Goal: Register for event/course: Register for event/course

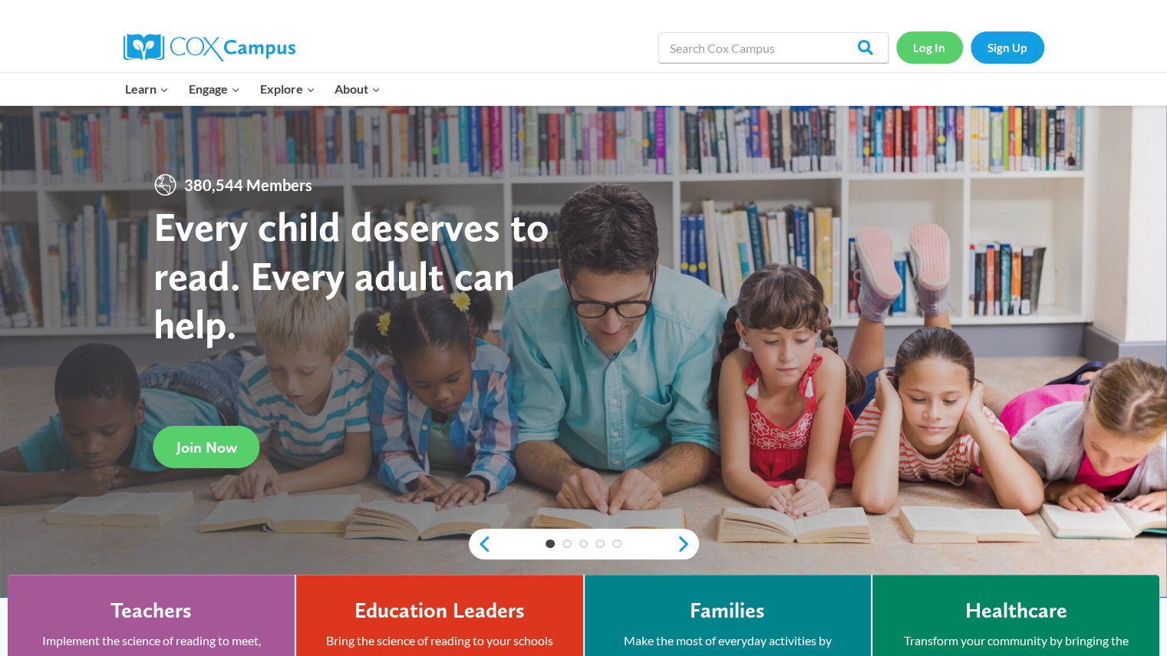
click at [949, 45] on link "Log In" at bounding box center [929, 46] width 67 height 31
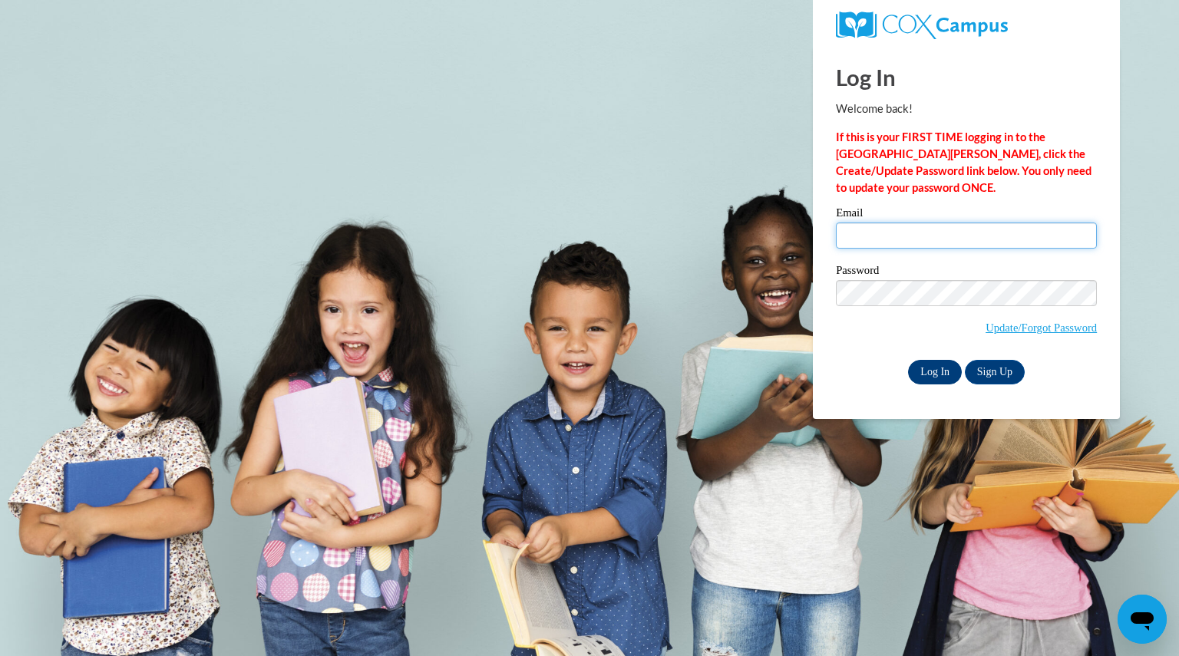
type input "lambjodi@aasd.k12.wi.us"
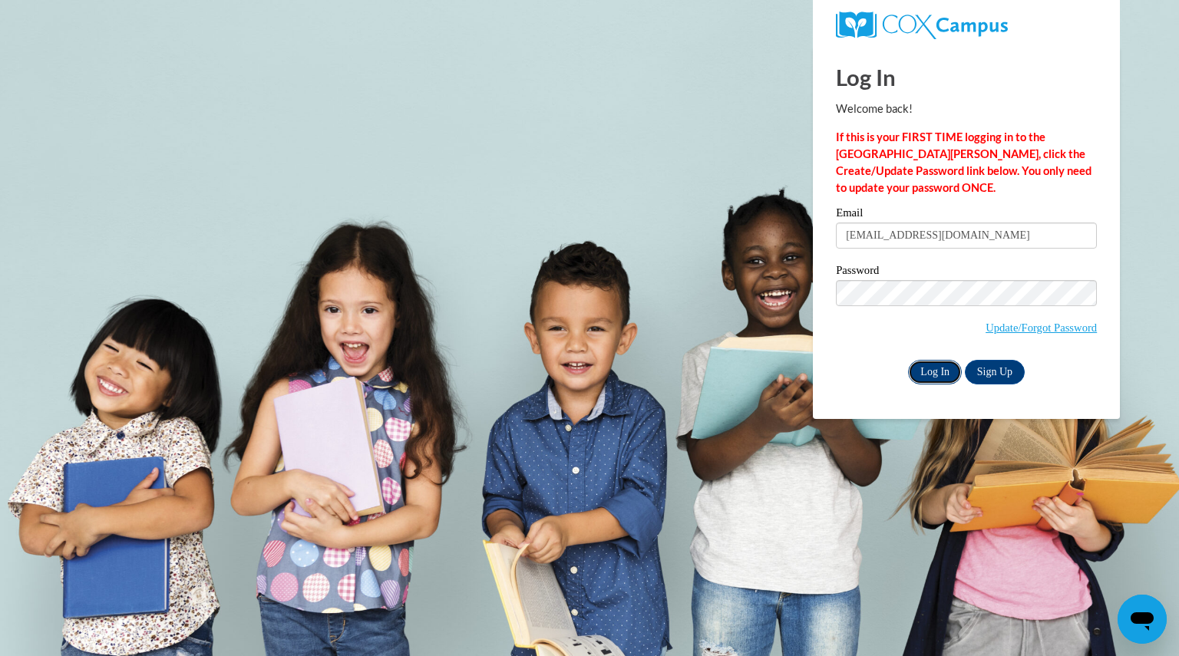
click at [939, 364] on input "Log In" at bounding box center [935, 372] width 54 height 25
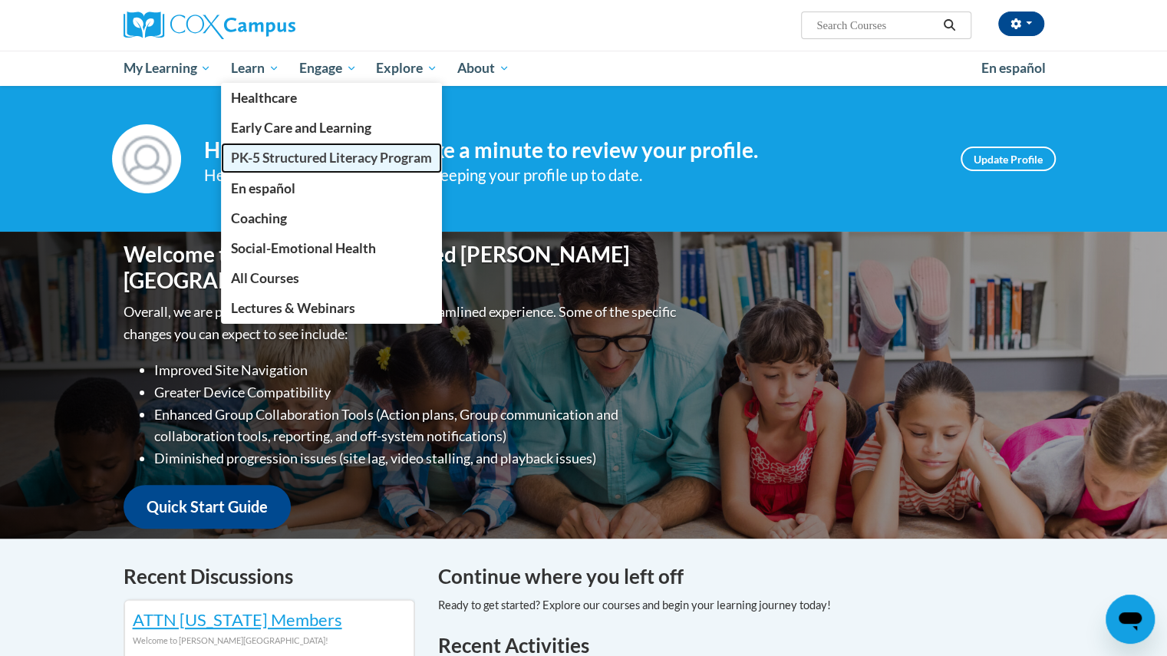
click at [285, 153] on span "PK-5 Structured Literacy Program" at bounding box center [331, 158] width 201 height 16
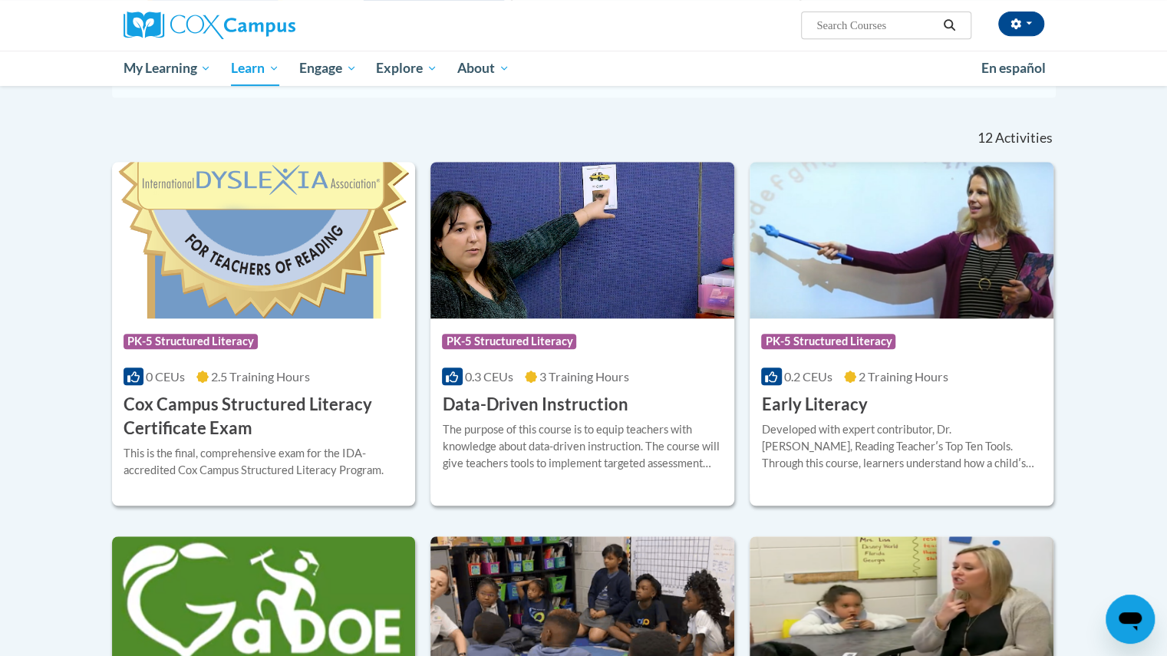
scroll to position [424, 0]
click at [305, 387] on div "Course Category: PK-5 Structured Literacy 0 CEUs 2.5 Training Hours COURSE Cox …" at bounding box center [264, 379] width 304 height 122
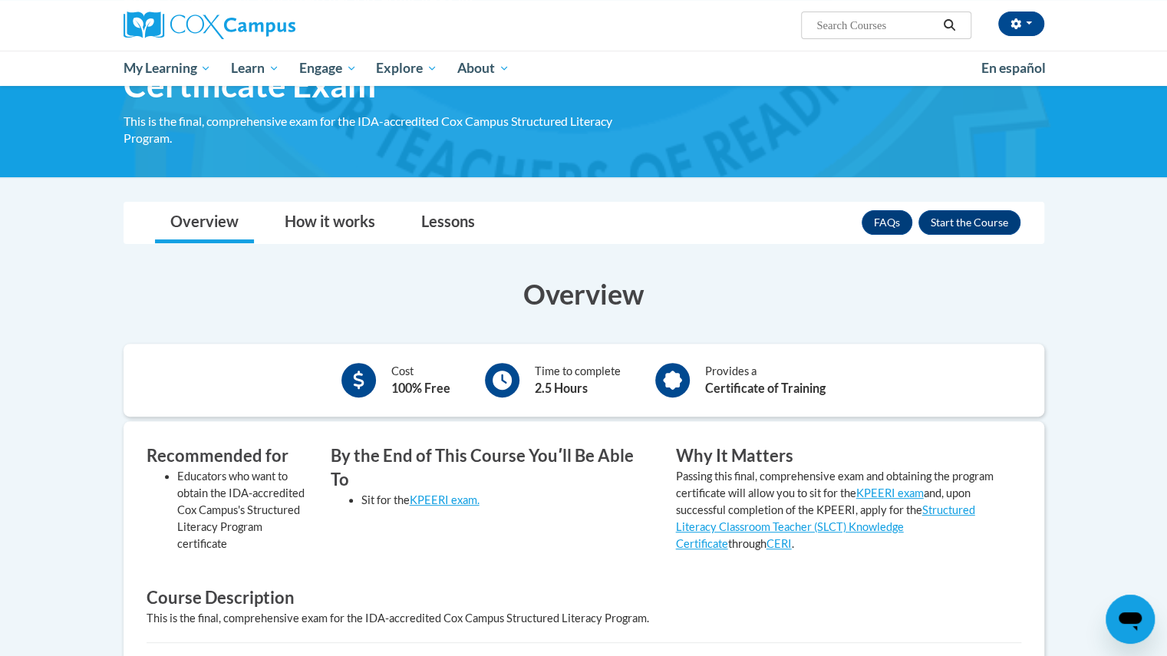
scroll to position [118, 0]
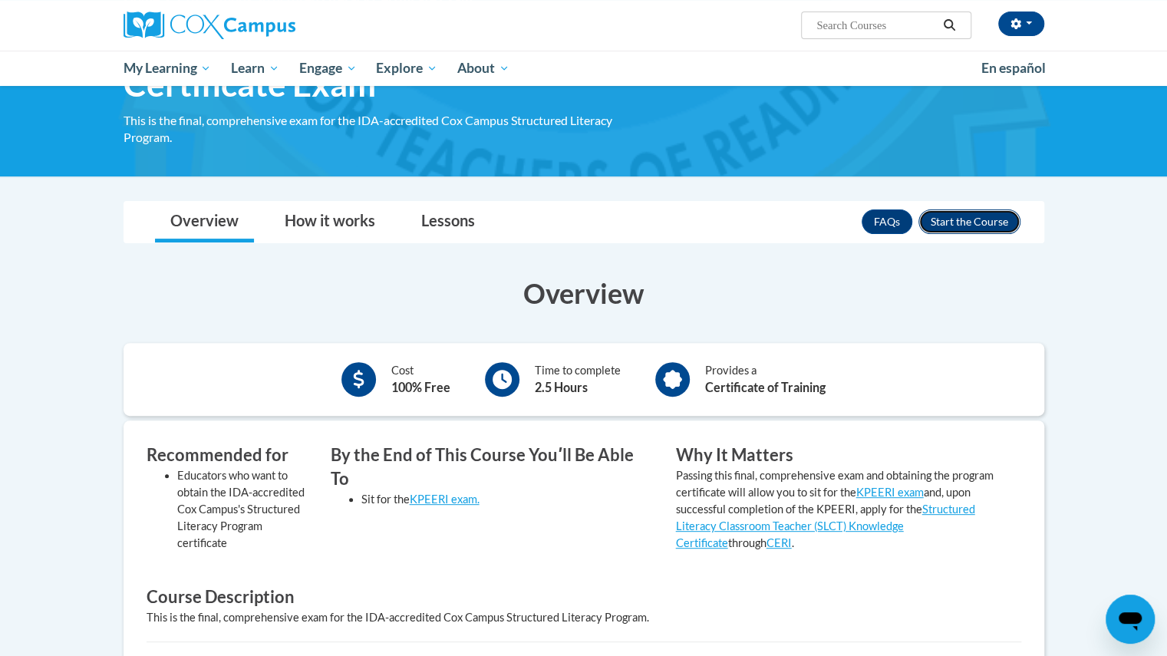
click at [936, 216] on button "Enroll" at bounding box center [969, 221] width 102 height 25
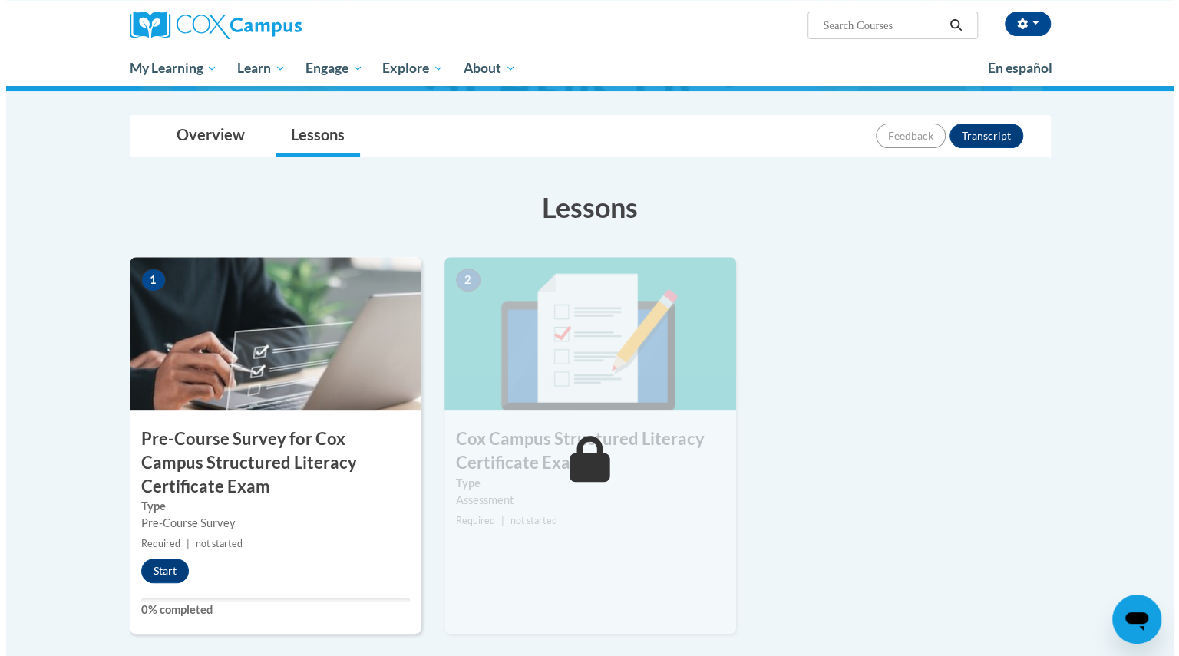
scroll to position [212, 0]
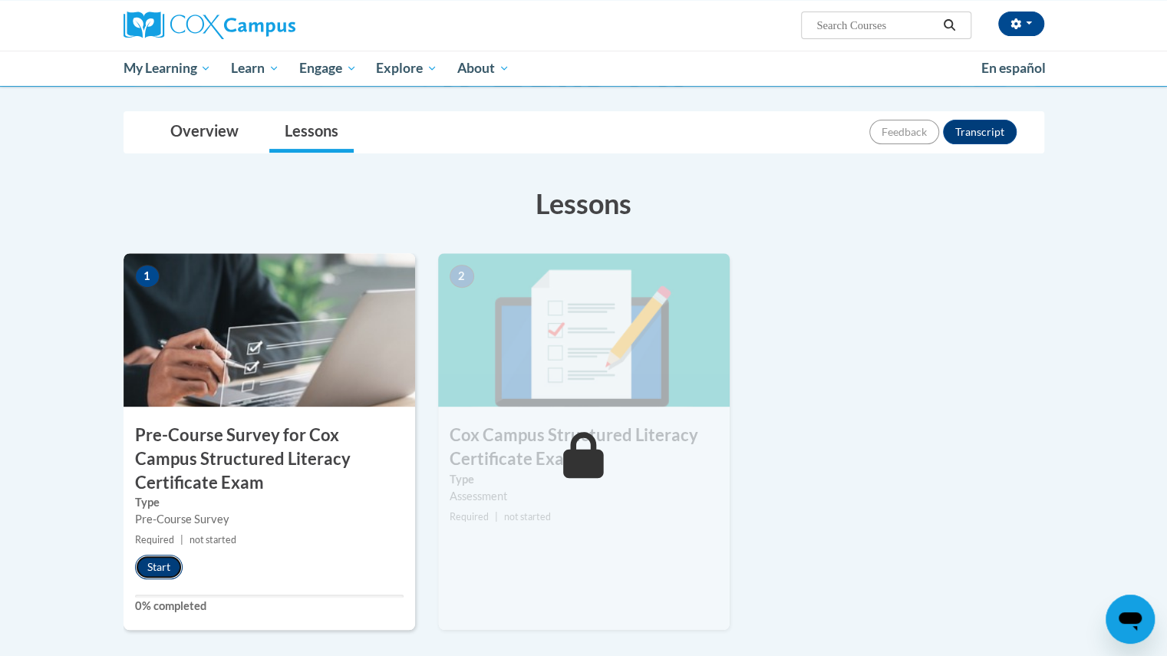
click at [160, 565] on button "Start" at bounding box center [159, 567] width 48 height 25
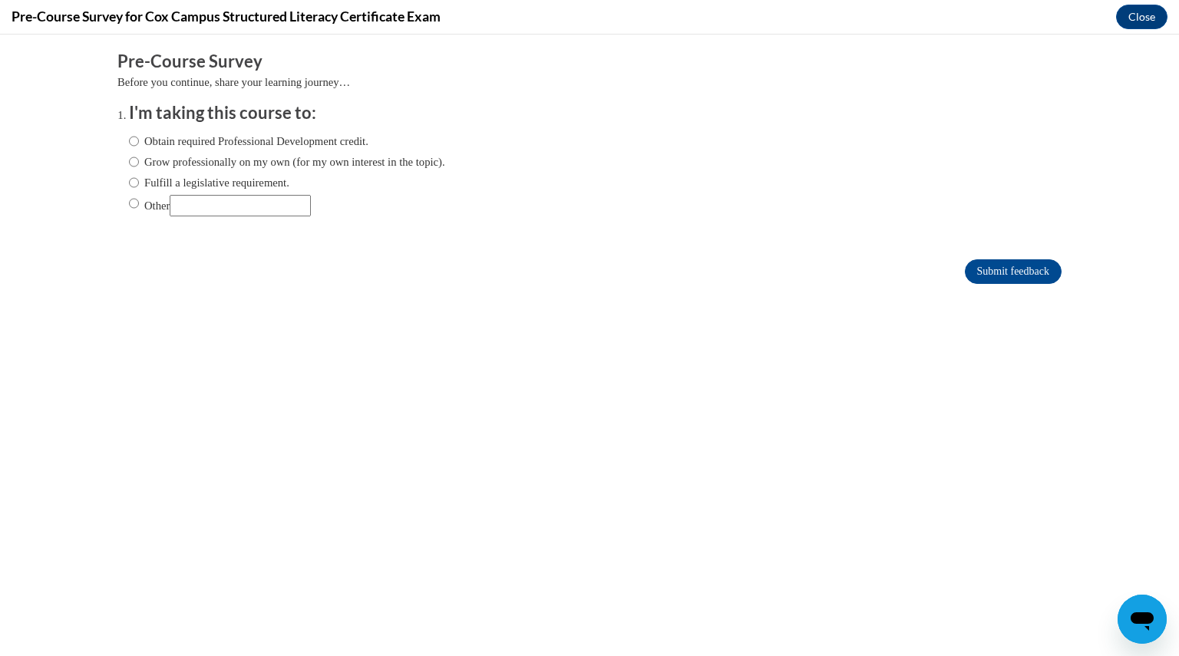
scroll to position [0, 0]
click at [270, 145] on label "Obtain required Professional Development credit." at bounding box center [248, 141] width 239 height 17
click at [139, 145] on input "Obtain required Professional Development credit." at bounding box center [134, 141] width 10 height 17
radio input "true"
click at [968, 273] on input "Submit feedback" at bounding box center [1013, 271] width 97 height 25
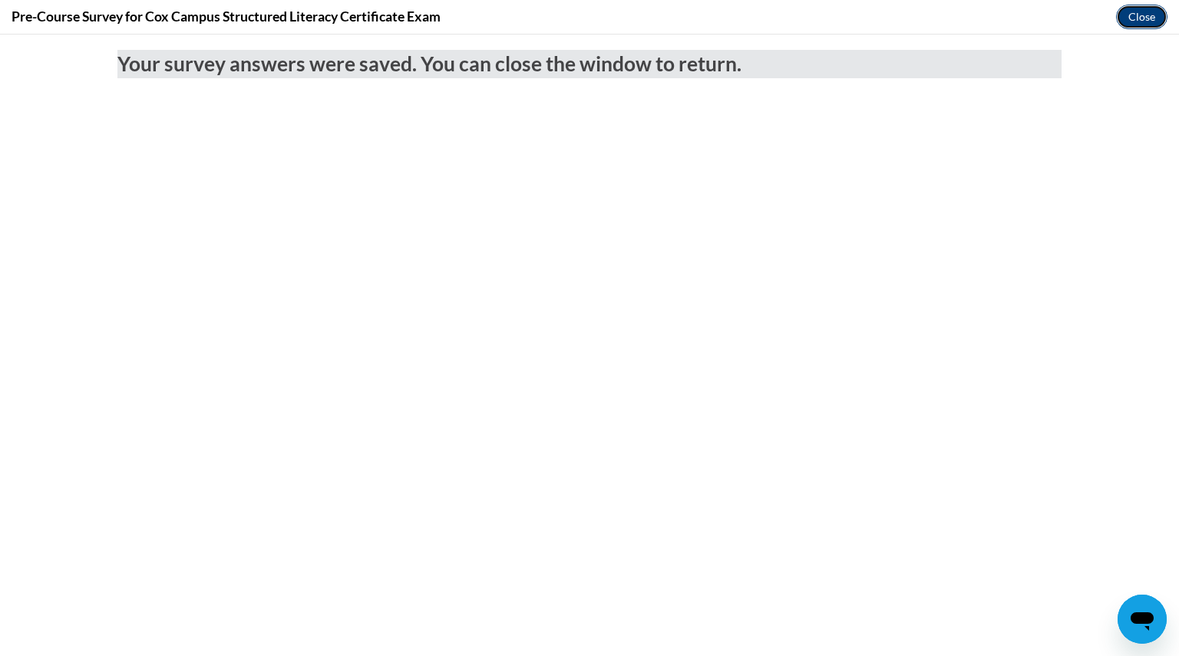
click at [1139, 15] on button "Close" at bounding box center [1141, 17] width 51 height 25
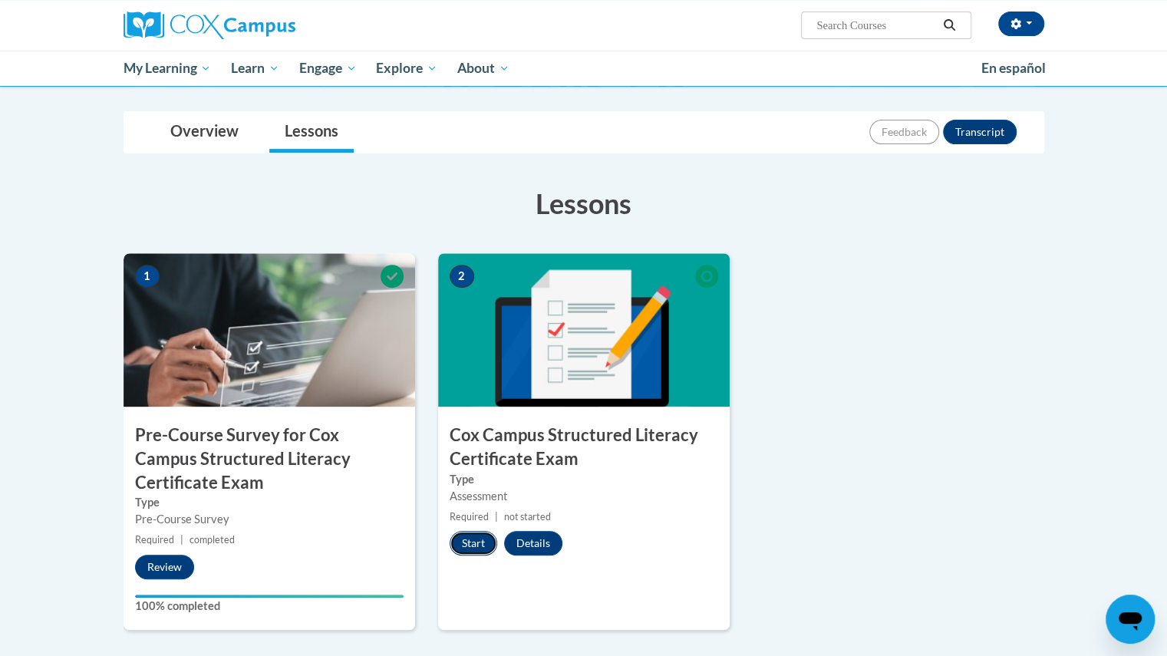
click at [490, 538] on button "Start" at bounding box center [474, 543] width 48 height 25
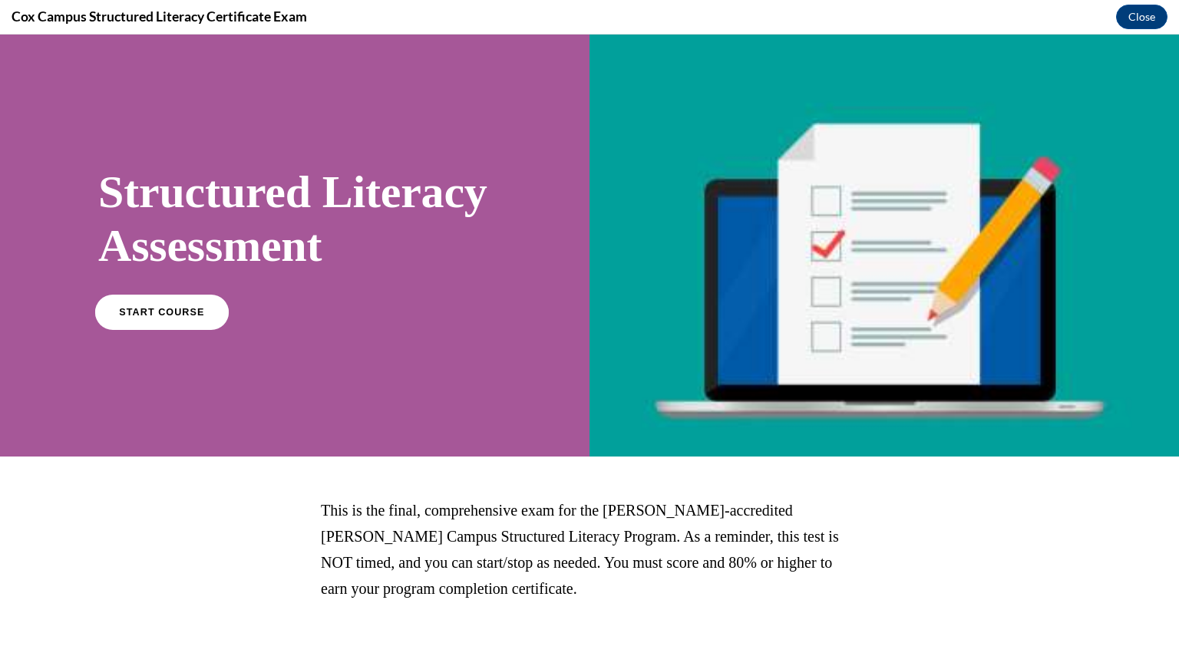
click at [212, 329] on link "START COURSE" at bounding box center [162, 311] width 134 height 35
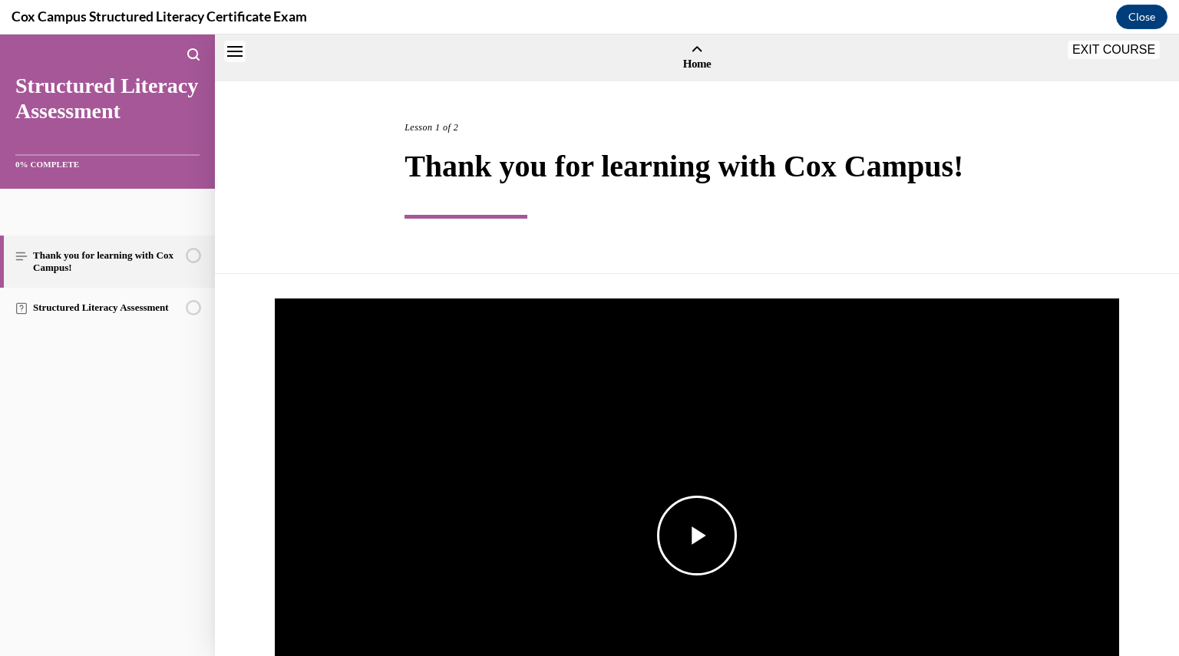
scroll to position [47, 0]
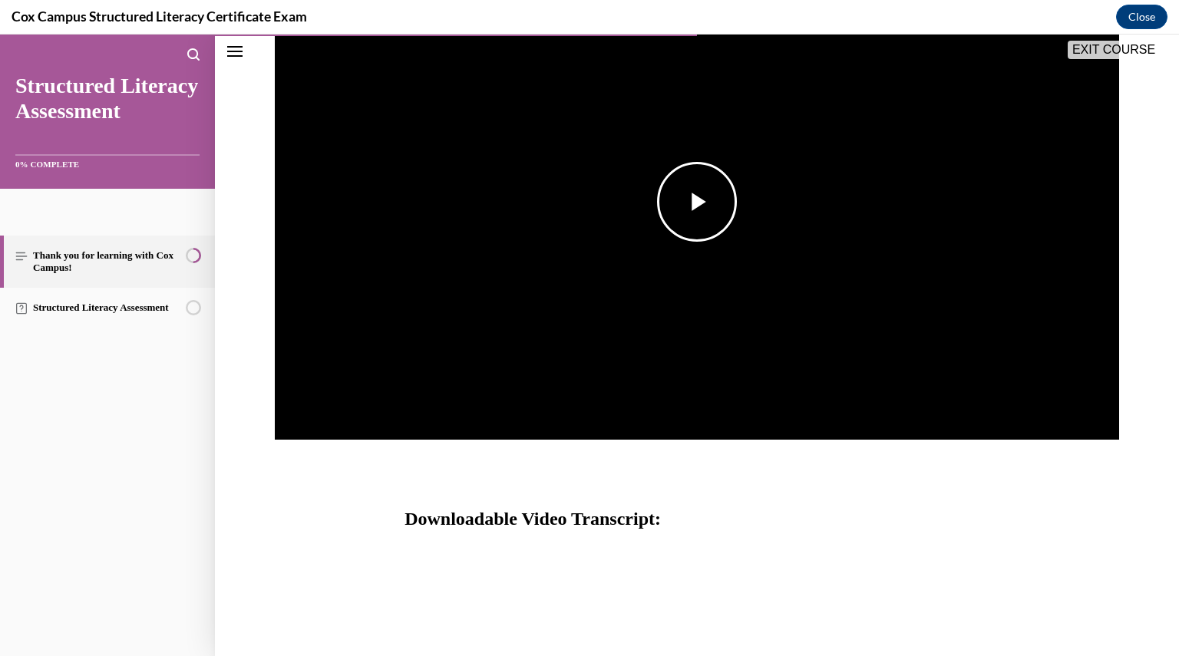
click at [697, 202] on span "Video player" at bounding box center [697, 202] width 0 height 0
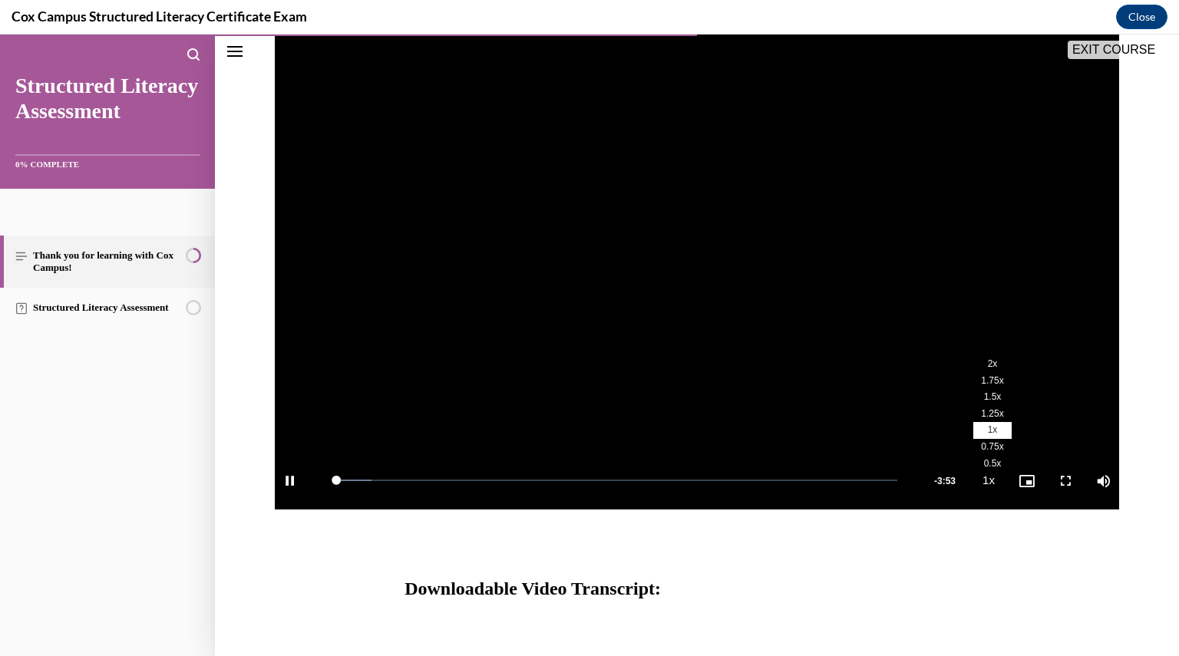
click at [976, 371] on li "2x" at bounding box center [992, 364] width 38 height 17
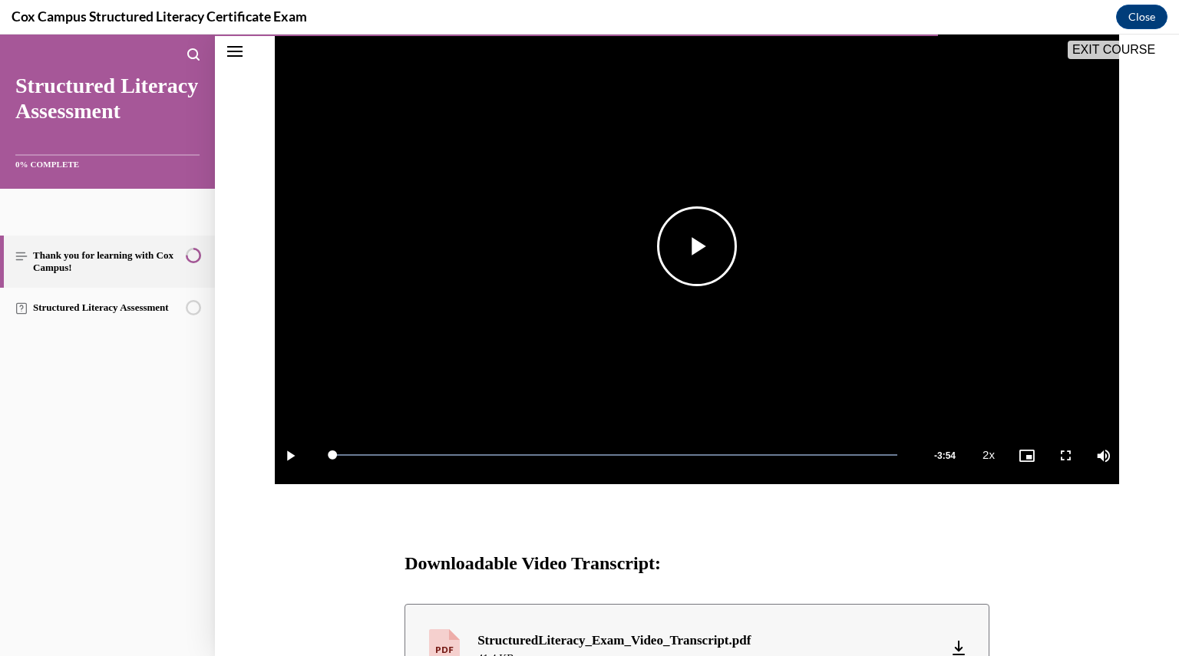
scroll to position [510, 0]
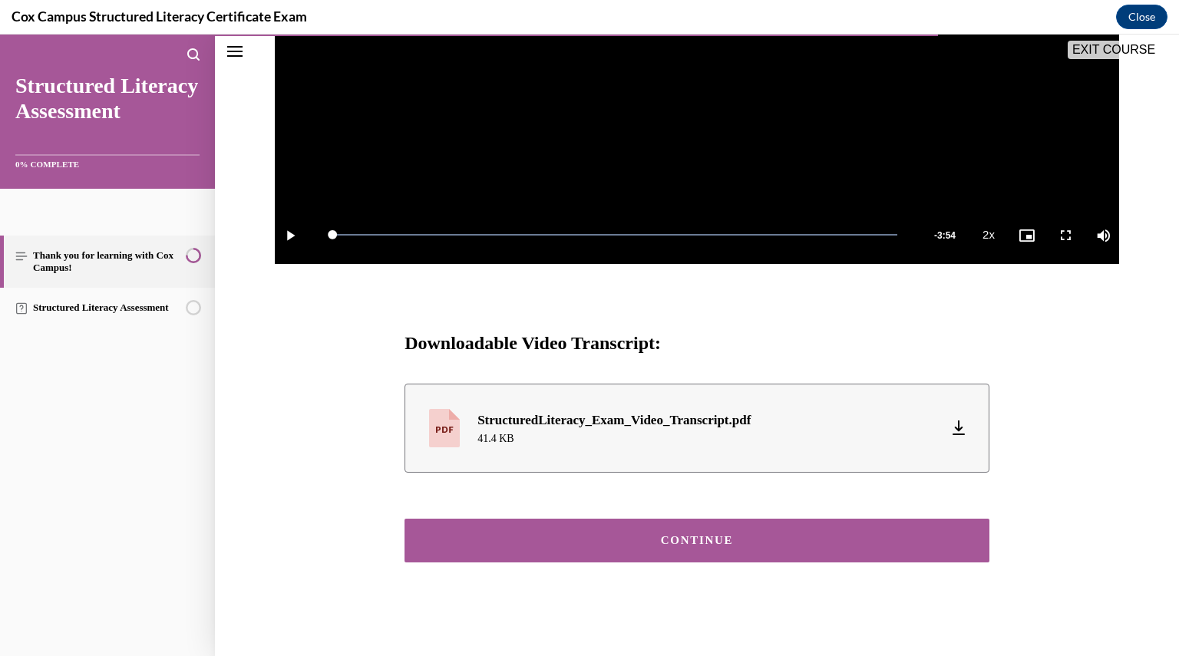
click at [775, 523] on button "CONTINUE" at bounding box center [696, 541] width 585 height 44
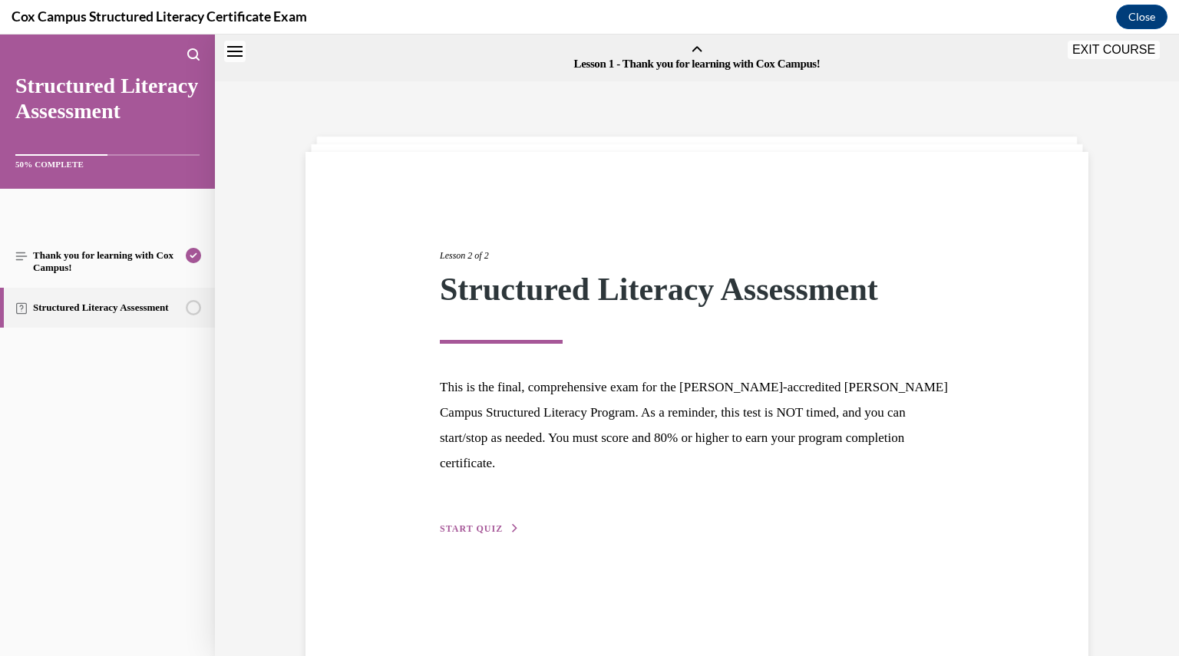
scroll to position [48, 0]
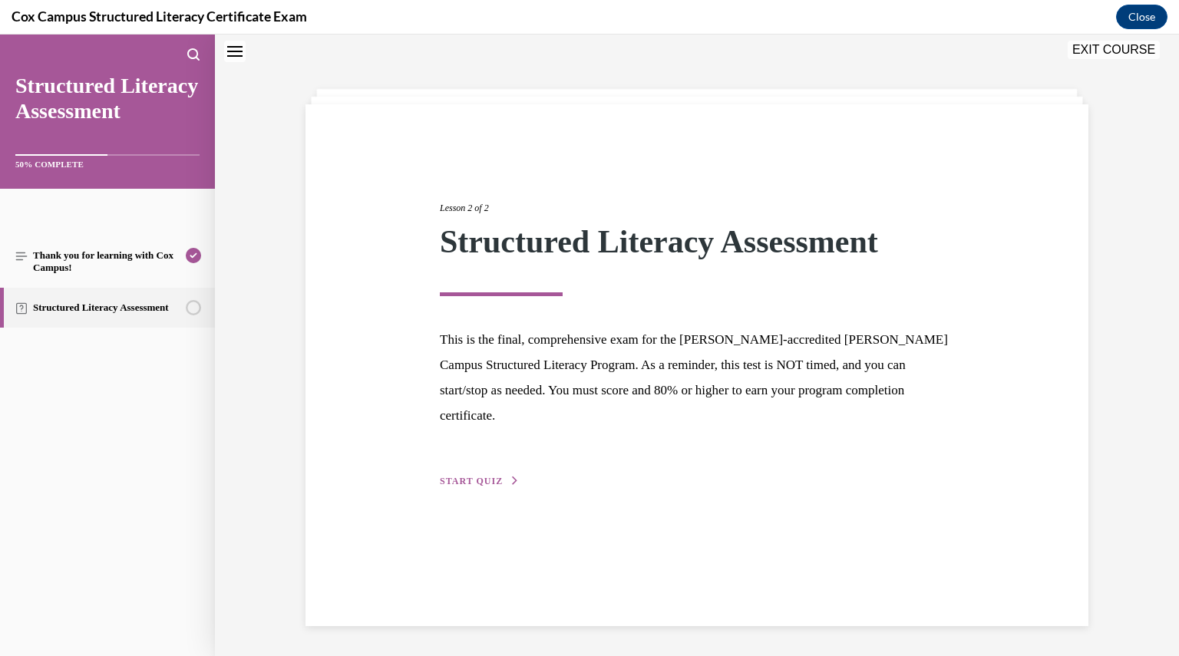
click at [483, 476] on span "START QUIZ" at bounding box center [471, 481] width 63 height 11
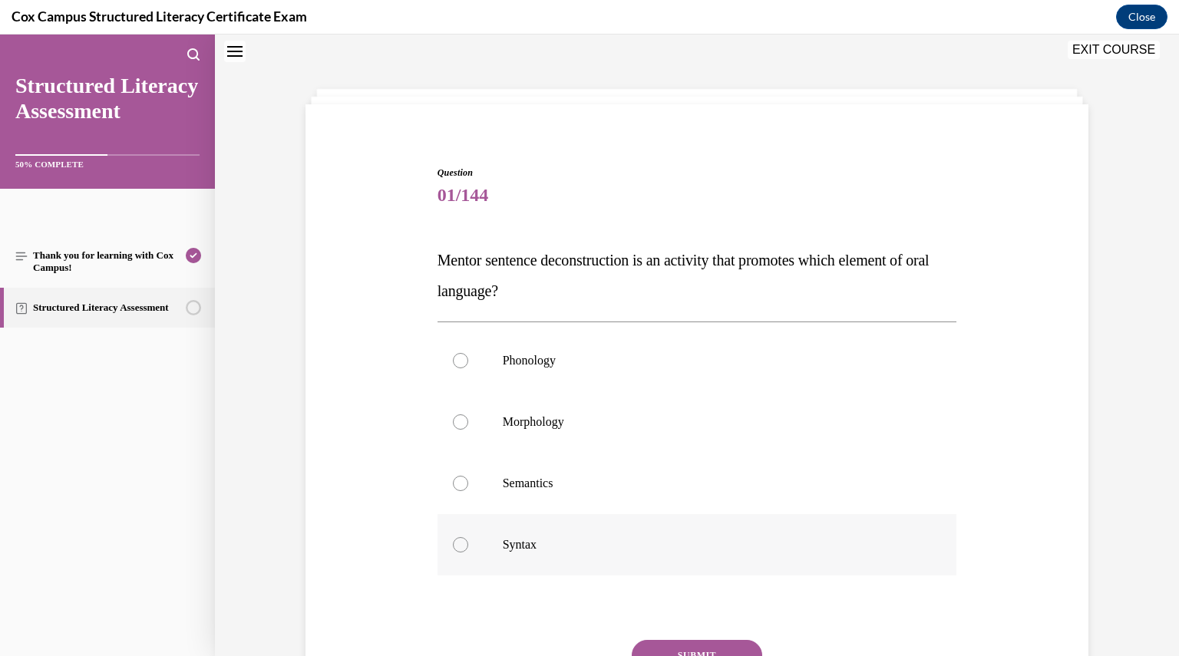
click at [531, 551] on p "Syntax" at bounding box center [711, 544] width 416 height 15
click at [468, 551] on input "Syntax" at bounding box center [460, 544] width 15 height 15
radio input "true"
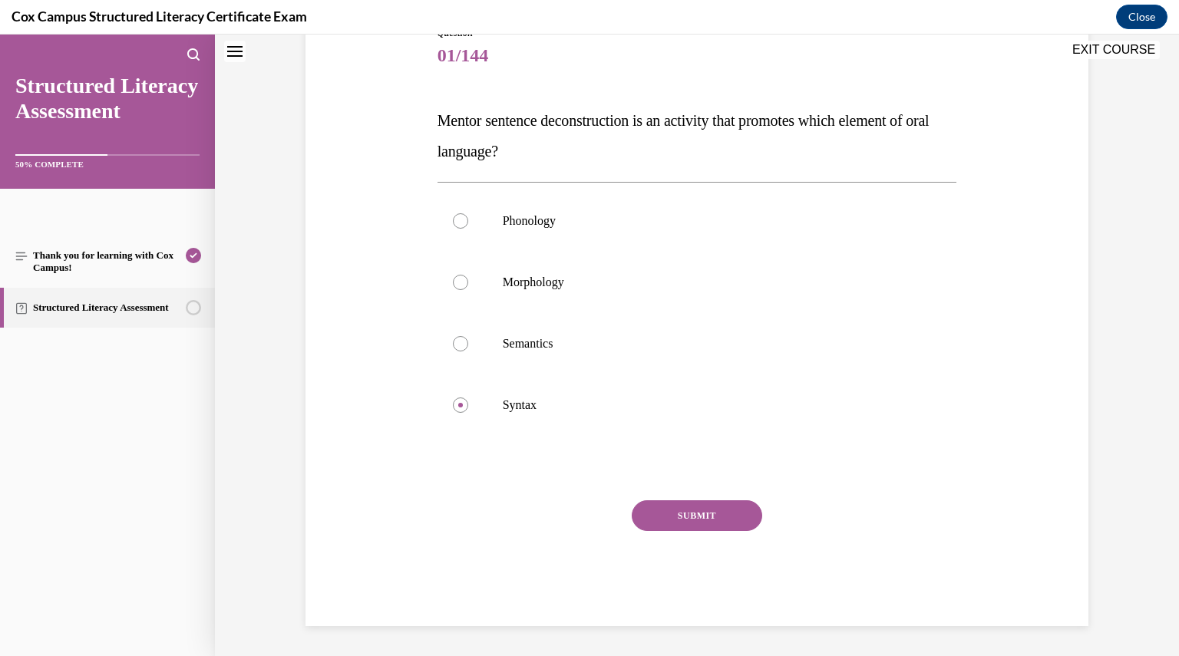
click at [717, 519] on button "SUBMIT" at bounding box center [697, 515] width 130 height 31
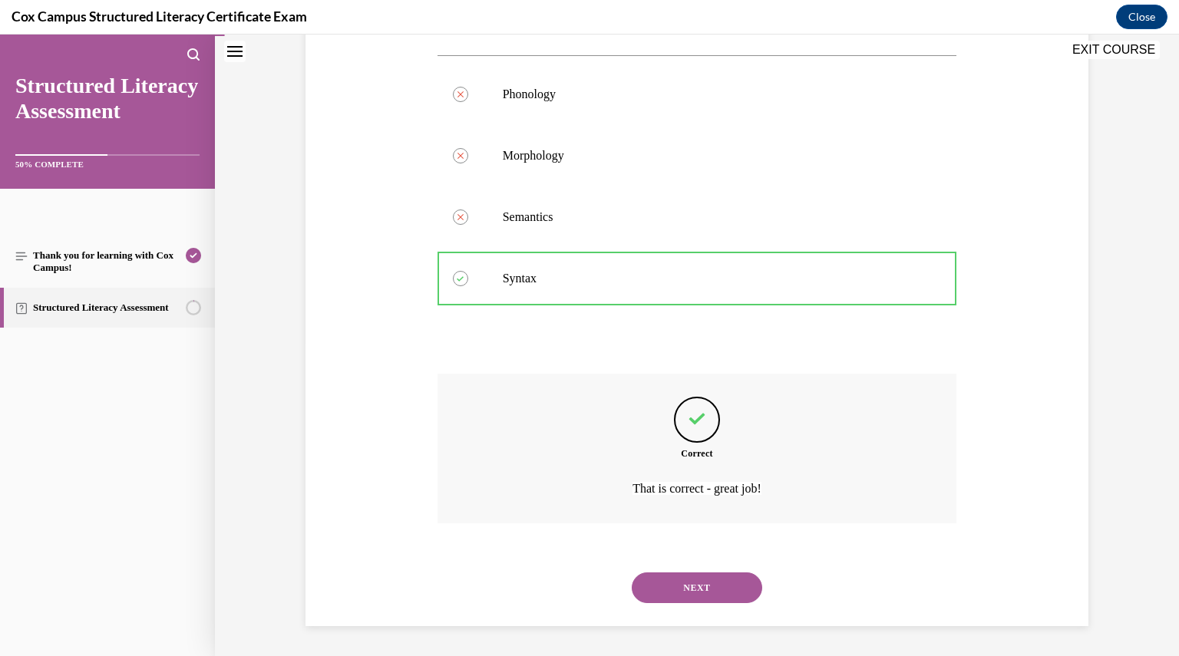
click at [706, 579] on button "NEXT" at bounding box center [697, 587] width 130 height 31
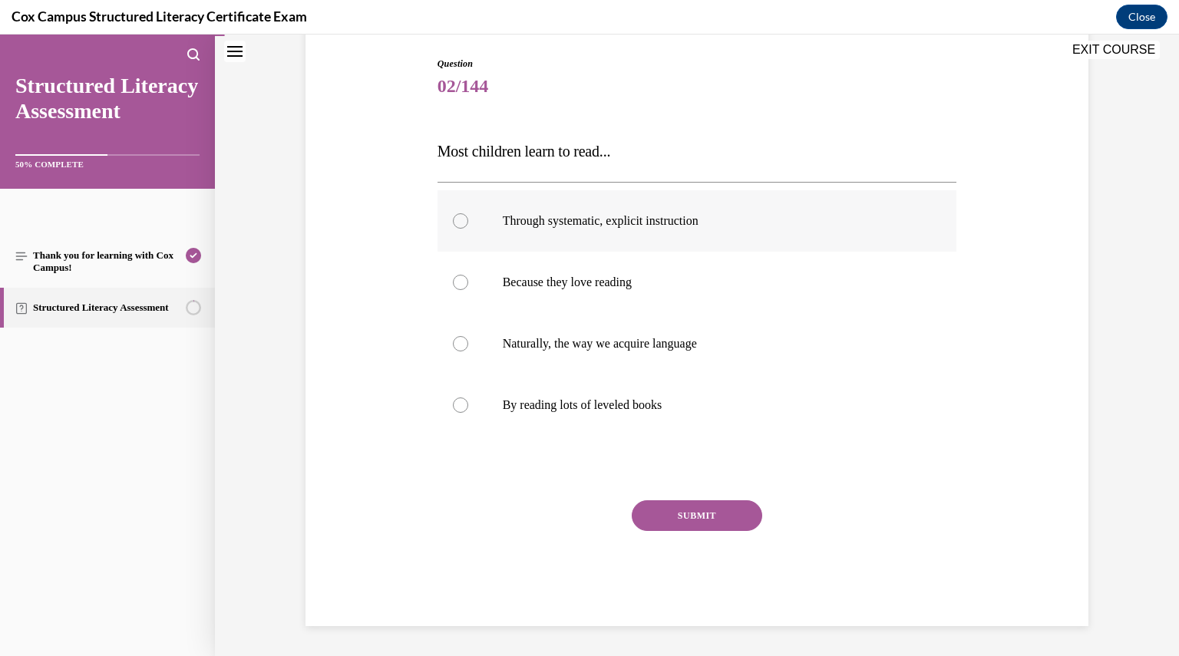
click at [643, 228] on label "Through systematic, explicit instruction" at bounding box center [696, 220] width 519 height 61
click at [468, 228] on input "Through systematic, explicit instruction" at bounding box center [460, 220] width 15 height 15
radio input "true"
click at [694, 523] on button "SUBMIT" at bounding box center [697, 515] width 130 height 31
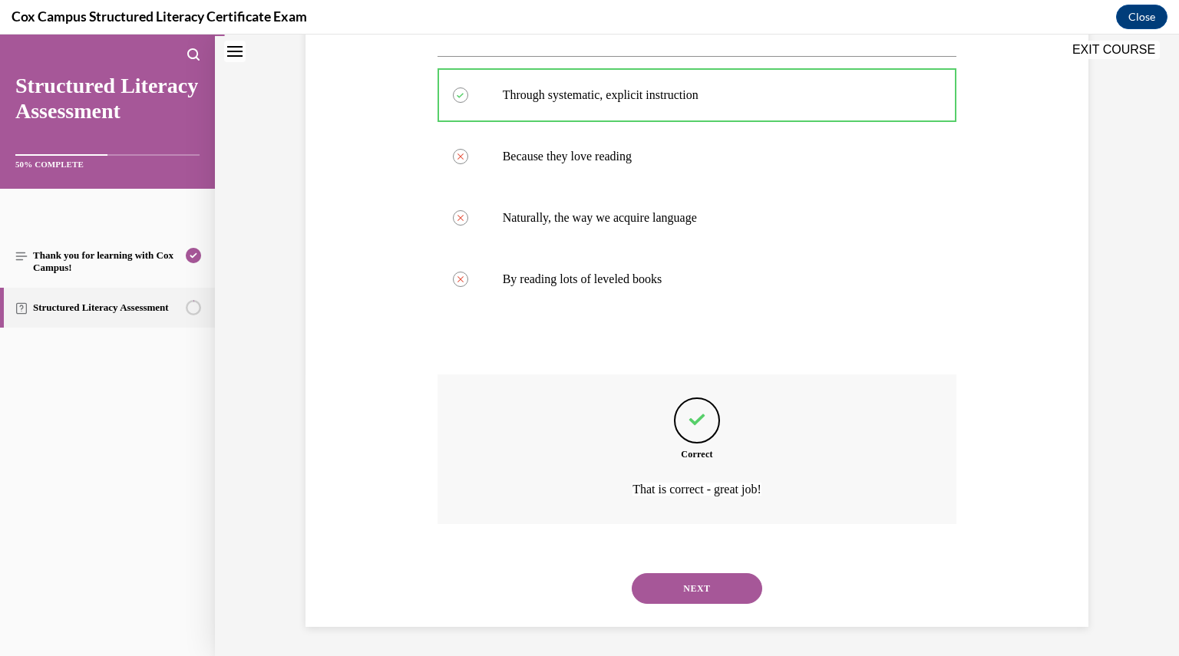
scroll to position [283, 0]
click at [700, 593] on button "NEXT" at bounding box center [697, 587] width 130 height 31
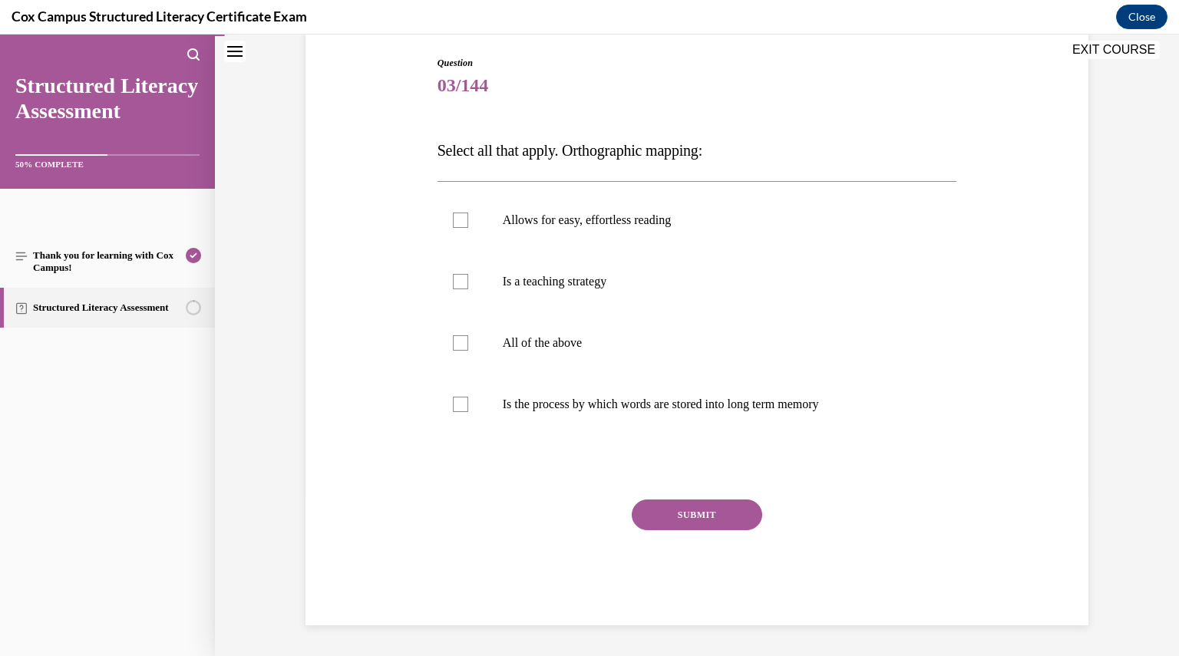
scroll to position [157, 0]
click at [618, 406] on span "Is the process by which words are stored into long term memory" at bounding box center [661, 404] width 316 height 13
click at [468, 406] on input "Is the process by which words are stored into long term memory" at bounding box center [460, 404] width 15 height 15
checkbox input "true"
click at [687, 510] on button "SUBMIT" at bounding box center [697, 515] width 130 height 31
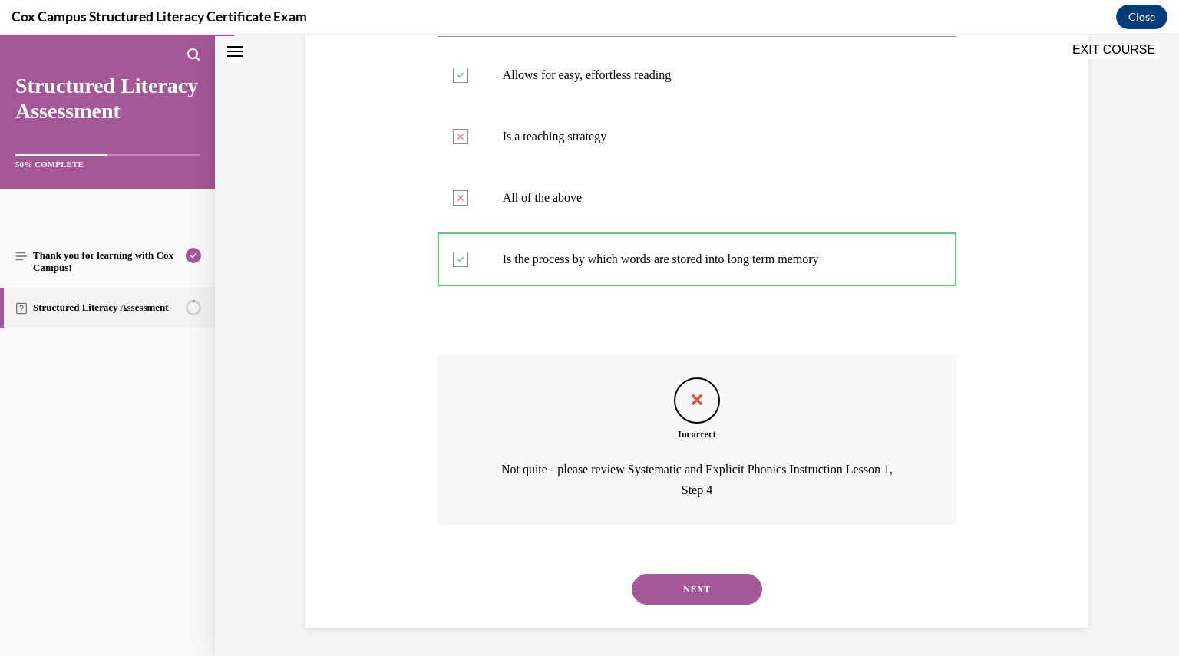
scroll to position [304, 0]
click at [697, 599] on button "NEXT" at bounding box center [697, 587] width 130 height 31
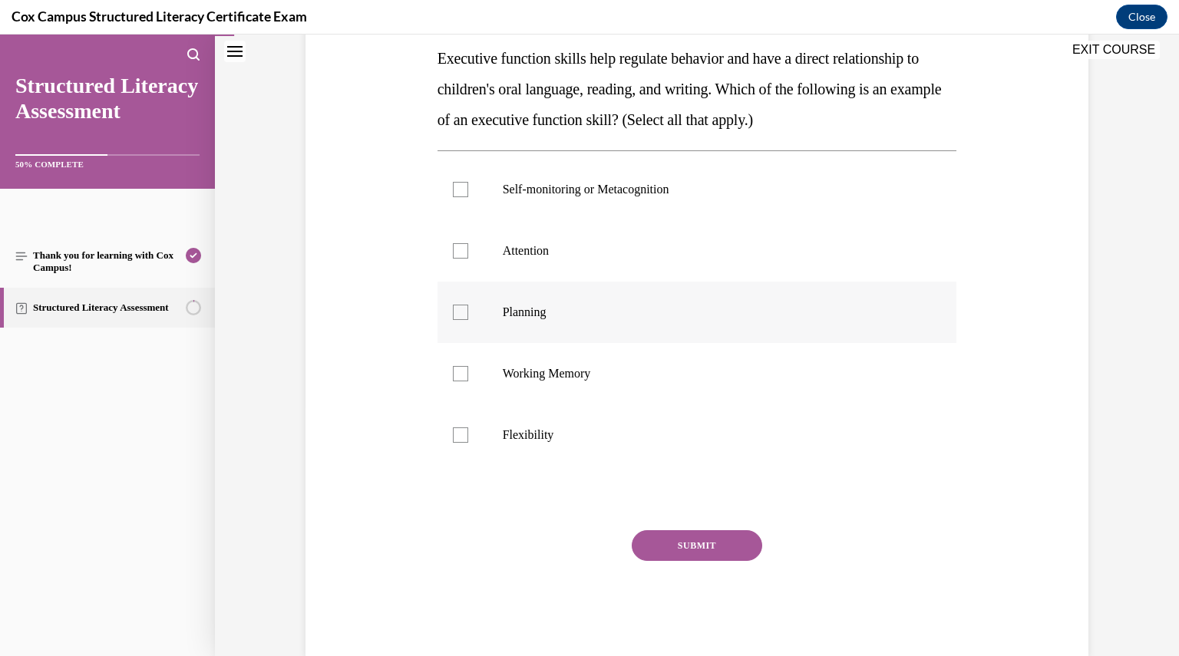
scroll to position [279, 0]
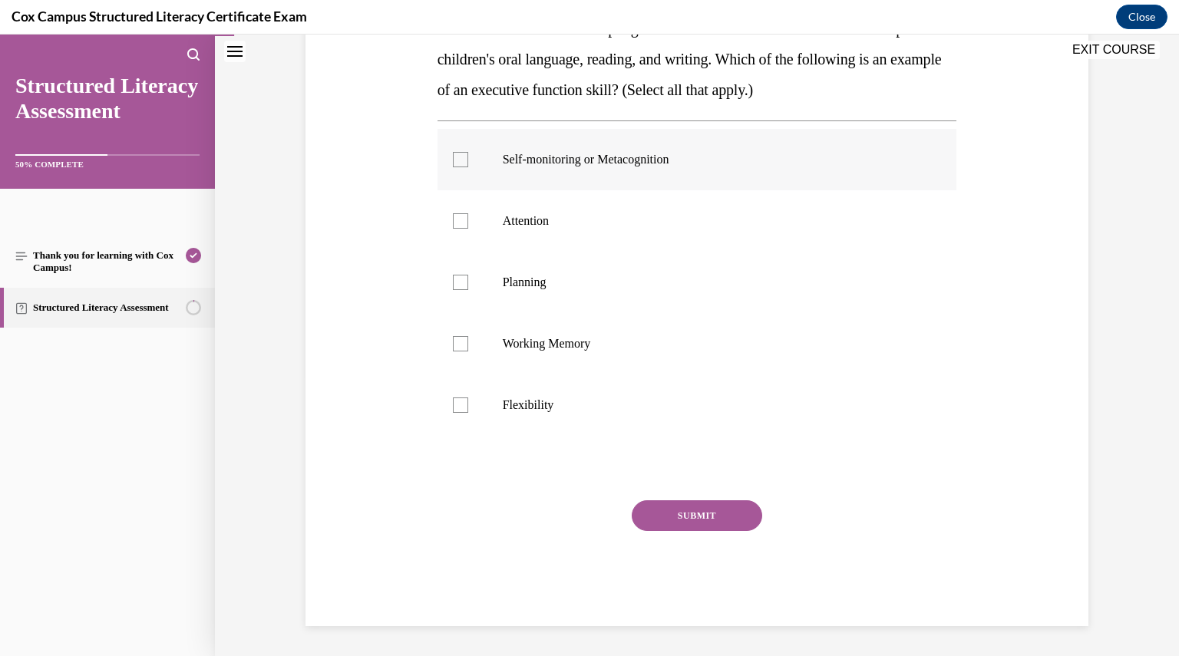
click at [458, 157] on div at bounding box center [460, 159] width 15 height 15
click at [458, 157] on input "Self-monitoring or Metacognition" at bounding box center [460, 159] width 15 height 15
checkbox input "true"
click at [462, 211] on label "Attention" at bounding box center [696, 220] width 519 height 61
click at [462, 213] on input "Attention" at bounding box center [460, 220] width 15 height 15
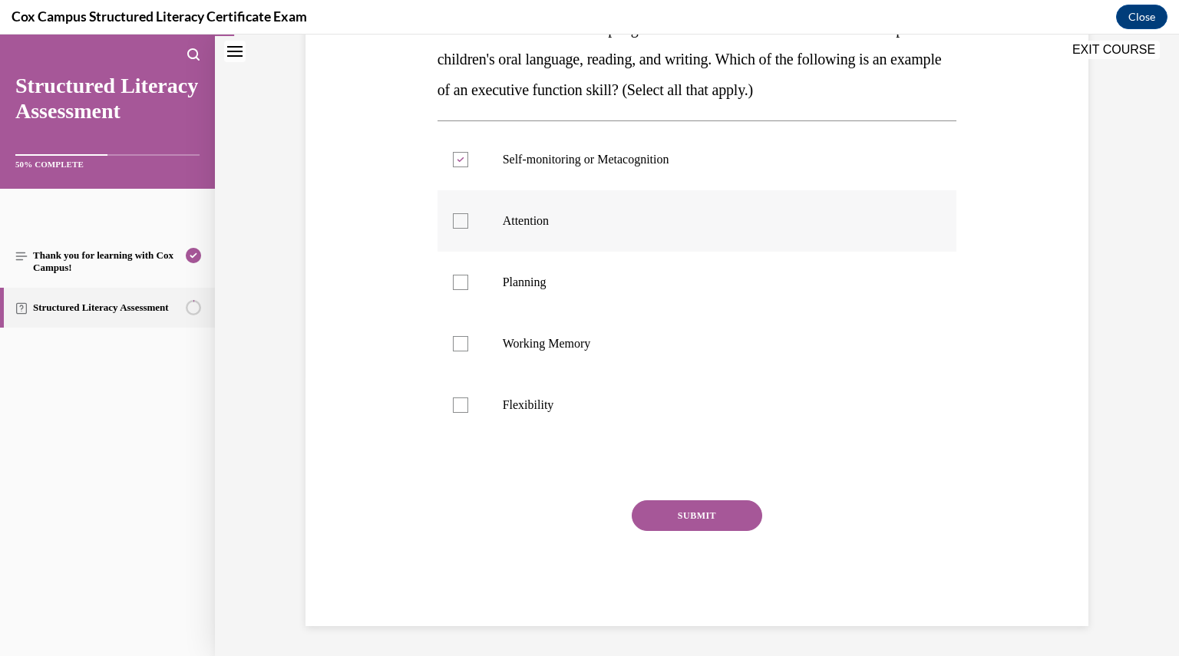
checkbox input "true"
click at [460, 269] on label "Planning" at bounding box center [696, 282] width 519 height 61
click at [460, 275] on input "Planning" at bounding box center [460, 282] width 15 height 15
checkbox input "true"
click at [461, 345] on div at bounding box center [460, 343] width 15 height 15
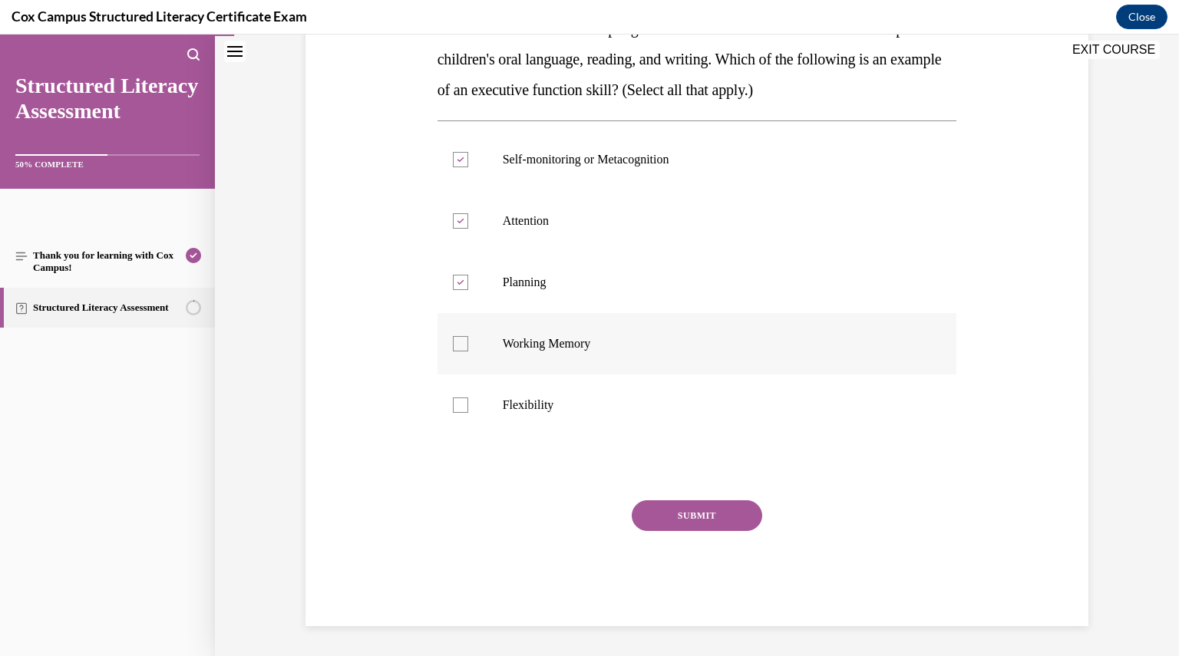
click at [461, 345] on input "Working Memory" at bounding box center [460, 343] width 15 height 15
checkbox input "true"
click at [462, 398] on label "Flexibility" at bounding box center [696, 404] width 519 height 61
click at [462, 398] on input "Flexibility" at bounding box center [460, 404] width 15 height 15
checkbox input "true"
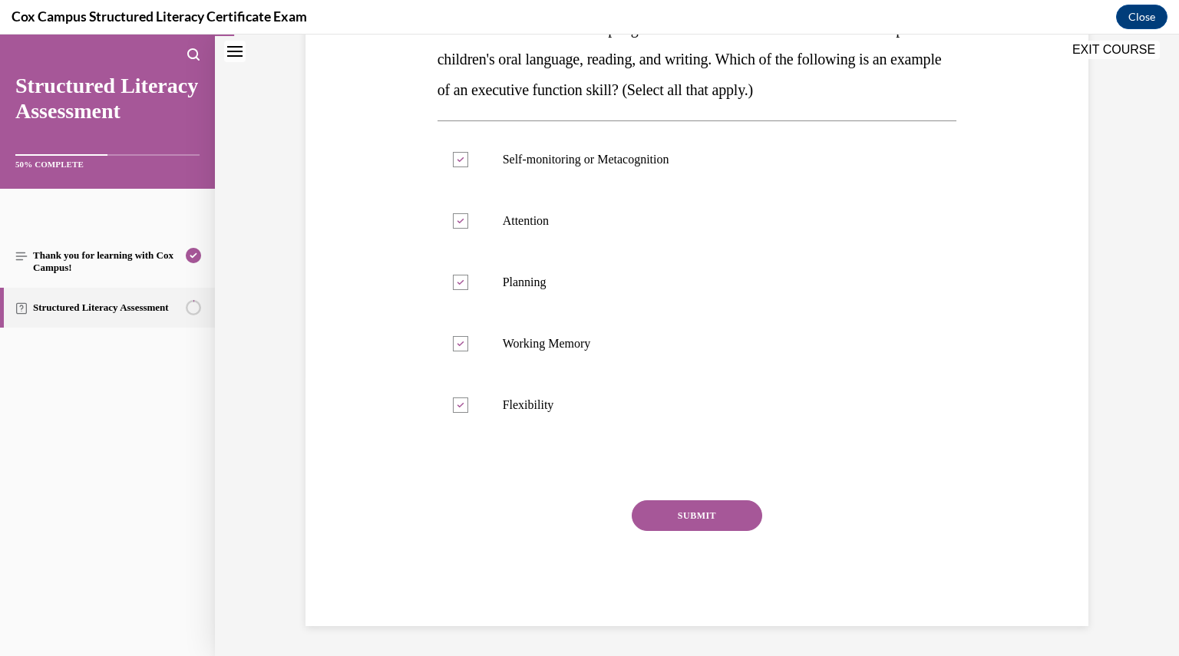
click at [666, 508] on button "SUBMIT" at bounding box center [697, 515] width 130 height 31
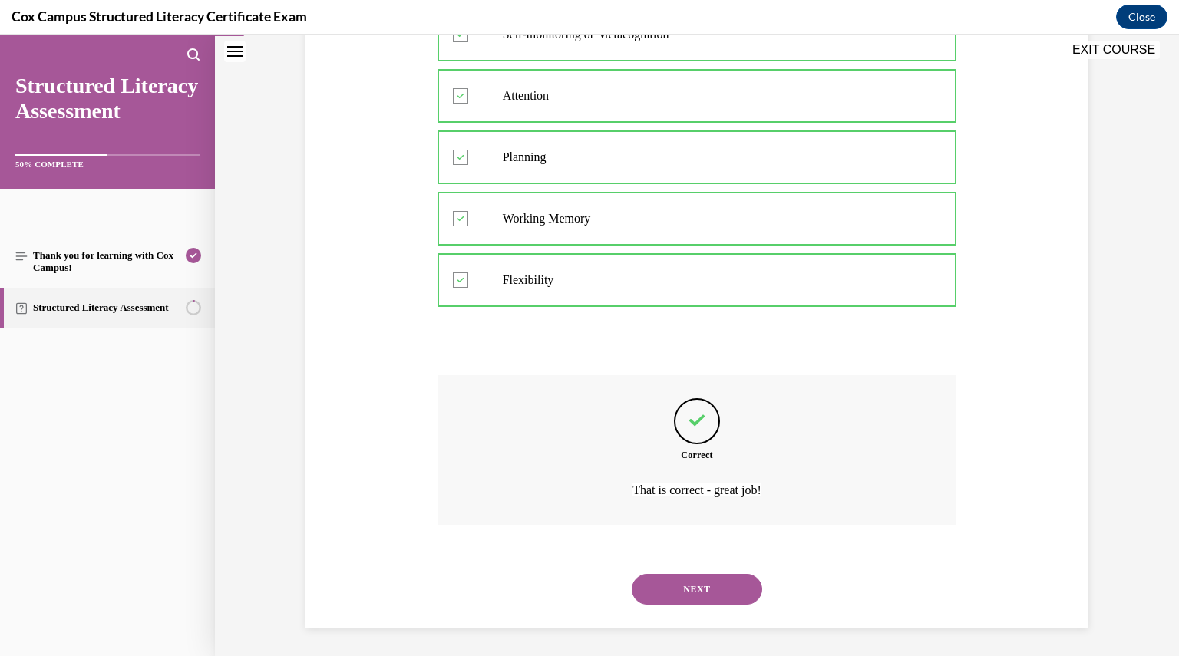
scroll to position [406, 0]
click at [691, 607] on div "NEXT" at bounding box center [696, 587] width 519 height 61
click at [690, 600] on button "NEXT" at bounding box center [697, 587] width 130 height 31
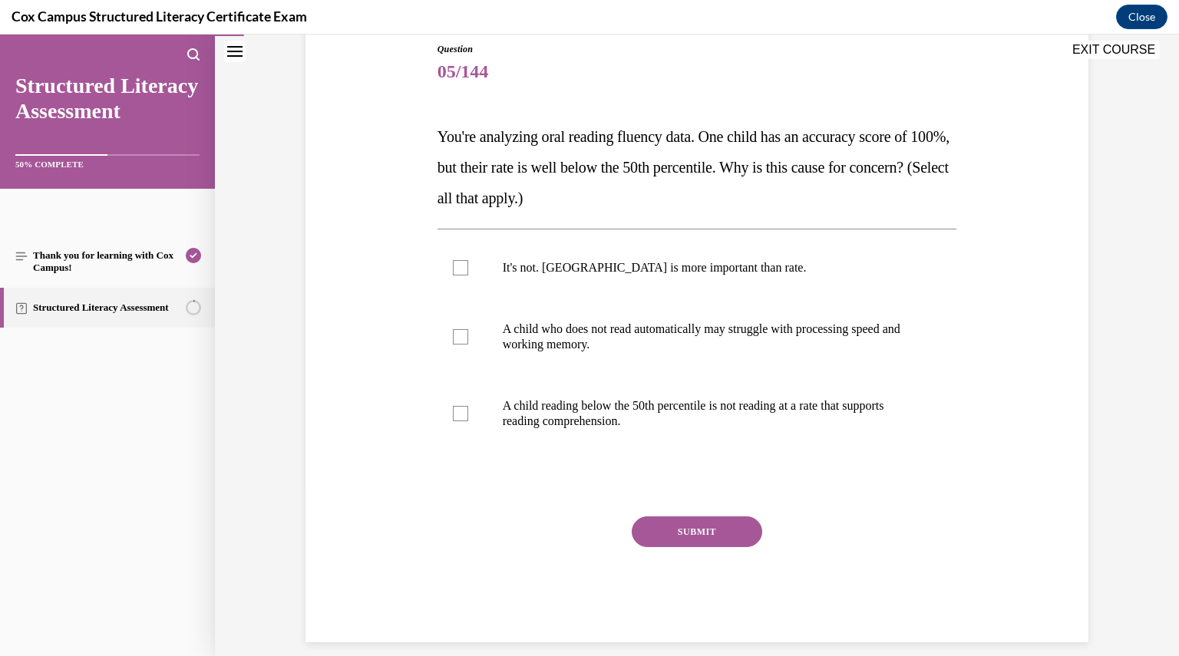
scroll to position [187, 0]
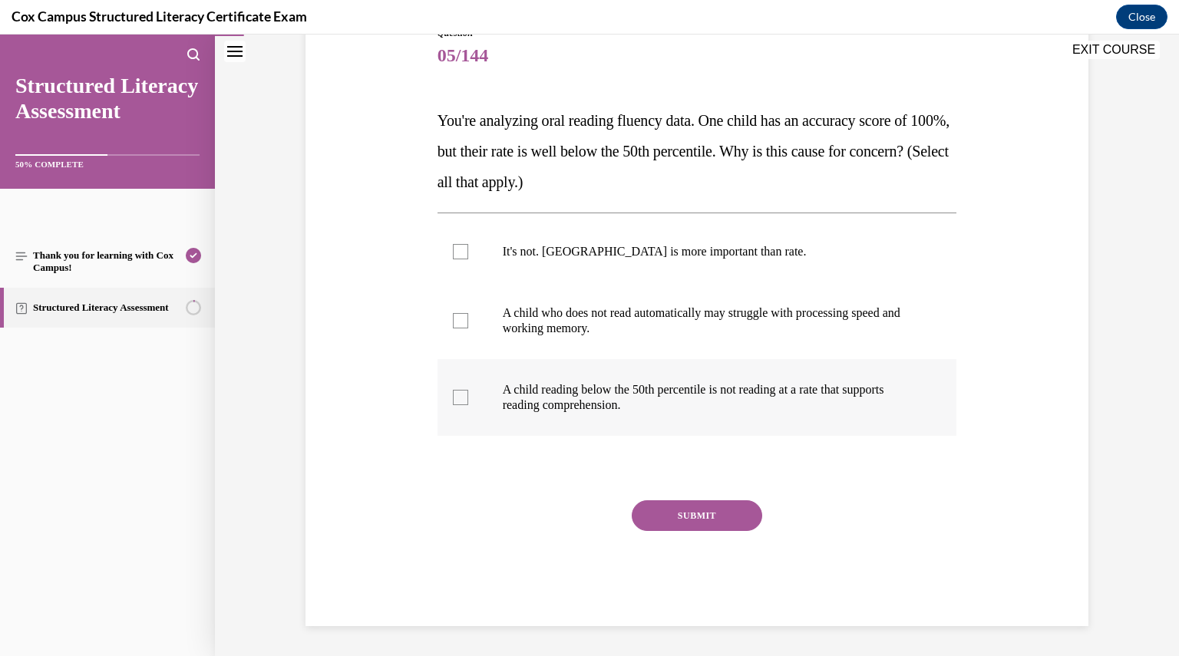
click at [529, 372] on label "A child reading below the 50th percentile is not reading at a rate that support…" at bounding box center [696, 397] width 519 height 77
click at [468, 390] on input "A child reading below the 50th percentile is not reading at a rate that support…" at bounding box center [460, 397] width 15 height 15
checkbox input "true"
click at [665, 517] on button "SUBMIT" at bounding box center [697, 515] width 130 height 31
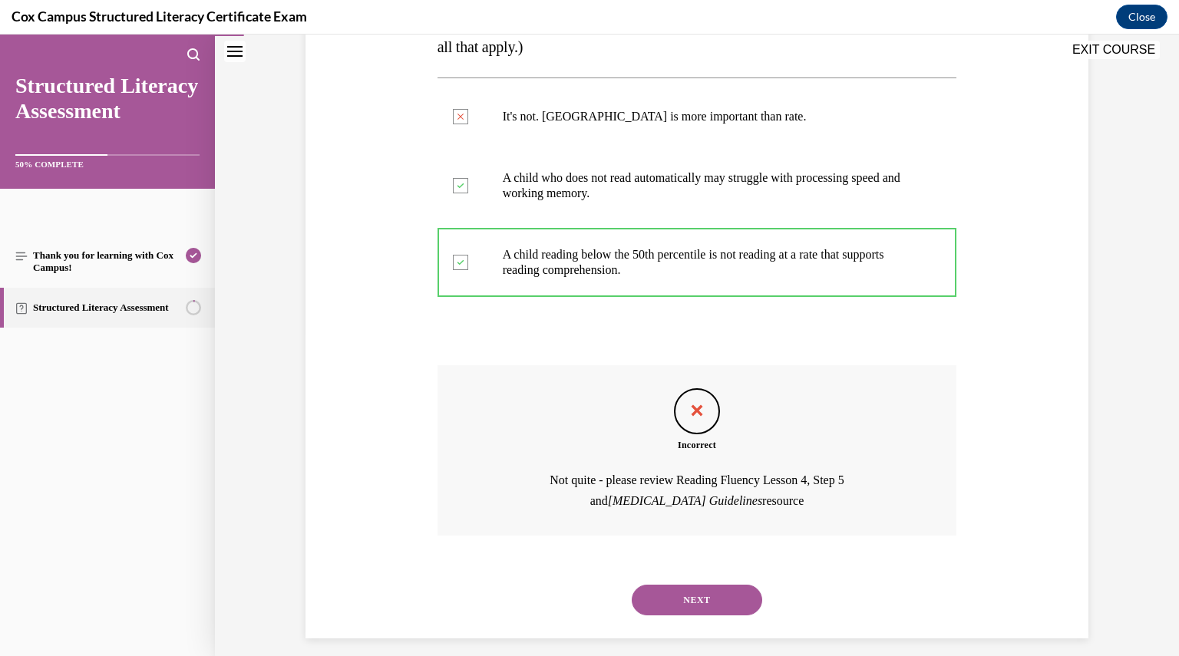
scroll to position [335, 0]
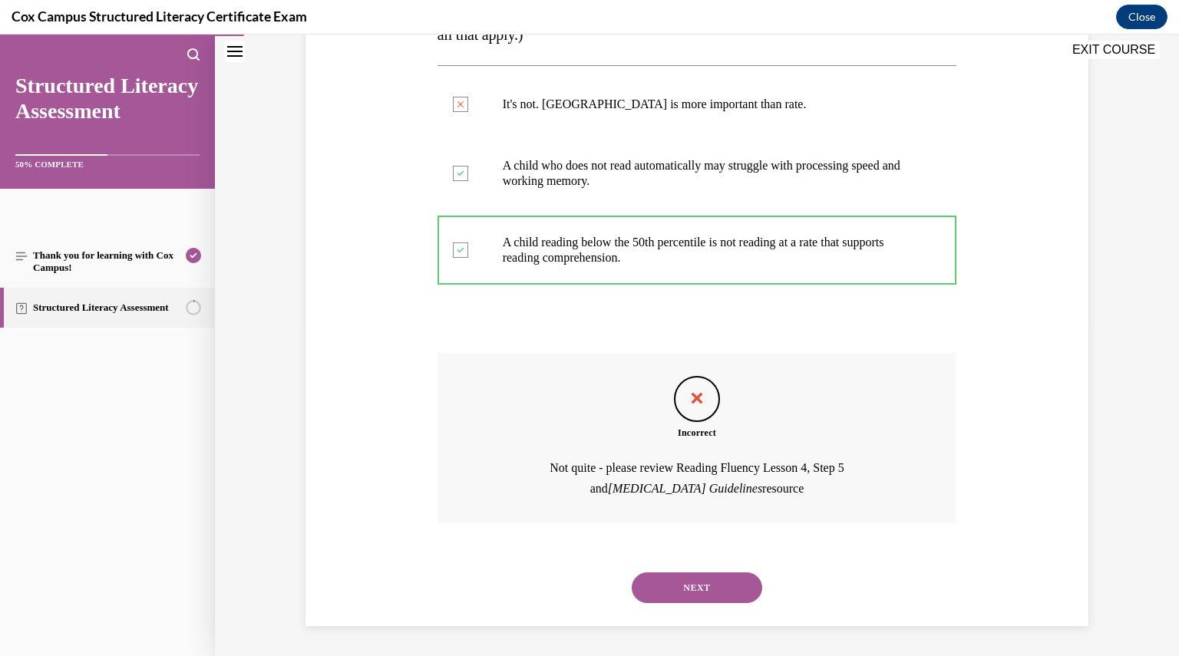
click at [683, 605] on div "NEXT" at bounding box center [696, 587] width 519 height 61
click at [678, 585] on button "NEXT" at bounding box center [697, 587] width 130 height 31
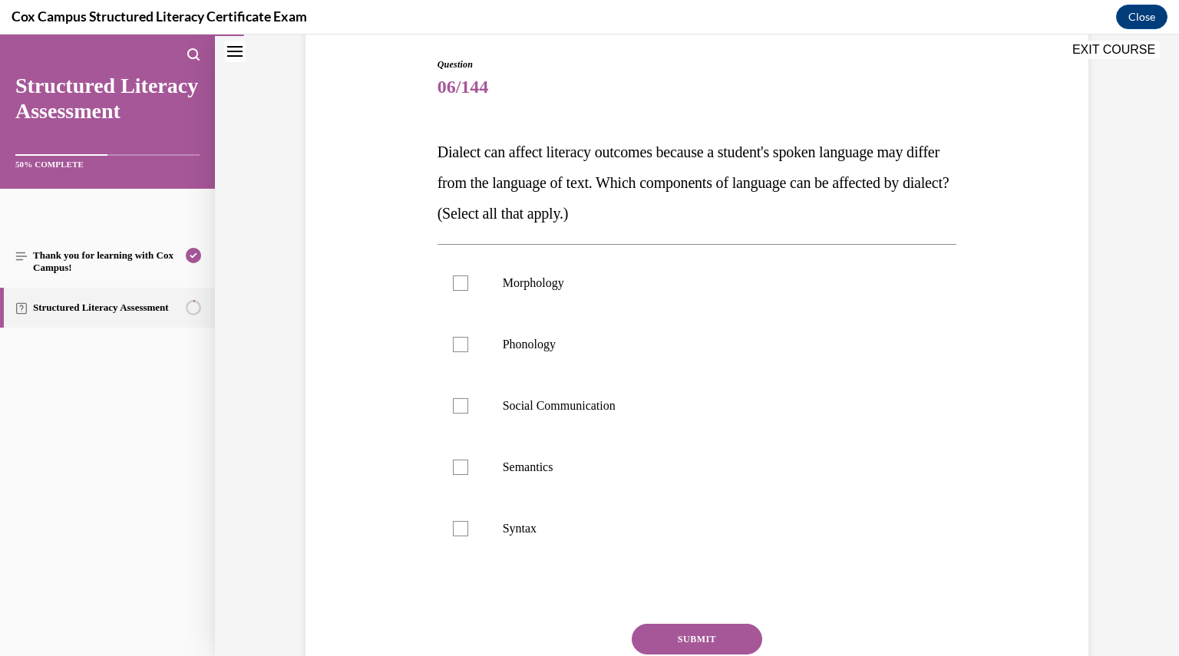
scroll to position [157, 0]
click at [467, 532] on label "Syntax" at bounding box center [696, 526] width 519 height 61
click at [467, 532] on input "Syntax" at bounding box center [460, 526] width 15 height 15
checkbox input "true"
click at [450, 453] on label "Semantics" at bounding box center [696, 465] width 519 height 61
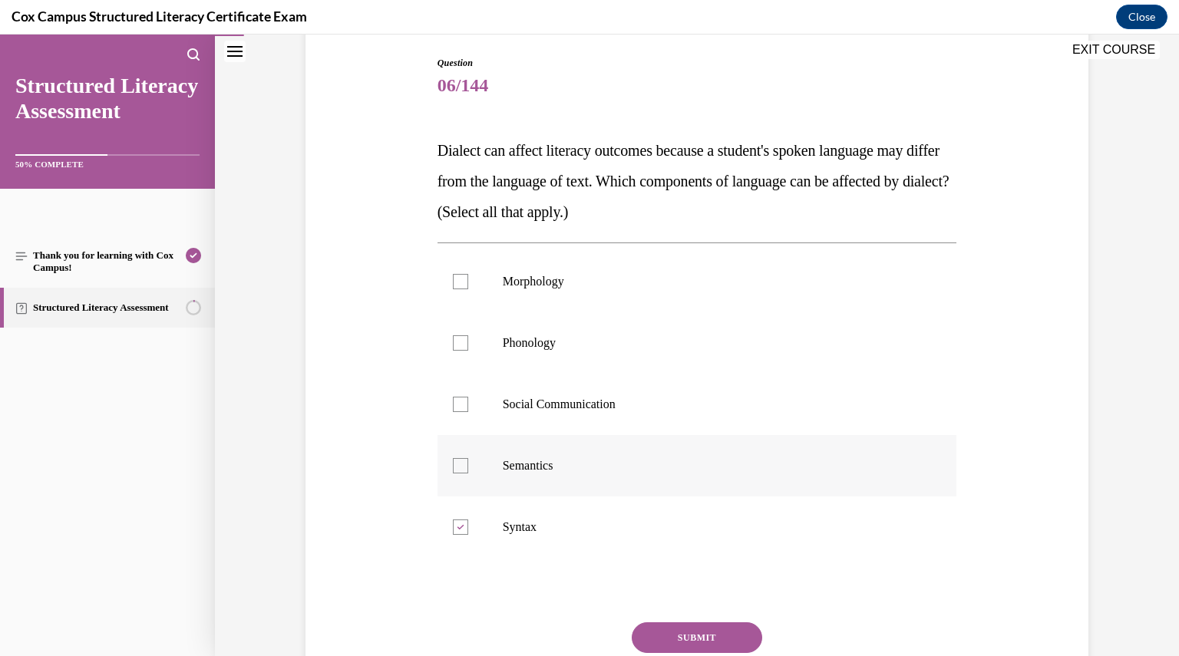
click at [453, 458] on input "Semantics" at bounding box center [460, 465] width 15 height 15
checkbox input "true"
click at [453, 398] on div at bounding box center [460, 404] width 15 height 15
click at [453, 398] on input "Social Communication" at bounding box center [460, 404] width 15 height 15
checkbox input "true"
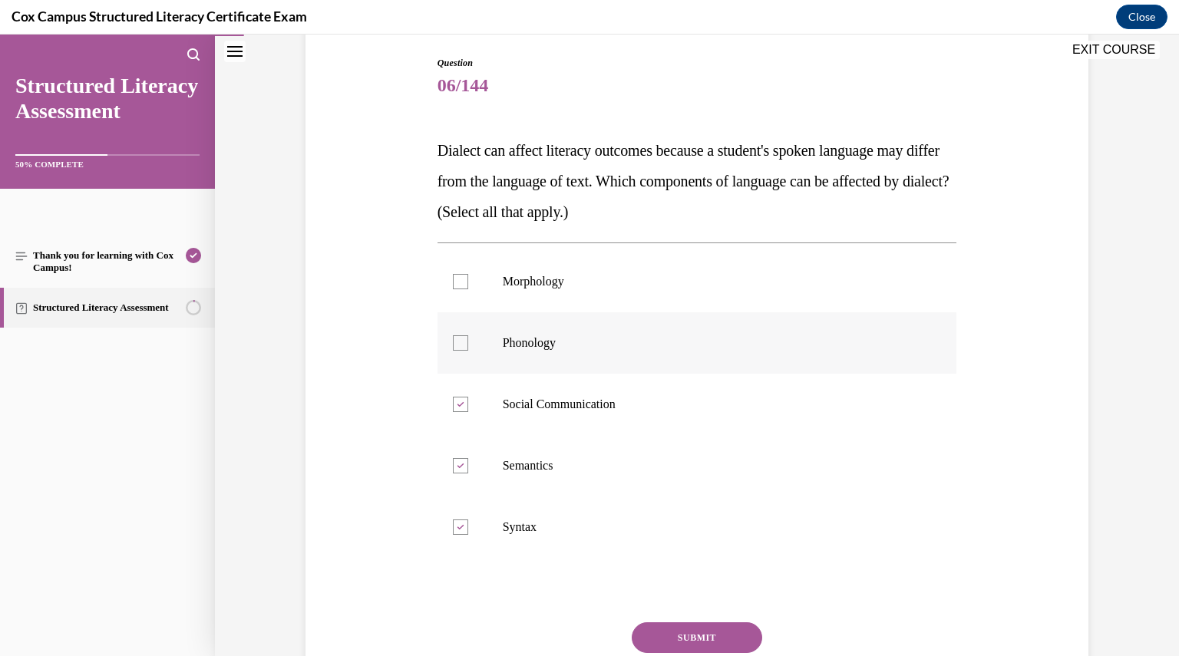
click at [450, 351] on label "Phonology" at bounding box center [696, 342] width 519 height 61
click at [453, 351] on input "Phonology" at bounding box center [460, 342] width 15 height 15
checkbox input "true"
click at [453, 285] on div at bounding box center [460, 281] width 15 height 15
click at [453, 285] on input "Morphology" at bounding box center [460, 281] width 15 height 15
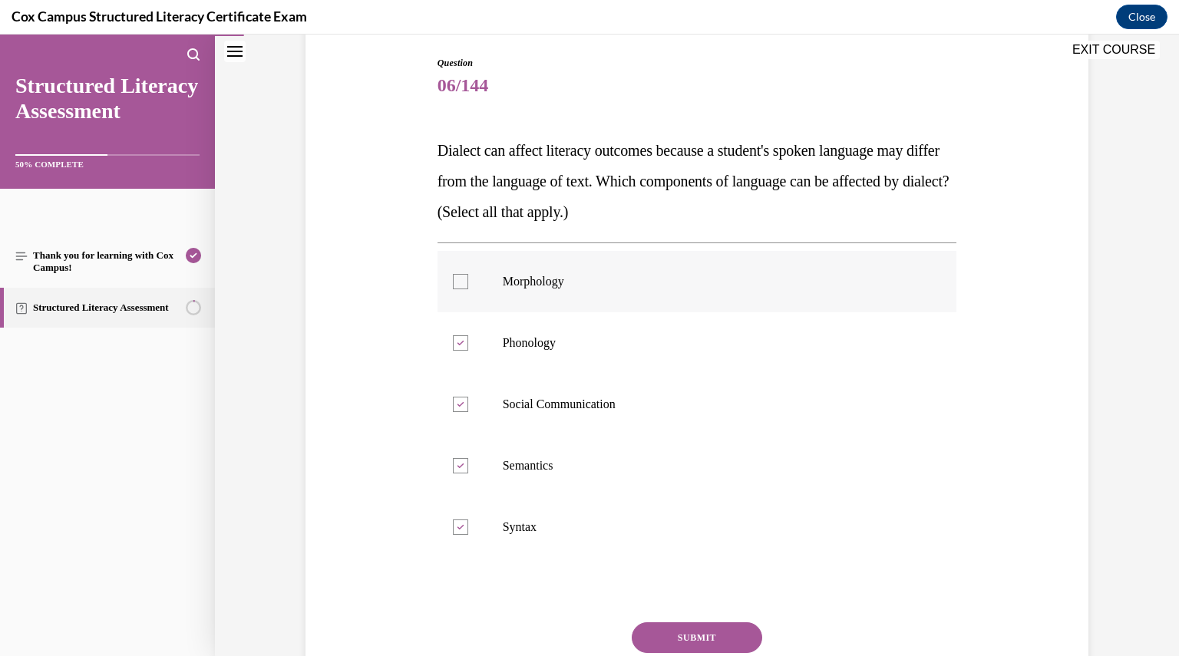
checkbox input "true"
click at [657, 619] on div "Question 06/144 Dialect can affect literacy outcomes because a student's spoken…" at bounding box center [696, 402] width 519 height 692
click at [671, 630] on button "SUBMIT" at bounding box center [697, 637] width 130 height 31
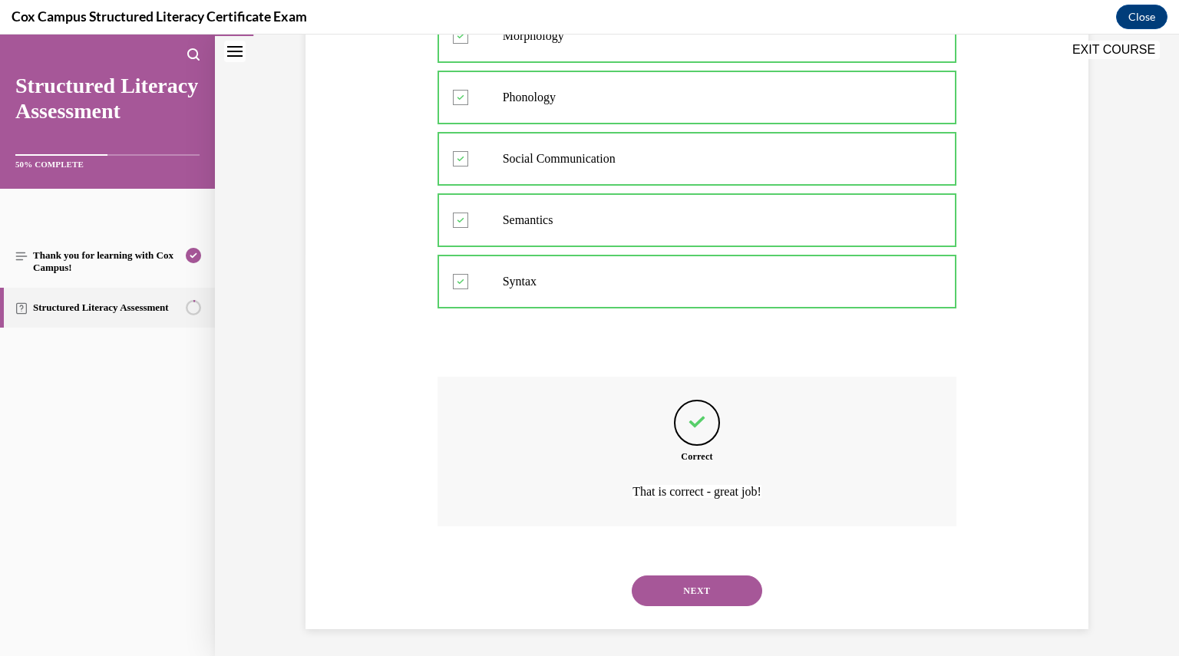
scroll to position [406, 0]
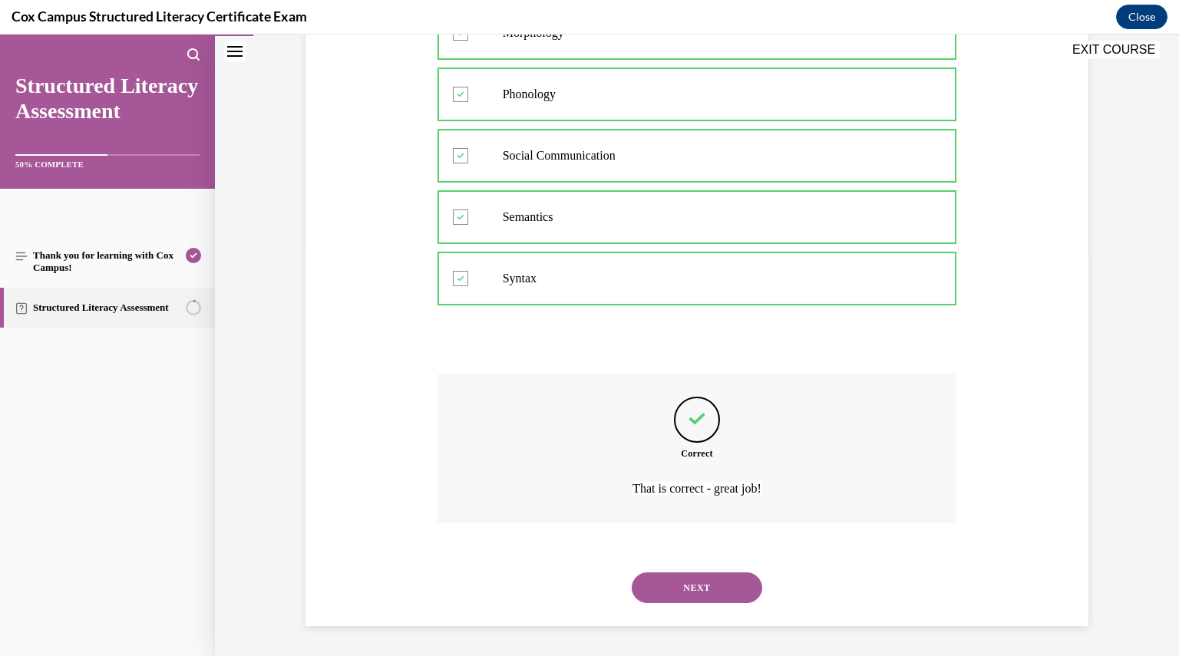
click at [704, 582] on button "NEXT" at bounding box center [697, 587] width 130 height 31
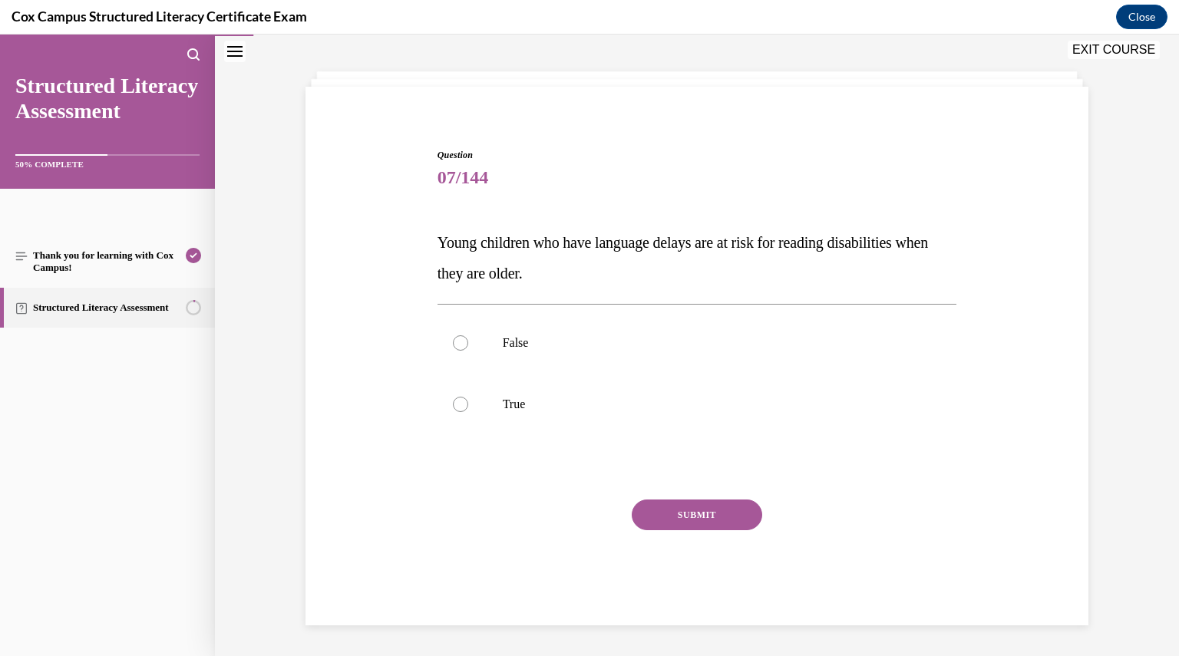
scroll to position [64, 0]
click at [474, 410] on label "True" at bounding box center [696, 404] width 519 height 61
click at [468, 410] on input "True" at bounding box center [460, 404] width 15 height 15
radio input "true"
click at [689, 507] on button "SUBMIT" at bounding box center [697, 515] width 130 height 31
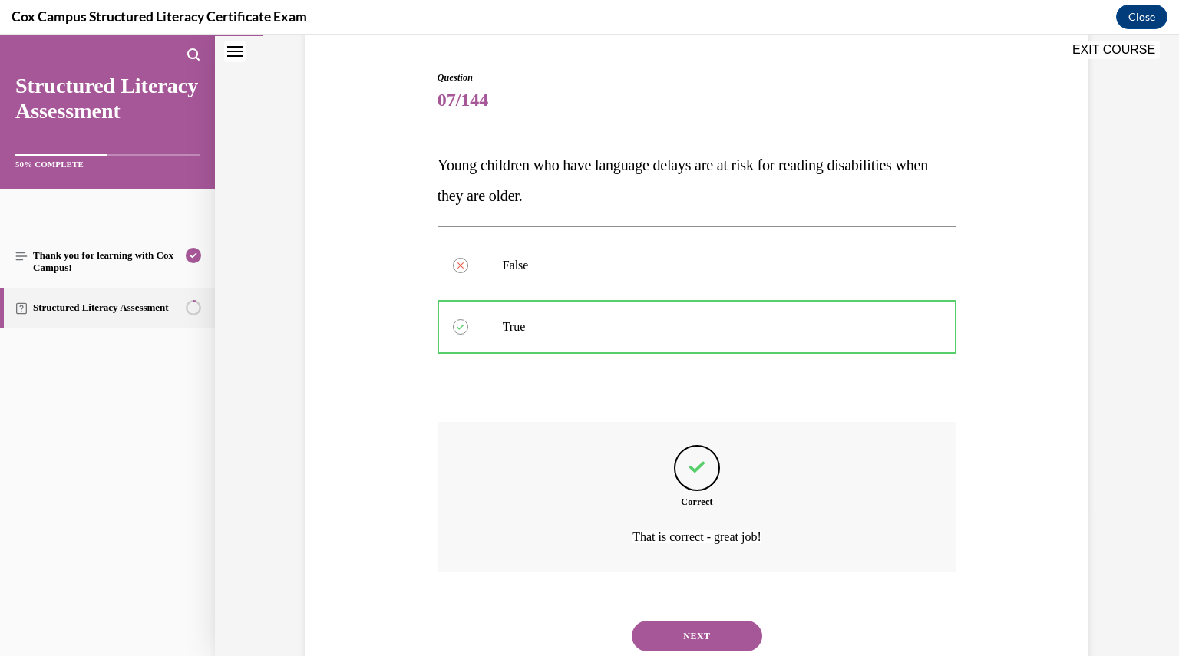
scroll to position [191, 0]
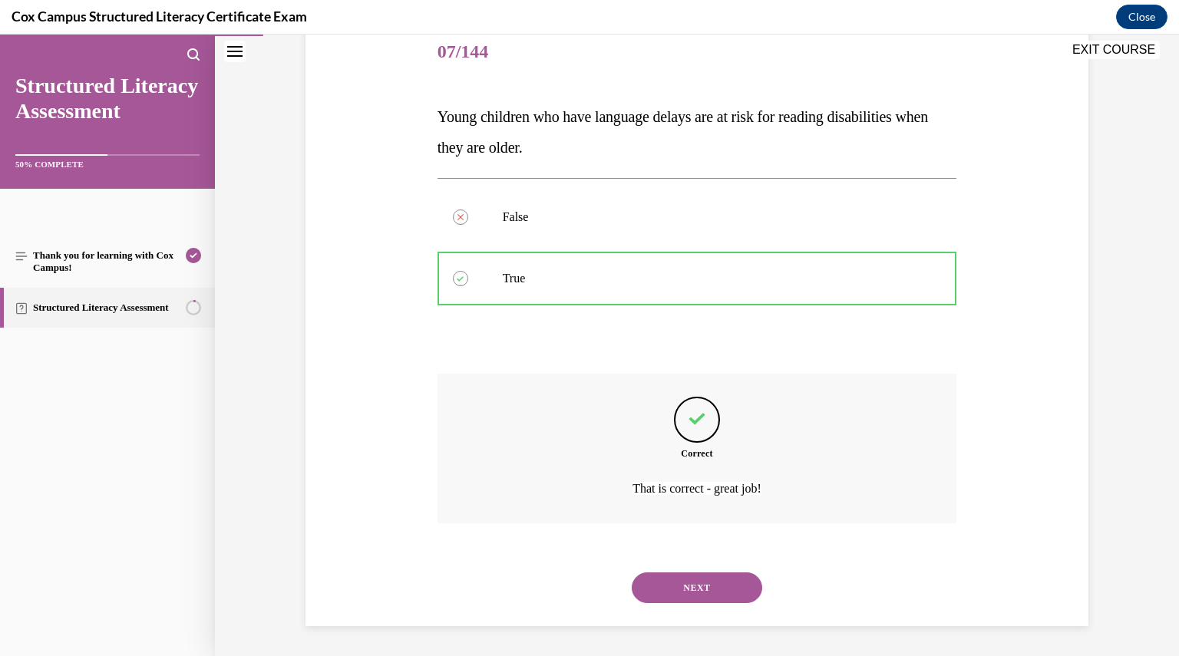
click at [683, 584] on button "NEXT" at bounding box center [697, 587] width 130 height 31
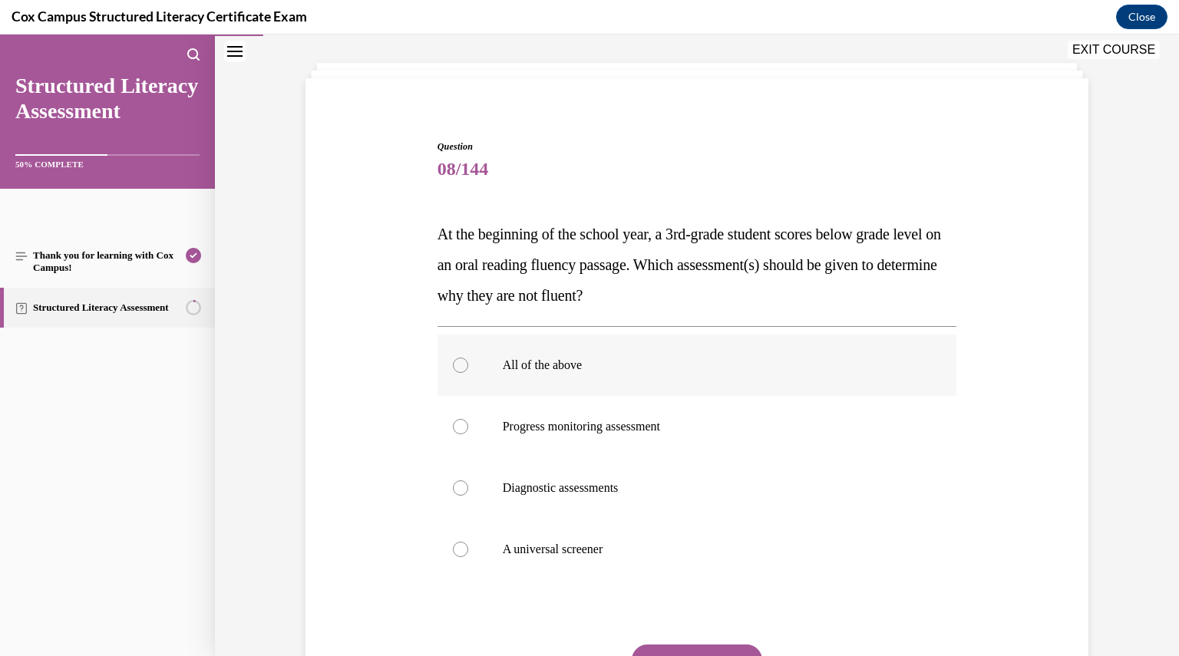
scroll to position [77, 0]
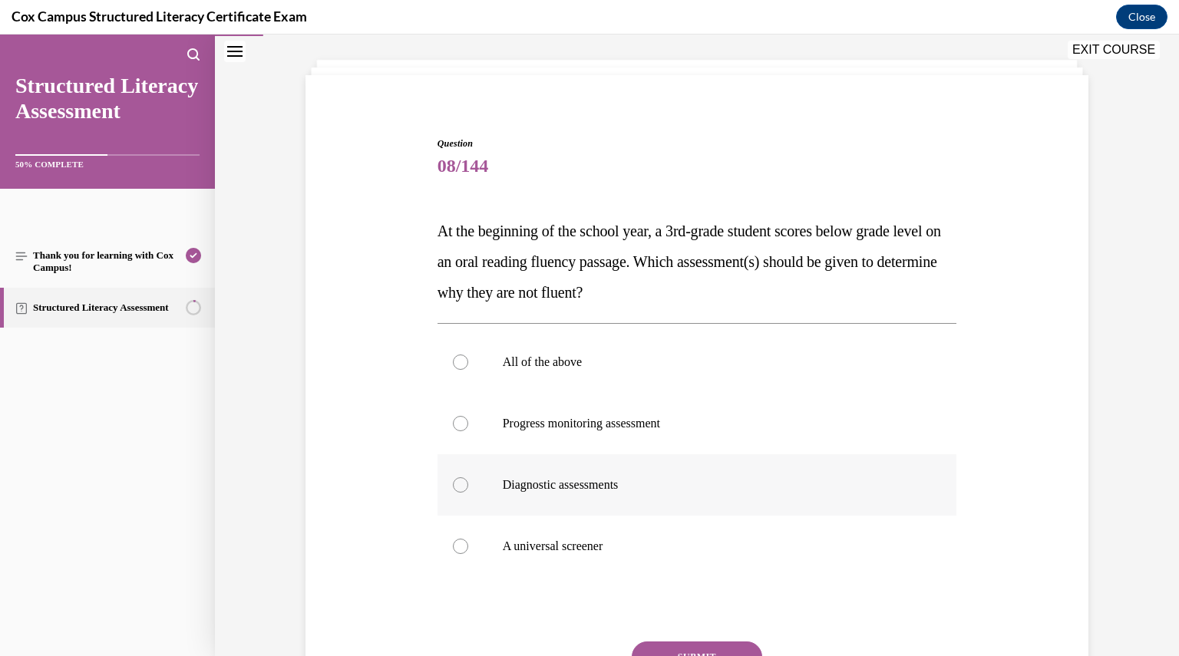
click at [531, 493] on label "Diagnostic assessments" at bounding box center [696, 484] width 519 height 61
click at [468, 493] on input "Diagnostic assessments" at bounding box center [460, 484] width 15 height 15
radio input "true"
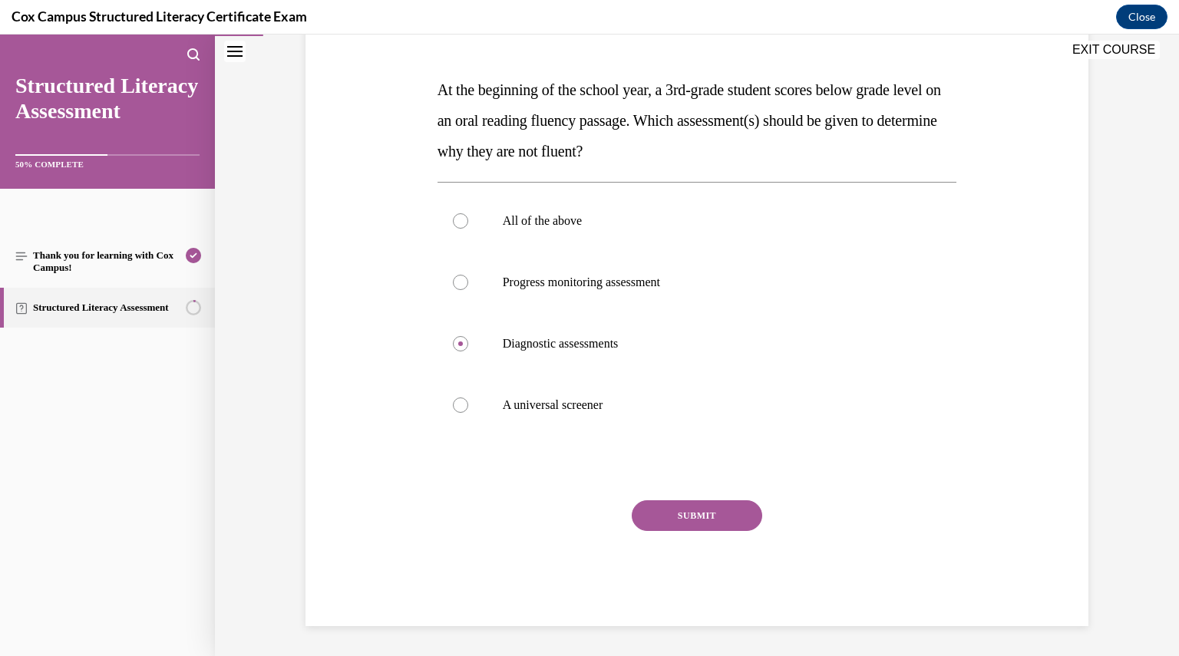
click at [686, 519] on button "SUBMIT" at bounding box center [697, 515] width 130 height 31
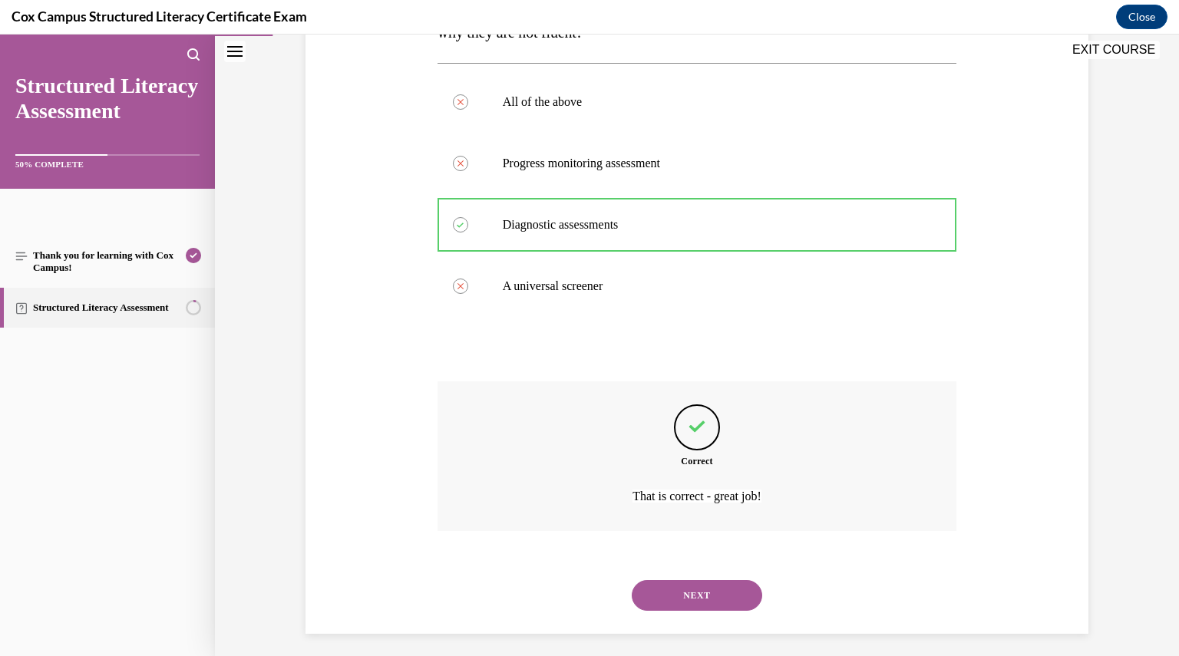
scroll to position [345, 0]
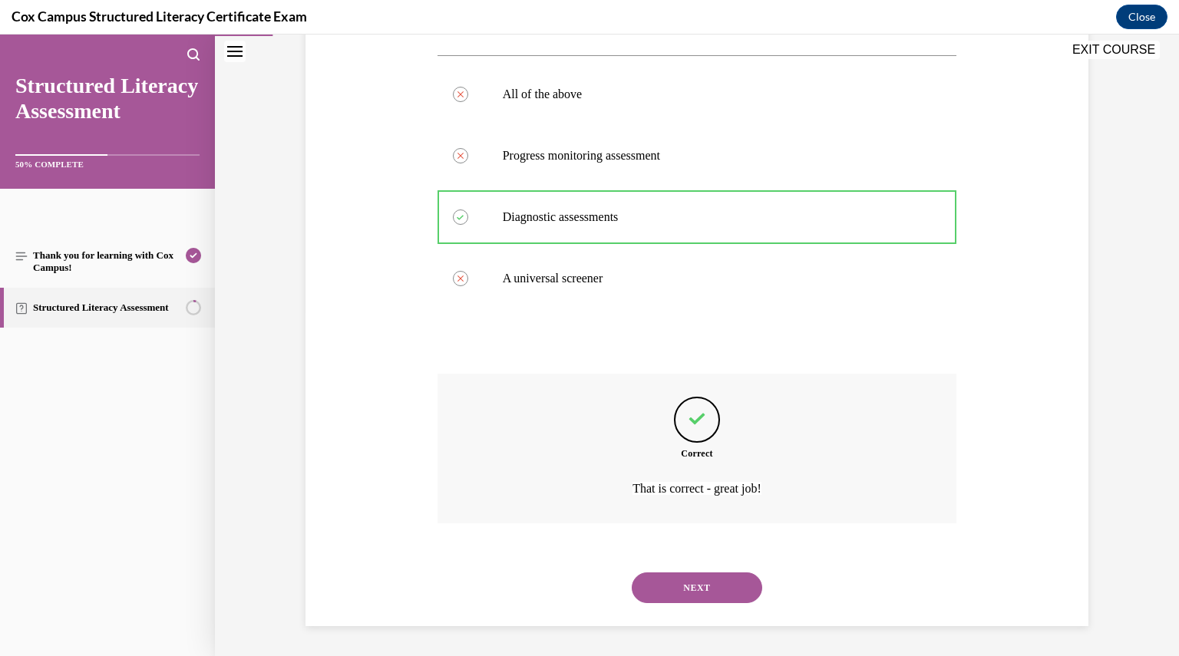
click at [671, 579] on button "NEXT" at bounding box center [697, 587] width 130 height 31
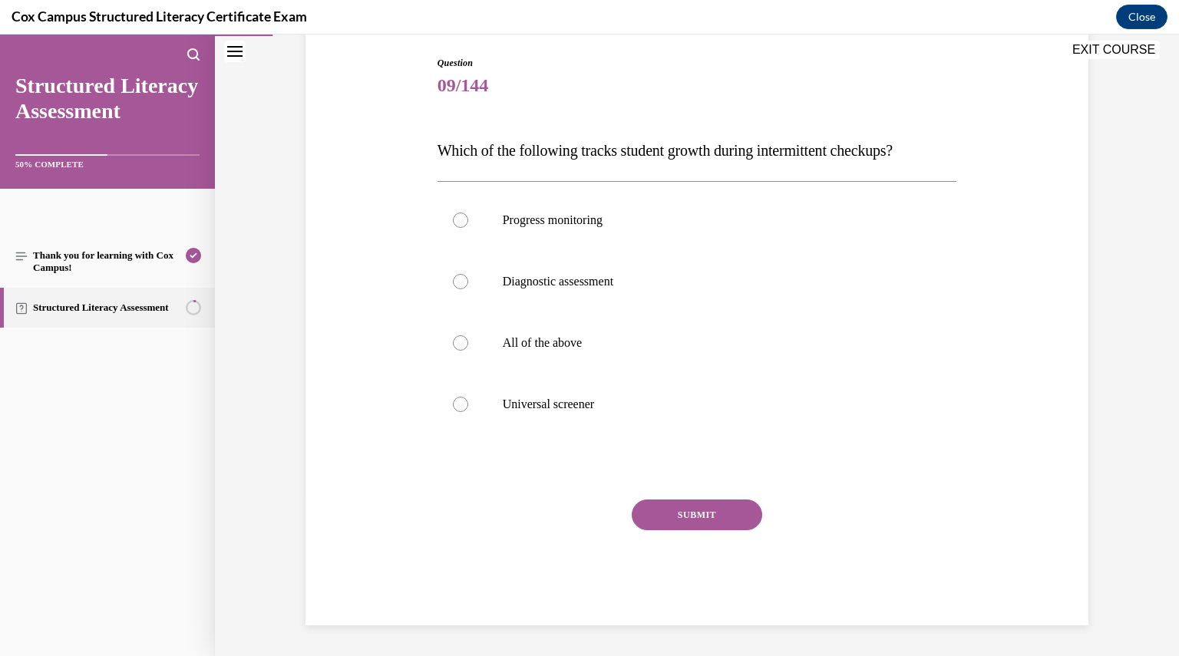
scroll to position [157, 0]
click at [453, 214] on div at bounding box center [460, 220] width 15 height 15
click at [453, 214] on input "Progress monitoring" at bounding box center [460, 220] width 15 height 15
radio input "true"
click at [674, 503] on button "SUBMIT" at bounding box center [697, 515] width 130 height 31
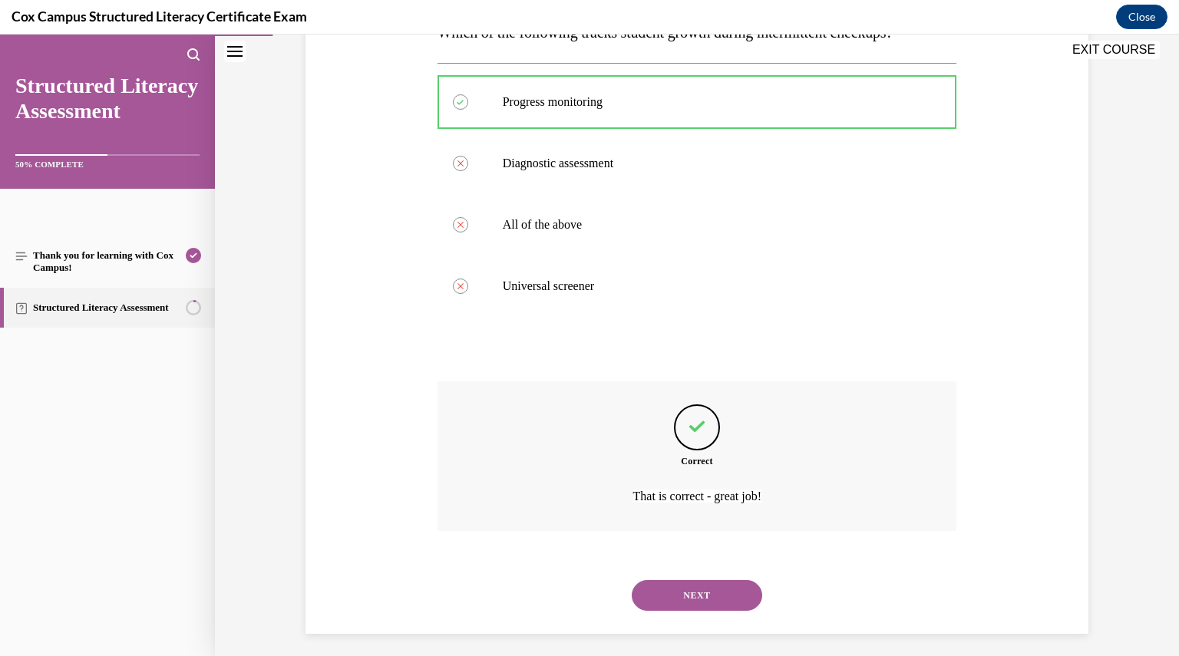
scroll to position [283, 0]
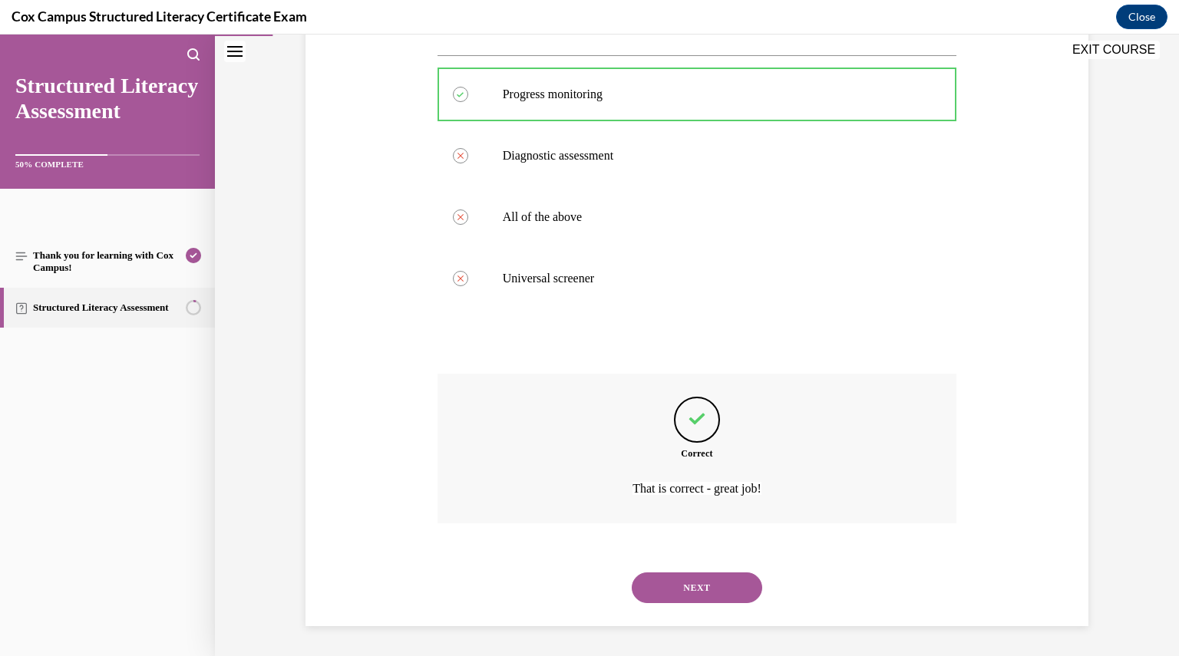
click at [668, 587] on button "NEXT" at bounding box center [697, 587] width 130 height 31
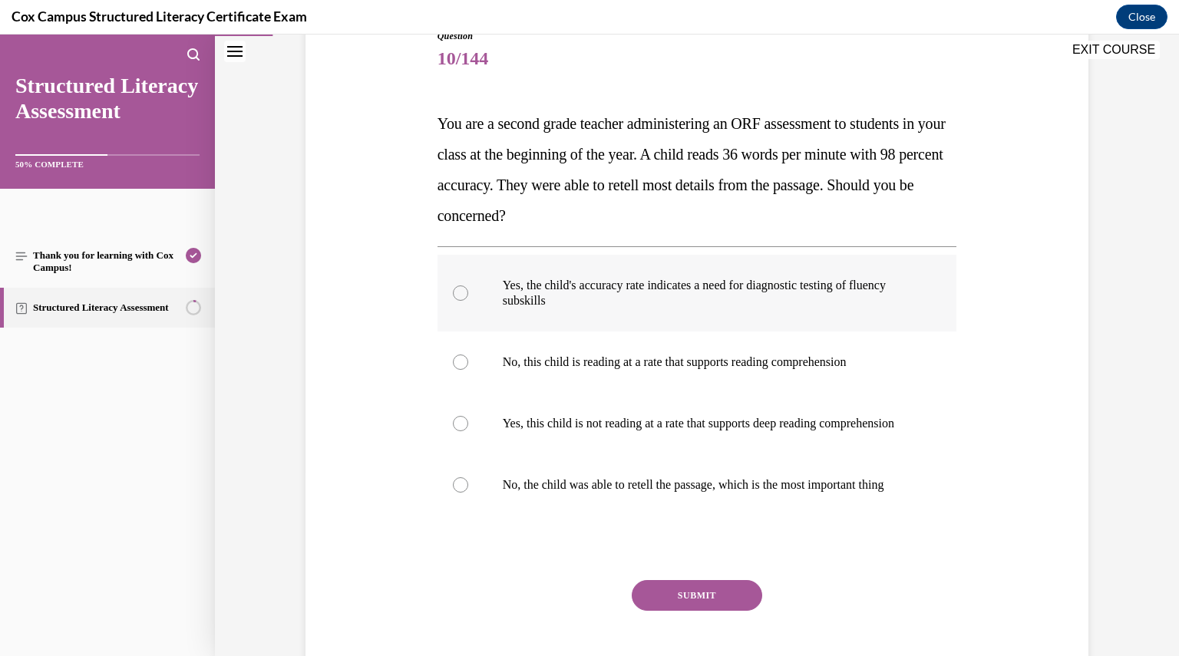
scroll to position [188, 0]
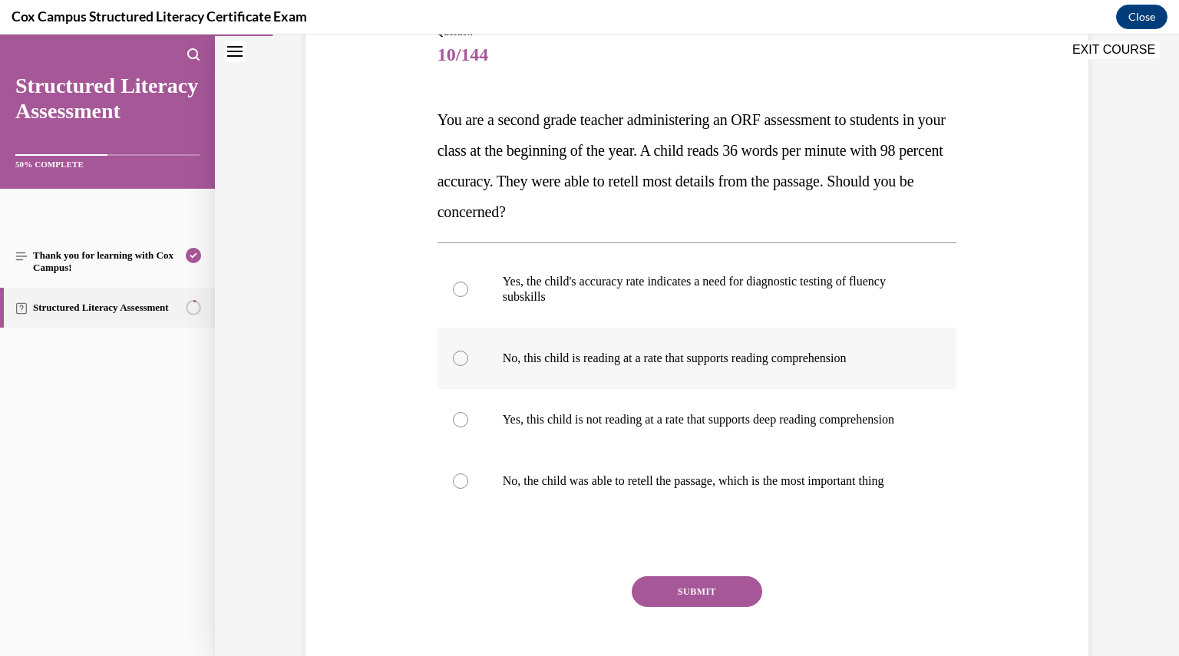
click at [569, 373] on label "No, this child is reading at a rate that supports reading comprehension" at bounding box center [696, 358] width 519 height 61
click at [468, 366] on input "No, this child is reading at a rate that supports reading comprehension" at bounding box center [460, 358] width 15 height 15
radio input "true"
click at [641, 607] on button "SUBMIT" at bounding box center [697, 591] width 130 height 31
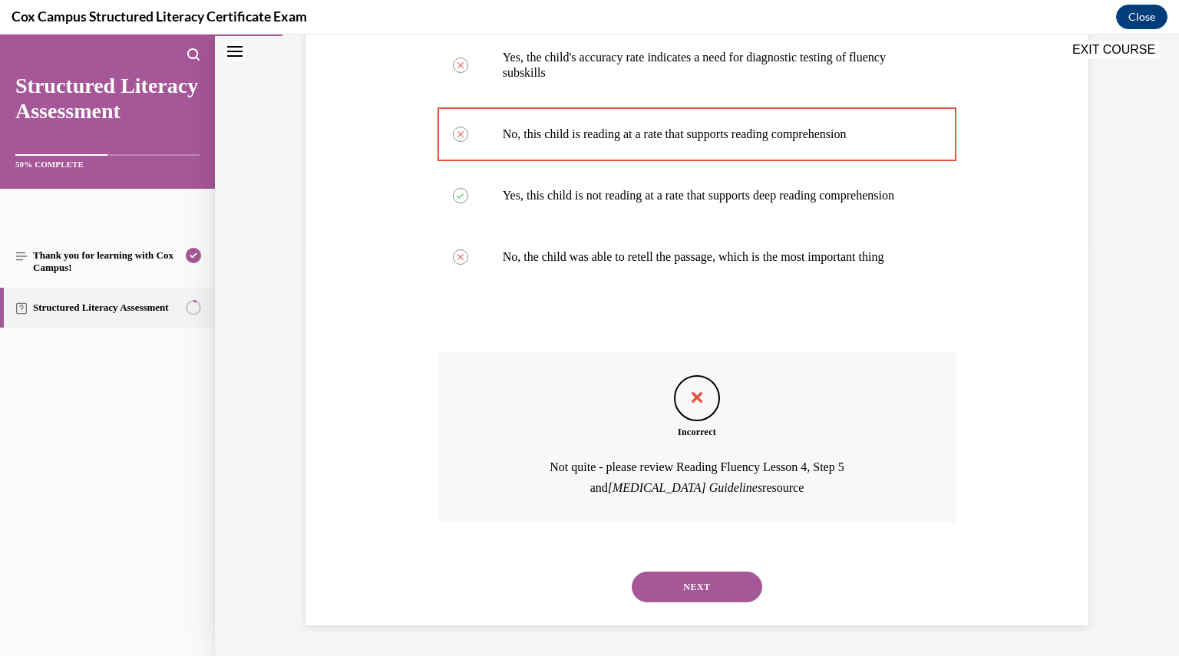
scroll to position [442, 0]
click at [680, 639] on div "Question 10/144 You are a second grade teacher administering an ORF assessment …" at bounding box center [697, 163] width 964 height 985
click at [665, 594] on button "NEXT" at bounding box center [697, 587] width 130 height 31
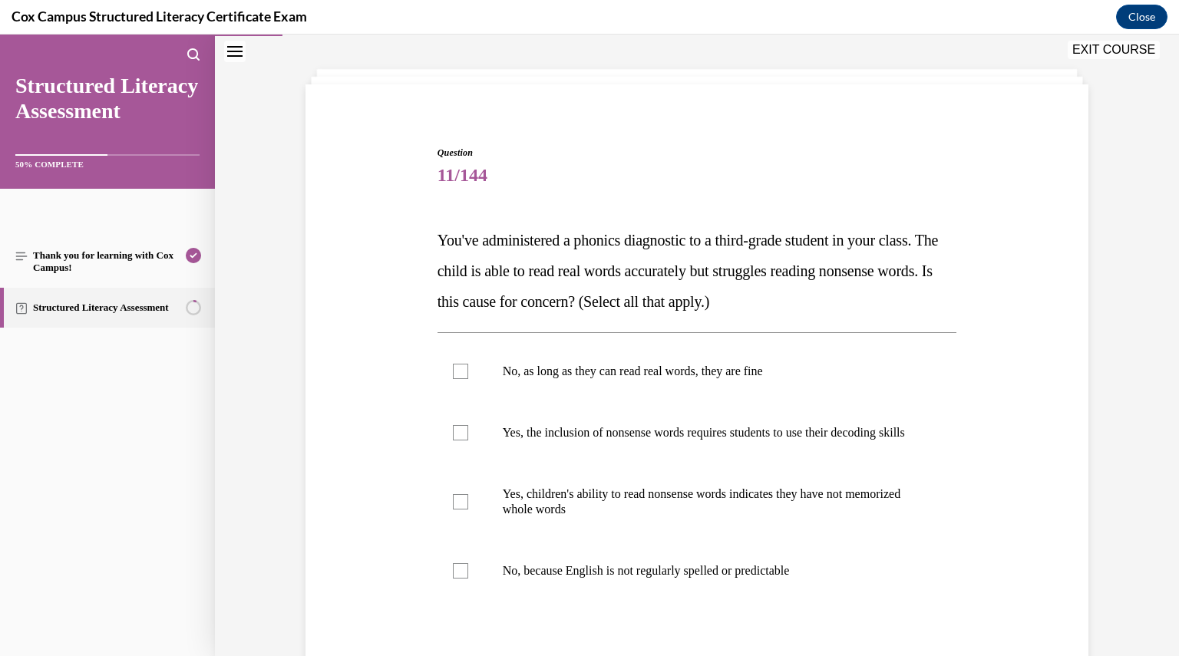
scroll to position [80, 0]
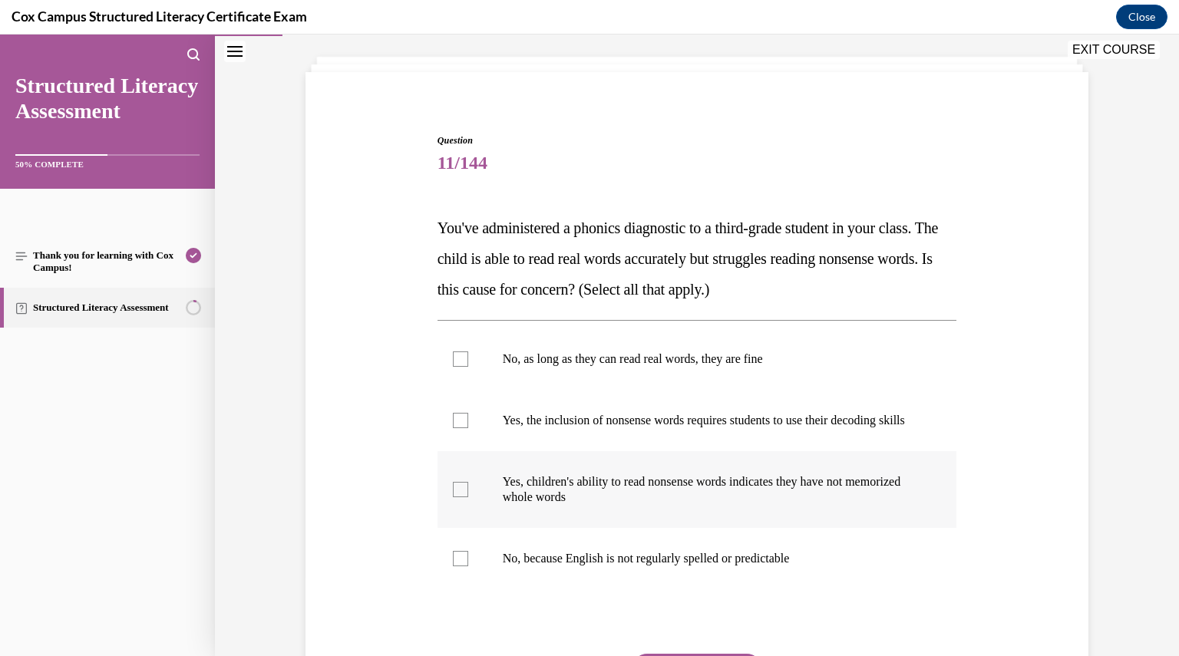
click at [529, 505] on p "Yes, children's ability to read nonsense words indicates they have not memorize…" at bounding box center [711, 489] width 416 height 31
click at [468, 497] on input "Yes, children's ability to read nonsense words indicates they have not memorize…" at bounding box center [460, 489] width 15 height 15
checkbox input "true"
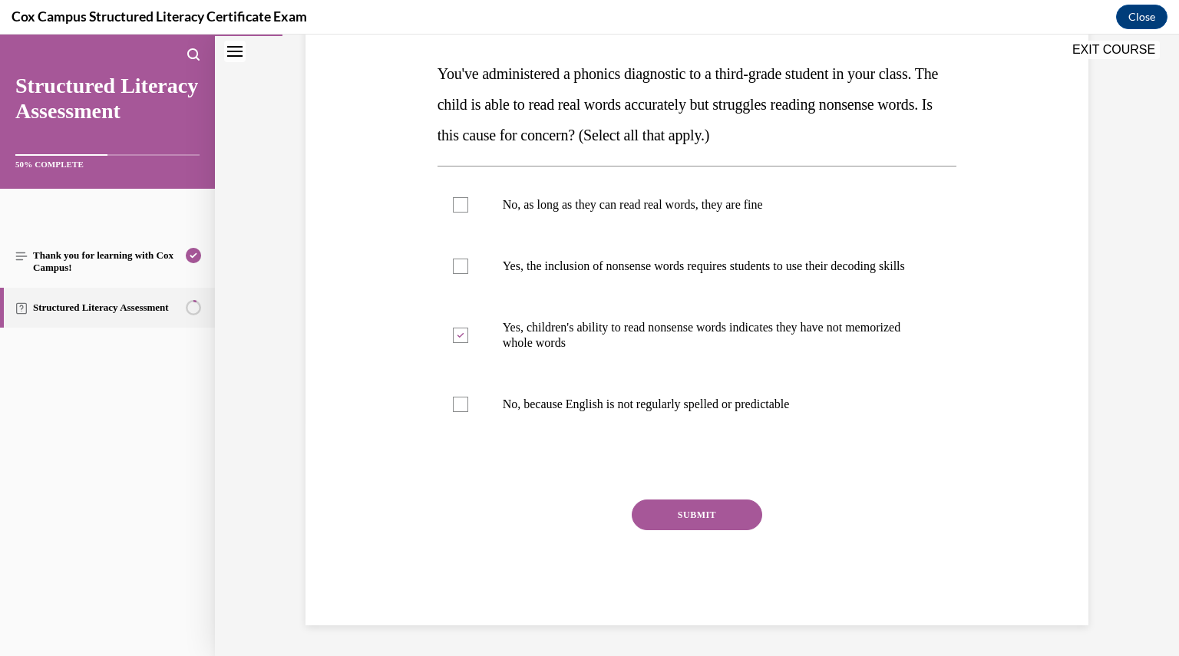
click at [700, 521] on button "SUBMIT" at bounding box center [697, 515] width 130 height 31
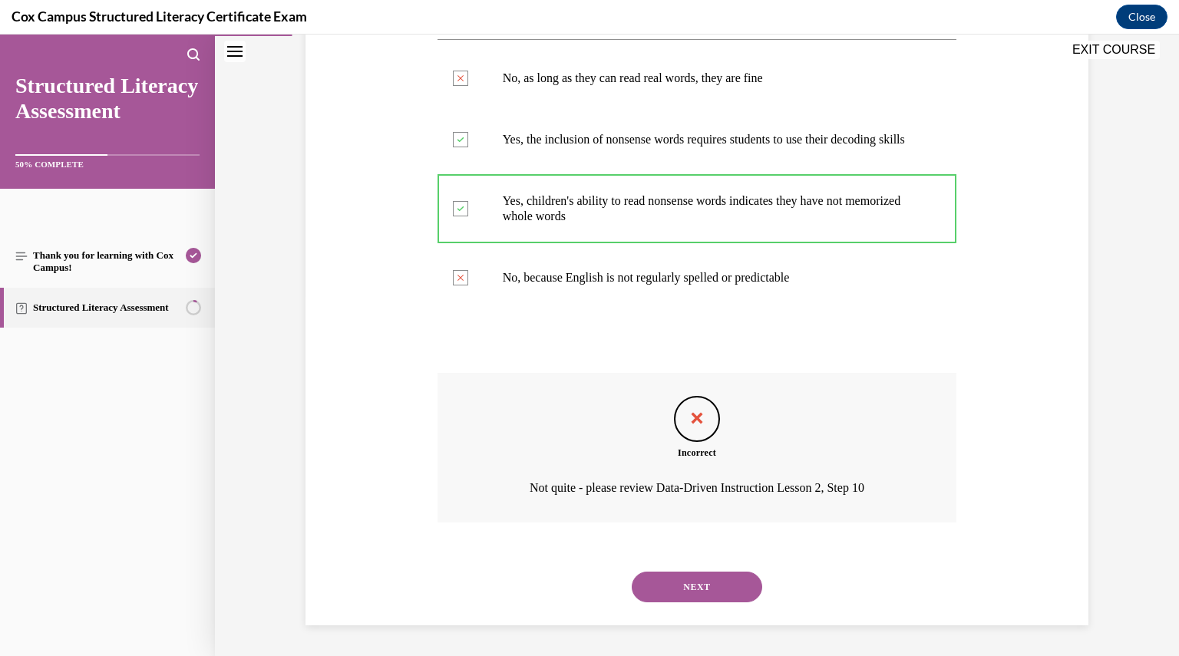
scroll to position [375, 0]
click at [680, 595] on button "NEXT" at bounding box center [697, 587] width 130 height 31
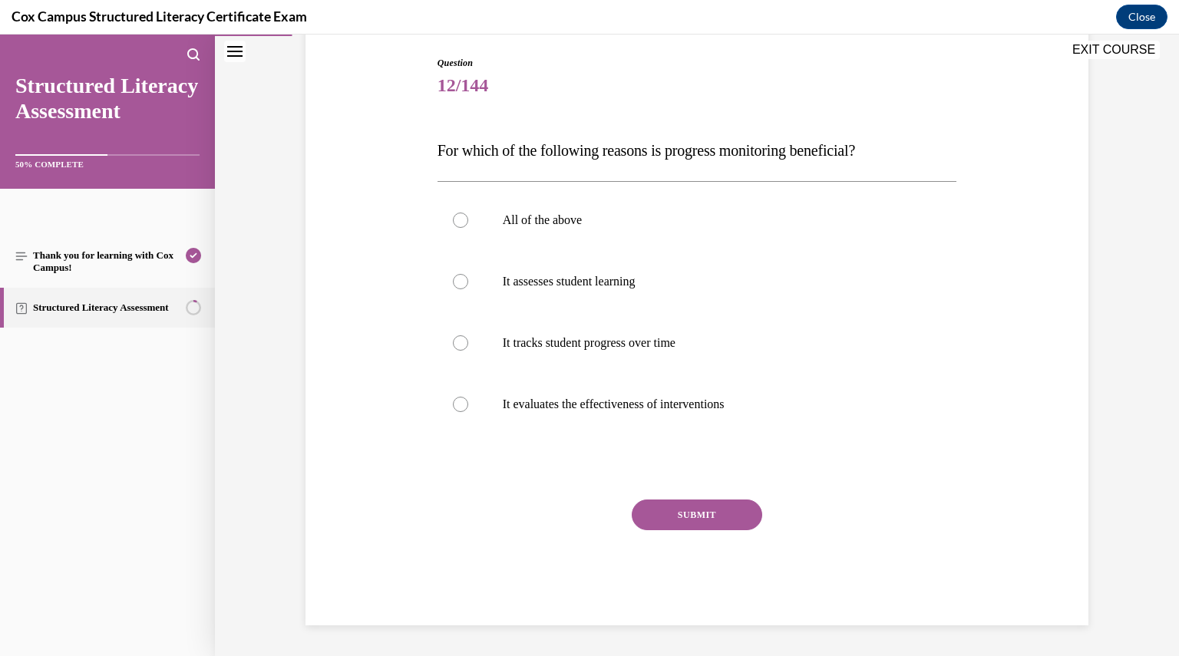
scroll to position [157, 0]
click at [485, 208] on label "All of the above" at bounding box center [696, 220] width 519 height 61
click at [468, 213] on input "All of the above" at bounding box center [460, 220] width 15 height 15
radio input "true"
click at [687, 518] on button "SUBMIT" at bounding box center [697, 515] width 130 height 31
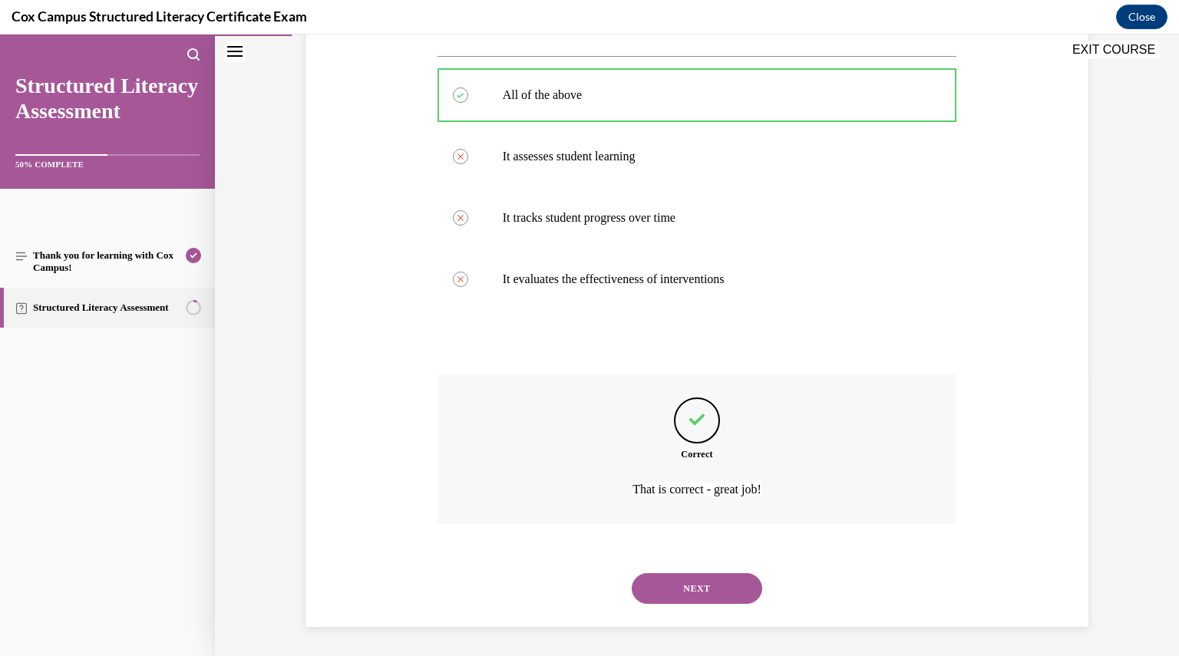
scroll to position [283, 0]
click at [691, 589] on button "NEXT" at bounding box center [697, 587] width 130 height 31
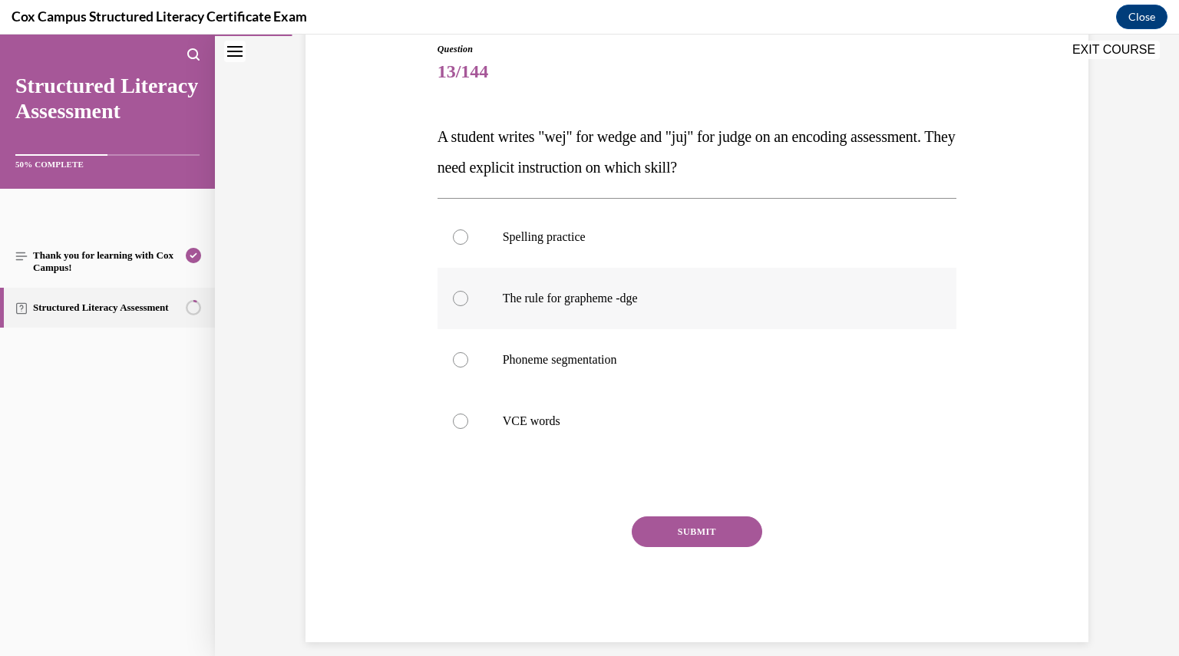
click at [522, 285] on label "The rule for grapheme -dge" at bounding box center [696, 298] width 519 height 61
click at [468, 291] on input "The rule for grapheme -dge" at bounding box center [460, 298] width 15 height 15
radio input "true"
click at [667, 530] on button "SUBMIT" at bounding box center [697, 531] width 130 height 31
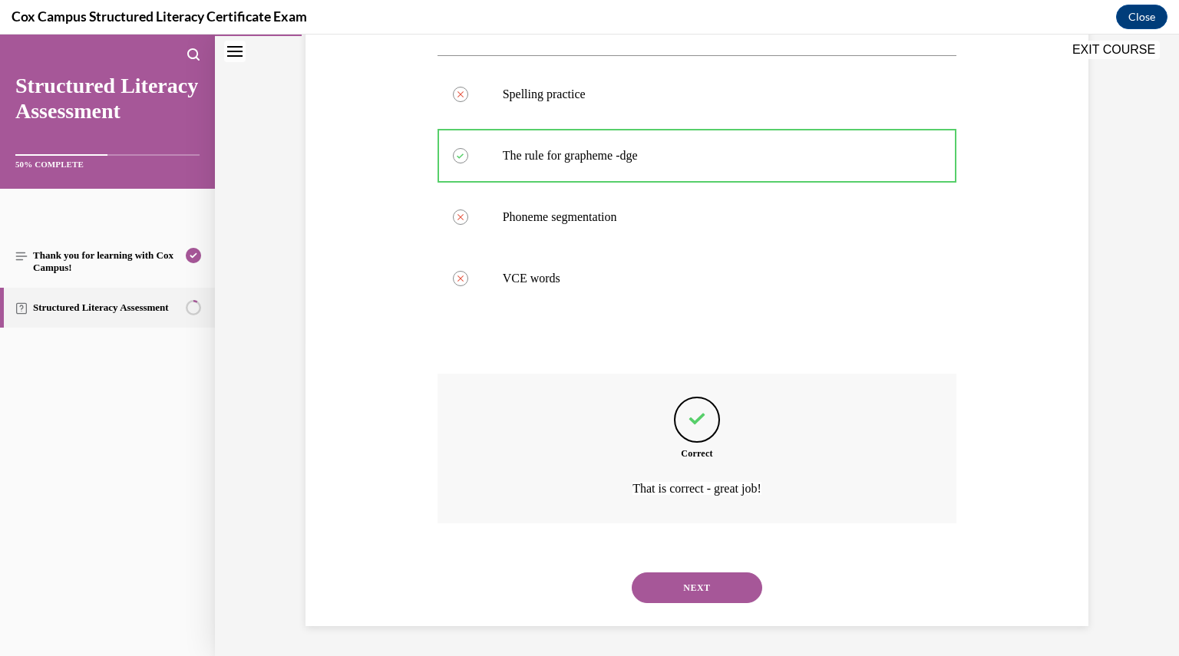
click at [691, 601] on button "NEXT" at bounding box center [697, 587] width 130 height 31
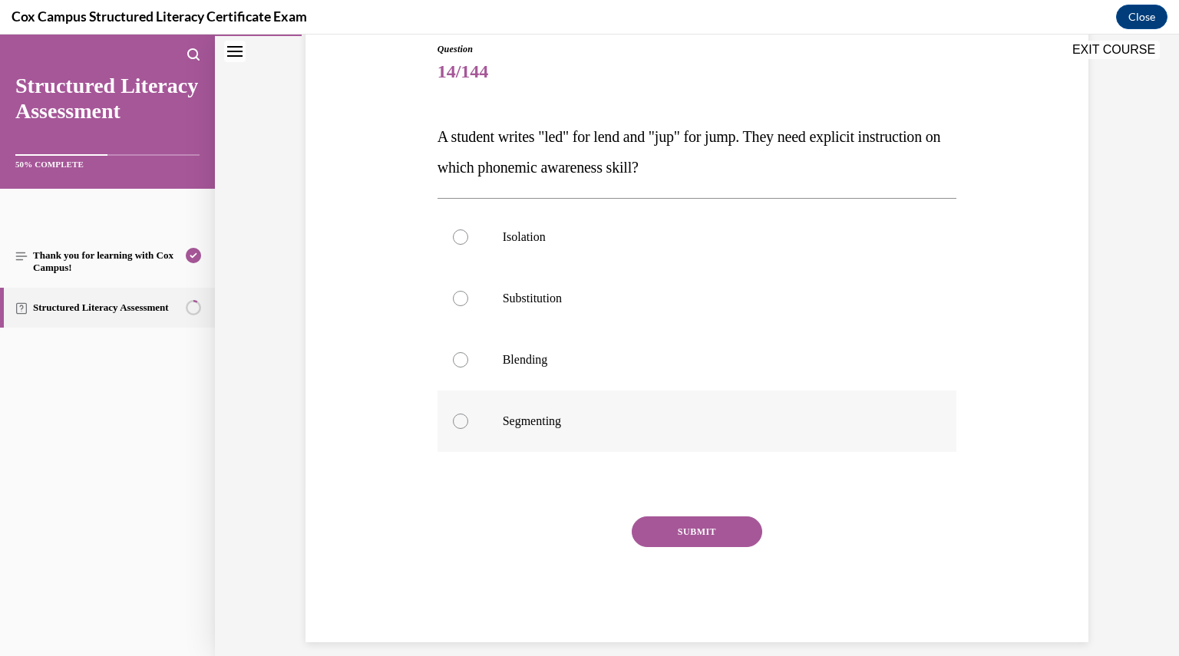
click at [490, 401] on label "Segmenting" at bounding box center [696, 421] width 519 height 61
click at [468, 414] on input "Segmenting" at bounding box center [460, 421] width 15 height 15
radio input "true"
click at [707, 546] on button "SUBMIT" at bounding box center [697, 531] width 130 height 31
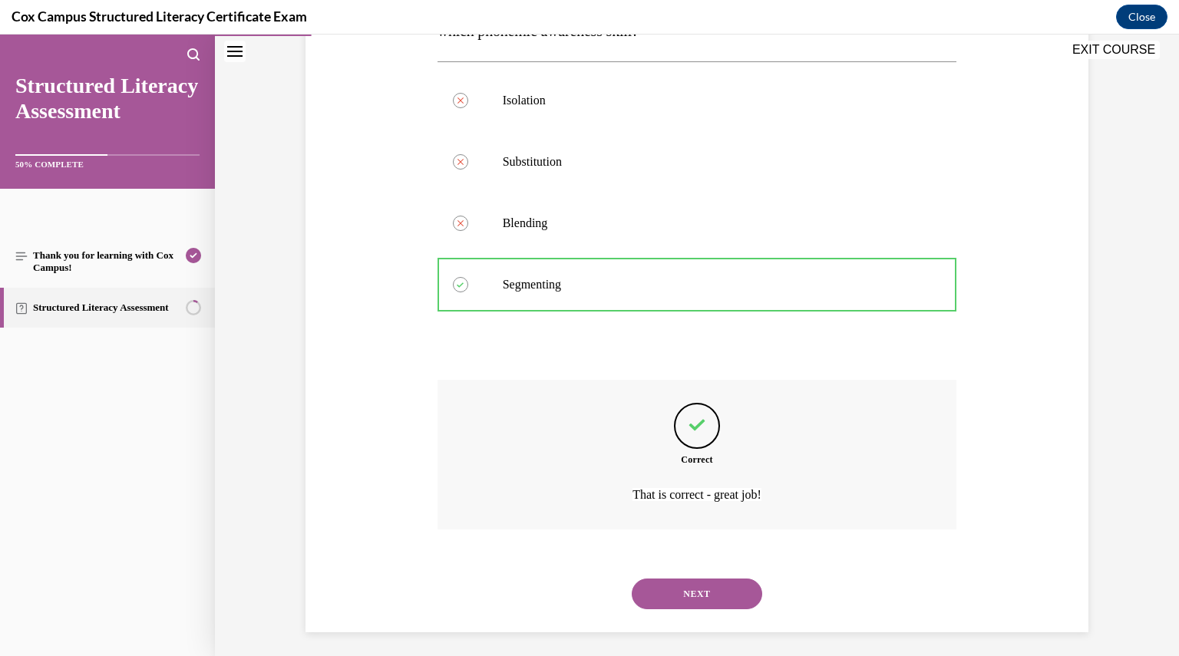
scroll to position [314, 0]
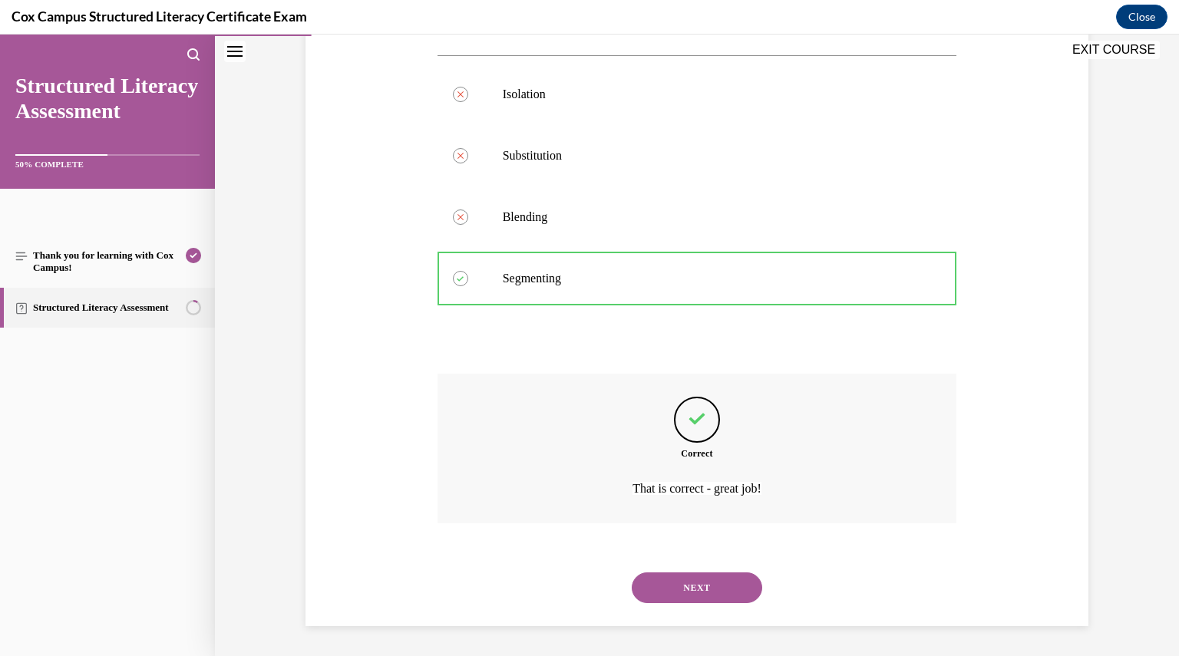
click at [667, 577] on button "NEXT" at bounding box center [697, 587] width 130 height 31
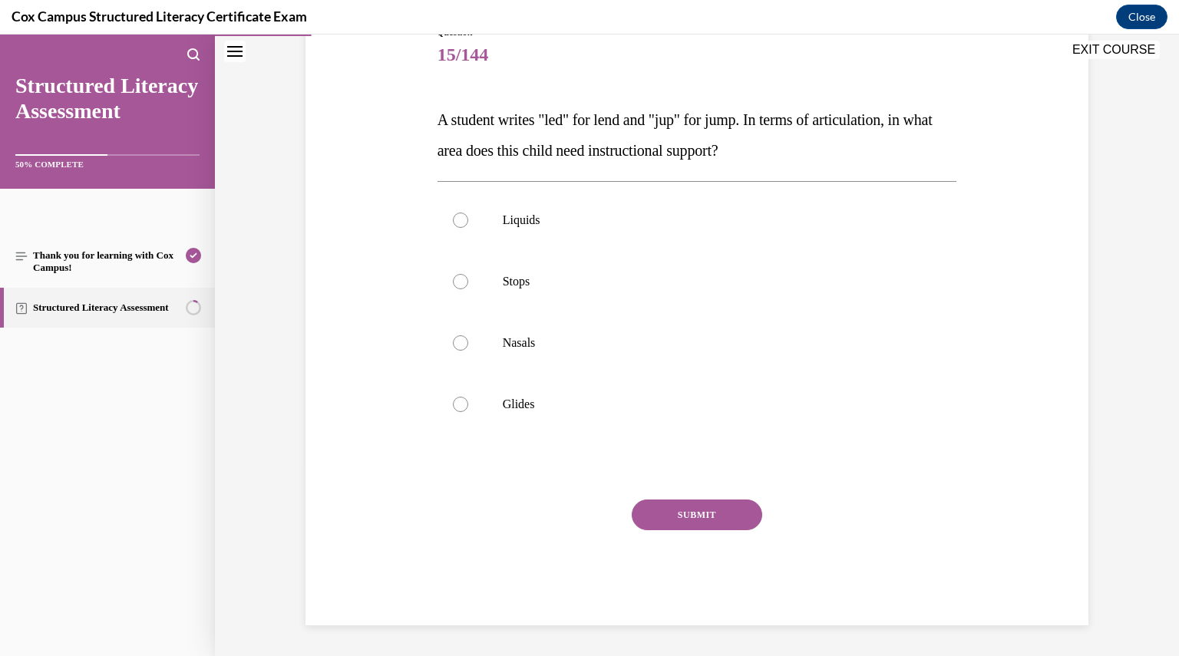
scroll to position [171, 0]
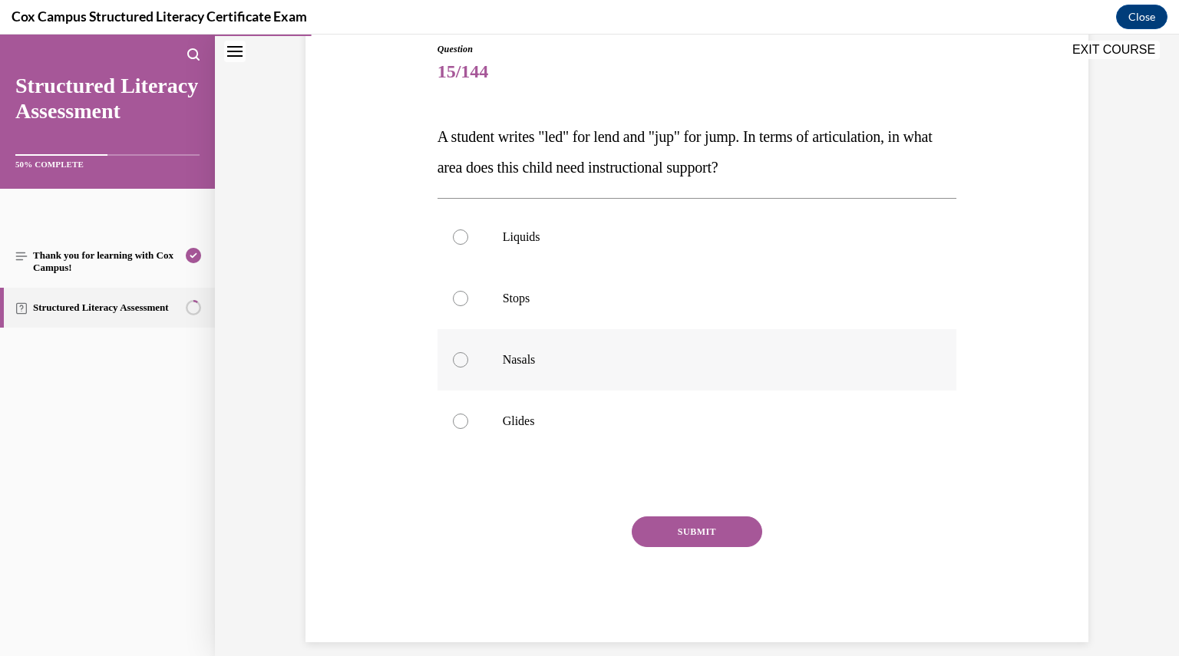
click at [565, 366] on p "Nasals" at bounding box center [711, 359] width 416 height 15
click at [468, 366] on input "Nasals" at bounding box center [460, 359] width 15 height 15
radio input "true"
click at [665, 538] on button "SUBMIT" at bounding box center [697, 531] width 130 height 31
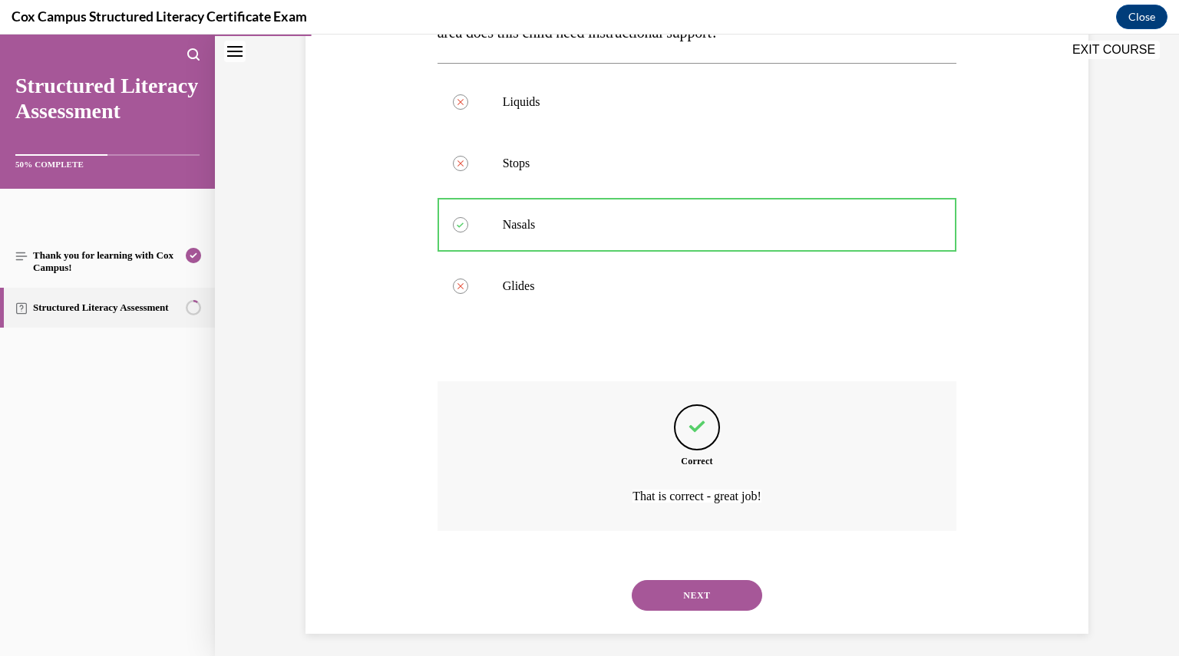
scroll to position [314, 0]
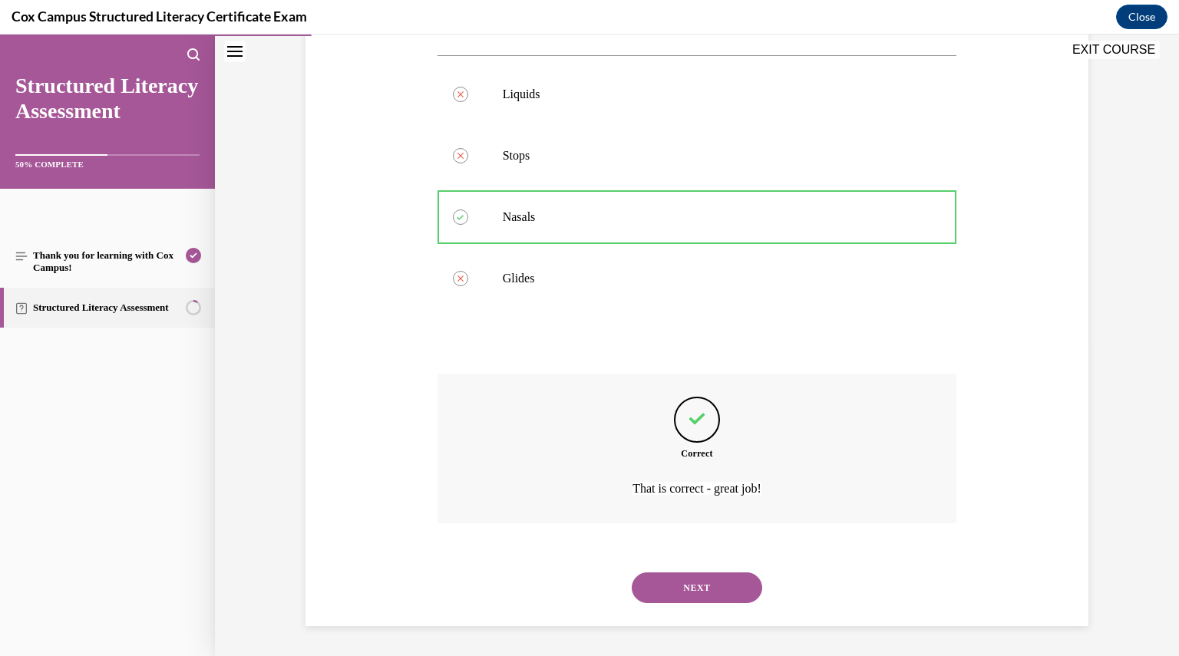
click at [707, 580] on button "NEXT" at bounding box center [697, 587] width 130 height 31
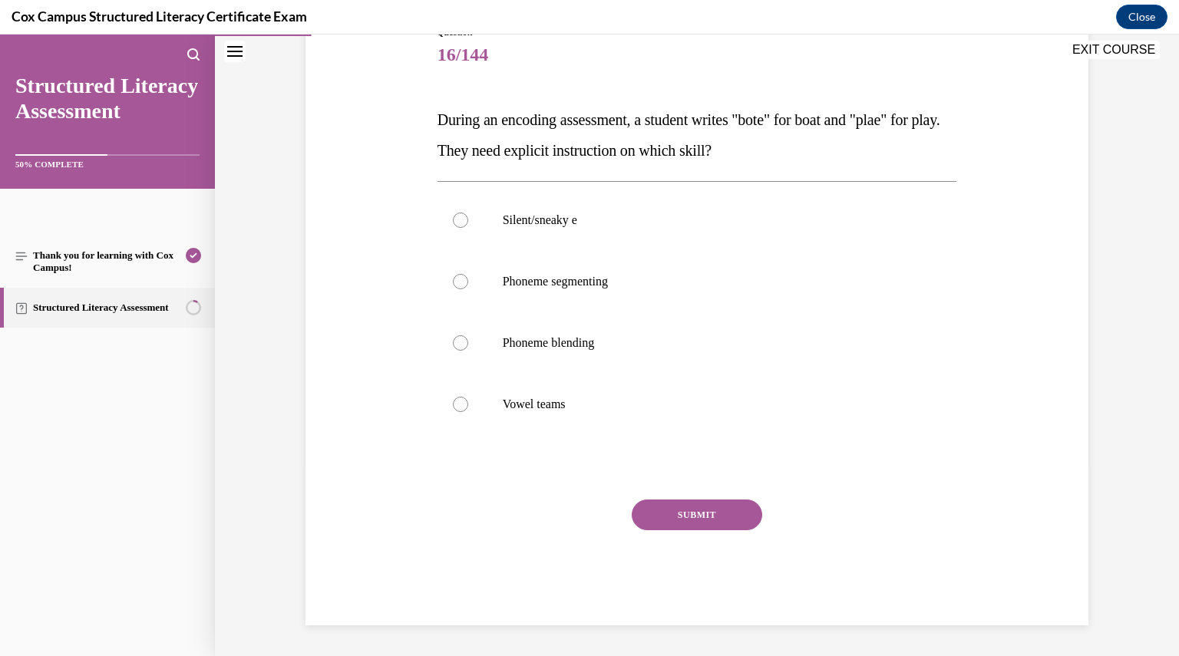
scroll to position [171, 0]
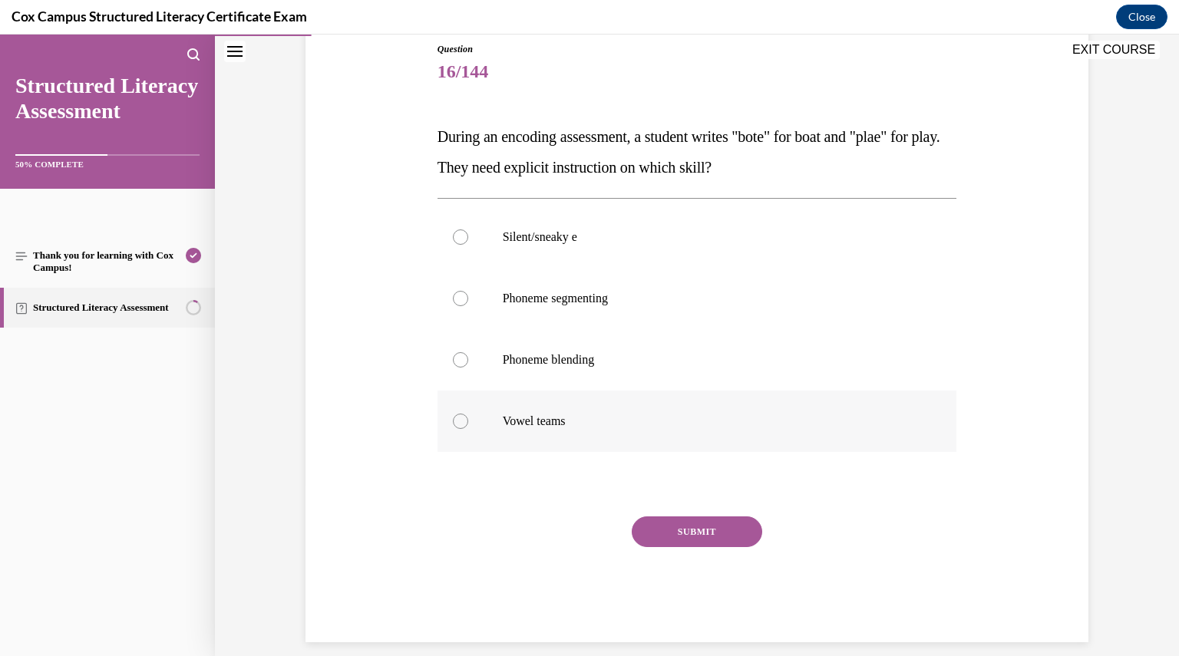
click at [586, 420] on p "Vowel teams" at bounding box center [711, 421] width 416 height 15
click at [468, 420] on input "Vowel teams" at bounding box center [460, 421] width 15 height 15
radio input "true"
click at [677, 527] on button "SUBMIT" at bounding box center [697, 531] width 130 height 31
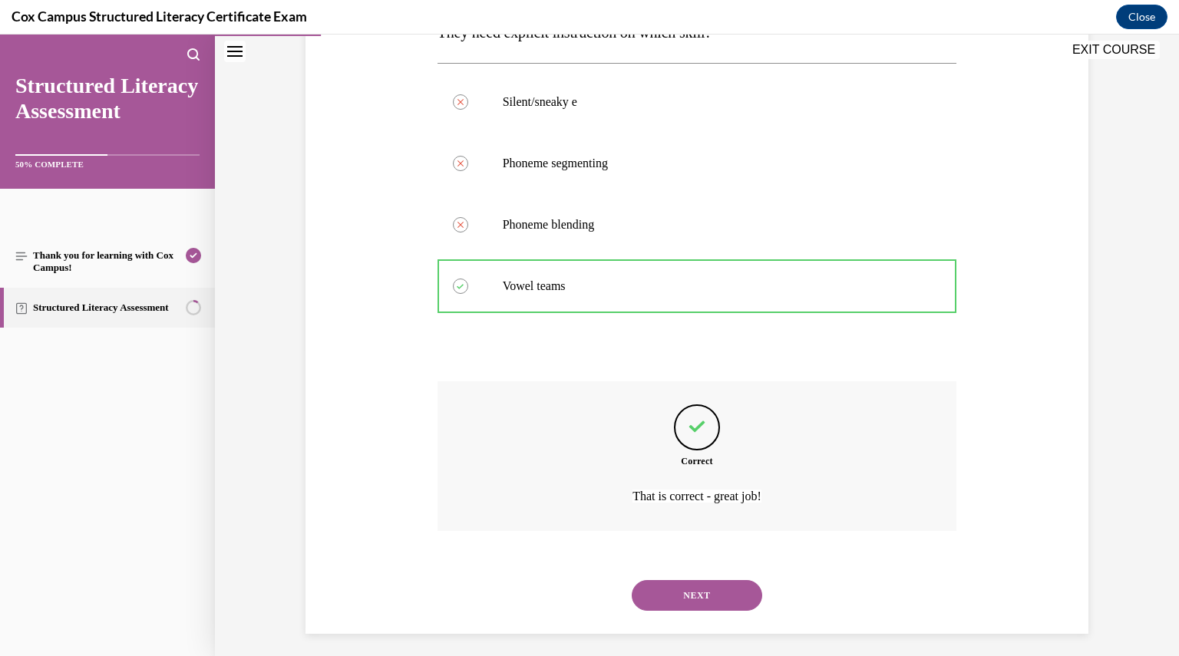
scroll to position [314, 0]
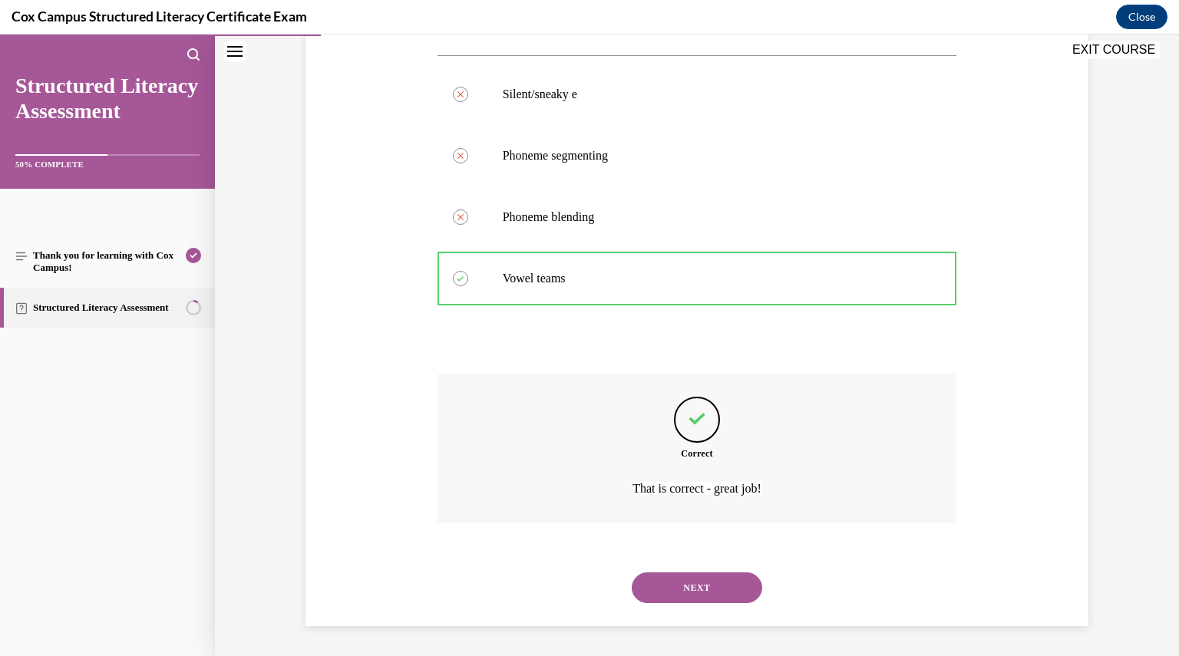
click at [684, 565] on div "NEXT" at bounding box center [696, 587] width 519 height 61
click at [681, 578] on button "NEXT" at bounding box center [697, 587] width 130 height 31
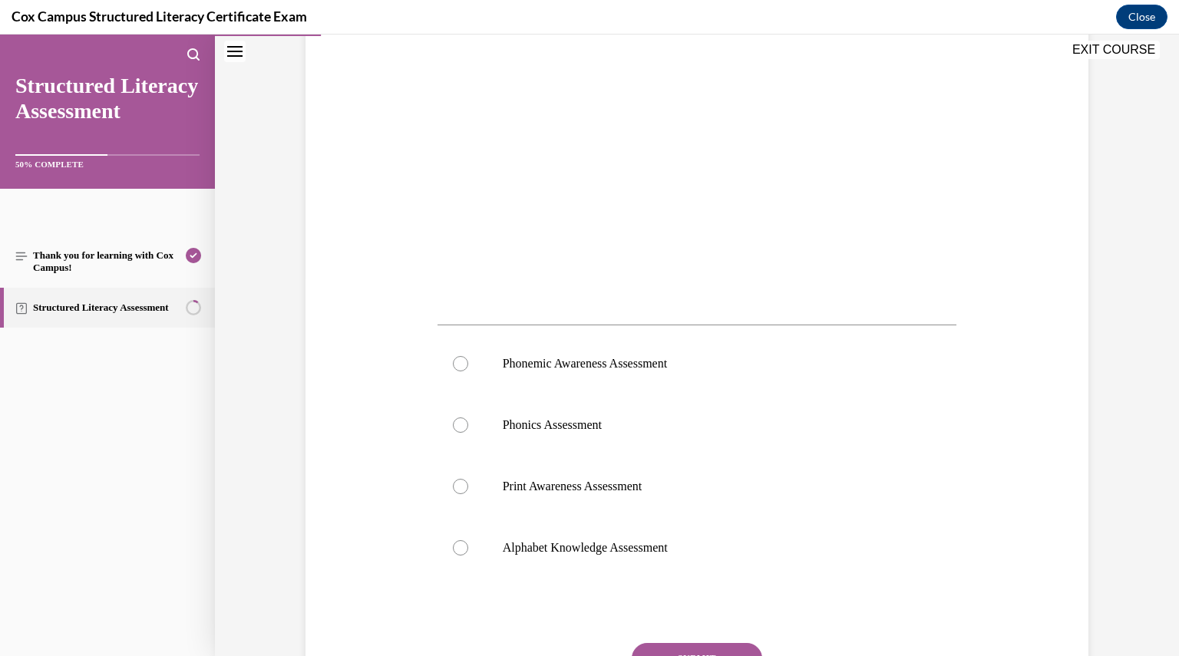
scroll to position [381, 0]
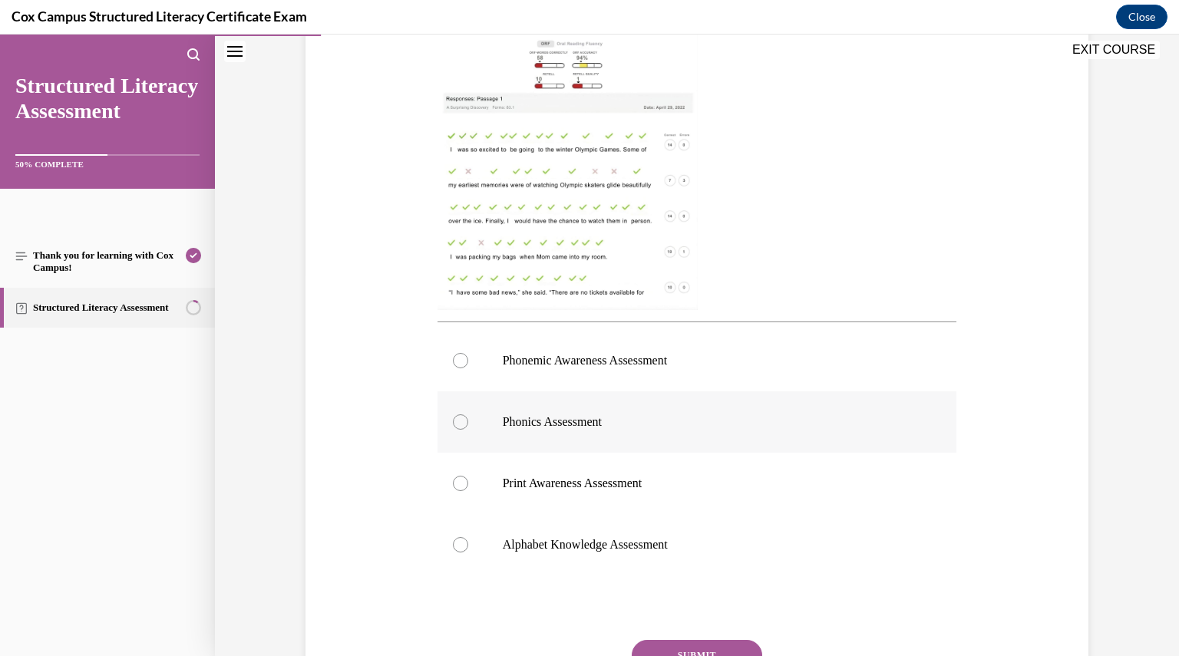
click at [611, 420] on p "Phonics Assessment" at bounding box center [711, 421] width 416 height 15
click at [468, 420] on input "Phonics Assessment" at bounding box center [460, 421] width 15 height 15
radio input "true"
click at [688, 643] on button "SUBMIT" at bounding box center [697, 655] width 130 height 31
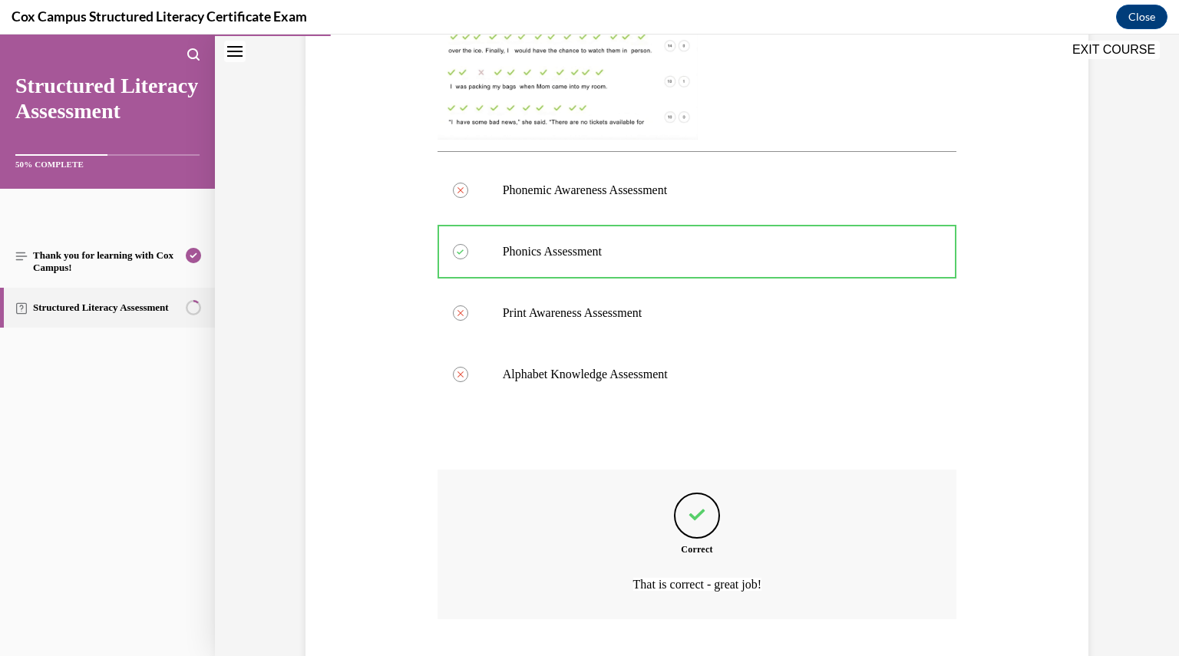
scroll to position [648, 0]
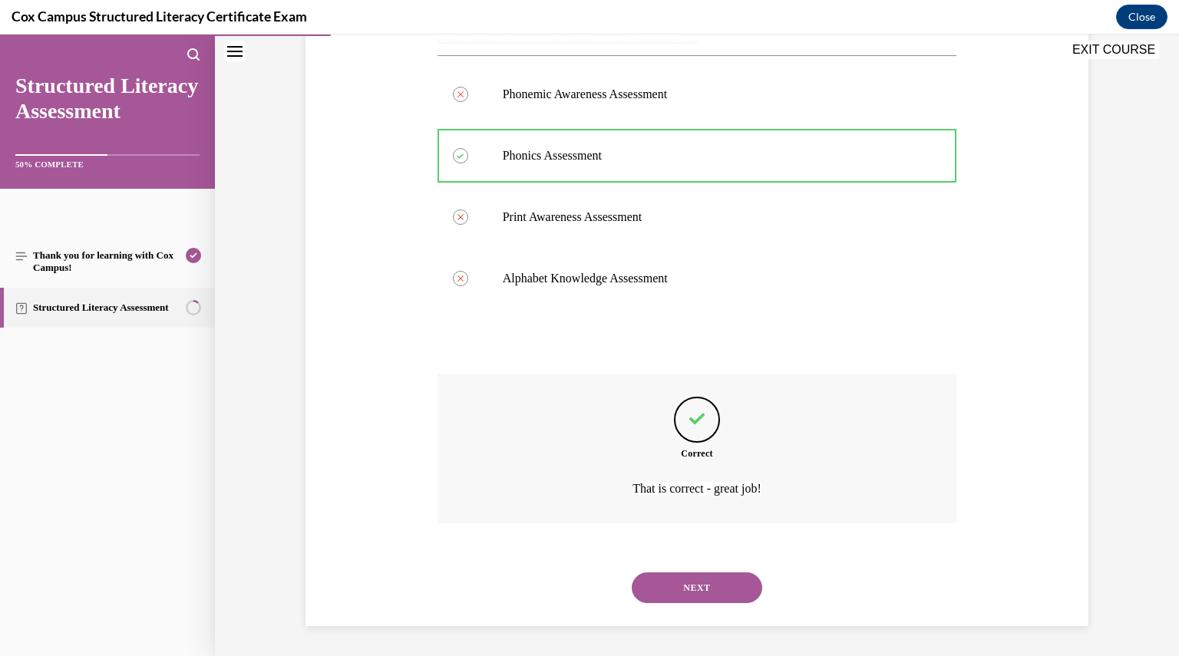
click at [712, 598] on button "NEXT" at bounding box center [697, 587] width 130 height 31
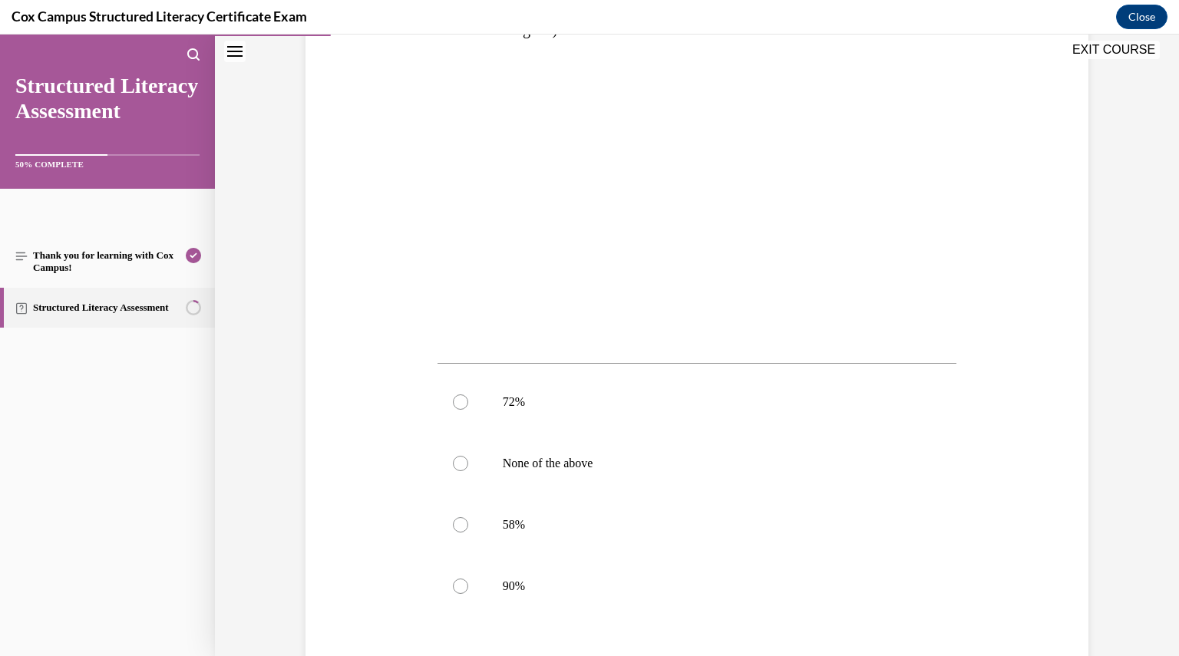
scroll to position [341, 0]
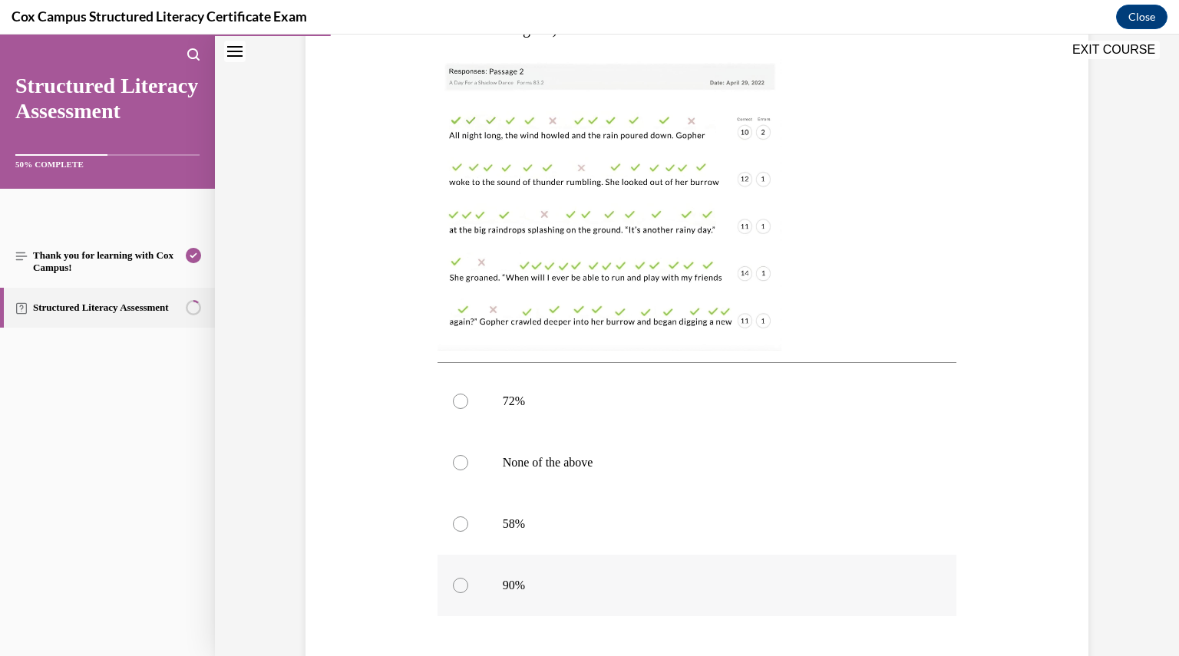
click at [591, 570] on label "90%" at bounding box center [696, 585] width 519 height 61
click at [468, 578] on input "90%" at bounding box center [460, 585] width 15 height 15
radio input "true"
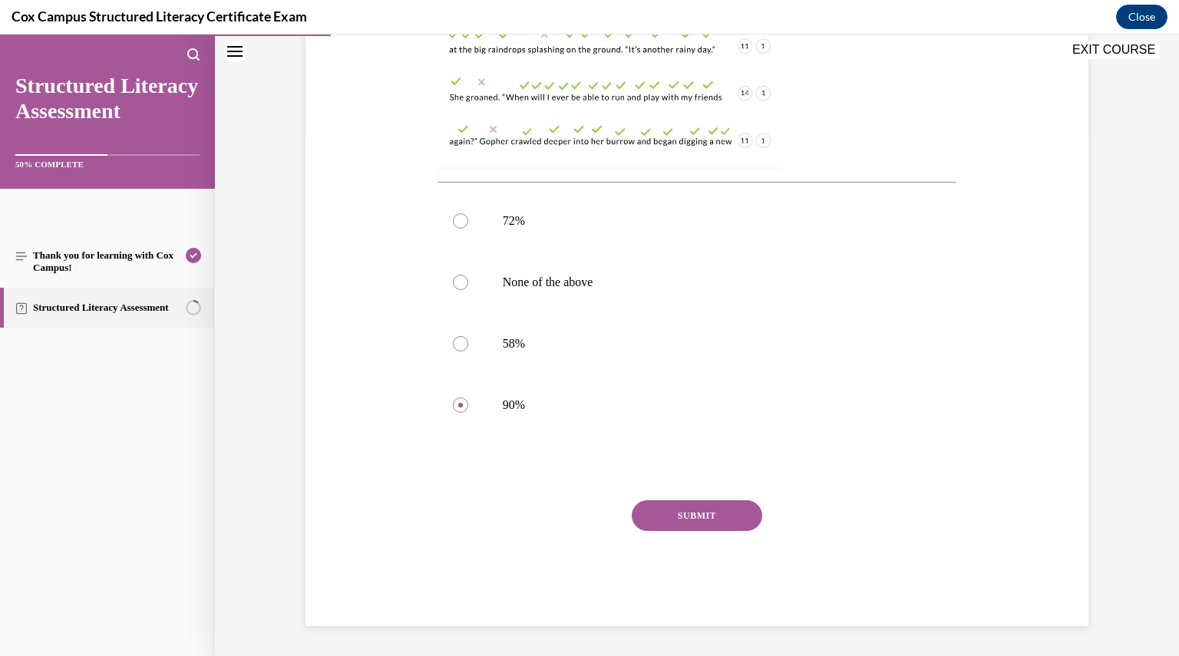
click at [683, 521] on button "SUBMIT" at bounding box center [697, 515] width 130 height 31
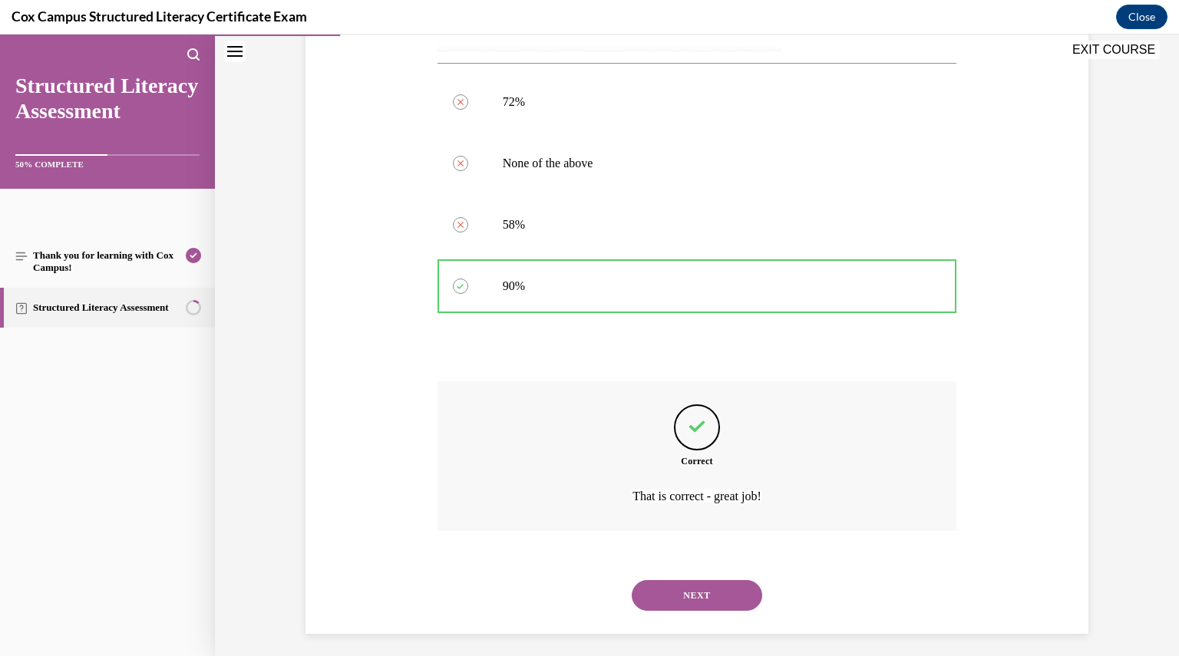
scroll to position [648, 0]
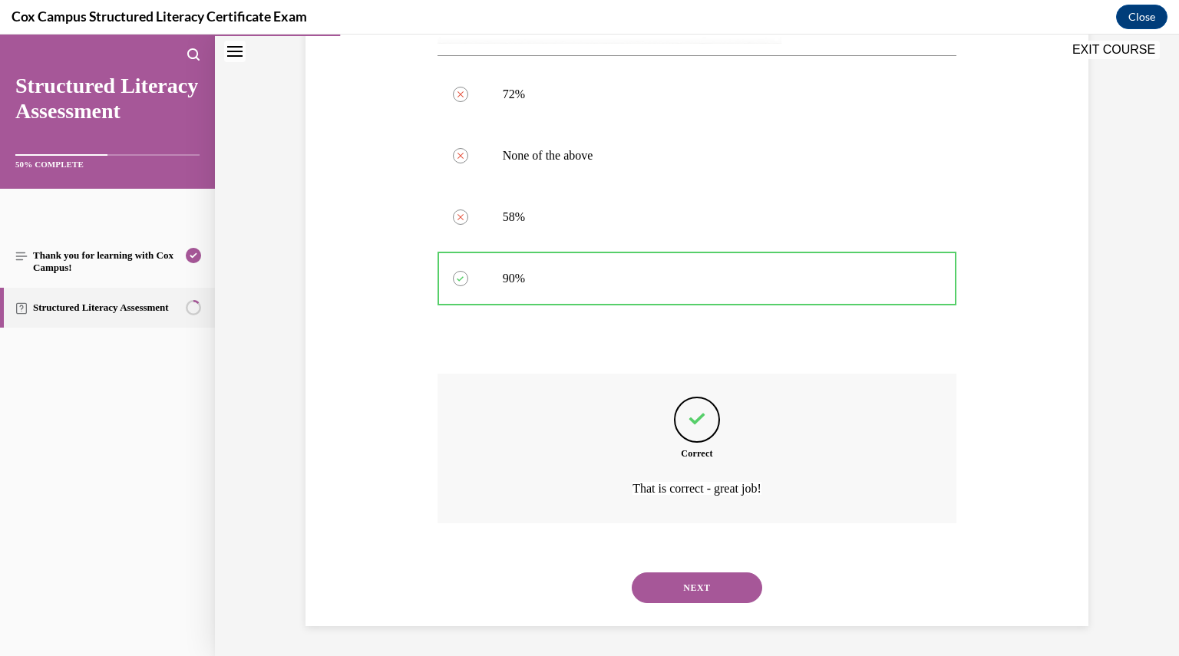
click at [694, 629] on div "Question 18/144 Mrs. Jones administered an ORF assessment to her class. This im…" at bounding box center [697, 46] width 964 height 1222
click at [675, 581] on button "NEXT" at bounding box center [697, 587] width 130 height 31
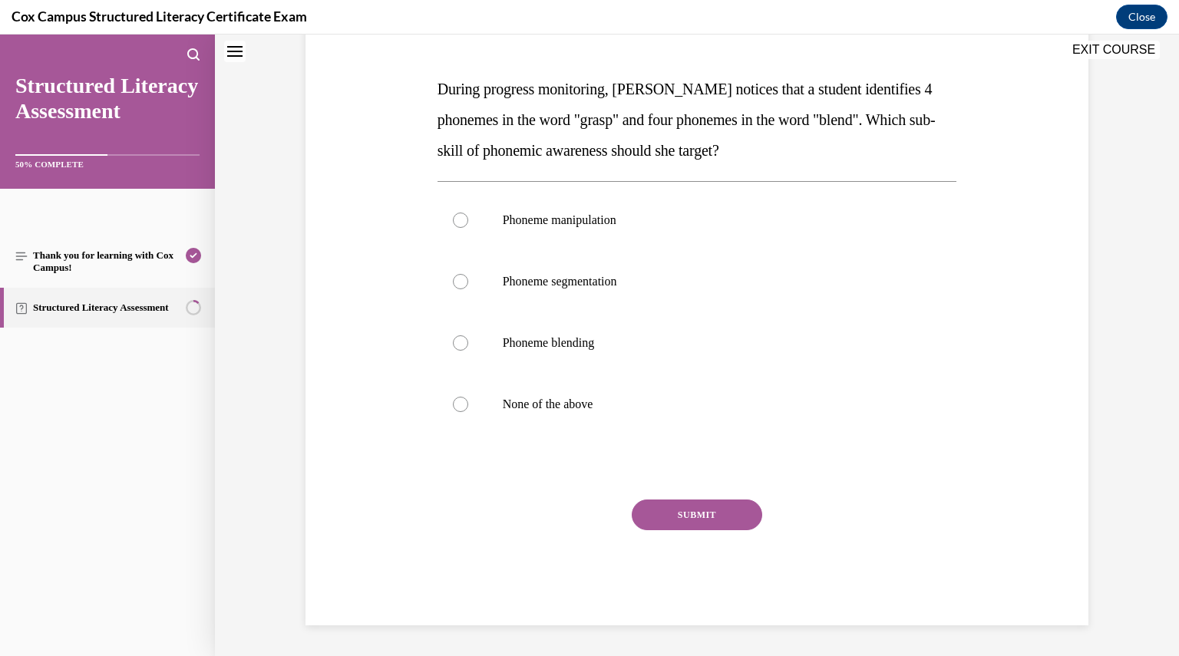
scroll to position [0, 0]
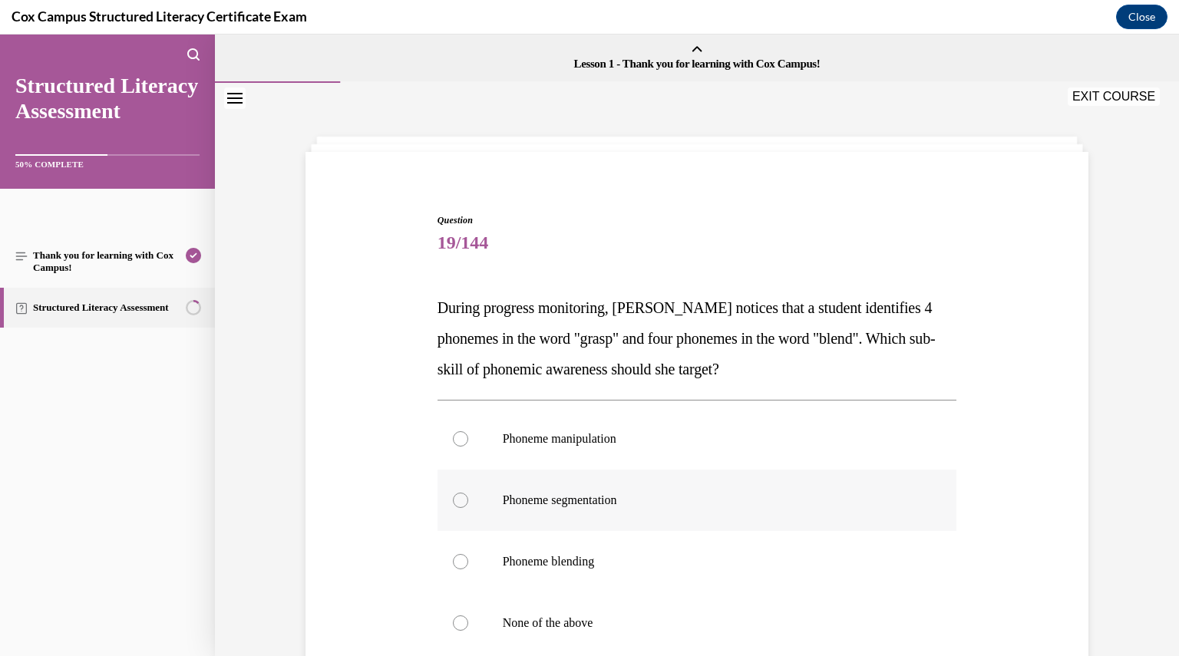
click at [602, 503] on span "Phoneme segmentation" at bounding box center [560, 499] width 114 height 13
click at [468, 503] on input "Phoneme segmentation" at bounding box center [460, 500] width 15 height 15
radio input "true"
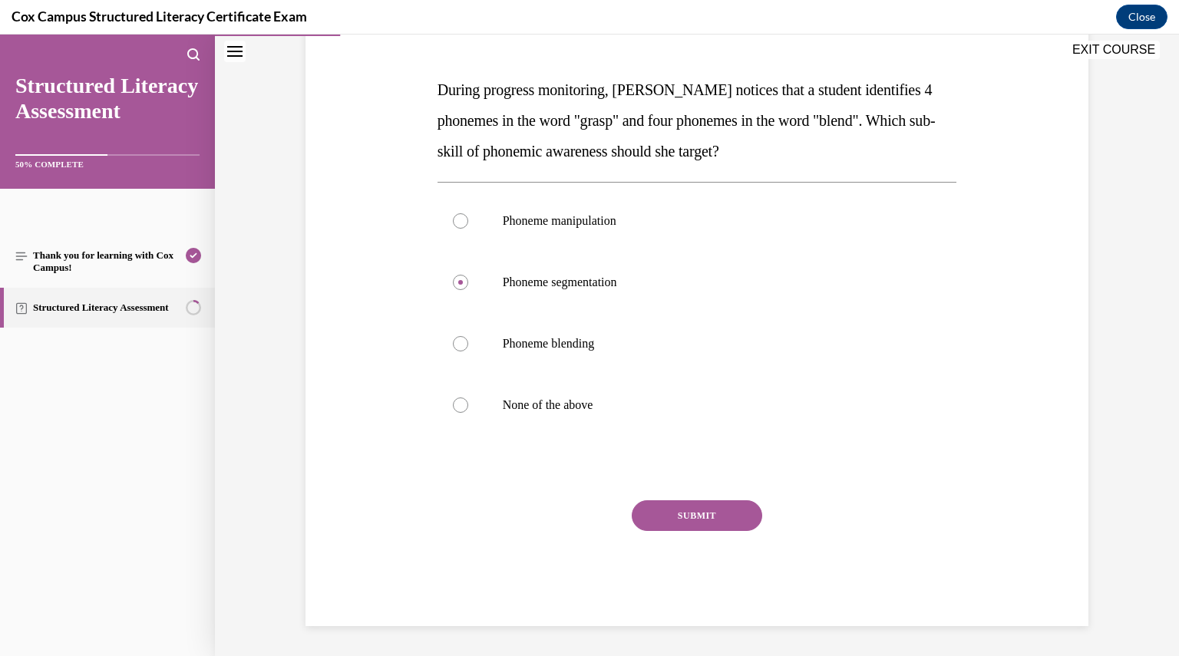
click at [652, 510] on button "SUBMIT" at bounding box center [697, 515] width 130 height 31
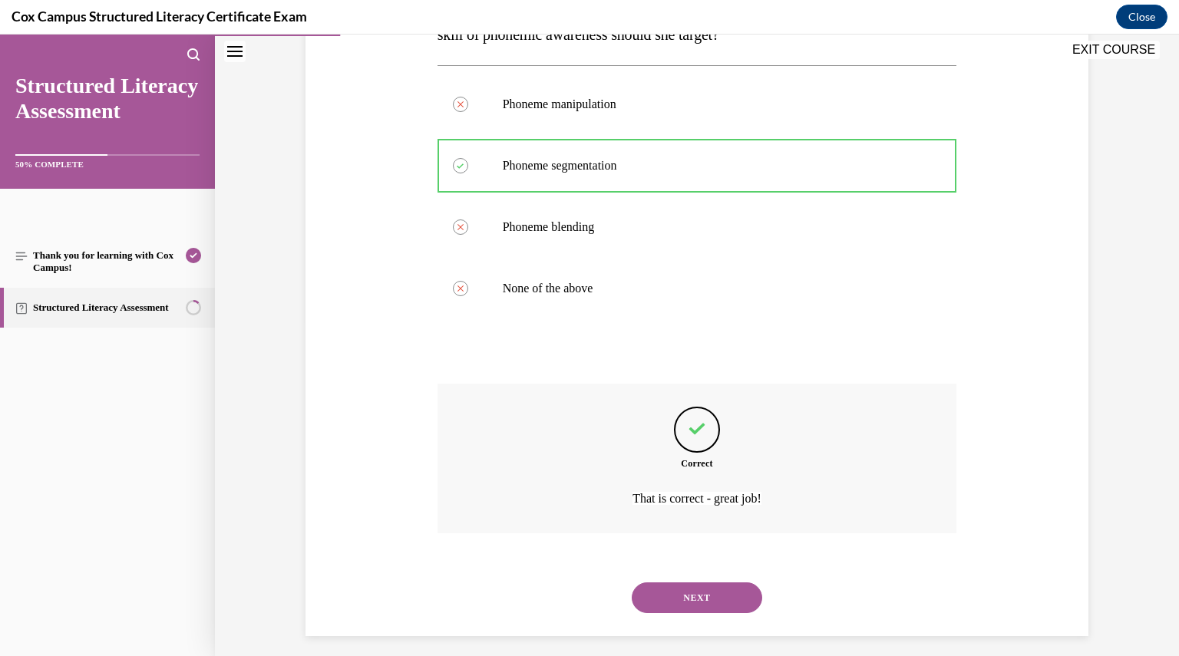
scroll to position [345, 0]
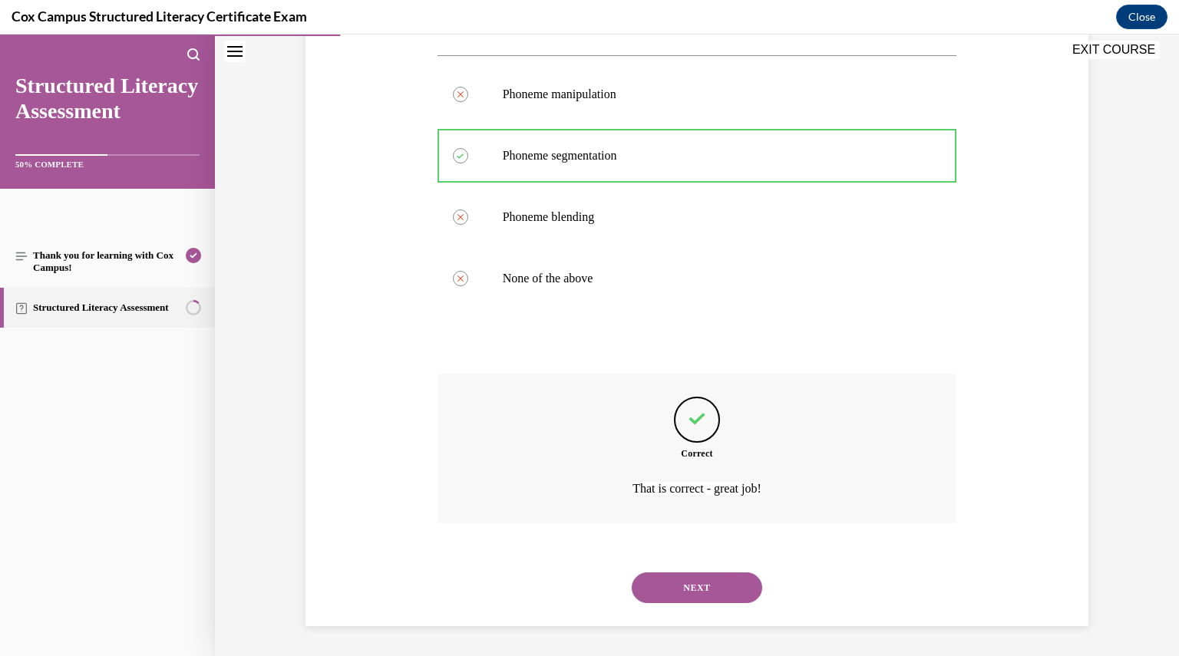
click at [635, 572] on div "NEXT" at bounding box center [696, 587] width 519 height 61
click at [649, 582] on button "NEXT" at bounding box center [697, 587] width 130 height 31
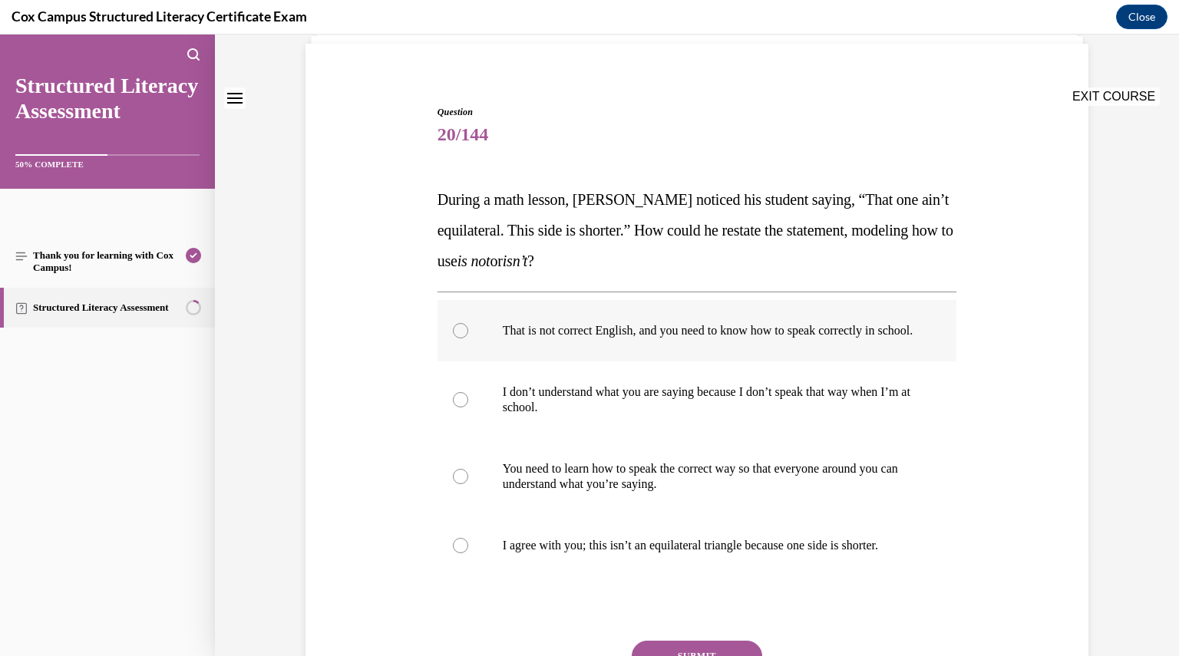
scroll to position [124, 0]
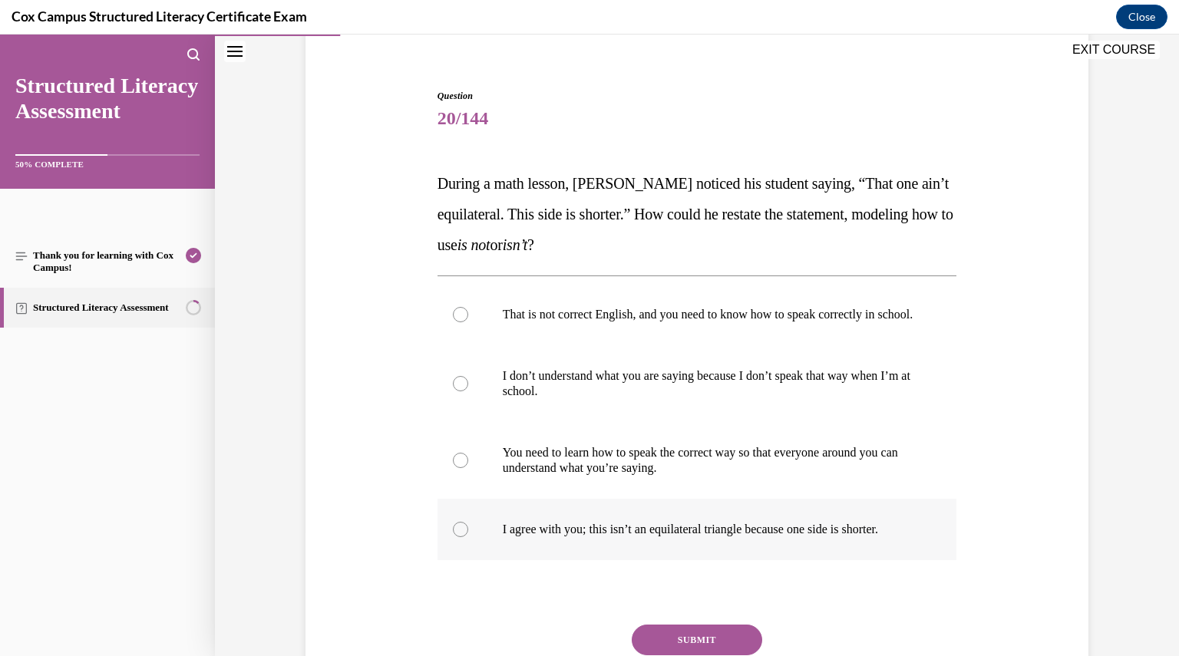
click at [617, 537] on p "I agree with you; this isn’t an equilateral triangle because one side is shorte…" at bounding box center [711, 529] width 416 height 15
click at [468, 537] on input "I agree with you; this isn’t an equilateral triangle because one side is shorte…" at bounding box center [460, 529] width 15 height 15
radio input "true"
click at [689, 644] on button "SUBMIT" at bounding box center [697, 640] width 130 height 31
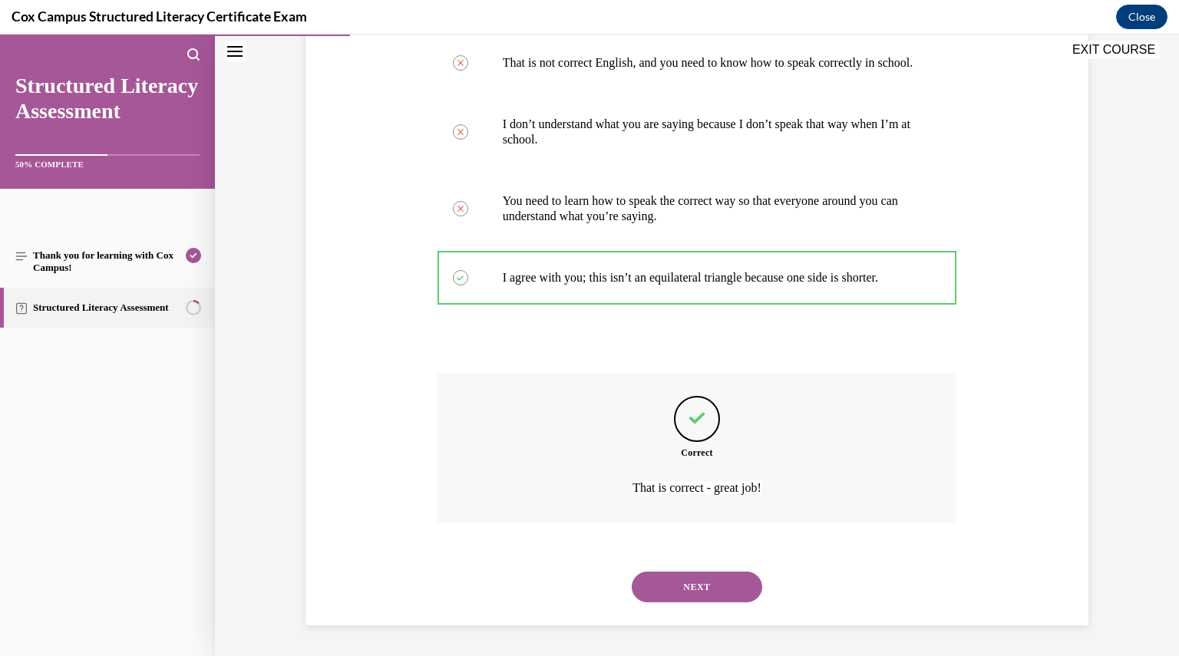
scroll to position [391, 0]
click at [729, 610] on div "NEXT" at bounding box center [696, 586] width 519 height 61
click at [708, 590] on button "NEXT" at bounding box center [697, 587] width 130 height 31
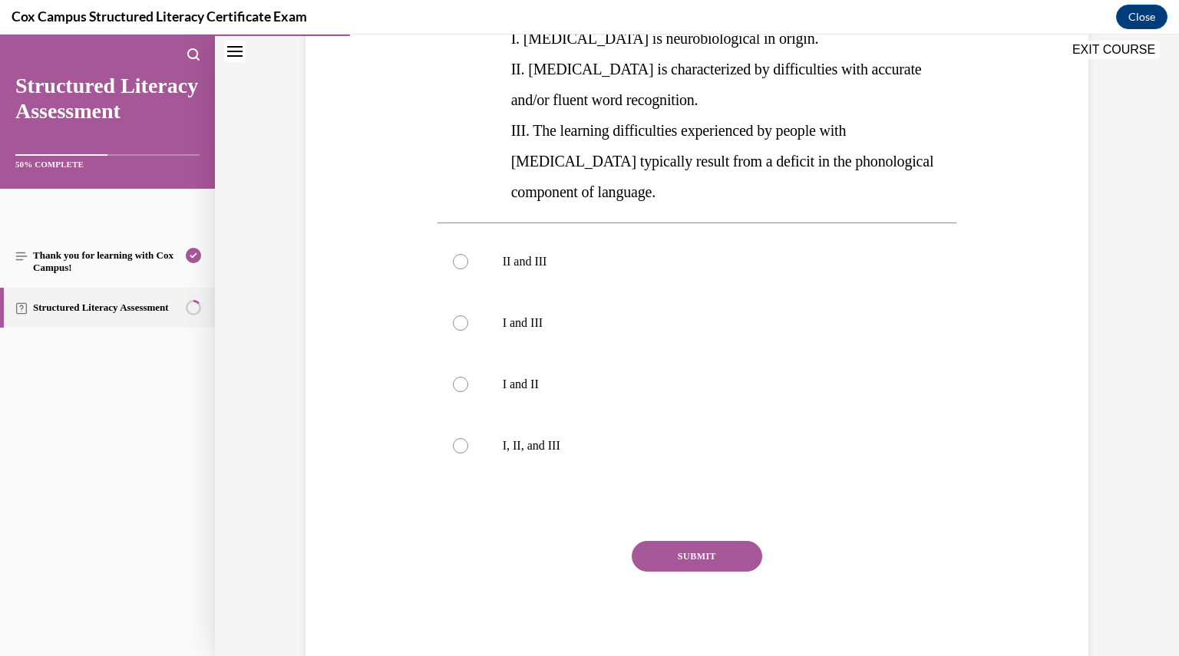
scroll to position [370, 0]
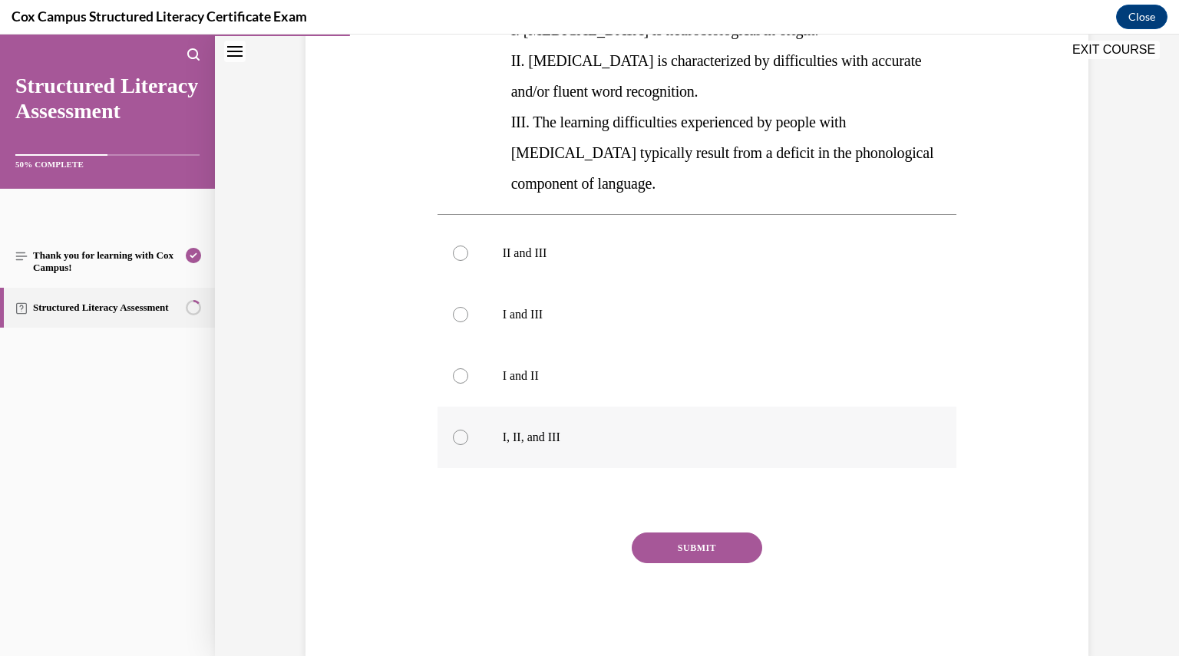
click at [536, 407] on label "I, II, and III" at bounding box center [696, 437] width 519 height 61
click at [468, 430] on input "I, II, and III" at bounding box center [460, 437] width 15 height 15
radio input "true"
click at [703, 533] on button "SUBMIT" at bounding box center [697, 548] width 130 height 31
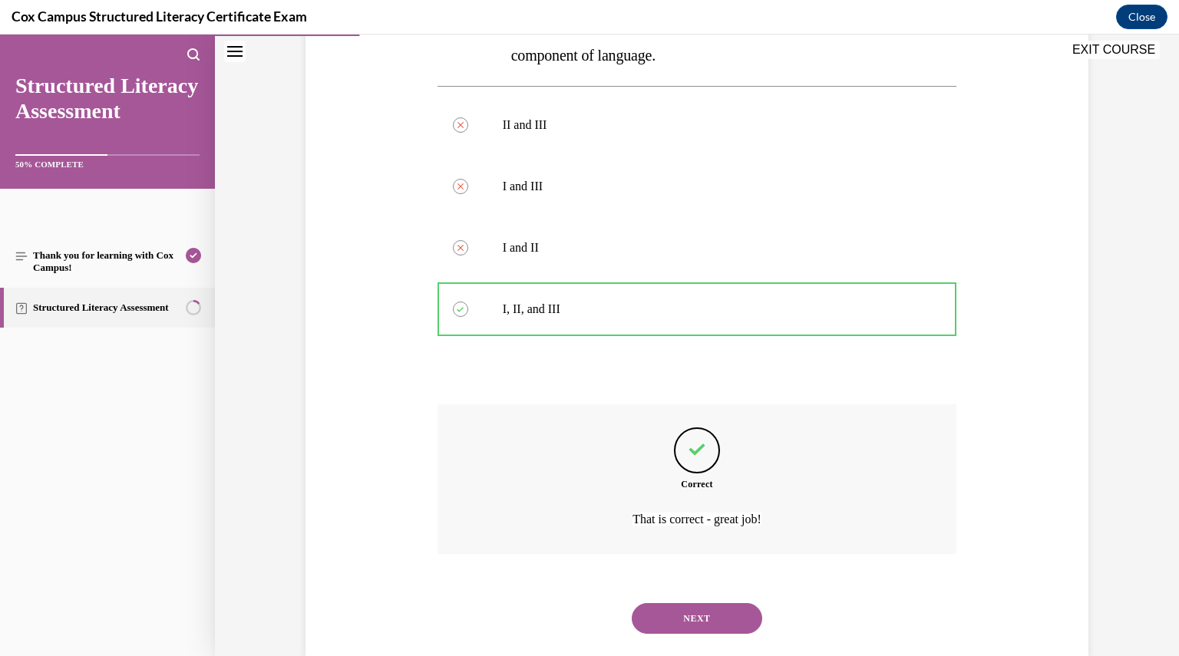
click at [695, 603] on button "NEXT" at bounding box center [697, 618] width 130 height 31
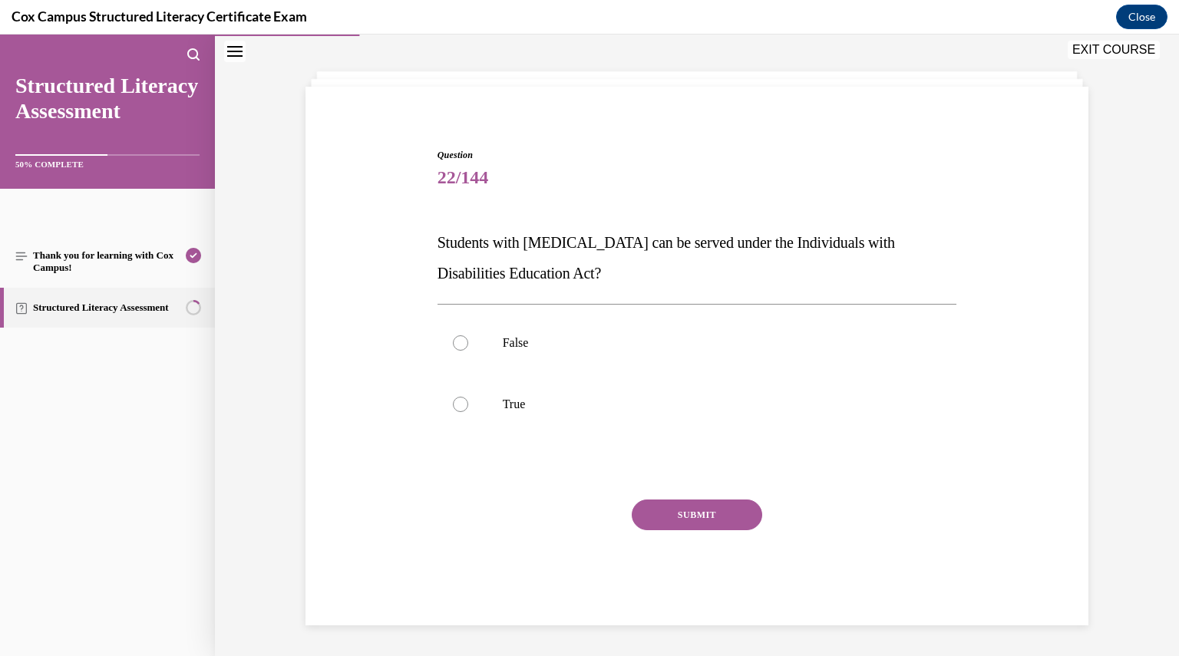
scroll to position [64, 0]
click at [548, 411] on p "True" at bounding box center [711, 404] width 416 height 15
click at [468, 411] on input "True" at bounding box center [460, 404] width 15 height 15
radio input "true"
click at [677, 506] on button "SUBMIT" at bounding box center [697, 515] width 130 height 31
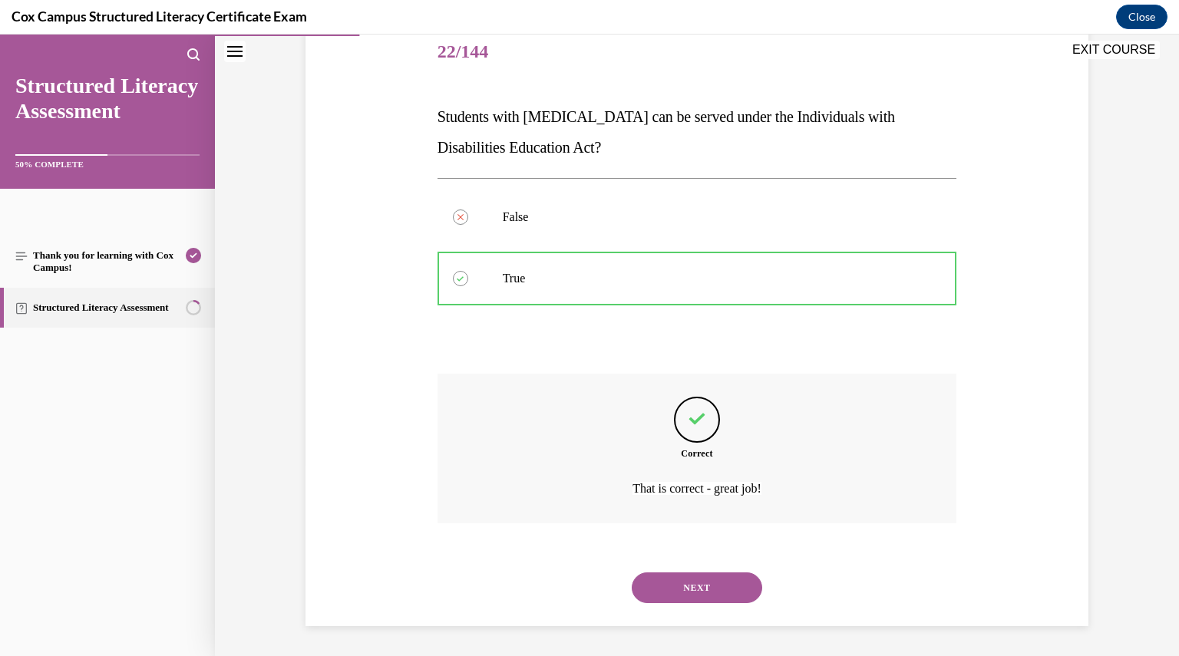
click at [698, 581] on button "NEXT" at bounding box center [697, 587] width 130 height 31
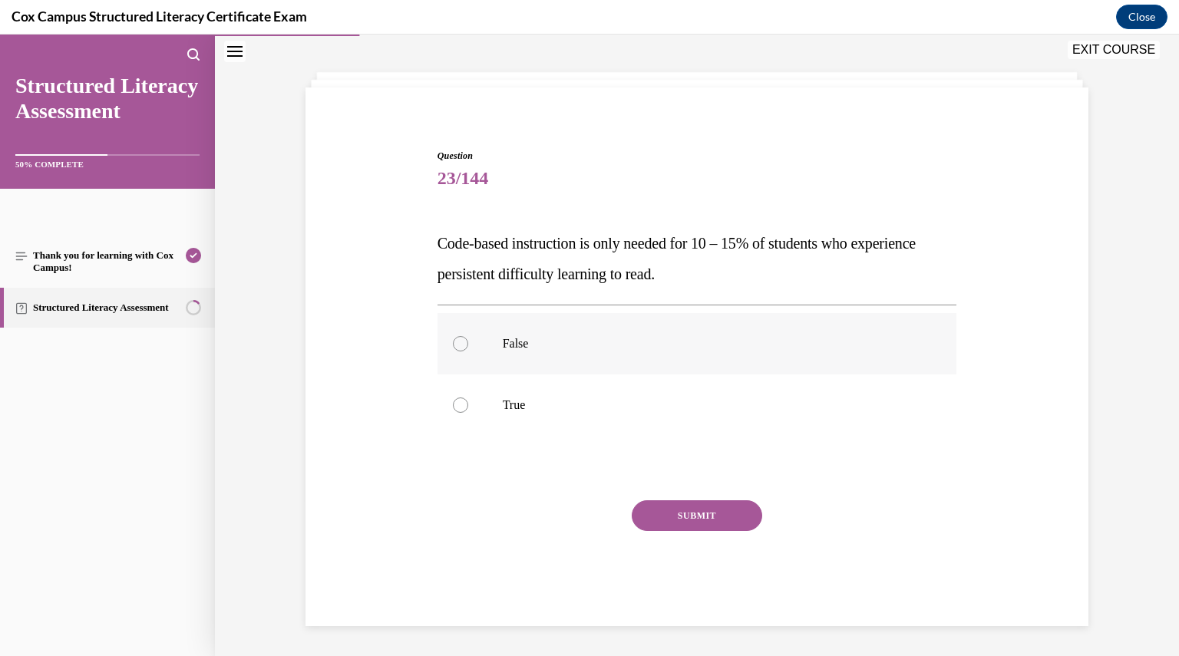
click at [566, 345] on p "False" at bounding box center [711, 343] width 416 height 15
click at [468, 345] on input "False" at bounding box center [460, 343] width 15 height 15
radio input "true"
click at [661, 506] on button "SUBMIT" at bounding box center [697, 515] width 130 height 31
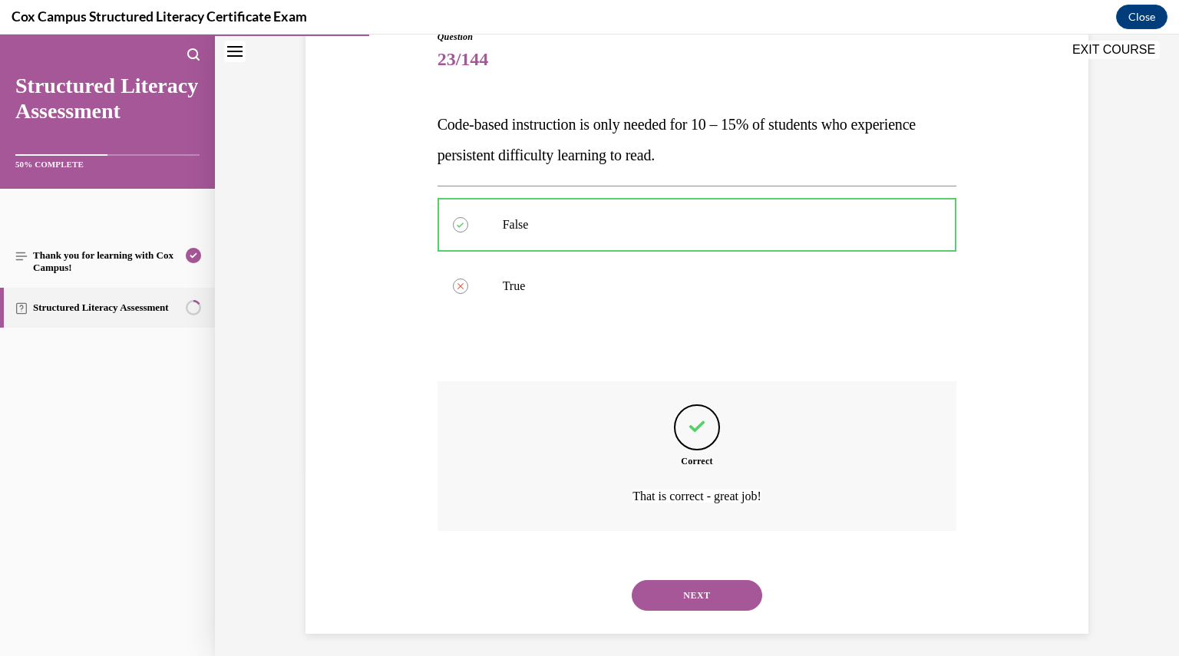
scroll to position [191, 0]
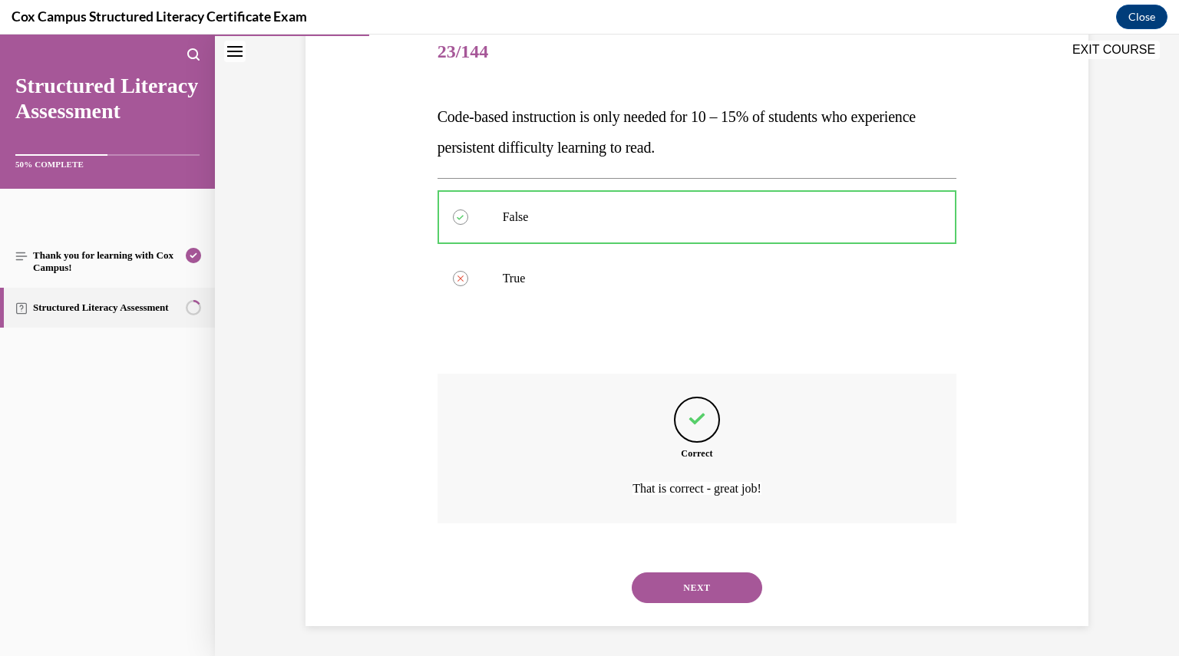
click at [691, 586] on button "NEXT" at bounding box center [697, 587] width 130 height 31
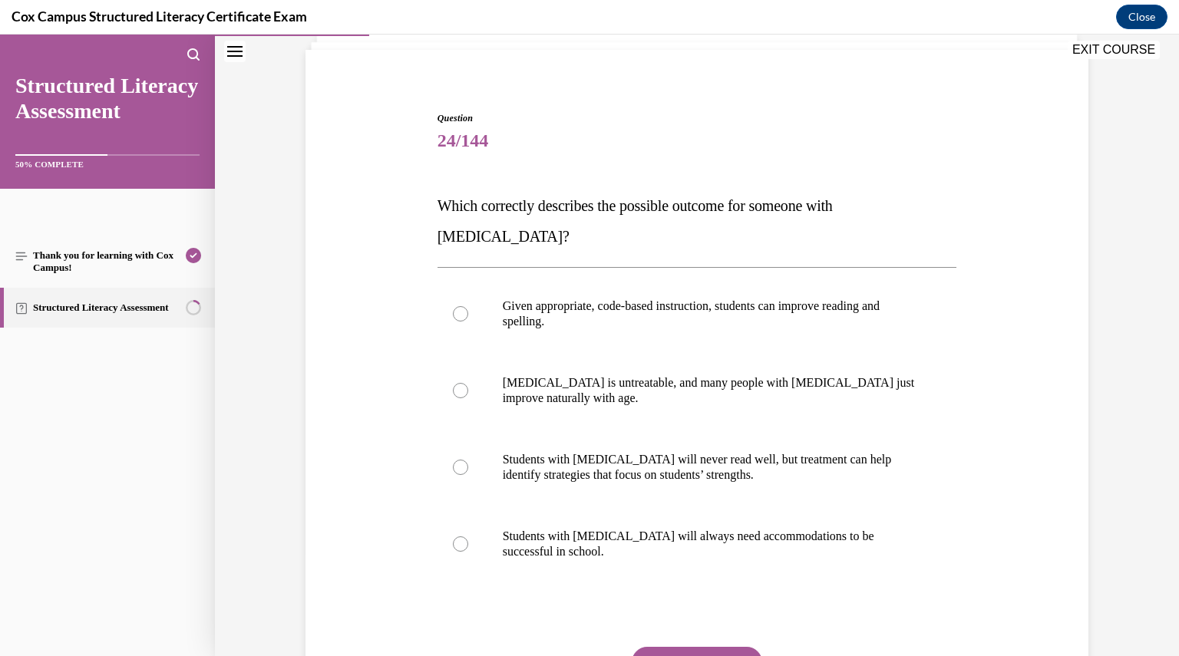
scroll to position [77, 0]
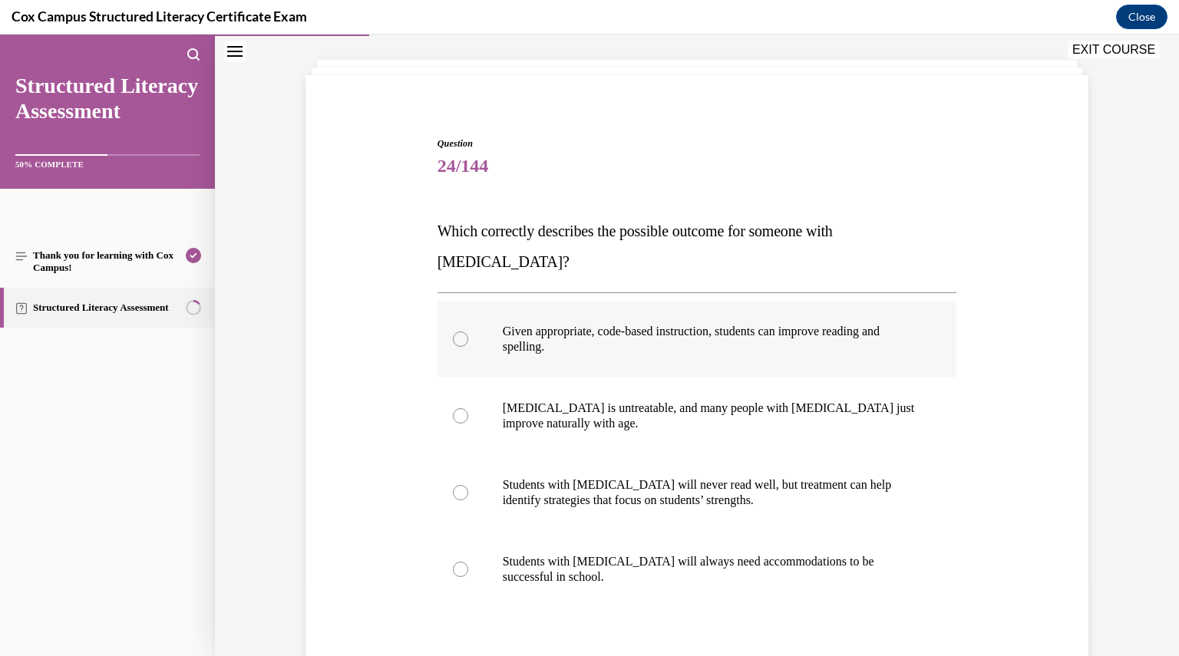
click at [565, 324] on p "Given appropriate, code-based instruction, students can improve reading and spe…" at bounding box center [711, 339] width 416 height 31
click at [468, 331] on input "Given appropriate, code-based instruction, students can improve reading and spe…" at bounding box center [460, 338] width 15 height 15
radio input "true"
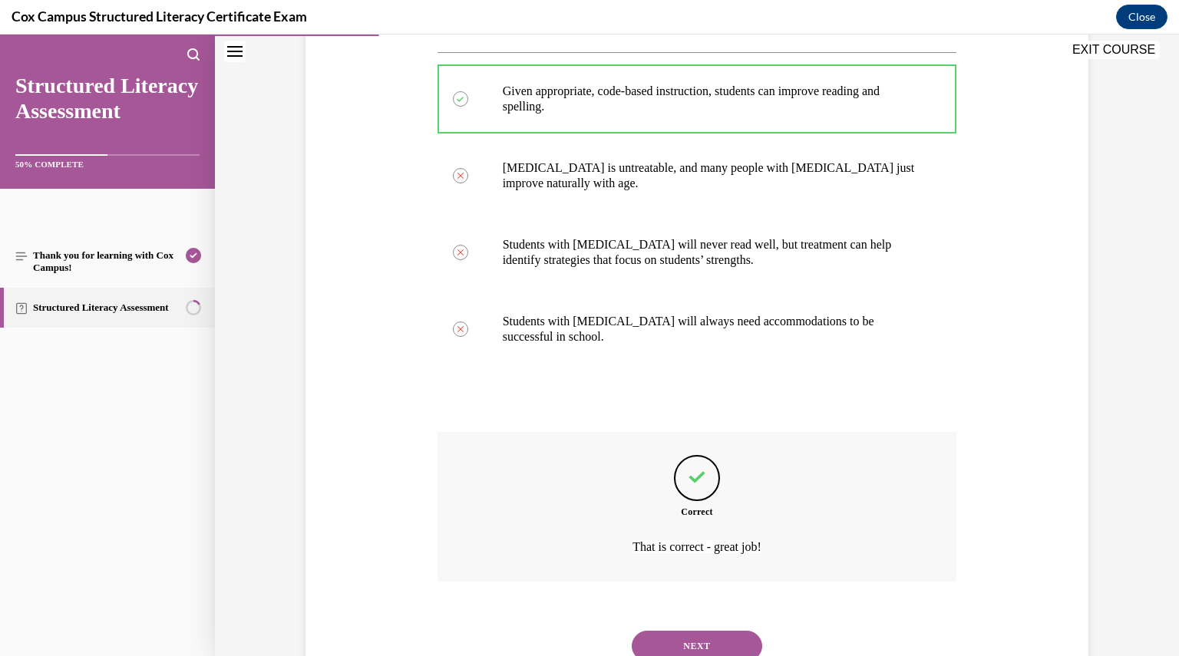
scroll to position [345, 0]
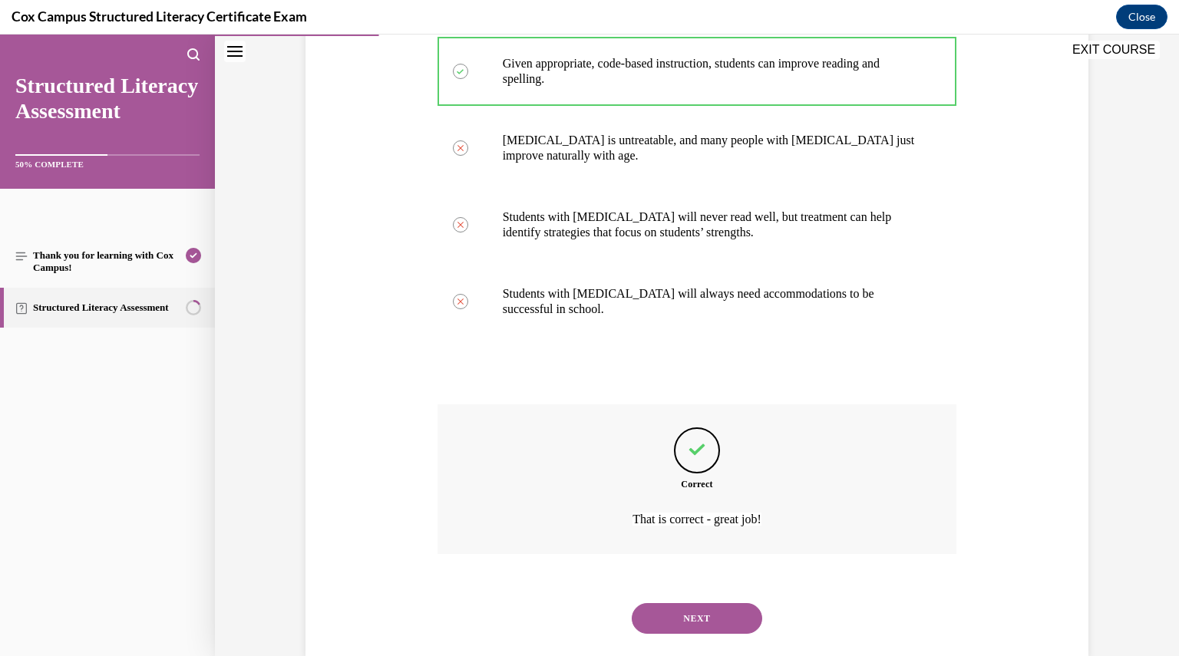
click at [712, 603] on button "NEXT" at bounding box center [697, 618] width 130 height 31
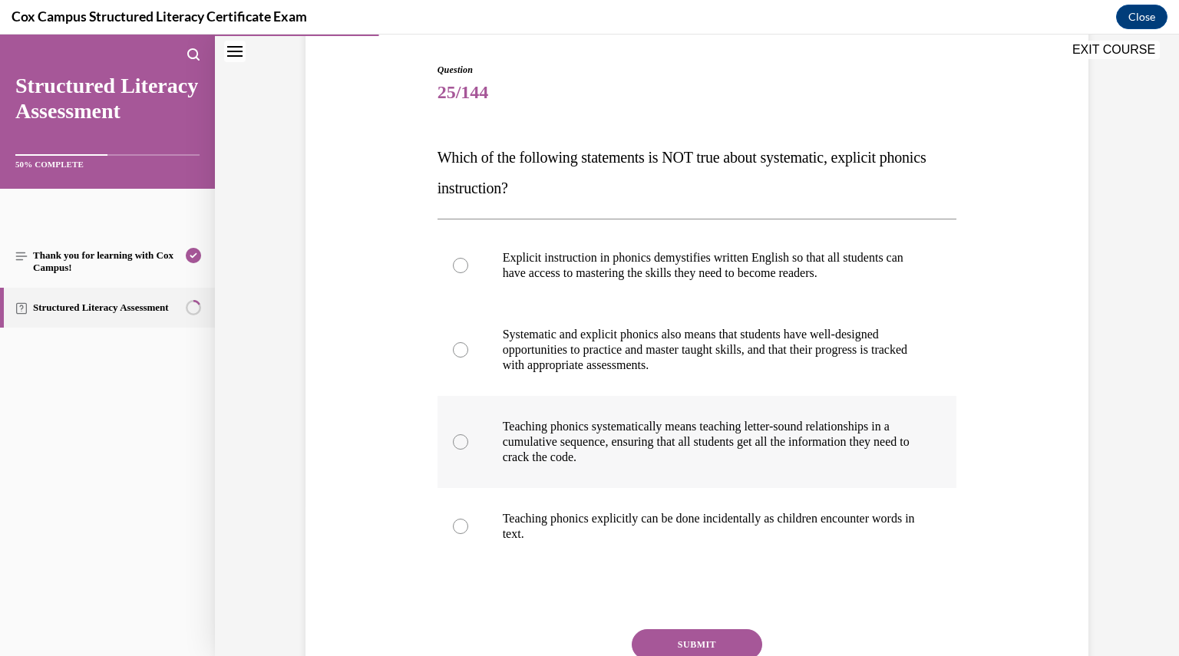
scroll to position [151, 0]
click at [574, 424] on p "Teaching phonics systematically means teaching letter-sound relationships in a …" at bounding box center [711, 441] width 416 height 46
click at [468, 434] on input "Teaching phonics systematically means teaching letter-sound relationships in a …" at bounding box center [460, 441] width 15 height 15
radio input "true"
click at [669, 636] on button "SUBMIT" at bounding box center [697, 643] width 130 height 31
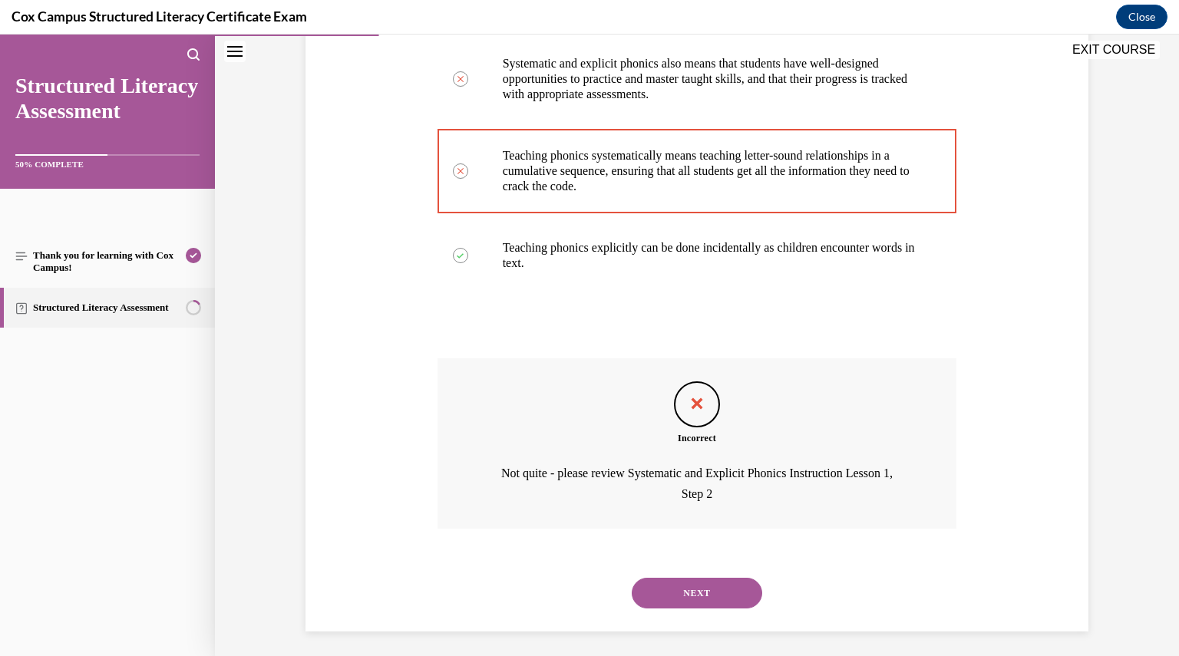
scroll to position [427, 0]
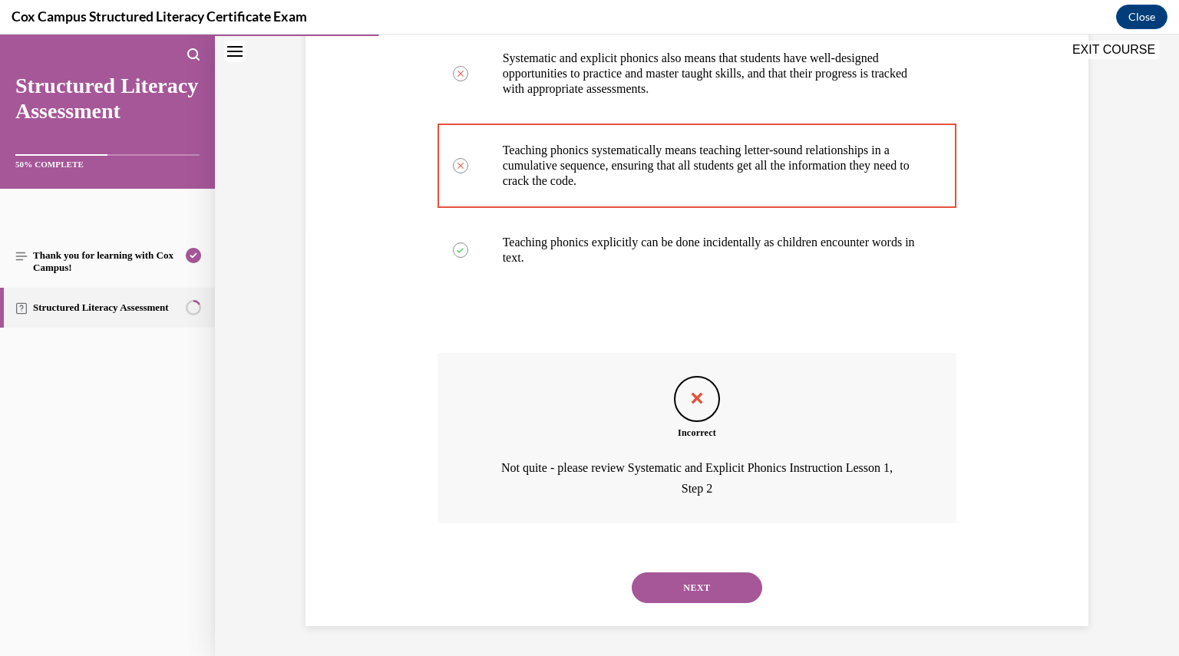
click at [683, 615] on div "NEXT" at bounding box center [696, 587] width 519 height 61
click at [675, 582] on button "NEXT" at bounding box center [697, 587] width 130 height 31
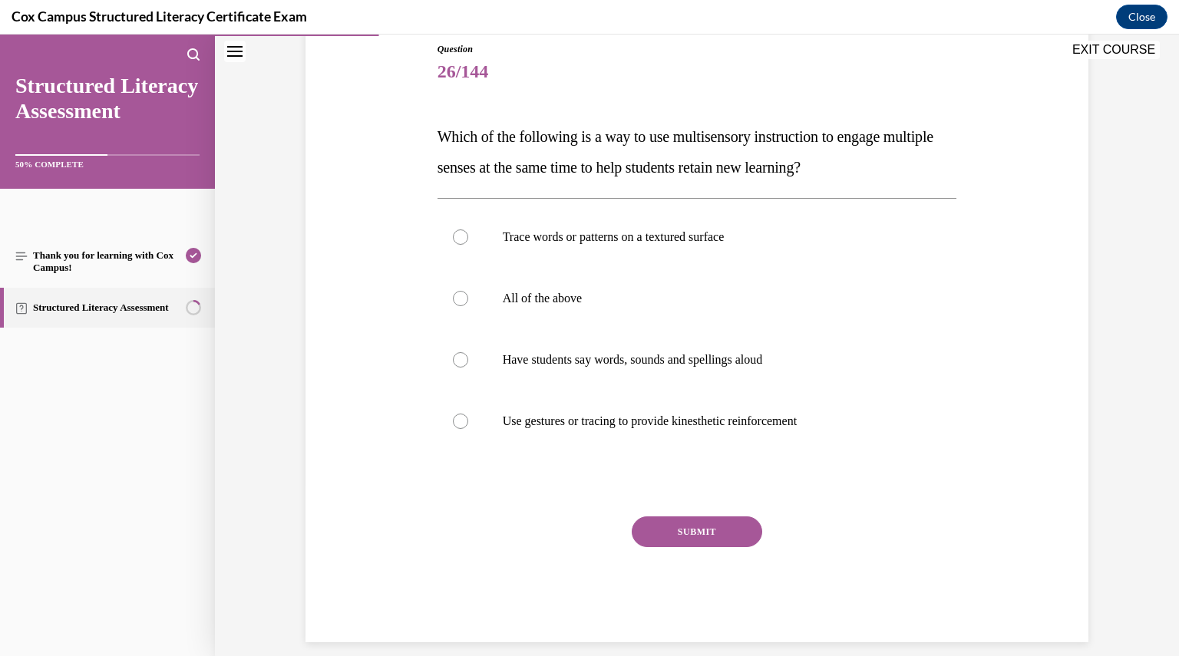
scroll to position [173, 0]
click at [519, 294] on p "All of the above" at bounding box center [711, 296] width 416 height 15
click at [468, 294] on input "All of the above" at bounding box center [460, 296] width 15 height 15
radio input "true"
click at [685, 523] on button "SUBMIT" at bounding box center [697, 530] width 130 height 31
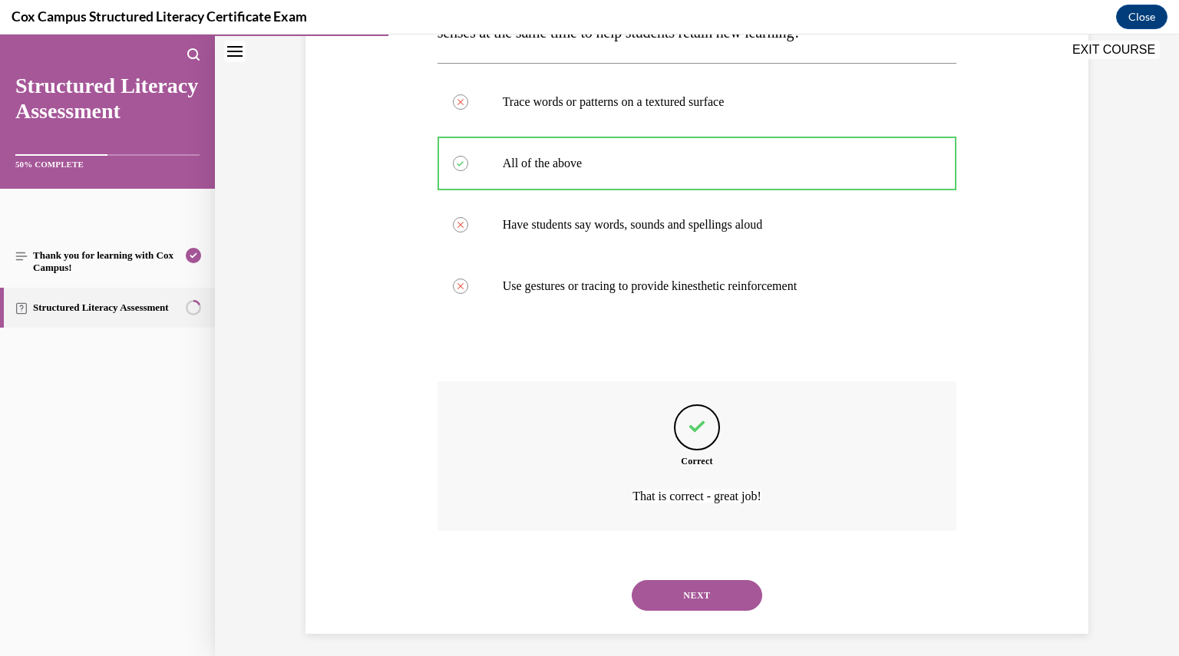
scroll to position [314, 0]
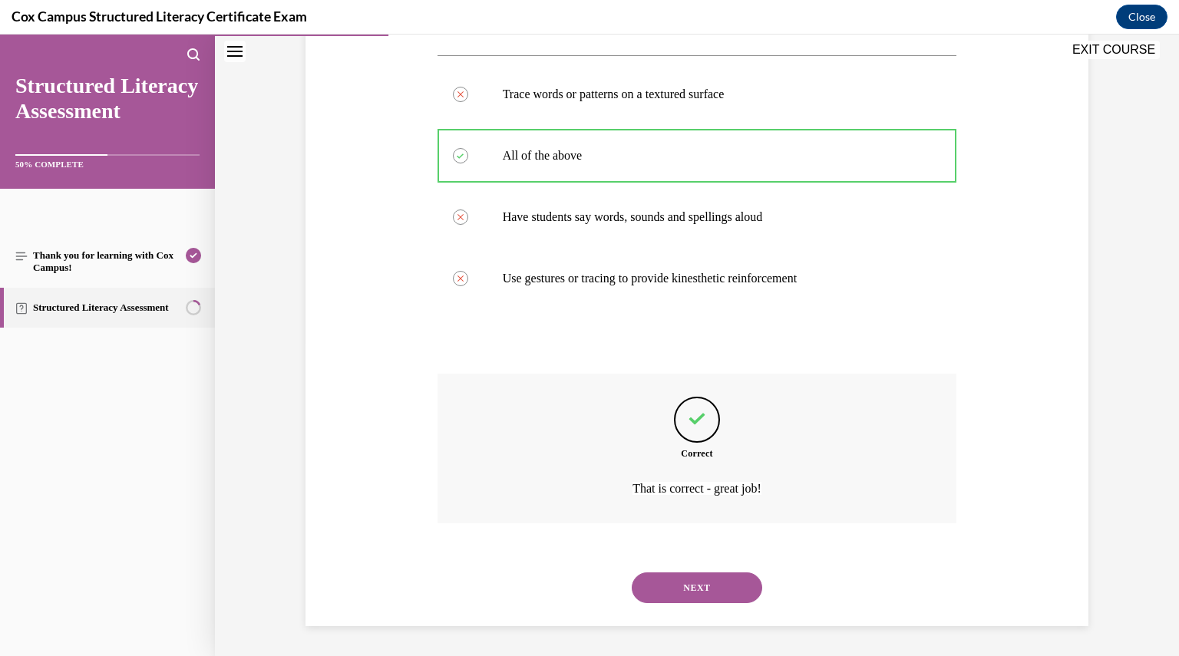
click at [696, 568] on div "NEXT" at bounding box center [696, 587] width 519 height 61
click at [695, 572] on button "NEXT" at bounding box center [697, 587] width 130 height 31
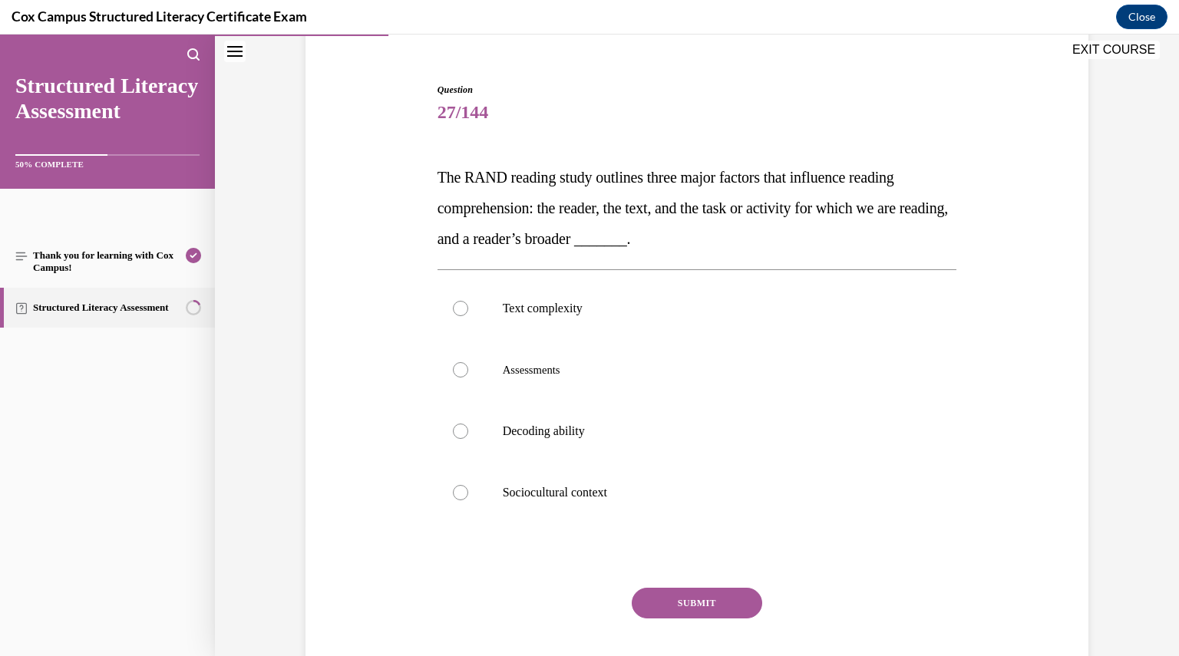
scroll to position [146, 0]
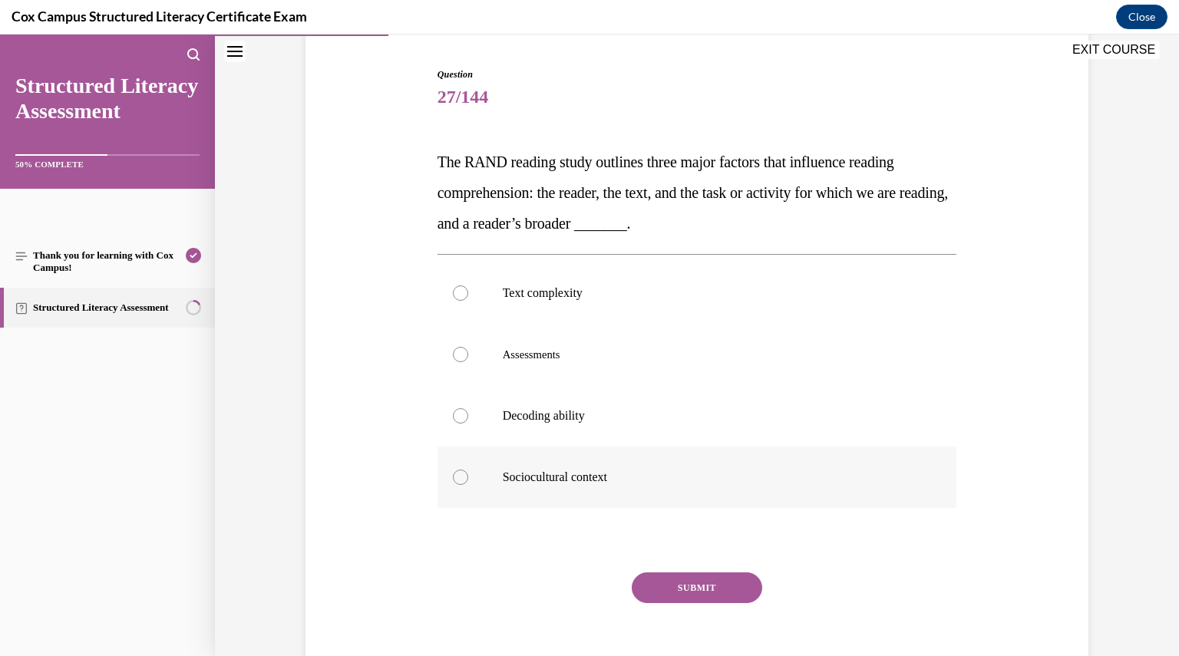
click at [587, 477] on p "Sociocultural context" at bounding box center [711, 477] width 416 height 15
click at [468, 477] on input "Sociocultural context" at bounding box center [460, 477] width 15 height 15
radio input "true"
click at [713, 587] on button "SUBMIT" at bounding box center [697, 587] width 130 height 31
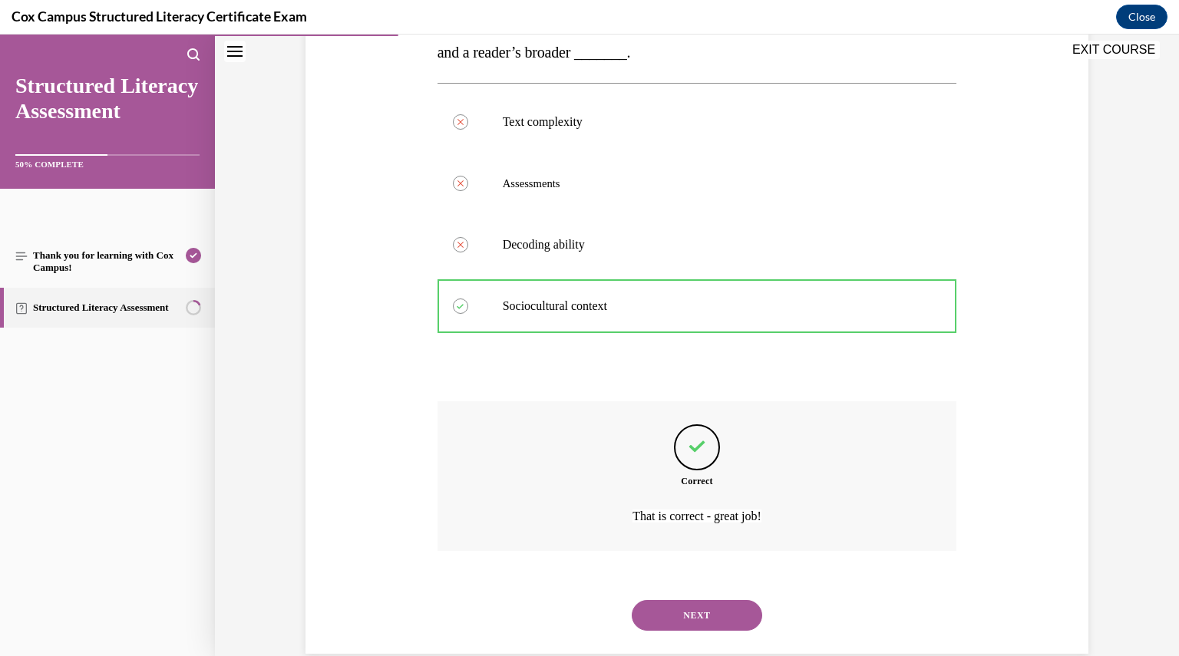
scroll to position [345, 0]
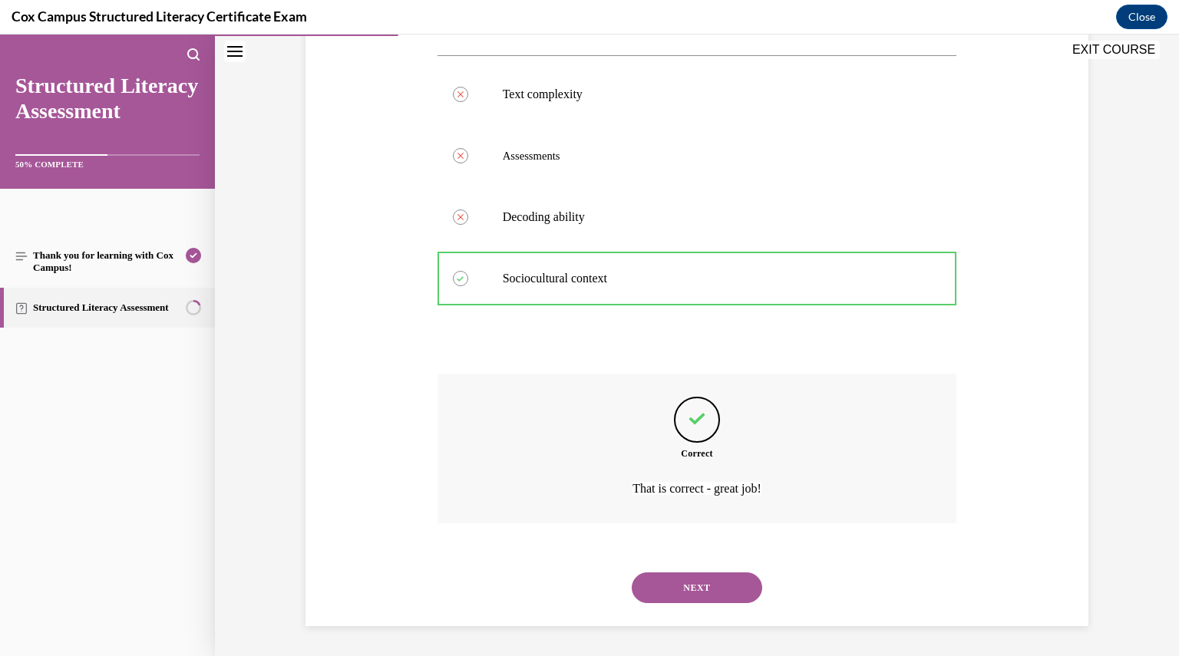
click at [689, 578] on button "NEXT" at bounding box center [697, 587] width 130 height 31
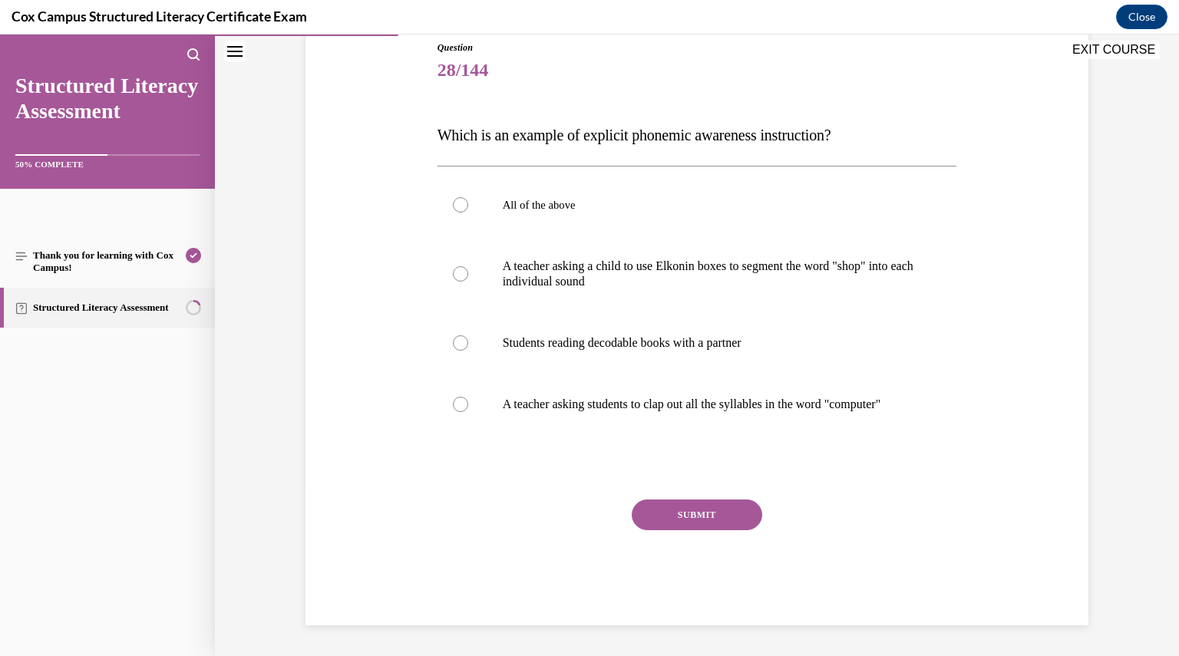
scroll to position [171, 0]
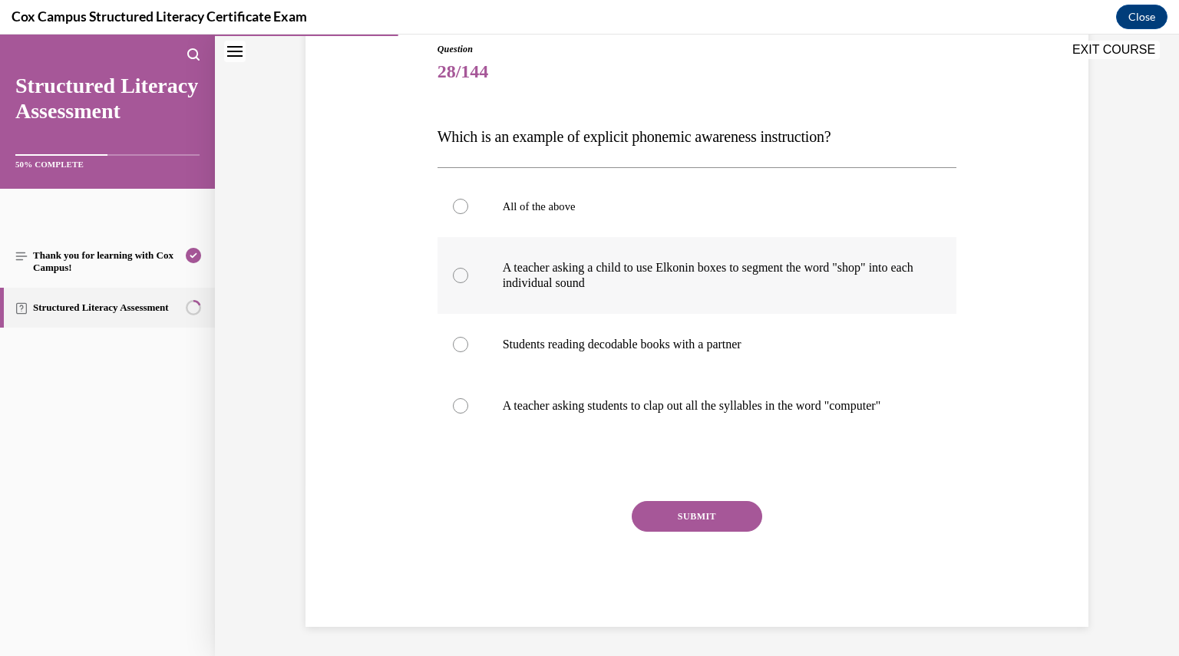
click at [505, 274] on p "A teacher asking a child to use Elkonin boxes to segment the word "shop" into e…" at bounding box center [711, 275] width 416 height 31
click at [468, 274] on input "A teacher asking a child to use Elkonin boxes to segment the word "shop" into e…" at bounding box center [460, 275] width 15 height 15
radio input "true"
click at [651, 527] on button "SUBMIT" at bounding box center [697, 516] width 130 height 31
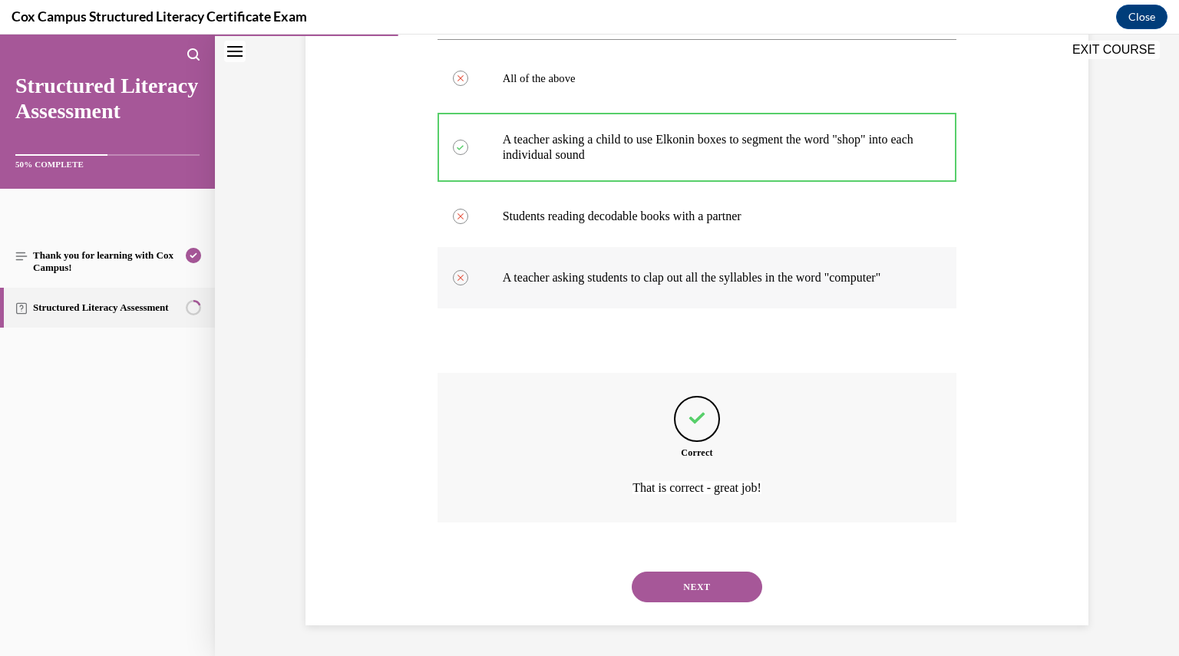
scroll to position [314, 0]
click at [698, 582] on button "NEXT" at bounding box center [697, 587] width 130 height 31
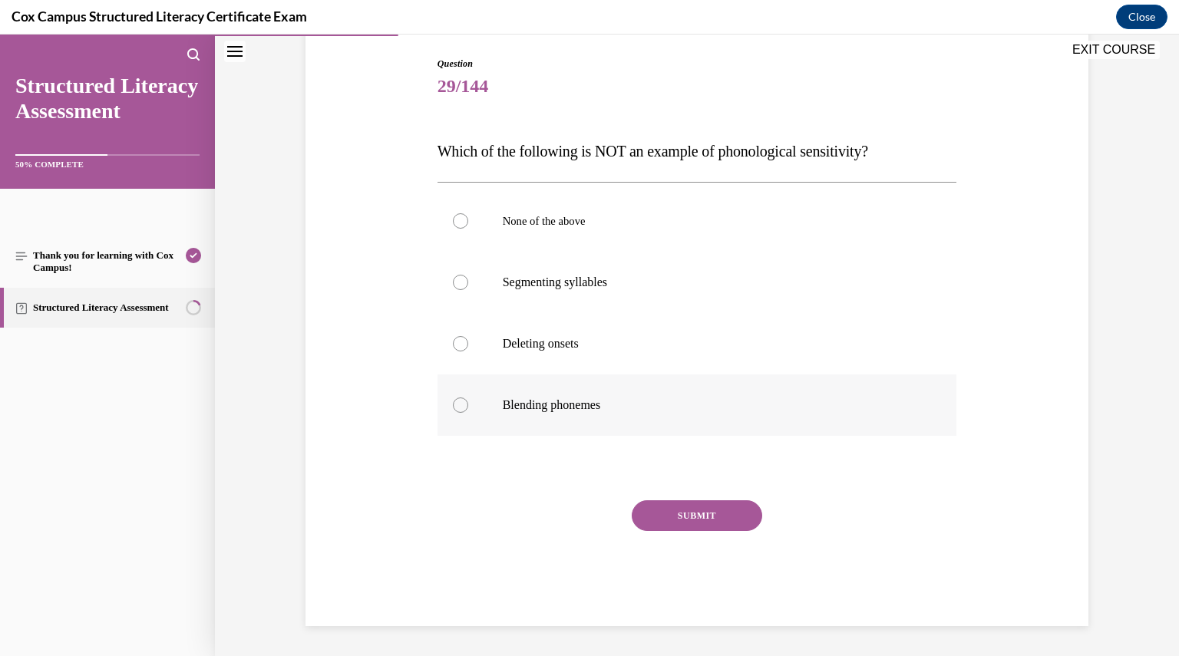
click at [550, 403] on p "Blending phonemes" at bounding box center [711, 404] width 416 height 15
click at [468, 403] on input "Blending phonemes" at bounding box center [460, 404] width 15 height 15
radio input "true"
click at [724, 548] on div "SUBMIT" at bounding box center [696, 538] width 519 height 77
click at [697, 505] on button "SUBMIT" at bounding box center [697, 515] width 130 height 31
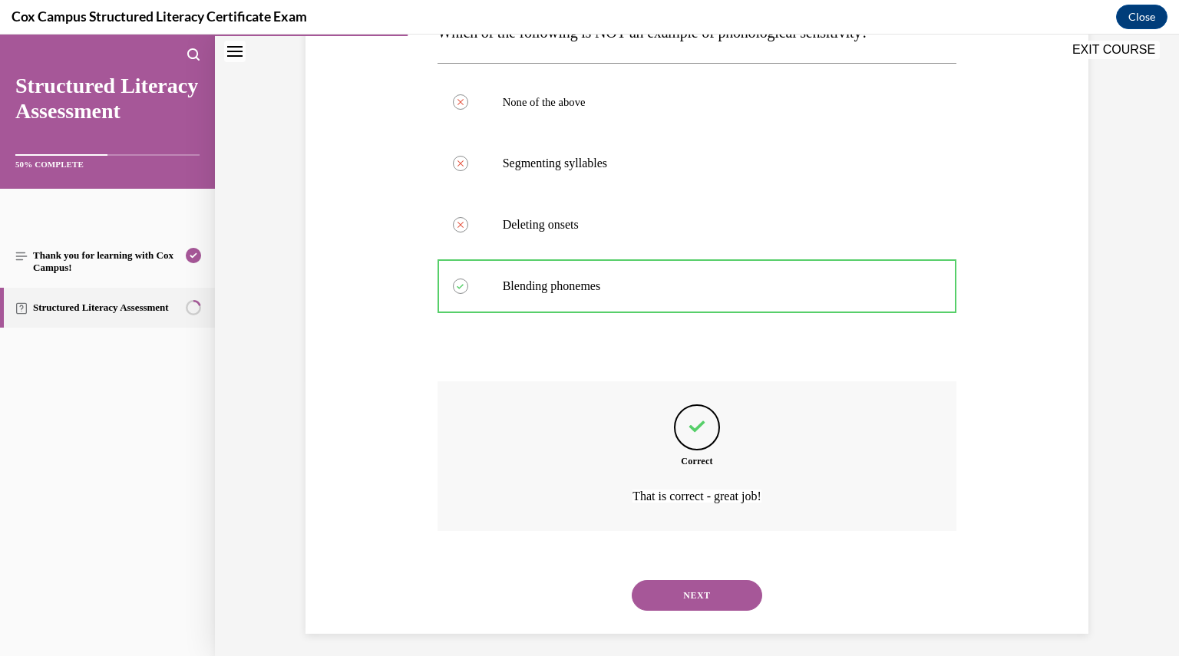
scroll to position [283, 0]
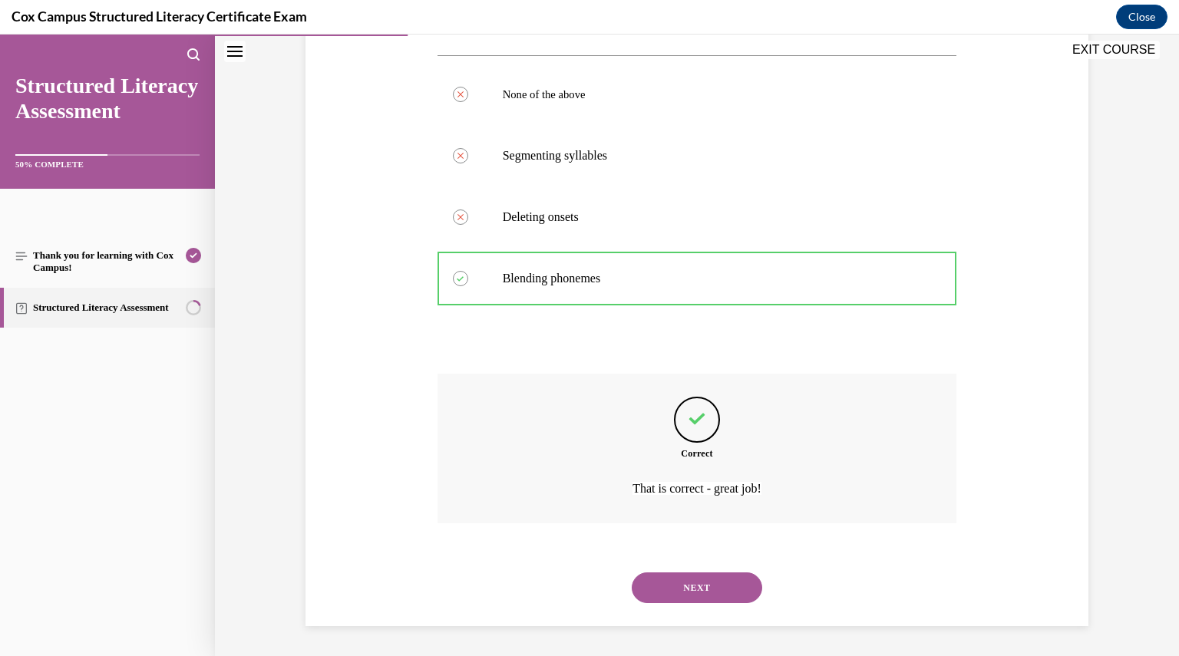
click at [724, 588] on button "NEXT" at bounding box center [697, 587] width 130 height 31
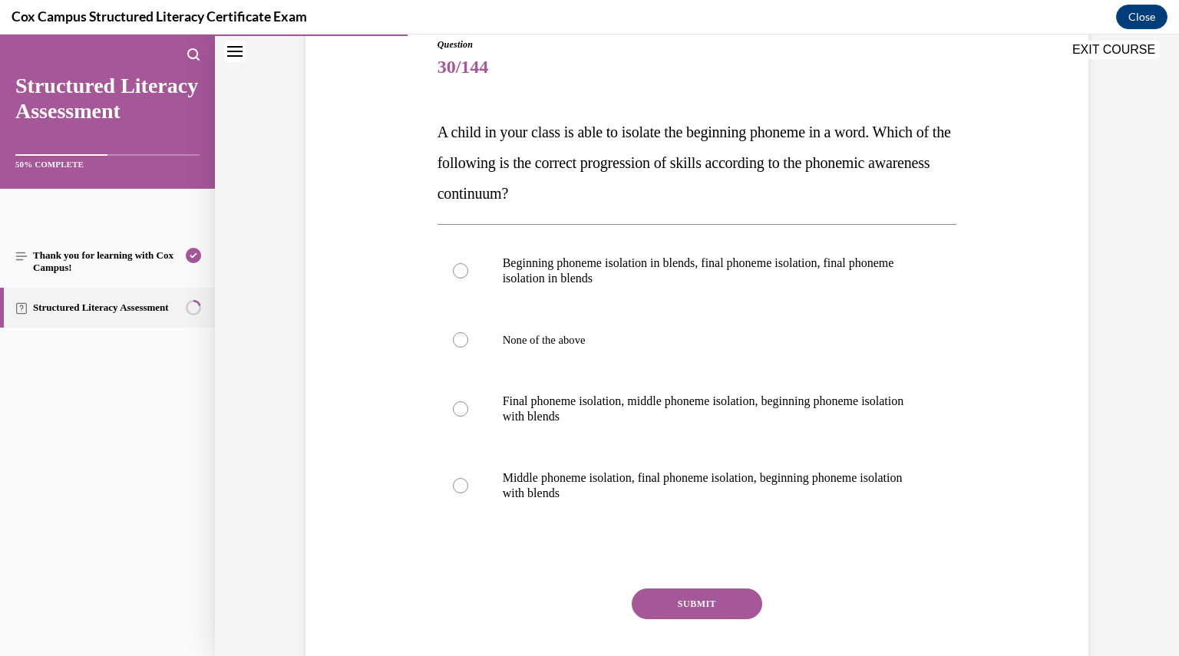
scroll to position [180, 0]
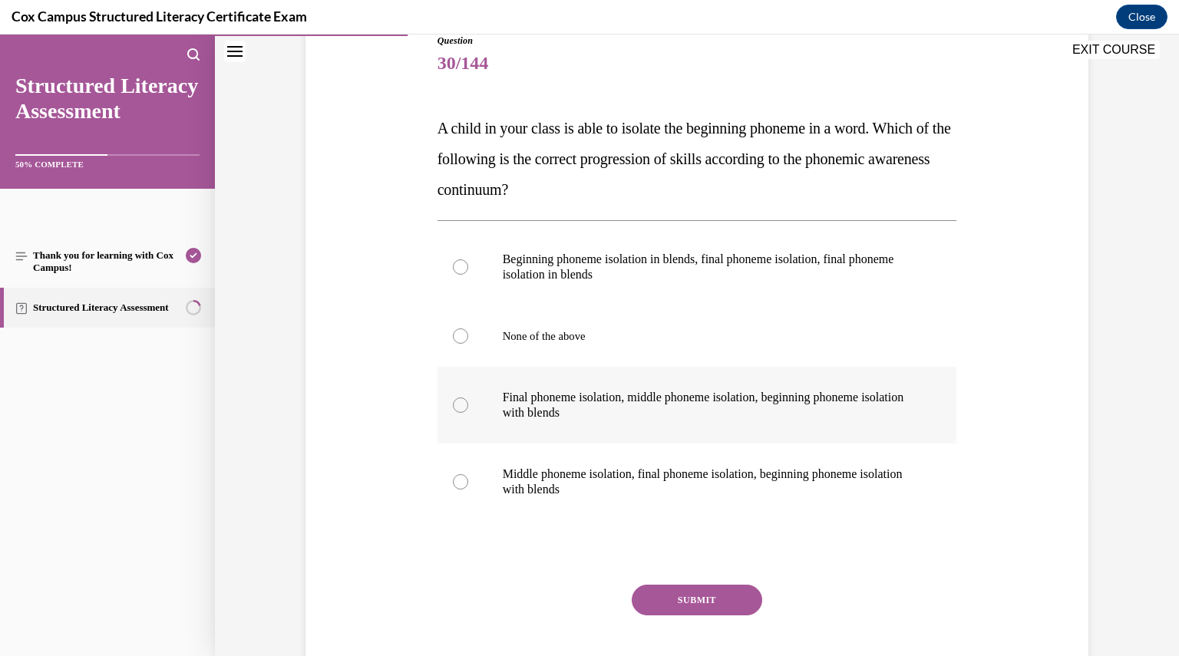
click at [457, 401] on div at bounding box center [460, 404] width 15 height 15
click at [457, 401] on input "Final phoneme isolation, middle phoneme isolation, beginning phoneme isolation …" at bounding box center [460, 404] width 15 height 15
radio input "true"
click at [693, 607] on button "SUBMIT" at bounding box center [697, 600] width 130 height 31
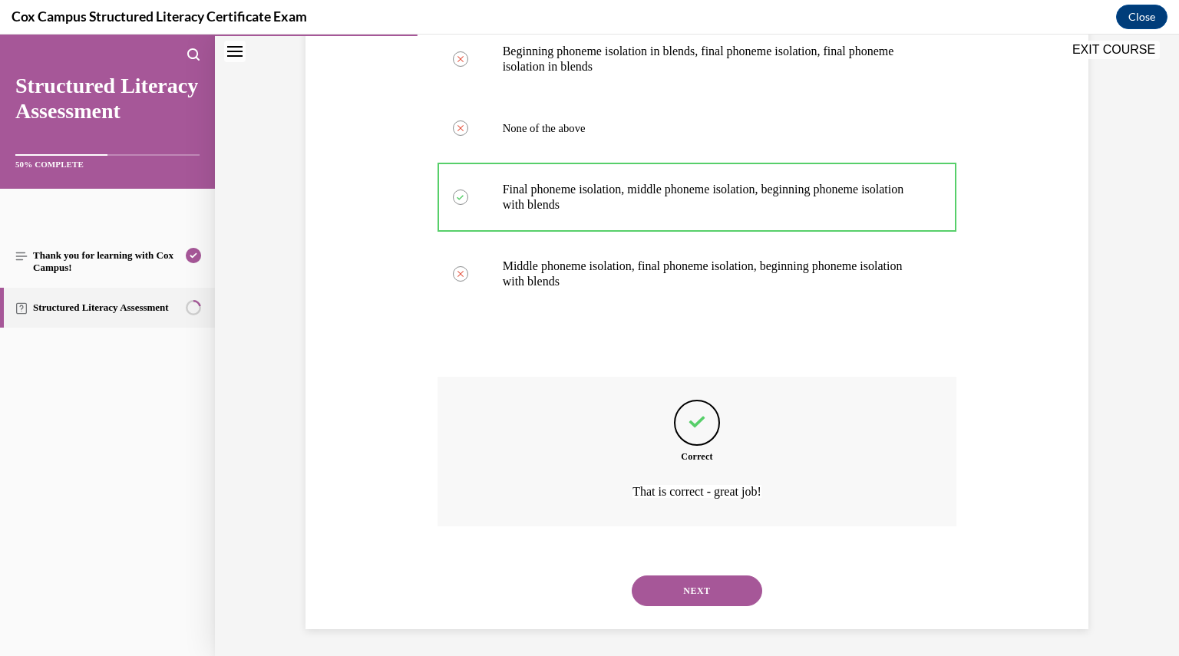
scroll to position [391, 0]
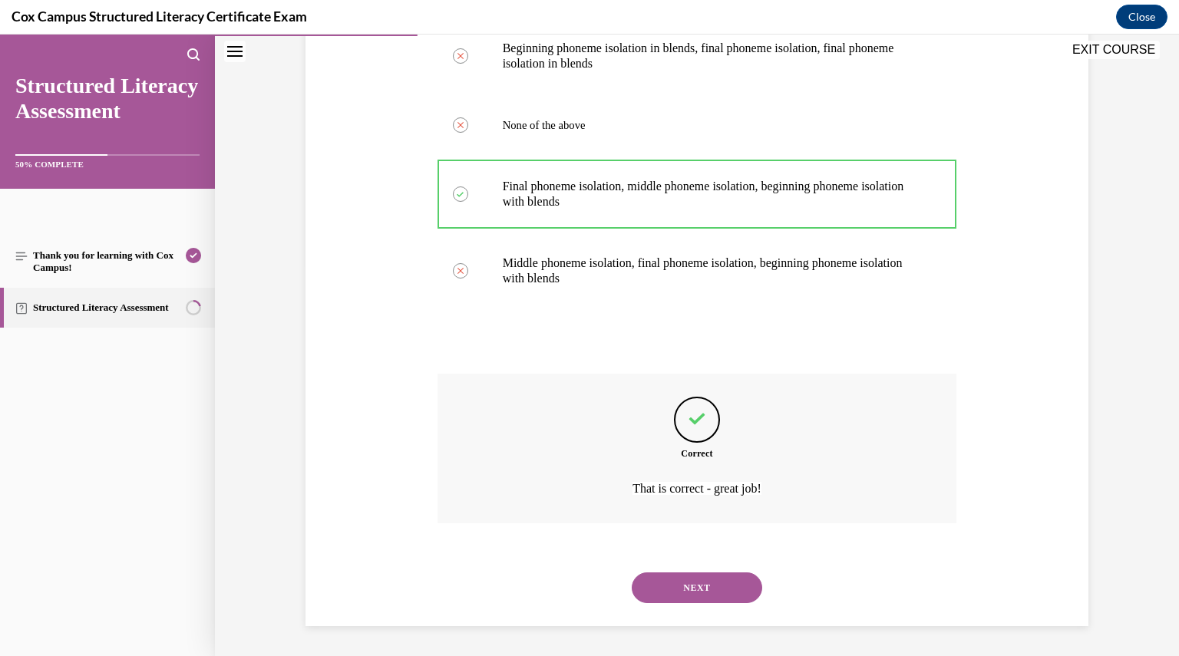
click at [713, 579] on button "NEXT" at bounding box center [697, 587] width 130 height 31
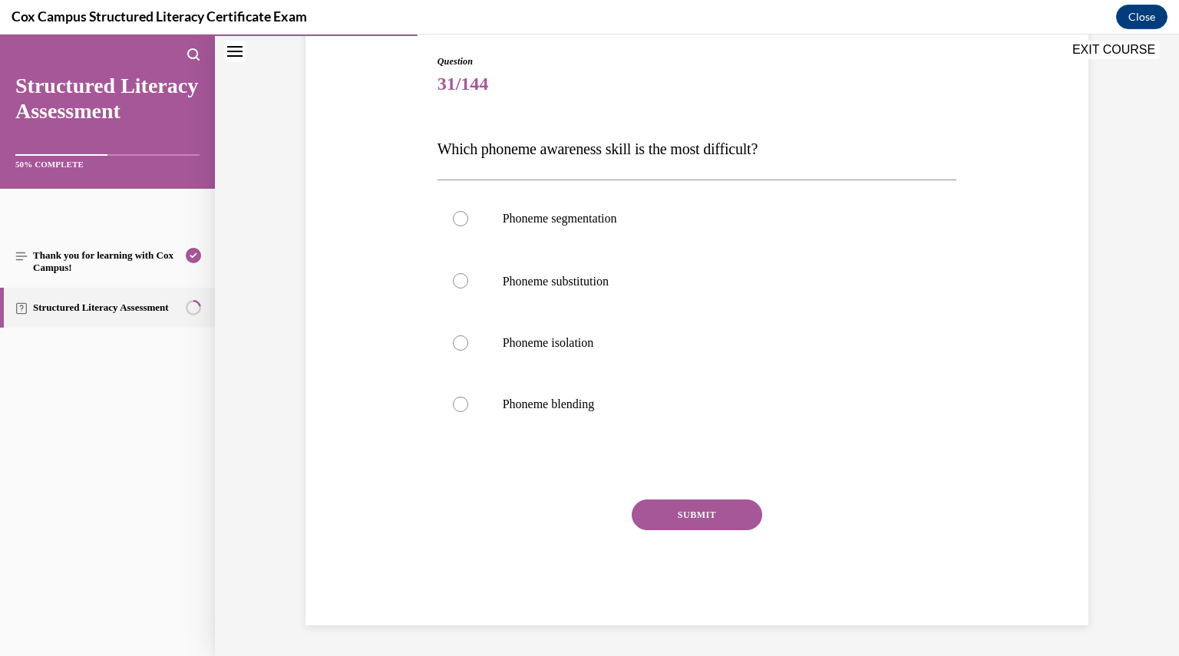
scroll to position [157, 0]
click at [563, 289] on p "Phoneme substitution" at bounding box center [711, 282] width 416 height 17
click at [468, 289] on input "Phoneme substitution" at bounding box center [460, 282] width 15 height 15
radio input "true"
click at [674, 508] on button "SUBMIT" at bounding box center [697, 516] width 130 height 31
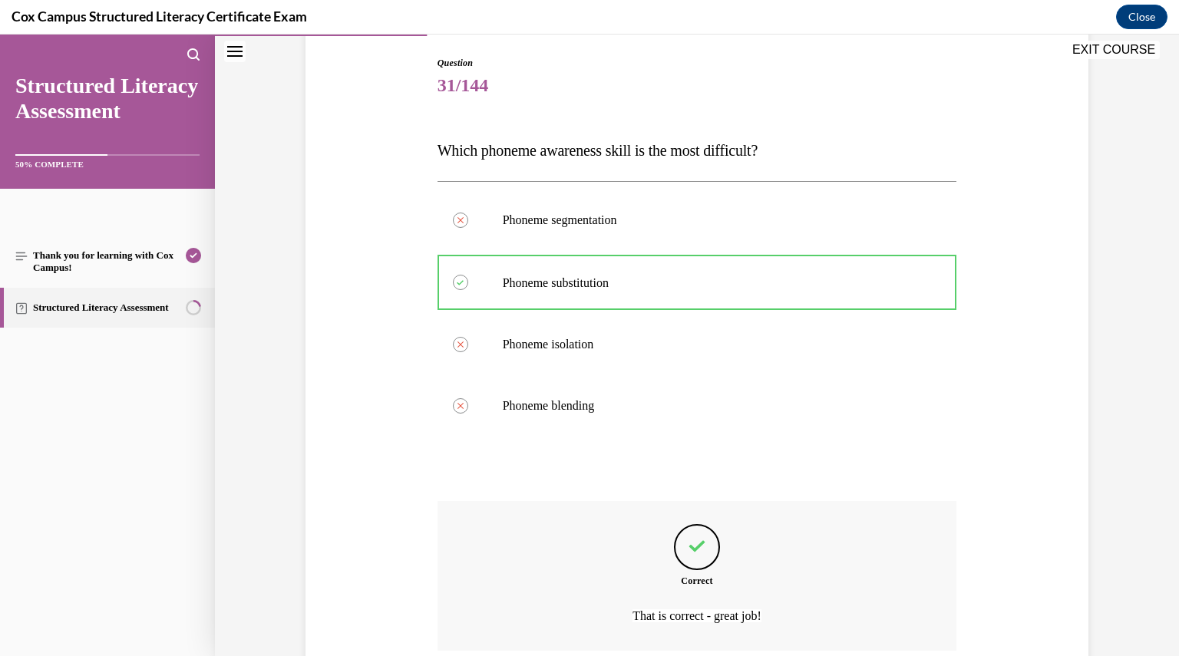
scroll to position [284, 0]
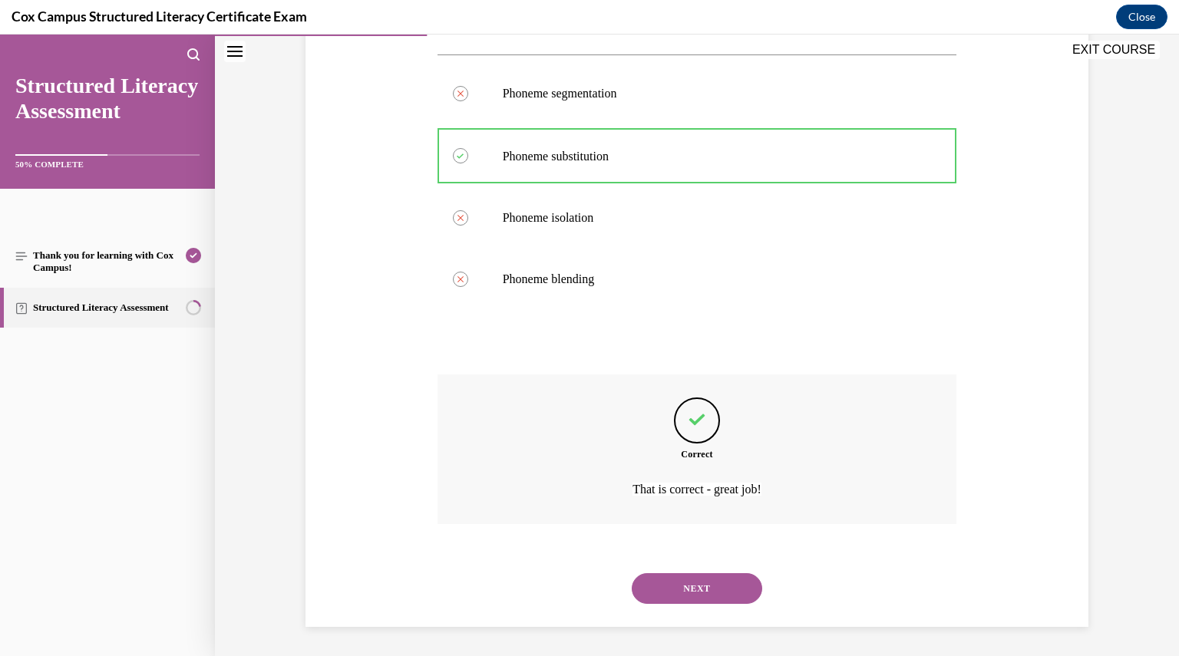
click at [681, 587] on button "NEXT" at bounding box center [697, 588] width 130 height 31
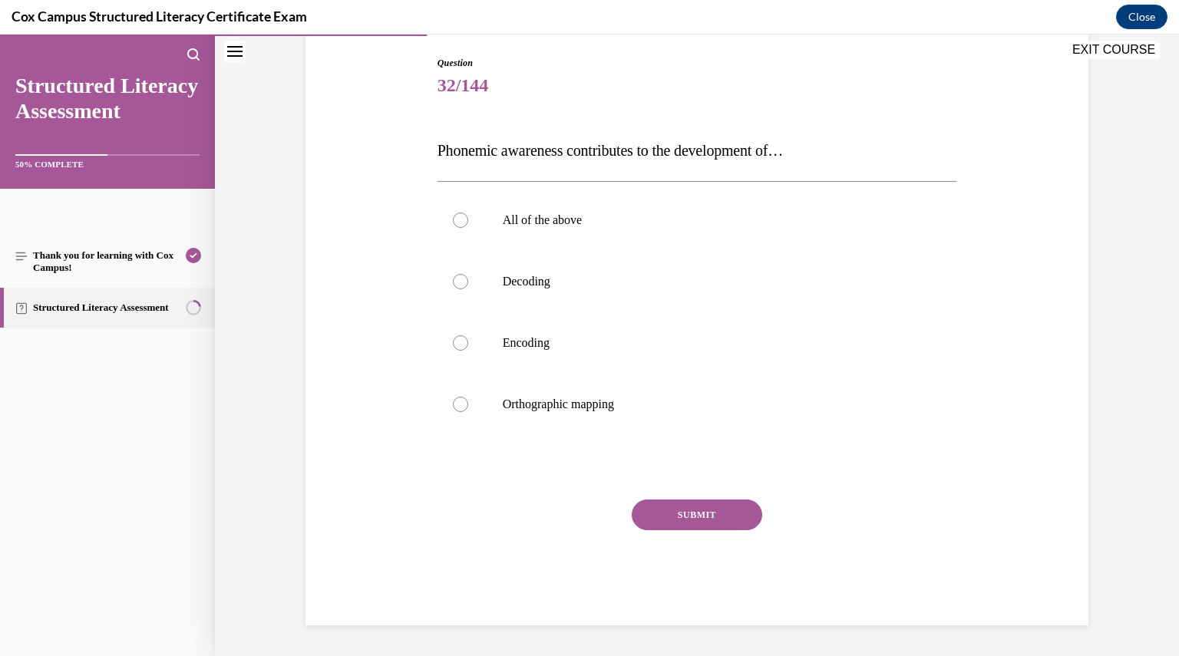
scroll to position [157, 0]
click at [528, 228] on label "All of the above" at bounding box center [696, 220] width 519 height 61
click at [468, 228] on input "All of the above" at bounding box center [460, 220] width 15 height 15
radio input "true"
click at [655, 526] on button "SUBMIT" at bounding box center [697, 515] width 130 height 31
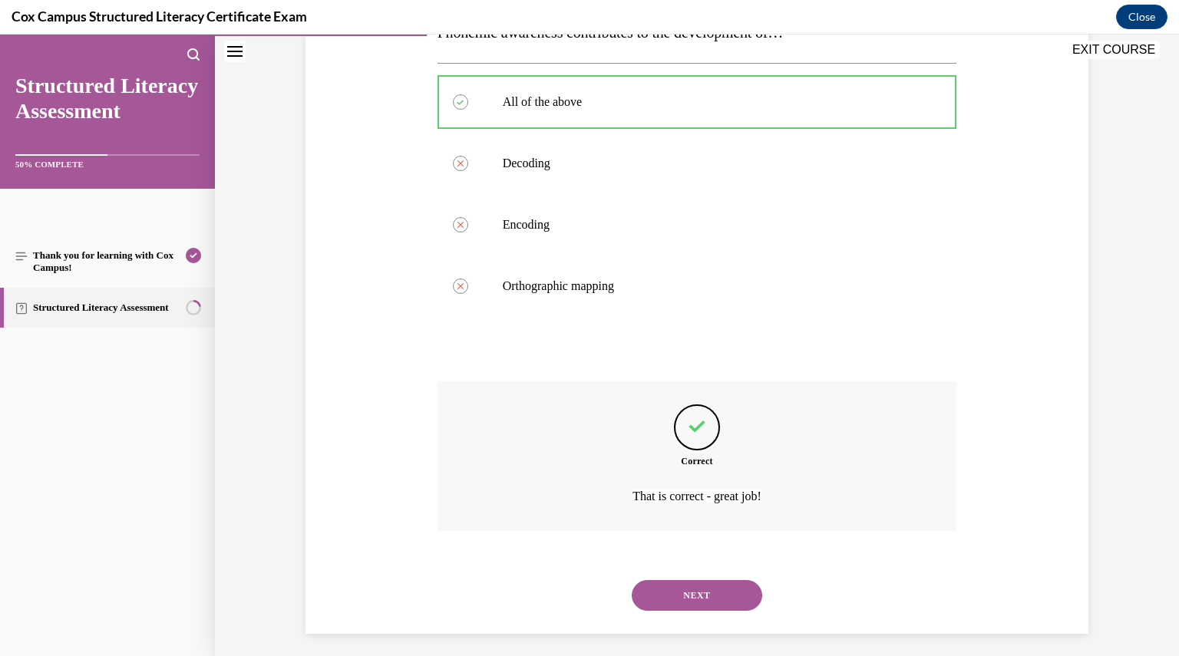
scroll to position [283, 0]
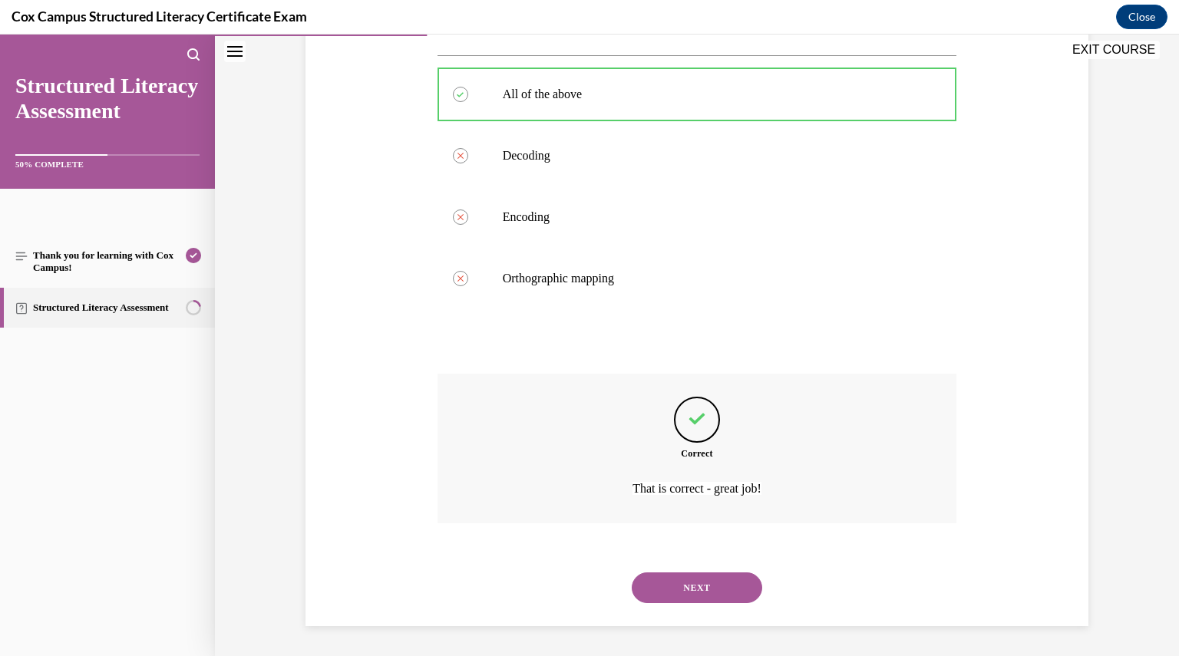
click at [694, 580] on button "NEXT" at bounding box center [697, 587] width 130 height 31
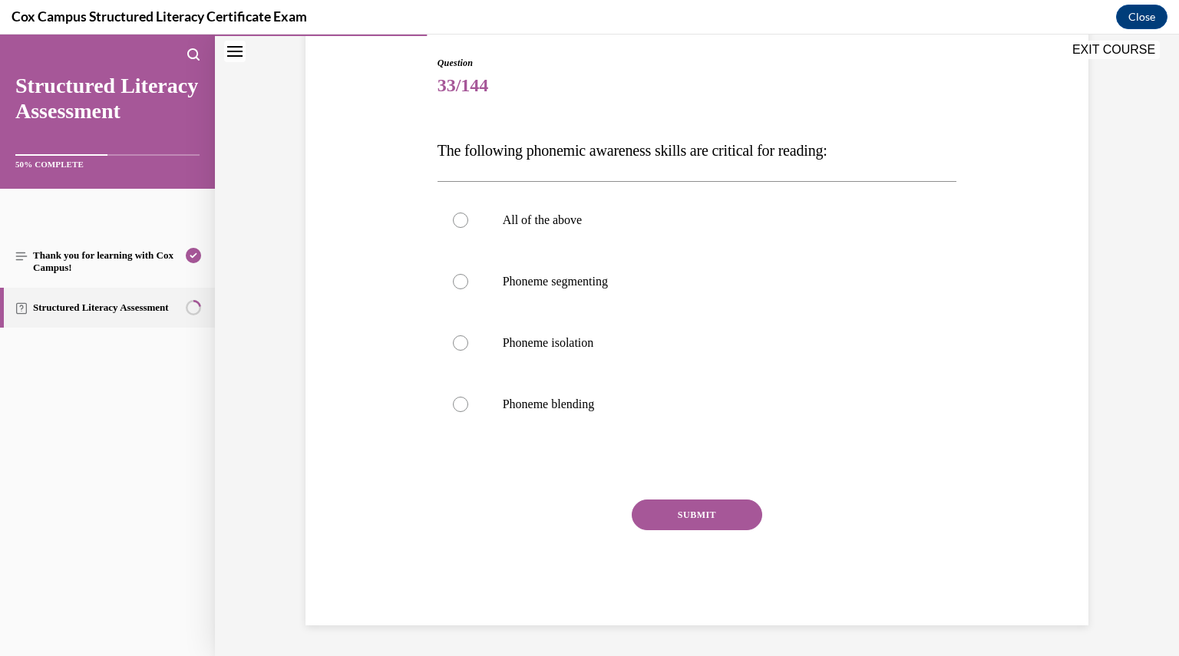
scroll to position [157, 0]
click at [591, 239] on label "All of the above" at bounding box center [696, 220] width 519 height 61
click at [468, 229] on input "All of the above" at bounding box center [460, 220] width 15 height 15
radio input "true"
click at [695, 527] on button "SUBMIT" at bounding box center [697, 515] width 130 height 31
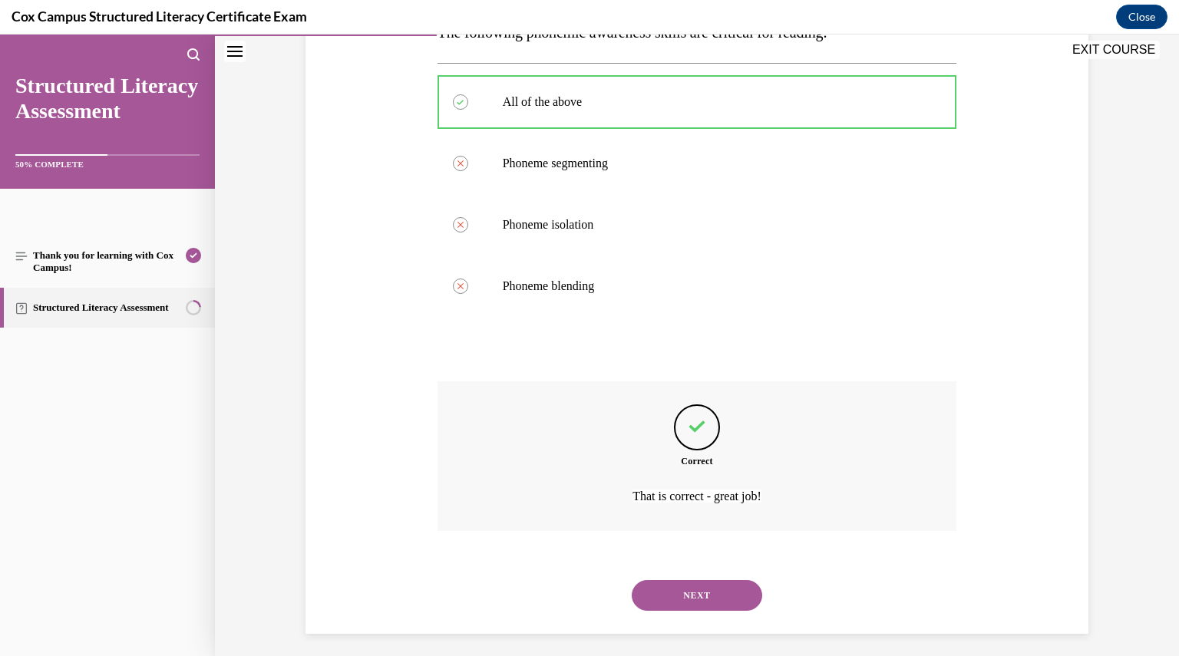
scroll to position [283, 0]
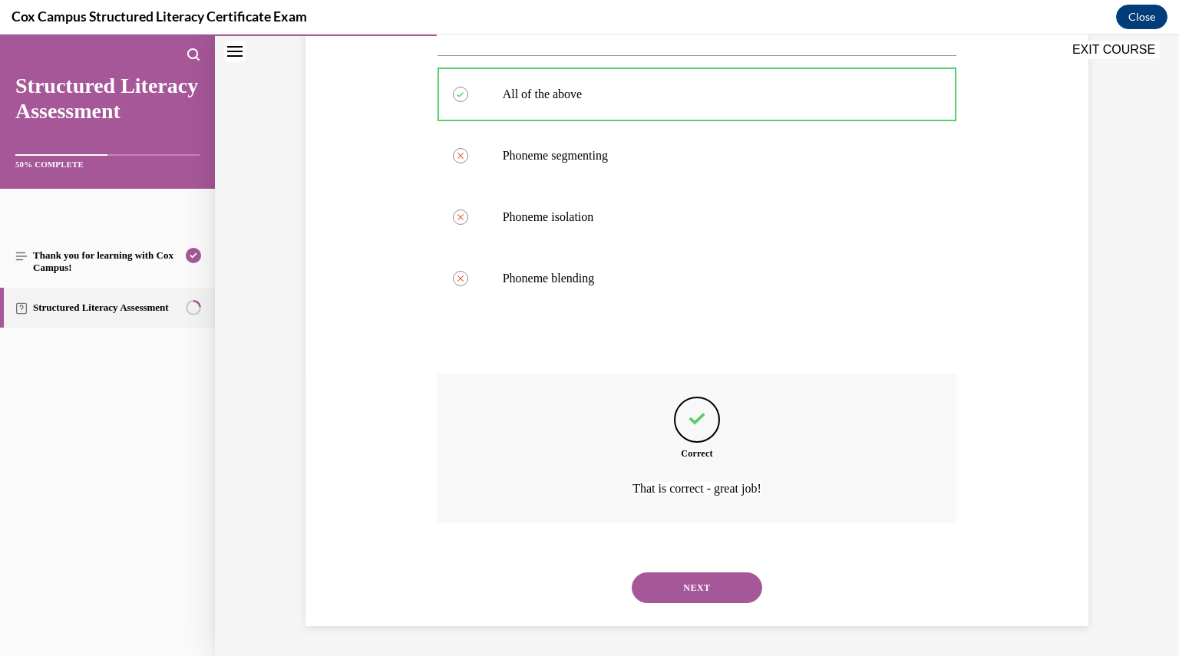
click at [698, 596] on button "NEXT" at bounding box center [697, 587] width 130 height 31
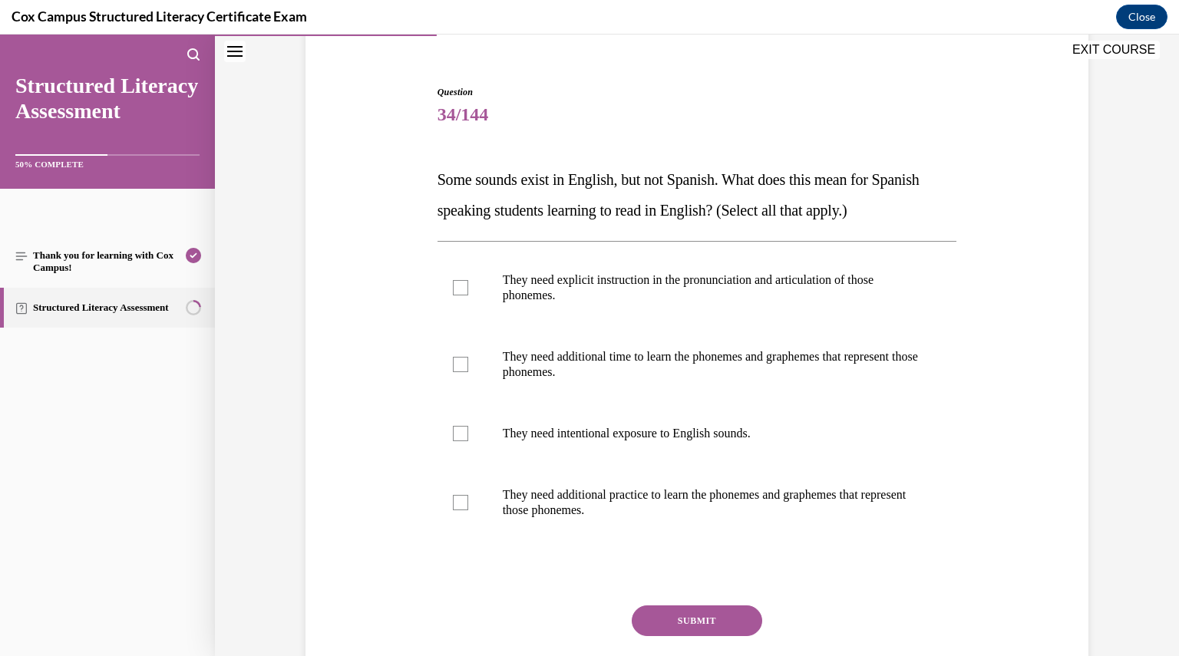
scroll to position [129, 0]
click at [454, 502] on div at bounding box center [460, 501] width 15 height 15
click at [454, 502] on input "They need additional practice to learn the phonemes and graphemes that represen…" at bounding box center [460, 501] width 15 height 15
checkbox input "true"
click at [450, 445] on label "They need intentional exposure to English sounds." at bounding box center [696, 432] width 519 height 61
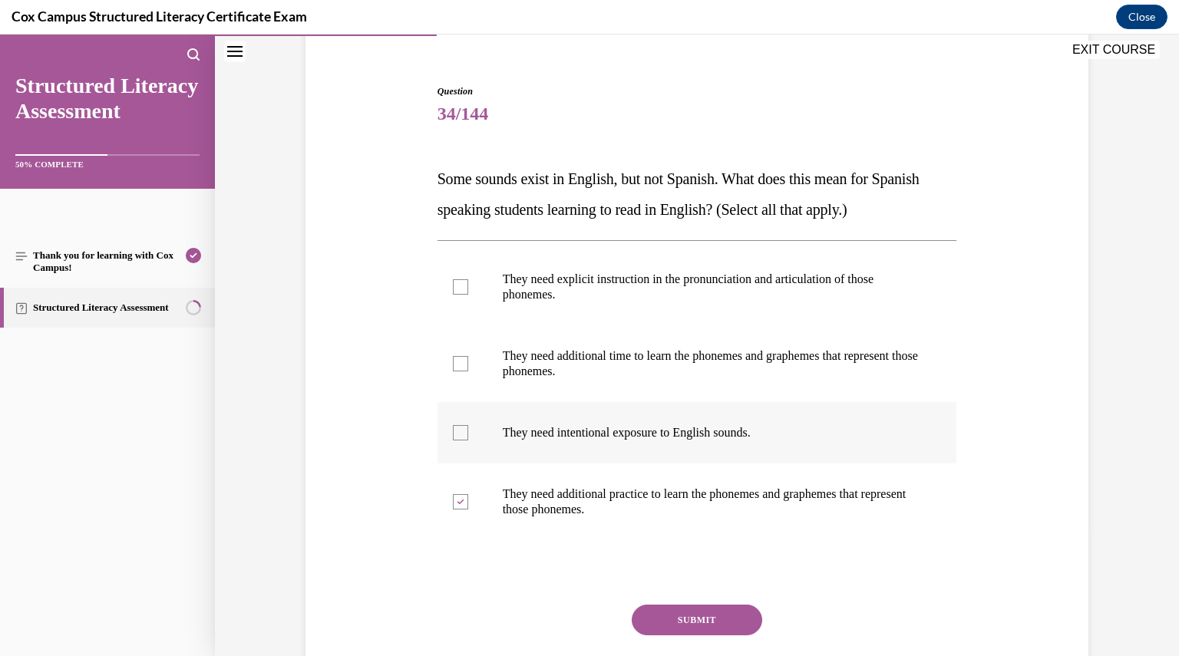
click at [453, 440] on input "They need intentional exposure to English sounds." at bounding box center [460, 432] width 15 height 15
checkbox input "true"
click at [452, 352] on label "They need additional time to learn the phonemes and graphemes that represent th…" at bounding box center [696, 363] width 519 height 77
click at [453, 356] on input "They need additional time to learn the phonemes and graphemes that represent th…" at bounding box center [460, 363] width 15 height 15
checkbox input "true"
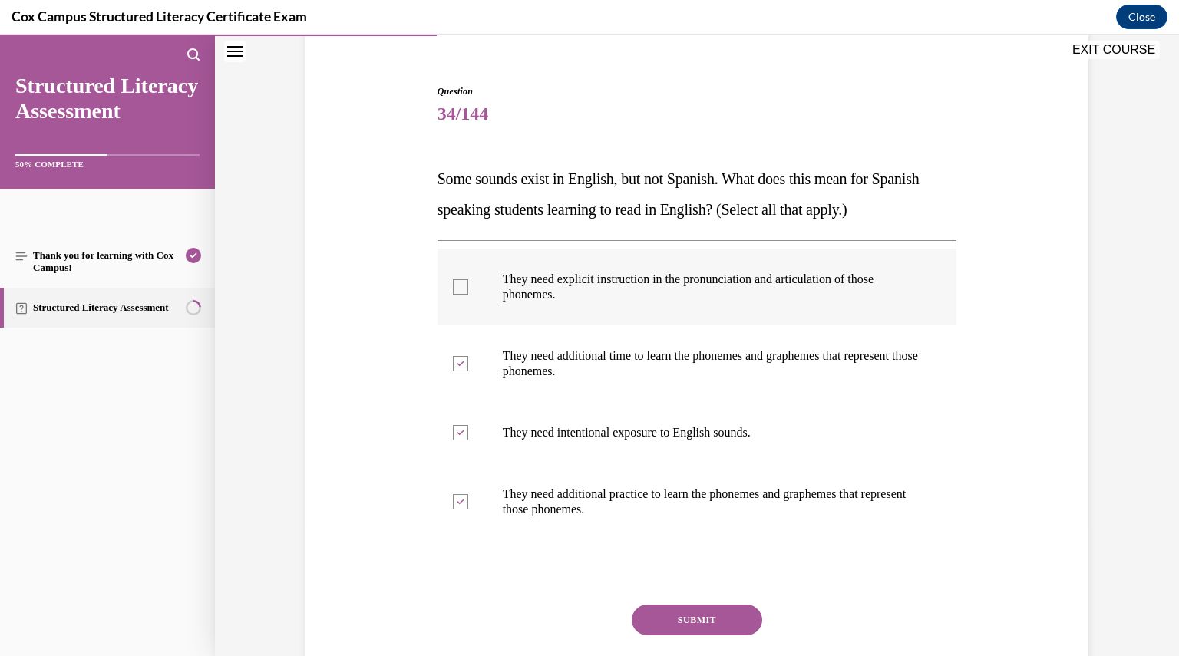
click at [456, 294] on label "They need explicit instruction in the pronunciation and articulation of those p…" at bounding box center [696, 287] width 519 height 77
click at [456, 294] on input "They need explicit instruction in the pronunciation and articulation of those p…" at bounding box center [460, 286] width 15 height 15
checkbox input "true"
click at [693, 618] on button "SUBMIT" at bounding box center [697, 620] width 130 height 31
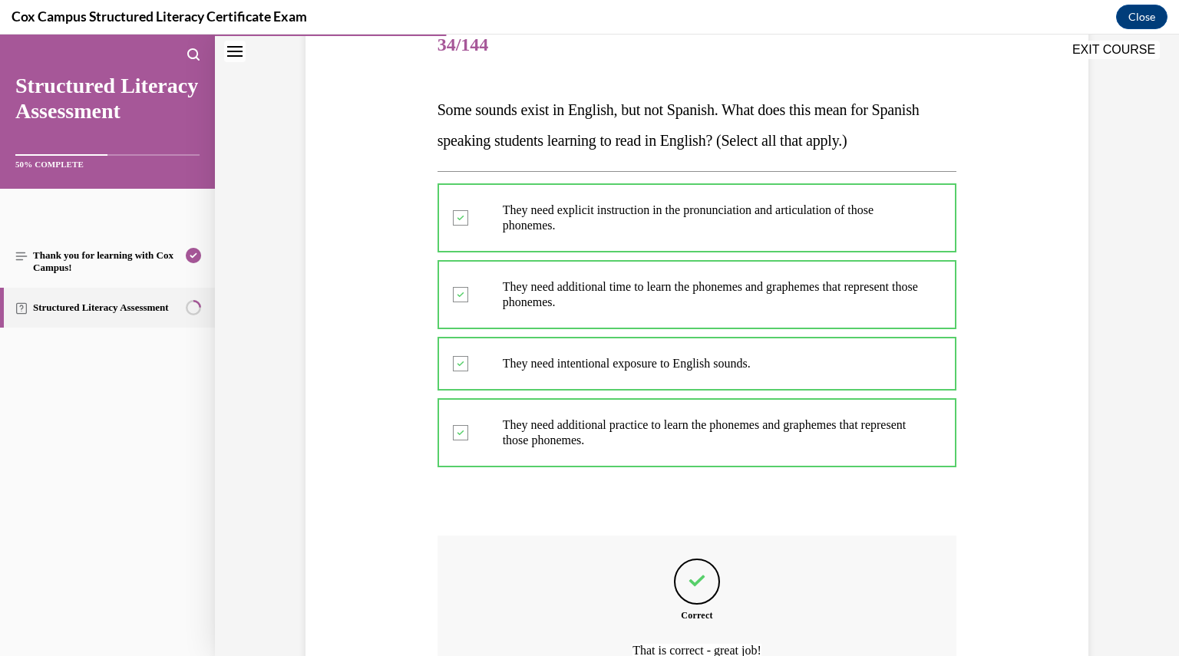
scroll to position [188, 0]
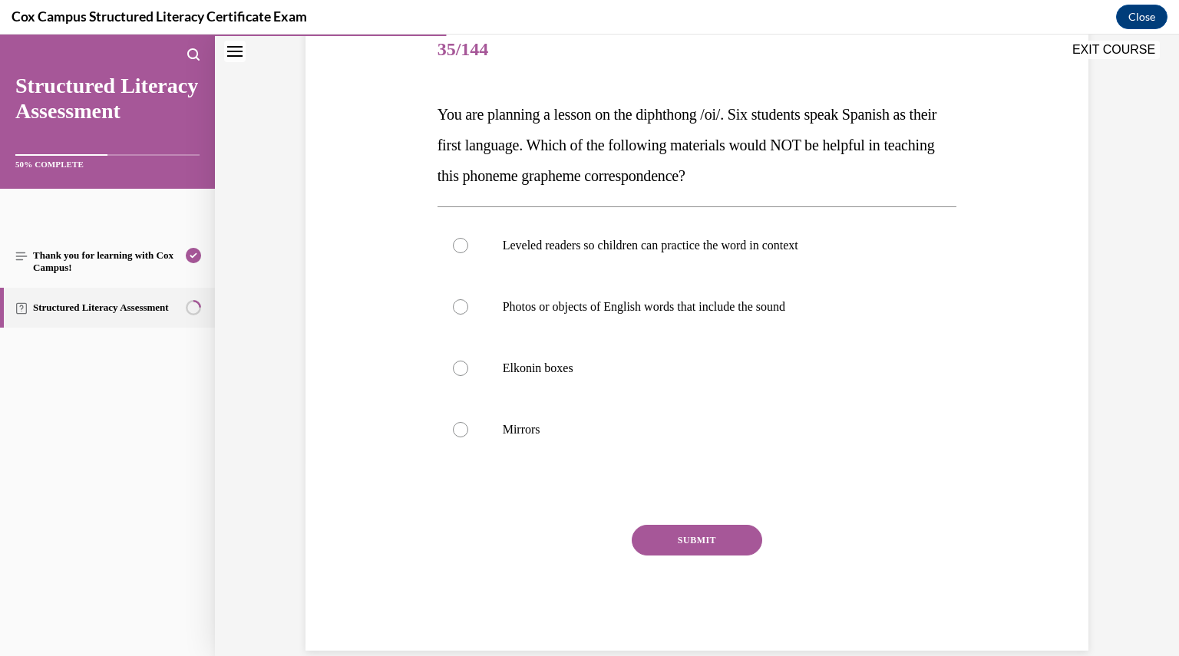
scroll to position [218, 0]
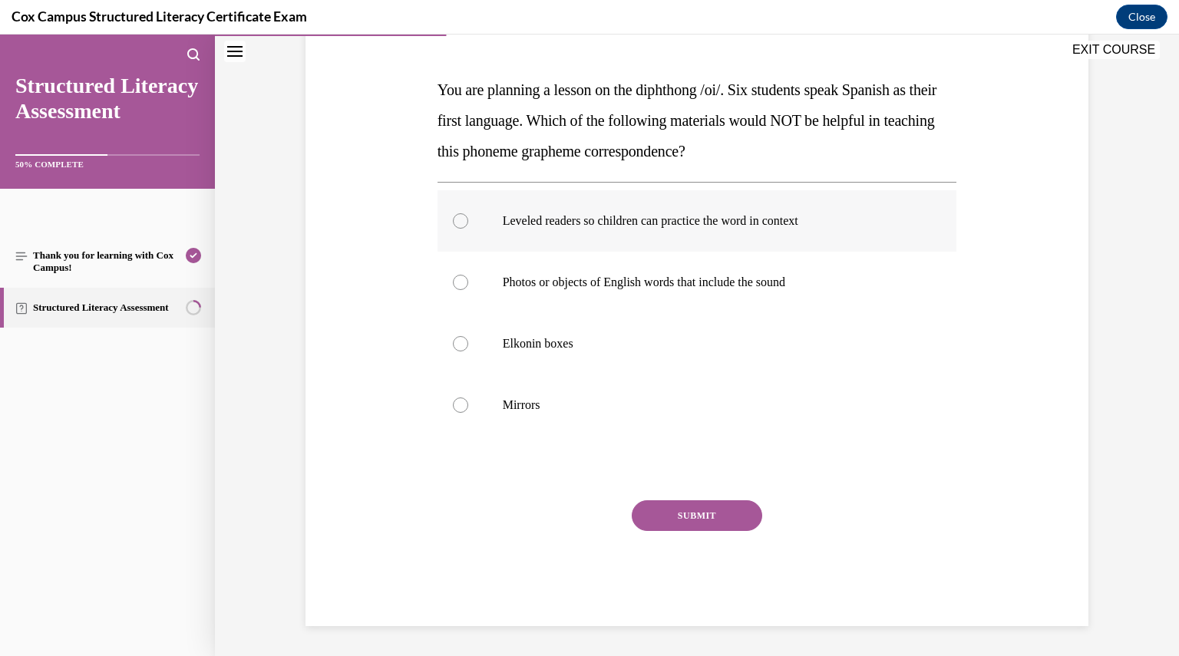
click at [552, 196] on label "Leveled readers so children can practice the word in context" at bounding box center [696, 220] width 519 height 61
click at [468, 213] on input "Leveled readers so children can practice the word in context" at bounding box center [460, 220] width 15 height 15
radio input "true"
click at [554, 208] on label "Leveled readers so children can practice the word in context" at bounding box center [696, 220] width 519 height 61
click at [468, 213] on input "Leveled readers so children can practice the word in context" at bounding box center [460, 220] width 15 height 15
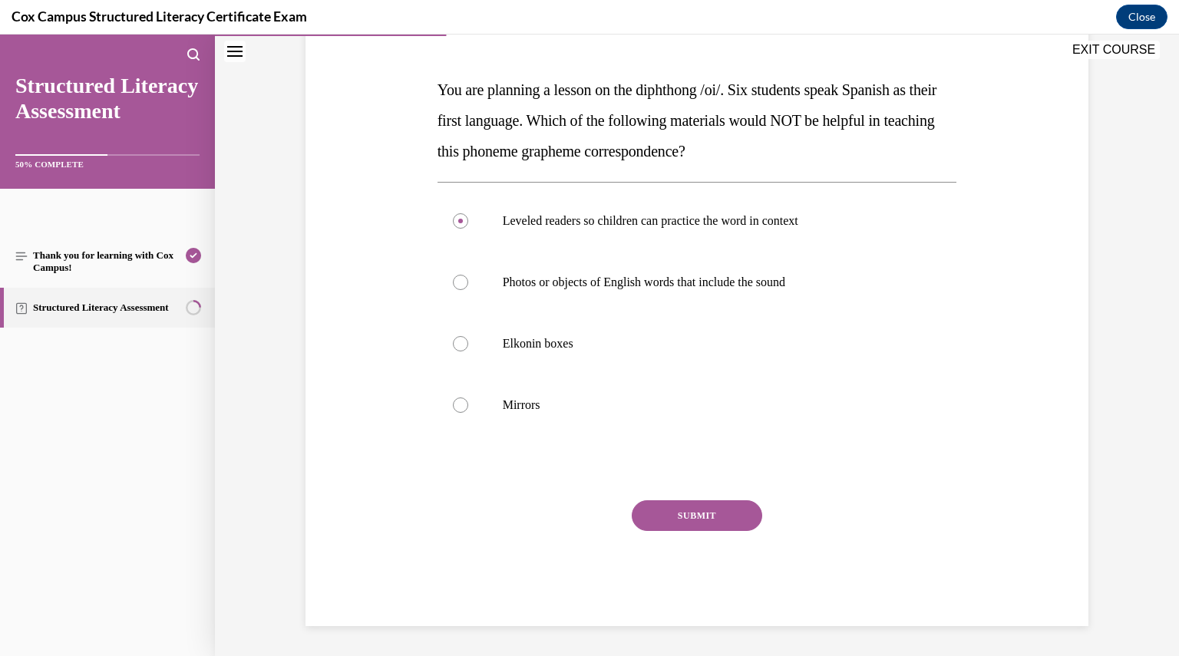
click at [661, 504] on button "SUBMIT" at bounding box center [697, 515] width 130 height 31
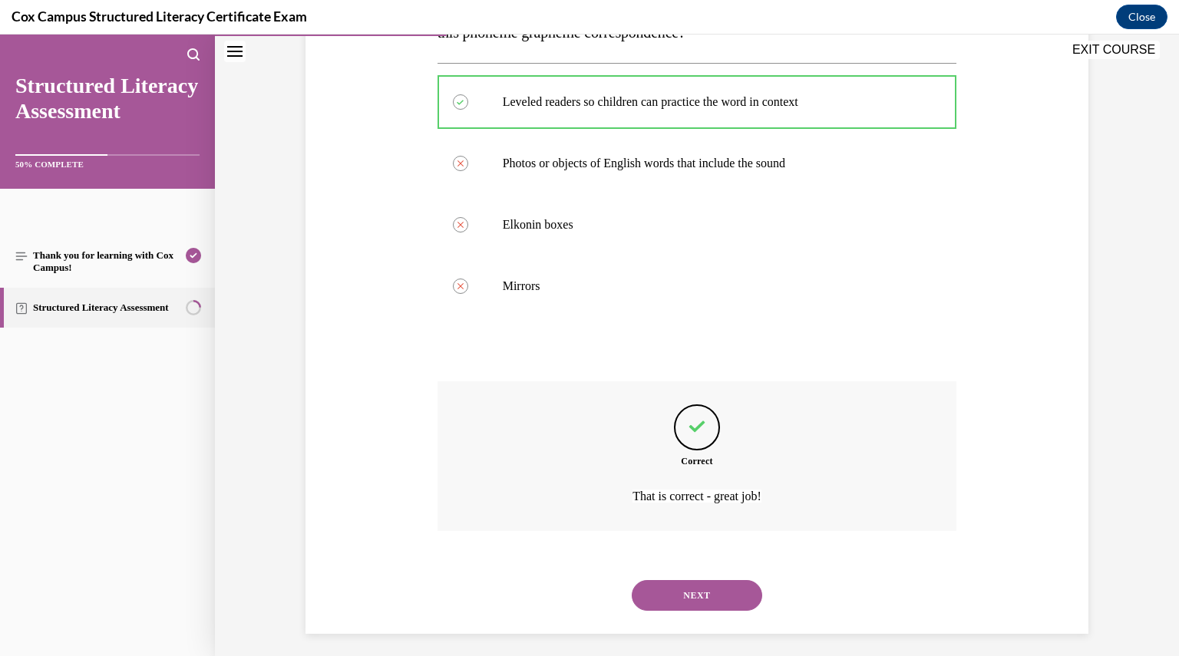
scroll to position [345, 0]
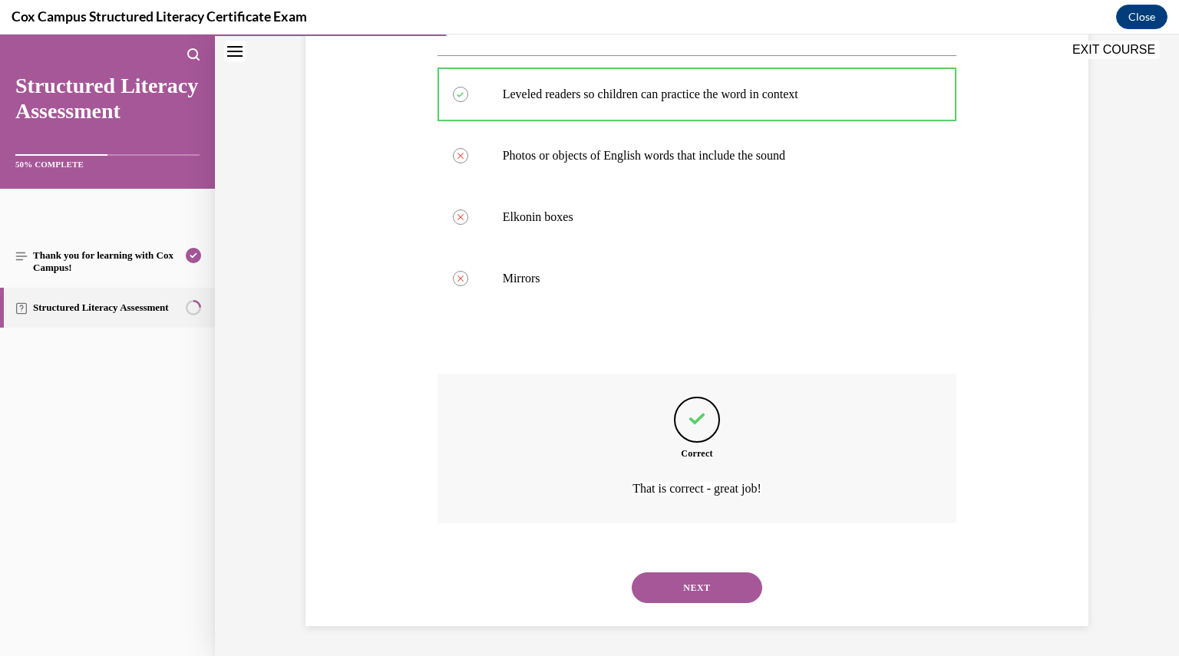
click at [696, 589] on button "NEXT" at bounding box center [697, 587] width 130 height 31
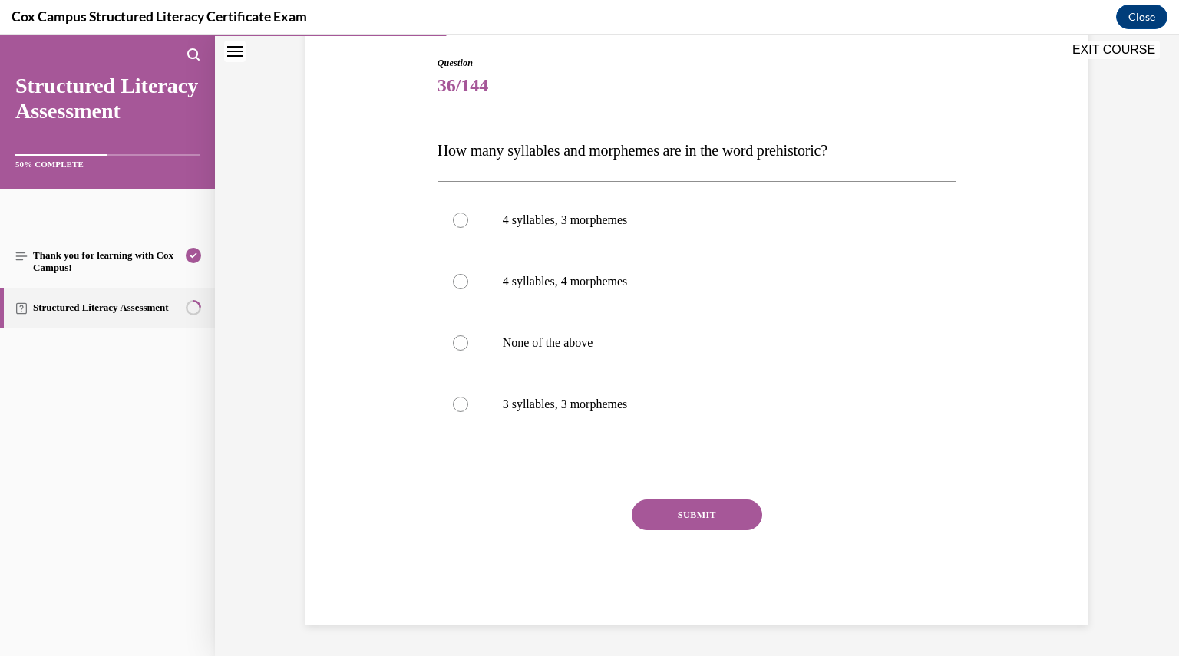
scroll to position [157, 0]
click at [488, 223] on label "4 syllables, 3 morphemes" at bounding box center [696, 220] width 519 height 61
click at [468, 223] on input "4 syllables, 3 morphemes" at bounding box center [460, 220] width 15 height 15
radio input "true"
click at [661, 510] on button "SUBMIT" at bounding box center [697, 515] width 130 height 31
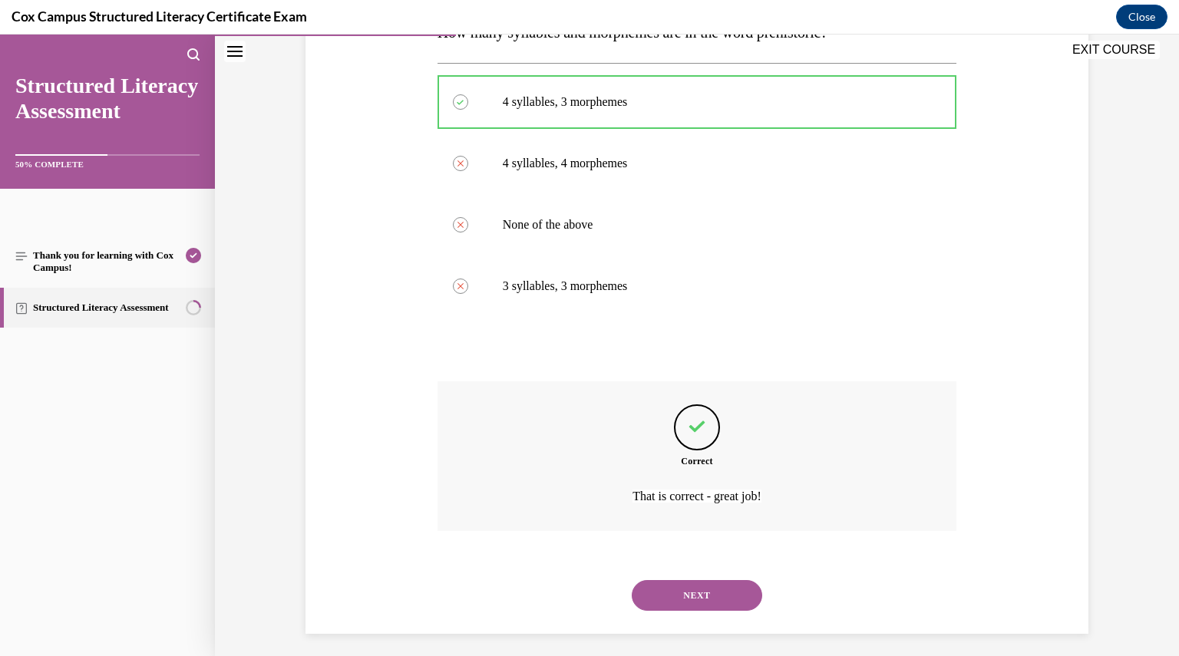
scroll to position [283, 0]
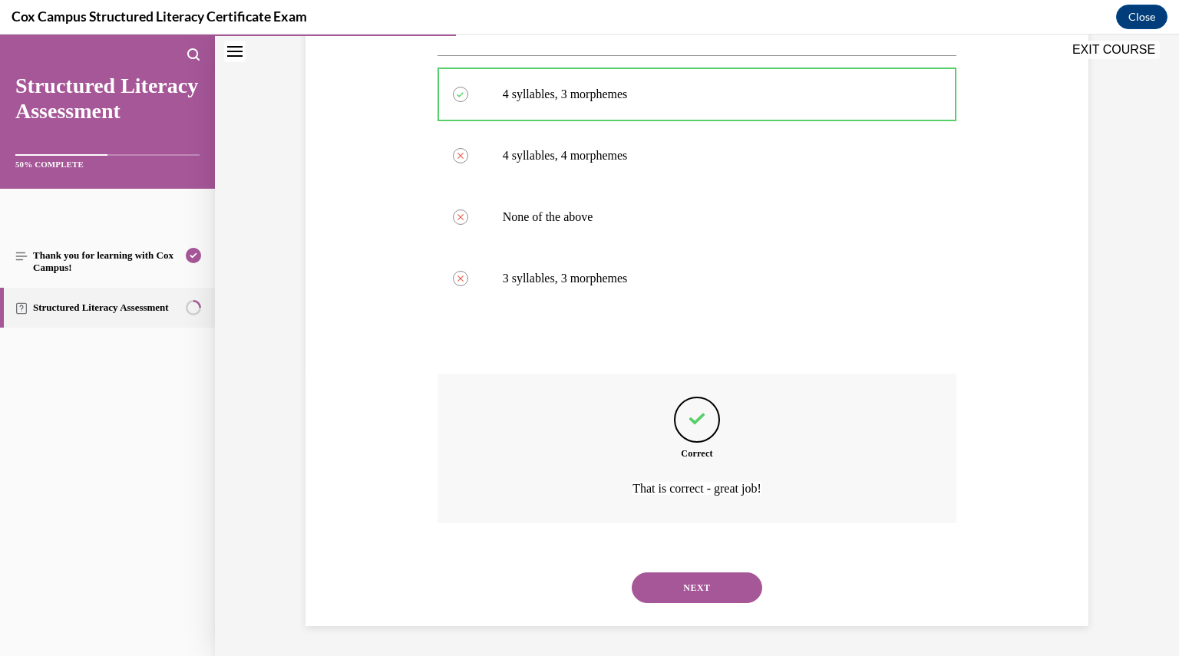
click at [686, 590] on button "NEXT" at bounding box center [697, 587] width 130 height 31
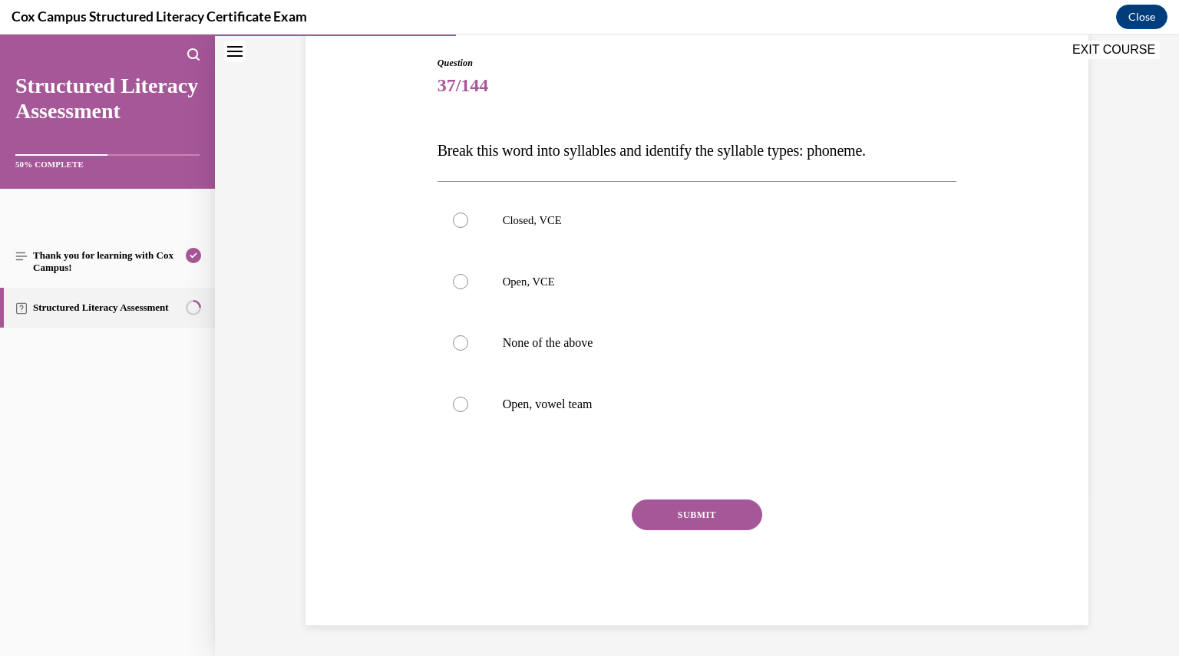
scroll to position [157, 0]
click at [502, 298] on label "Open, VCE" at bounding box center [696, 282] width 519 height 61
click at [468, 290] on input "Open, VCE" at bounding box center [460, 282] width 15 height 15
radio input "true"
click at [697, 504] on button "SUBMIT" at bounding box center [697, 515] width 130 height 31
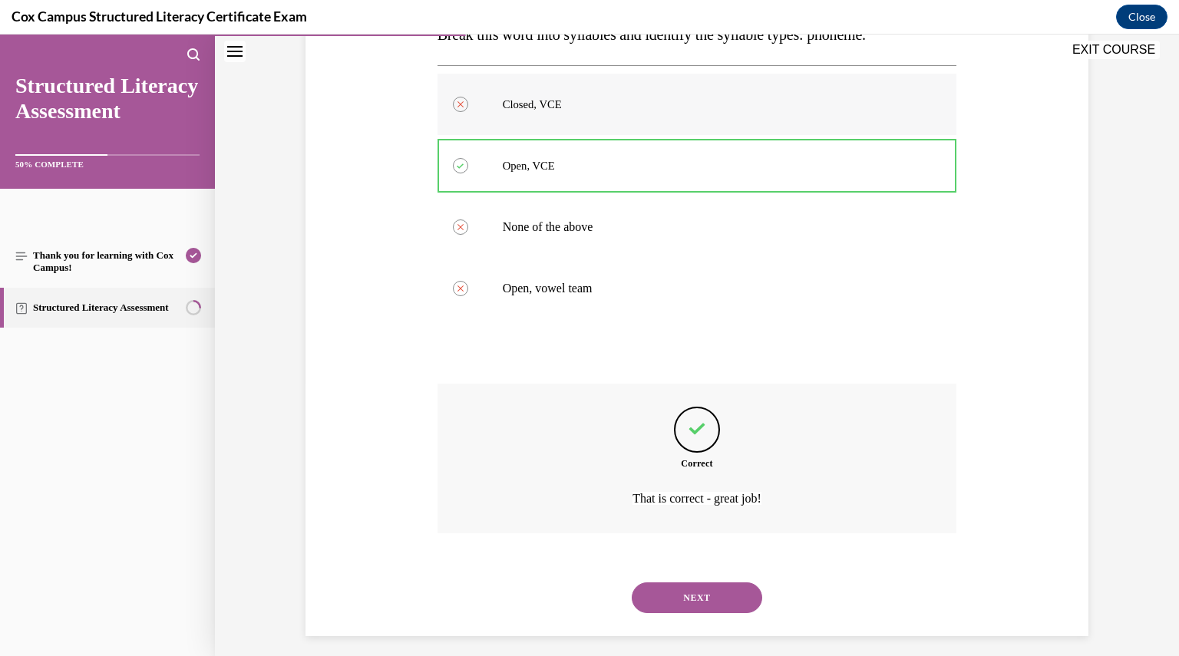
scroll to position [283, 0]
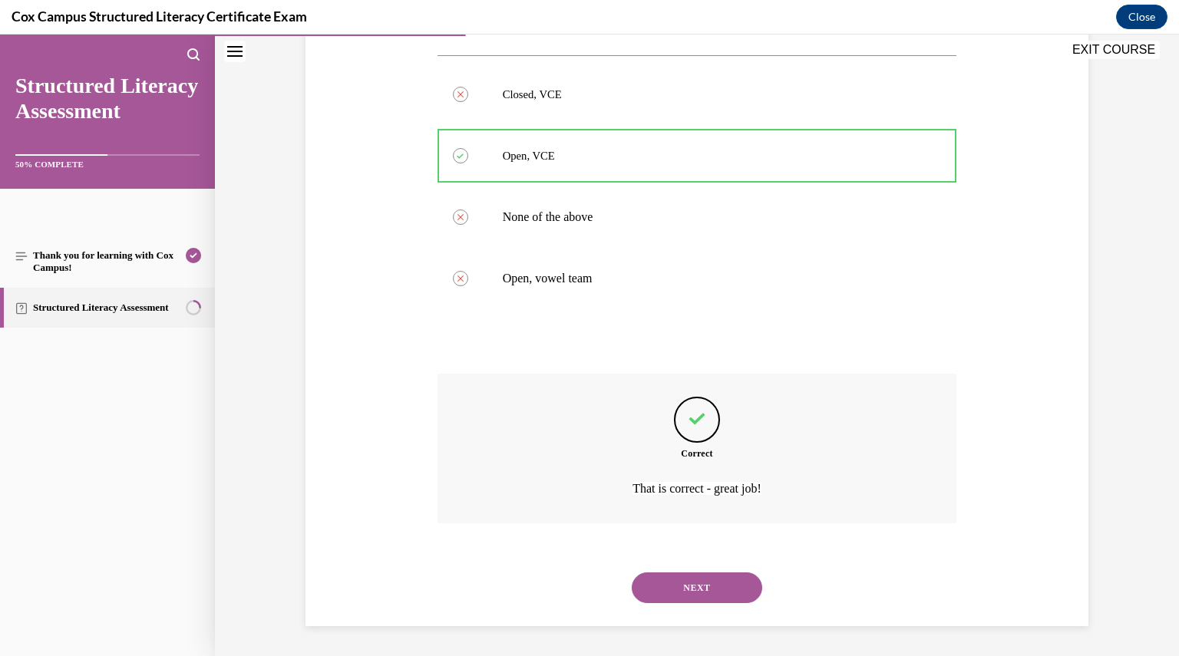
click at [646, 593] on button "NEXT" at bounding box center [697, 587] width 130 height 31
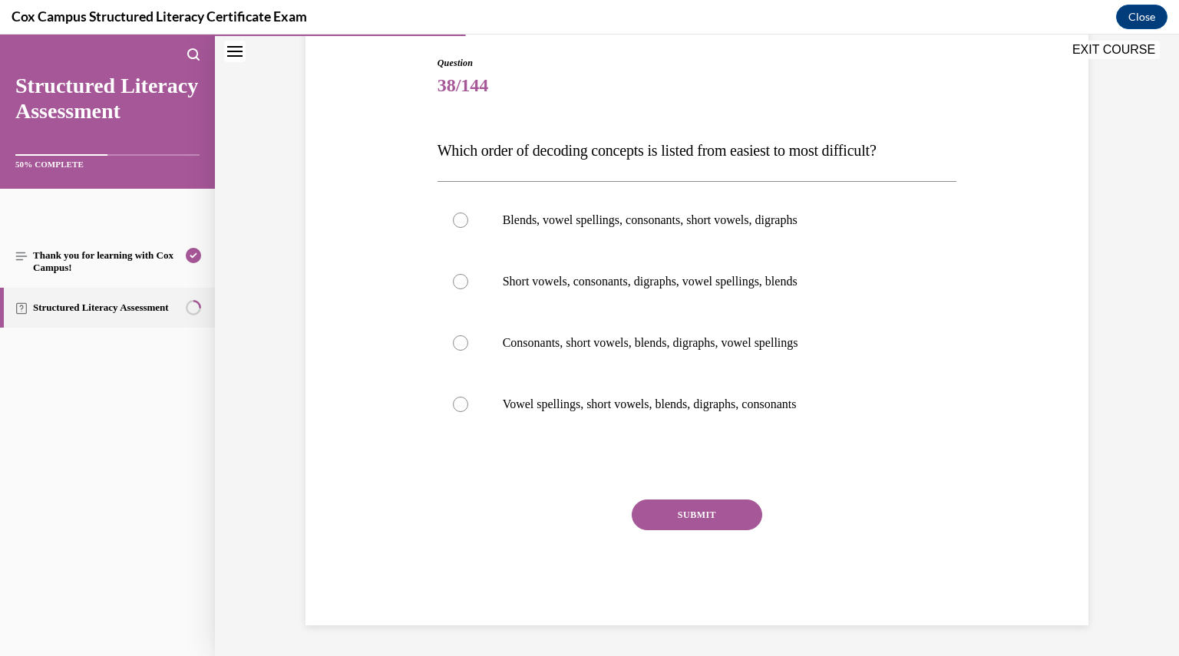
scroll to position [157, 0]
click at [596, 352] on label "Consonants, short vowels, blends, digraphs, vowel spellings" at bounding box center [696, 343] width 519 height 61
click at [468, 351] on input "Consonants, short vowels, blends, digraphs, vowel spellings" at bounding box center [460, 343] width 15 height 15
radio input "true"
click at [661, 503] on button "SUBMIT" at bounding box center [697, 515] width 130 height 31
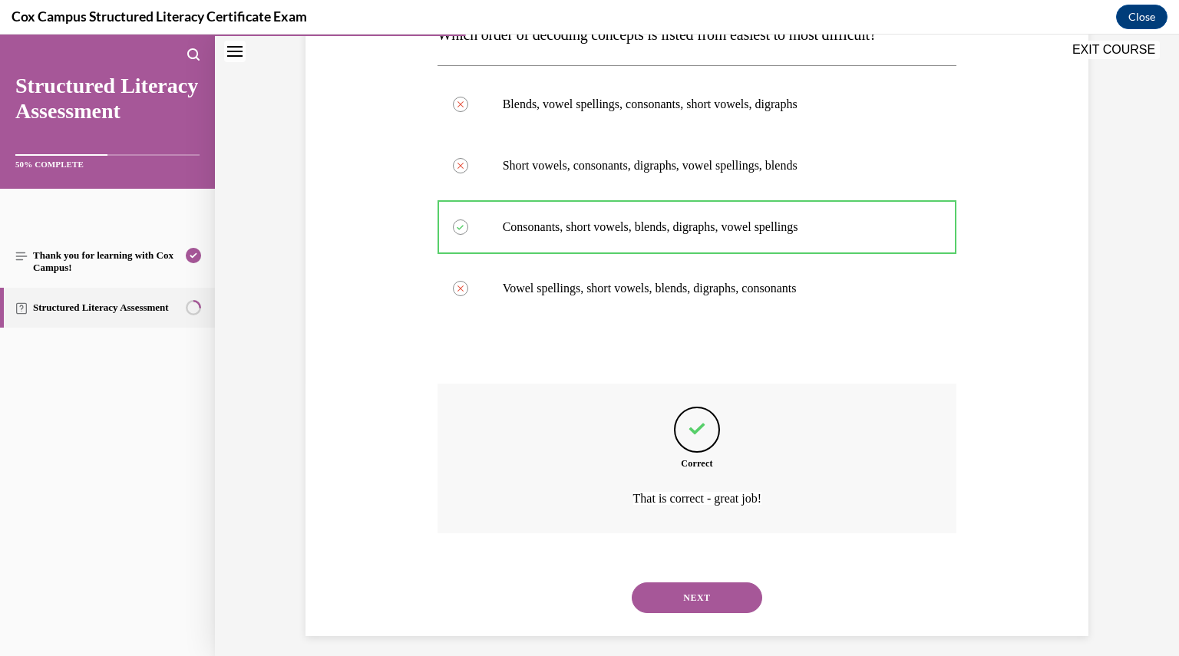
scroll to position [283, 0]
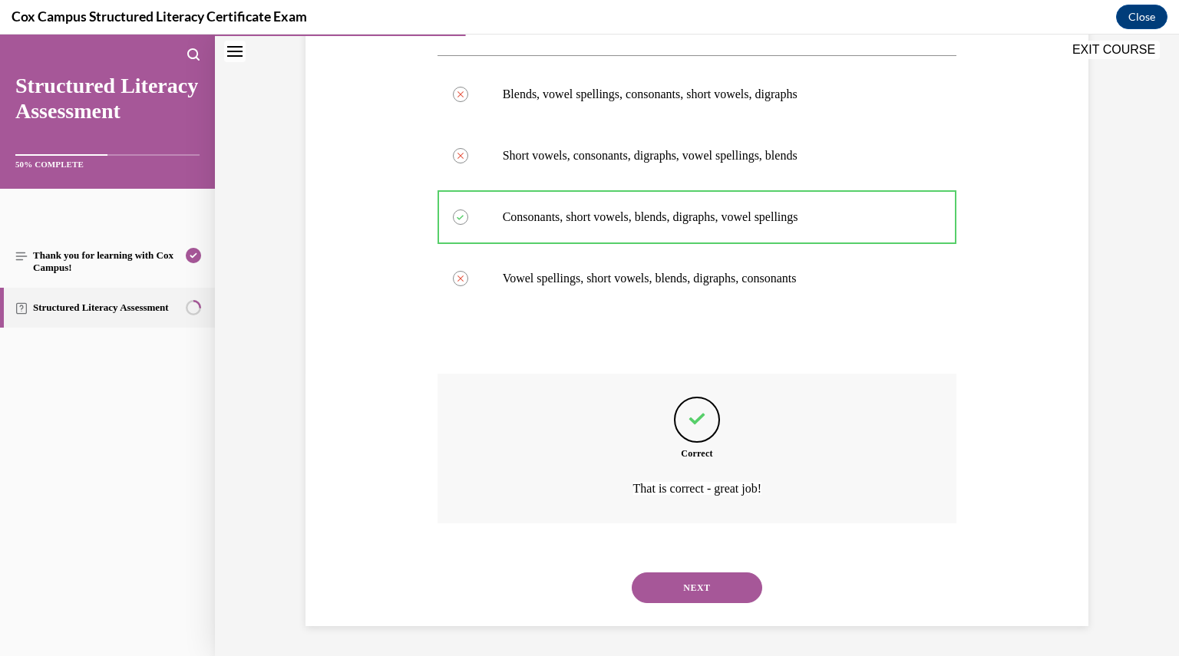
click at [715, 584] on button "NEXT" at bounding box center [697, 587] width 130 height 31
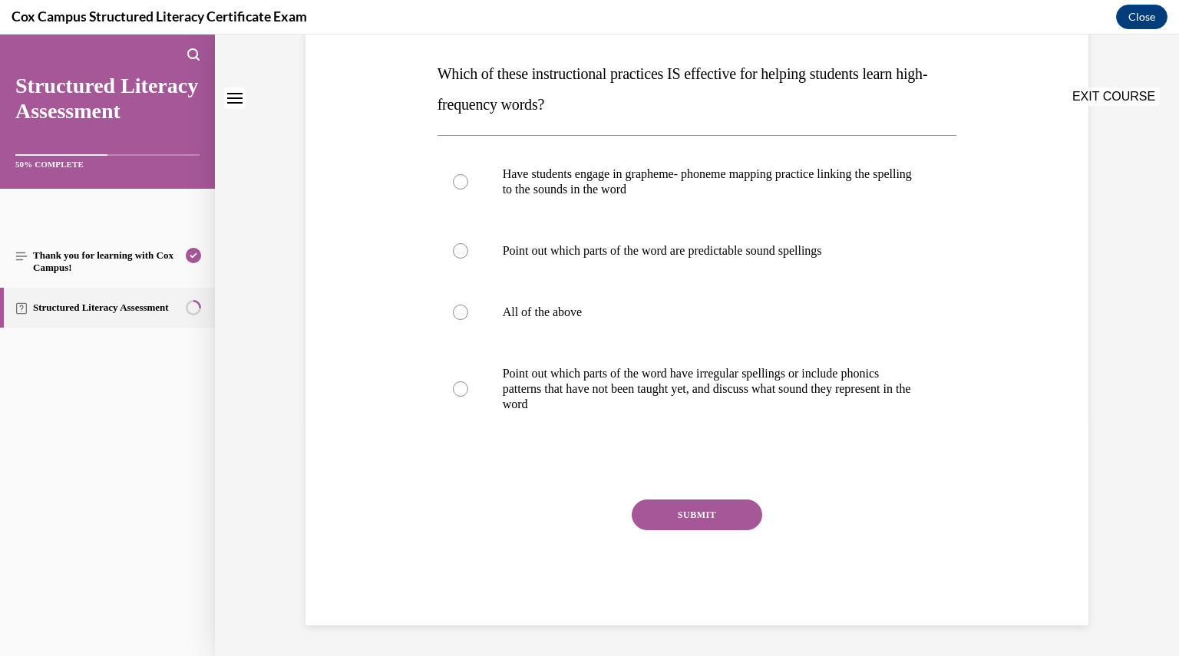
scroll to position [0, 0]
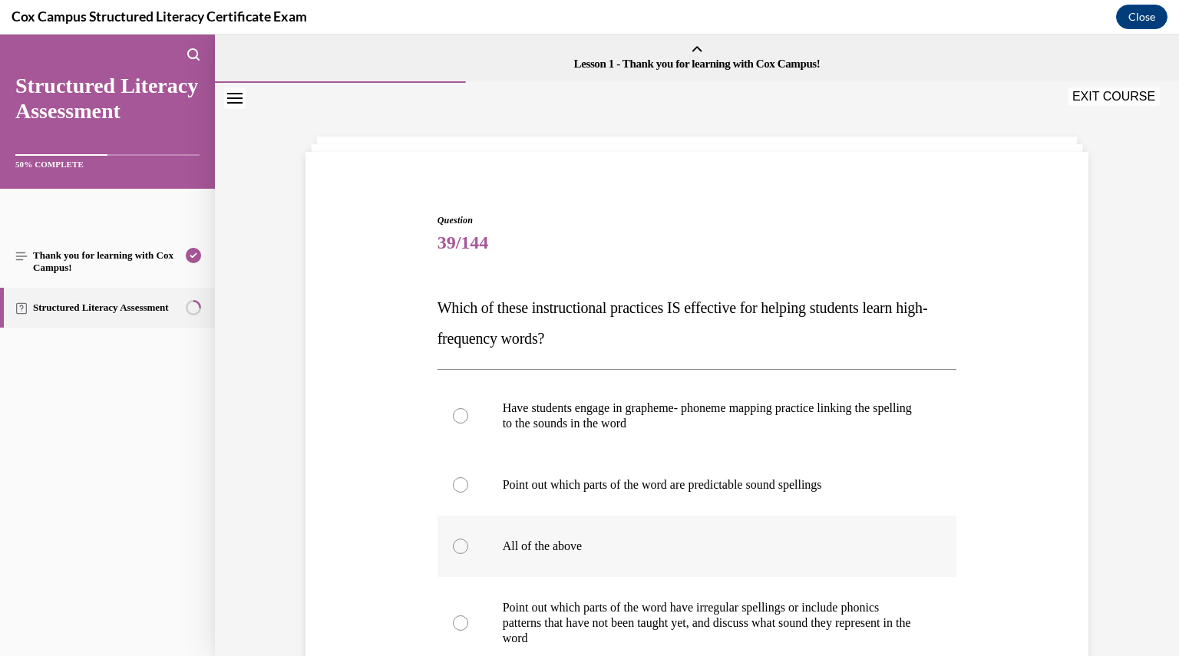
click at [574, 544] on p "All of the above" at bounding box center [711, 546] width 416 height 15
click at [468, 544] on input "All of the above" at bounding box center [460, 546] width 15 height 15
radio input "true"
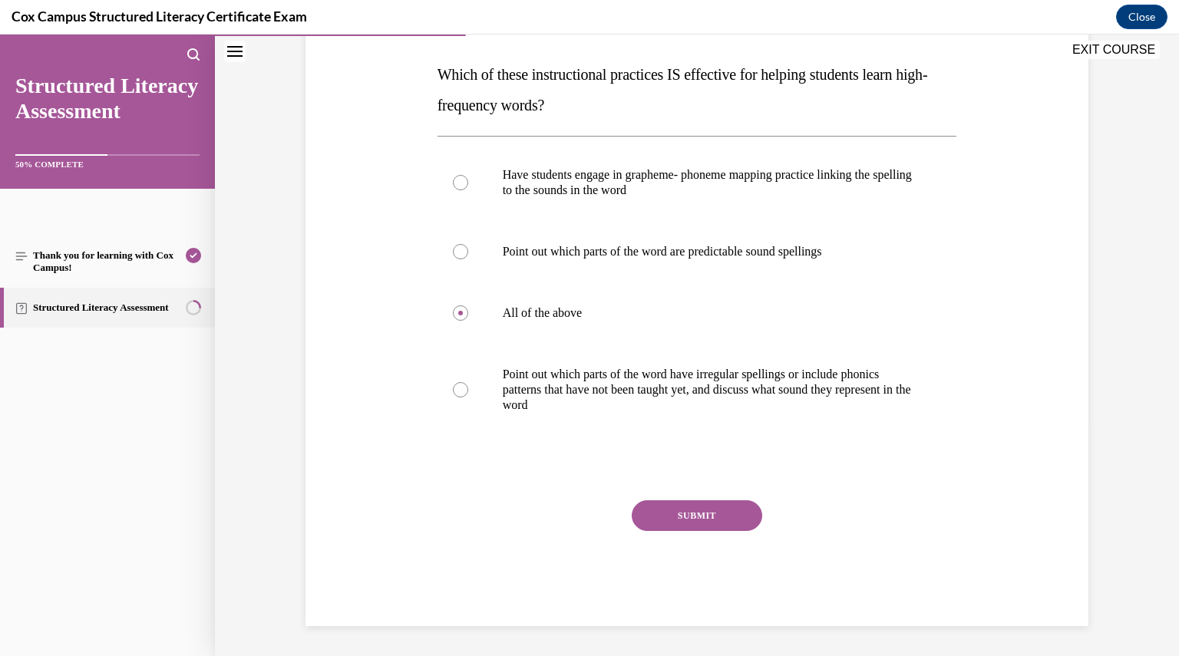
click at [668, 526] on button "SUBMIT" at bounding box center [697, 515] width 130 height 31
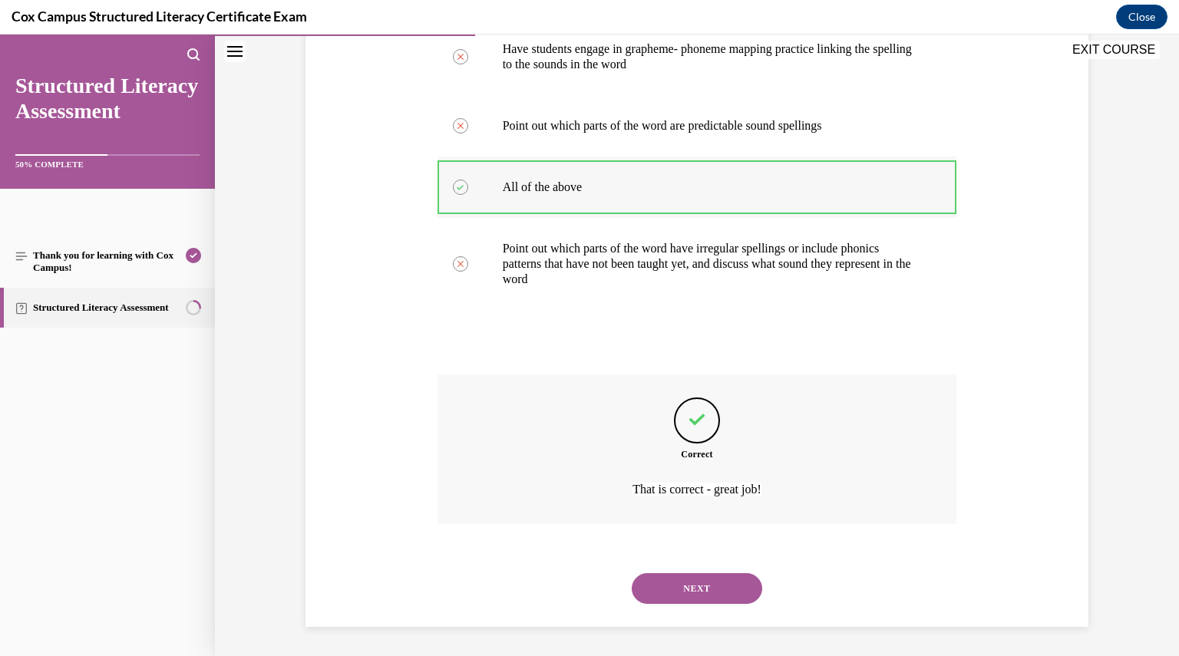
scroll to position [360, 0]
click at [646, 589] on button "NEXT" at bounding box center [697, 587] width 130 height 31
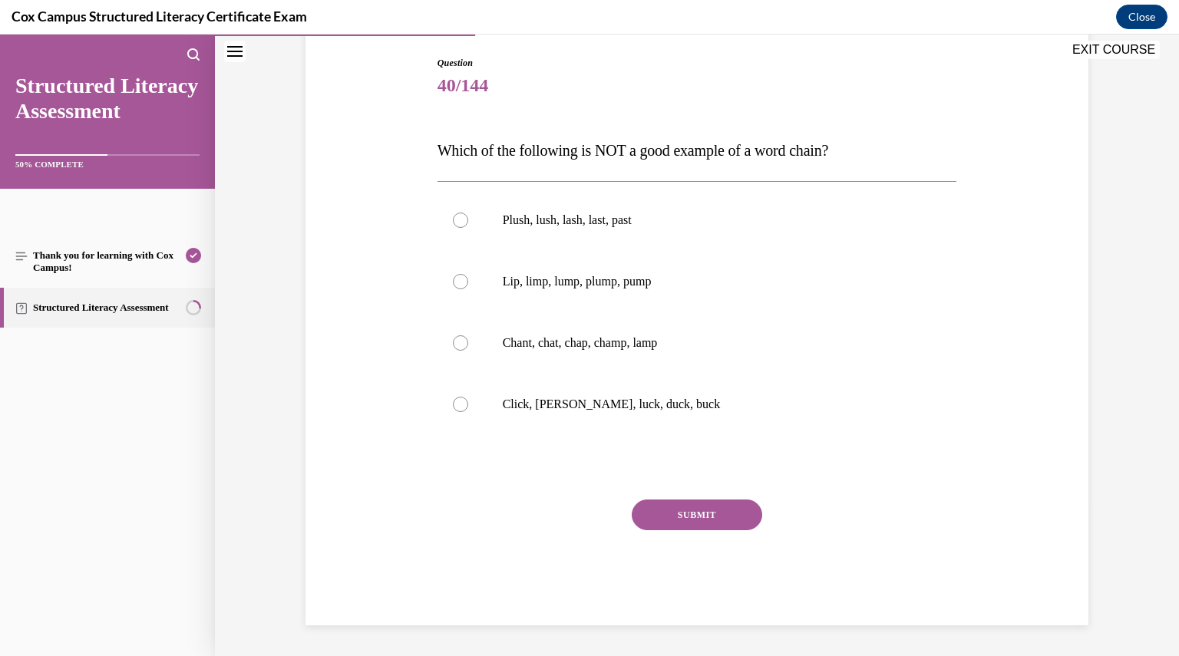
scroll to position [157, 0]
click at [548, 229] on label "Plush, lush, lash, last, past" at bounding box center [696, 220] width 519 height 61
click at [468, 229] on input "Plush, lush, lash, last, past" at bounding box center [460, 220] width 15 height 15
radio input "true"
click at [679, 519] on button "SUBMIT" at bounding box center [697, 515] width 130 height 31
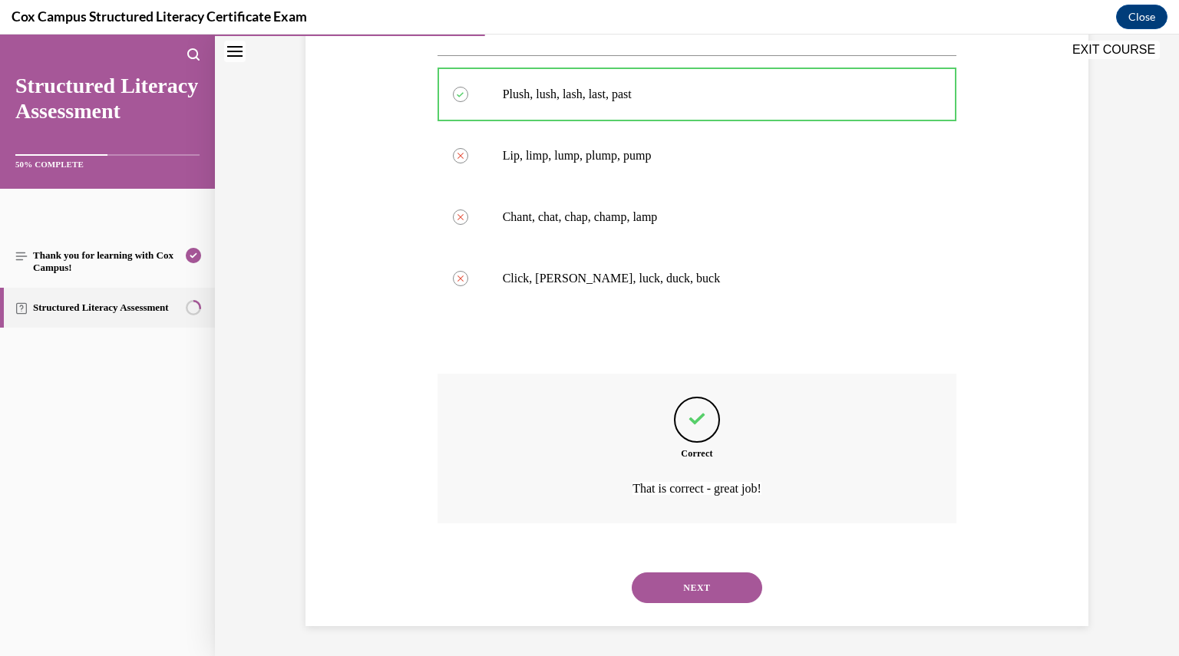
click at [707, 598] on button "NEXT" at bounding box center [697, 587] width 130 height 31
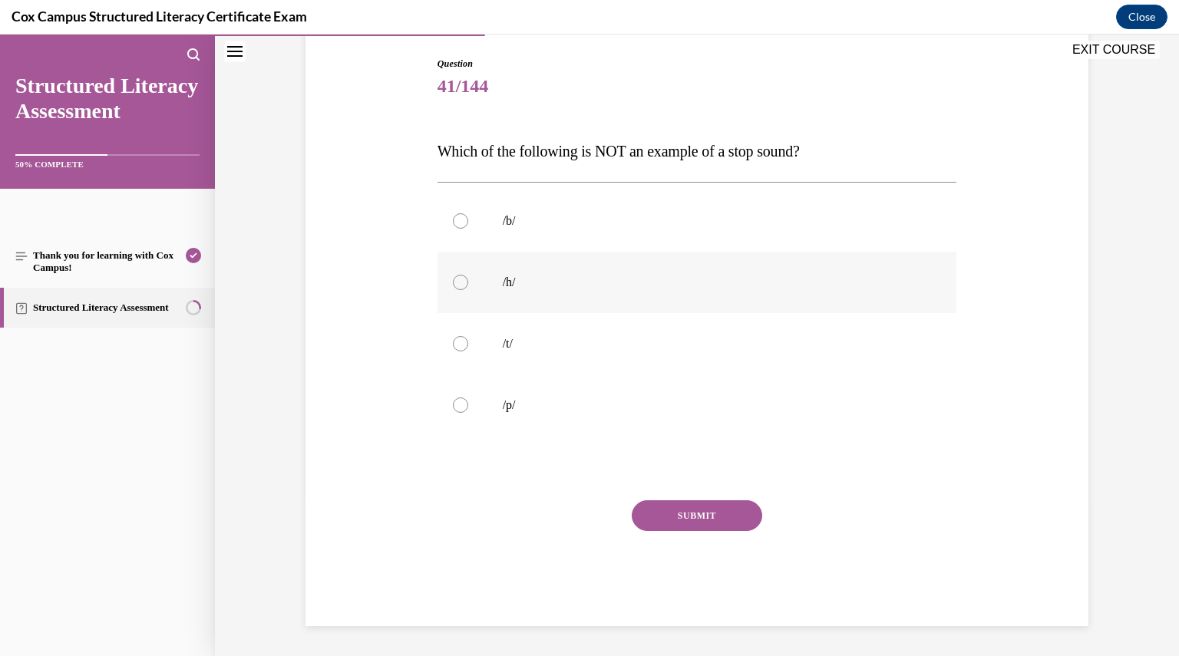
click at [530, 272] on label "/h/" at bounding box center [696, 282] width 519 height 61
click at [468, 275] on input "/h/" at bounding box center [460, 282] width 15 height 15
radio input "true"
click at [697, 518] on button "SUBMIT" at bounding box center [697, 515] width 130 height 31
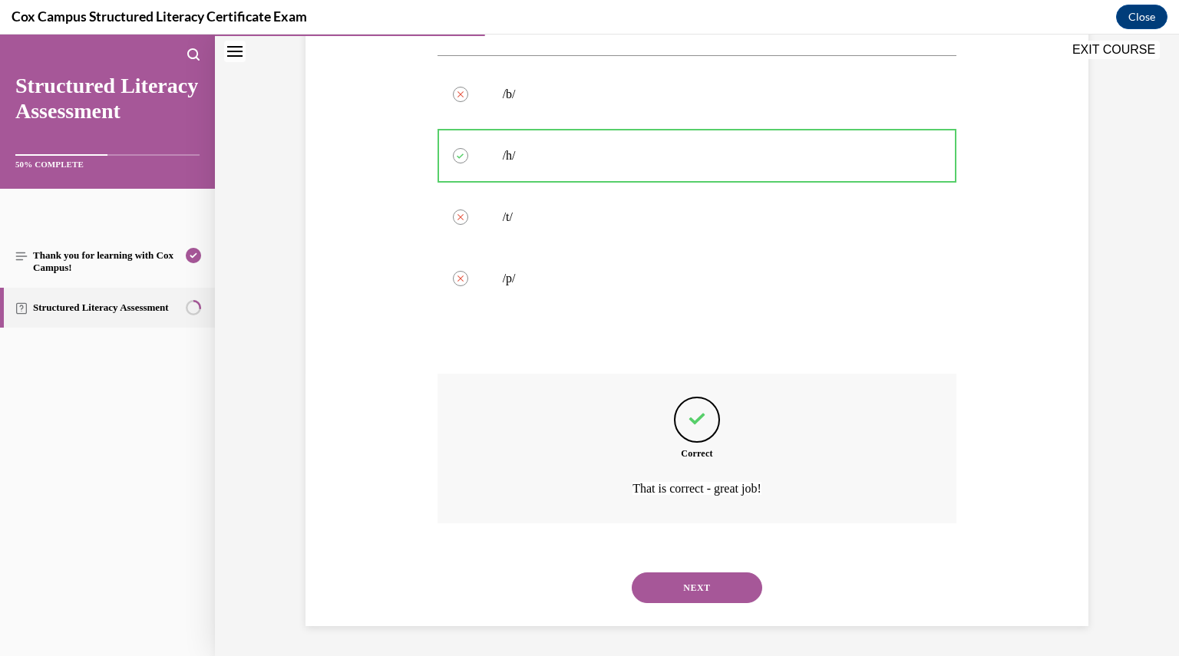
click at [715, 592] on button "NEXT" at bounding box center [697, 587] width 130 height 31
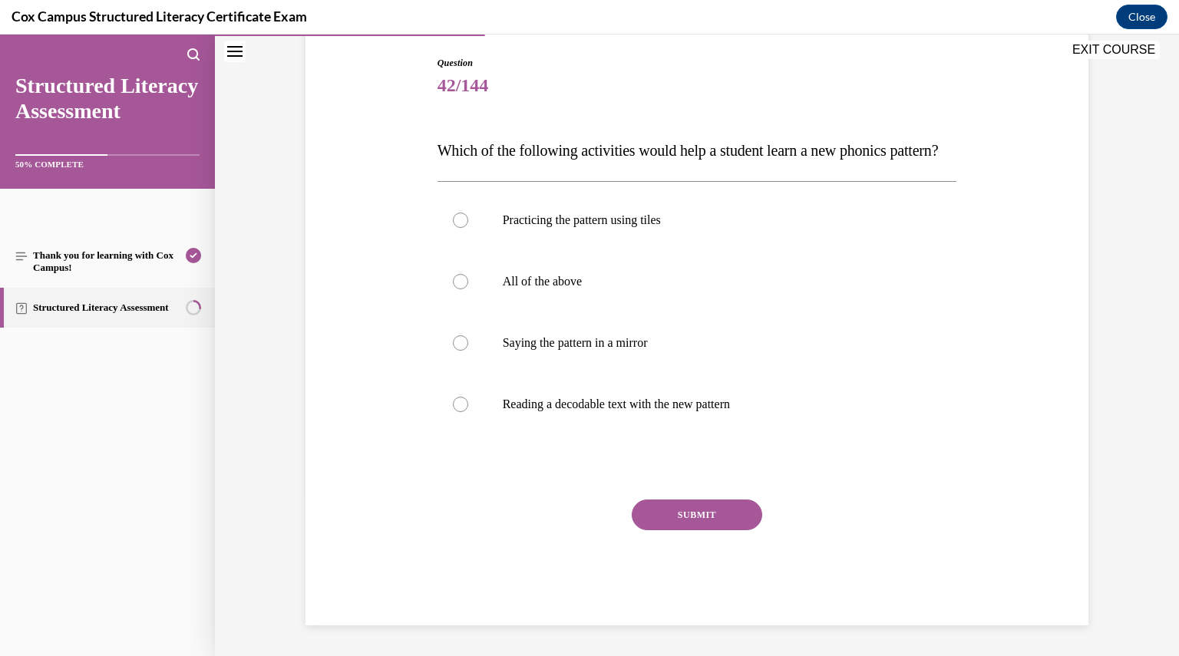
scroll to position [171, 0]
click at [658, 312] on label "All of the above" at bounding box center [696, 281] width 519 height 61
click at [468, 289] on input "All of the above" at bounding box center [460, 281] width 15 height 15
radio input "true"
click at [709, 526] on button "SUBMIT" at bounding box center [697, 515] width 130 height 31
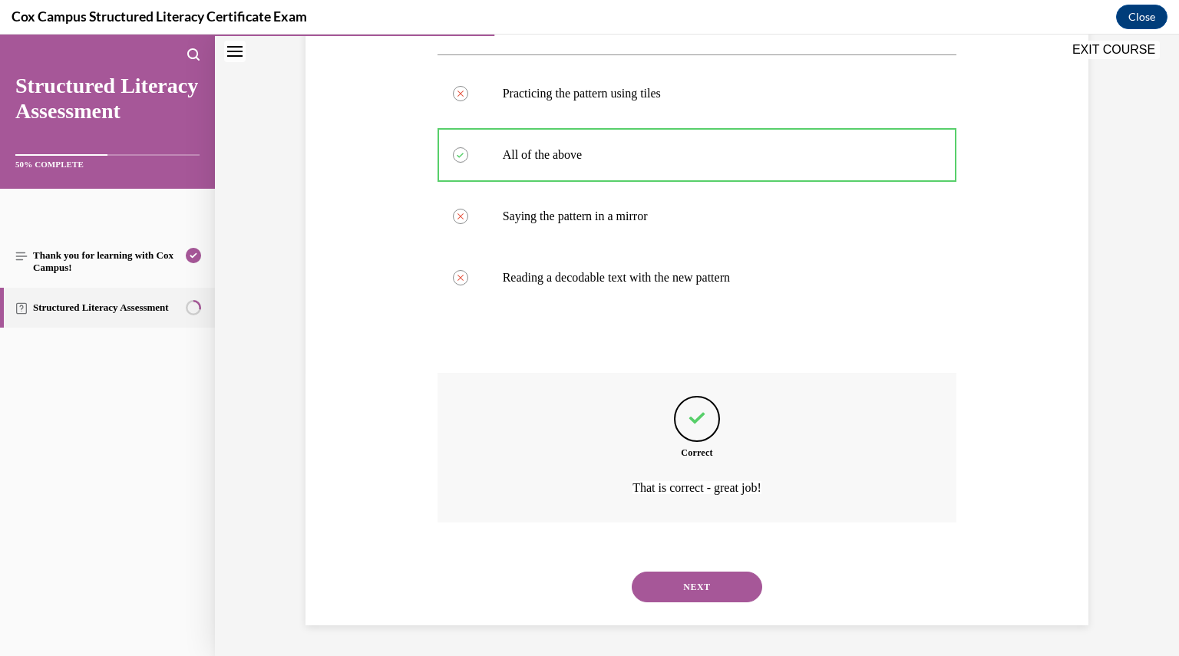
scroll to position [314, 0]
click at [697, 566] on div "NEXT" at bounding box center [696, 586] width 519 height 61
click at [695, 577] on button "NEXT" at bounding box center [697, 587] width 130 height 31
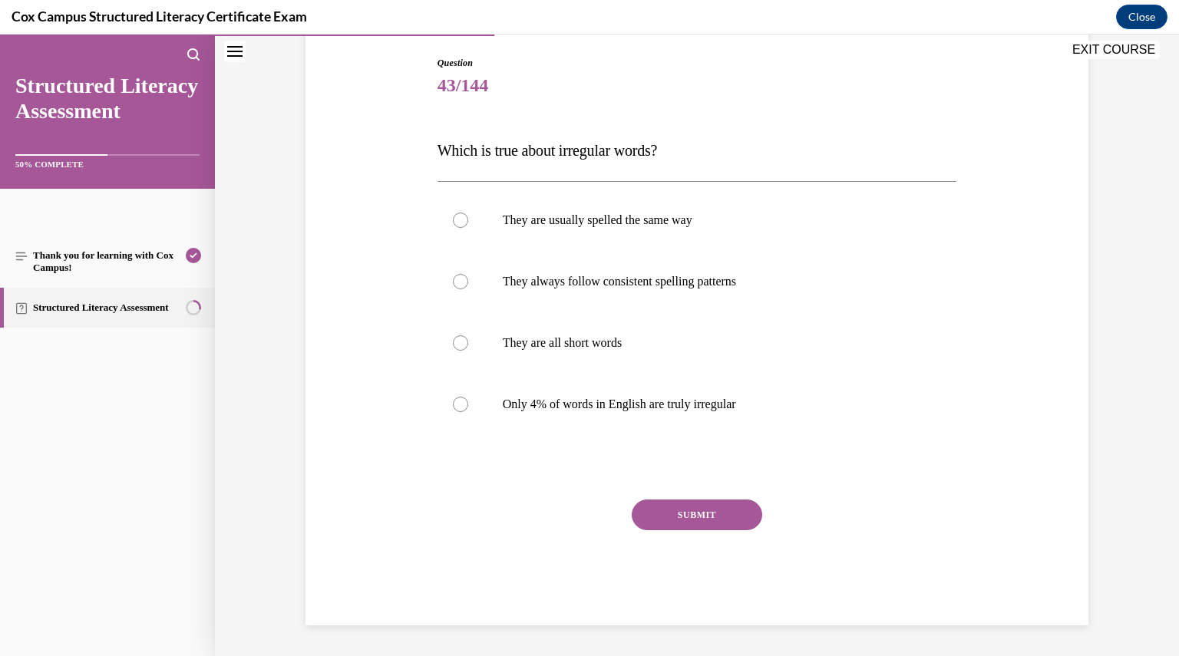
scroll to position [157, 0]
click at [663, 432] on label "Only 4% of words in English are truly irregular" at bounding box center [696, 404] width 519 height 61
click at [468, 413] on input "Only 4% of words in English are truly irregular" at bounding box center [460, 404] width 15 height 15
radio input "true"
click at [687, 530] on div "SUBMIT" at bounding box center [696, 538] width 519 height 77
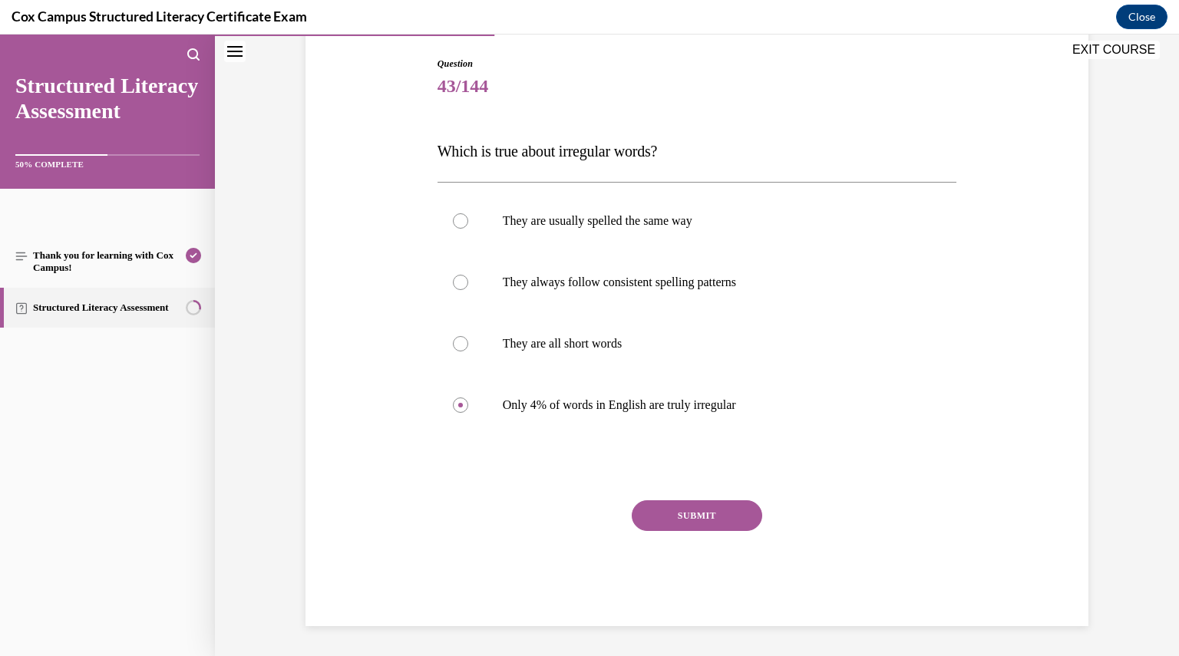
click at [687, 513] on button "SUBMIT" at bounding box center [697, 515] width 130 height 31
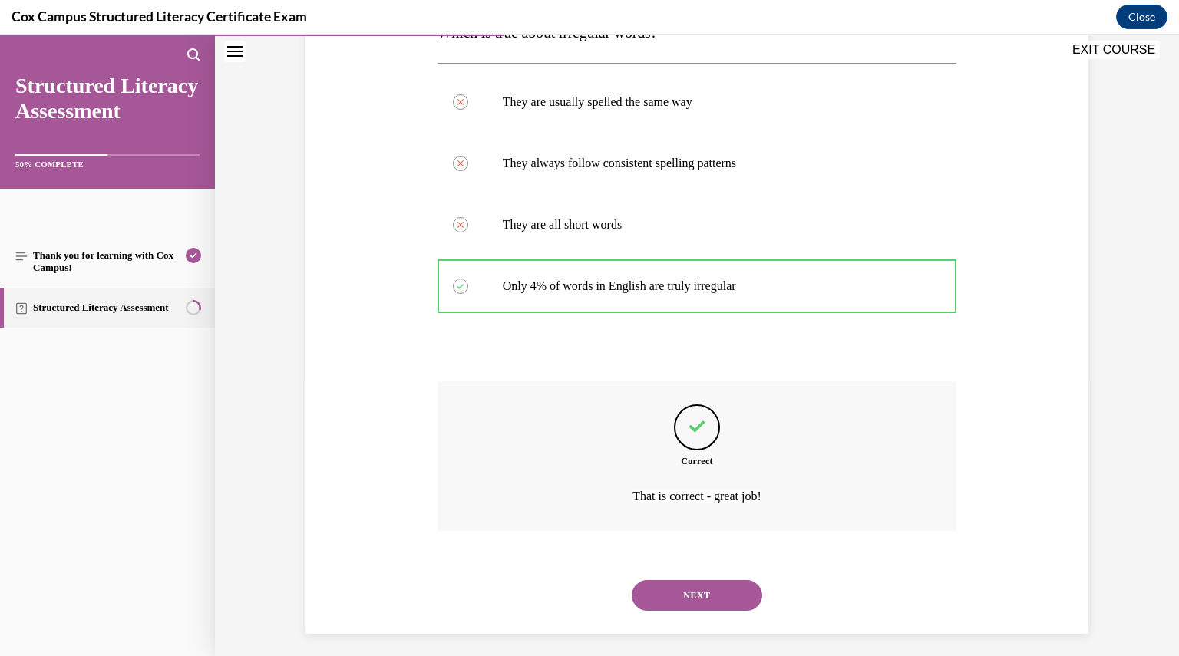
scroll to position [283, 0]
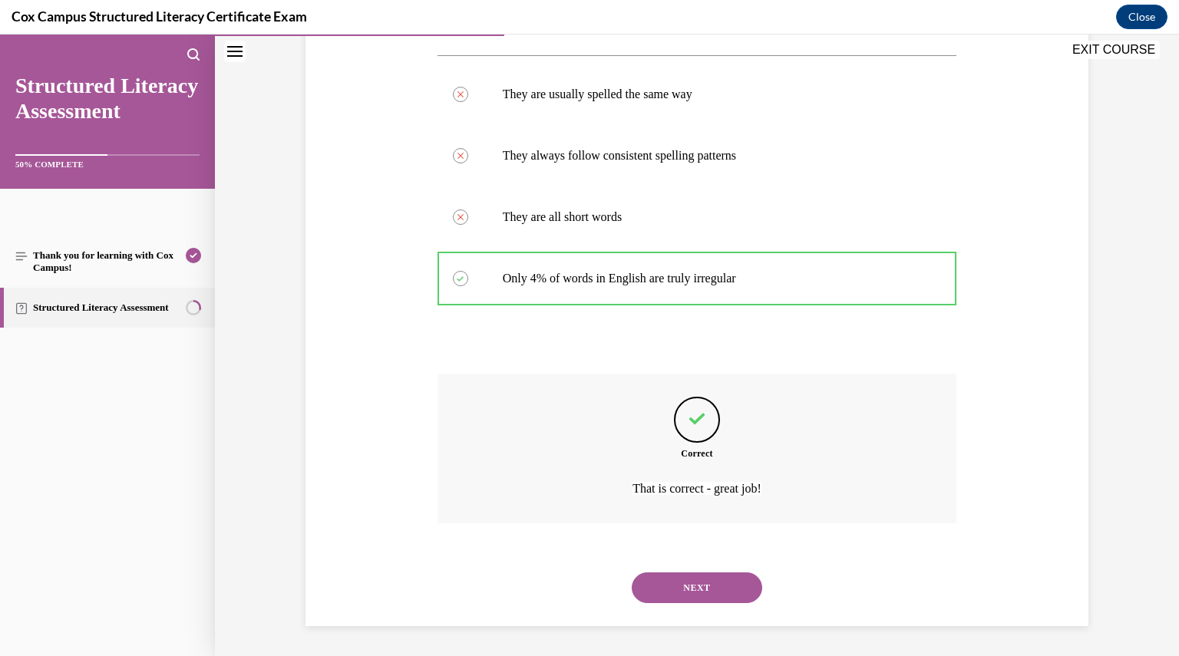
click at [681, 557] on div "NEXT" at bounding box center [696, 587] width 519 height 61
click at [675, 572] on button "NEXT" at bounding box center [697, 587] width 130 height 31
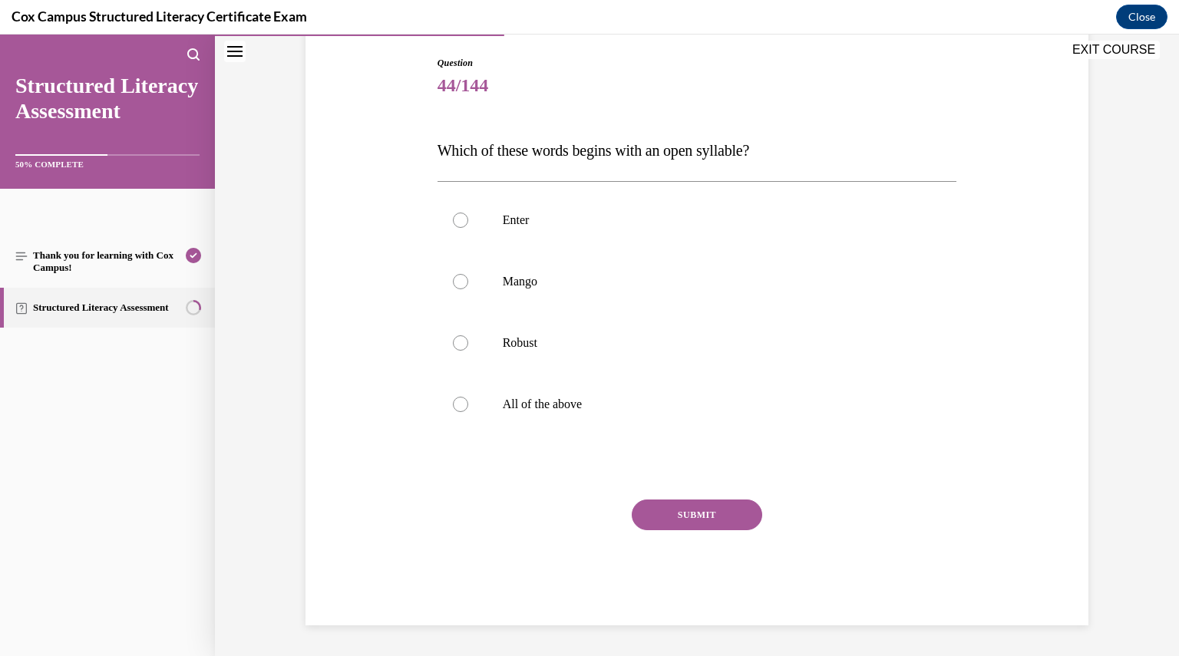
scroll to position [157, 0]
click at [479, 350] on label "Robust" at bounding box center [696, 343] width 519 height 61
click at [468, 350] on input "Robust" at bounding box center [460, 343] width 15 height 15
radio input "true"
click at [693, 510] on button "SUBMIT" at bounding box center [697, 515] width 130 height 31
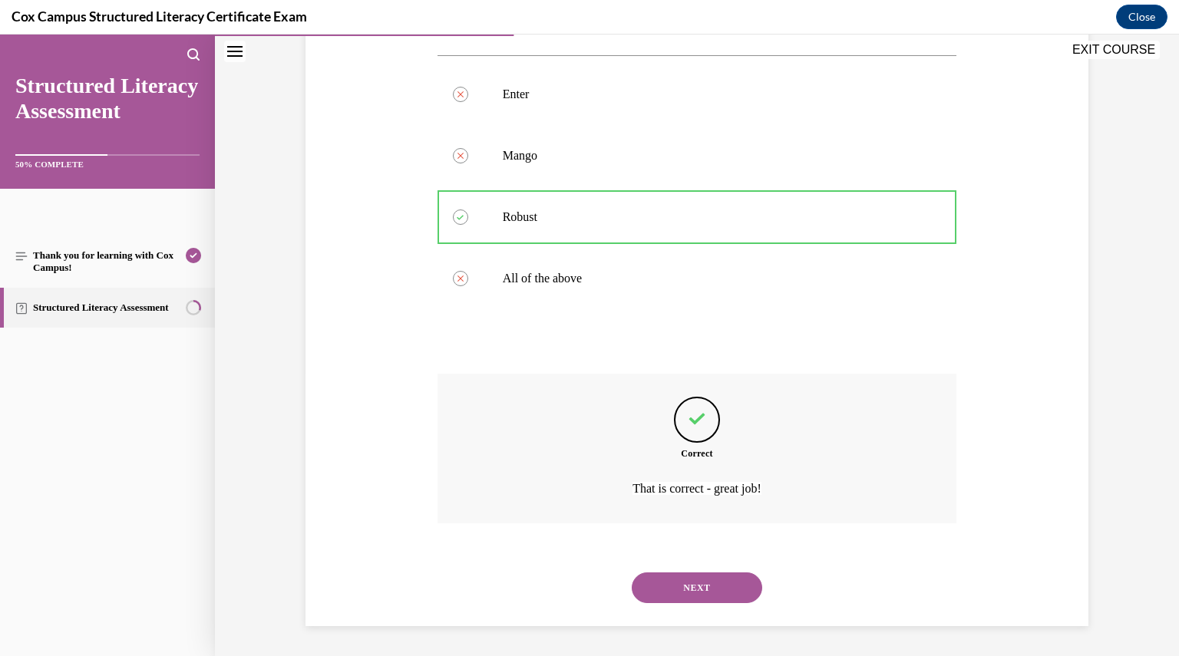
click at [693, 599] on button "NEXT" at bounding box center [697, 587] width 130 height 31
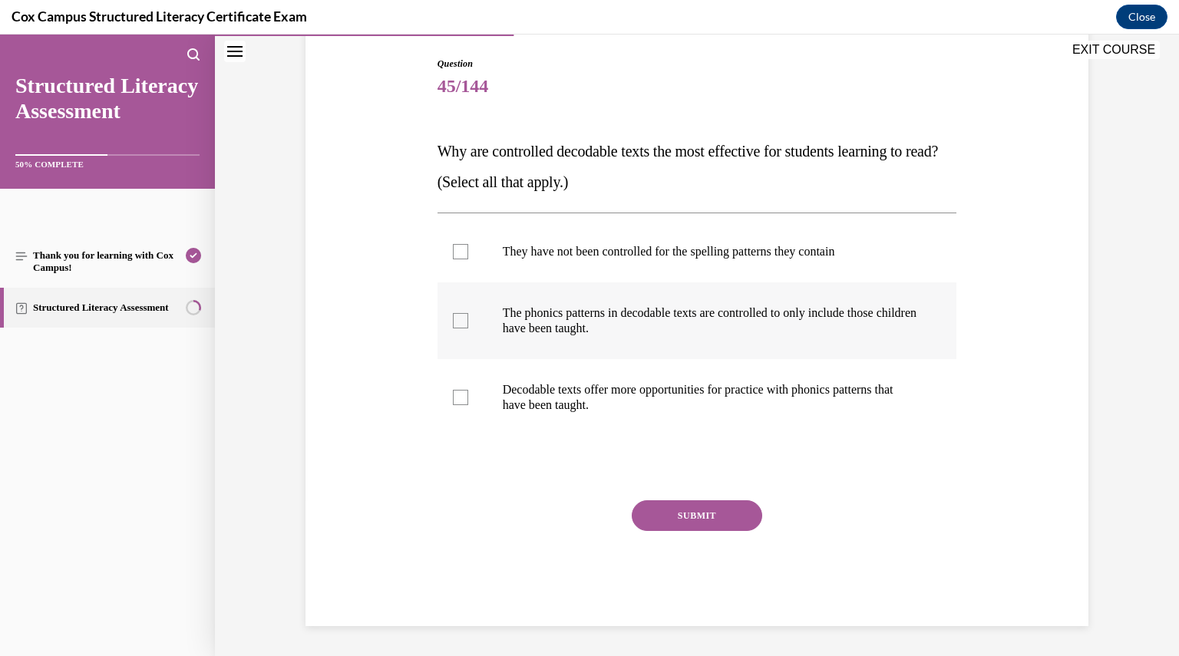
click at [611, 307] on p "The phonics patterns in decodable texts are controlled to only include those ch…" at bounding box center [711, 320] width 416 height 31
click at [468, 313] on input "The phonics patterns in decodable texts are controlled to only include those ch…" at bounding box center [460, 320] width 15 height 15
checkbox input "true"
drag, startPoint x: 658, startPoint y: 485, endPoint x: 656, endPoint y: 498, distance: 13.1
click at [656, 498] on div "Question 45/144 Why are controlled decodable texts the most effective for stude…" at bounding box center [696, 341] width 519 height 569
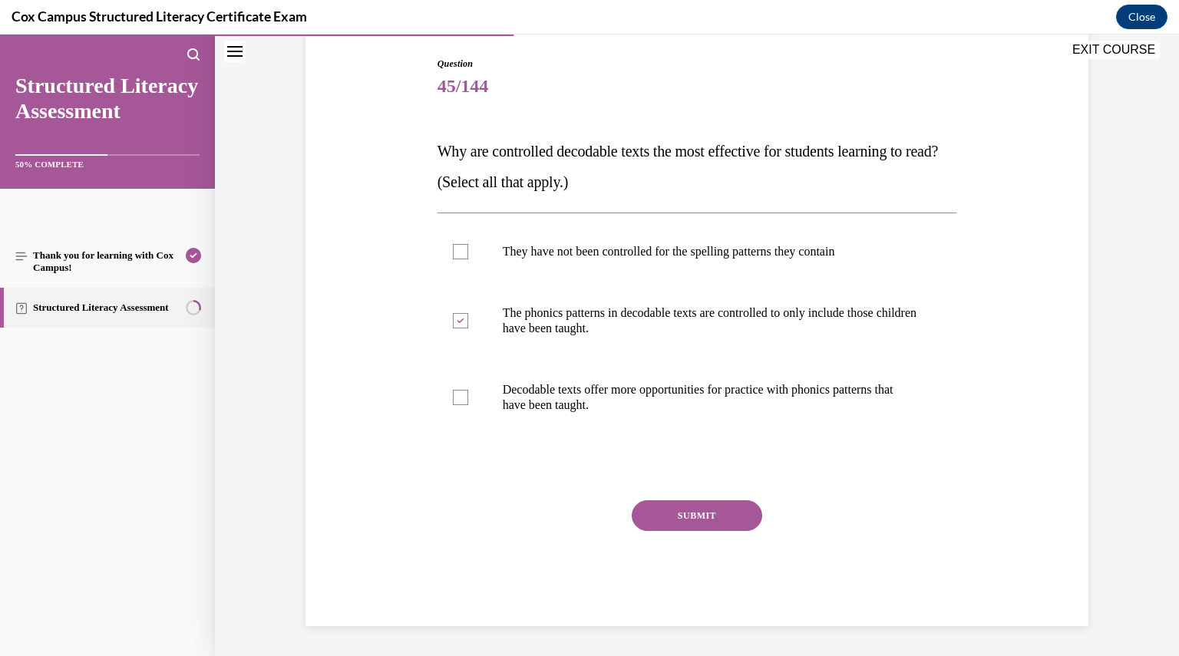
click at [656, 498] on div "Question 45/144 Why are controlled decodable texts the most effective for stude…" at bounding box center [696, 341] width 519 height 569
click at [655, 517] on button "SUBMIT" at bounding box center [697, 515] width 130 height 31
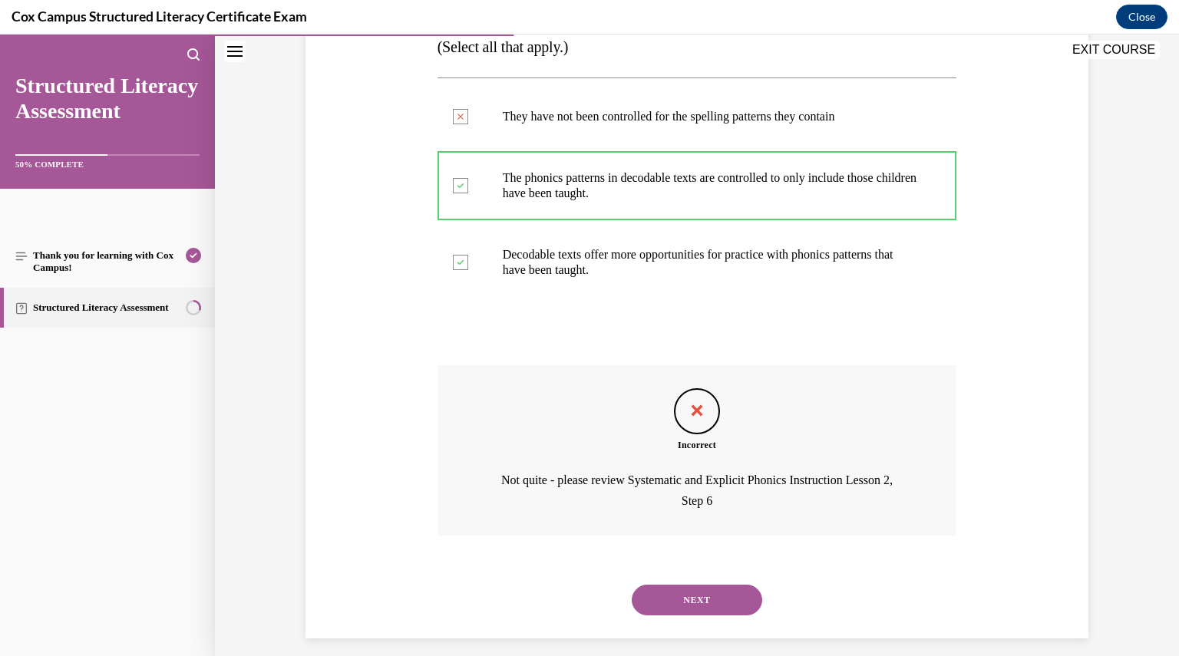
scroll to position [304, 0]
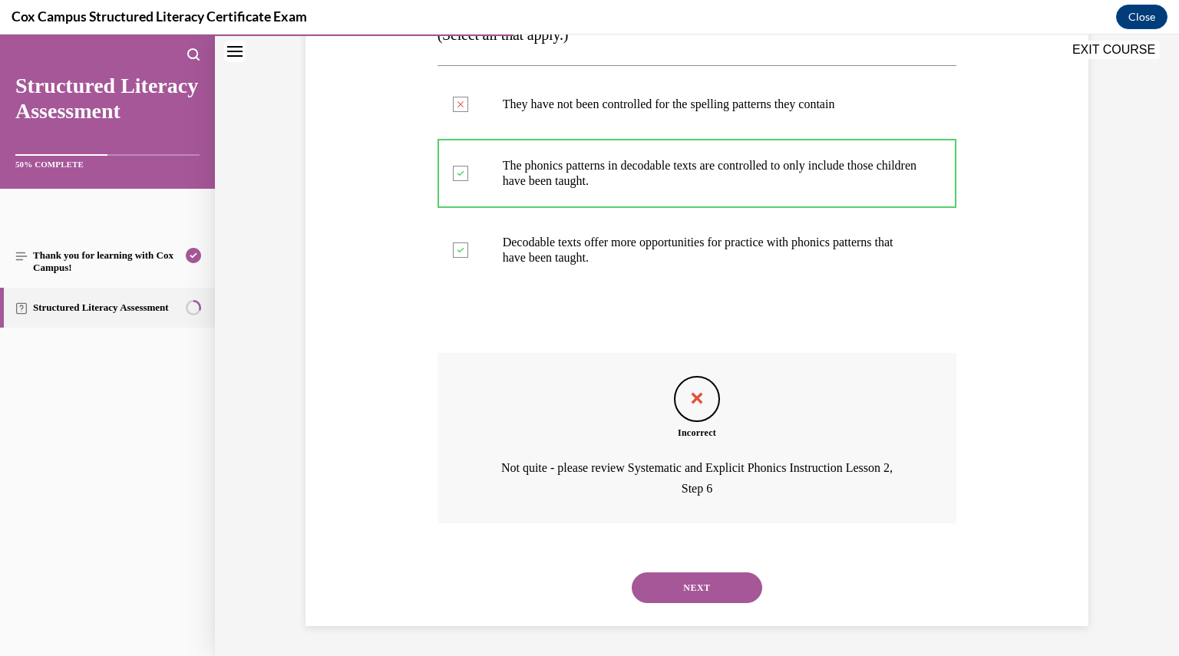
click at [672, 585] on button "NEXT" at bounding box center [697, 587] width 130 height 31
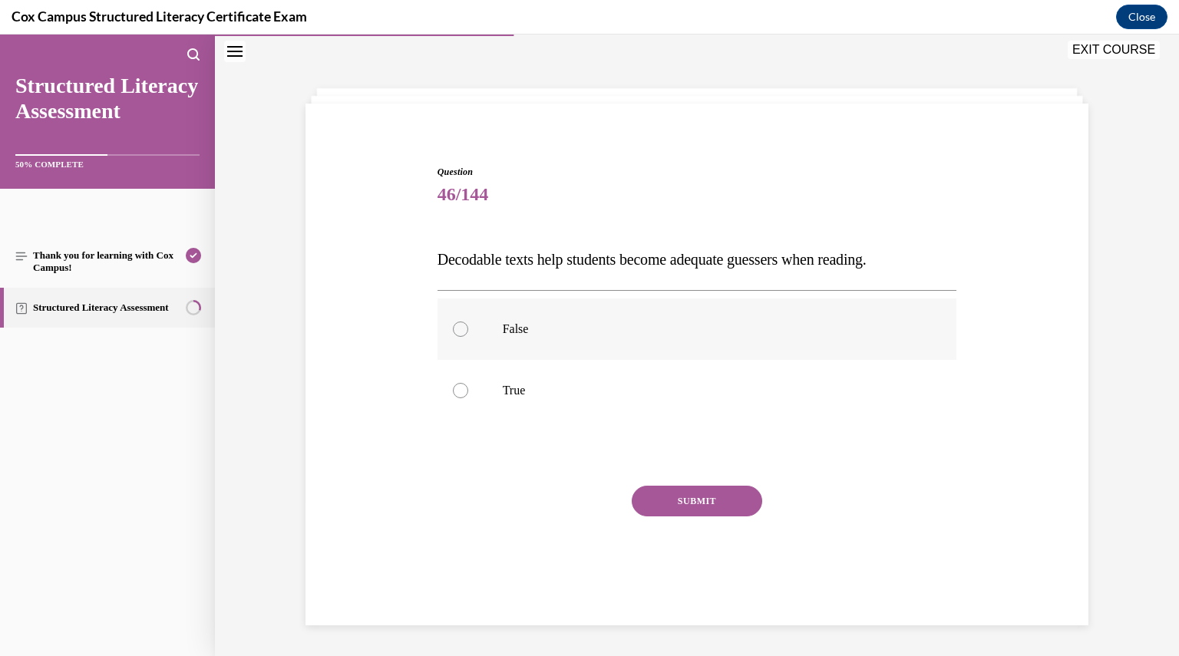
click at [552, 329] on p "False" at bounding box center [711, 329] width 416 height 15
click at [468, 329] on input "False" at bounding box center [460, 329] width 15 height 15
radio input "true"
click at [678, 513] on button "SUBMIT" at bounding box center [697, 501] width 130 height 31
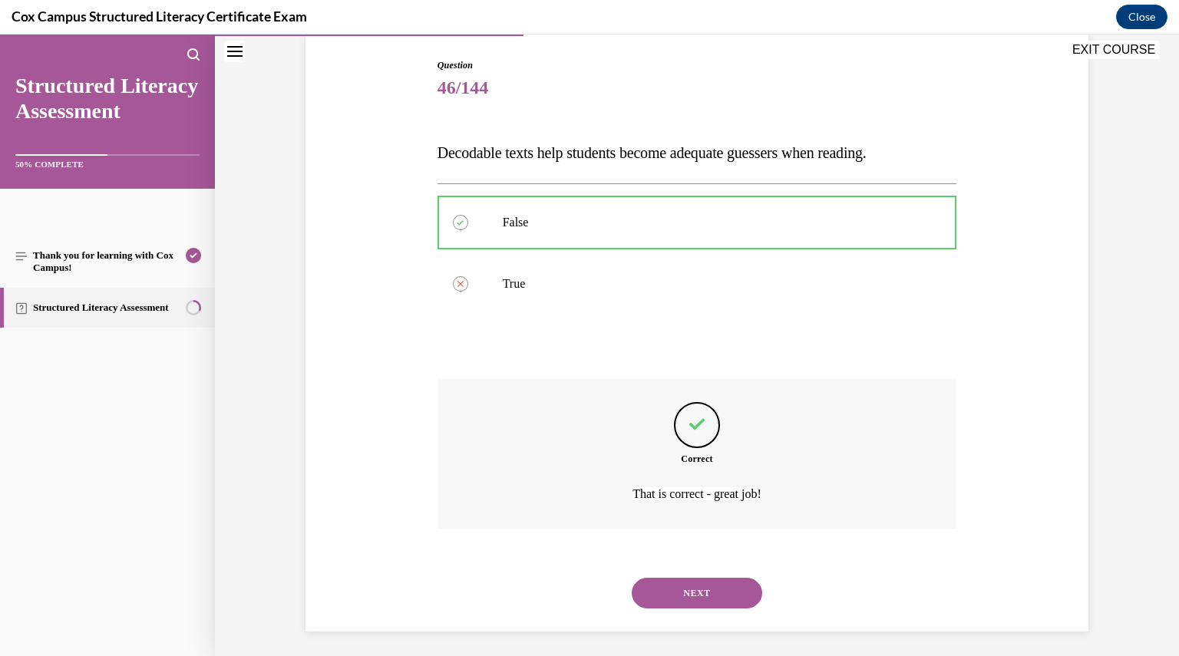
scroll to position [160, 0]
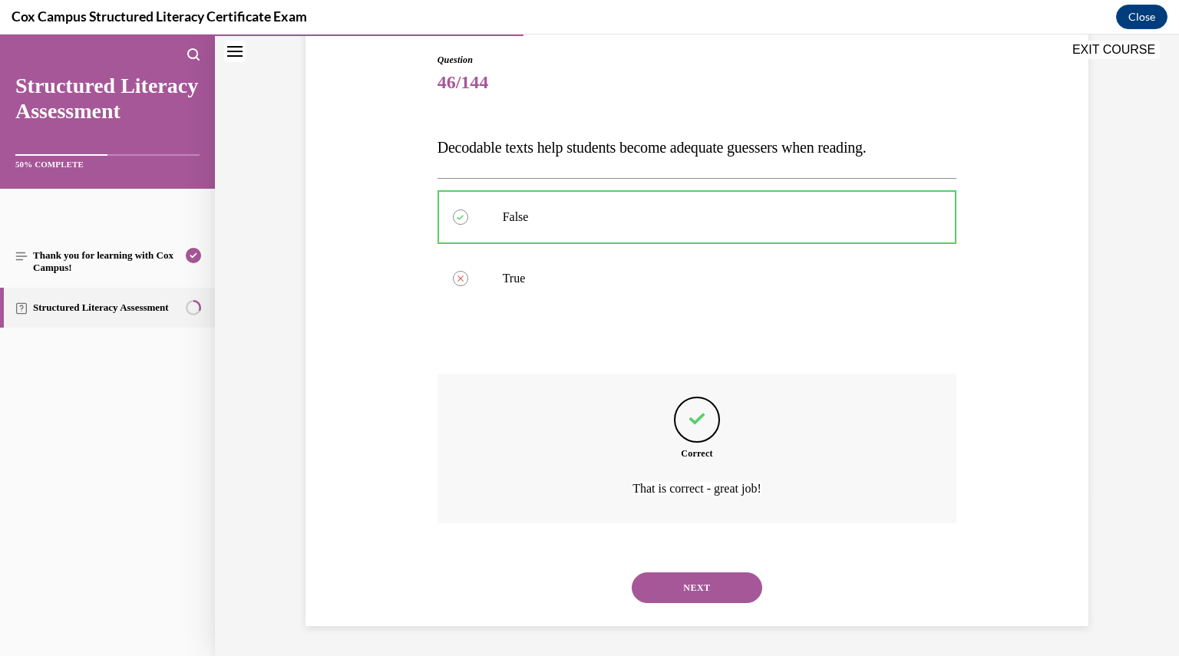
click at [688, 579] on button "NEXT" at bounding box center [697, 587] width 130 height 31
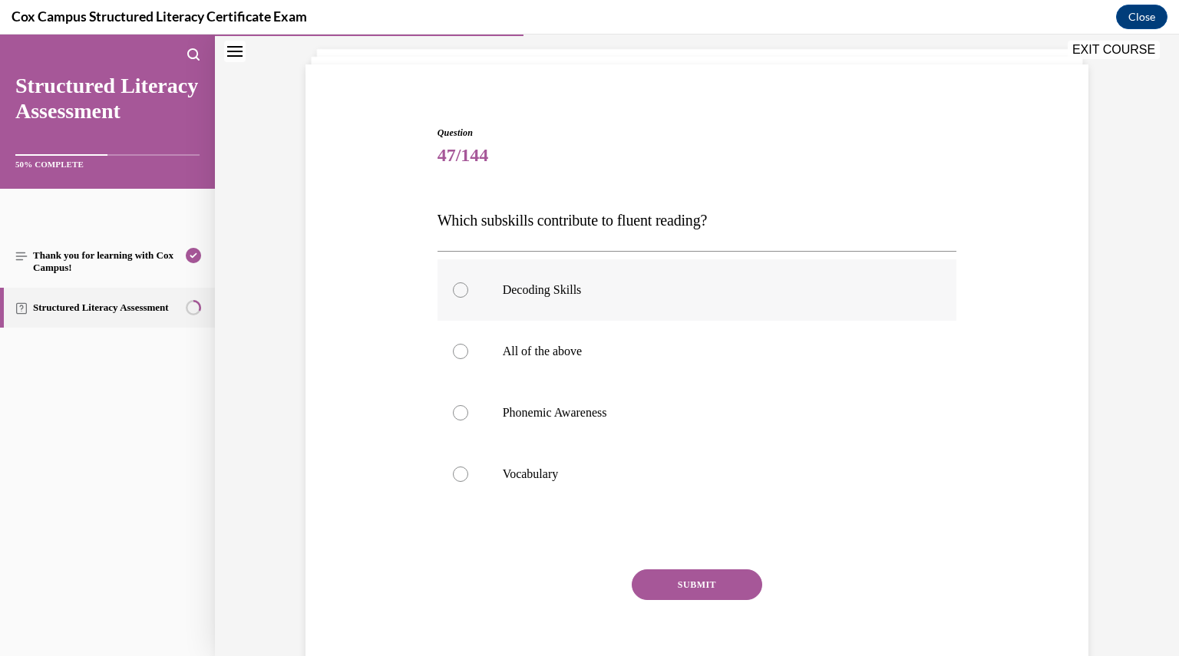
scroll to position [76, 0]
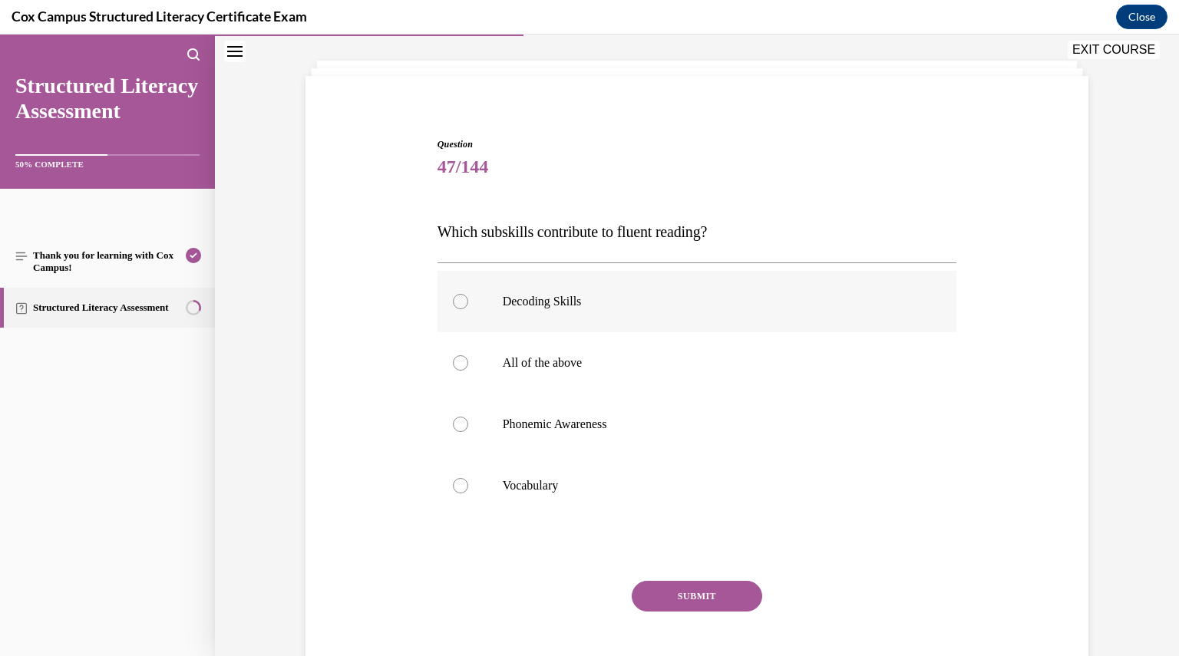
click at [632, 305] on p "Decoding Skills" at bounding box center [711, 301] width 416 height 15
click at [468, 305] on input "Decoding Skills" at bounding box center [460, 301] width 15 height 15
radio input "true"
click at [638, 349] on label "All of the above" at bounding box center [696, 362] width 519 height 61
click at [468, 355] on input "All of the above" at bounding box center [460, 362] width 15 height 15
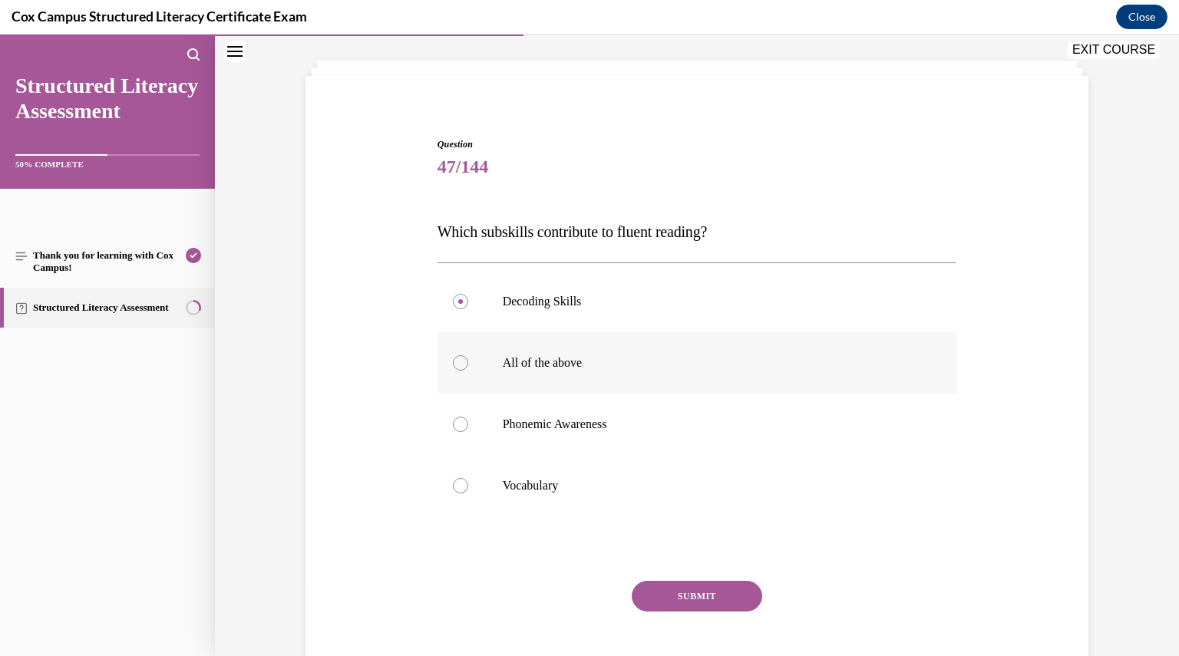
radio input "true"
click at [677, 585] on button "SUBMIT" at bounding box center [697, 596] width 130 height 31
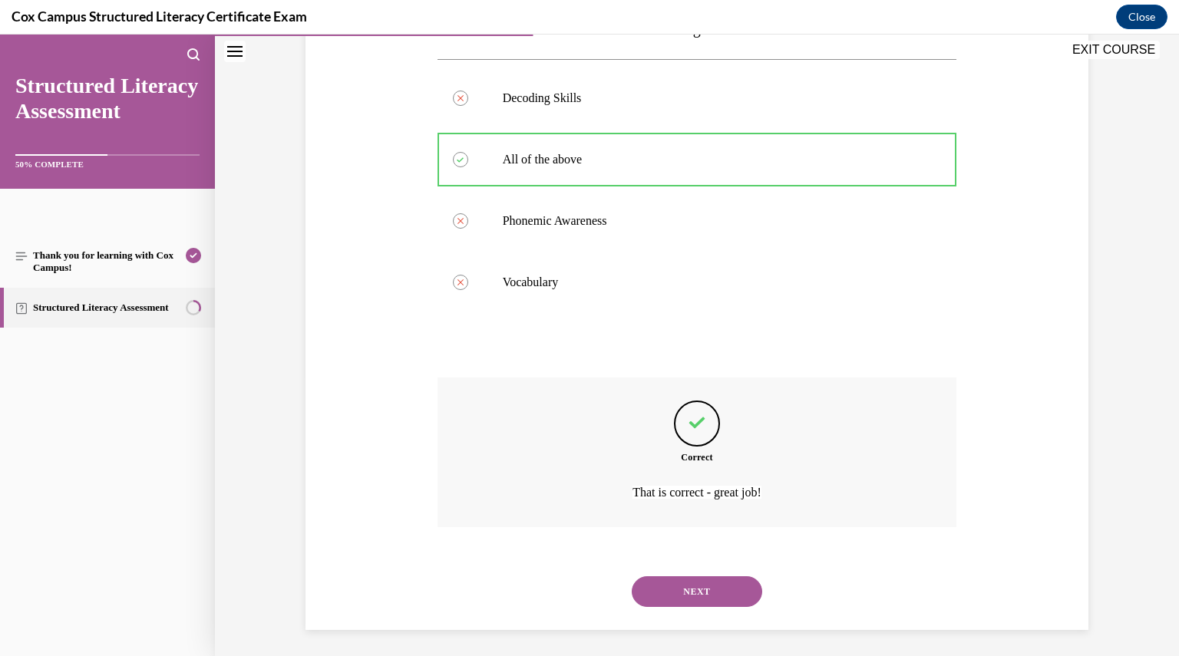
scroll to position [283, 0]
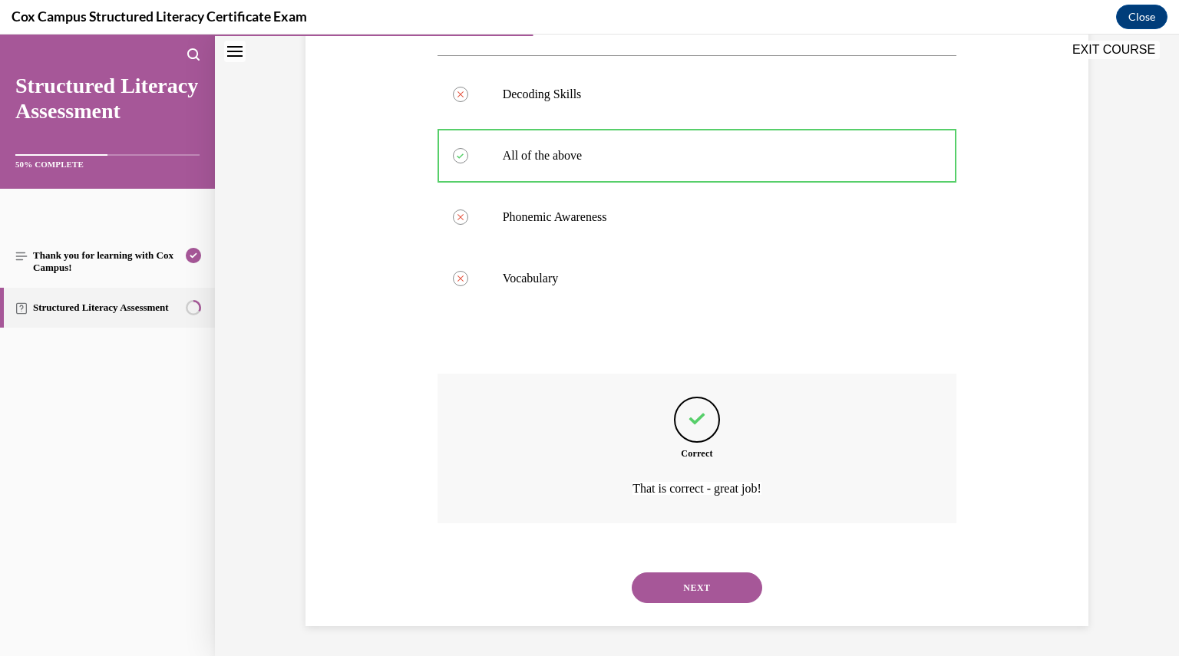
click at [646, 585] on button "NEXT" at bounding box center [697, 587] width 130 height 31
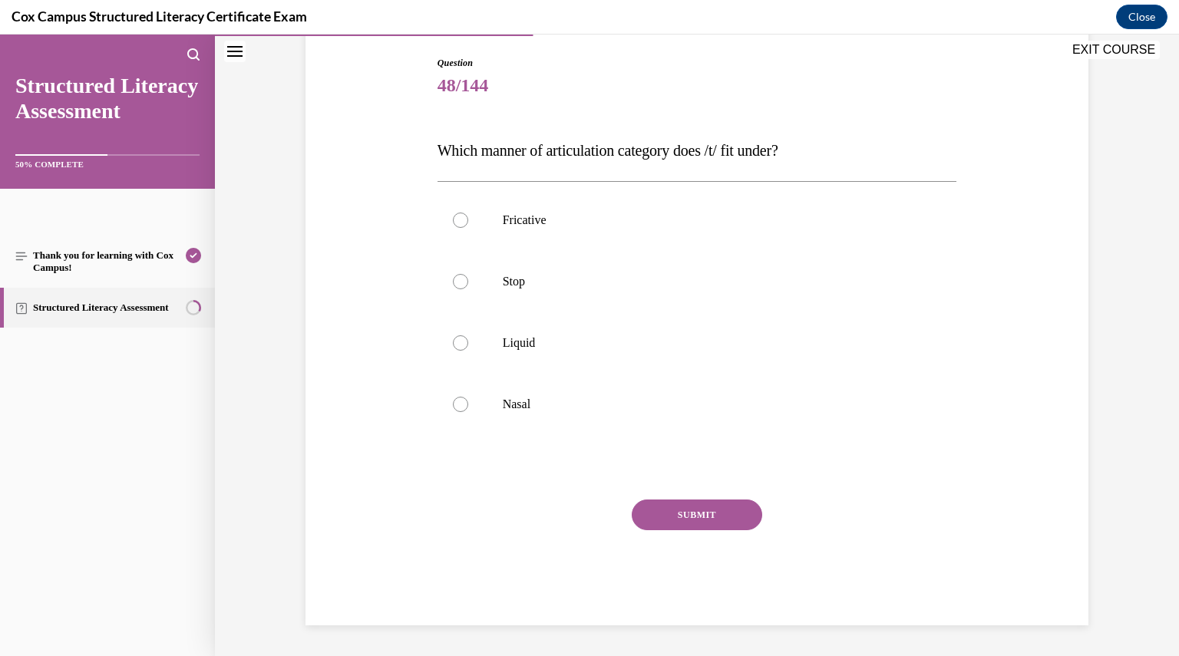
scroll to position [157, 0]
click at [539, 295] on label "Stop" at bounding box center [696, 282] width 519 height 61
click at [468, 290] on input "Stop" at bounding box center [460, 282] width 15 height 15
radio input "true"
click at [689, 506] on button "SUBMIT" at bounding box center [697, 515] width 130 height 31
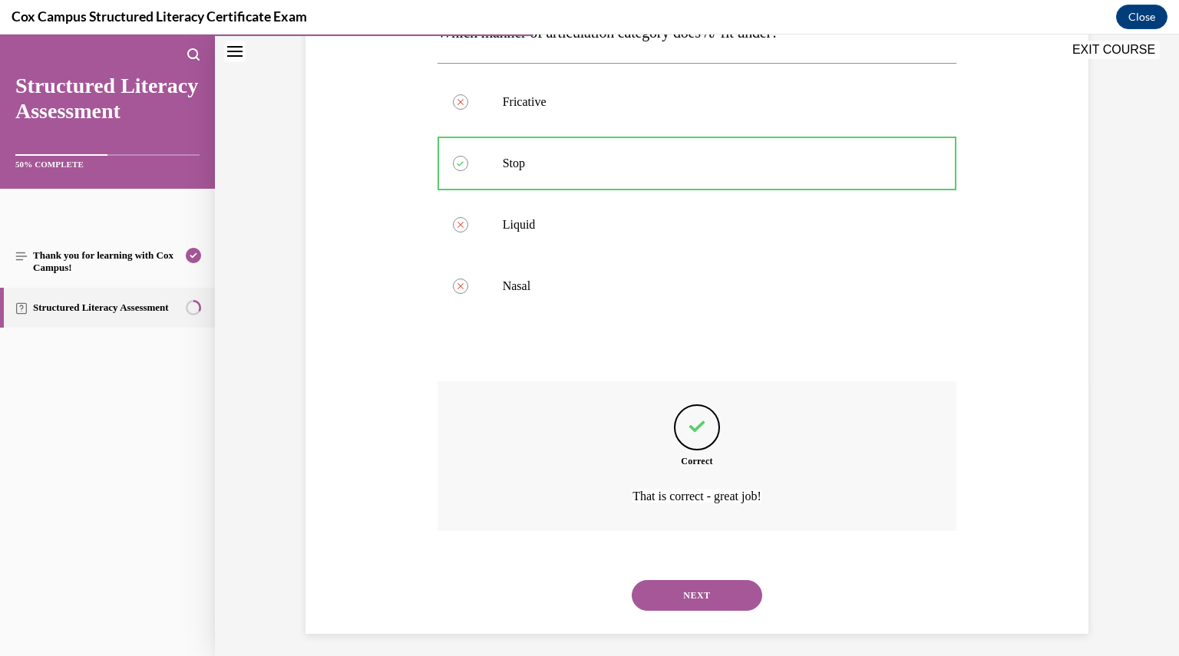
scroll to position [283, 0]
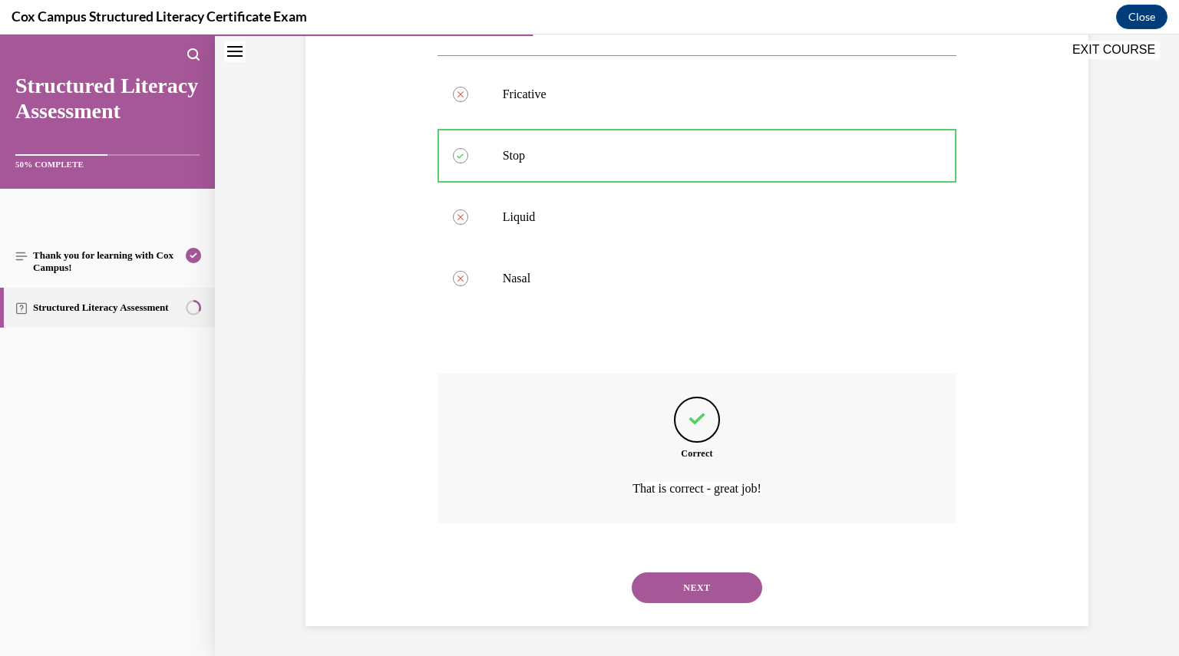
click at [698, 589] on button "NEXT" at bounding box center [697, 587] width 130 height 31
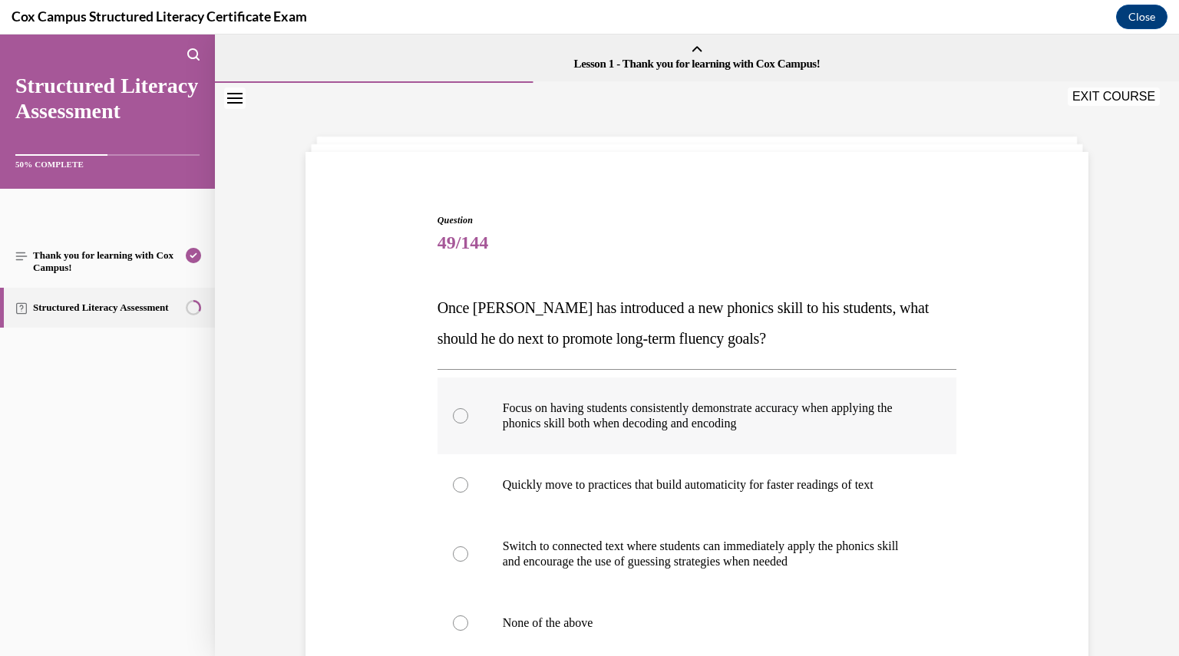
click at [661, 424] on p "Focus on having students consistently demonstrate accuracy when applying the ph…" at bounding box center [711, 416] width 416 height 31
click at [468, 424] on input "Focus on having students consistently demonstrate accuracy when applying the ph…" at bounding box center [460, 415] width 15 height 15
radio input "true"
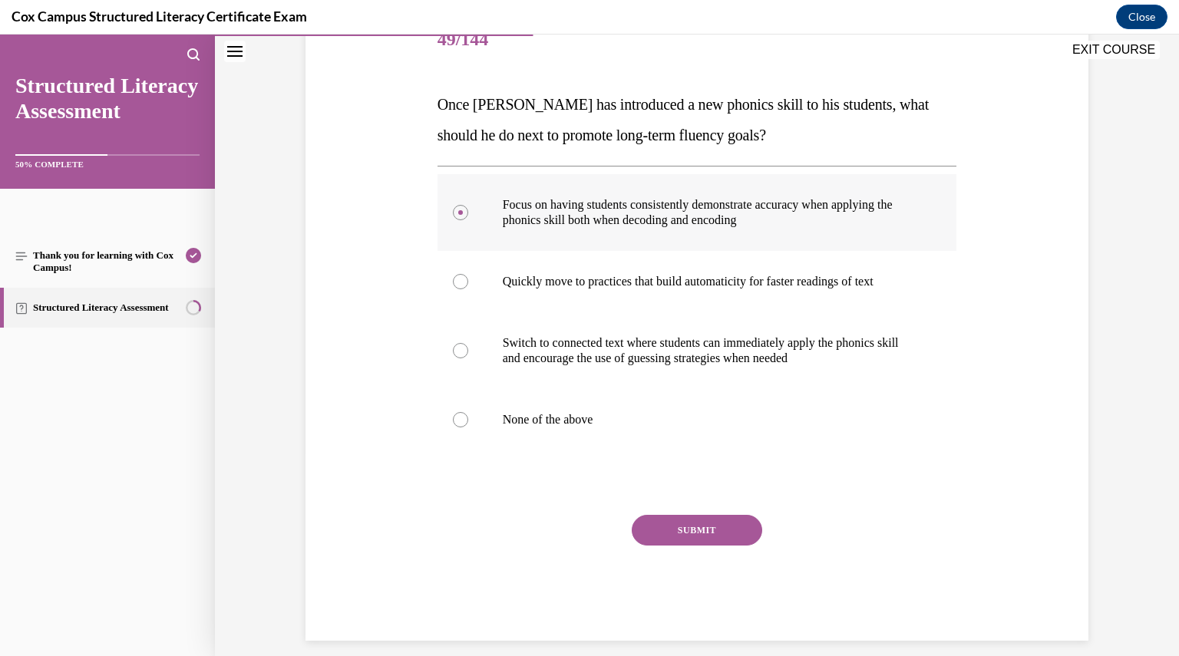
scroll to position [218, 0]
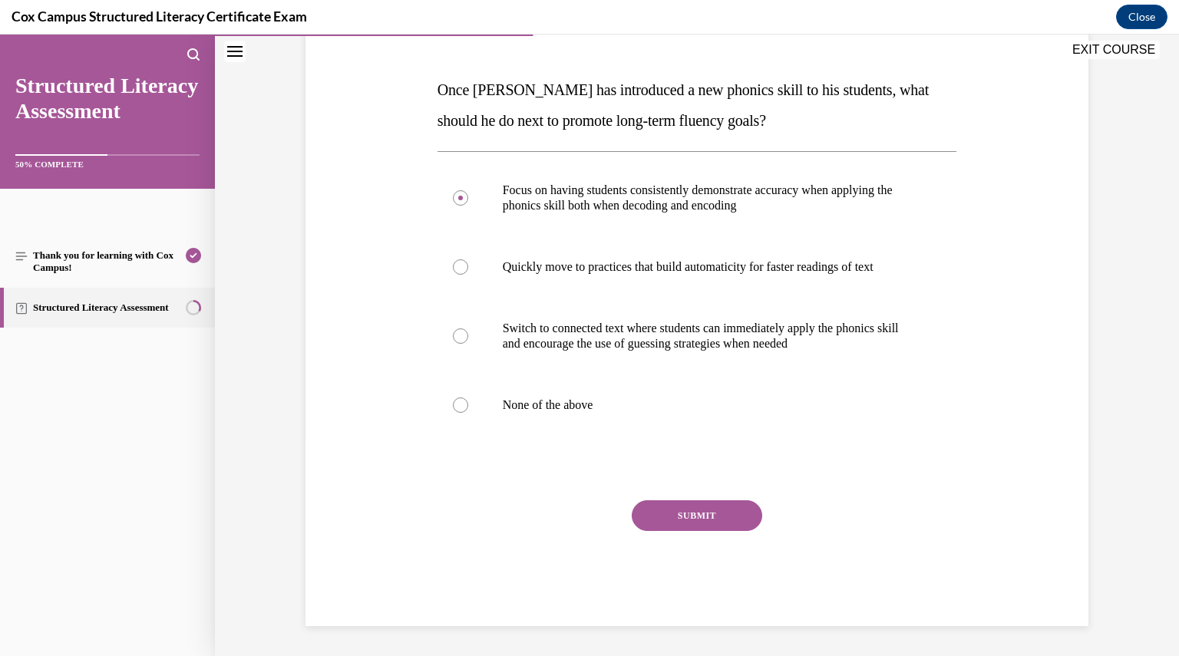
click at [688, 537] on div "SUBMIT" at bounding box center [696, 538] width 519 height 77
click at [686, 518] on button "SUBMIT" at bounding box center [697, 515] width 130 height 31
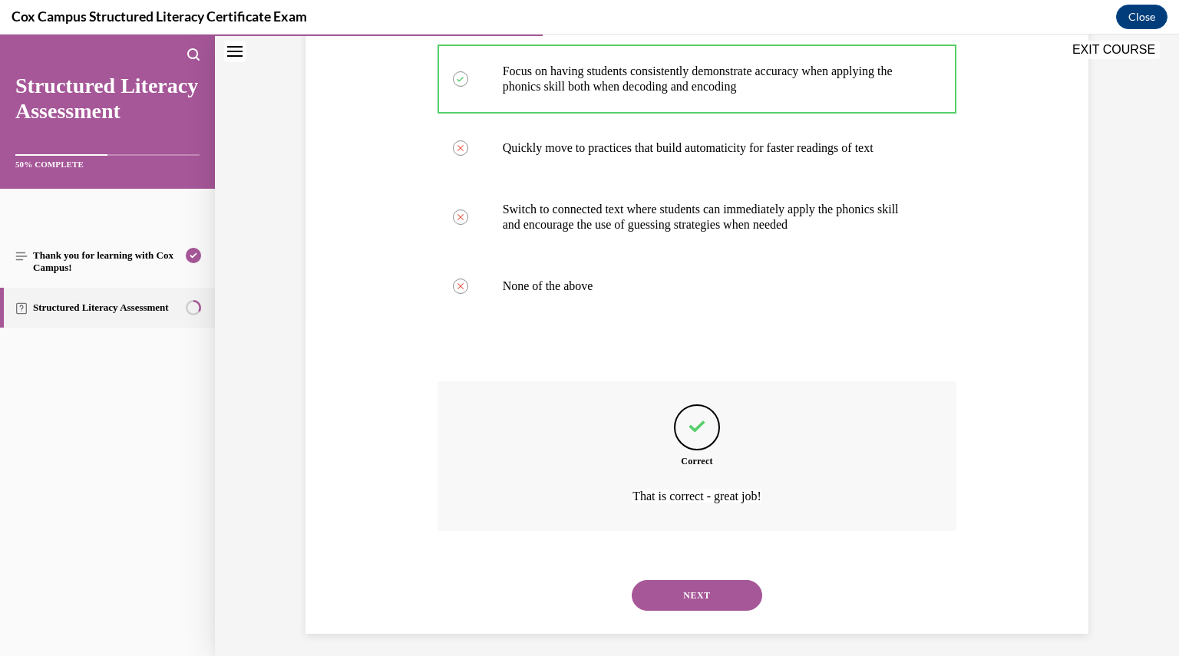
scroll to position [345, 0]
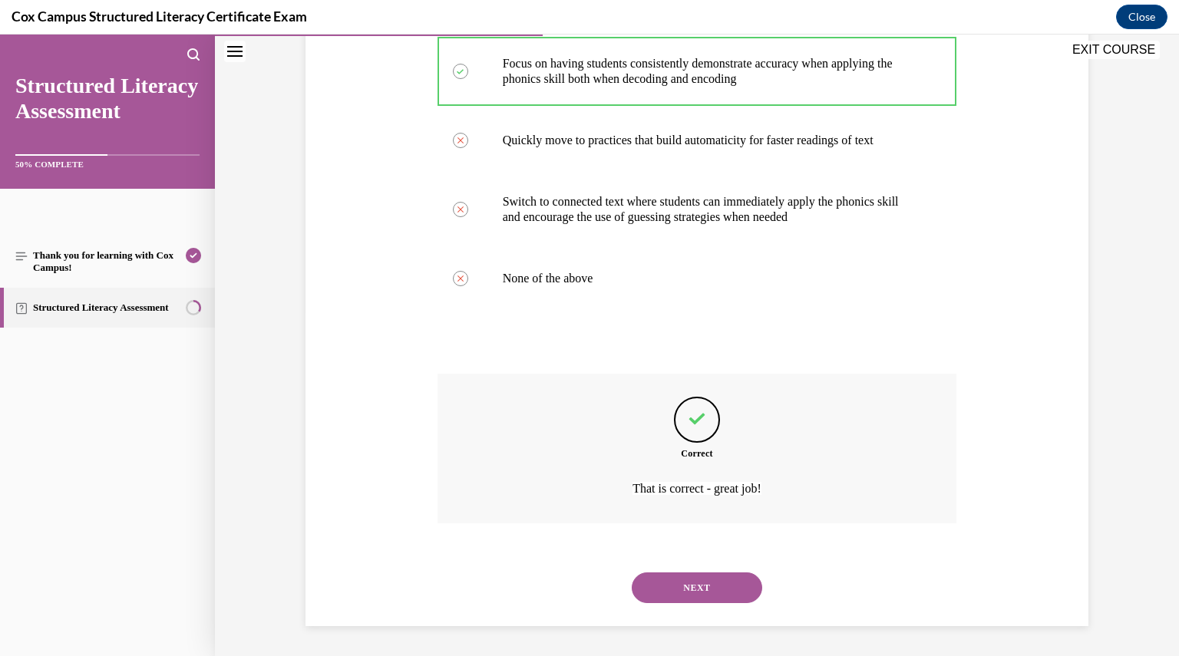
click at [704, 607] on div "NEXT" at bounding box center [696, 587] width 519 height 61
click at [704, 606] on div "NEXT" at bounding box center [696, 587] width 519 height 61
click at [701, 599] on button "NEXT" at bounding box center [697, 587] width 130 height 31
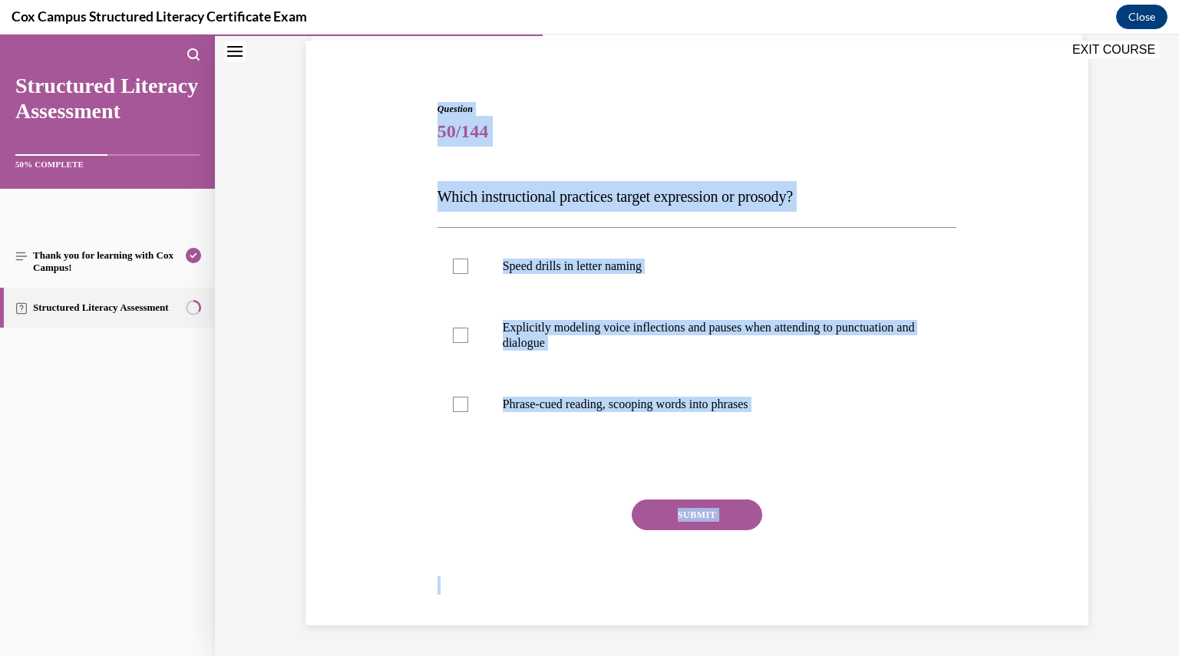
scroll to position [110, 0]
click at [548, 585] on div "SUBMIT NEXT" at bounding box center [696, 563] width 519 height 126
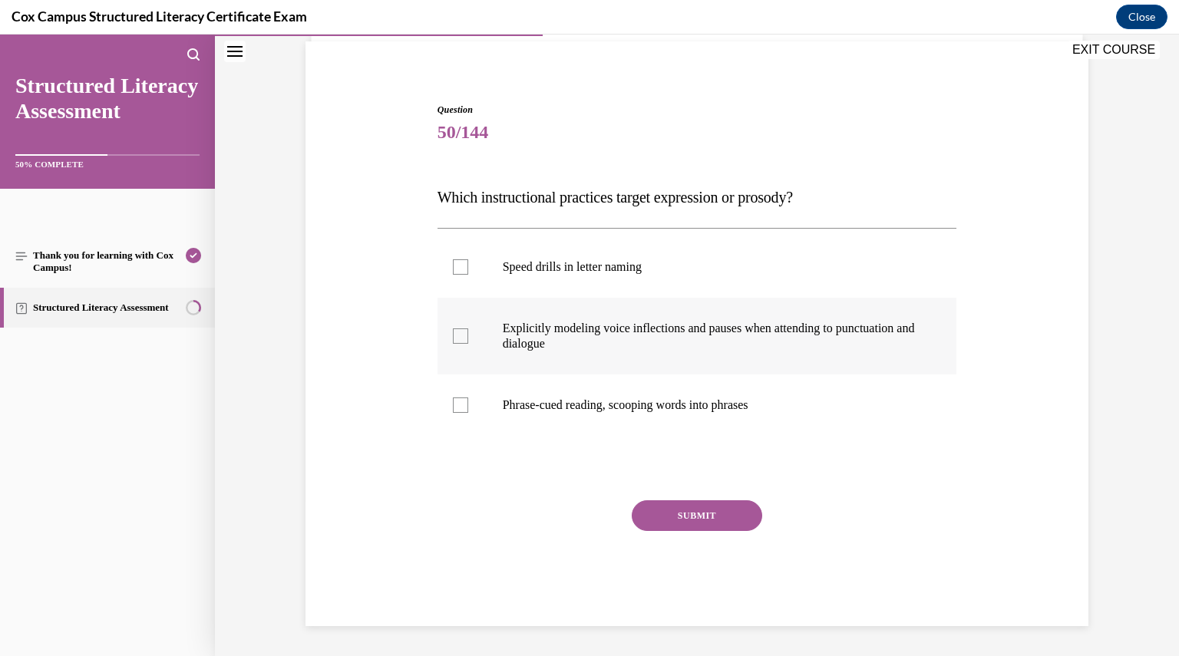
click at [515, 331] on p "Explicitly modeling voice inflections and pauses when attending to punctuation …" at bounding box center [711, 336] width 416 height 31
click at [468, 331] on input "Explicitly modeling voice inflections and pauses when attending to punctuation …" at bounding box center [460, 335] width 15 height 15
checkbox input "true"
click at [666, 510] on button "SUBMIT" at bounding box center [697, 515] width 130 height 31
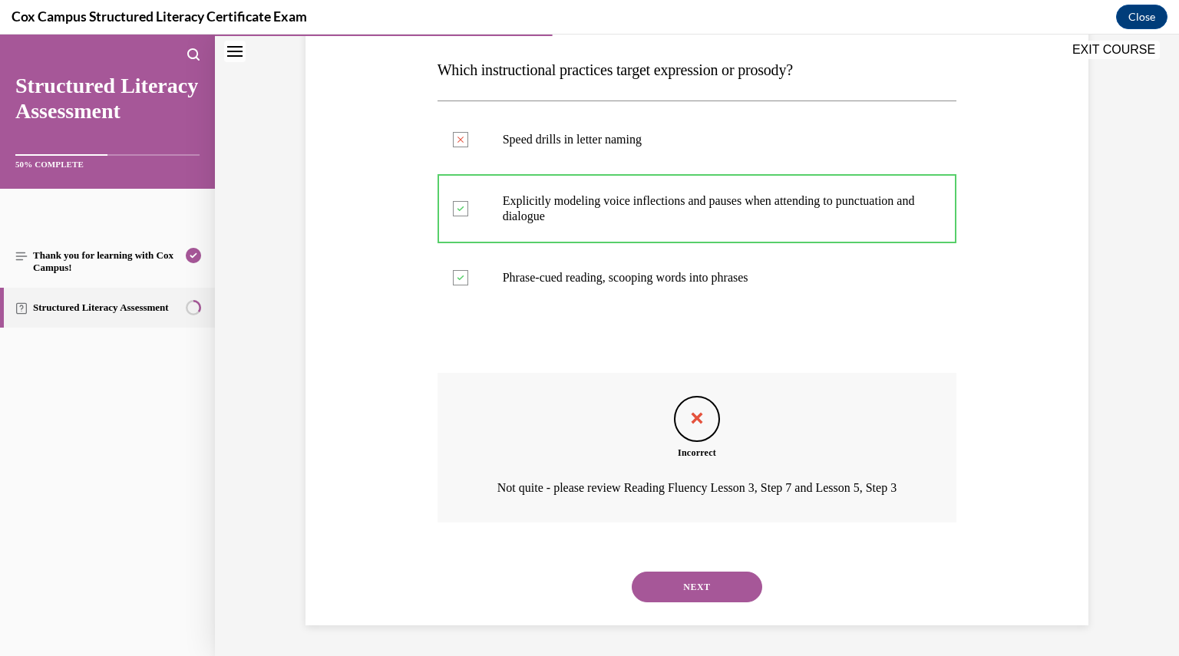
scroll to position [258, 0]
click at [703, 616] on div "NEXT" at bounding box center [696, 586] width 519 height 61
click at [606, 289] on div "Speed drills in letter naming   Correctly unchecked Explicitly modeling voice i…" at bounding box center [696, 209] width 519 height 216
click at [661, 568] on div "NEXT" at bounding box center [696, 586] width 519 height 61
click at [664, 585] on button "NEXT" at bounding box center [697, 587] width 130 height 31
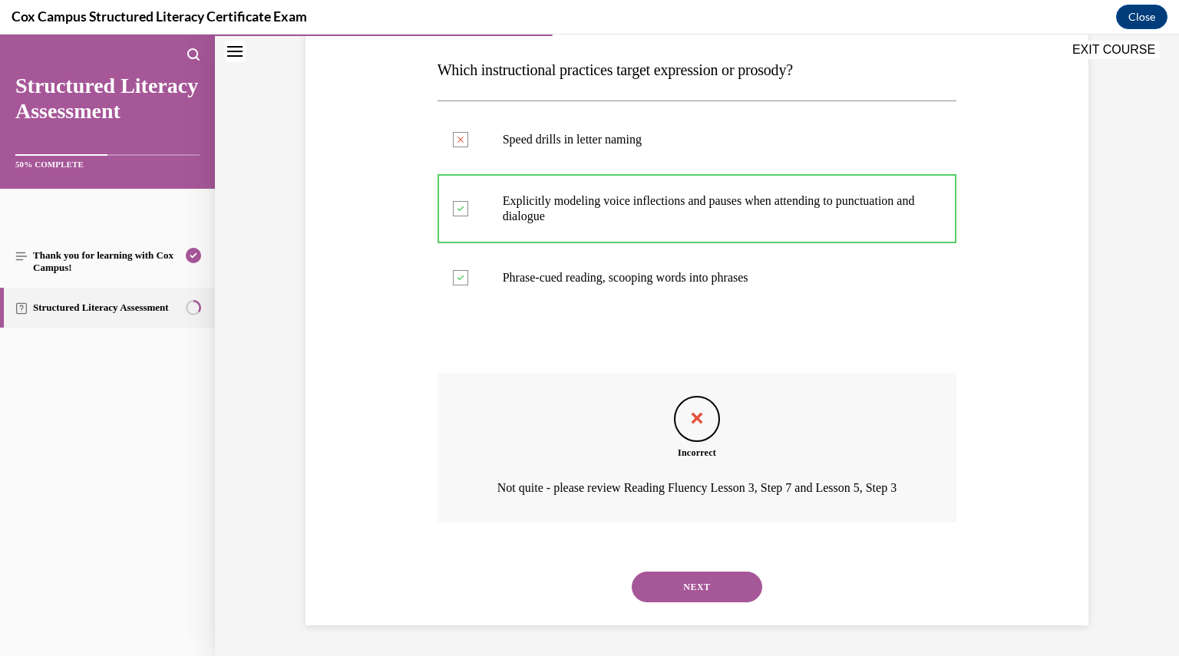
scroll to position [0, 0]
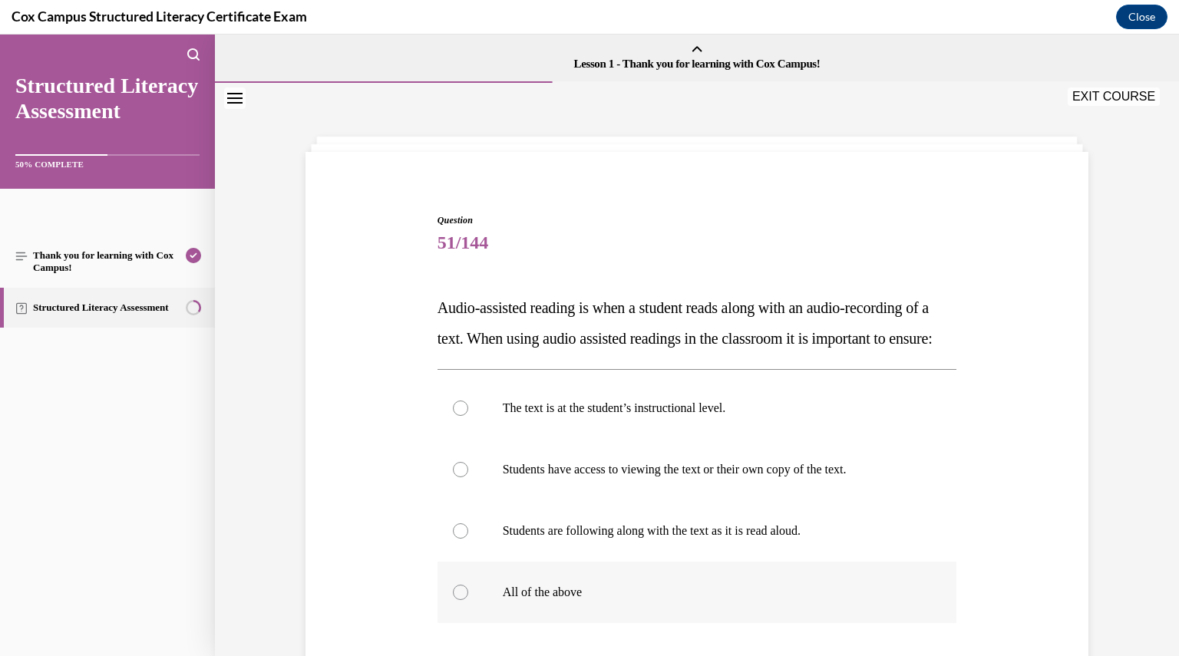
click at [537, 600] on p "All of the above" at bounding box center [711, 592] width 416 height 15
click at [468, 600] on input "All of the above" at bounding box center [460, 592] width 15 height 15
radio input "true"
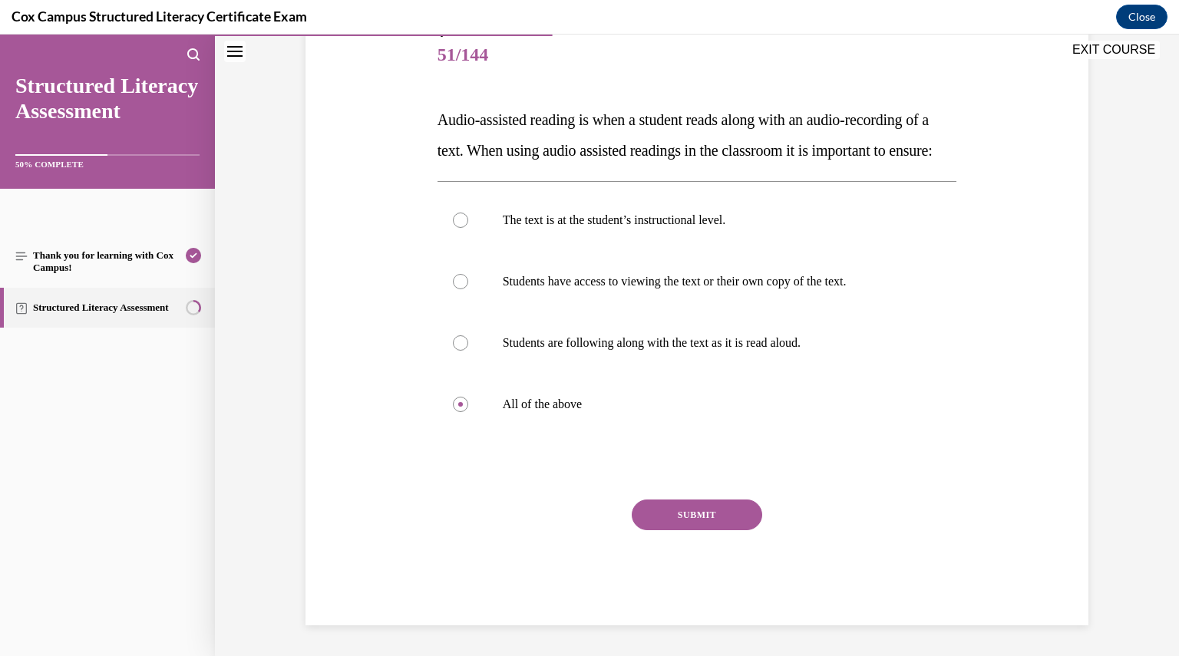
click at [697, 524] on button "SUBMIT" at bounding box center [697, 515] width 130 height 31
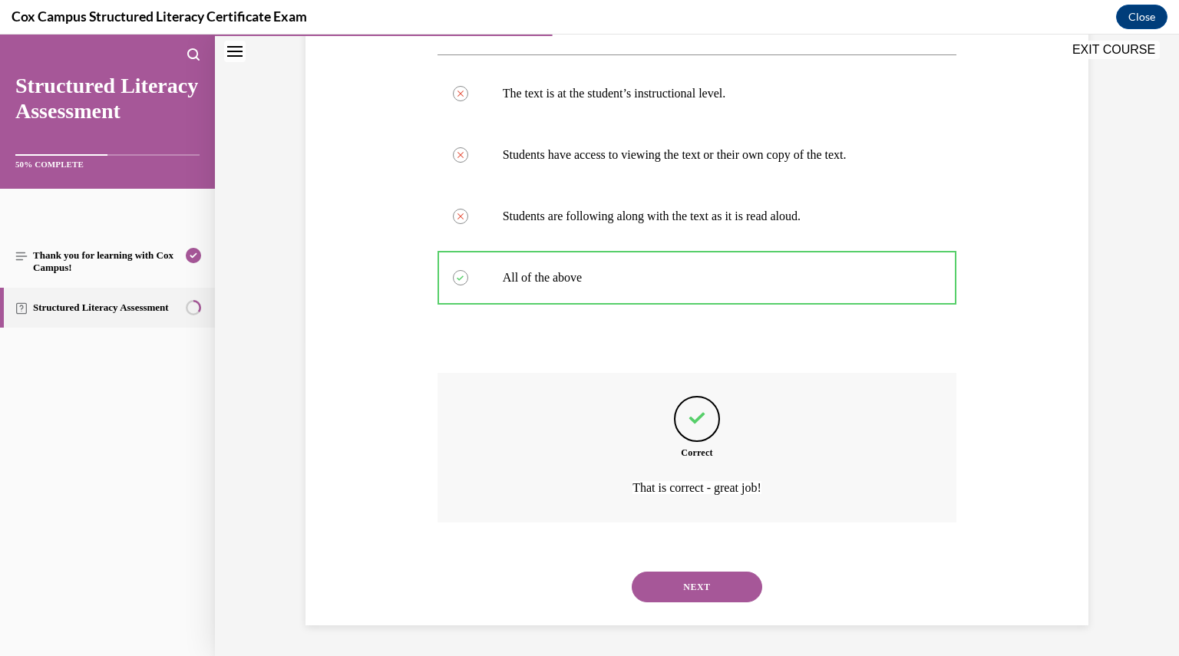
scroll to position [345, 0]
click at [703, 592] on button "NEXT" at bounding box center [697, 587] width 130 height 31
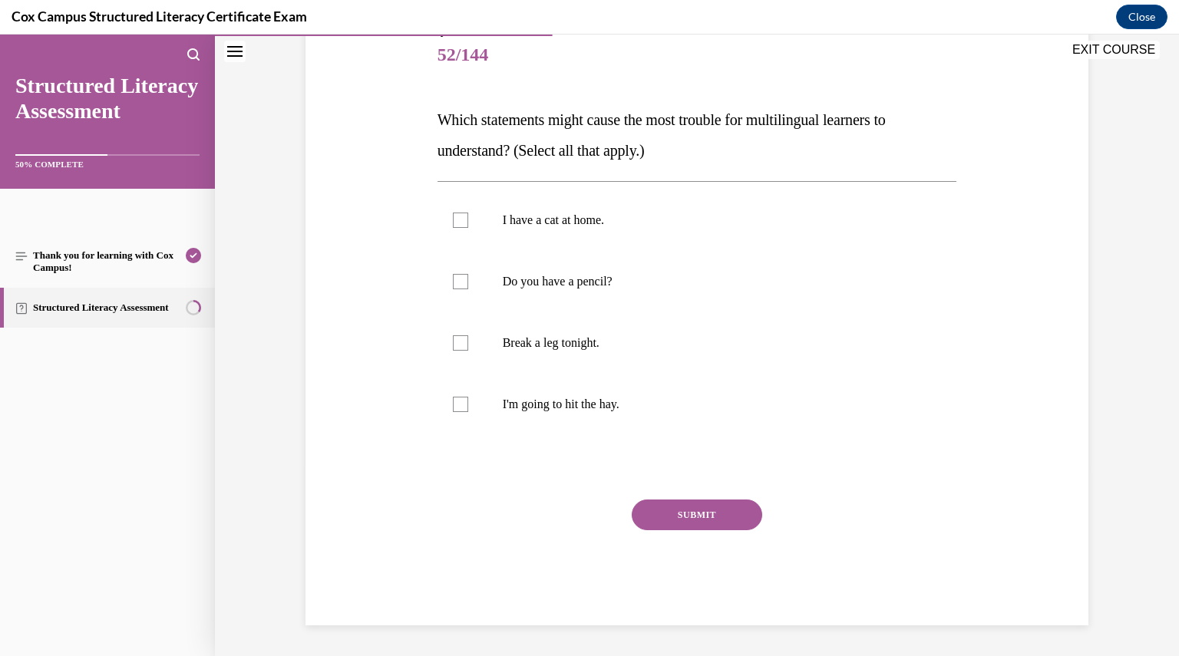
scroll to position [171, 0]
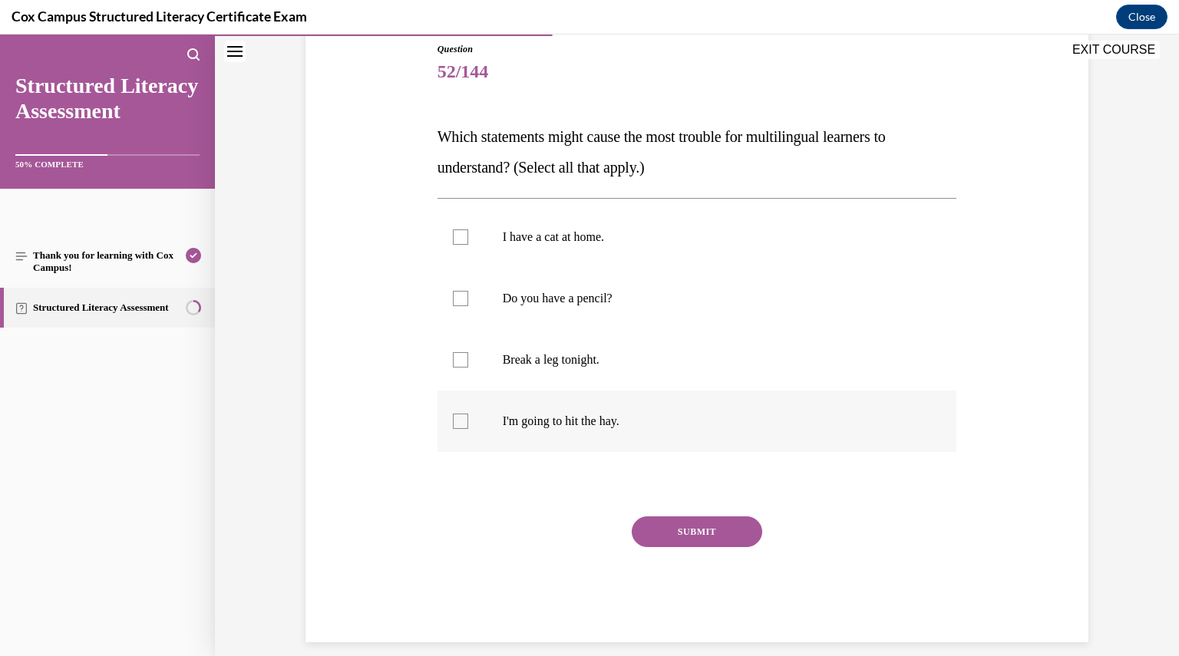
click at [638, 435] on label "I'm going to hit the hay." at bounding box center [696, 421] width 519 height 61
click at [468, 429] on input "I'm going to hit the hay." at bounding box center [460, 421] width 15 height 15
checkbox input "true"
click at [678, 526] on button "SUBMIT" at bounding box center [697, 531] width 130 height 31
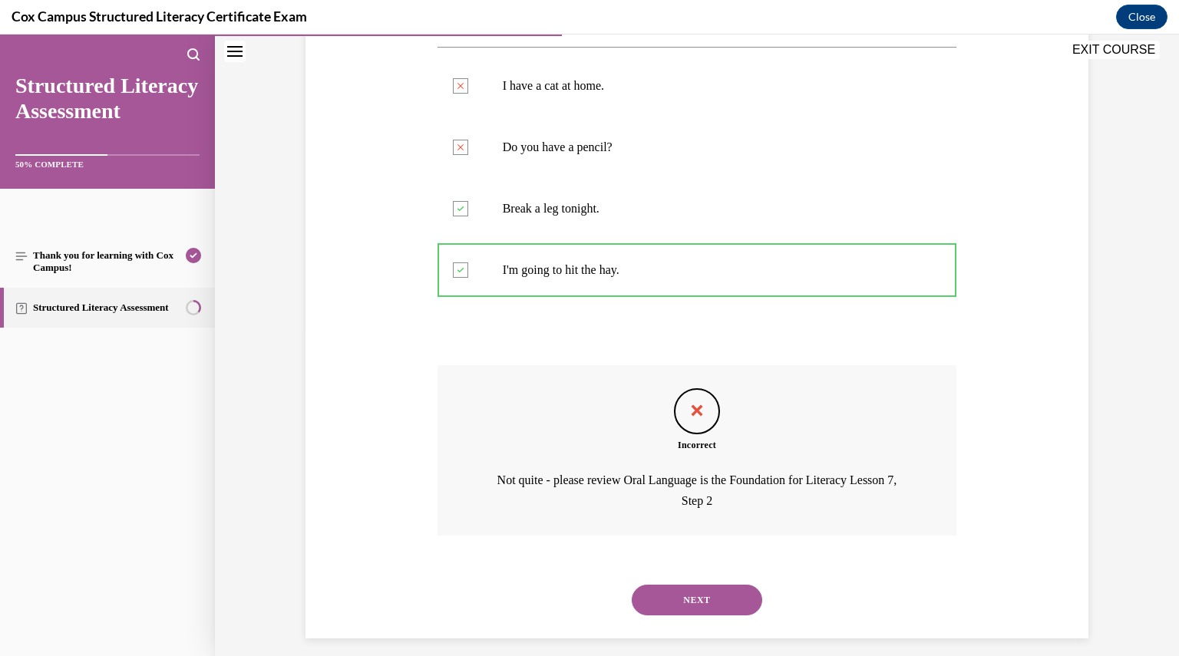
scroll to position [335, 0]
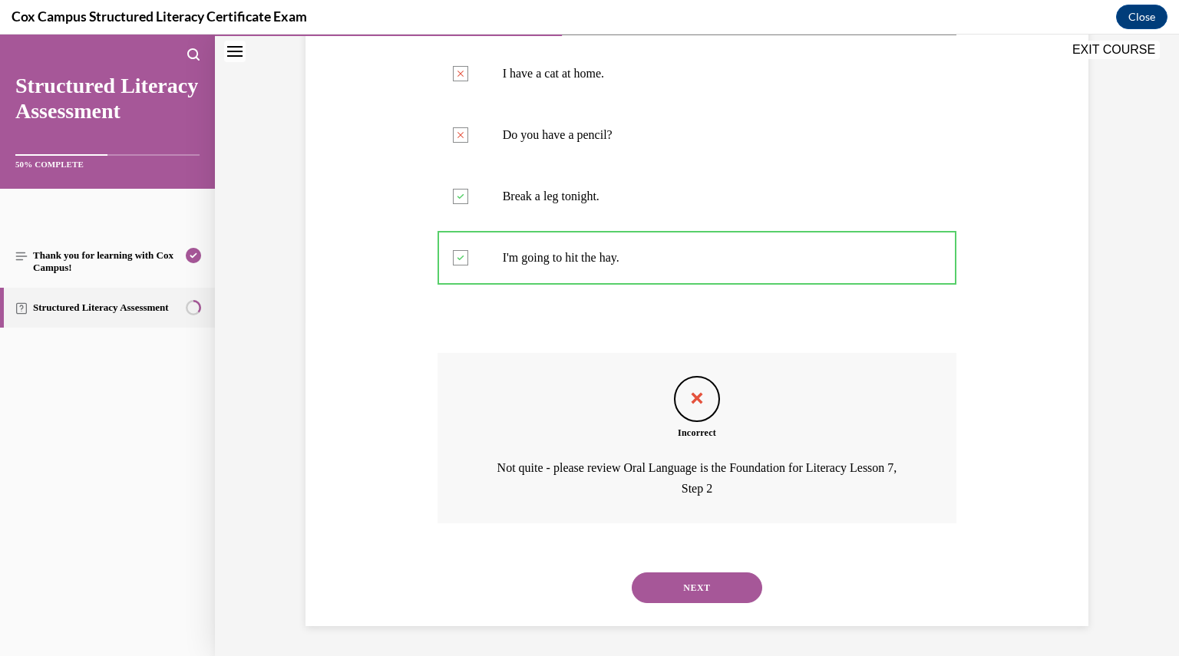
click at [671, 587] on button "NEXT" at bounding box center [697, 587] width 130 height 31
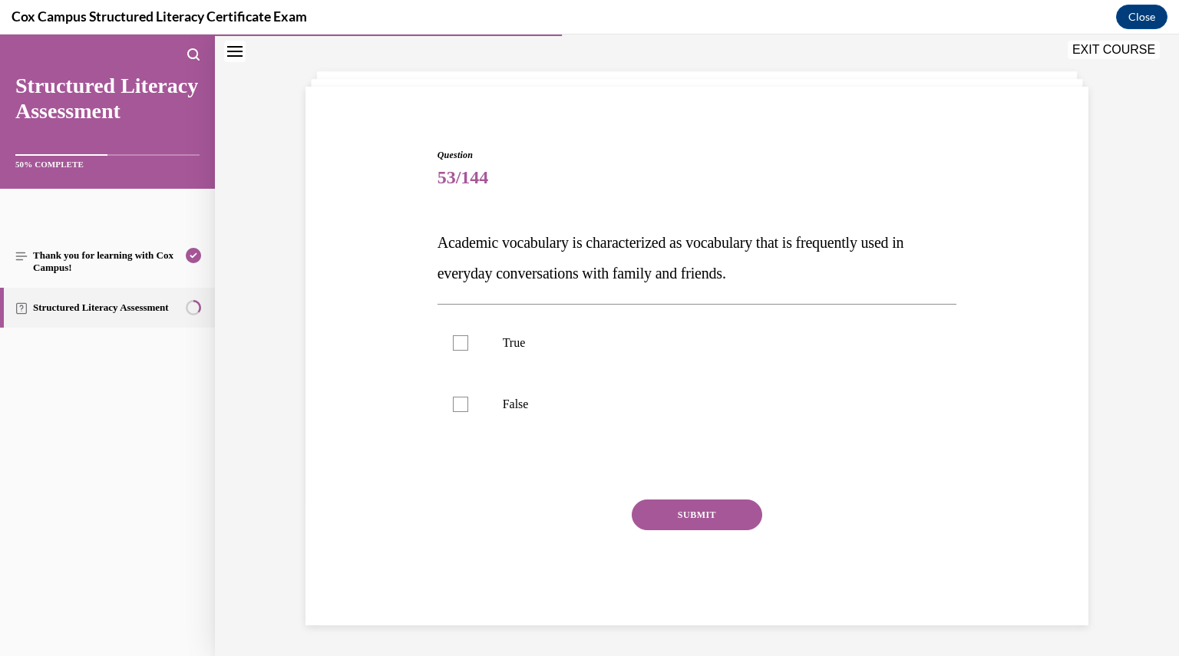
scroll to position [64, 0]
click at [504, 414] on label "False" at bounding box center [696, 404] width 519 height 61
click at [468, 413] on input "False" at bounding box center [460, 404] width 15 height 15
checkbox input "true"
click at [698, 524] on button "SUBMIT" at bounding box center [697, 515] width 130 height 31
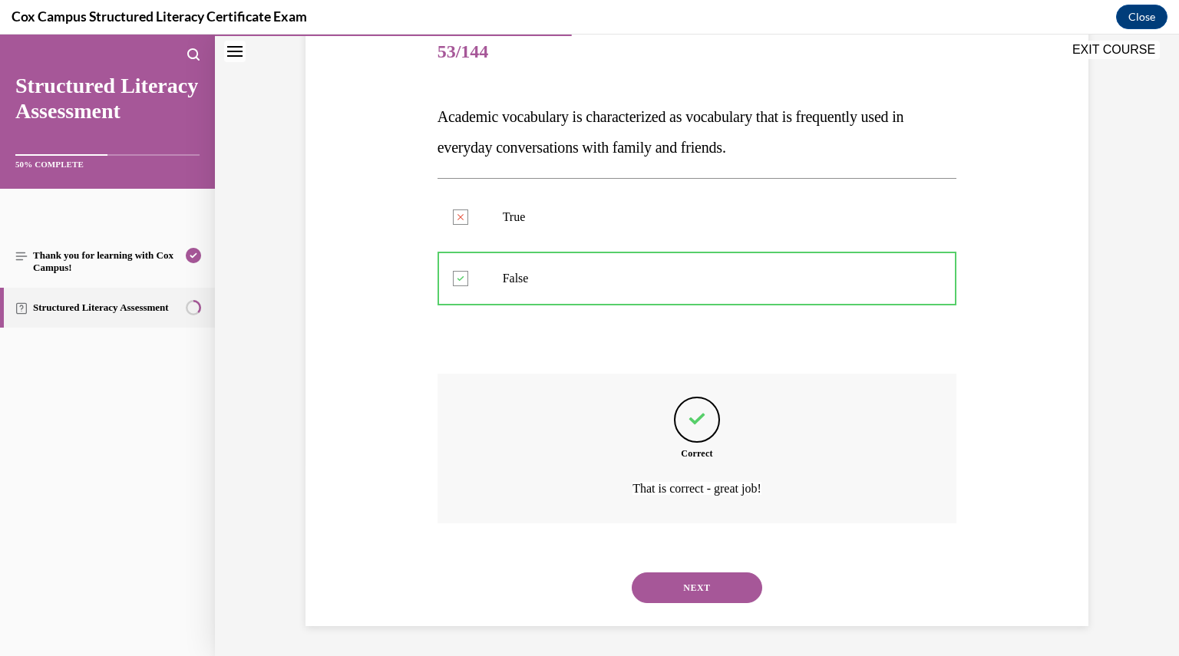
click at [698, 595] on button "NEXT" at bounding box center [697, 587] width 130 height 31
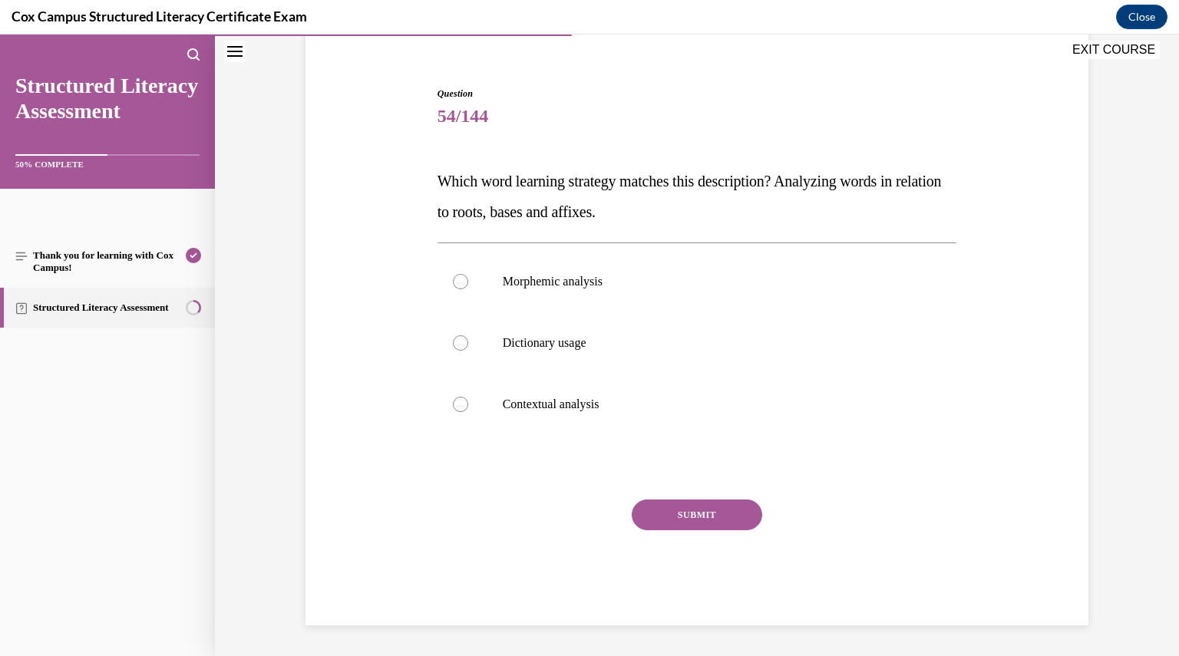
scroll to position [126, 0]
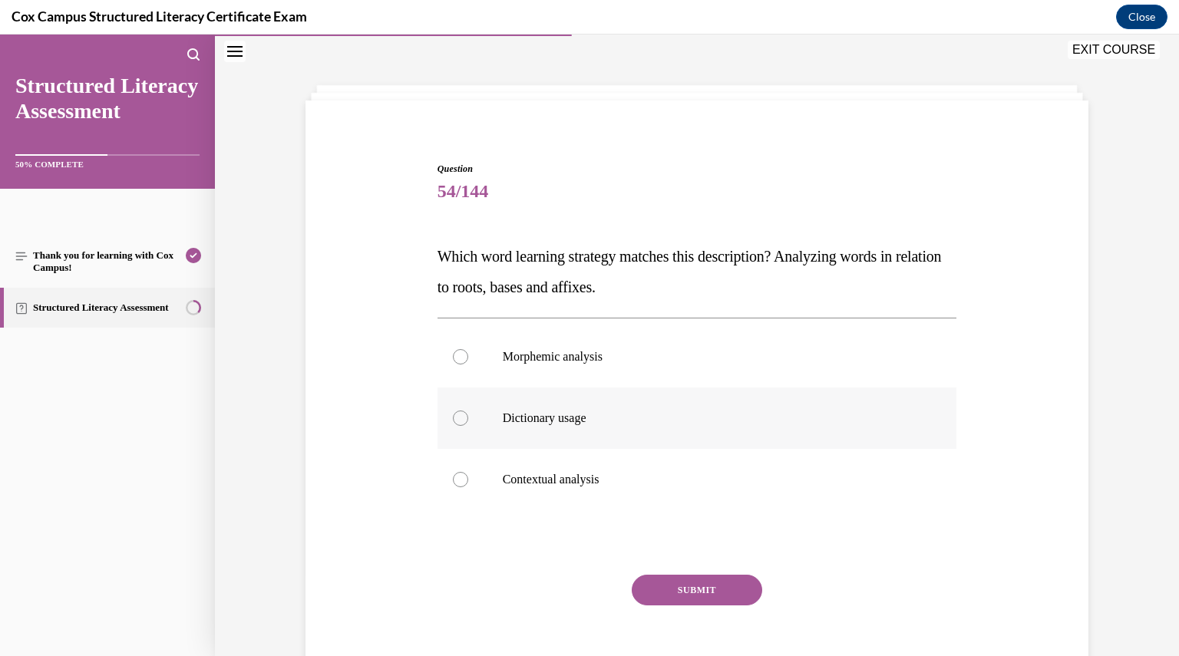
click at [602, 346] on label "Morphemic analysis" at bounding box center [696, 356] width 519 height 61
click at [468, 349] on input "Morphemic analysis" at bounding box center [460, 356] width 15 height 15
radio input "true"
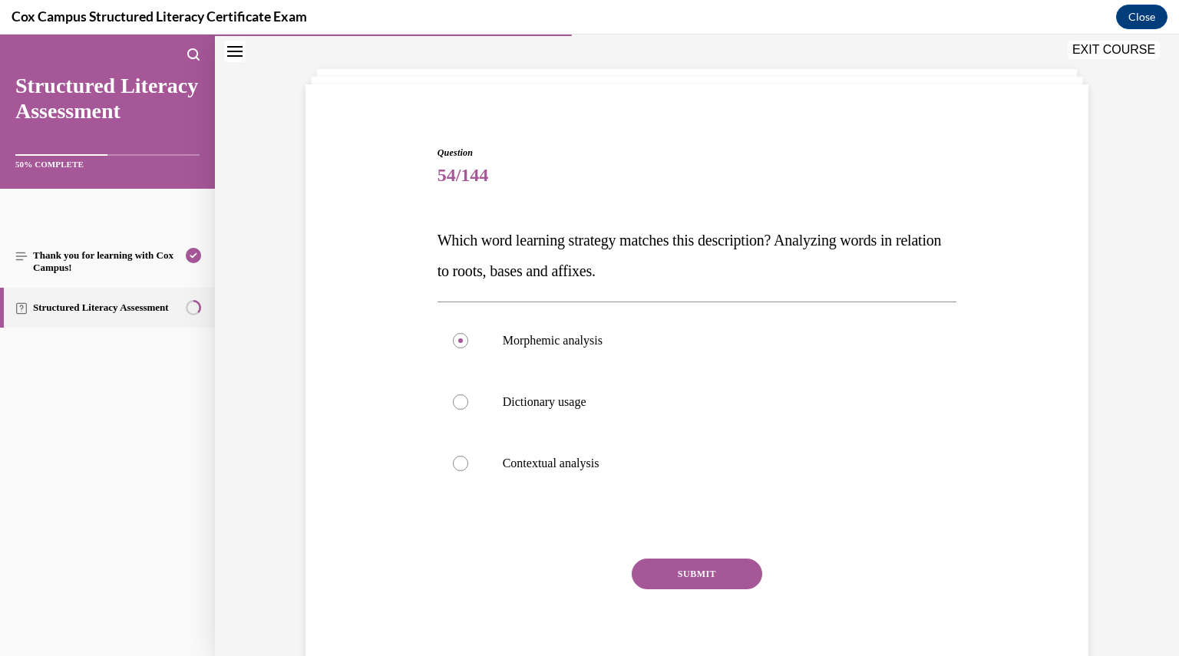
click at [682, 566] on button "SUBMIT" at bounding box center [697, 574] width 130 height 31
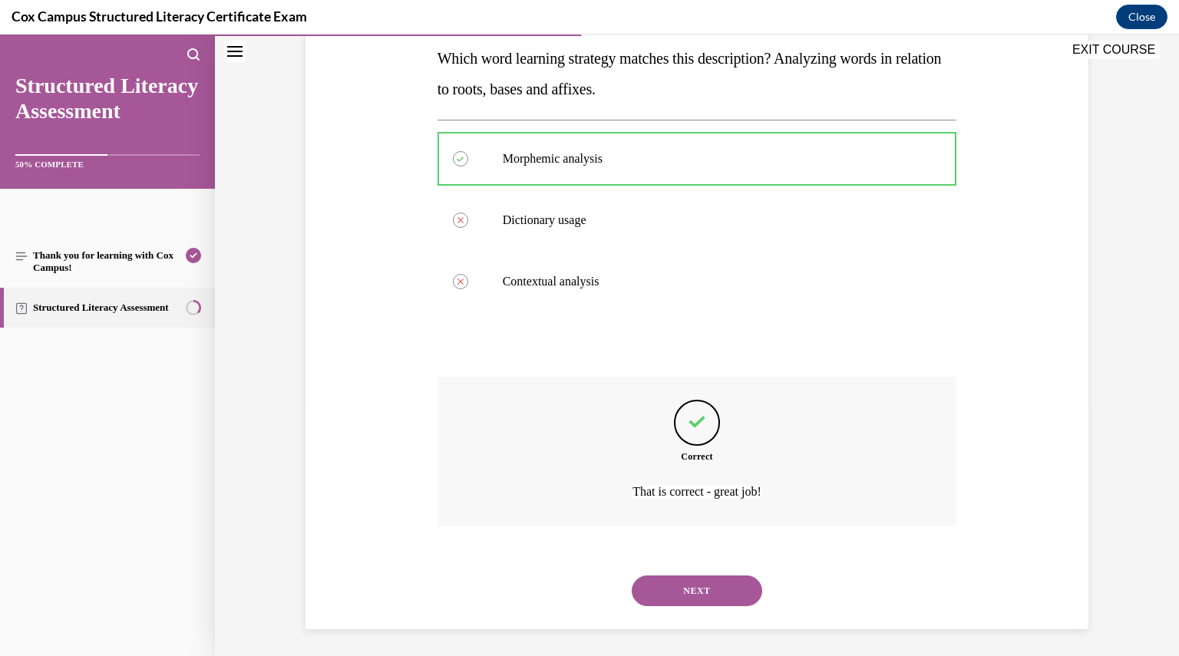
scroll to position [252, 0]
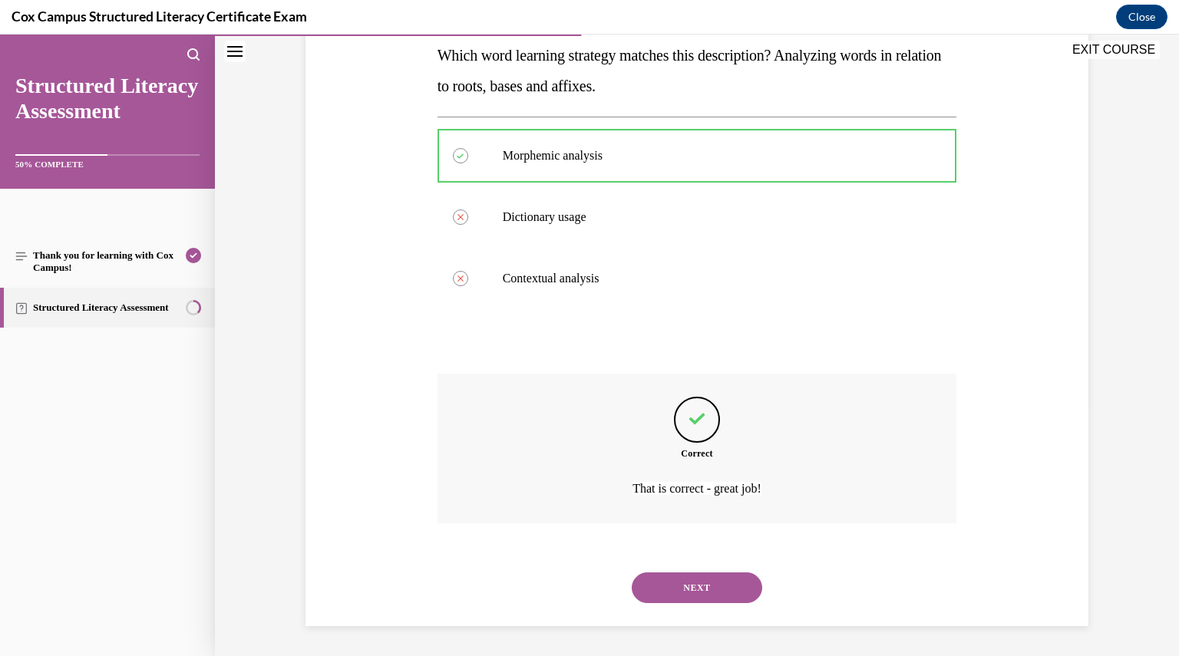
click at [686, 579] on button "NEXT" at bounding box center [697, 587] width 130 height 31
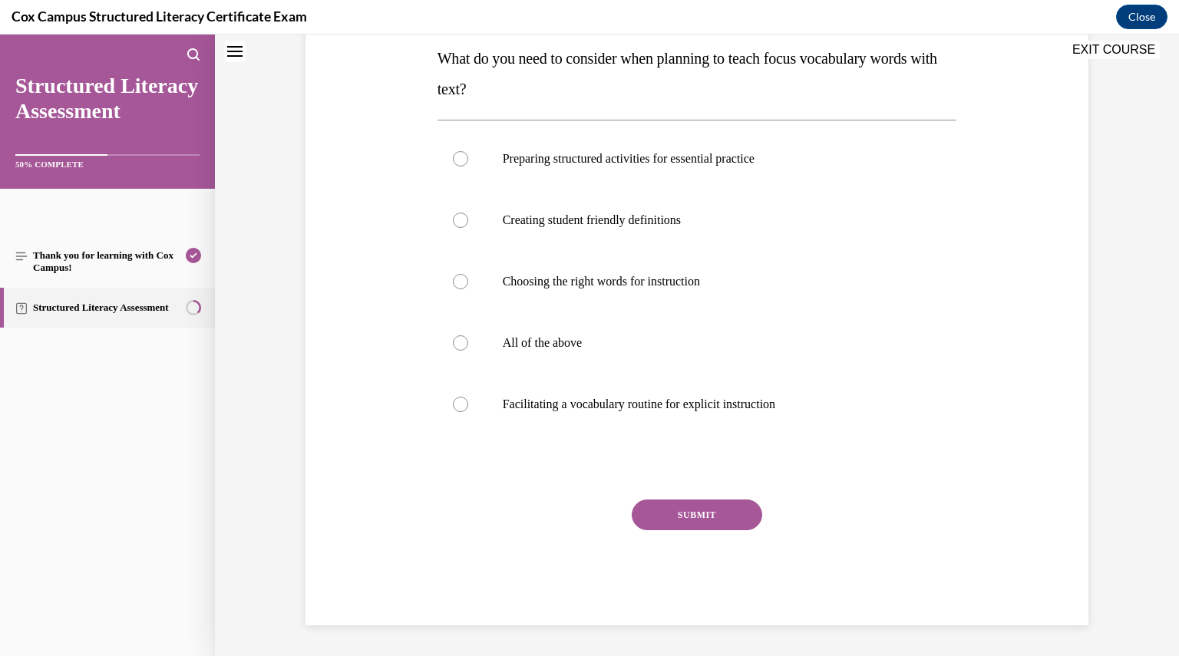
scroll to position [0, 0]
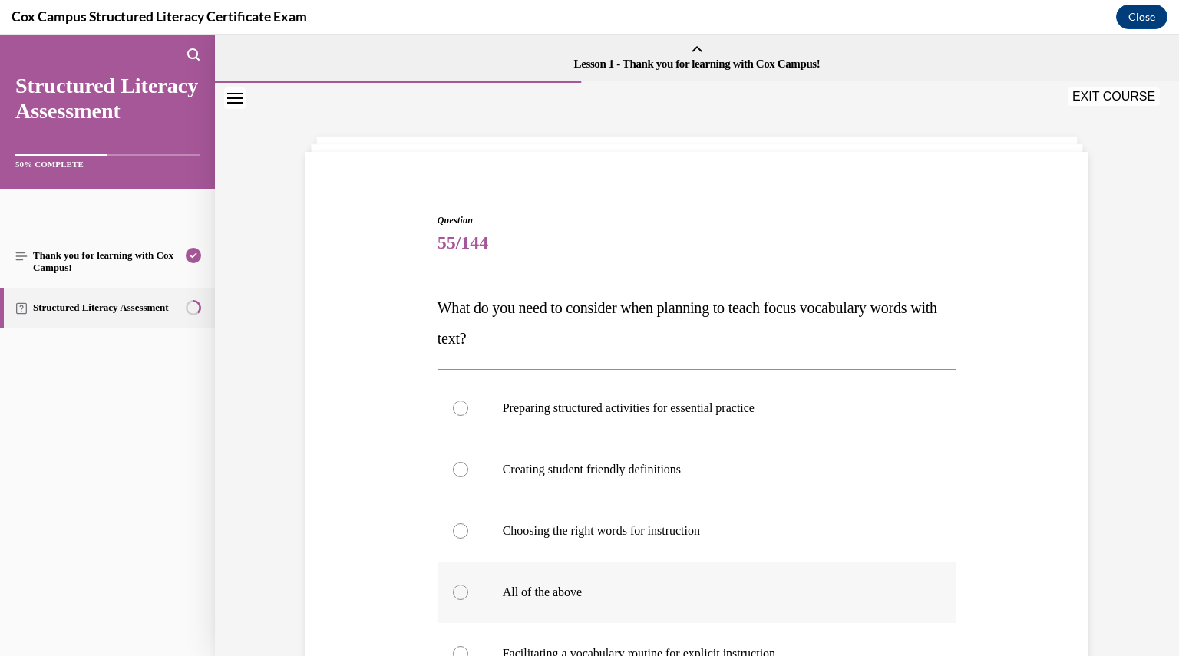
click at [532, 592] on p "All of the above" at bounding box center [711, 592] width 416 height 15
click at [468, 592] on input "All of the above" at bounding box center [460, 592] width 15 height 15
radio input "true"
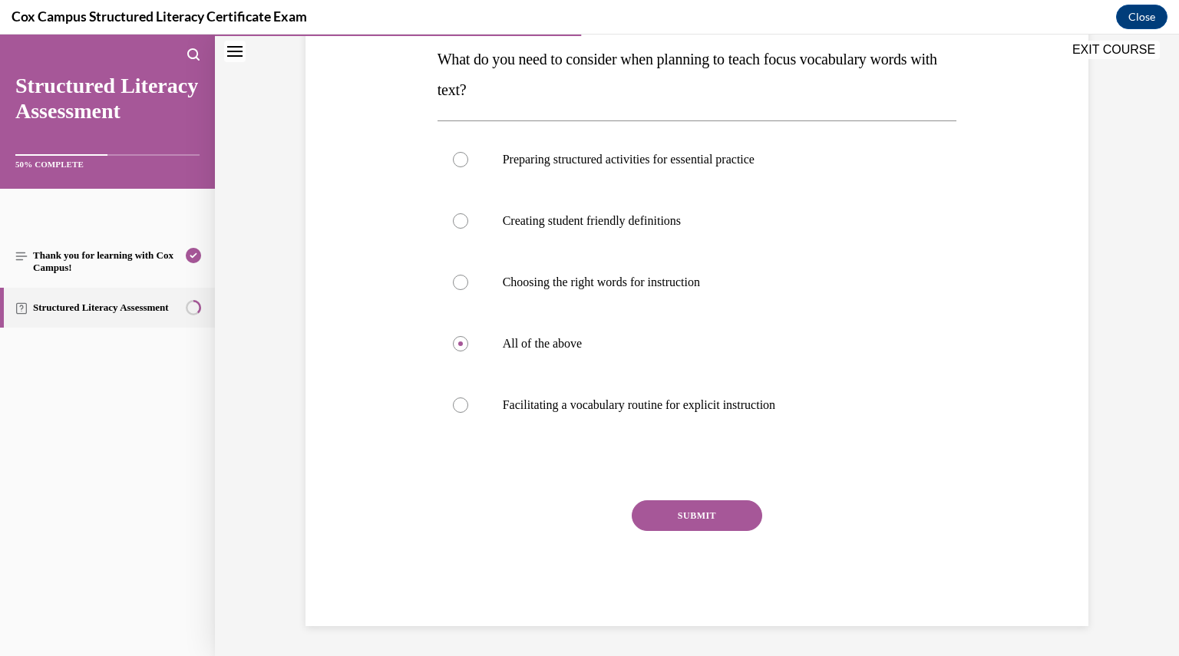
click at [691, 506] on button "SUBMIT" at bounding box center [697, 515] width 130 height 31
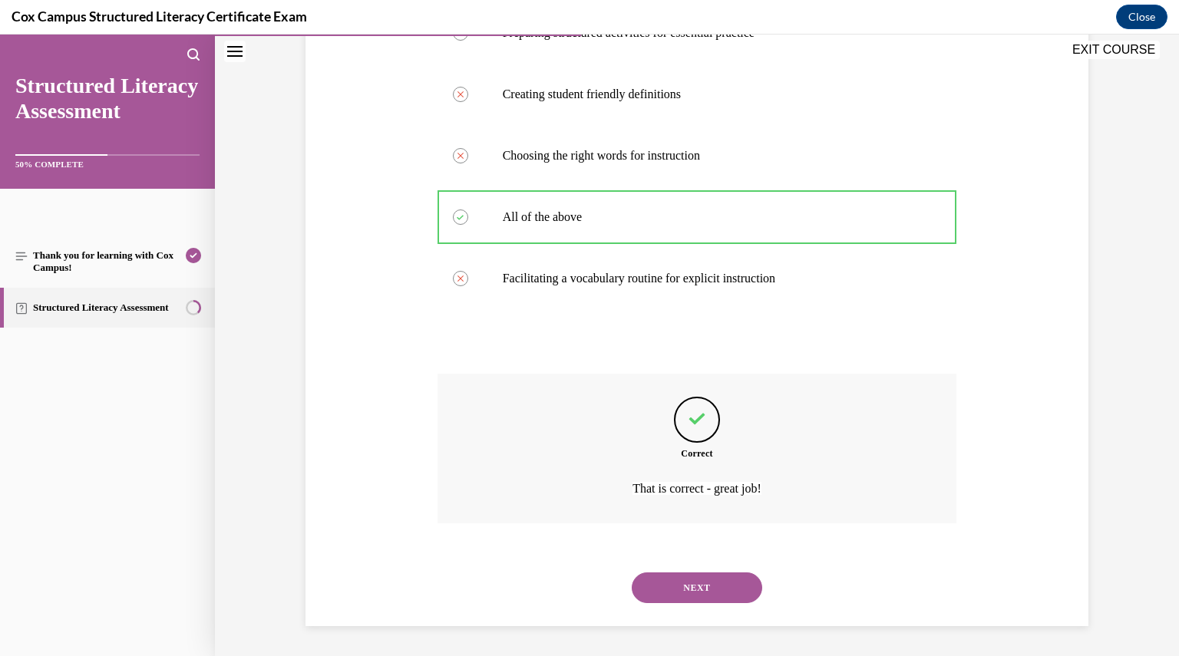
click at [721, 588] on button "NEXT" at bounding box center [697, 587] width 130 height 31
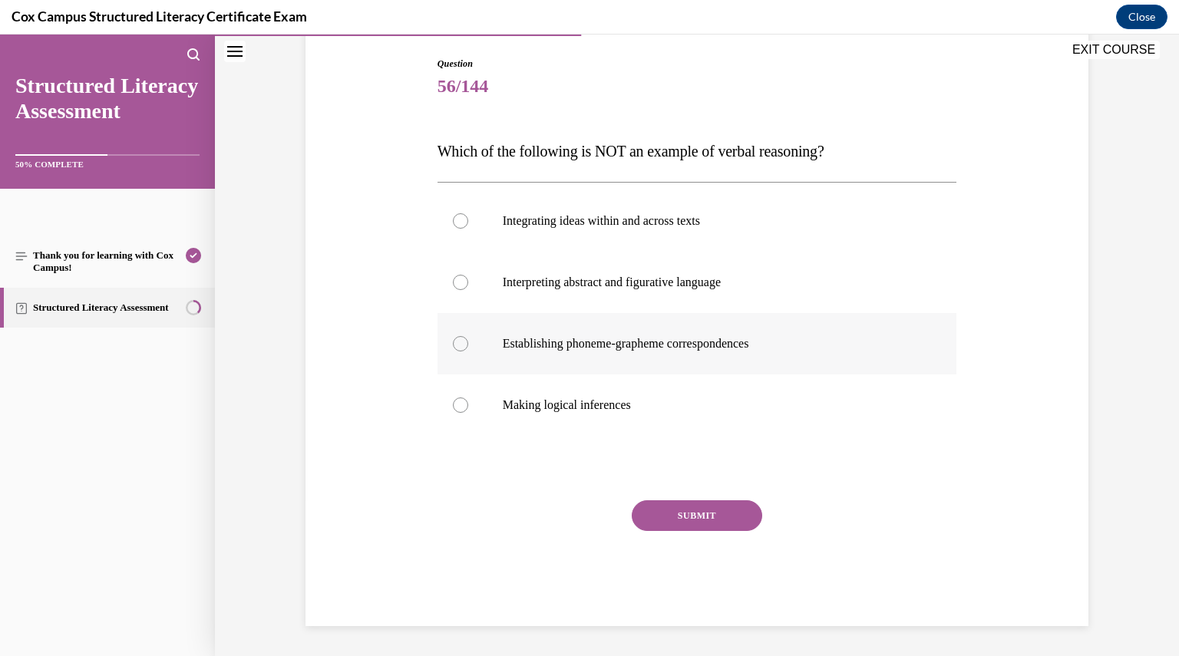
click at [563, 346] on p "Establishing phoneme-grapheme correspondences" at bounding box center [711, 343] width 416 height 15
click at [468, 346] on input "Establishing phoneme-grapheme correspondences" at bounding box center [460, 343] width 15 height 15
radio input "true"
click at [674, 525] on button "SUBMIT" at bounding box center [697, 515] width 130 height 31
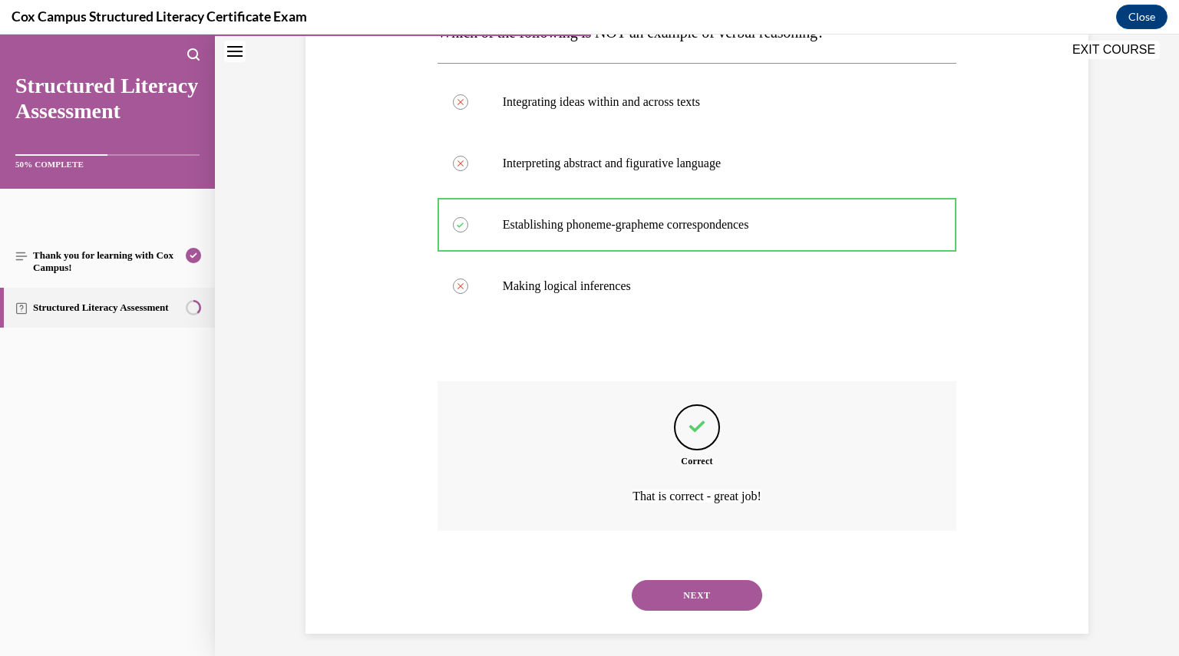
scroll to position [283, 0]
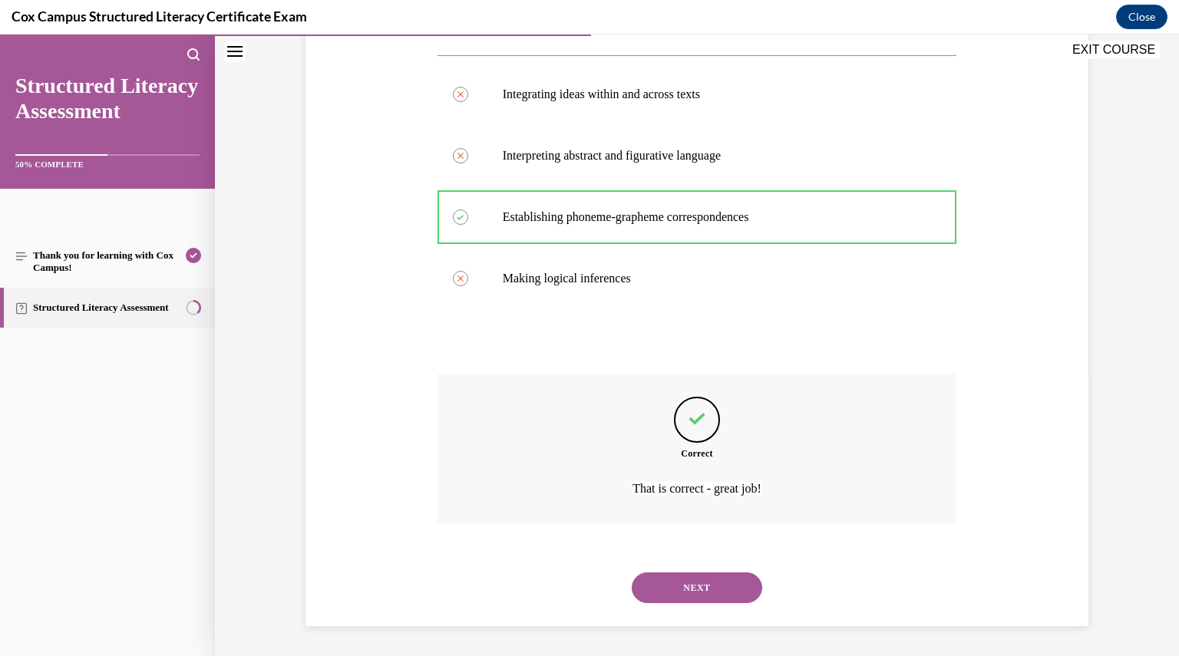
click at [687, 572] on button "NEXT" at bounding box center [697, 587] width 130 height 31
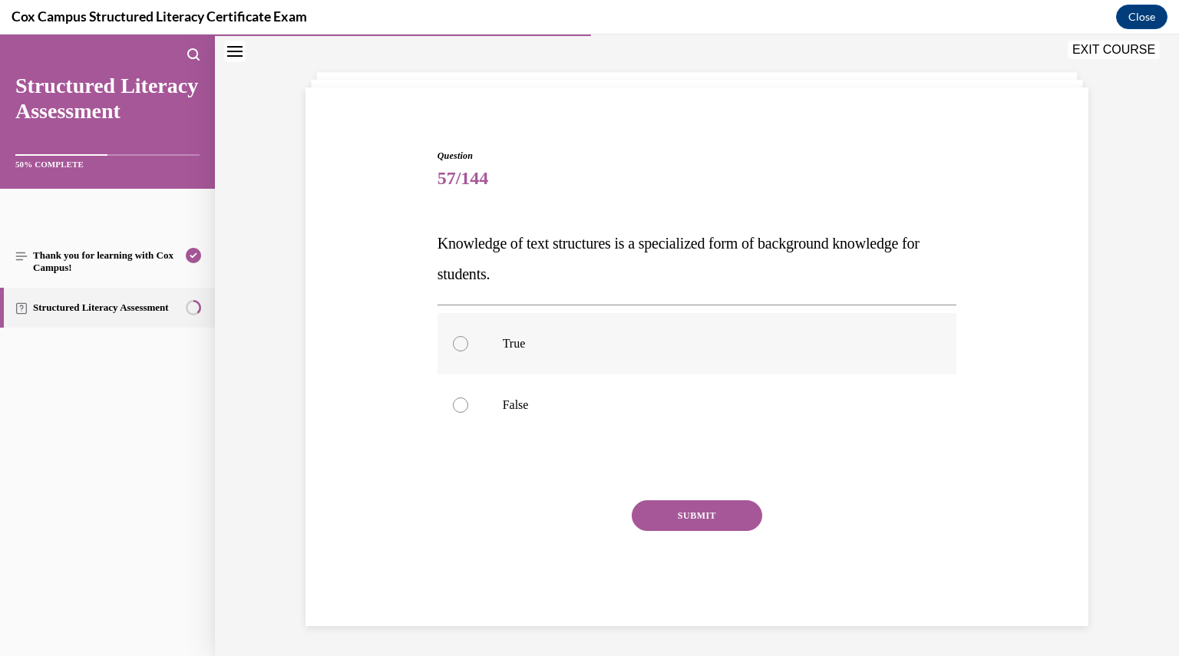
click at [473, 358] on label "True" at bounding box center [696, 343] width 519 height 61
click at [468, 351] on input "True" at bounding box center [460, 343] width 15 height 15
radio input "true"
click at [671, 513] on button "SUBMIT" at bounding box center [697, 515] width 130 height 31
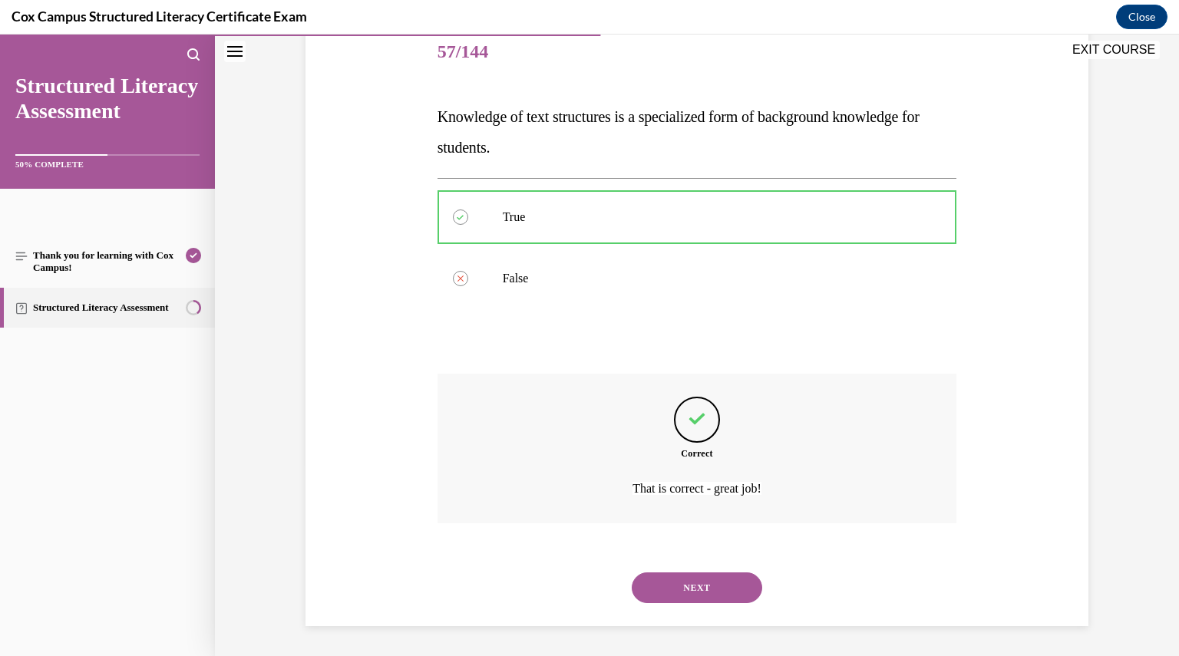
click at [684, 598] on button "NEXT" at bounding box center [697, 587] width 130 height 31
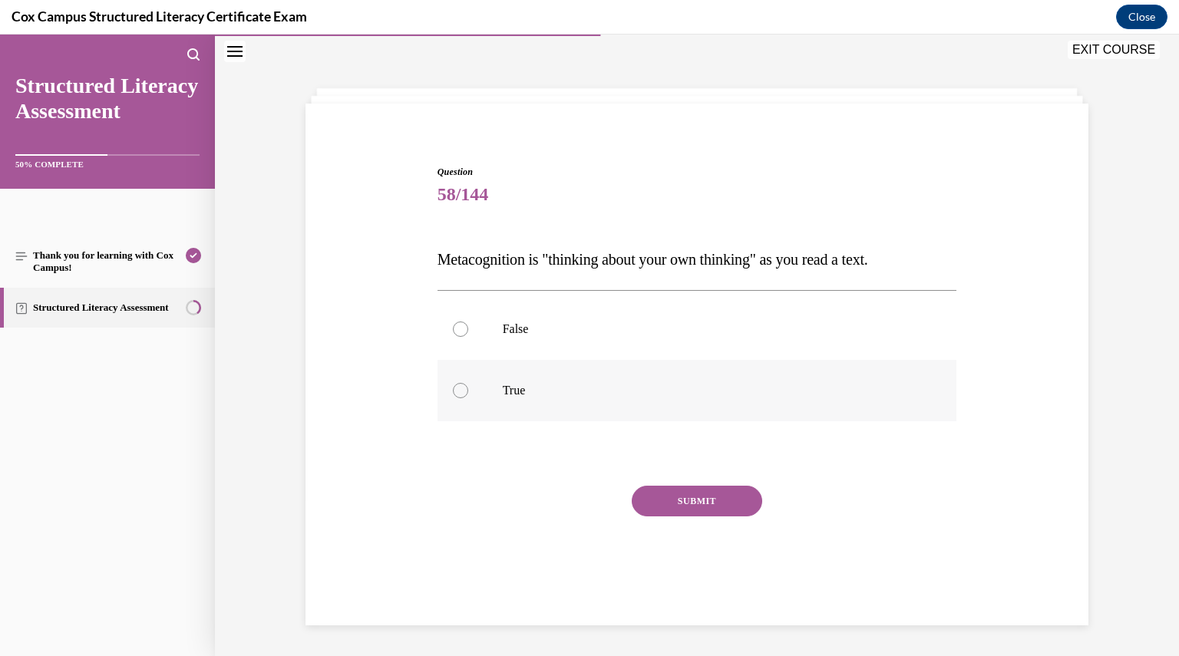
click at [511, 394] on p "True" at bounding box center [711, 390] width 416 height 15
click at [468, 394] on input "True" at bounding box center [460, 390] width 15 height 15
radio input "true"
click at [738, 496] on button "SUBMIT" at bounding box center [697, 501] width 130 height 31
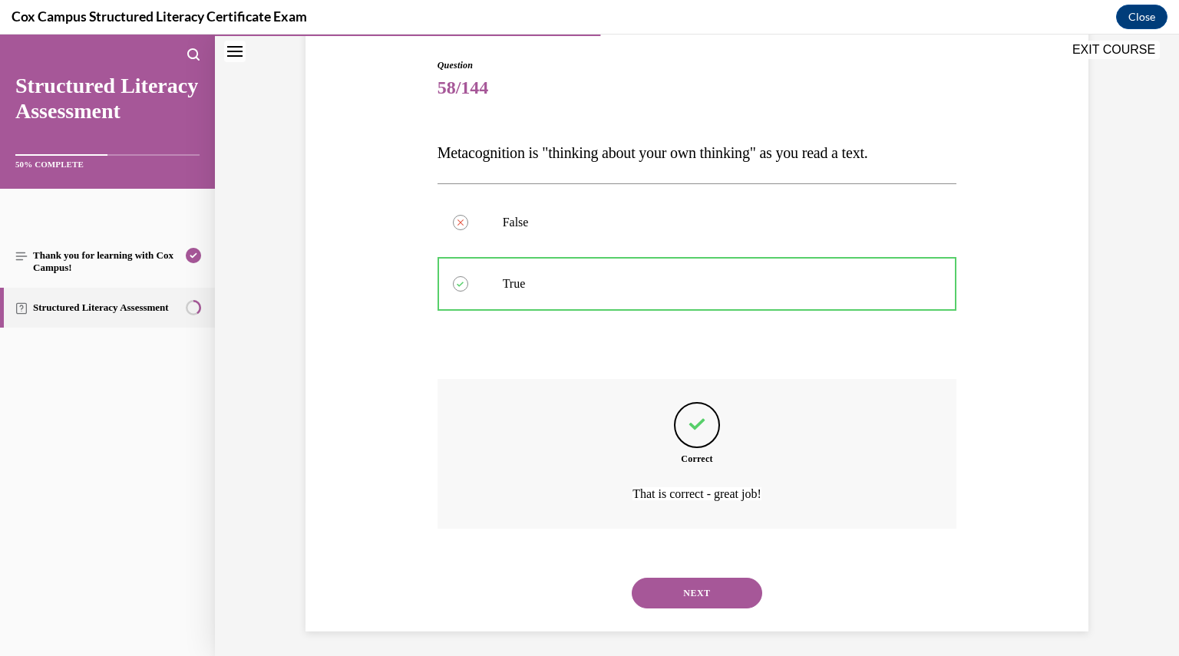
scroll to position [160, 0]
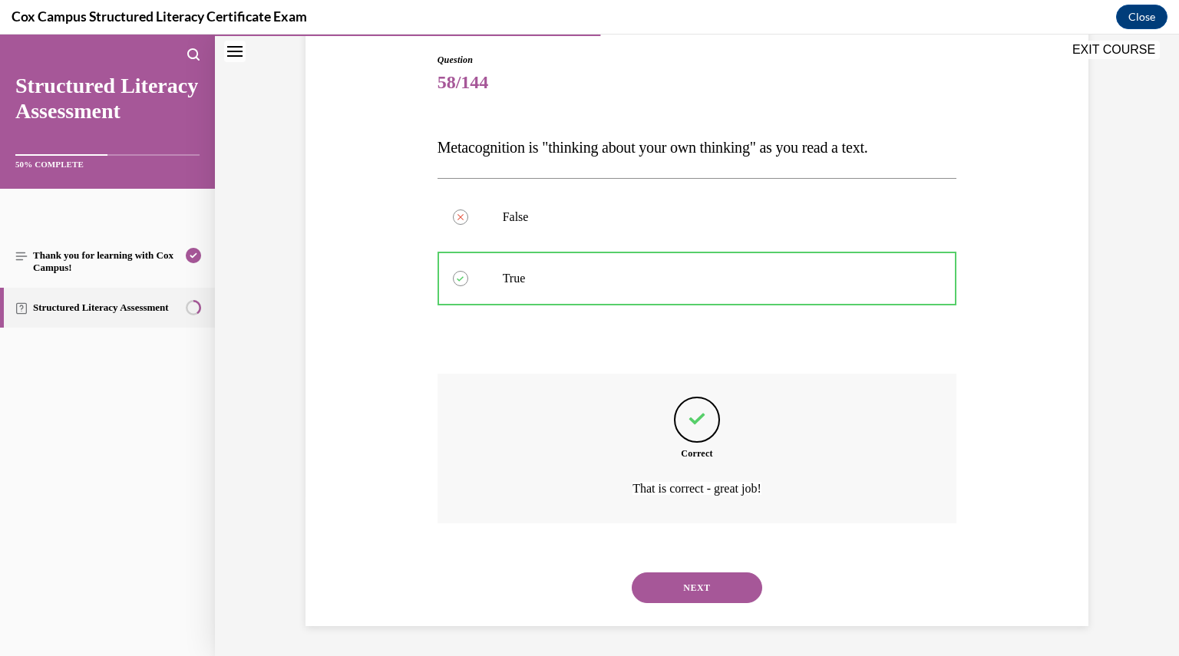
click at [681, 598] on button "NEXT" at bounding box center [697, 587] width 130 height 31
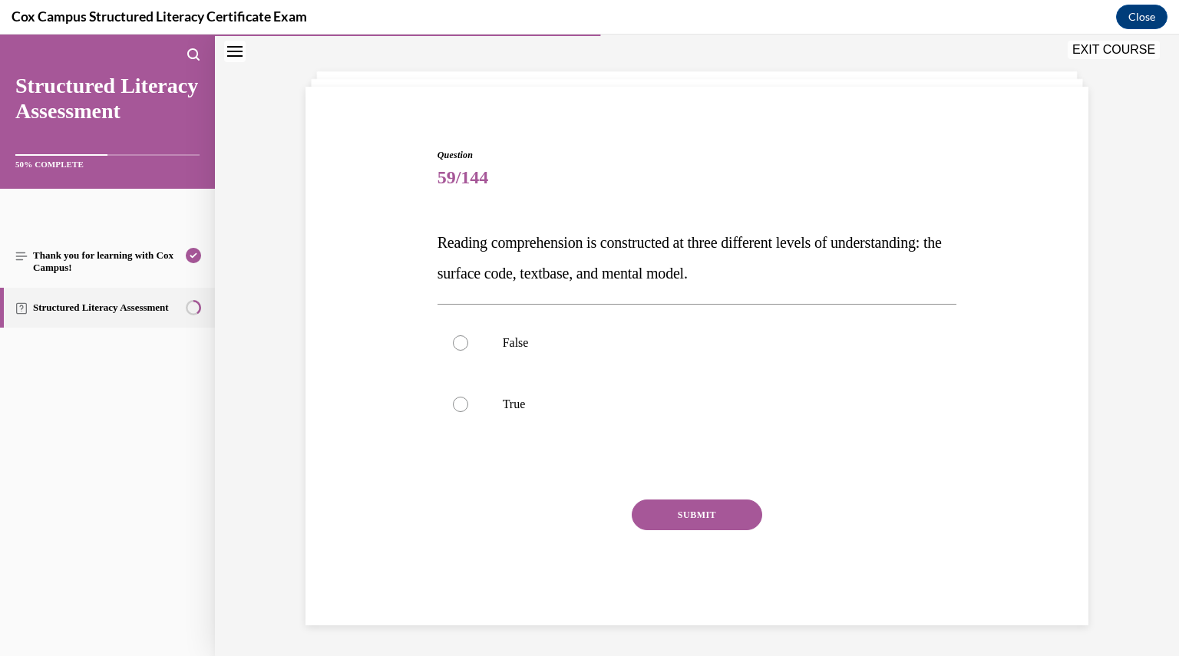
scroll to position [64, 0]
click at [477, 417] on label "True" at bounding box center [696, 404] width 519 height 61
click at [468, 413] on input "True" at bounding box center [460, 404] width 15 height 15
radio input "true"
click at [718, 500] on div "Question 59/144 Reading comprehension is constructed at three different levels …" at bounding box center [696, 387] width 519 height 477
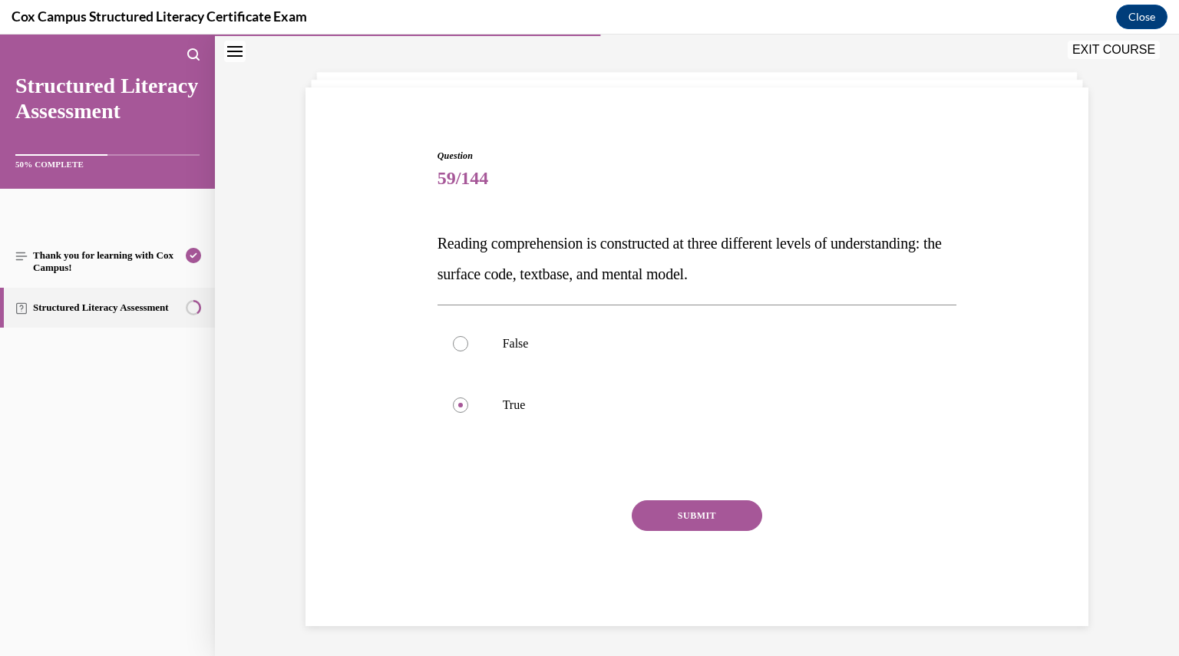
click at [717, 506] on button "SUBMIT" at bounding box center [697, 515] width 130 height 31
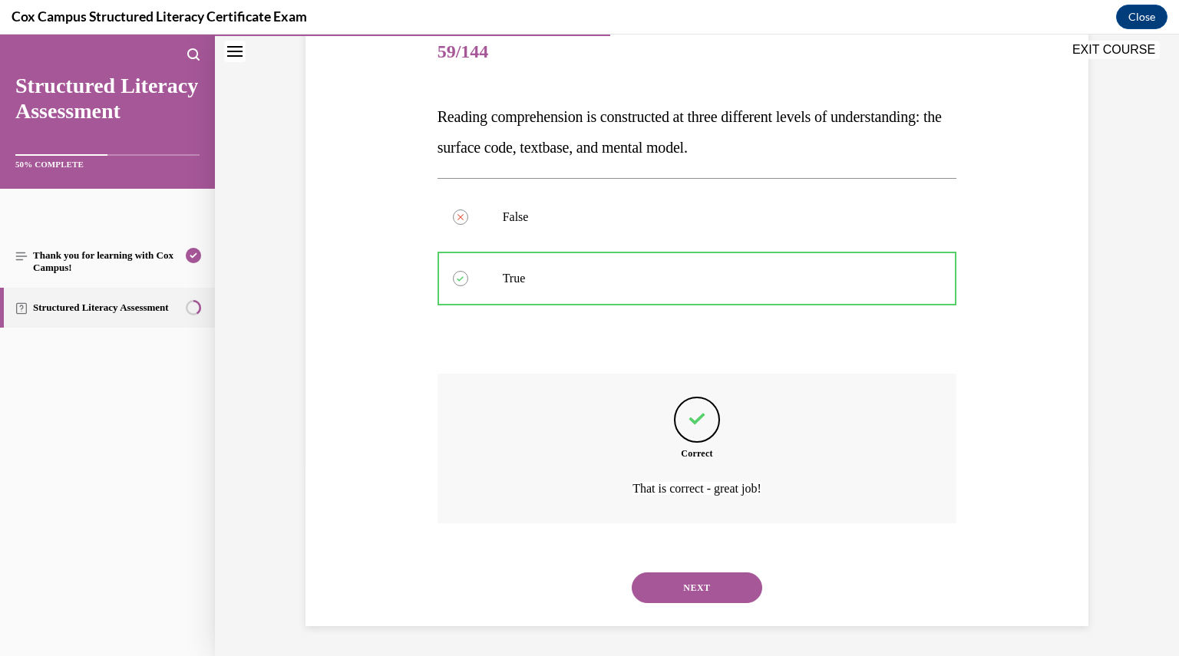
click at [681, 598] on button "NEXT" at bounding box center [697, 587] width 130 height 31
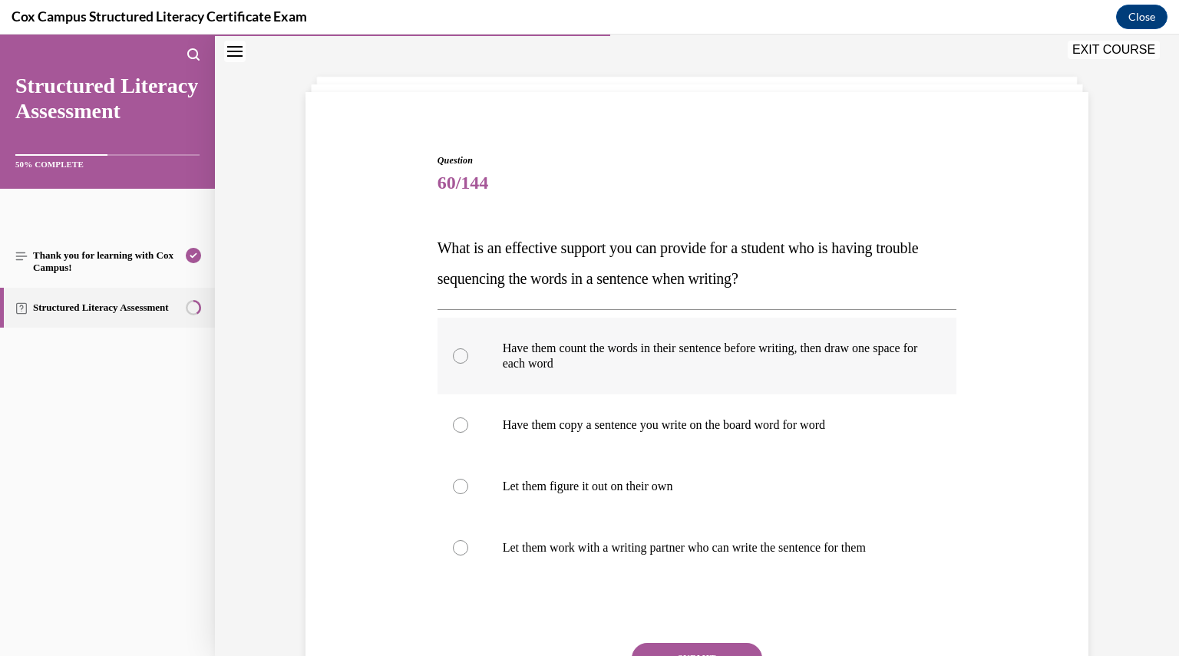
scroll to position [77, 0]
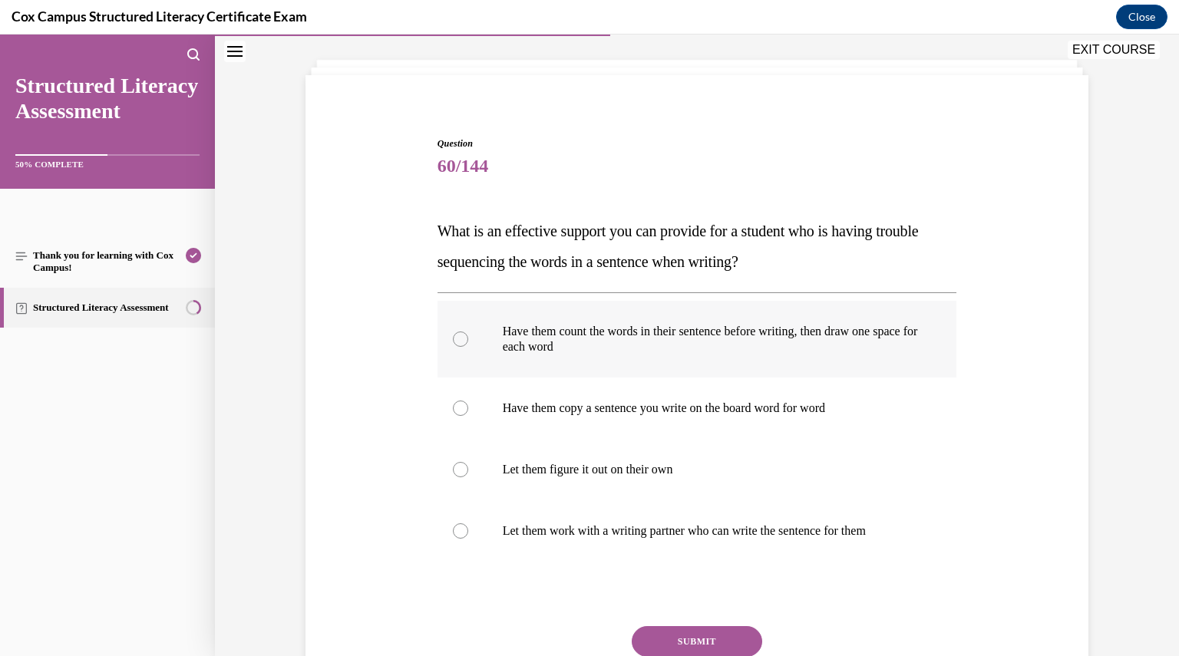
click at [591, 344] on p "Have them count the words in their sentence before writing, then draw one space…" at bounding box center [711, 339] width 416 height 31
click at [468, 344] on input "Have them count the words in their sentence before writing, then draw one space…" at bounding box center [460, 338] width 15 height 15
radio input "true"
click at [663, 628] on button "SUBMIT" at bounding box center [697, 641] width 130 height 31
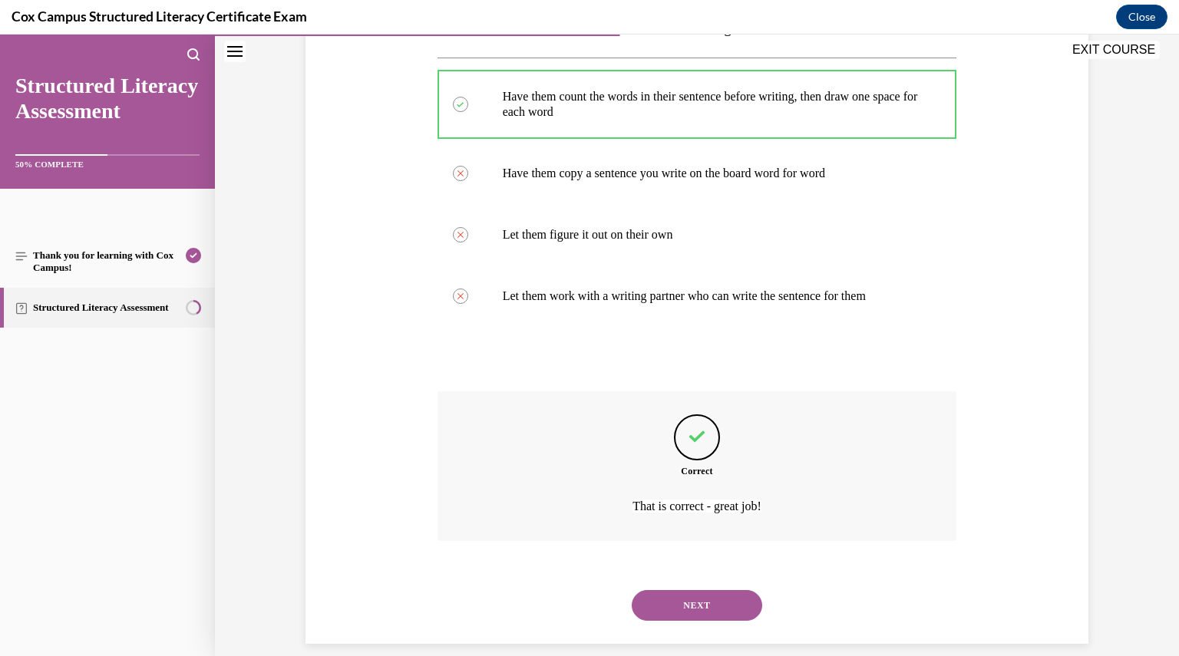
scroll to position [329, 0]
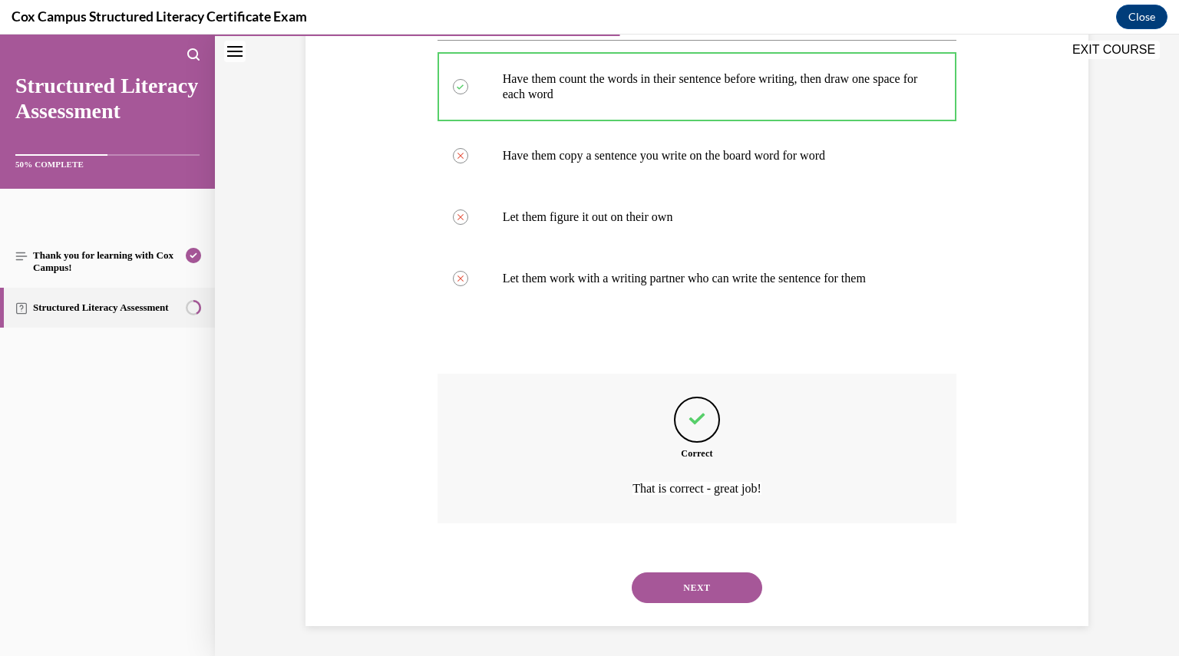
click at [697, 607] on div "NEXT" at bounding box center [696, 587] width 519 height 61
click at [698, 593] on button "NEXT" at bounding box center [697, 587] width 130 height 31
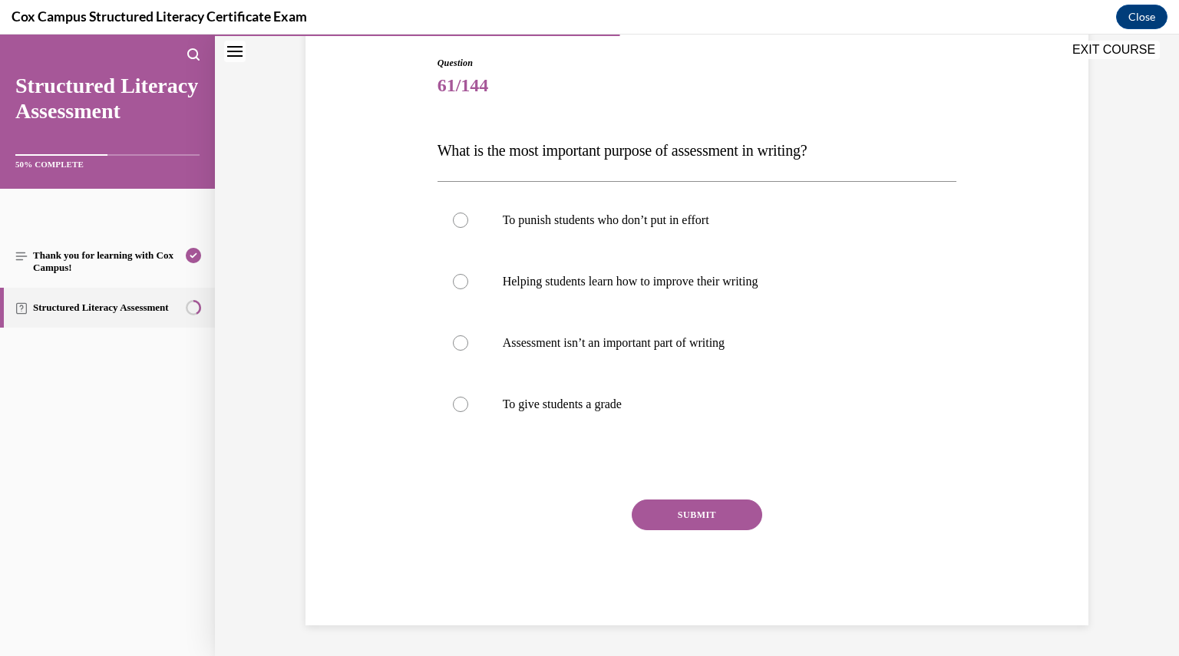
scroll to position [157, 0]
click at [524, 275] on p "Helping students learn how to improve their writing" at bounding box center [711, 282] width 416 height 15
click at [468, 275] on input "Helping students learn how to improve their writing" at bounding box center [460, 282] width 15 height 15
radio input "true"
click at [700, 513] on button "SUBMIT" at bounding box center [697, 515] width 130 height 31
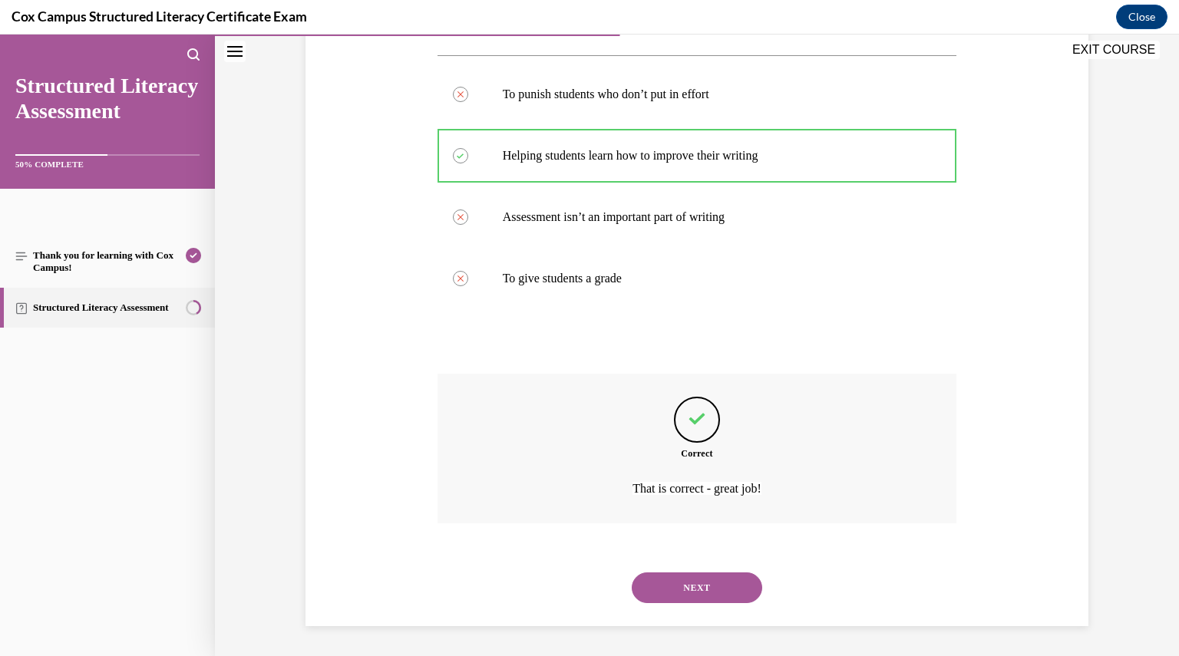
click at [692, 592] on button "NEXT" at bounding box center [697, 587] width 130 height 31
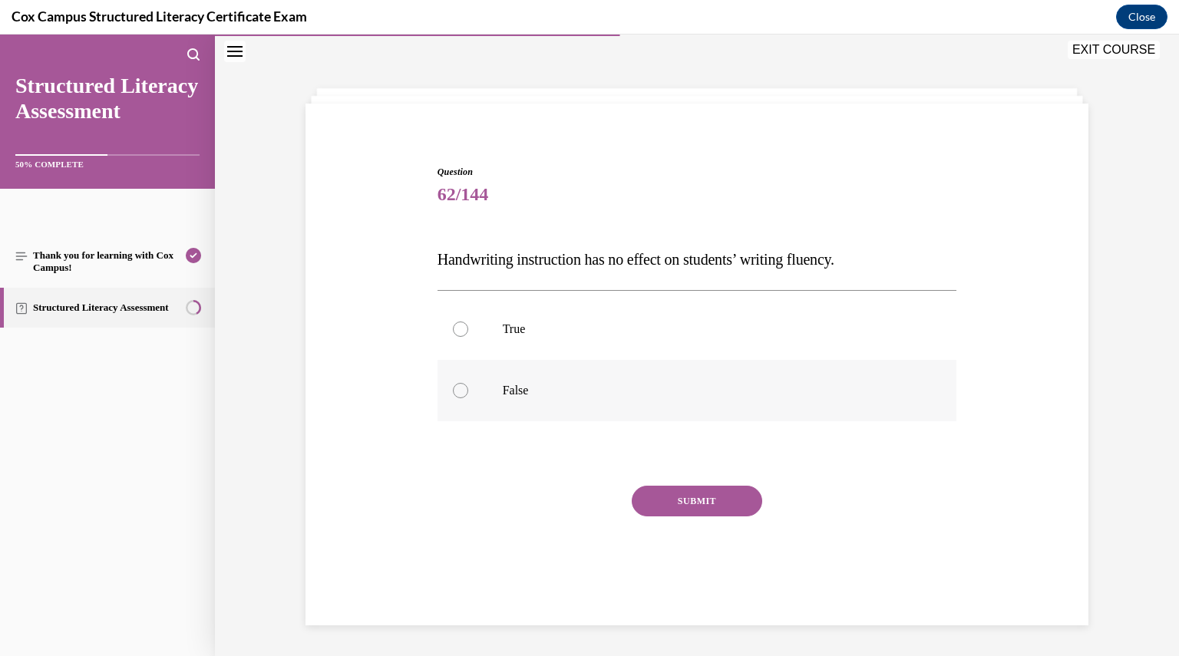
click at [615, 387] on p "False" at bounding box center [711, 390] width 416 height 15
click at [468, 387] on input "False" at bounding box center [460, 390] width 15 height 15
radio input "true"
click at [674, 486] on button "SUBMIT" at bounding box center [697, 501] width 130 height 31
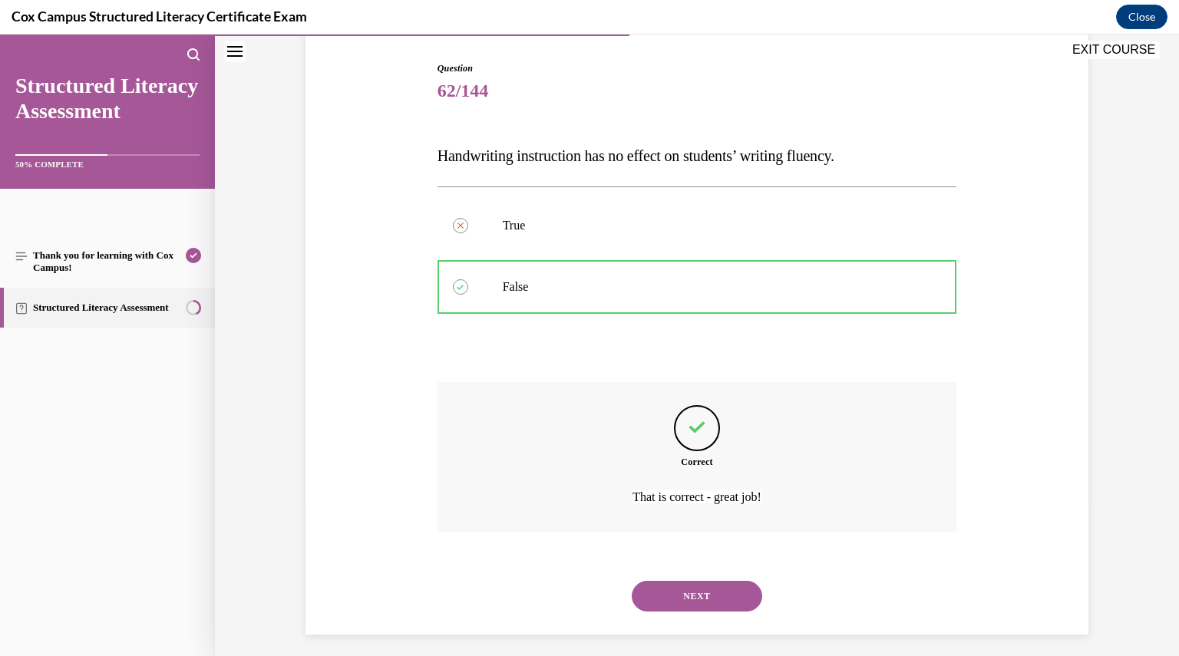
scroll to position [160, 0]
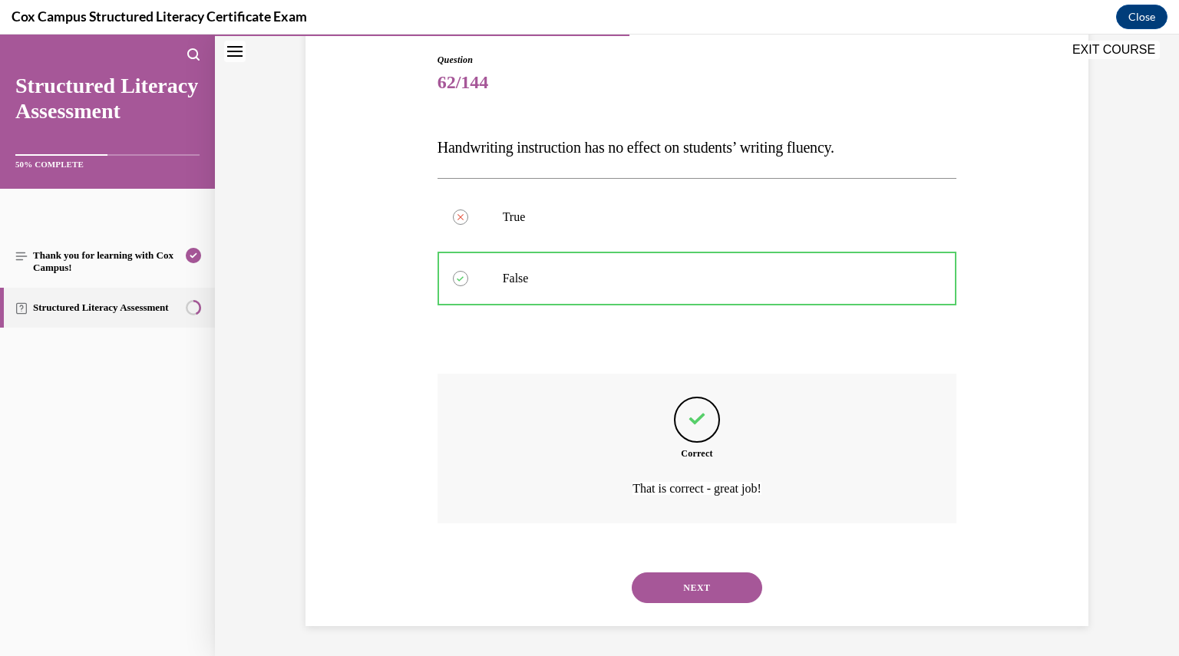
click at [696, 596] on button "NEXT" at bounding box center [697, 587] width 130 height 31
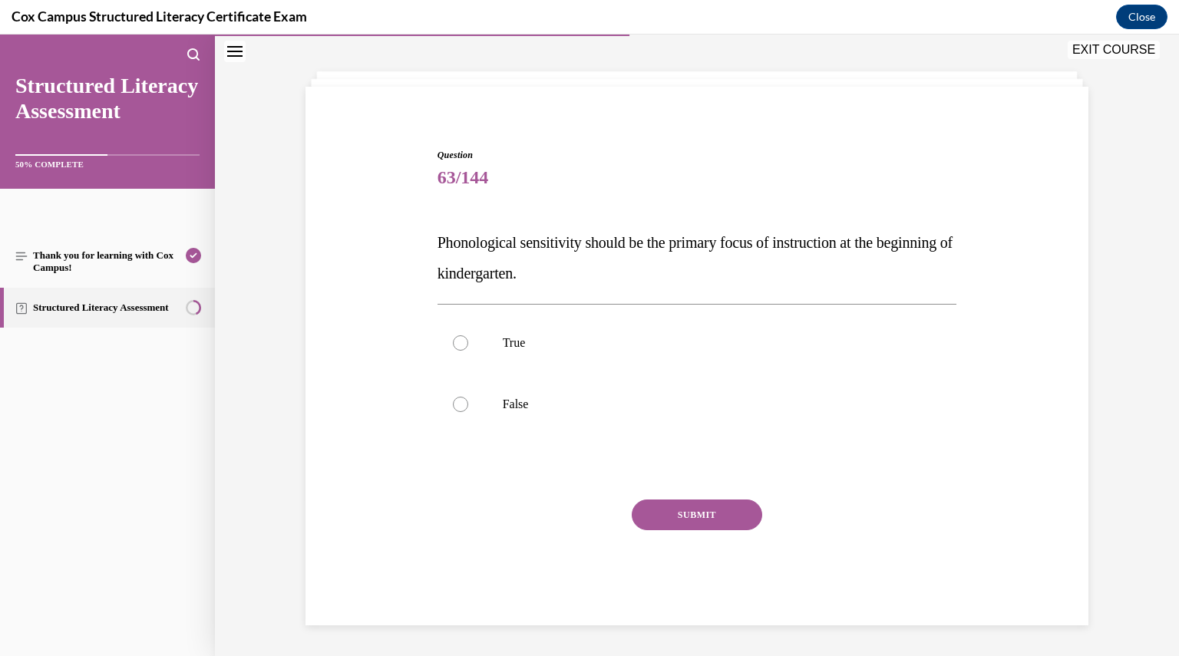
scroll to position [64, 0]
click at [608, 393] on label "False" at bounding box center [696, 404] width 519 height 61
click at [468, 397] on input "False" at bounding box center [460, 404] width 15 height 15
radio input "true"
click at [672, 513] on button "SUBMIT" at bounding box center [697, 515] width 130 height 31
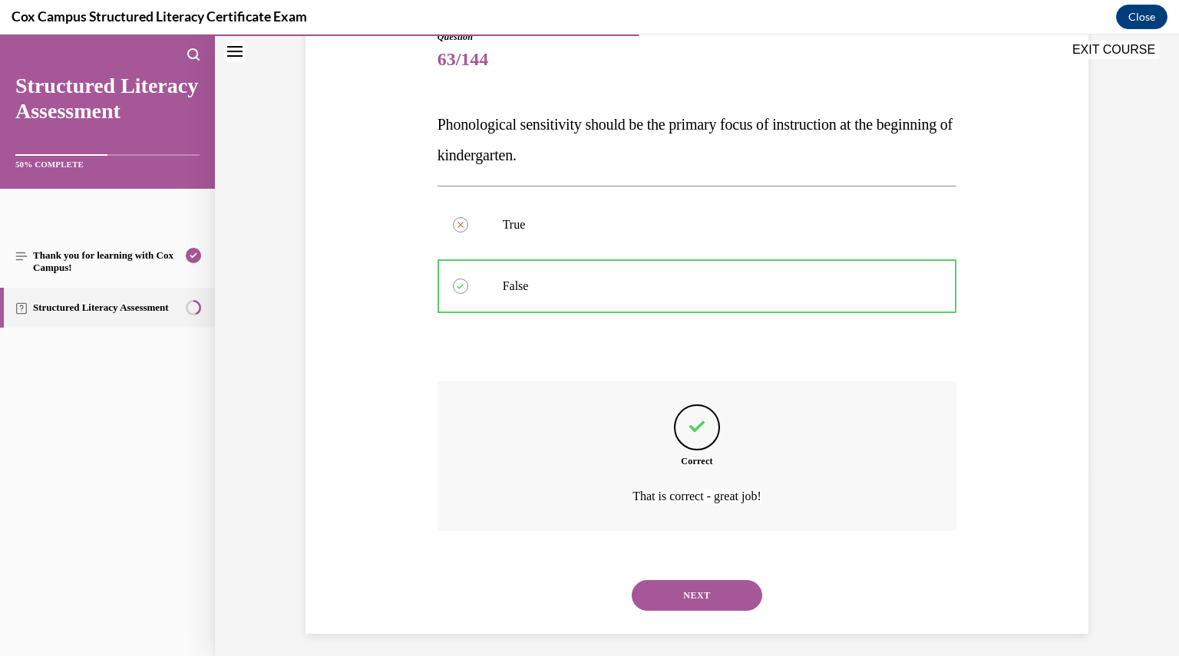
scroll to position [191, 0]
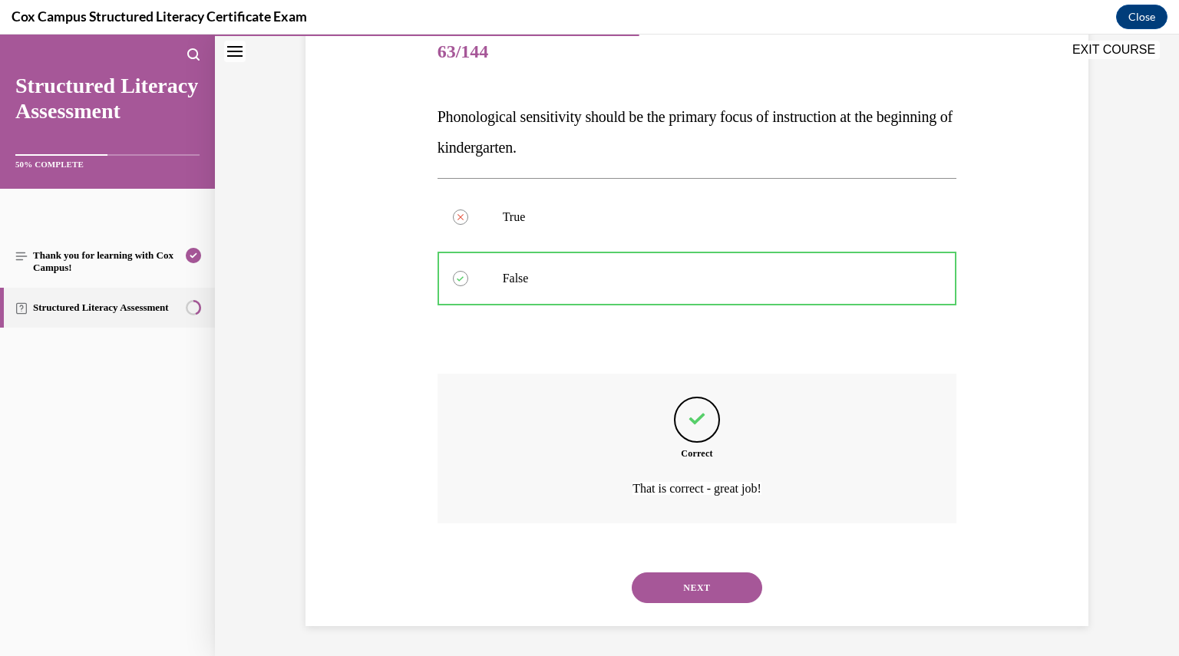
click at [692, 590] on button "NEXT" at bounding box center [697, 587] width 130 height 31
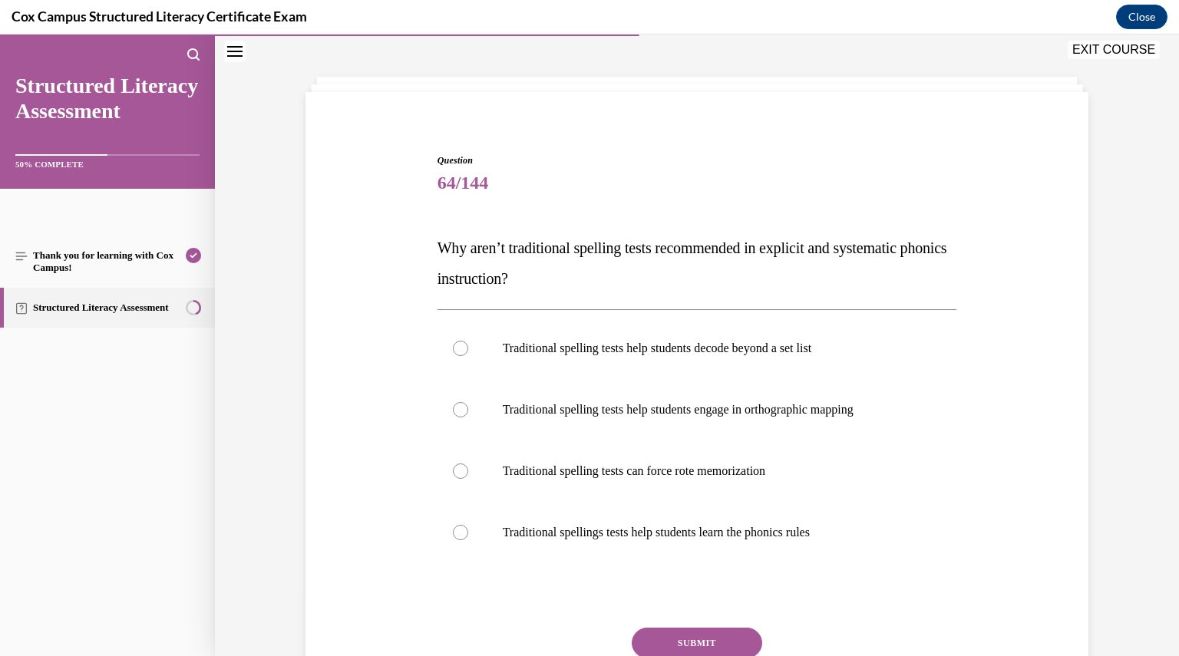
scroll to position [77, 0]
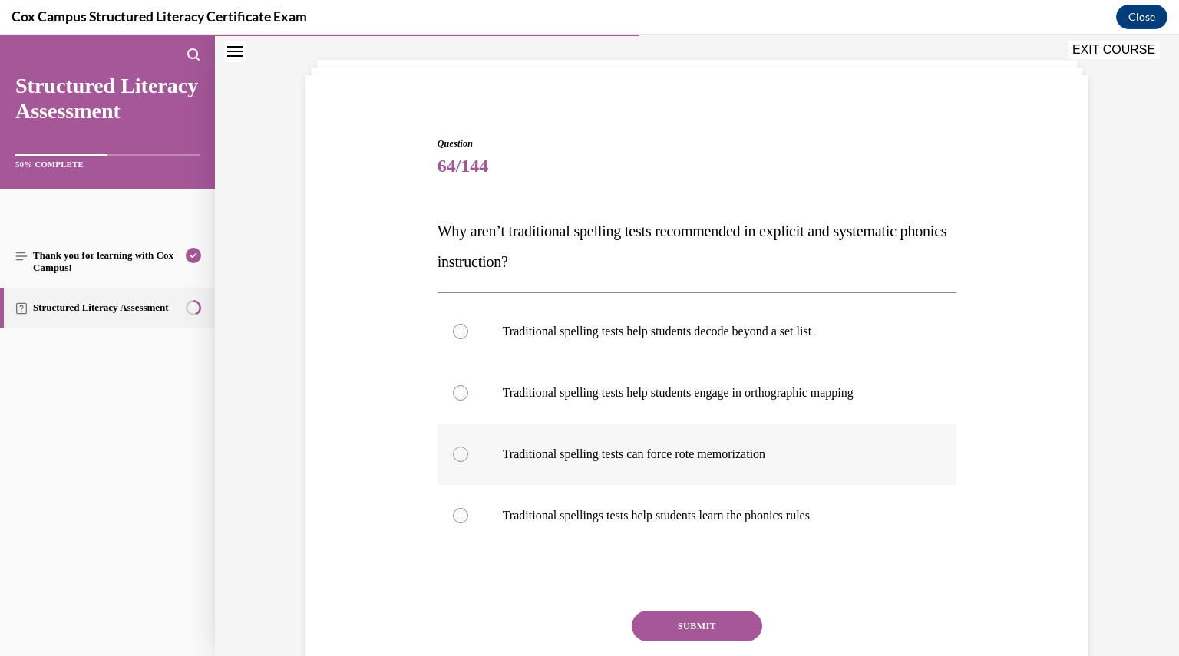
click at [539, 448] on p "Traditional spelling tests can force rote memorization" at bounding box center [711, 454] width 416 height 15
click at [468, 448] on input "Traditional spelling tests can force rote memorization" at bounding box center [460, 454] width 15 height 15
radio input "true"
click at [715, 621] on button "SUBMIT" at bounding box center [697, 626] width 130 height 31
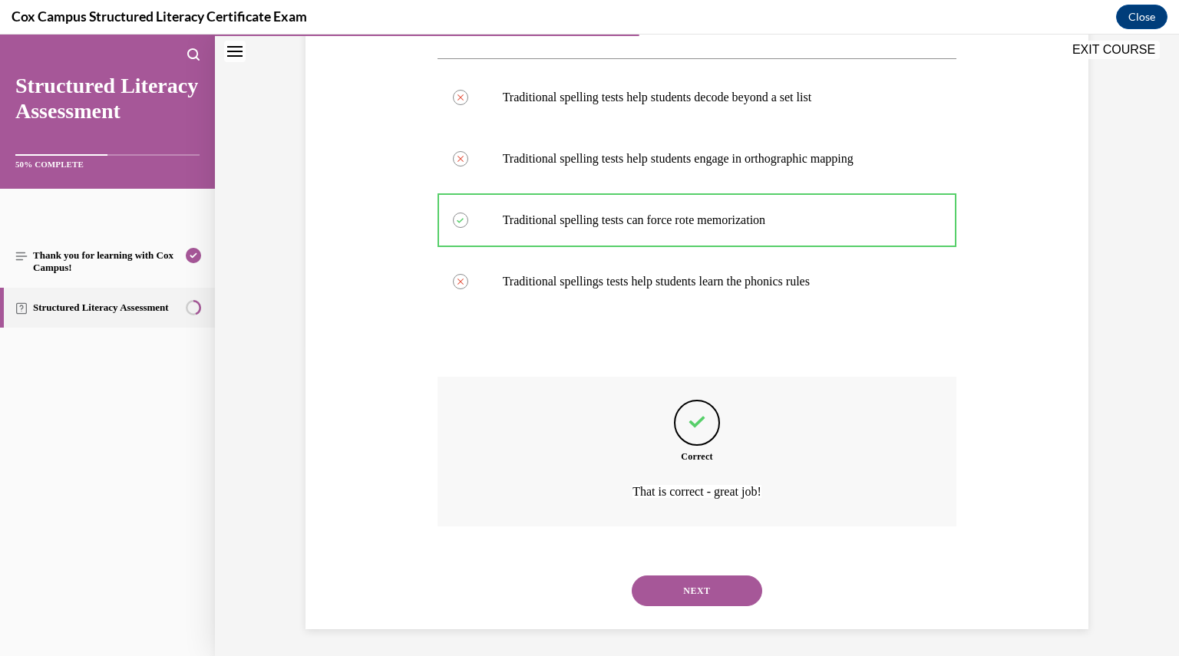
scroll to position [314, 0]
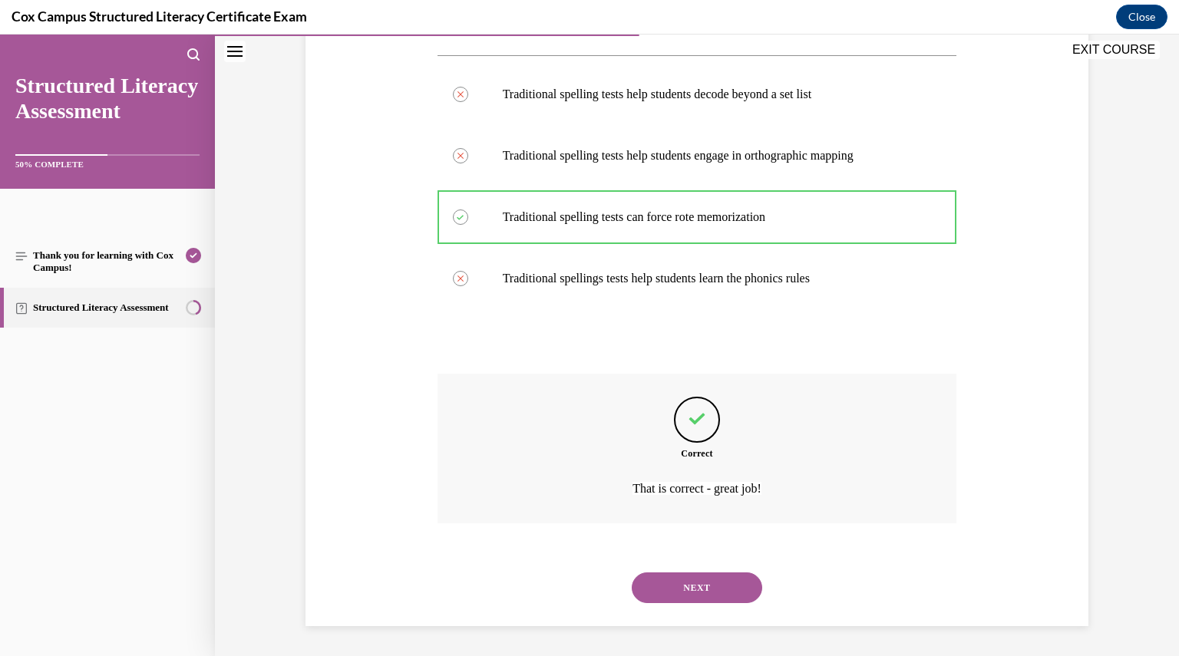
click at [717, 584] on button "NEXT" at bounding box center [697, 587] width 130 height 31
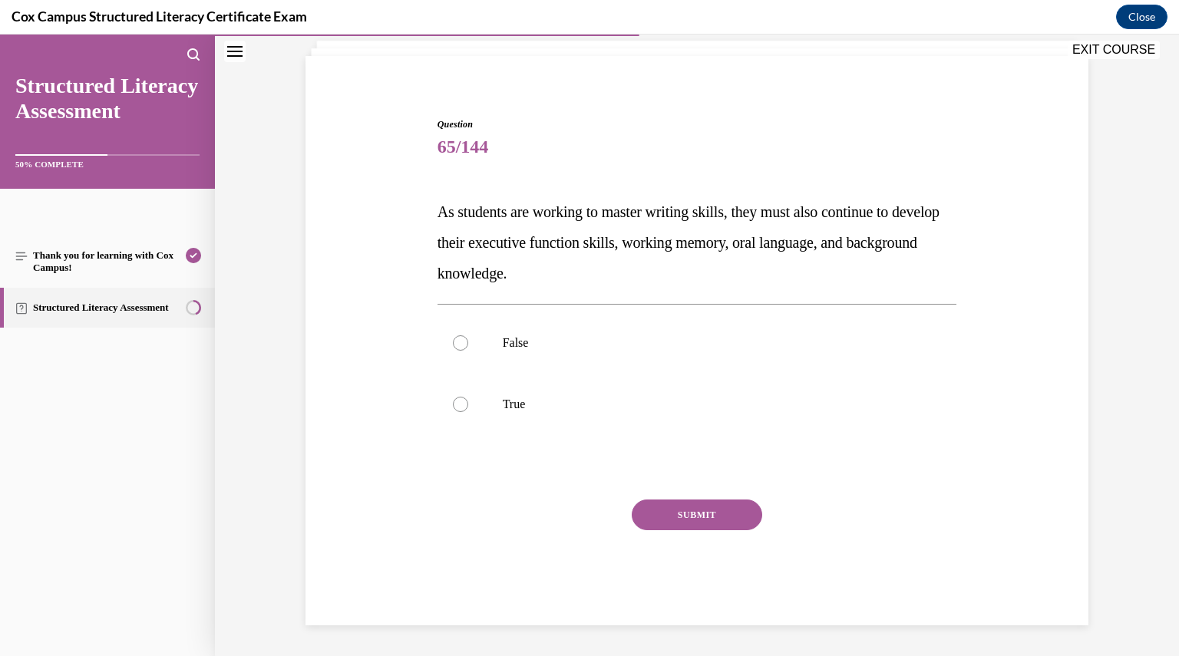
scroll to position [95, 0]
click at [505, 403] on p "True" at bounding box center [711, 404] width 416 height 15
click at [468, 403] on input "True" at bounding box center [460, 404] width 15 height 15
radio input "true"
click at [721, 518] on button "SUBMIT" at bounding box center [697, 515] width 130 height 31
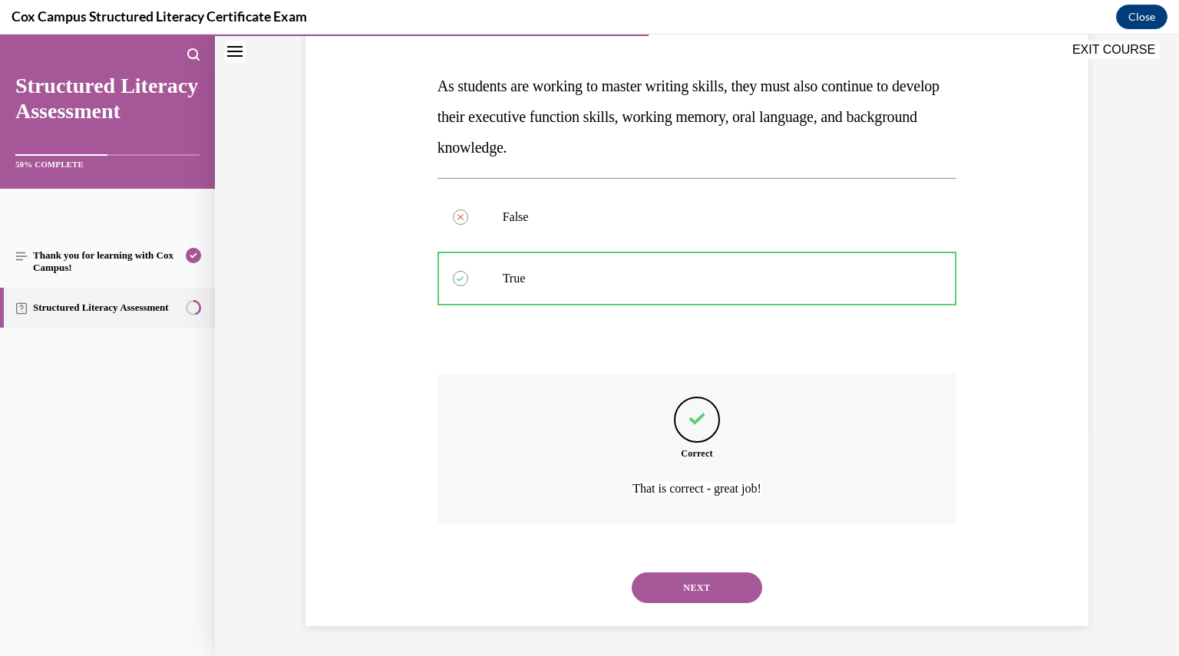
click at [712, 588] on button "NEXT" at bounding box center [697, 587] width 130 height 31
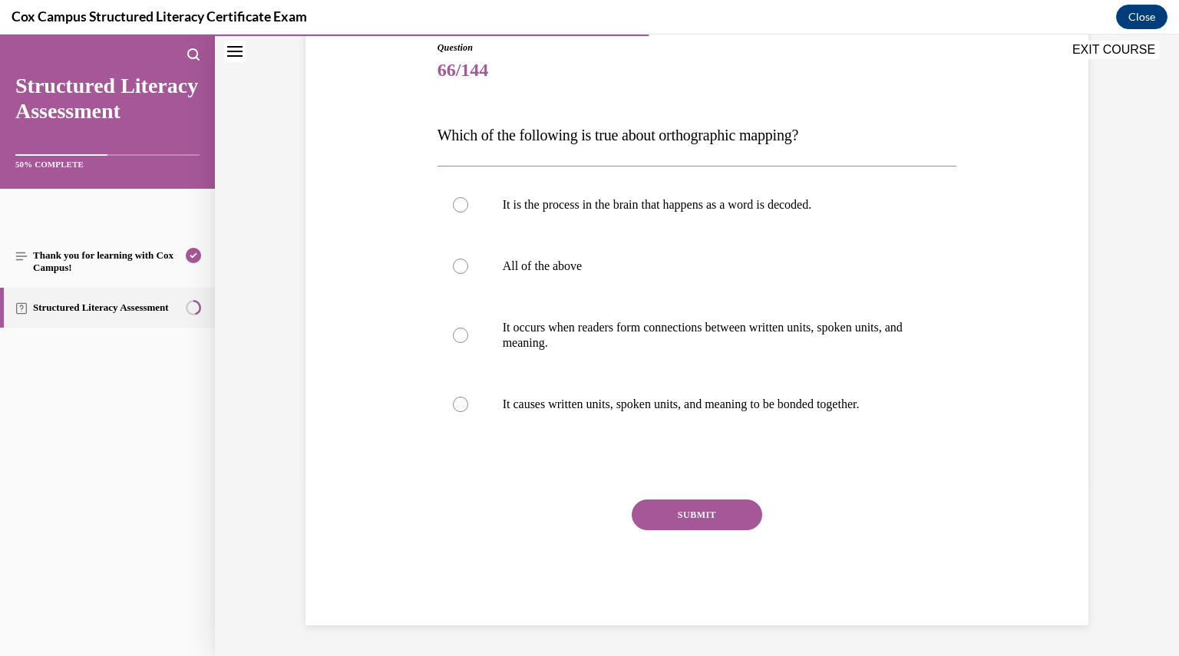
scroll to position [170, 0]
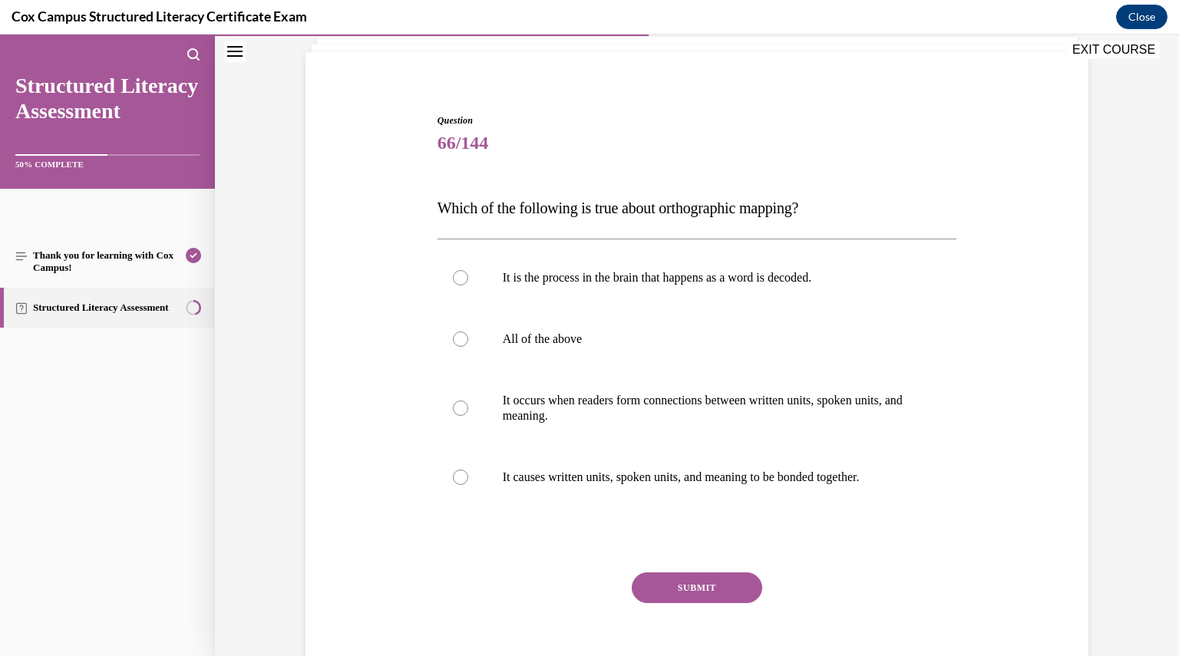
click at [590, 277] on div "It is the process in the brain that happens as a word is decoded. All of the ab…" at bounding box center [696, 377] width 519 height 277
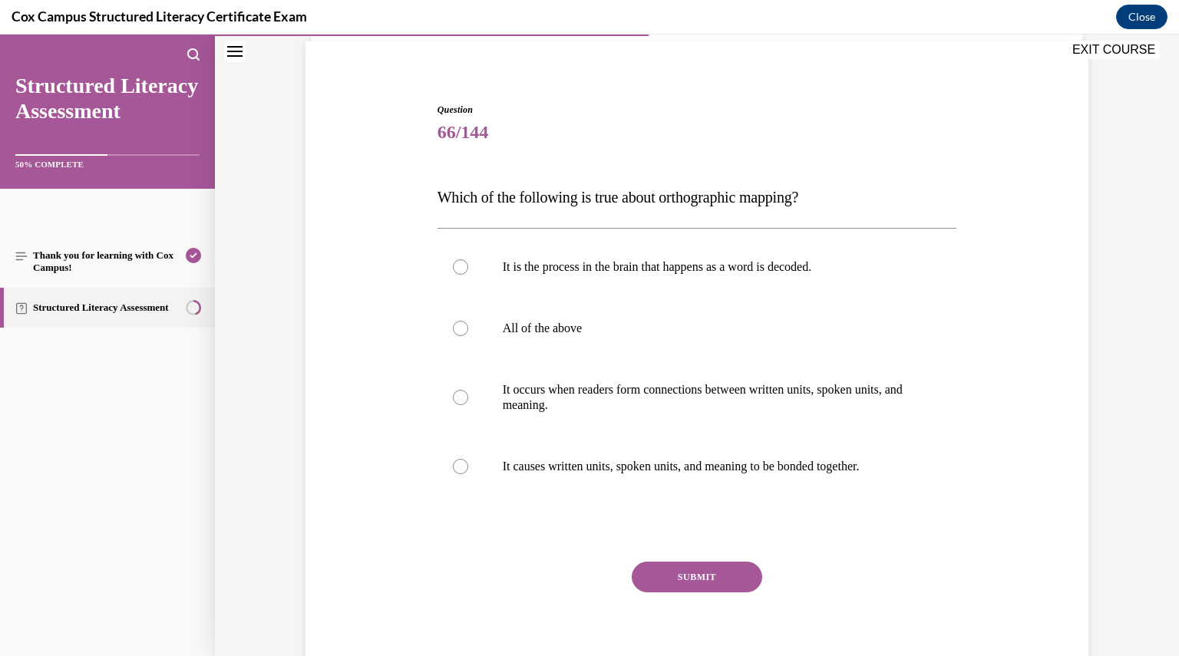
scroll to position [114, 0]
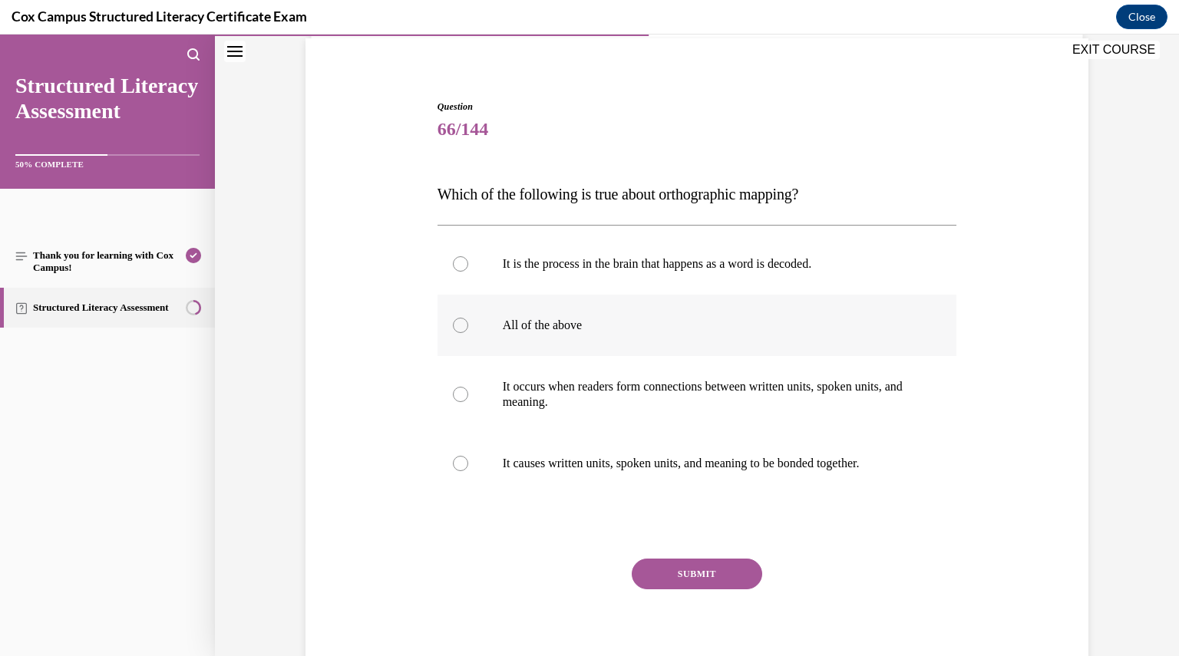
click at [576, 331] on p "All of the above" at bounding box center [711, 325] width 416 height 15
click at [468, 331] on input "All of the above" at bounding box center [460, 325] width 15 height 15
radio input "true"
click at [693, 574] on button "SUBMIT" at bounding box center [697, 574] width 130 height 31
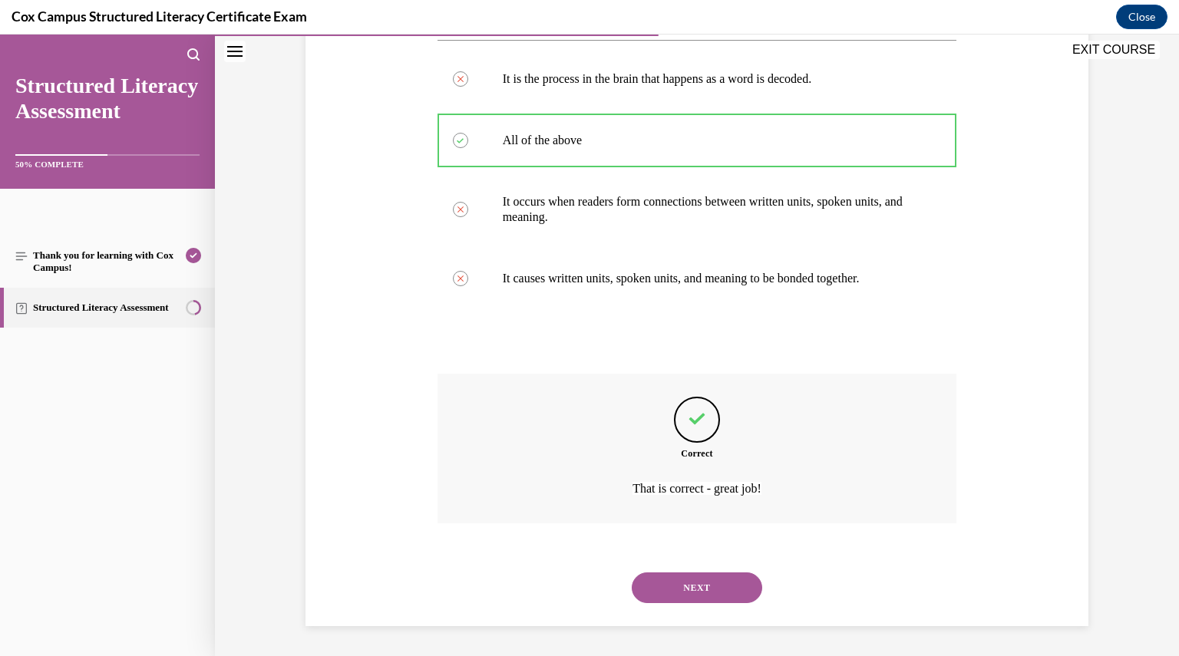
click at [694, 590] on button "NEXT" at bounding box center [697, 587] width 130 height 31
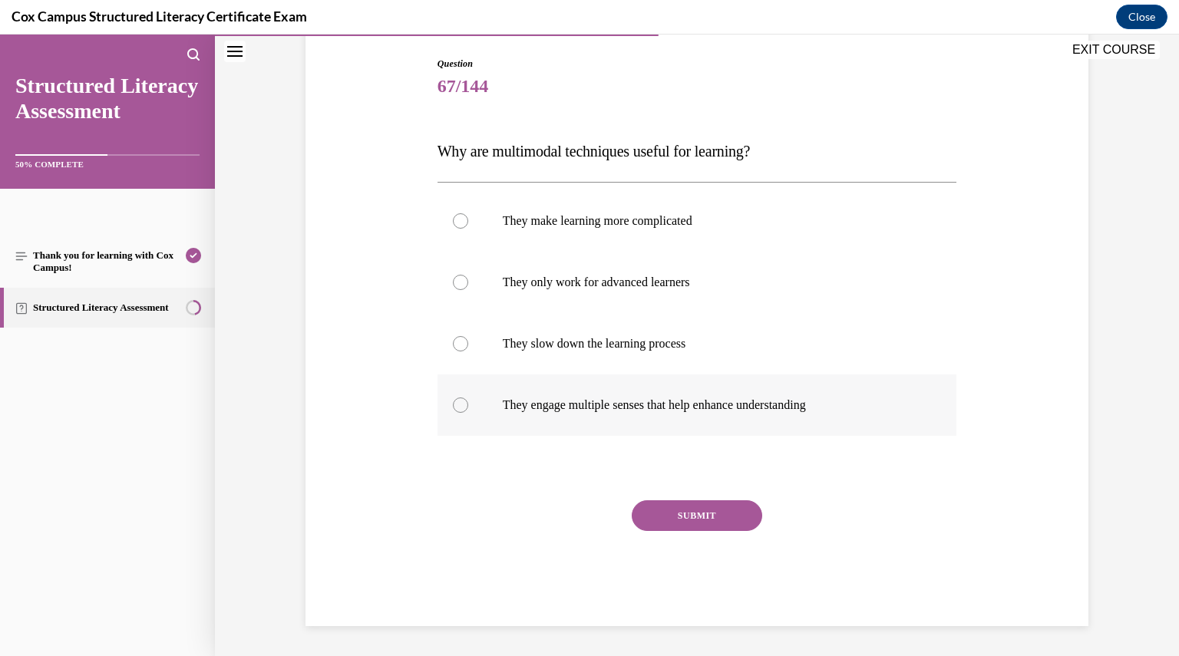
click at [573, 416] on label "They engage multiple senses that help enhance understanding" at bounding box center [696, 404] width 519 height 61
click at [468, 413] on input "They engage multiple senses that help enhance understanding" at bounding box center [460, 404] width 15 height 15
radio input "true"
click at [689, 519] on button "SUBMIT" at bounding box center [697, 515] width 130 height 31
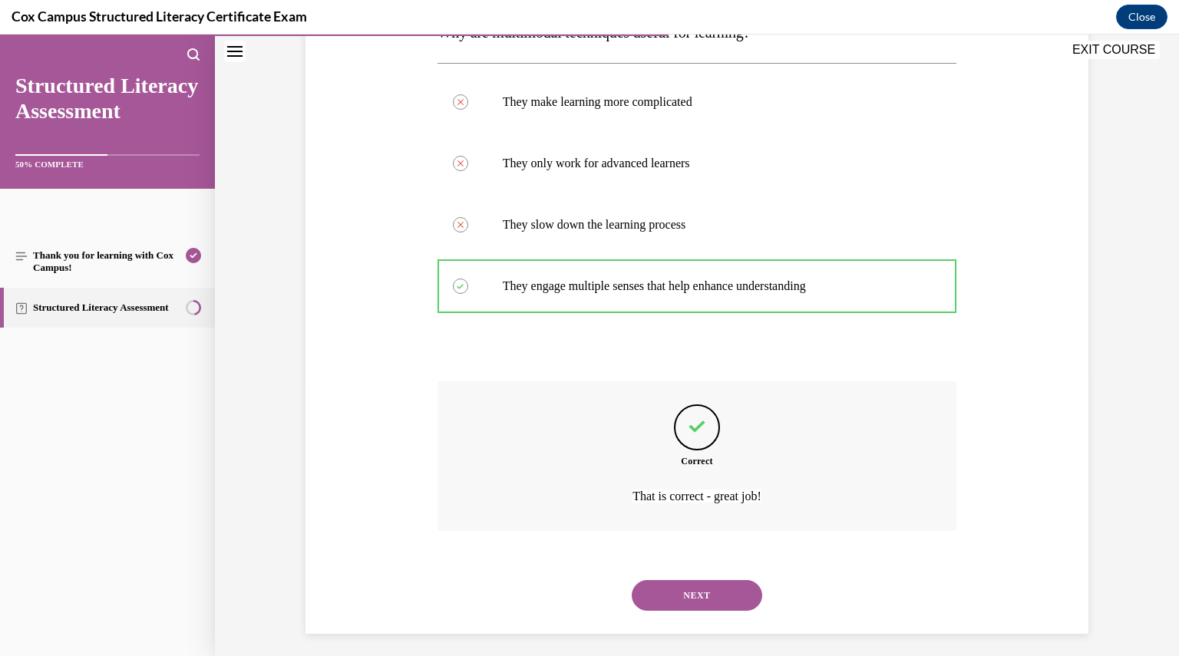
scroll to position [283, 0]
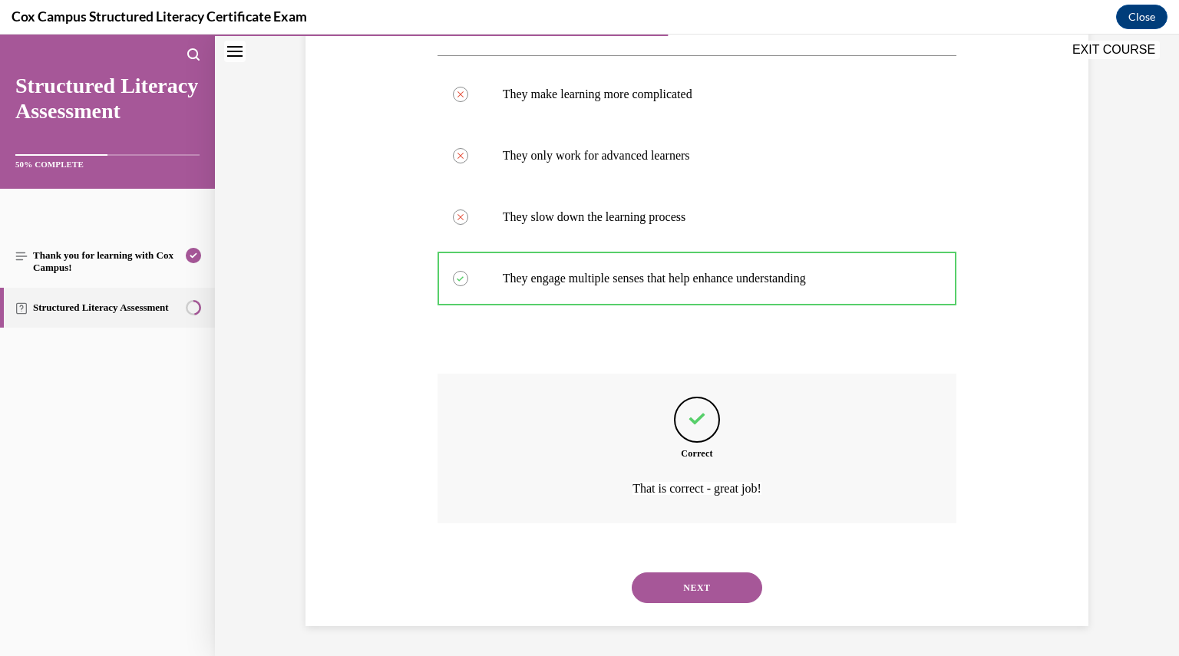
click at [689, 581] on button "NEXT" at bounding box center [697, 587] width 130 height 31
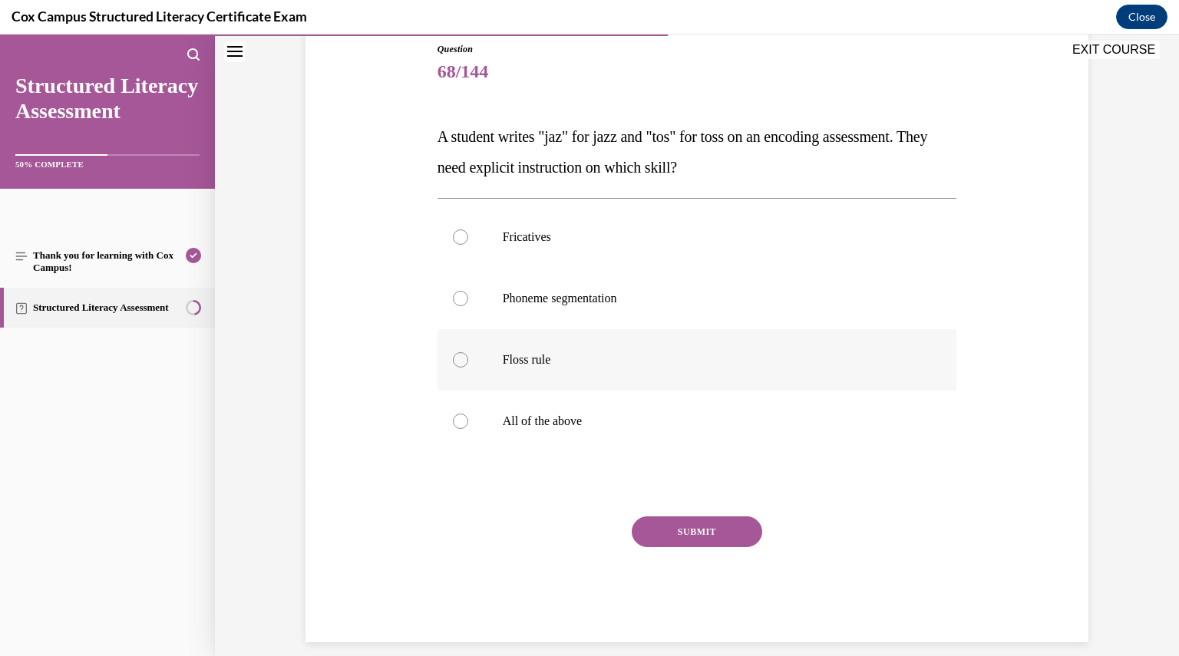
click at [578, 362] on p "Floss rule" at bounding box center [711, 359] width 416 height 15
click at [468, 362] on input "Floss rule" at bounding box center [460, 359] width 15 height 15
radio input "true"
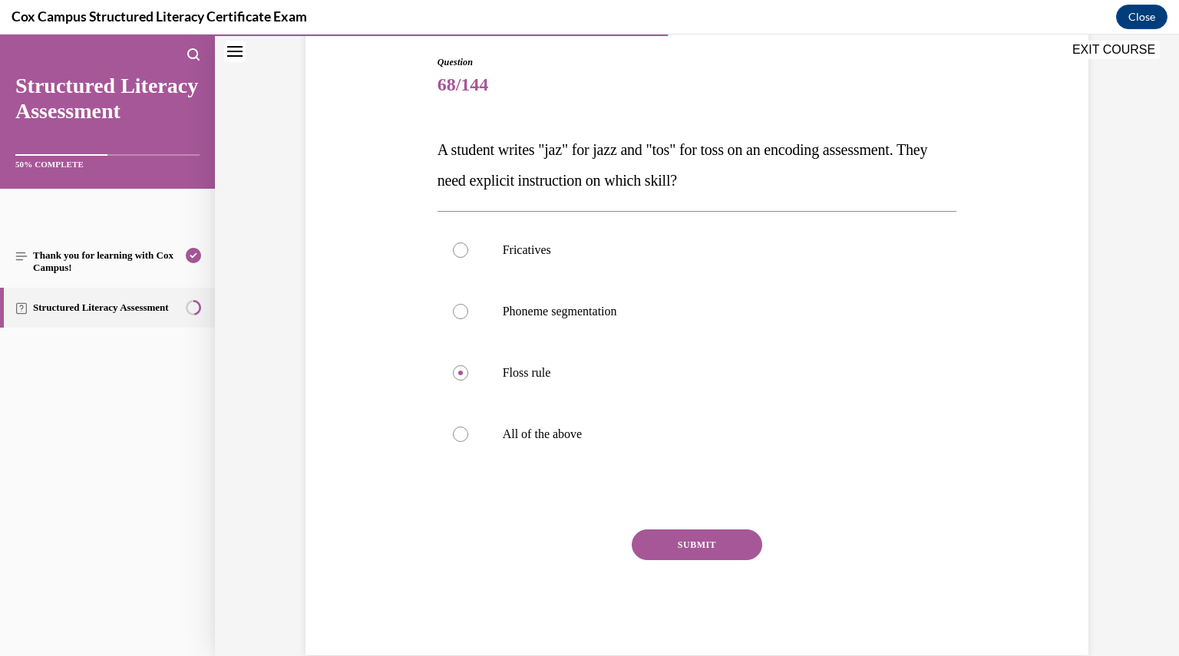
click at [694, 553] on button "SUBMIT" at bounding box center [697, 544] width 130 height 31
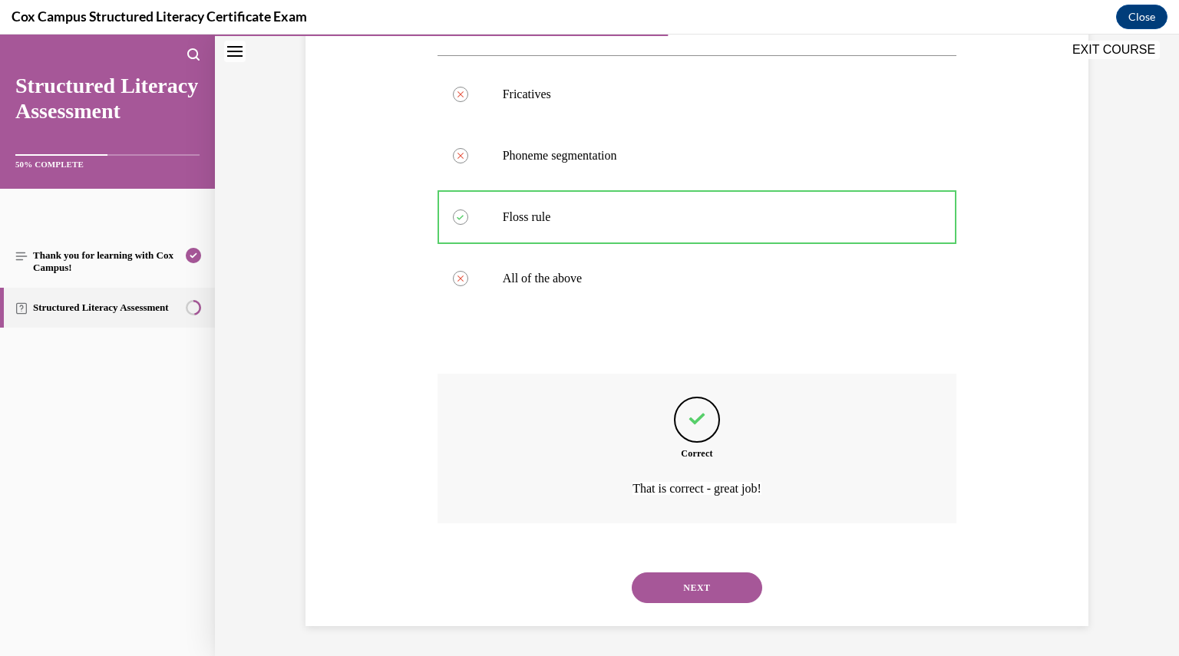
click at [709, 602] on button "NEXT" at bounding box center [697, 587] width 130 height 31
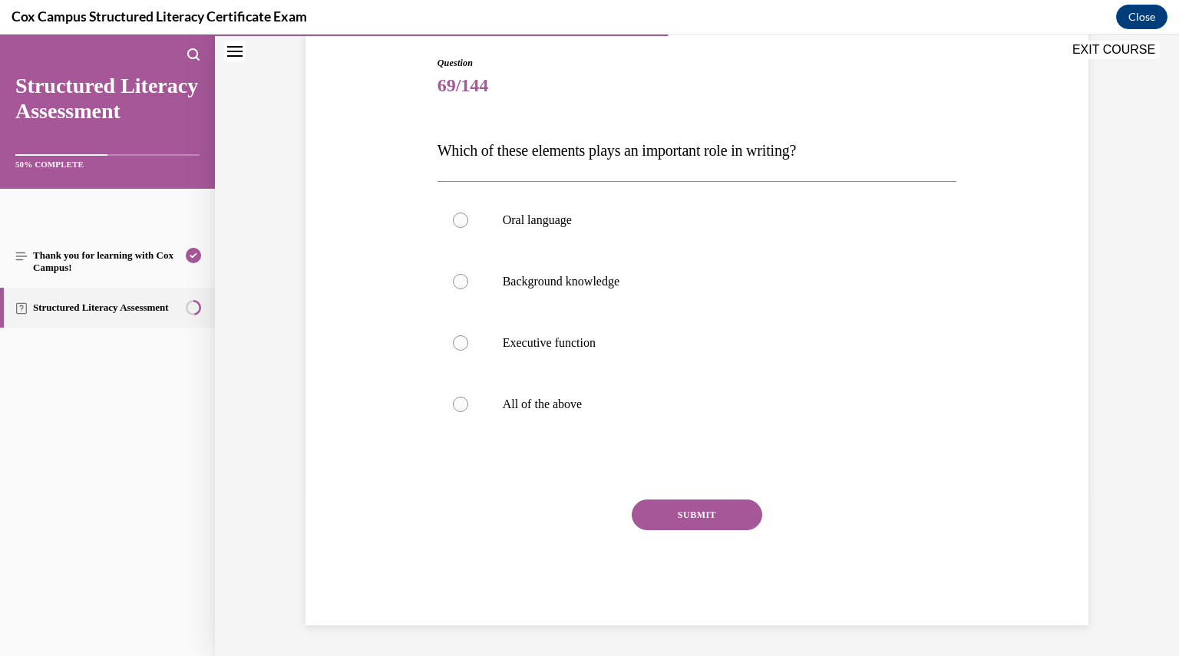
scroll to position [157, 0]
click at [510, 397] on p "All of the above" at bounding box center [711, 404] width 416 height 15
click at [468, 397] on input "All of the above" at bounding box center [460, 404] width 15 height 15
radio input "true"
click at [696, 506] on button "SUBMIT" at bounding box center [697, 515] width 130 height 31
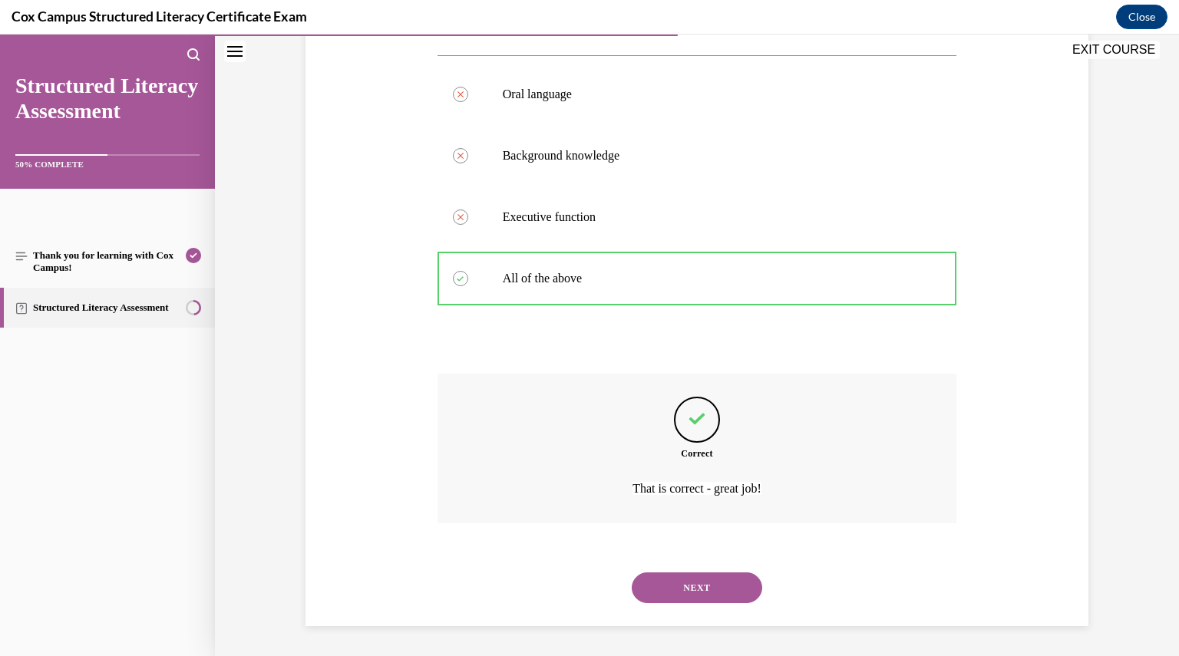
click at [688, 589] on button "NEXT" at bounding box center [697, 587] width 130 height 31
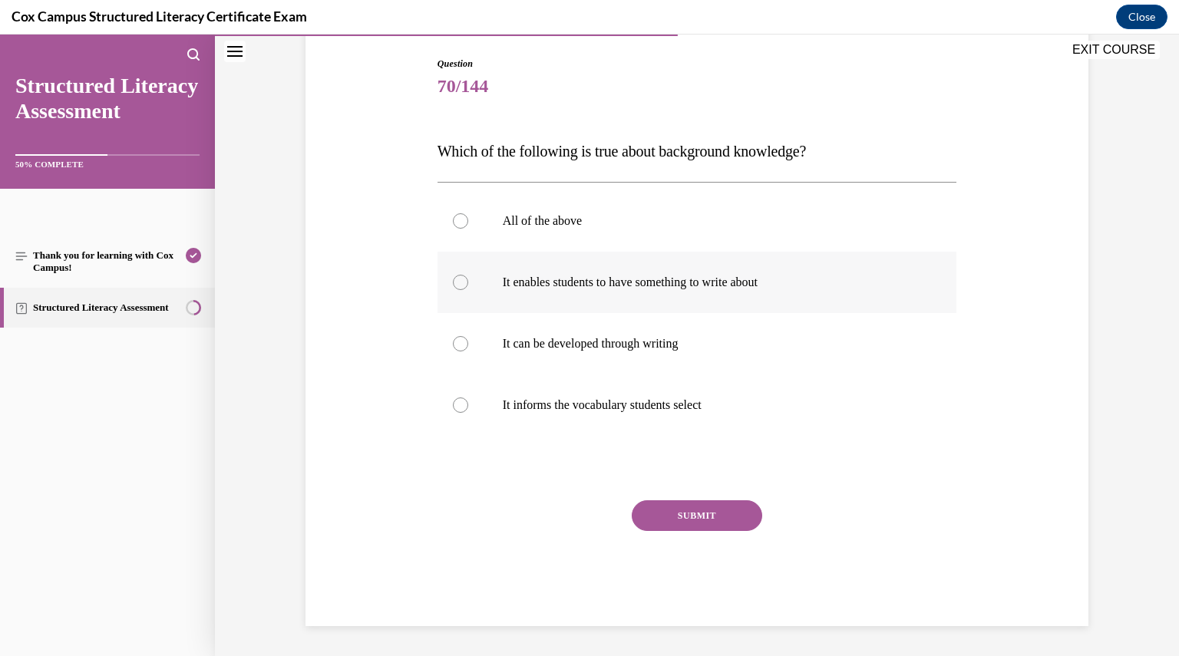
click at [568, 253] on label "It enables students to have something to write about" at bounding box center [696, 282] width 519 height 61
click at [468, 275] on input "It enables students to have something to write about" at bounding box center [460, 282] width 15 height 15
radio input "true"
click at [568, 253] on label "It enables students to have something to write about" at bounding box center [696, 282] width 519 height 61
click at [468, 275] on input "It enables students to have something to write about" at bounding box center [460, 282] width 15 height 15
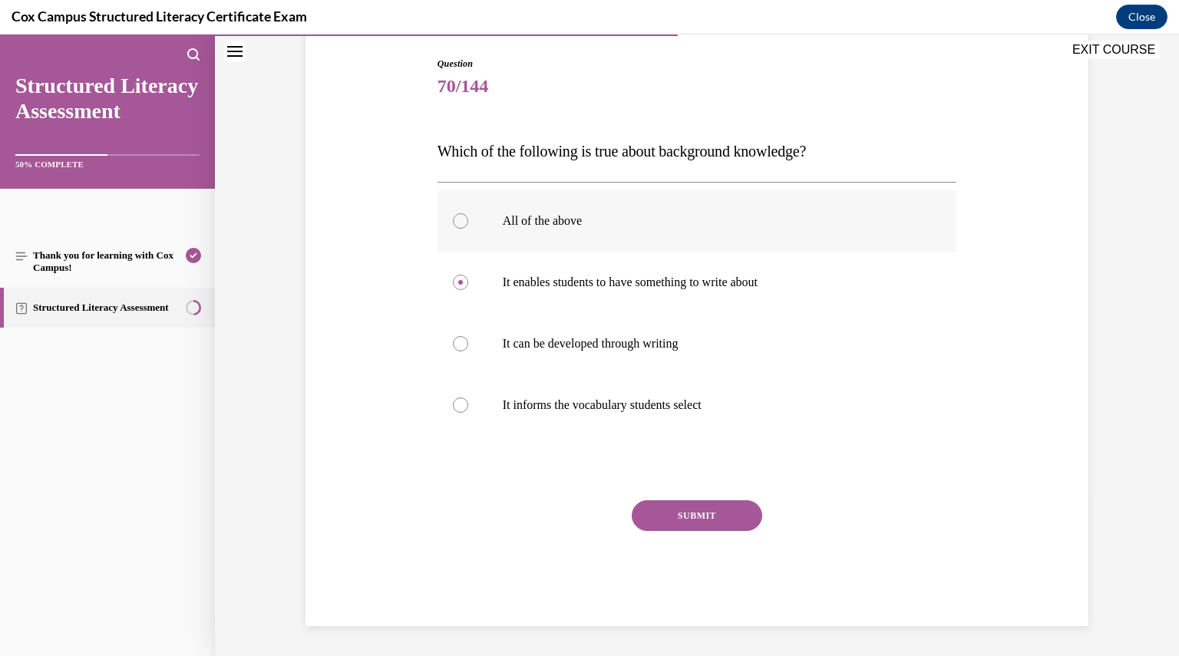
click at [557, 220] on p "All of the above" at bounding box center [711, 220] width 416 height 15
click at [468, 220] on input "All of the above" at bounding box center [460, 220] width 15 height 15
radio input "true"
click at [662, 501] on button "SUBMIT" at bounding box center [697, 515] width 130 height 31
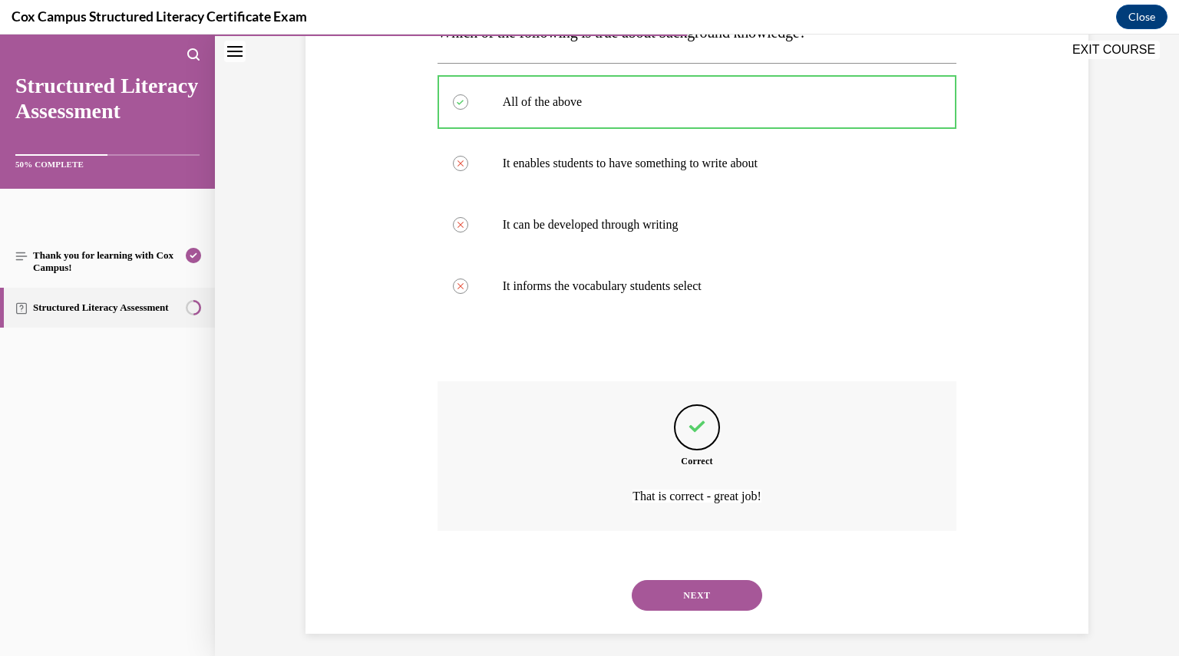
scroll to position [283, 0]
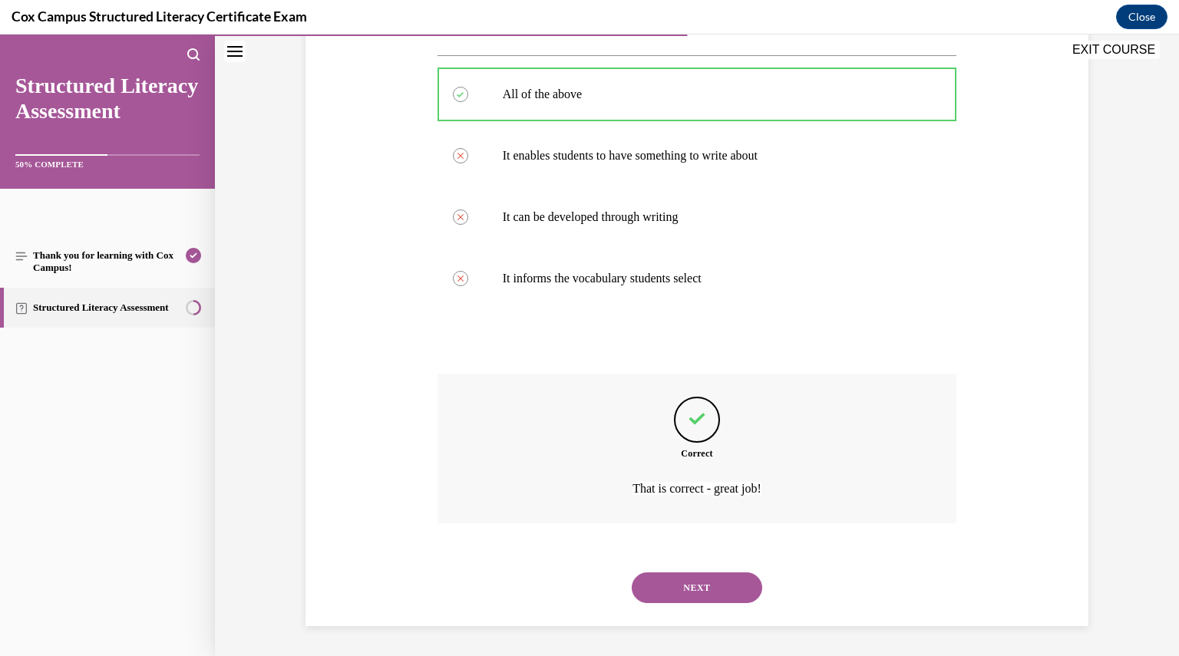
click at [674, 575] on button "NEXT" at bounding box center [697, 587] width 130 height 31
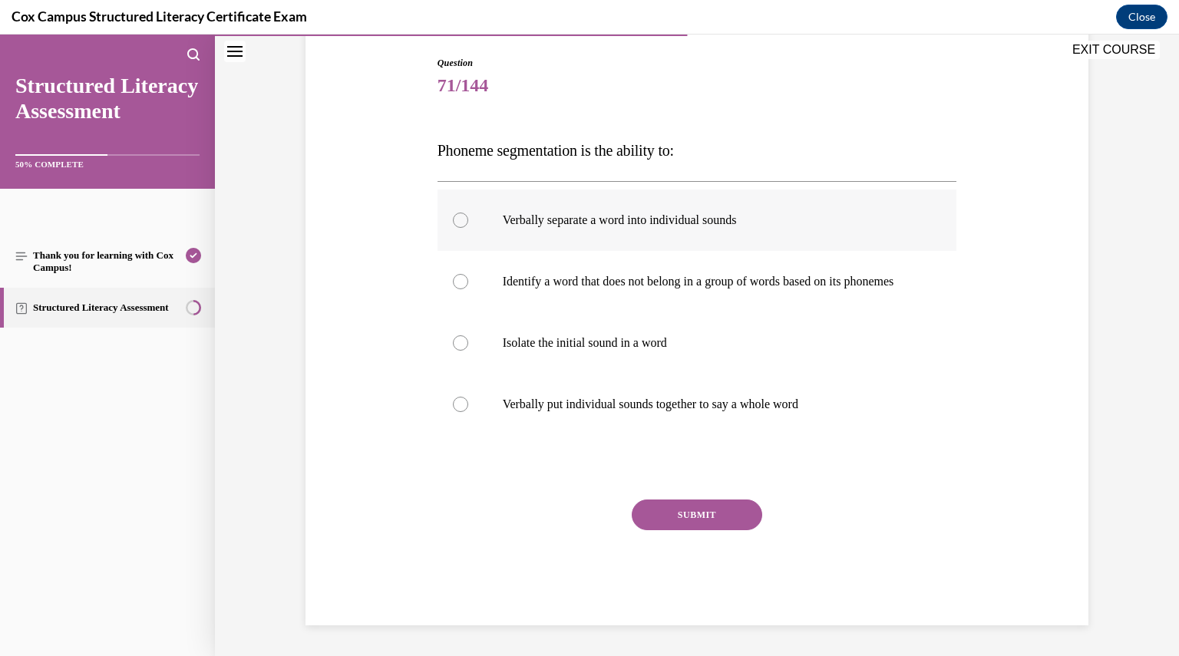
click at [494, 216] on label "Verbally separate a word into individual sounds" at bounding box center [696, 220] width 519 height 61
click at [468, 216] on input "Verbally separate a word into individual sounds" at bounding box center [460, 220] width 15 height 15
radio input "true"
click at [672, 508] on button "SUBMIT" at bounding box center [697, 515] width 130 height 31
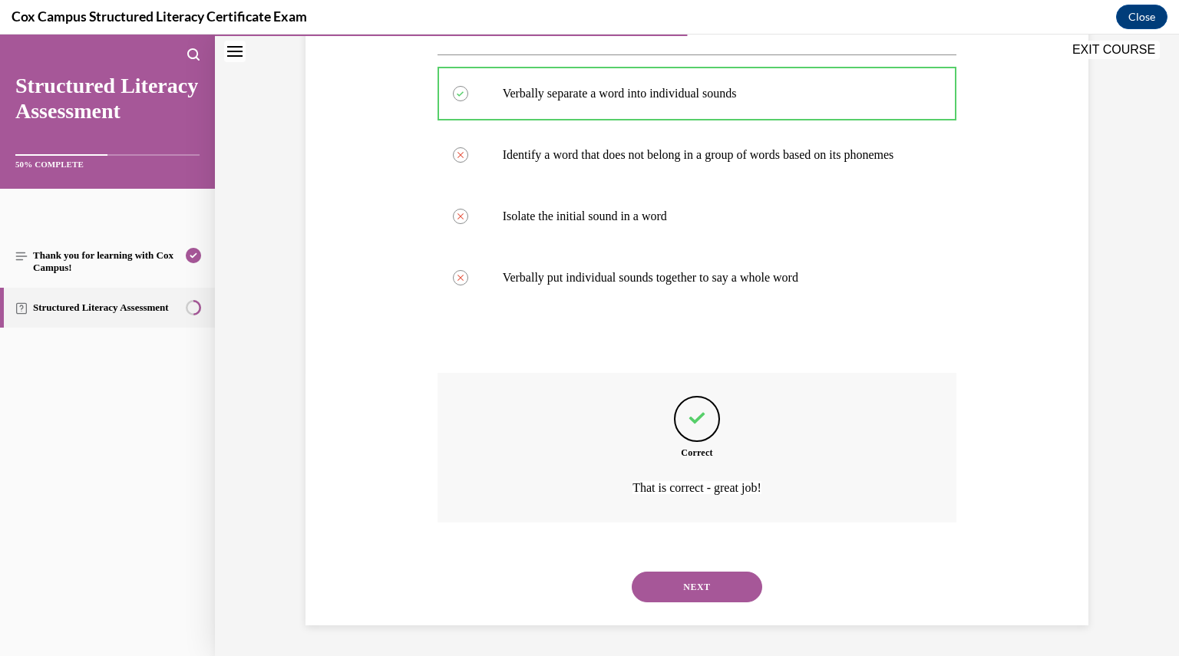
scroll to position [298, 0]
click at [687, 597] on button "NEXT" at bounding box center [697, 587] width 130 height 31
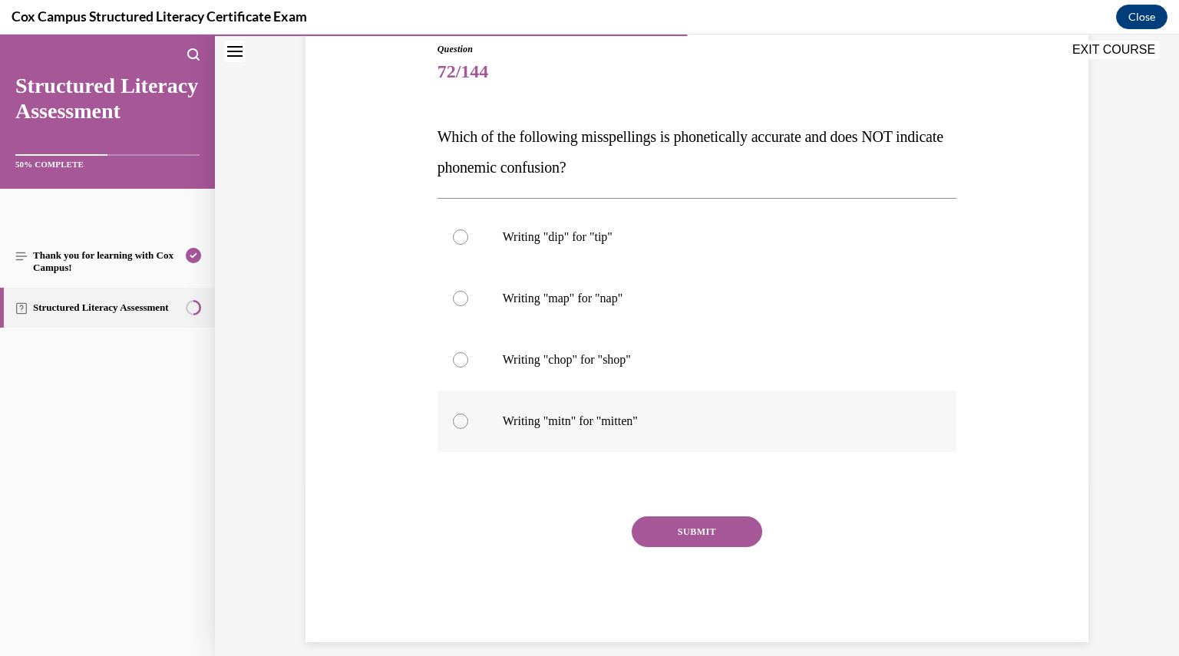
click at [563, 409] on label "Writing "mitn" for "mitten"" at bounding box center [696, 421] width 519 height 61
click at [468, 414] on input "Writing "mitn" for "mitten"" at bounding box center [460, 421] width 15 height 15
radio input "true"
click at [684, 525] on button "SUBMIT" at bounding box center [697, 531] width 130 height 31
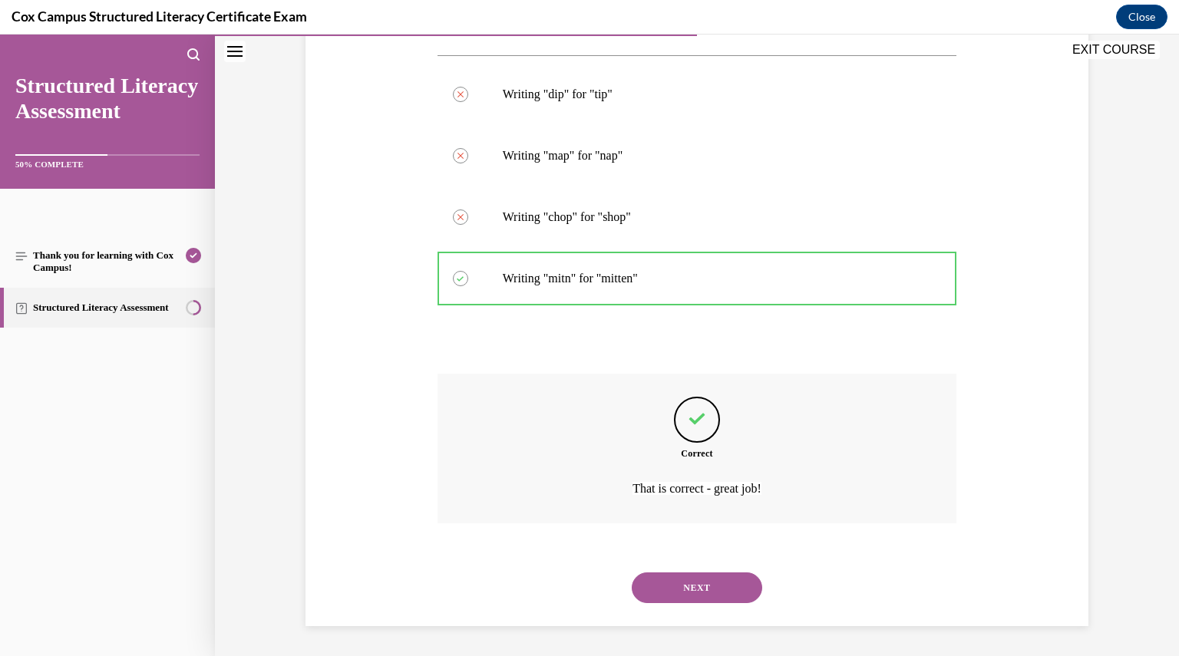
click at [704, 587] on button "NEXT" at bounding box center [697, 587] width 130 height 31
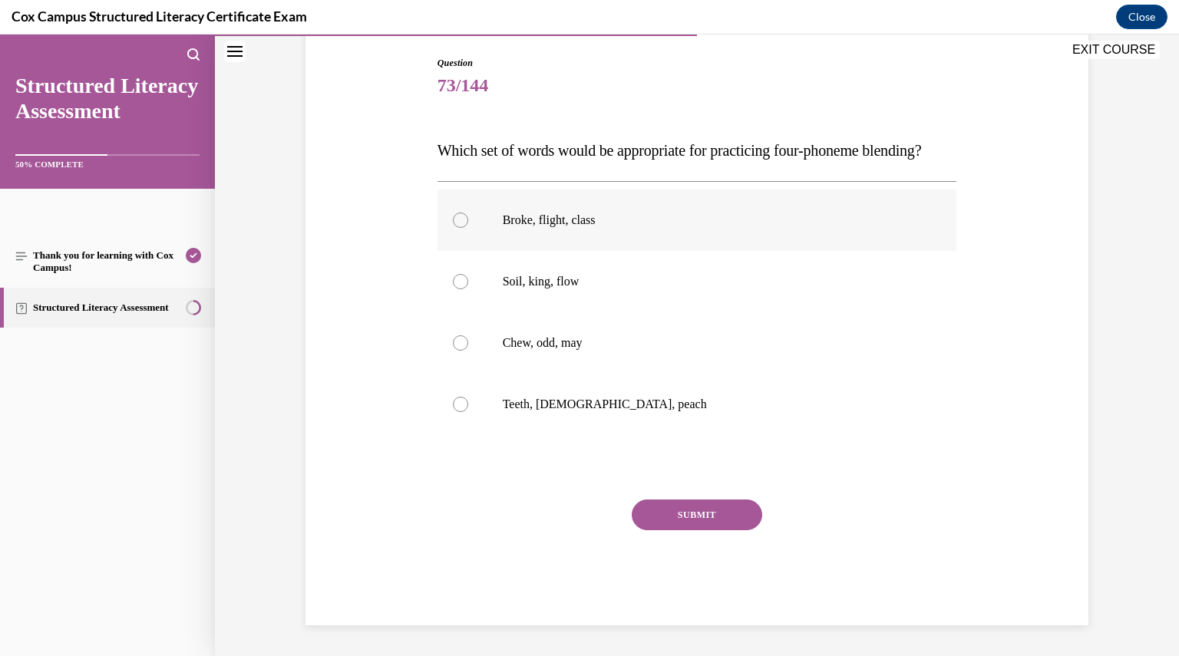
click at [536, 251] on label "Broke, flight, class" at bounding box center [696, 220] width 519 height 61
click at [468, 228] on input "Broke, flight, class" at bounding box center [460, 220] width 15 height 15
radio input "true"
click at [674, 524] on button "SUBMIT" at bounding box center [697, 515] width 130 height 31
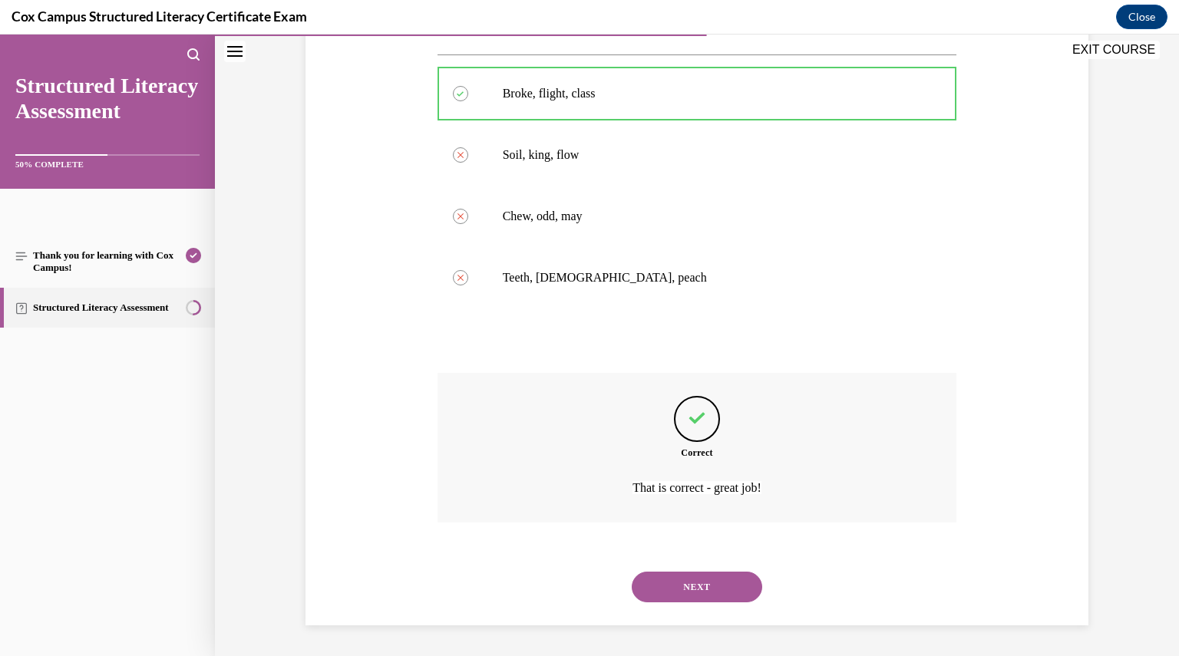
scroll to position [314, 0]
click at [691, 604] on div "NEXT" at bounding box center [696, 586] width 519 height 61
click at [689, 600] on button "NEXT" at bounding box center [697, 587] width 130 height 31
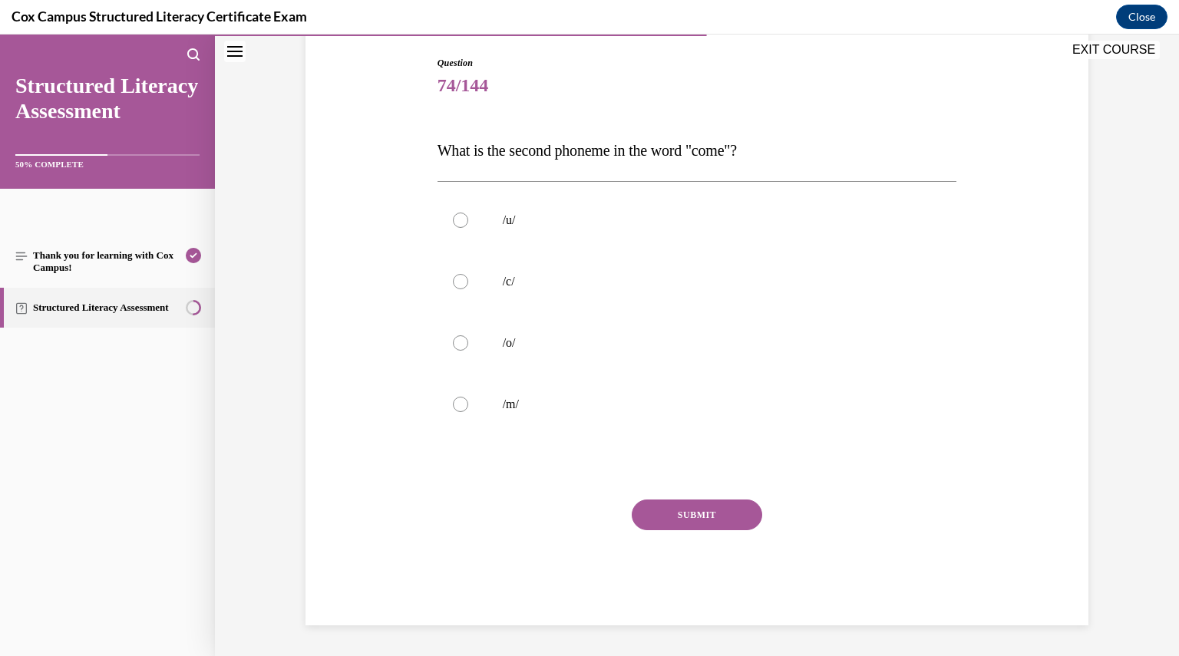
scroll to position [157, 0]
click at [454, 213] on div at bounding box center [460, 220] width 15 height 15
click at [454, 213] on input "/u/" at bounding box center [460, 220] width 15 height 15
radio input "true"
click at [661, 498] on div "Question 74/144 What is the second phoneme in the word "come"?   /u/   /c/   /o…" at bounding box center [696, 341] width 519 height 569
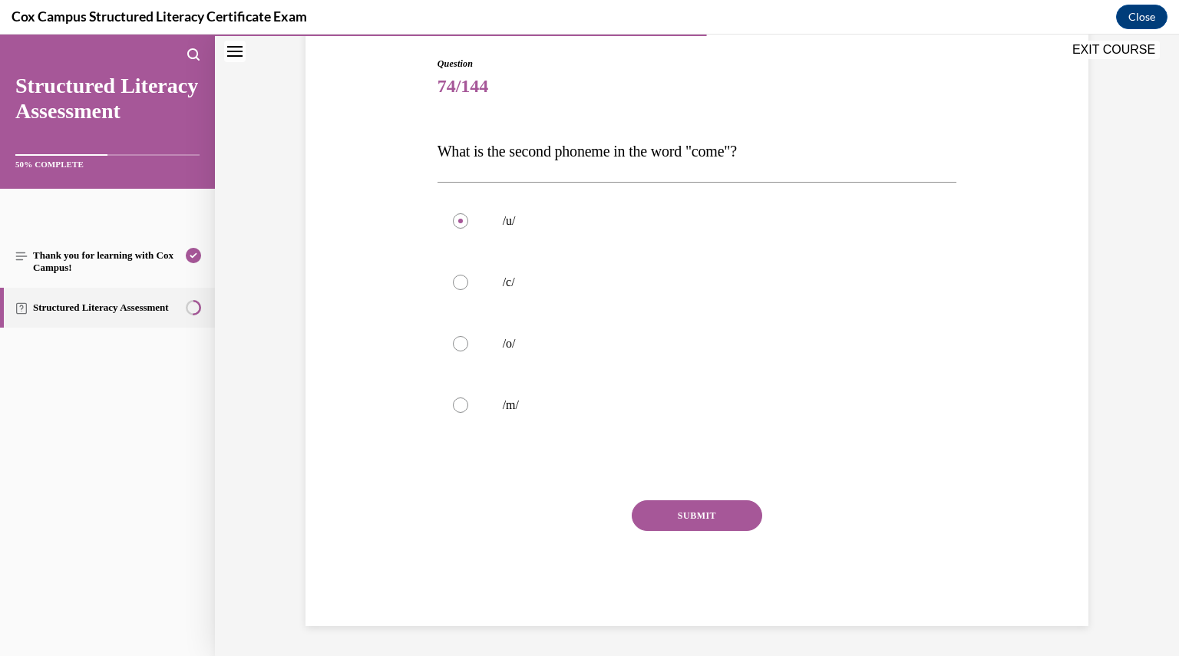
click at [659, 510] on button "SUBMIT" at bounding box center [697, 515] width 130 height 31
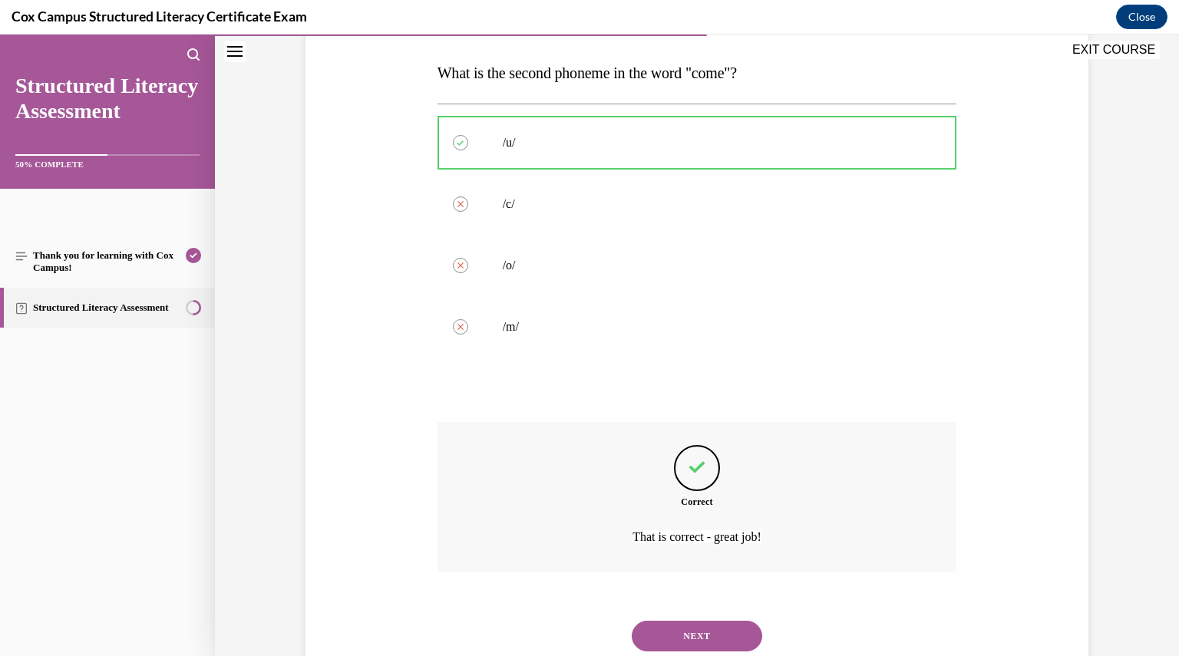
scroll to position [283, 0]
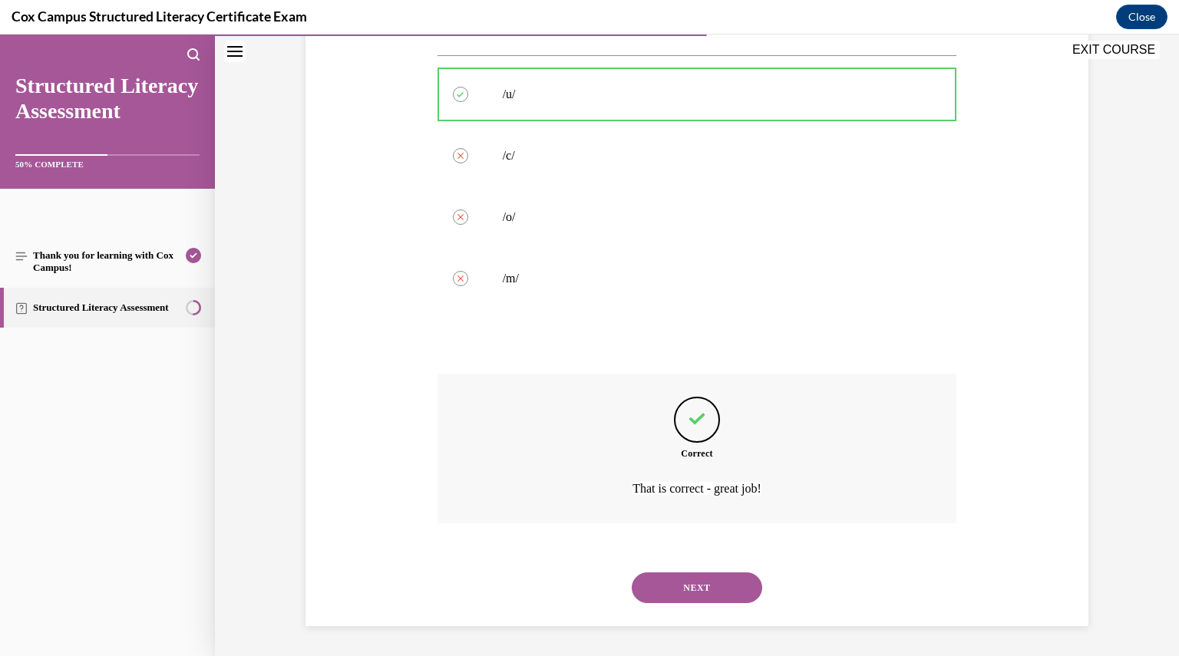
click at [683, 595] on button "NEXT" at bounding box center [697, 587] width 130 height 31
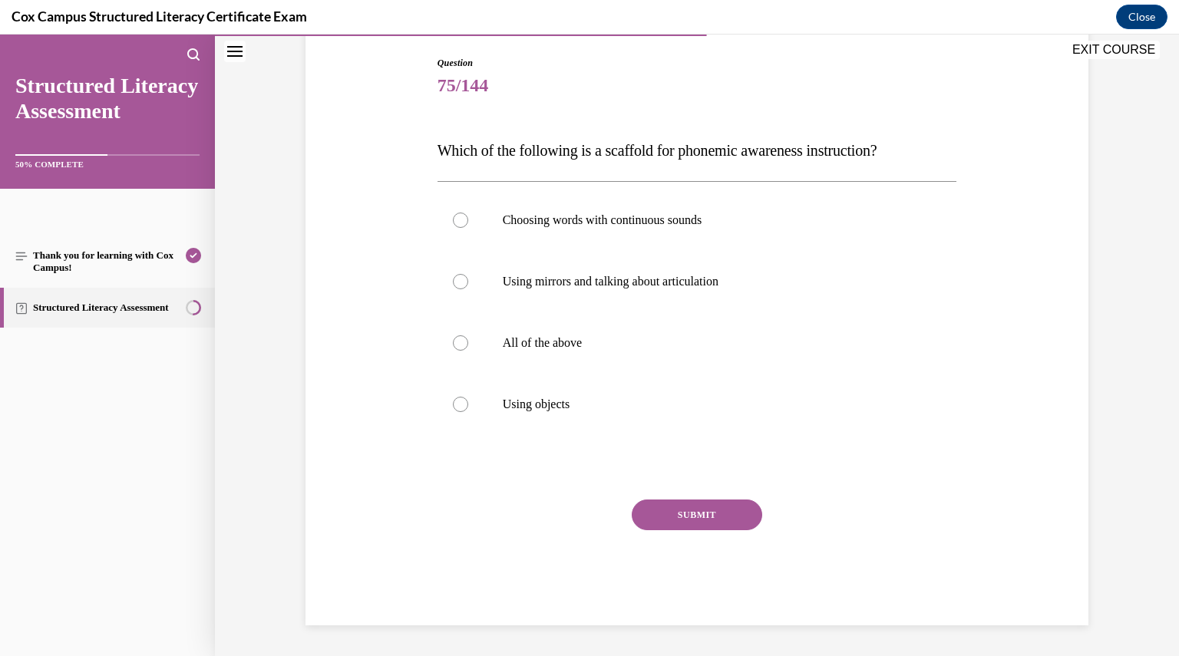
scroll to position [157, 0]
click at [559, 344] on p "All of the above" at bounding box center [711, 343] width 416 height 15
click at [468, 344] on input "All of the above" at bounding box center [460, 343] width 15 height 15
radio input "true"
click at [703, 512] on button "SUBMIT" at bounding box center [697, 515] width 130 height 31
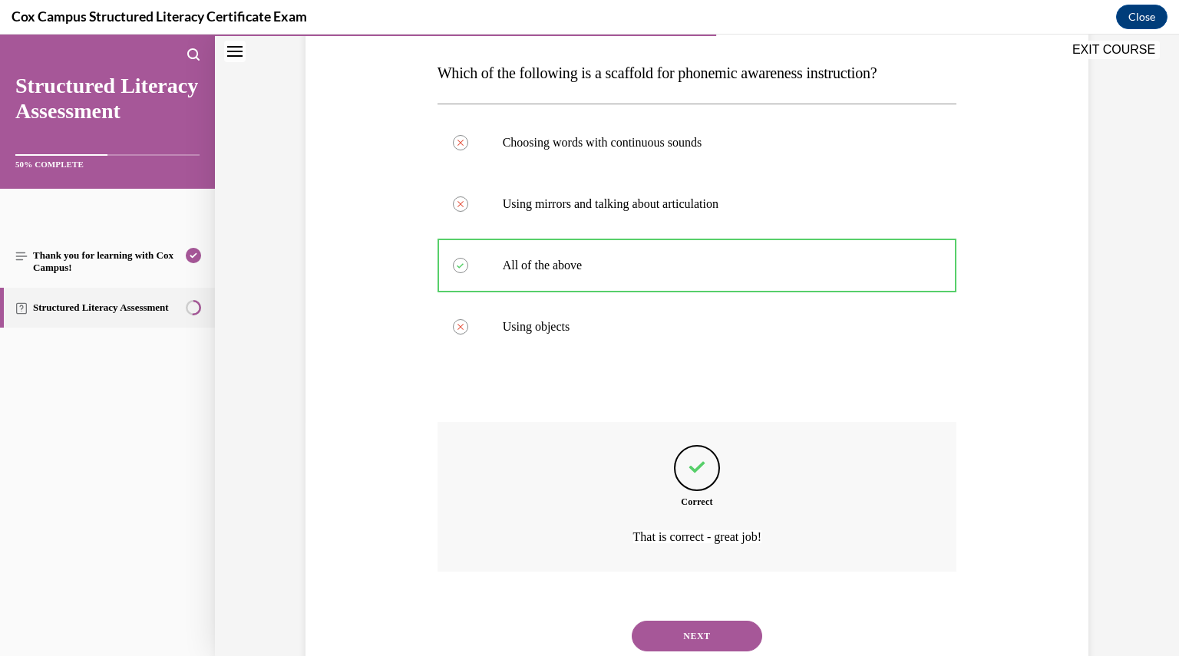
scroll to position [283, 0]
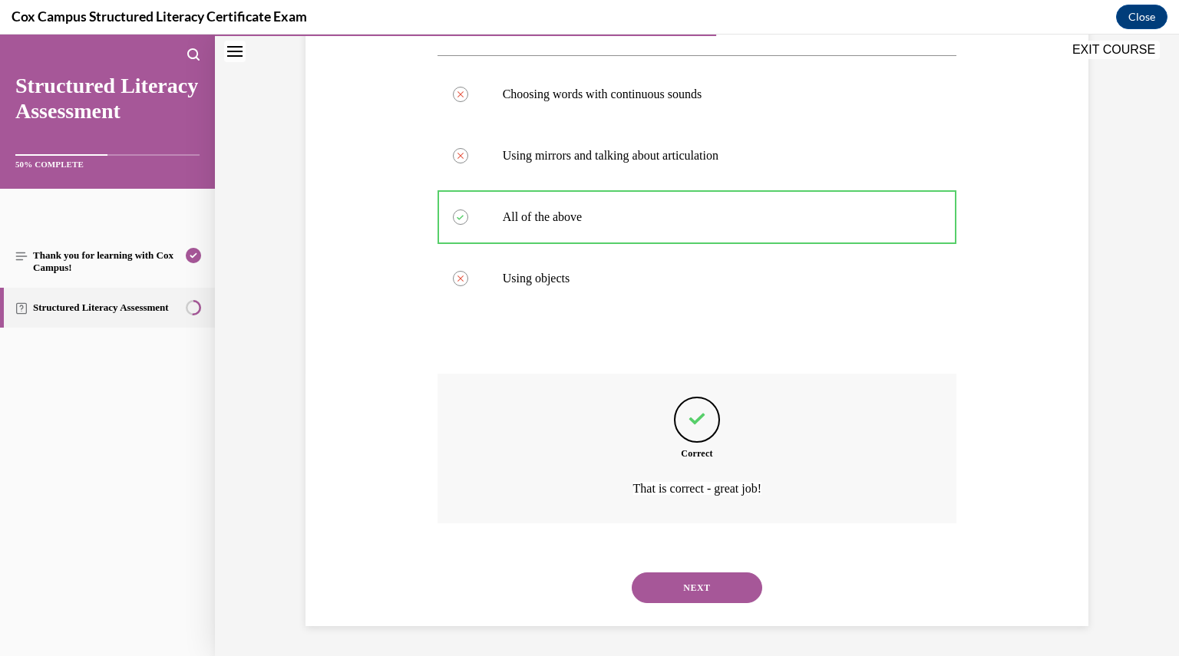
click at [711, 589] on button "NEXT" at bounding box center [697, 587] width 130 height 31
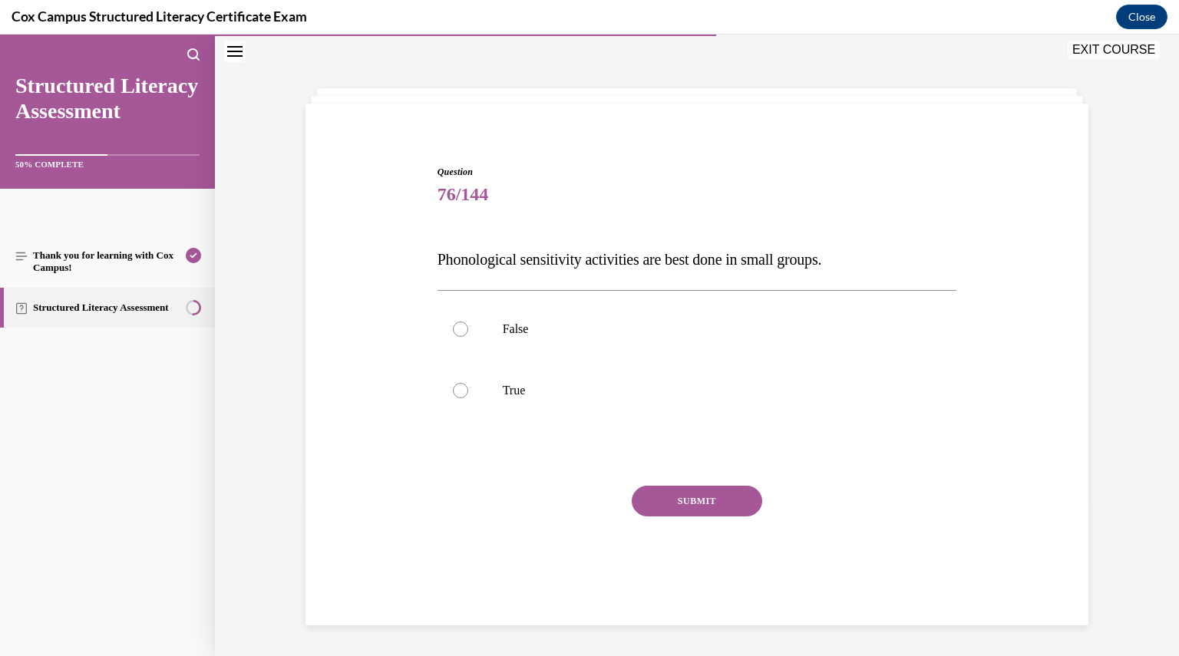
scroll to position [48, 0]
click at [557, 335] on p "False" at bounding box center [711, 329] width 416 height 15
click at [468, 335] on input "False" at bounding box center [460, 329] width 15 height 15
radio input "true"
click at [707, 483] on div "Question 76/144 Phonological sensitivity activities are best done in small grou…" at bounding box center [696, 388] width 519 height 447
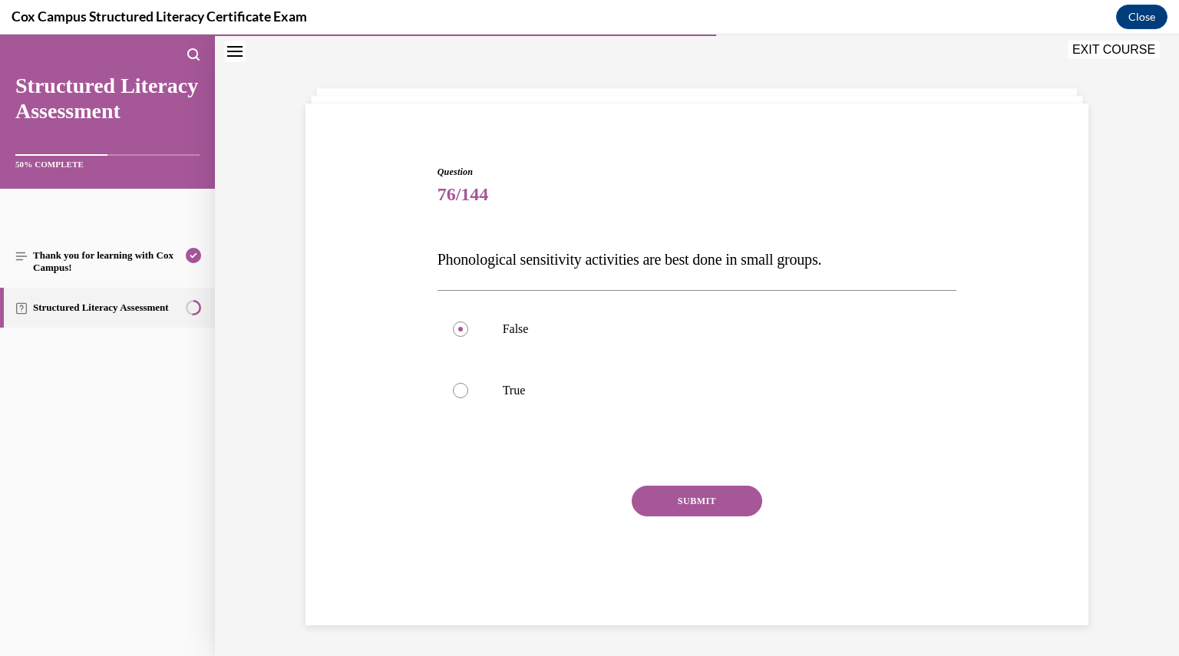
click at [698, 489] on button "SUBMIT" at bounding box center [697, 501] width 130 height 31
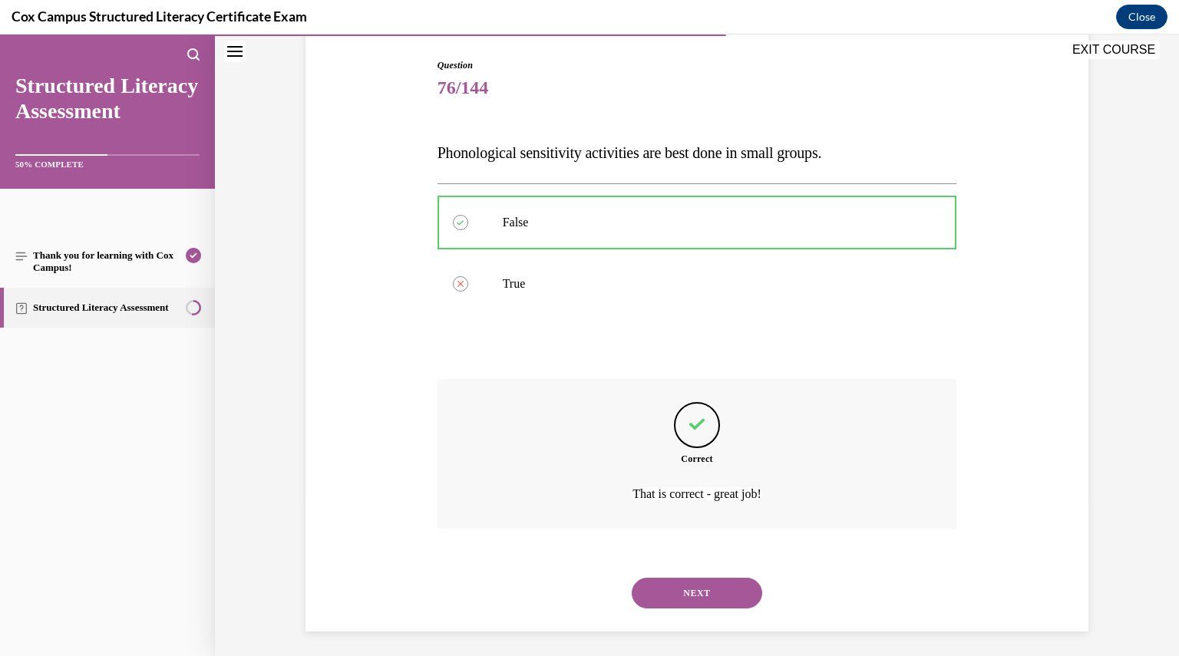
scroll to position [160, 0]
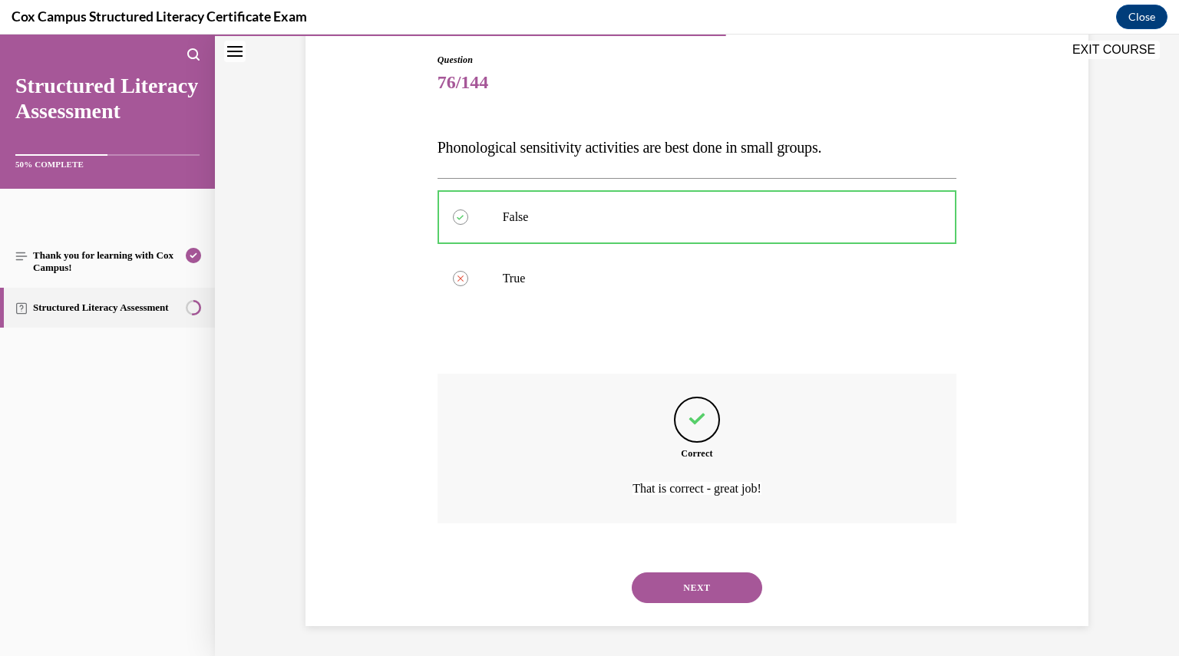
click at [714, 574] on button "NEXT" at bounding box center [697, 587] width 130 height 31
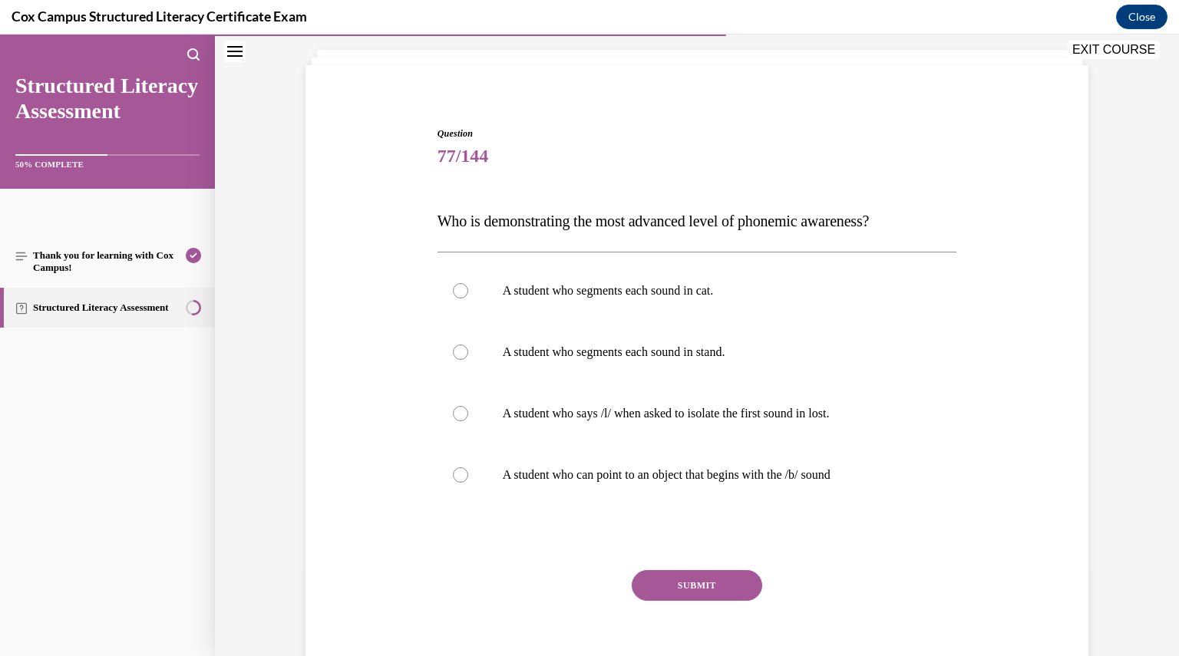
scroll to position [76, 0]
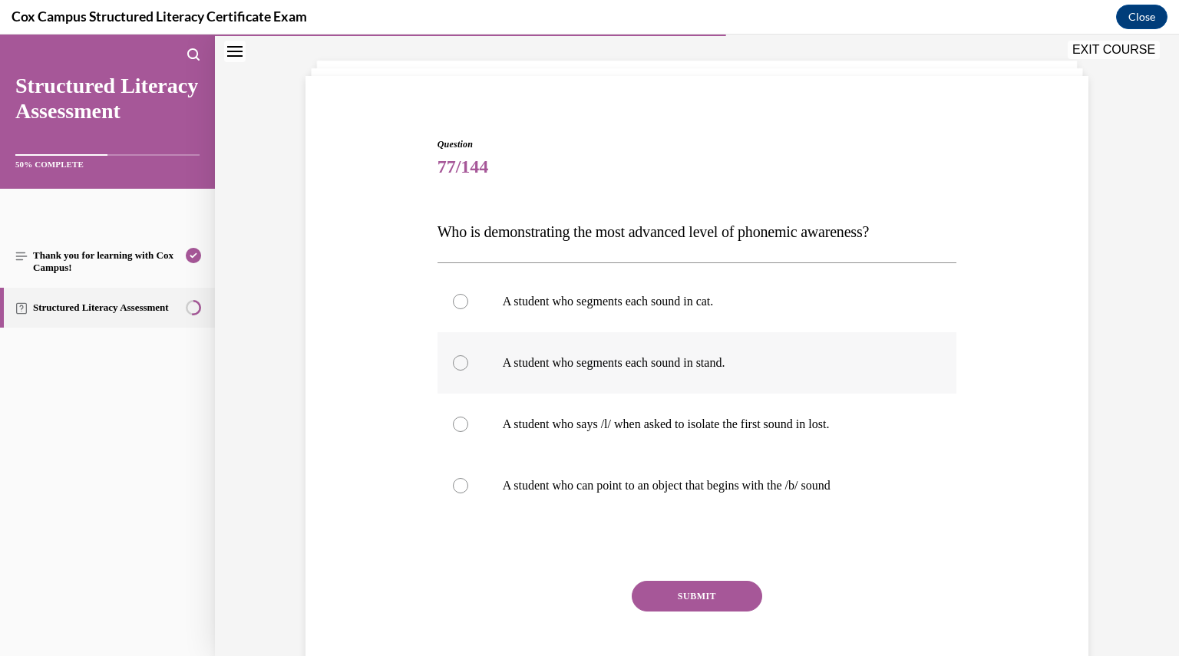
click at [552, 358] on p "A student who segments each sound in stand." at bounding box center [711, 362] width 416 height 15
click at [468, 358] on input "A student who segments each sound in stand." at bounding box center [460, 362] width 15 height 15
radio input "true"
click at [672, 591] on button "SUBMIT" at bounding box center [697, 596] width 130 height 31
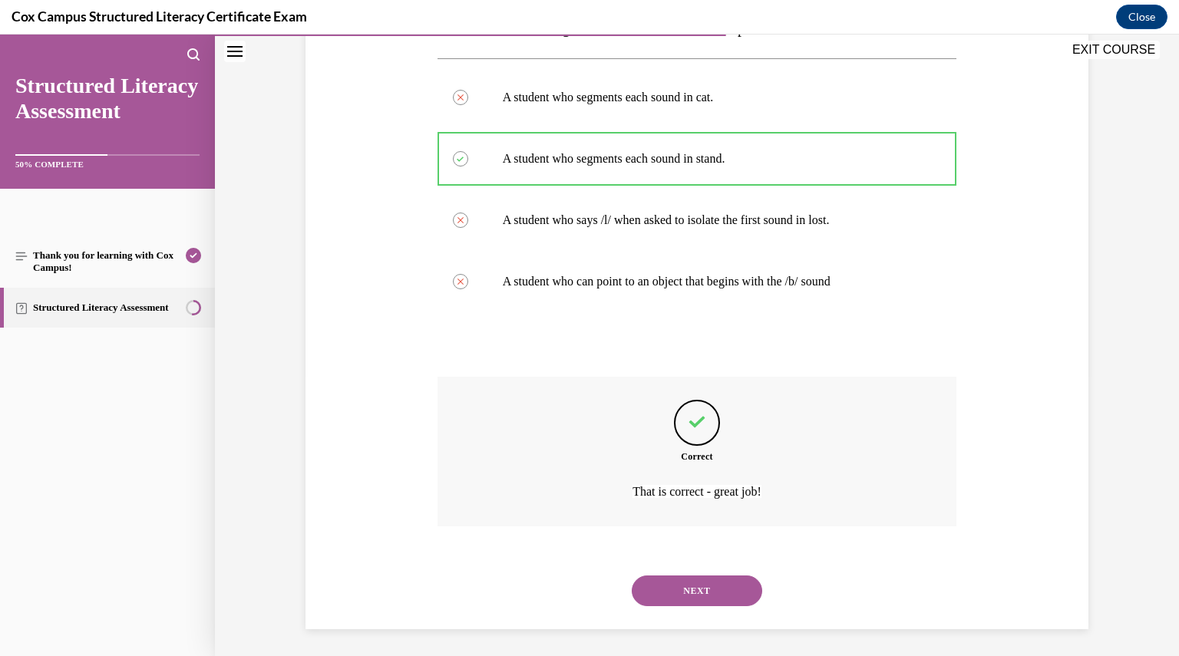
scroll to position [283, 0]
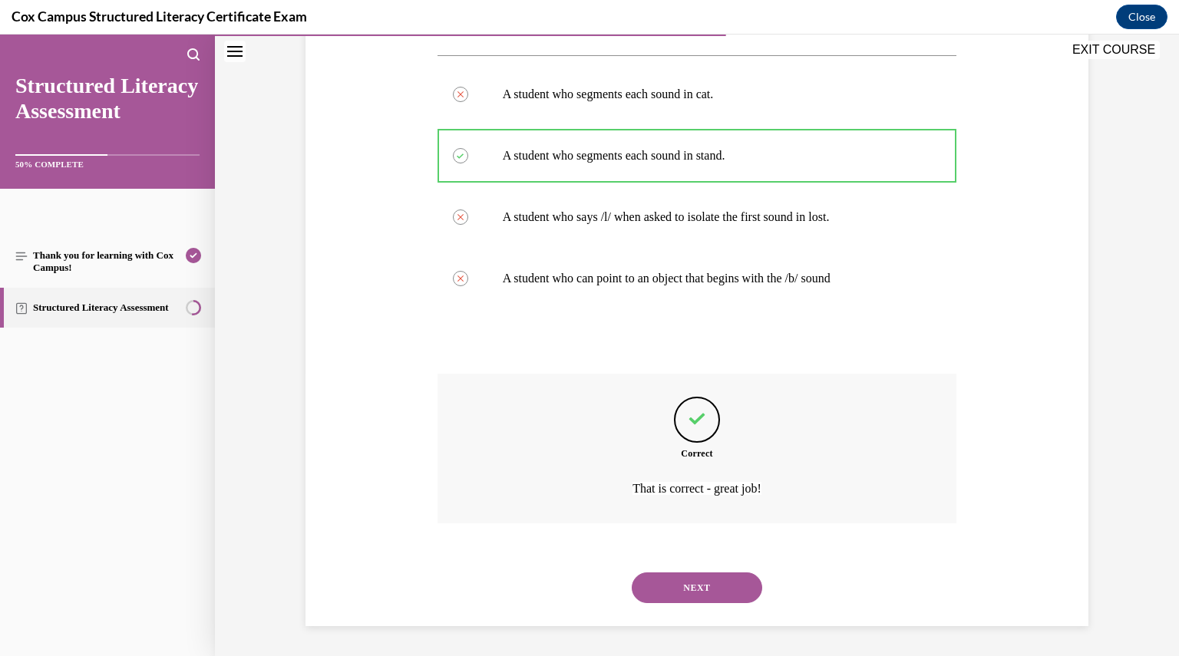
click at [674, 590] on button "NEXT" at bounding box center [697, 587] width 130 height 31
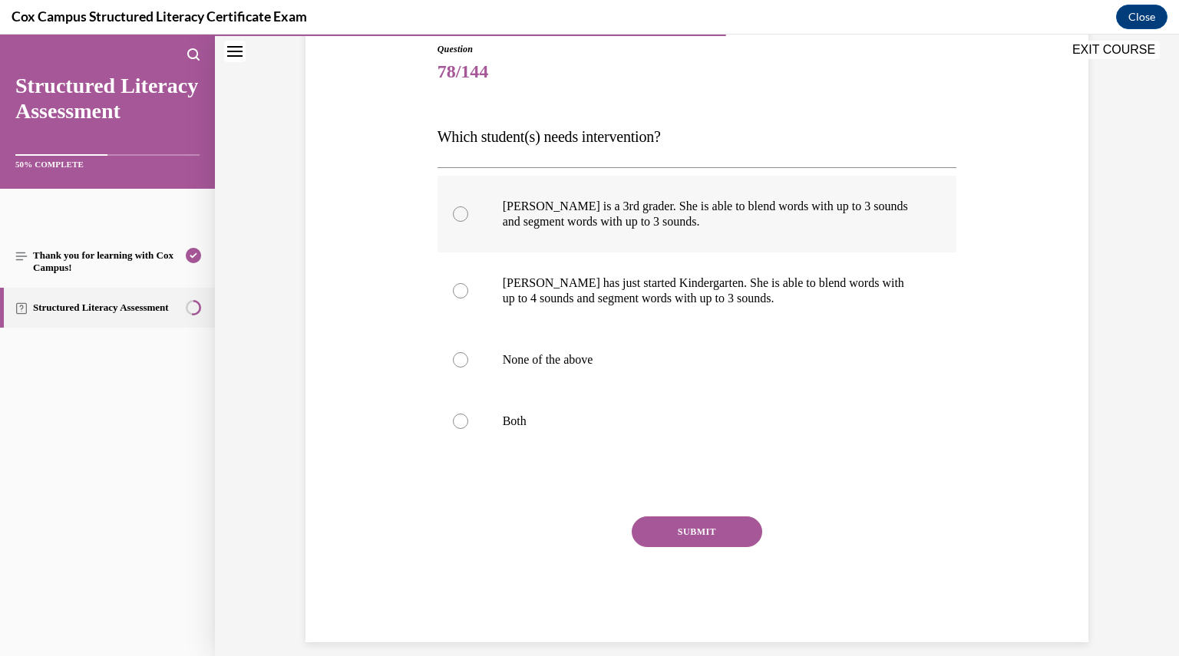
click at [571, 231] on label "Ella is a 3rd grader. She is able to blend words with up to 3 sounds and segmen…" at bounding box center [696, 214] width 519 height 77
click at [468, 222] on input "Ella is a 3rd grader. She is able to blend words with up to 3 sounds and segmen…" at bounding box center [460, 213] width 15 height 15
radio input "true"
click at [665, 516] on button "SUBMIT" at bounding box center [697, 531] width 130 height 31
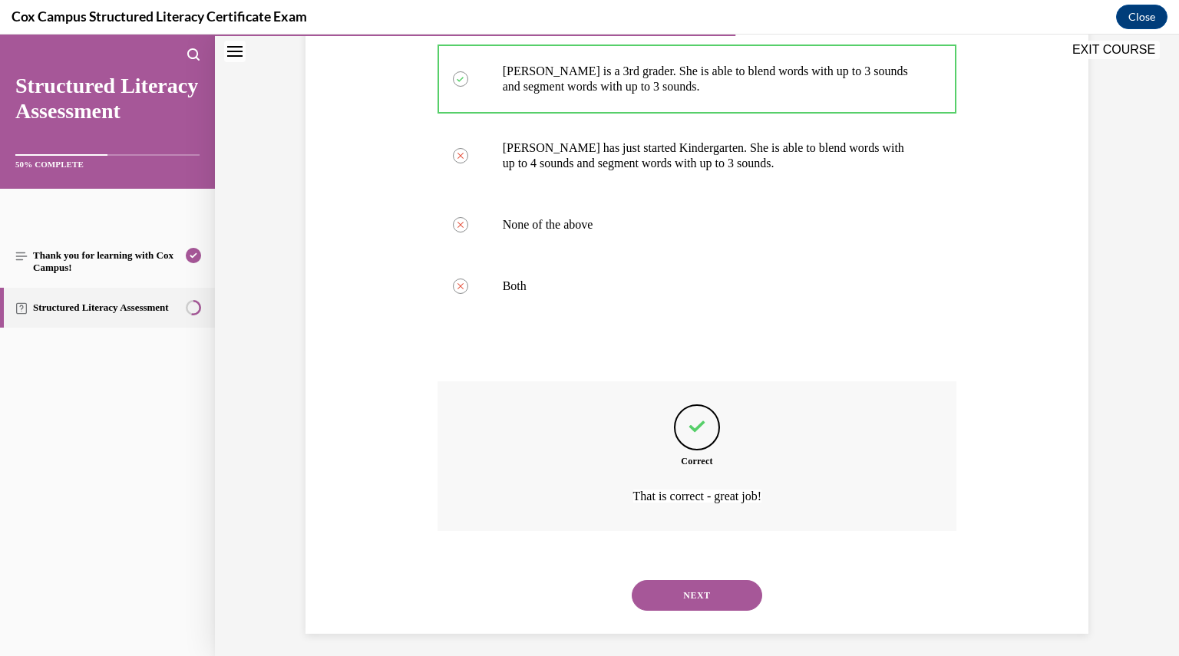
scroll to position [314, 0]
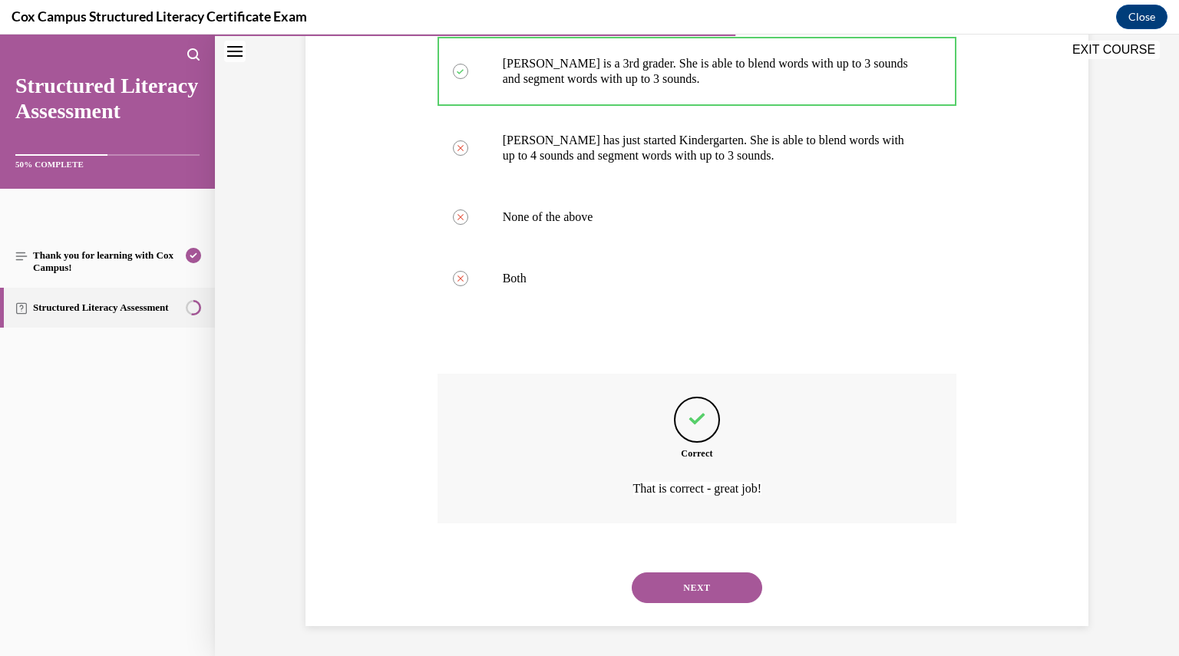
click at [681, 592] on button "NEXT" at bounding box center [697, 587] width 130 height 31
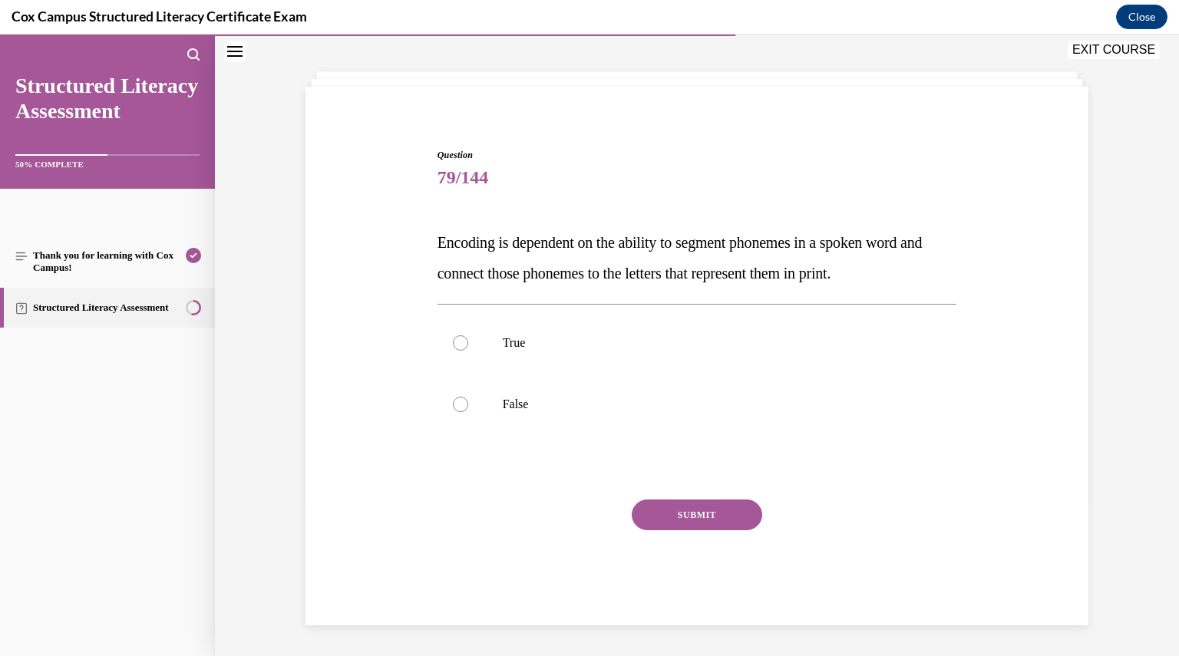
scroll to position [64, 0]
click at [493, 352] on label "True" at bounding box center [696, 343] width 519 height 61
click at [468, 351] on input "True" at bounding box center [460, 343] width 15 height 15
radio input "true"
click at [708, 513] on button "SUBMIT" at bounding box center [697, 515] width 130 height 31
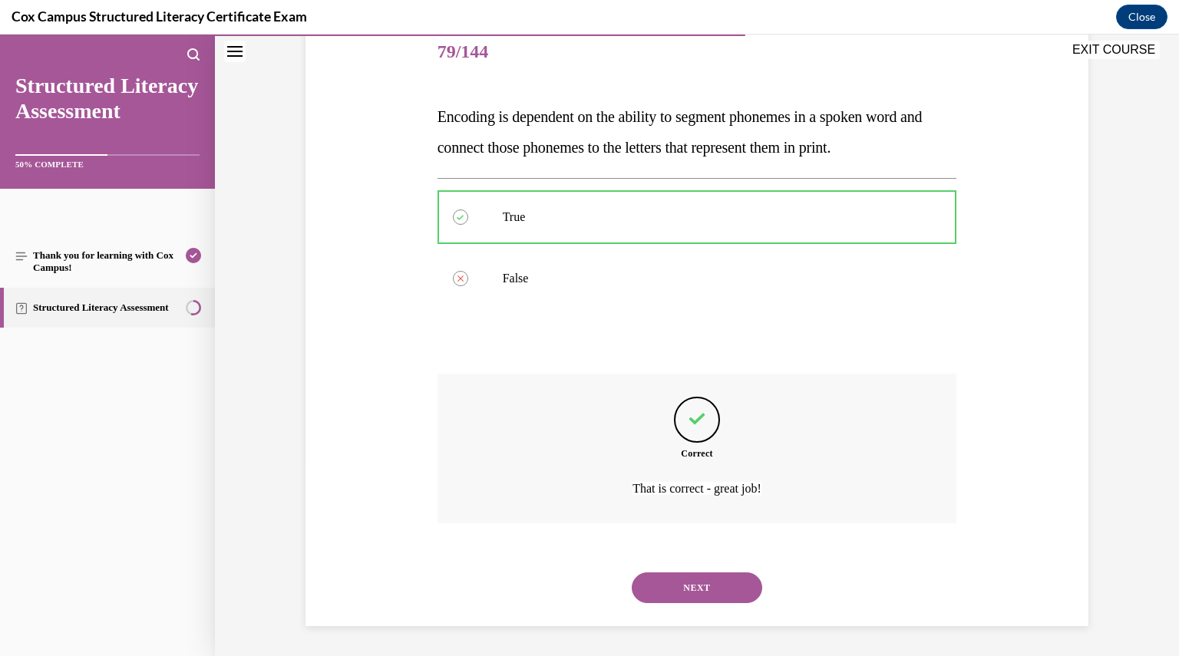
click at [678, 592] on button "NEXT" at bounding box center [697, 587] width 130 height 31
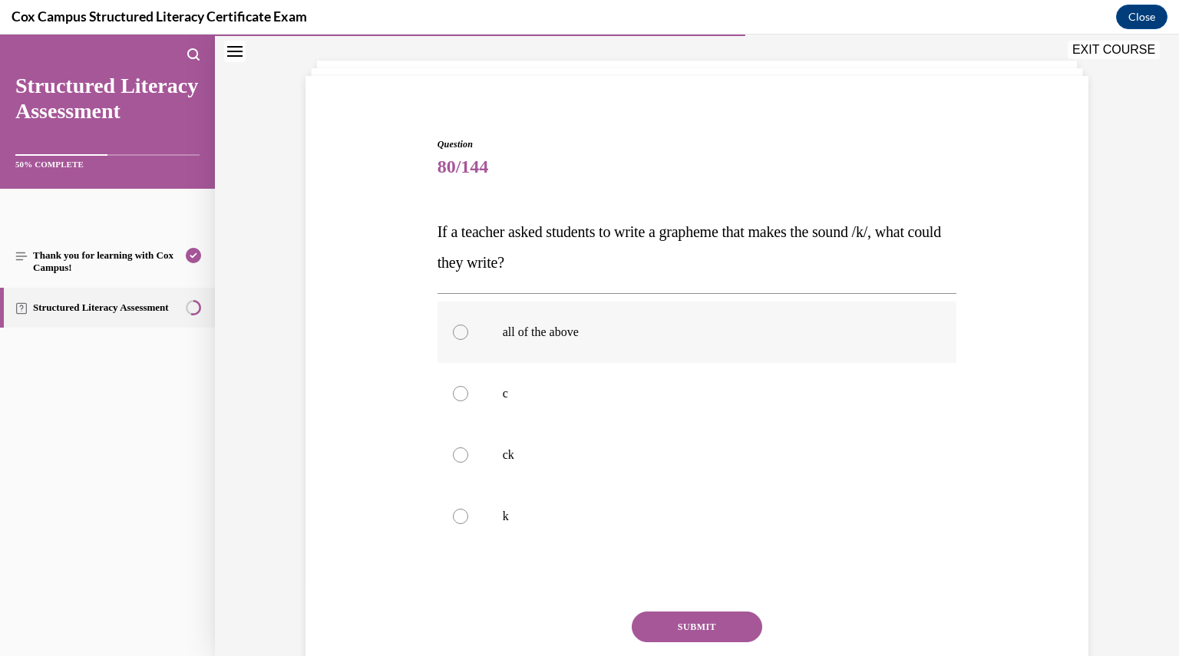
click at [536, 342] on label "all of the above" at bounding box center [696, 332] width 519 height 61
click at [468, 340] on input "all of the above" at bounding box center [460, 332] width 15 height 15
radio input "true"
click at [669, 618] on button "SUBMIT" at bounding box center [697, 626] width 130 height 31
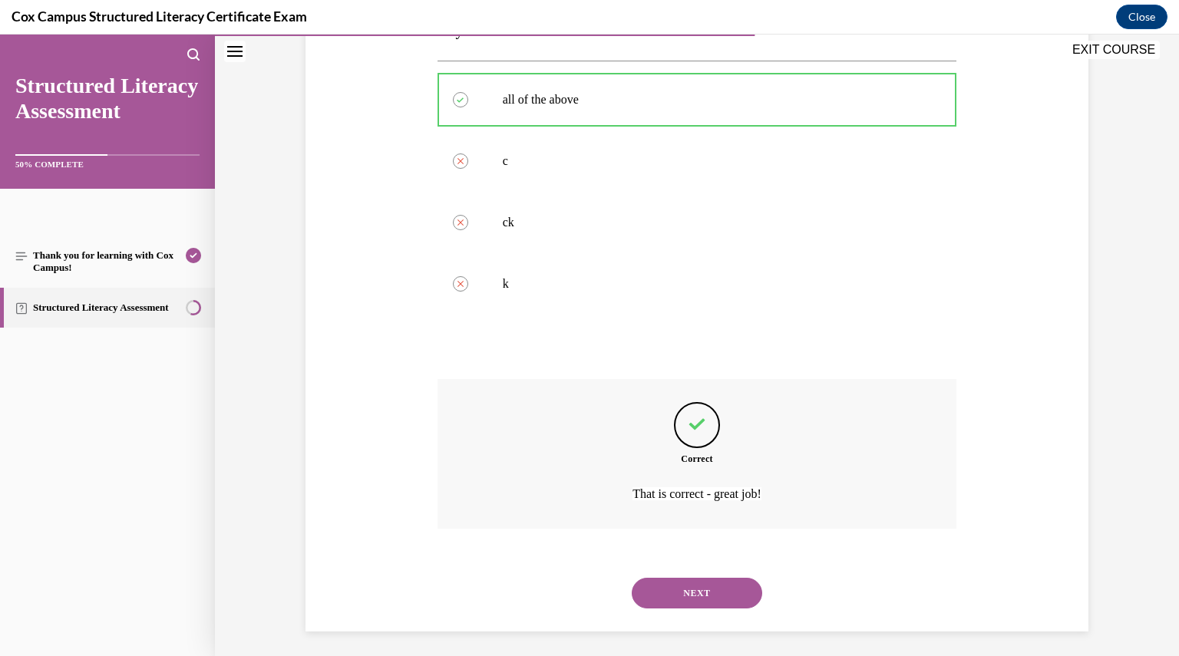
scroll to position [314, 0]
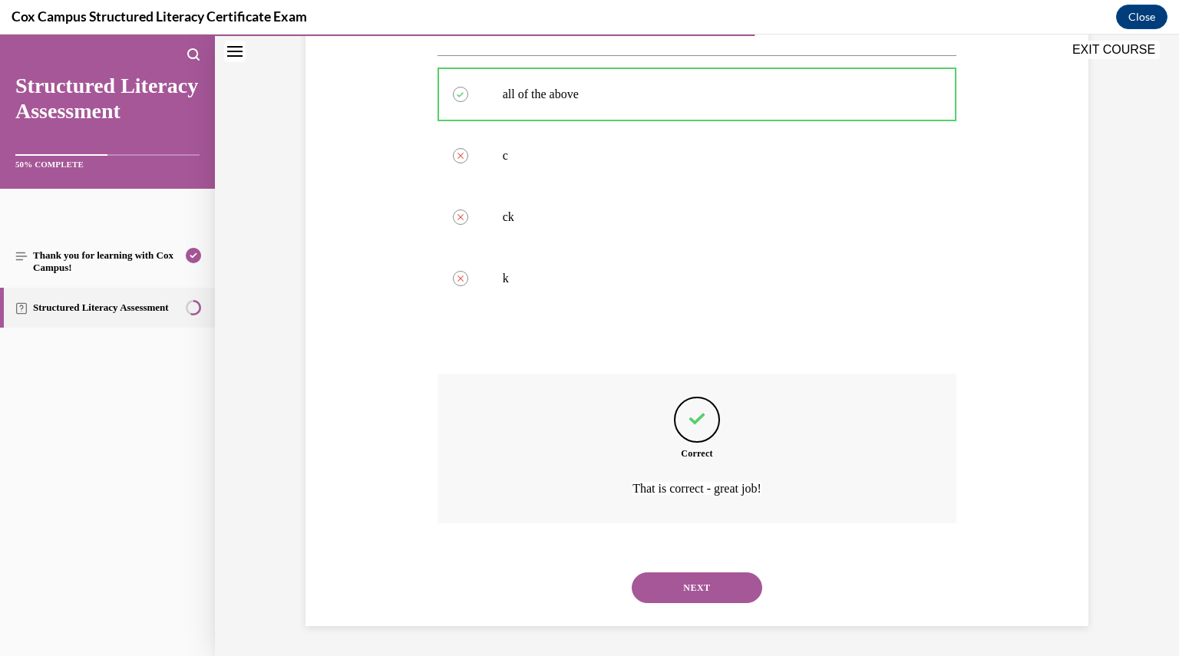
click at [673, 594] on button "NEXT" at bounding box center [697, 587] width 130 height 31
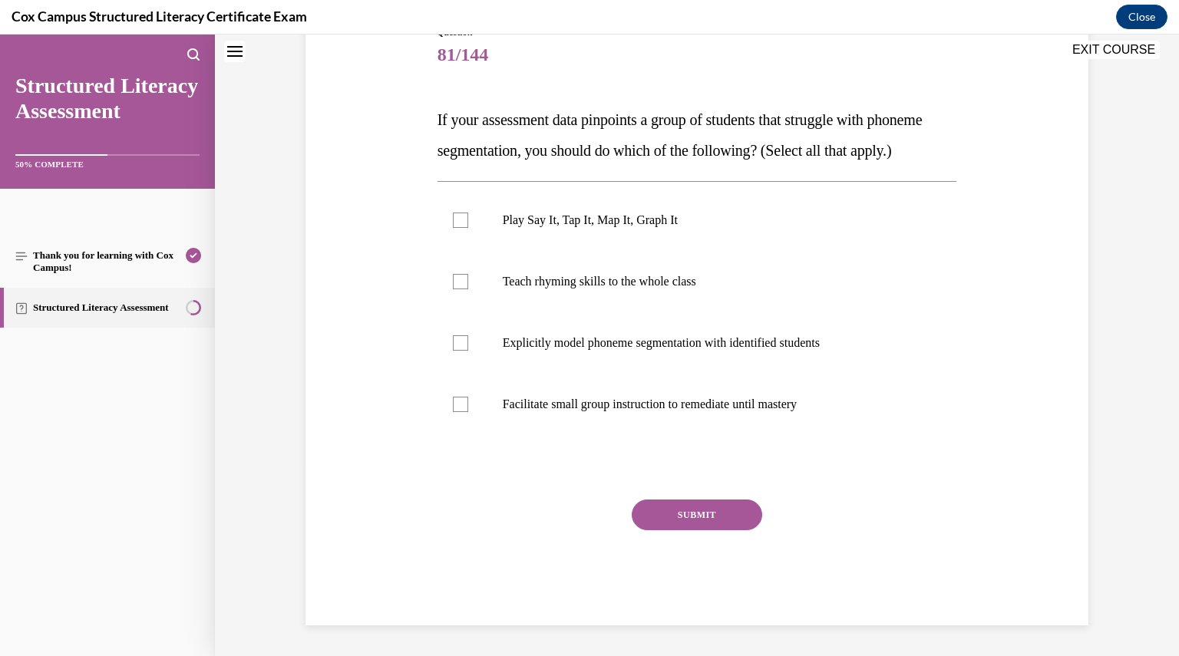
scroll to position [0, 0]
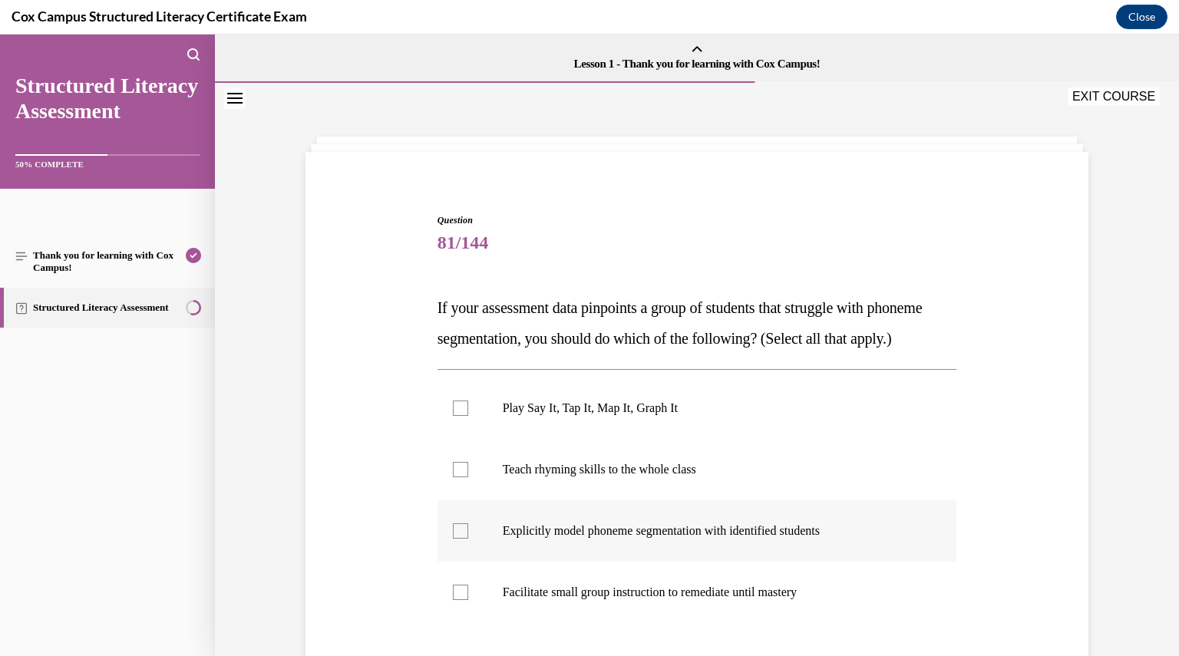
click at [559, 551] on label "Explicitly model phoneme segmentation with identified students" at bounding box center [696, 530] width 519 height 61
click at [468, 539] on input "Explicitly model phoneme segmentation with identified students" at bounding box center [460, 530] width 15 height 15
checkbox input "true"
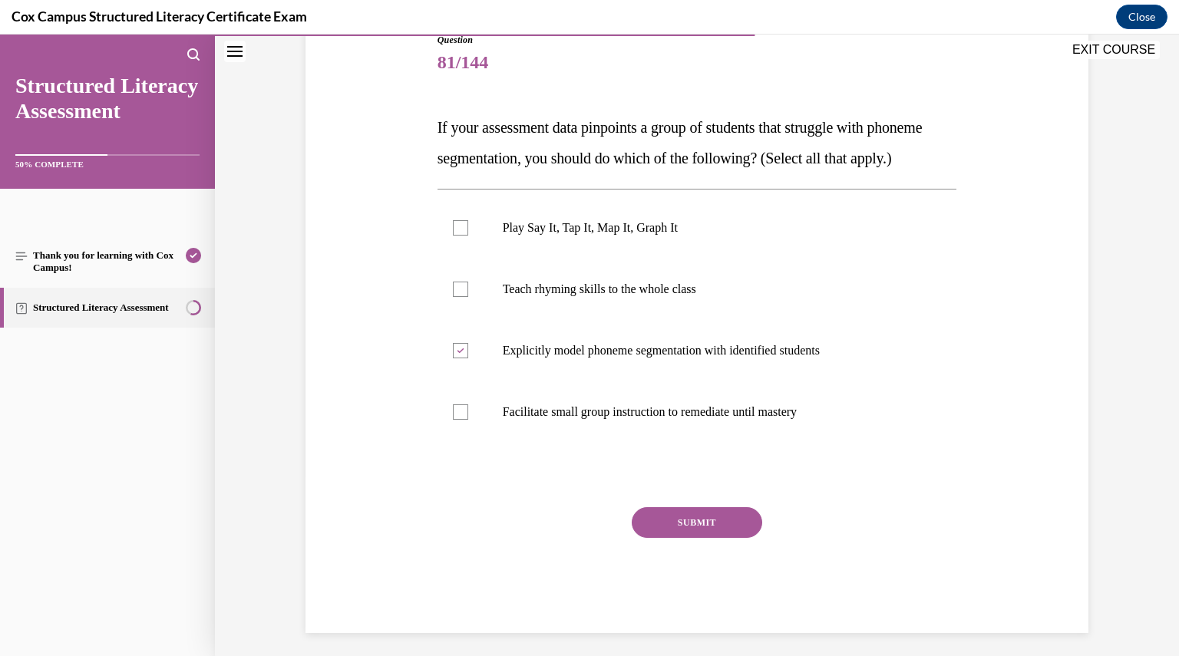
click at [640, 538] on button "SUBMIT" at bounding box center [697, 522] width 130 height 31
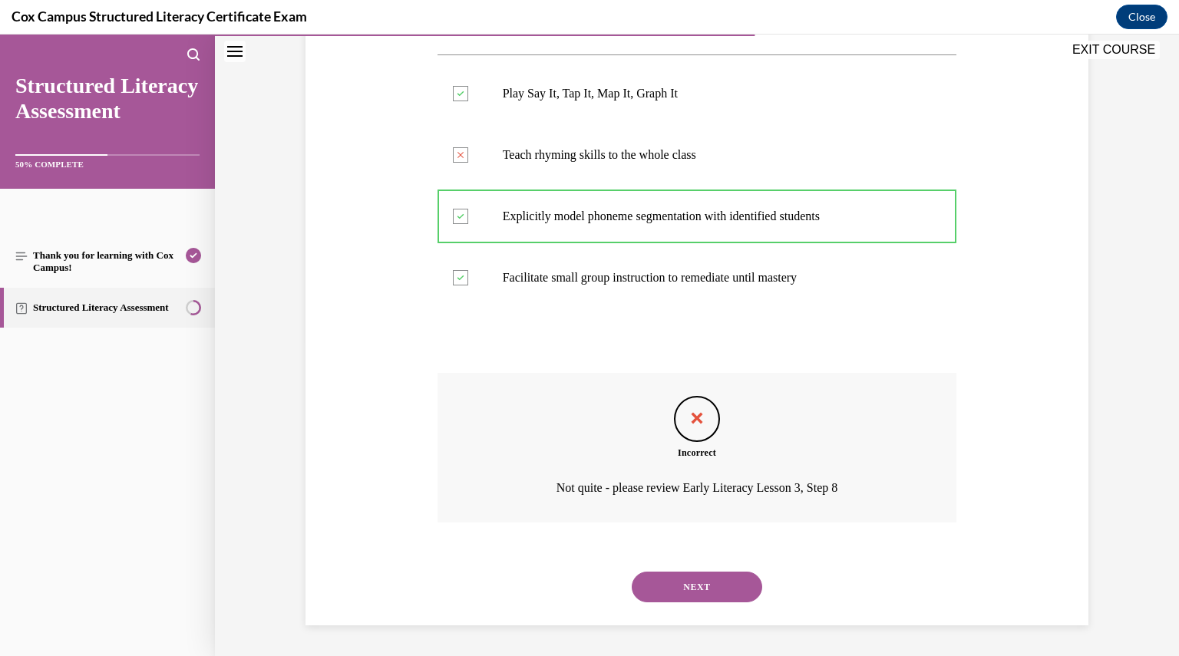
scroll to position [345, 0]
click at [674, 621] on div "SUBMIT NEXT" at bounding box center [696, 586] width 519 height 80
click at [671, 590] on button "NEXT" at bounding box center [697, 587] width 130 height 31
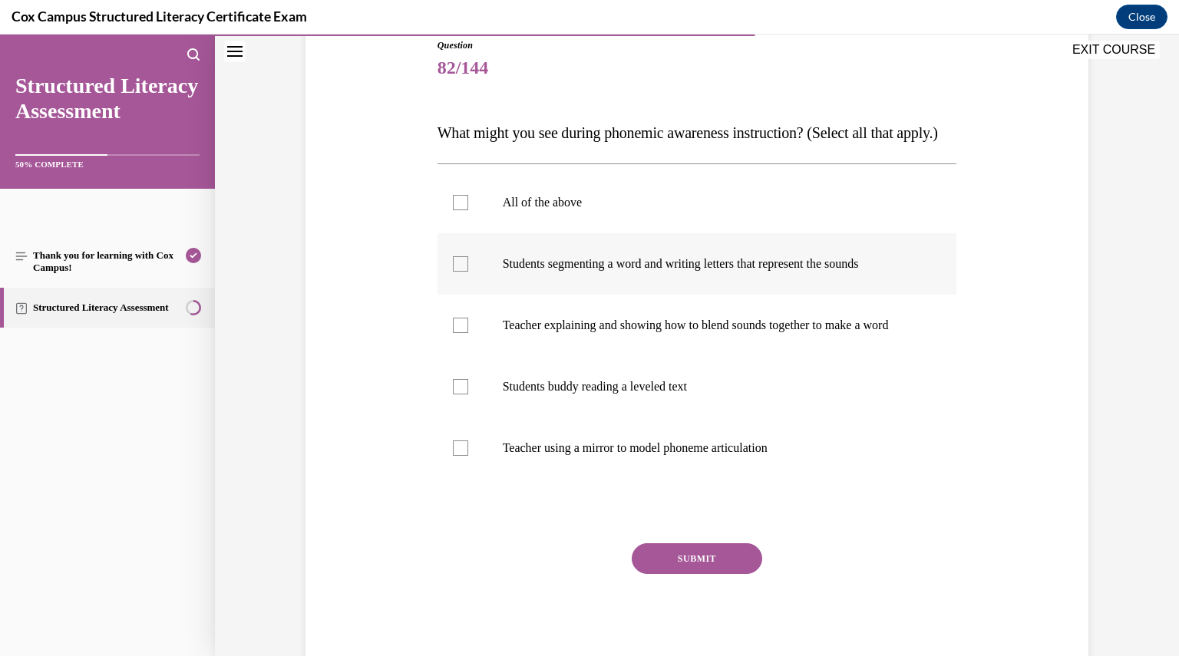
scroll to position [176, 0]
click at [543, 455] on p "Teacher using a mirror to model phoneme articulation" at bounding box center [711, 447] width 416 height 15
click at [468, 455] on input "Teacher using a mirror to model phoneme articulation" at bounding box center [460, 447] width 15 height 15
checkbox input "true"
click at [505, 271] on p "Students segmenting a word and writing letters that represent the sounds" at bounding box center [711, 263] width 416 height 15
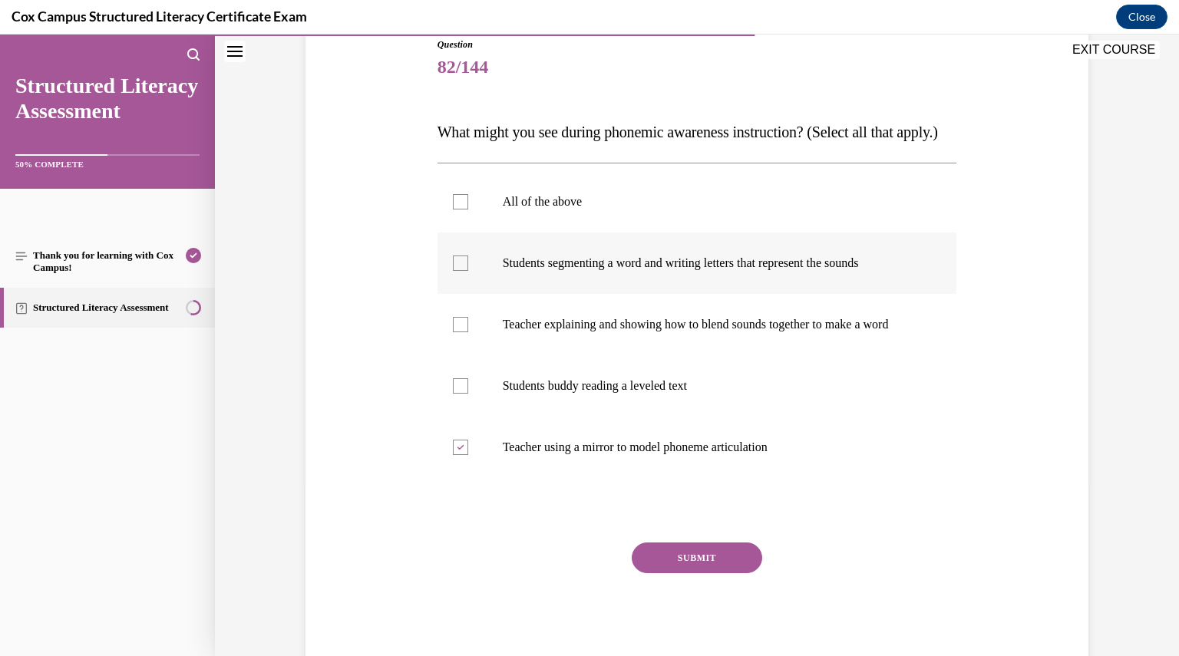
click at [468, 271] on input "Students segmenting a word and writing letters that represent the sounds" at bounding box center [460, 263] width 15 height 15
checkbox input "true"
click at [506, 332] on p "Teacher explaining and showing how to blend sounds together to make a word" at bounding box center [711, 324] width 416 height 15
click at [468, 332] on input "Teacher explaining and showing how to blend sounds together to make a word" at bounding box center [460, 324] width 15 height 15
checkbox input "true"
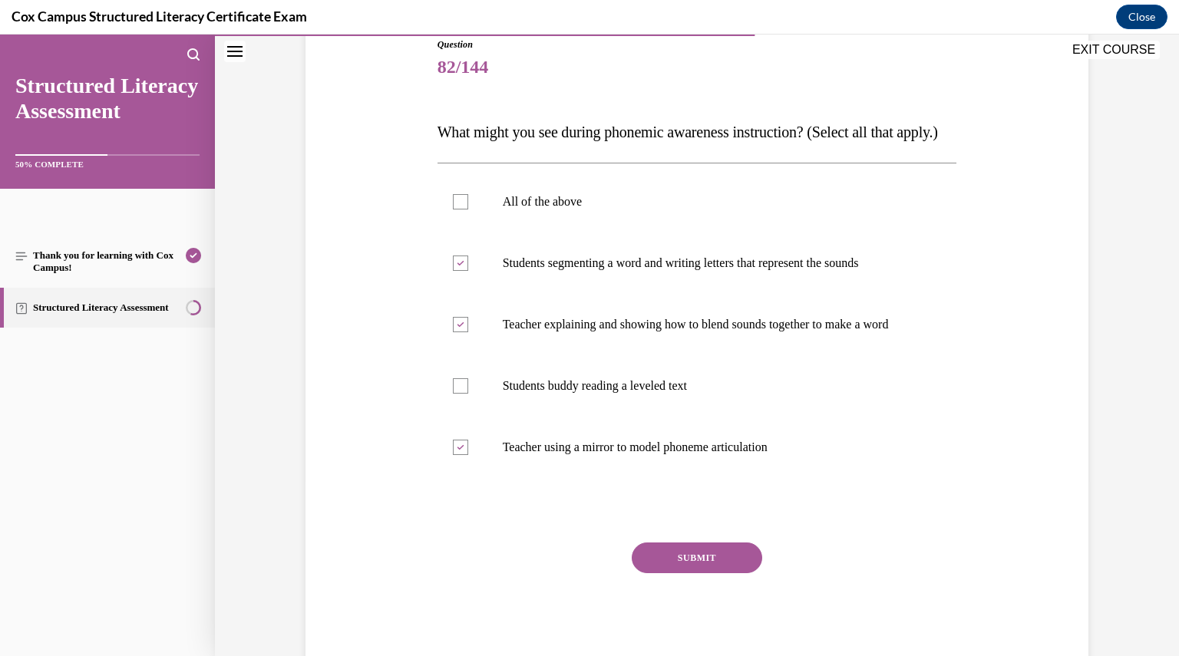
click at [693, 573] on button "SUBMIT" at bounding box center [697, 557] width 130 height 31
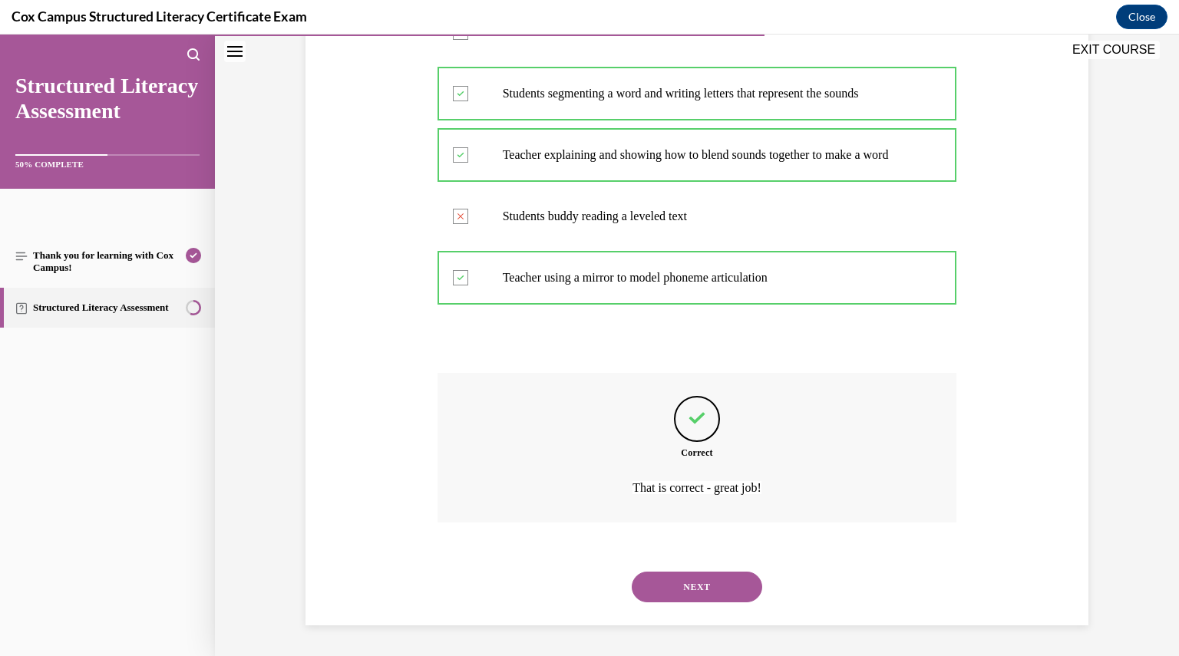
scroll to position [391, 0]
click at [693, 601] on button "NEXT" at bounding box center [697, 587] width 130 height 31
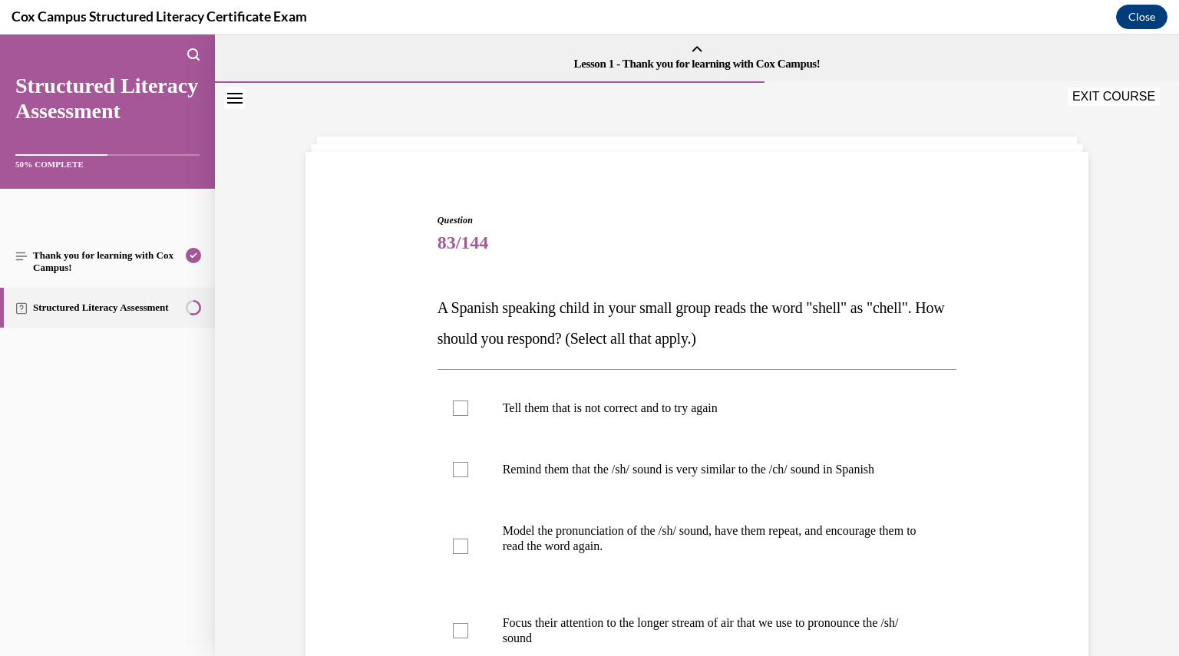
scroll to position [84, 0]
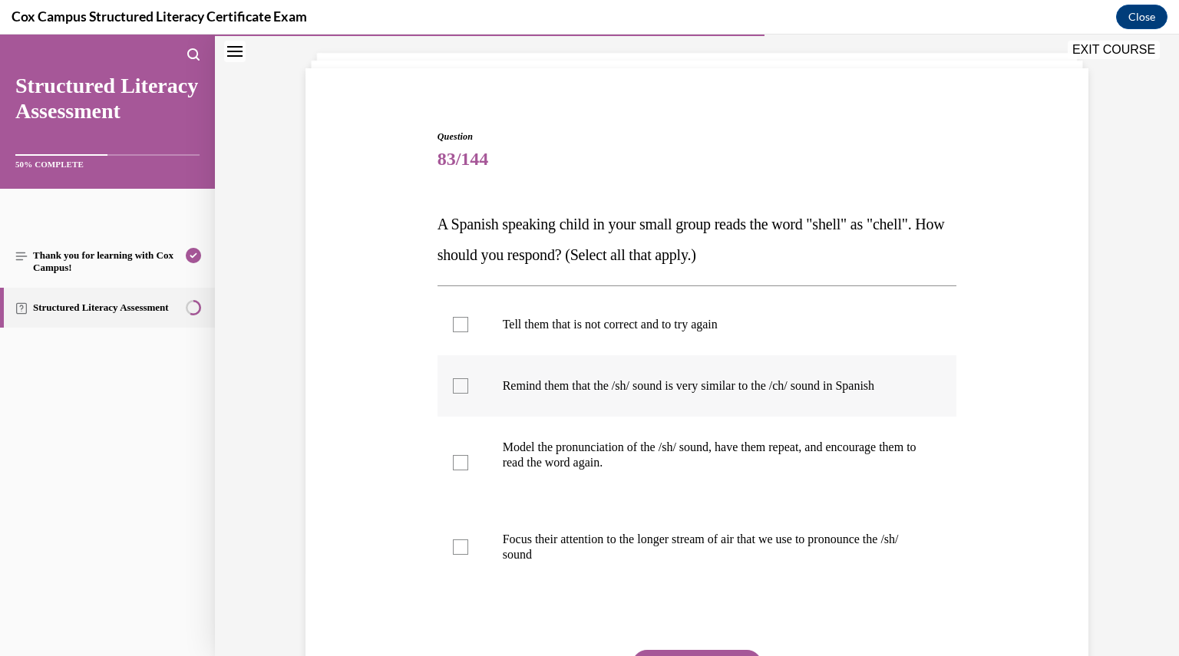
click at [476, 394] on label "Remind them that the /sh/ sound is very similar to the /ch/ sound in Spanish" at bounding box center [696, 385] width 519 height 61
click at [468, 394] on input "Remind them that the /sh/ sound is very similar to the /ch/ sound in Spanish" at bounding box center [460, 385] width 15 height 15
checkbox input "true"
click at [504, 457] on p "Model the pronunciation of the /sh/ sound, have them repeat, and encourage them…" at bounding box center [711, 455] width 416 height 31
click at [468, 457] on input "Model the pronunciation of the /sh/ sound, have them repeat, and encourage them…" at bounding box center [460, 462] width 15 height 15
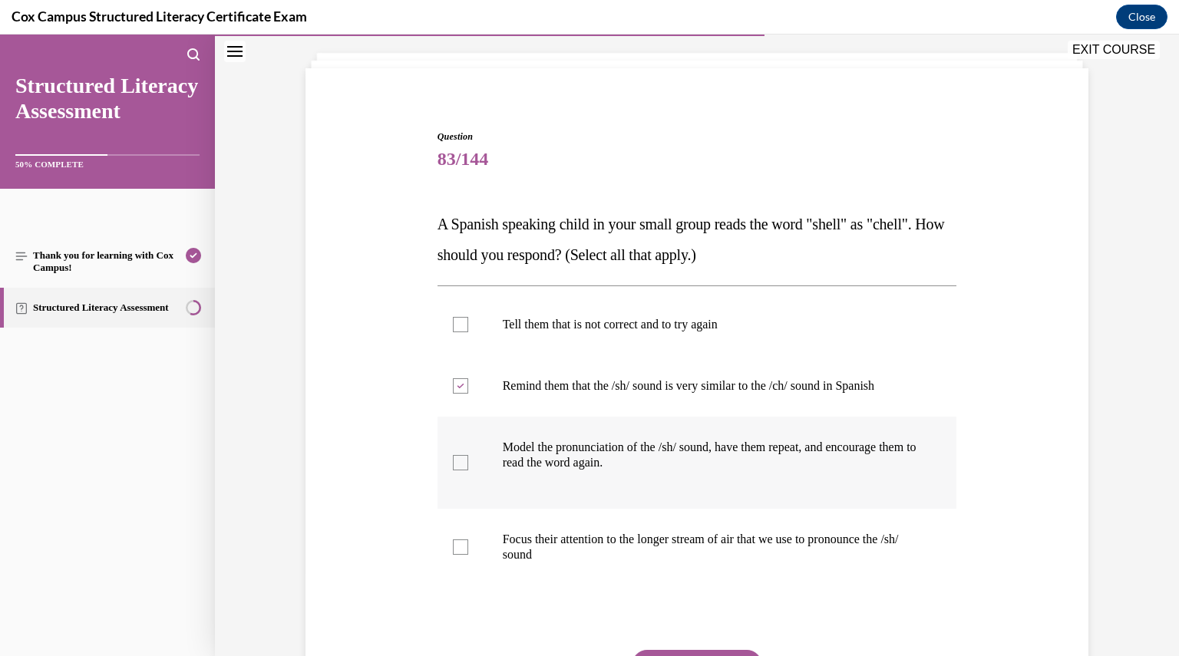
checkbox input "true"
click at [506, 544] on p "Focus their attention to the longer stream of air that we use to pronounce the …" at bounding box center [711, 547] width 416 height 31
click at [468, 544] on input "Focus their attention to the longer stream of air that we use to pronounce the …" at bounding box center [460, 546] width 15 height 15
checkbox input "true"
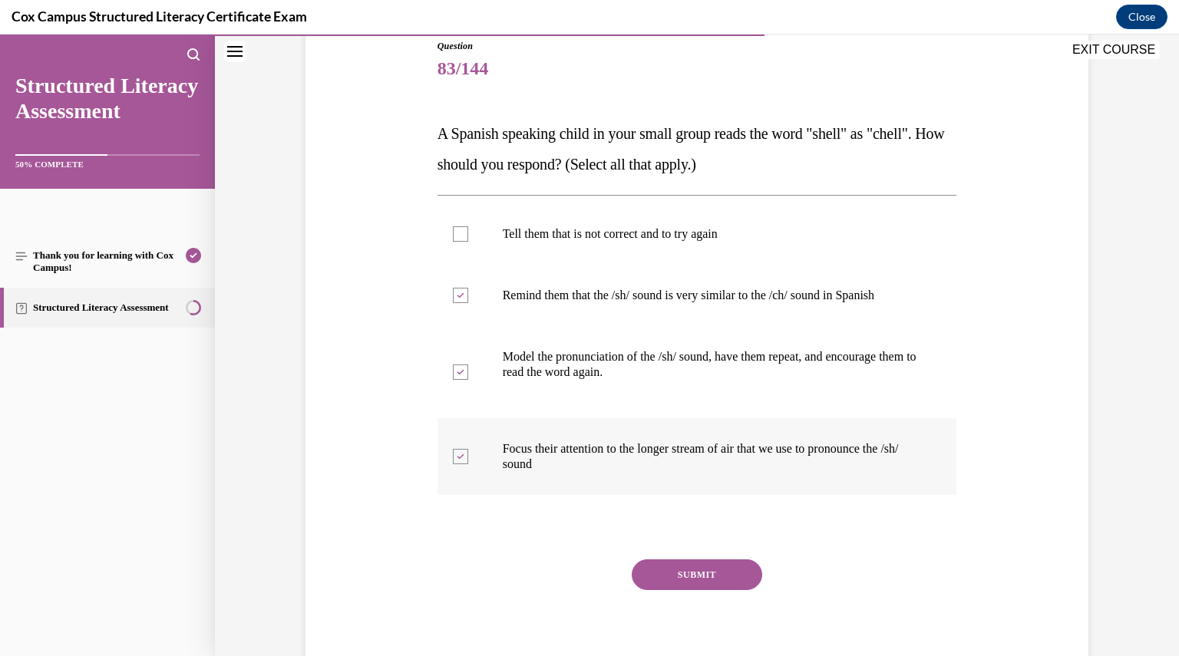
scroll to position [233, 0]
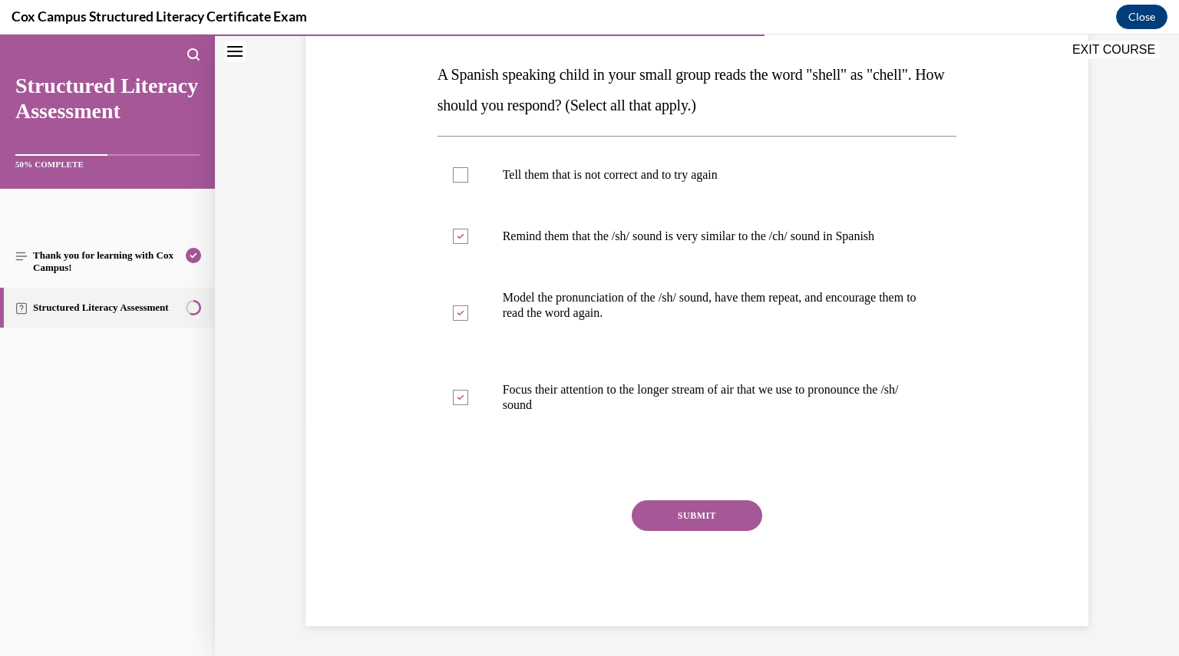
click at [687, 526] on button "SUBMIT" at bounding box center [697, 515] width 130 height 31
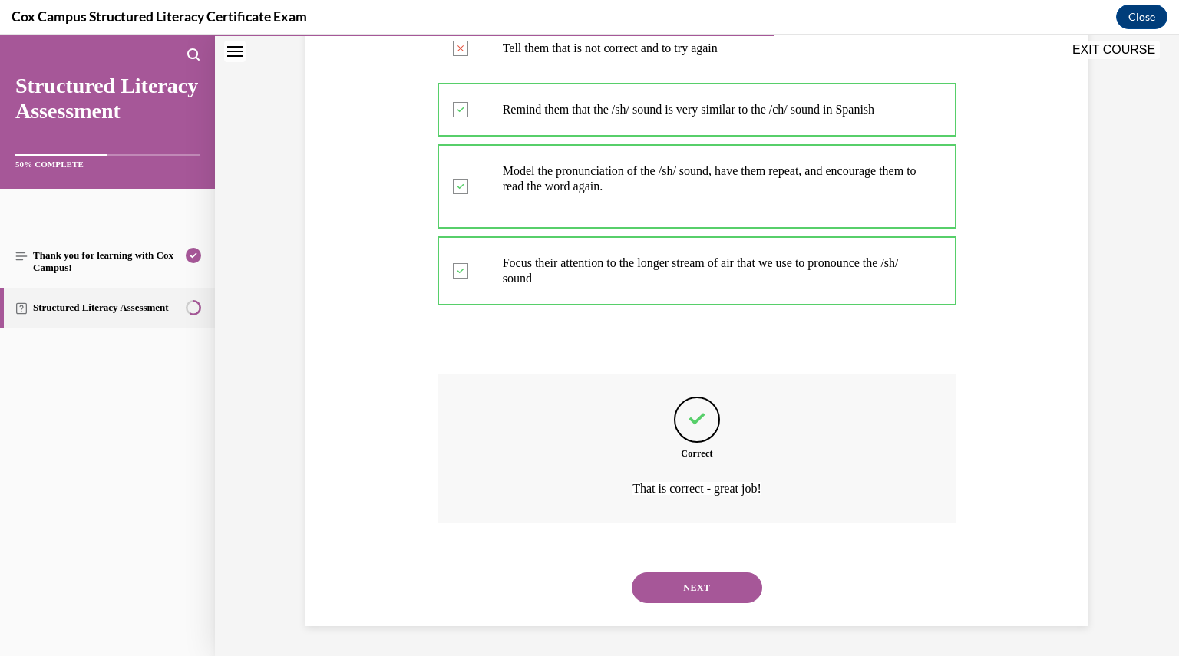
click at [668, 592] on button "NEXT" at bounding box center [697, 587] width 130 height 31
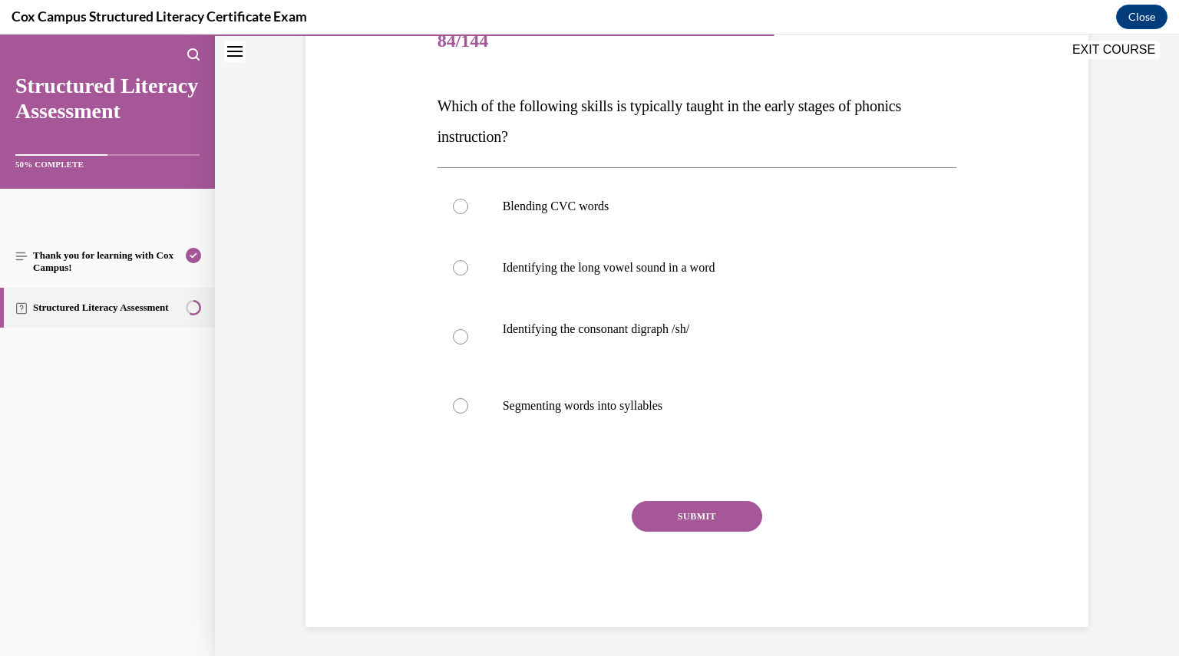
scroll to position [203, 0]
click at [535, 195] on label "Blending CVC words" at bounding box center [696, 205] width 519 height 61
click at [468, 198] on input "Blending CVC words" at bounding box center [460, 205] width 15 height 15
radio input "true"
click at [696, 509] on button "SUBMIT" at bounding box center [697, 515] width 130 height 31
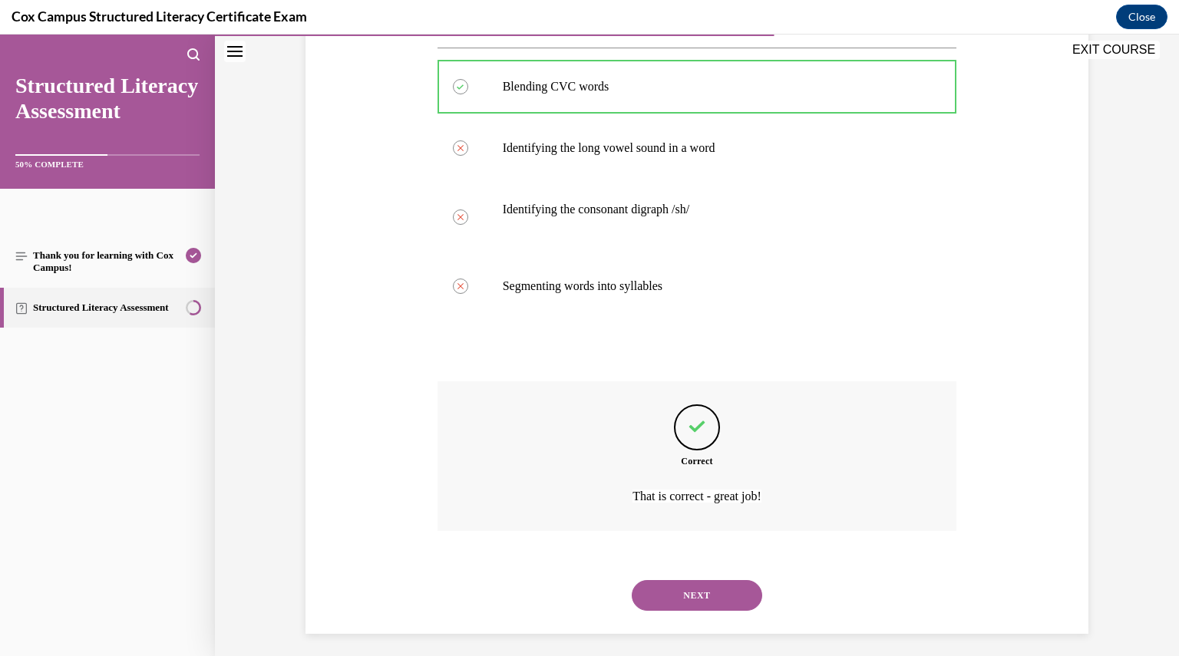
scroll to position [329, 0]
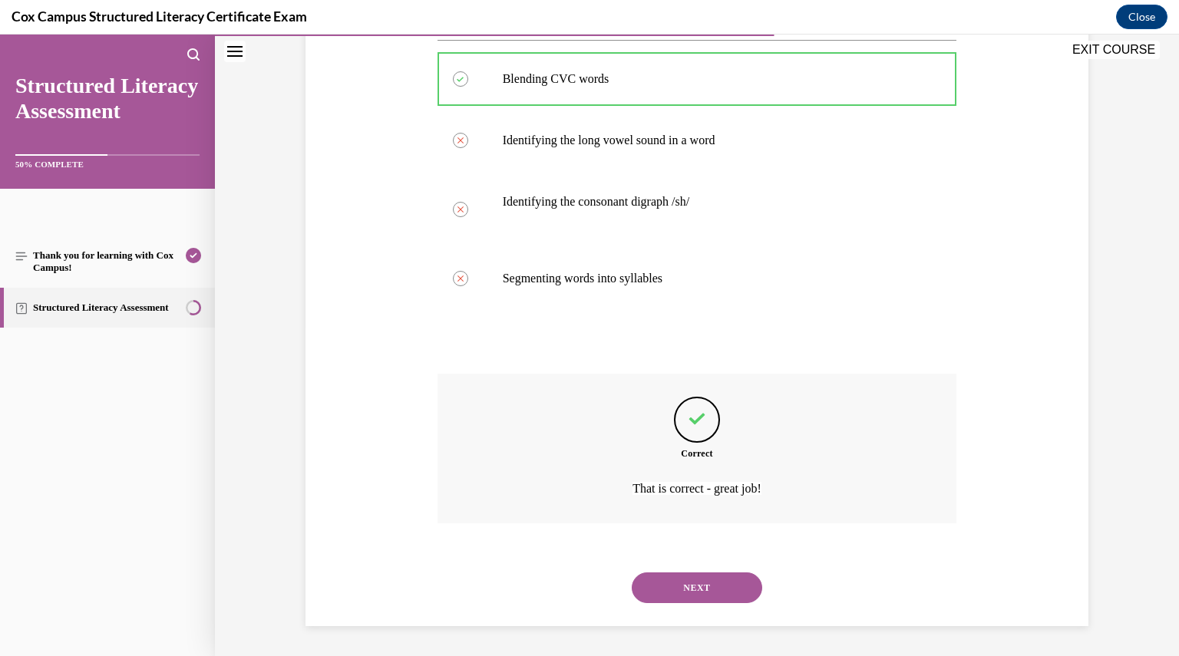
click at [677, 577] on button "NEXT" at bounding box center [697, 587] width 130 height 31
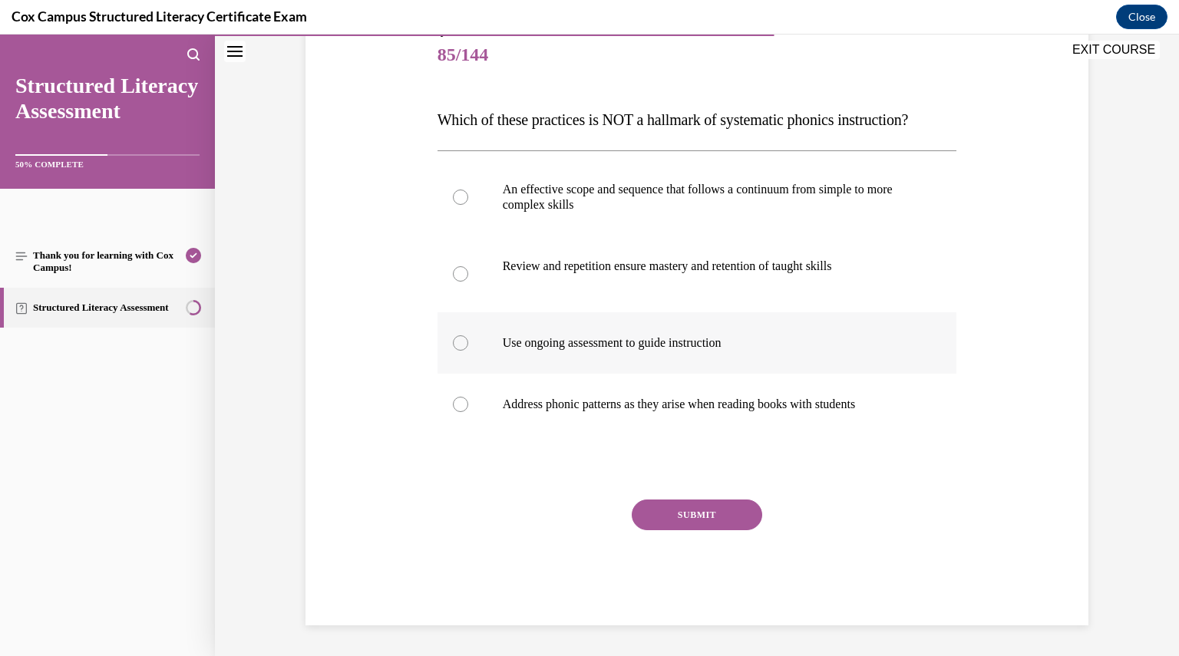
scroll to position [218, 0]
click at [630, 403] on p "Address phonic patterns as they arise when reading books with students" at bounding box center [711, 404] width 416 height 15
click at [468, 403] on input "Address phonic patterns as they arise when reading books with students" at bounding box center [460, 404] width 15 height 15
radio input "true"
click at [672, 516] on button "SUBMIT" at bounding box center [697, 515] width 130 height 31
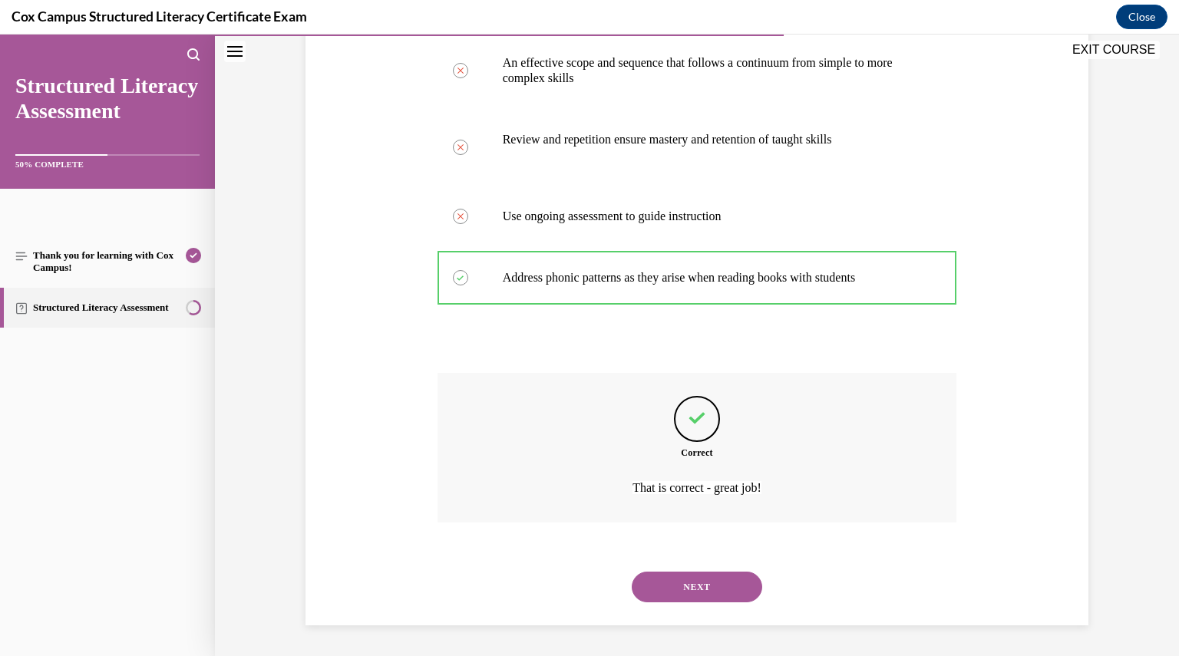
scroll to position [345, 0]
click at [680, 584] on button "NEXT" at bounding box center [697, 587] width 130 height 31
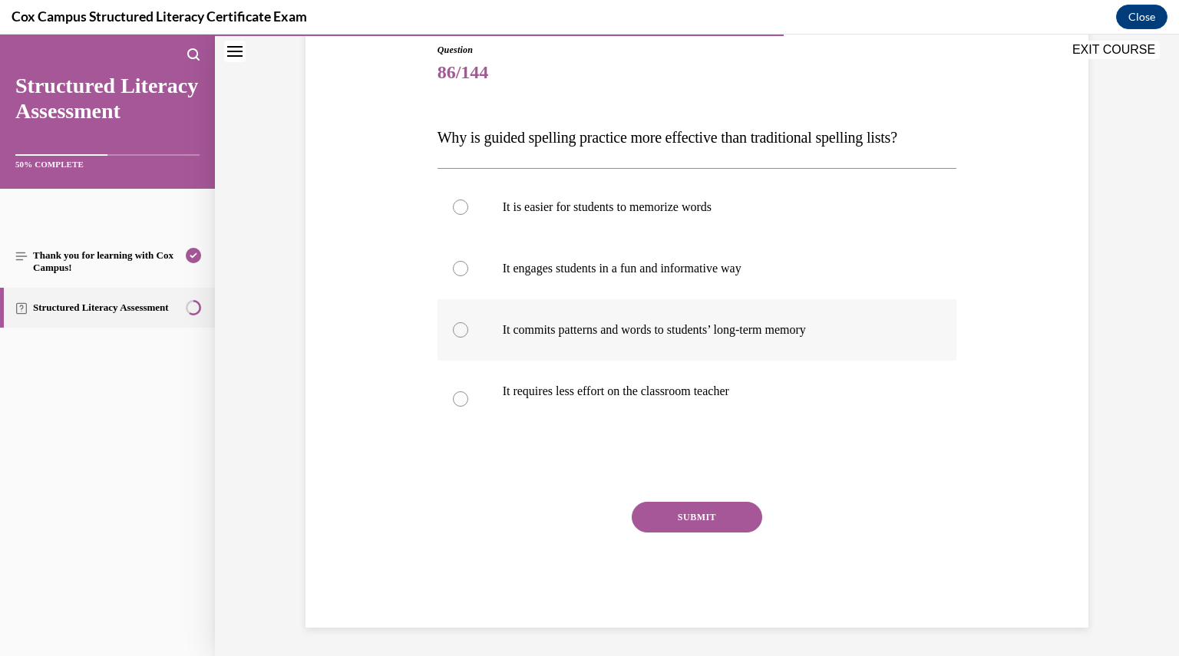
click at [607, 335] on p "It commits patterns and words to students’ long-term memory" at bounding box center [711, 329] width 416 height 15
click at [468, 335] on input "It commits patterns and words to students’ long-term memory" at bounding box center [460, 329] width 15 height 15
radio input "true"
click at [680, 502] on button "SUBMIT" at bounding box center [697, 517] width 130 height 31
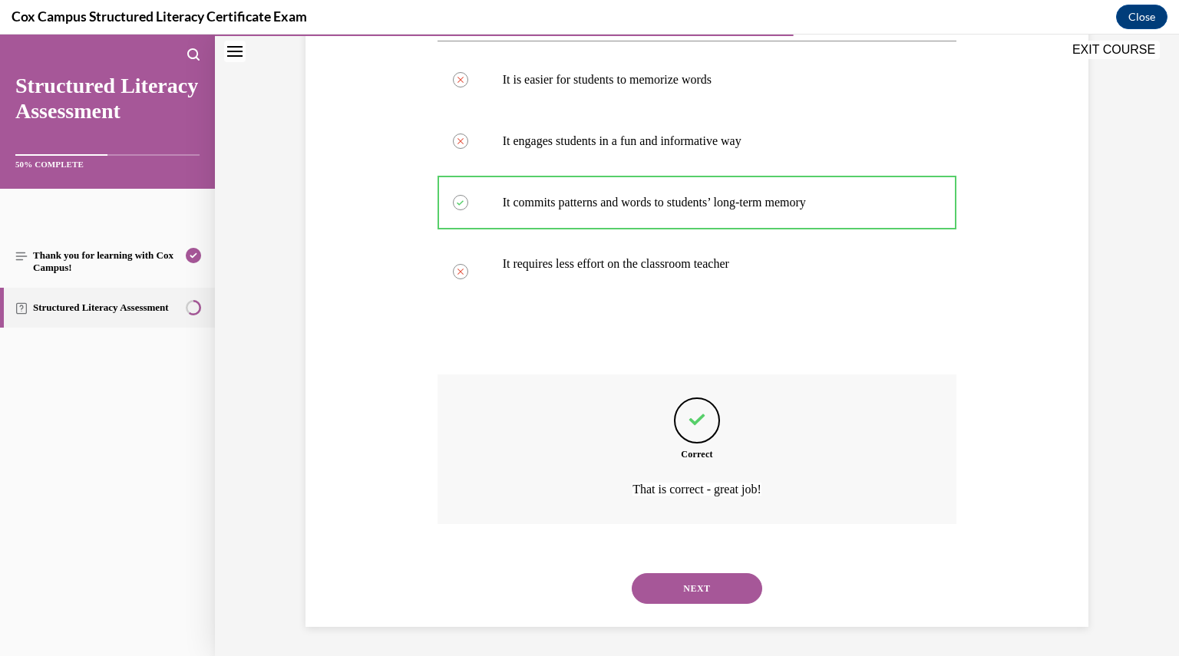
scroll to position [298, 0]
click at [678, 569] on div "NEXT" at bounding box center [696, 587] width 519 height 61
click at [679, 581] on button "NEXT" at bounding box center [697, 587] width 130 height 31
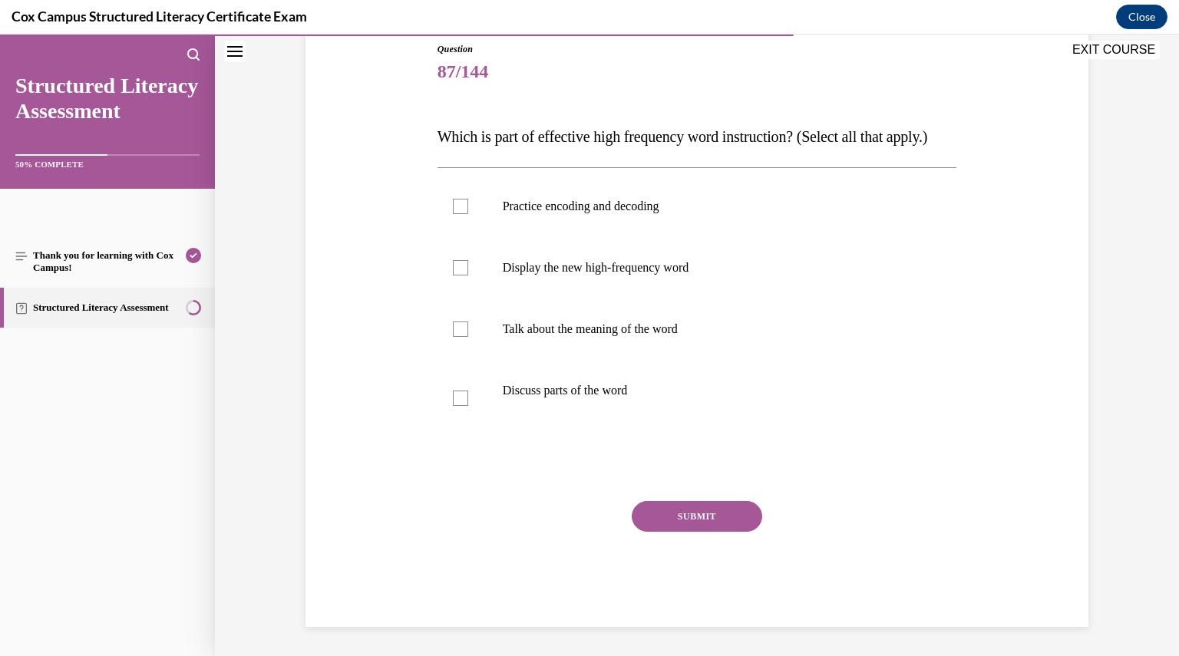
scroll to position [203, 0]
click at [457, 207] on div at bounding box center [460, 204] width 15 height 15
click at [457, 207] on input "Practice encoding and decoding" at bounding box center [460, 204] width 15 height 15
checkbox input "true"
click at [465, 280] on label "Display the new high-frequency word" at bounding box center [696, 266] width 519 height 61
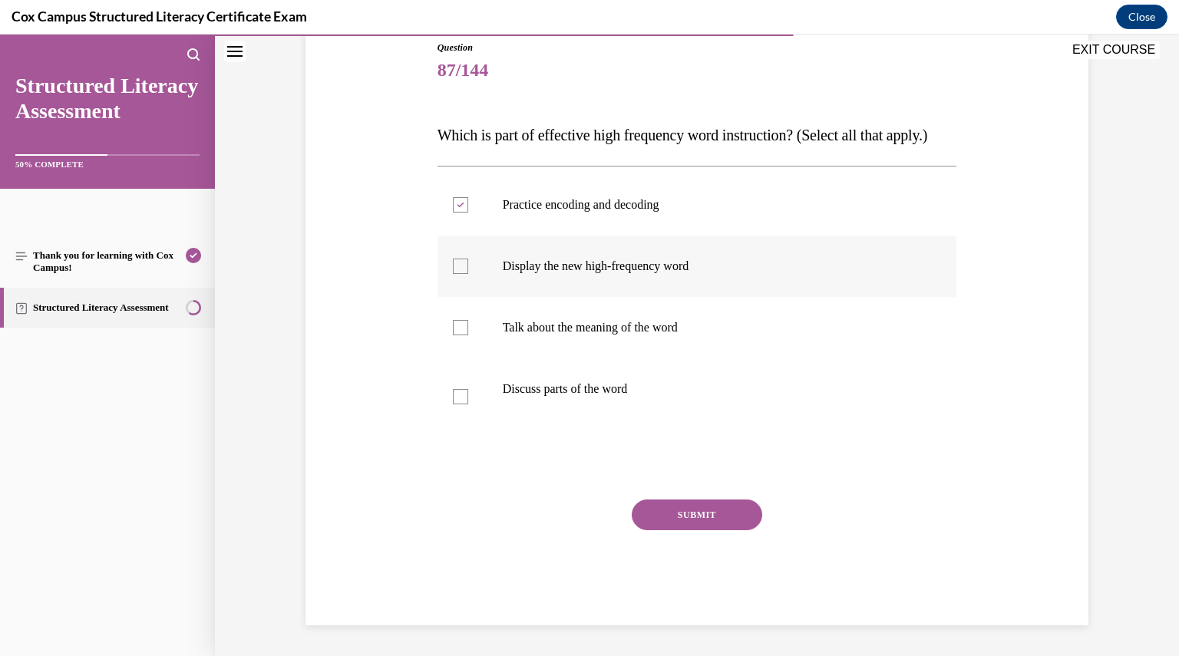
click at [465, 274] on input "Display the new high-frequency word" at bounding box center [460, 266] width 15 height 15
checkbox input "true"
click at [466, 322] on label "Talk about the meaning of the word" at bounding box center [696, 327] width 519 height 61
click at [466, 322] on input "Talk about the meaning of the word" at bounding box center [460, 327] width 15 height 15
checkbox input "true"
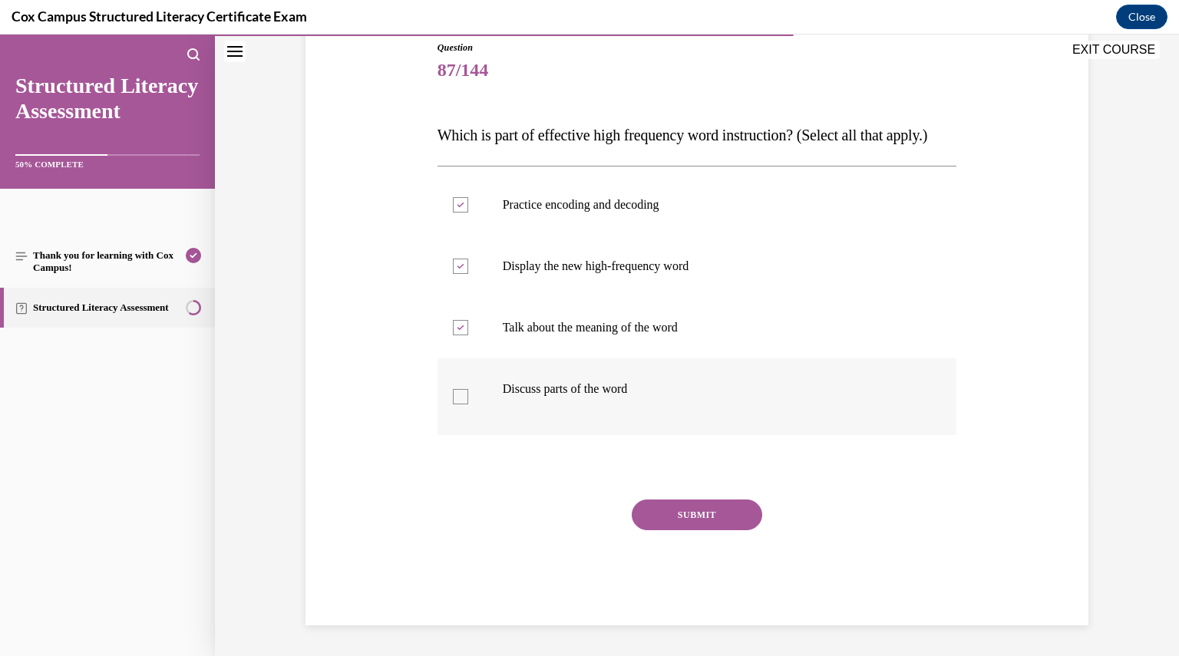
click at [471, 394] on label "Discuss parts of the word" at bounding box center [696, 396] width 519 height 77
click at [468, 394] on input "Discuss parts of the word" at bounding box center [460, 396] width 15 height 15
checkbox input "true"
click at [686, 485] on div "Question 87/144 Which is part of effective high frequency word instruction? (Se…" at bounding box center [696, 333] width 519 height 585
click at [686, 519] on button "SUBMIT" at bounding box center [697, 515] width 130 height 31
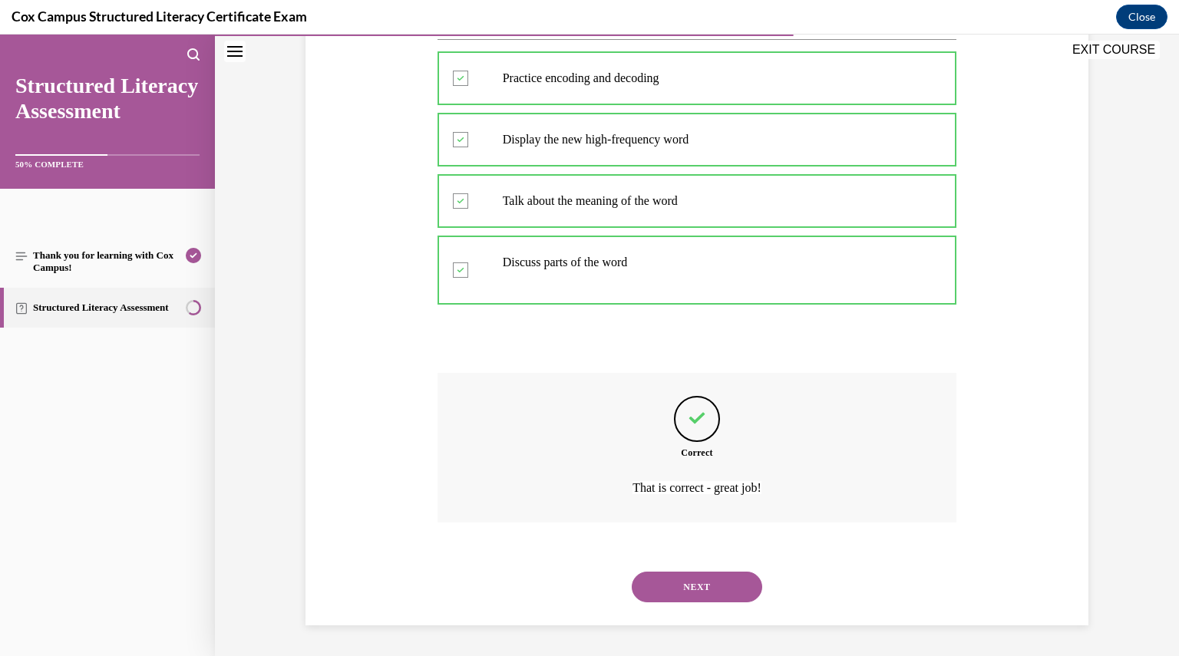
click at [723, 595] on button "NEXT" at bounding box center [697, 587] width 130 height 31
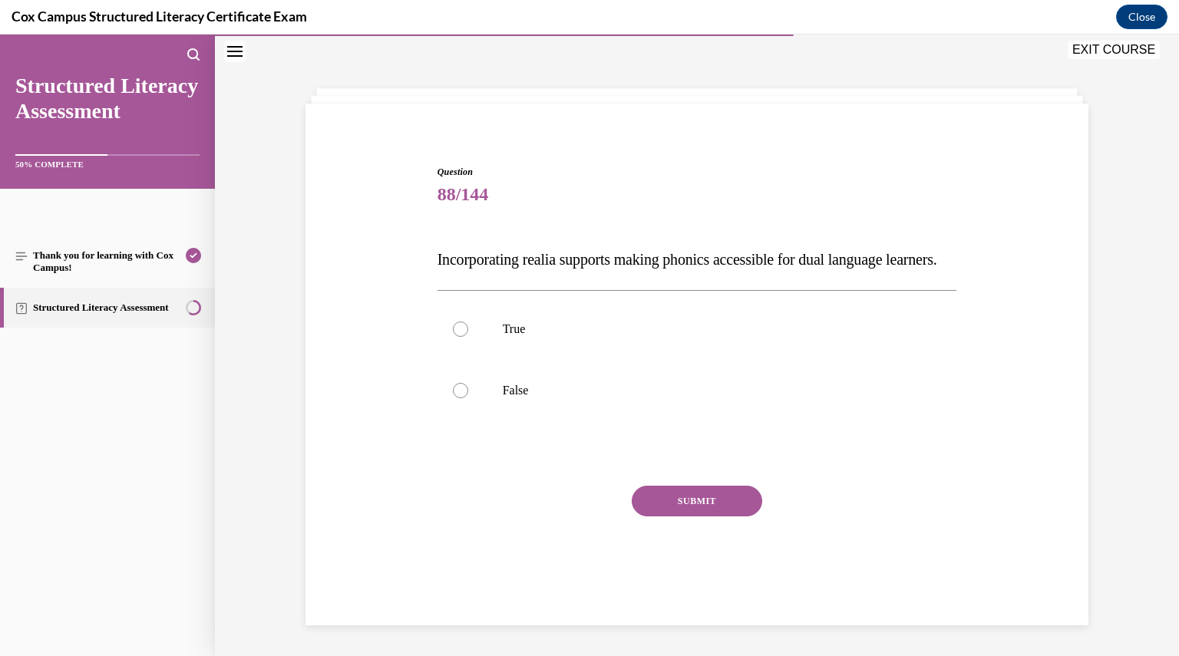
scroll to position [64, 0]
click at [539, 337] on p "True" at bounding box center [711, 329] width 416 height 15
click at [468, 337] on input "True" at bounding box center [460, 329] width 15 height 15
radio input "true"
click at [711, 530] on div "SUBMIT" at bounding box center [696, 524] width 519 height 77
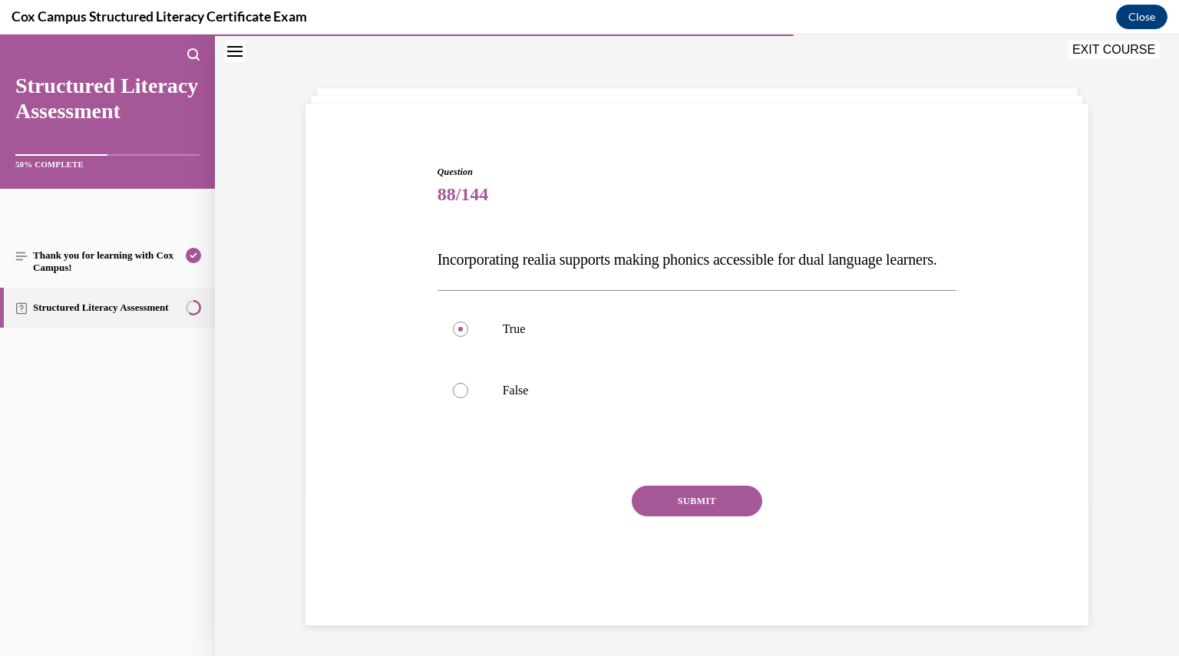
click at [709, 516] on button "SUBMIT" at bounding box center [697, 501] width 130 height 31
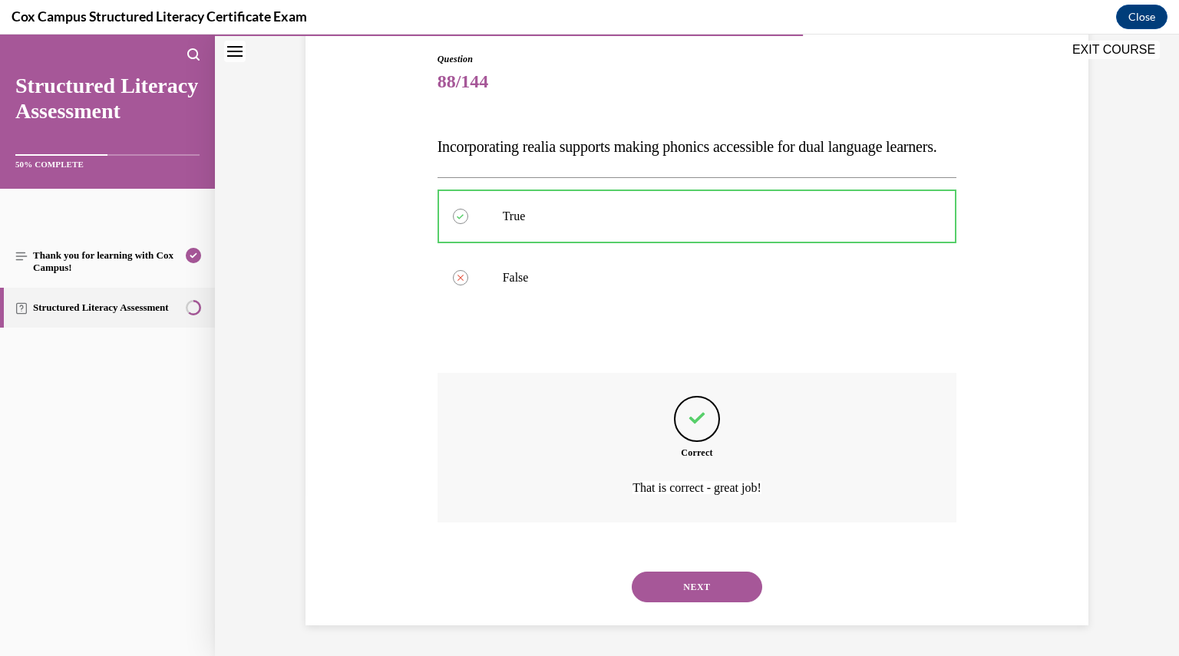
scroll to position [191, 0]
click at [643, 585] on button "NEXT" at bounding box center [697, 587] width 130 height 31
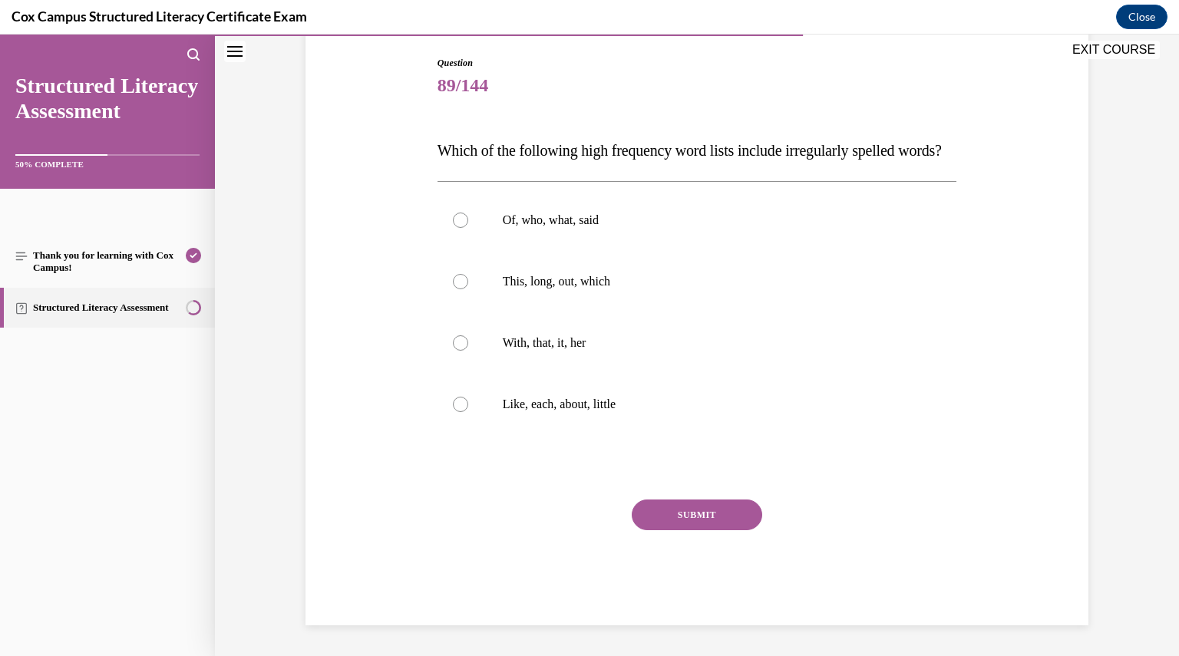
scroll to position [77, 0]
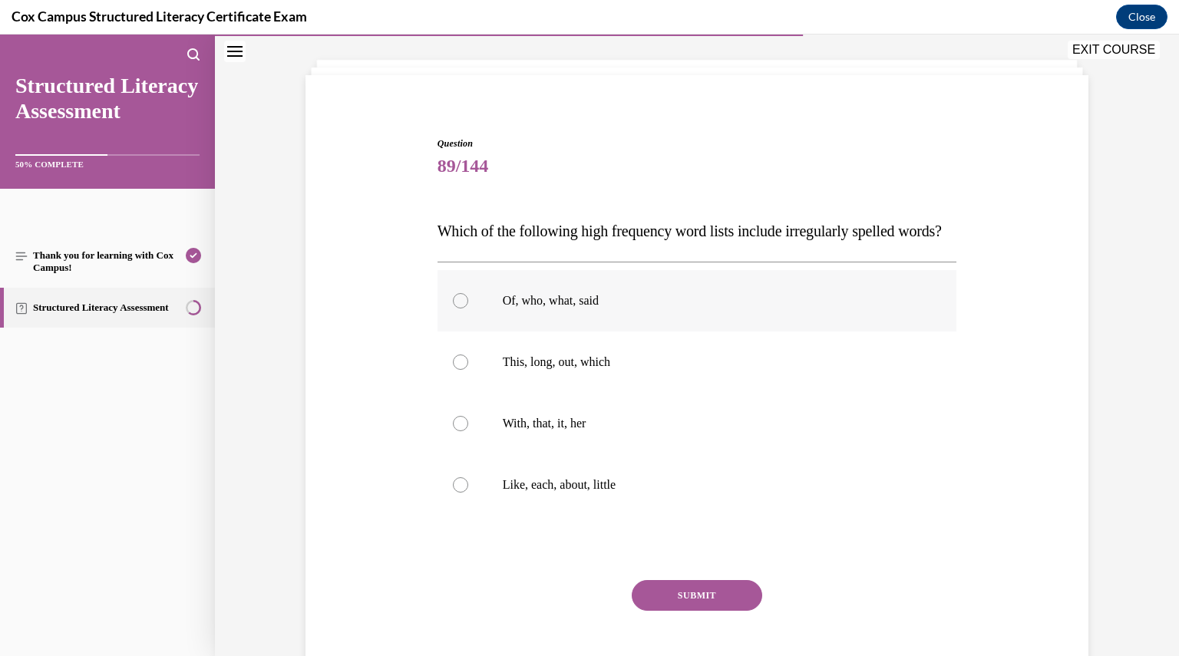
click at [496, 321] on label "Of, who, what, said" at bounding box center [696, 300] width 519 height 61
click at [468, 308] on input "Of, who, what, said" at bounding box center [460, 300] width 15 height 15
radio input "true"
click at [701, 611] on button "SUBMIT" at bounding box center [697, 595] width 130 height 31
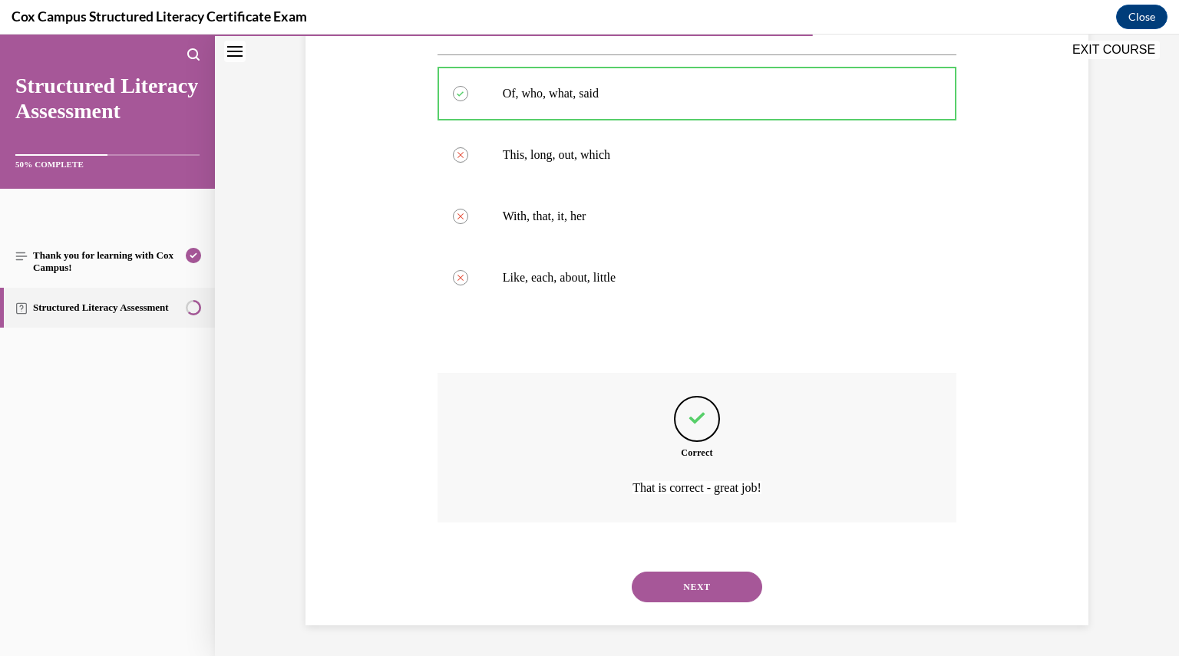
scroll to position [314, 0]
click at [692, 591] on button "NEXT" at bounding box center [697, 587] width 130 height 31
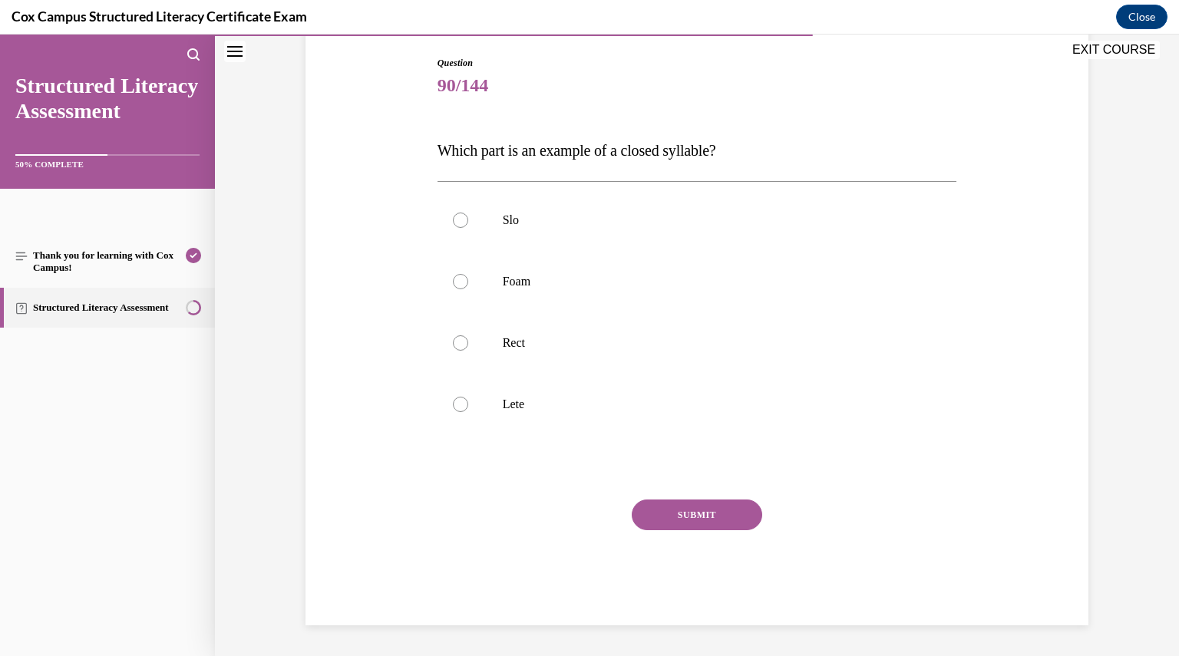
scroll to position [157, 0]
click at [532, 349] on p "Rect" at bounding box center [711, 343] width 416 height 15
click at [468, 349] on input "Rect" at bounding box center [460, 343] width 15 height 15
radio input "true"
click at [674, 524] on button "SUBMIT" at bounding box center [697, 515] width 130 height 31
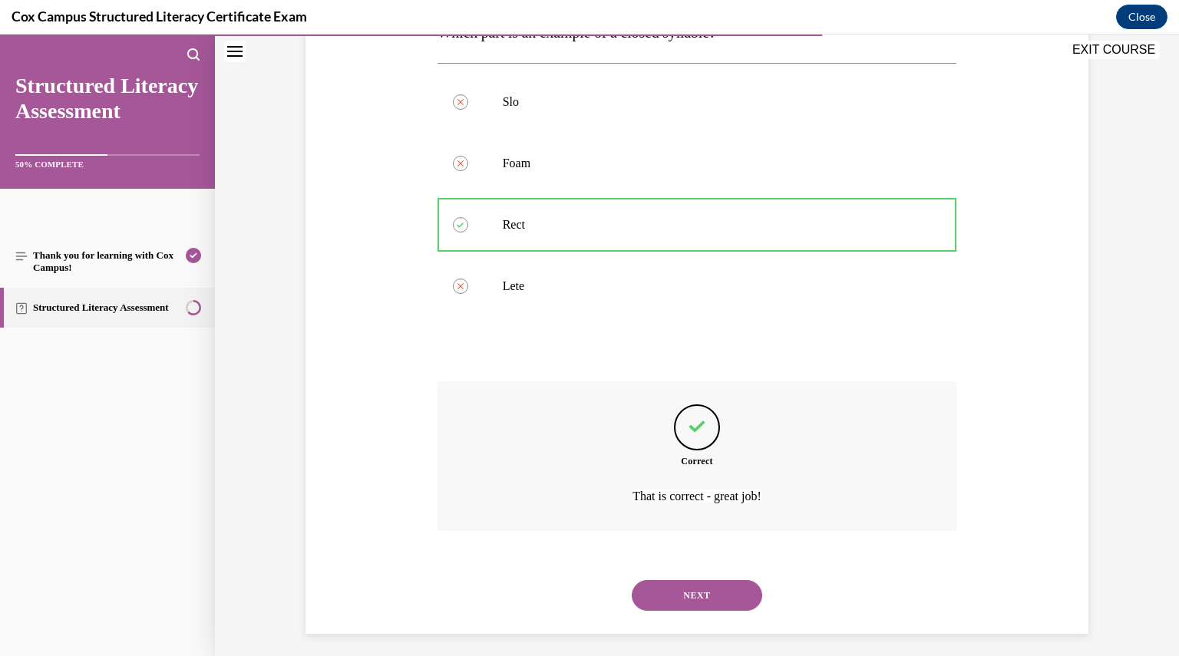
scroll to position [283, 0]
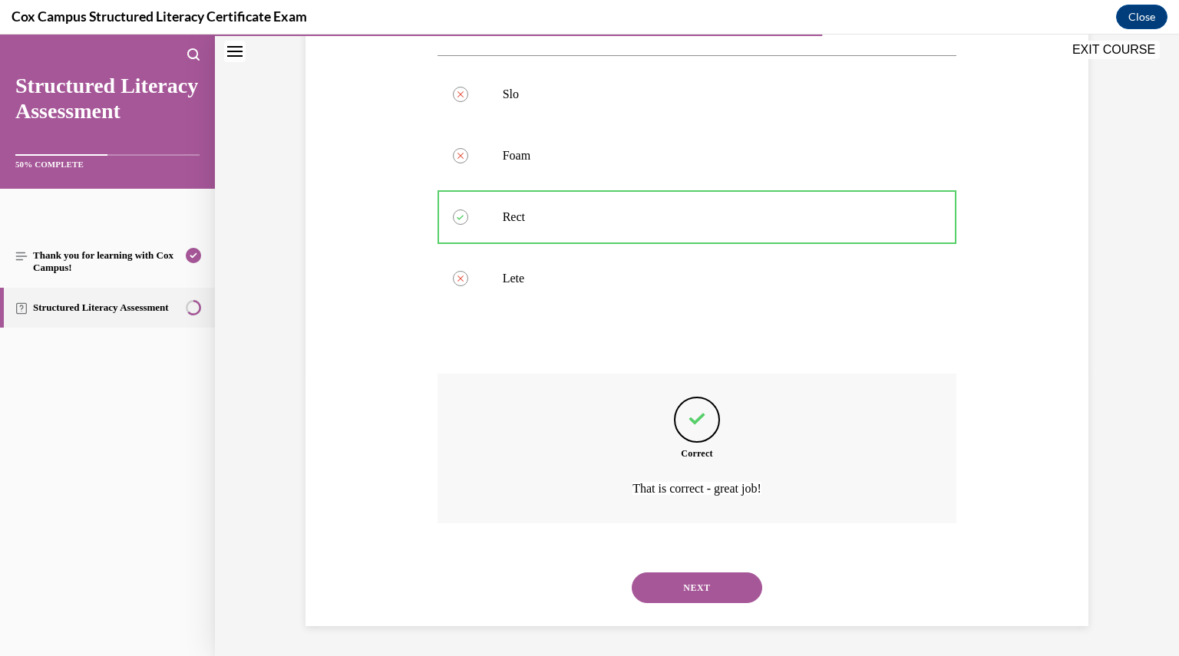
click at [671, 579] on button "NEXT" at bounding box center [697, 587] width 130 height 31
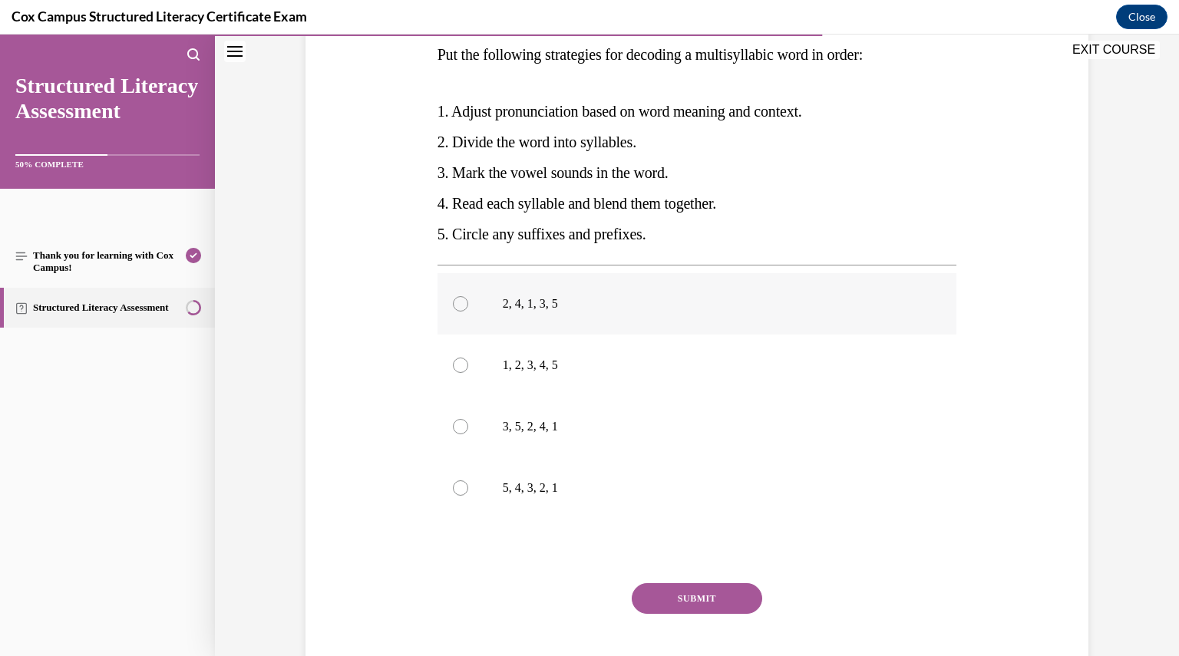
scroll to position [258, 0]
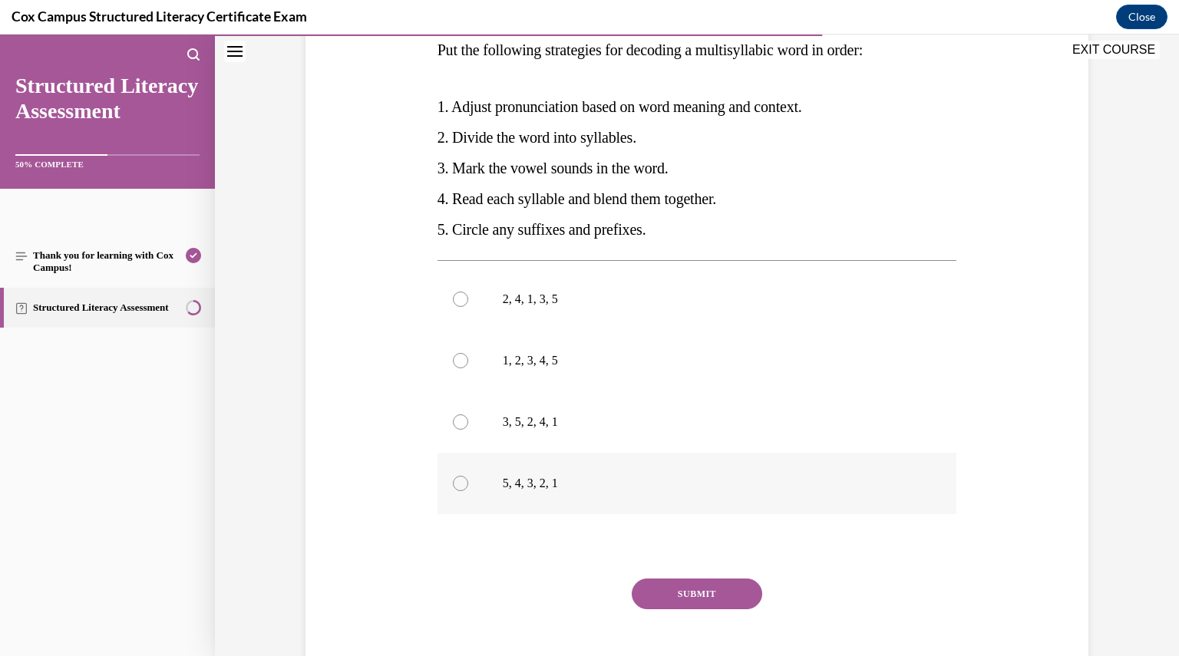
click at [622, 481] on p "5, 4, 3, 2, 1" at bounding box center [711, 483] width 416 height 15
click at [468, 481] on input "5, 4, 3, 2, 1" at bounding box center [460, 483] width 15 height 15
radio input "true"
click at [677, 599] on button "SUBMIT" at bounding box center [697, 594] width 130 height 31
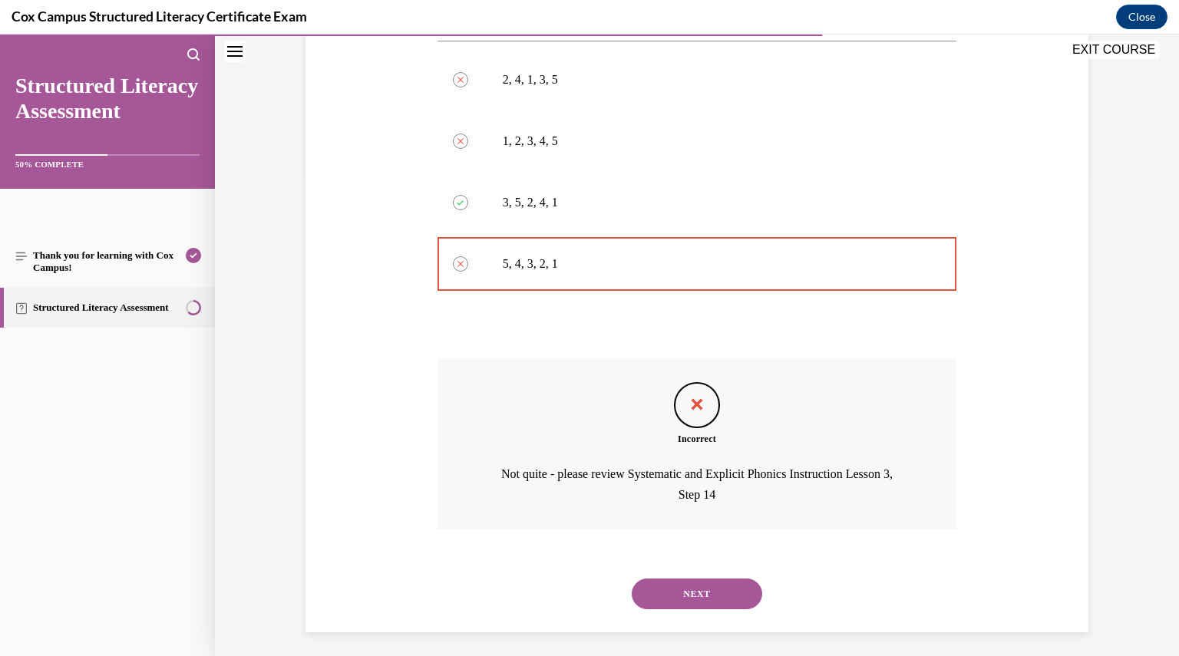
scroll to position [483, 0]
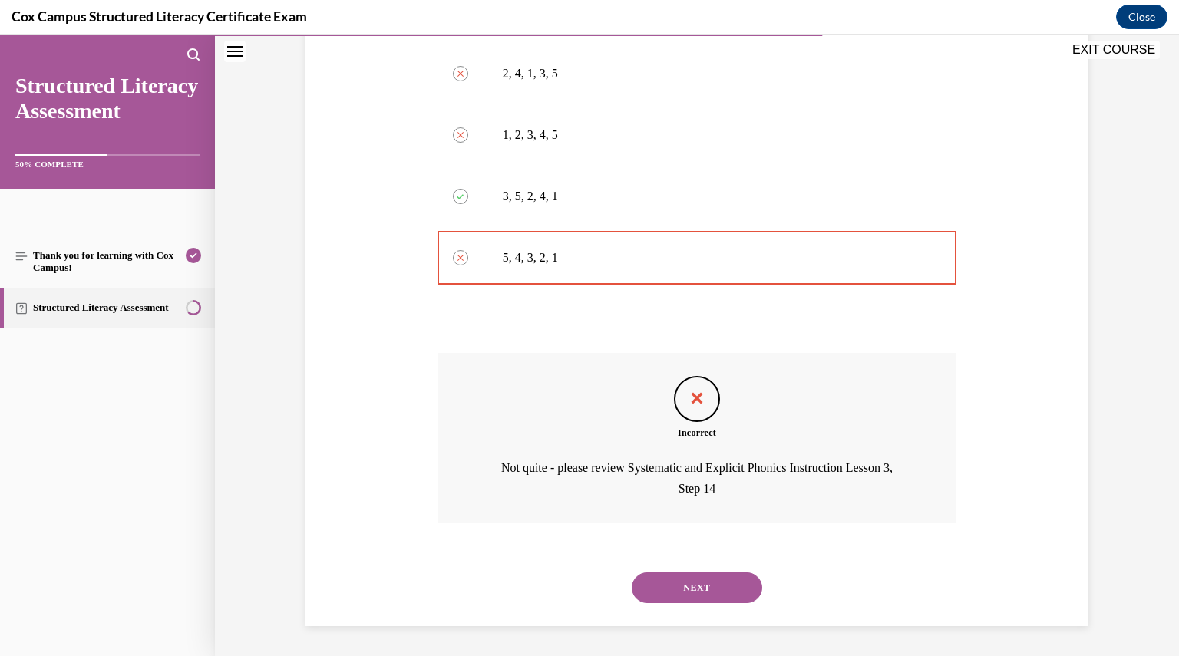
click at [689, 589] on button "NEXT" at bounding box center [697, 587] width 130 height 31
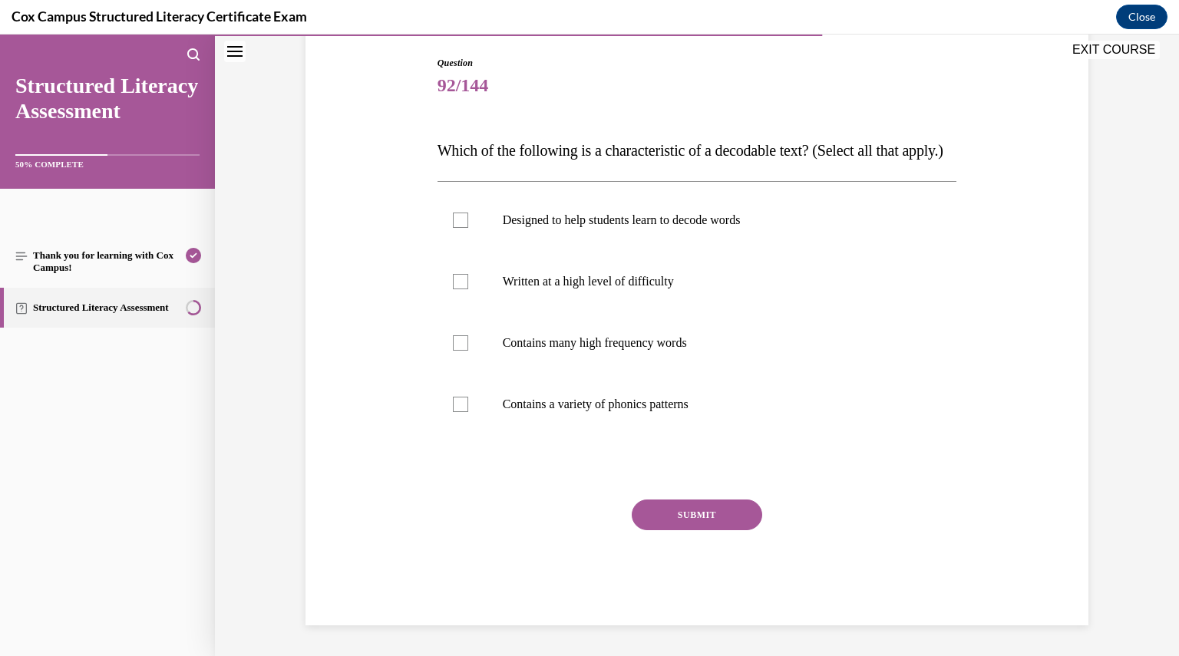
scroll to position [171, 0]
click at [553, 289] on p "Written at a high level of difficulty" at bounding box center [711, 281] width 416 height 15
click at [468, 289] on input "Written at a high level of difficulty" at bounding box center [460, 281] width 15 height 15
checkbox input "true"
click at [583, 245] on label "Designed to help students learn to decode words" at bounding box center [696, 220] width 519 height 61
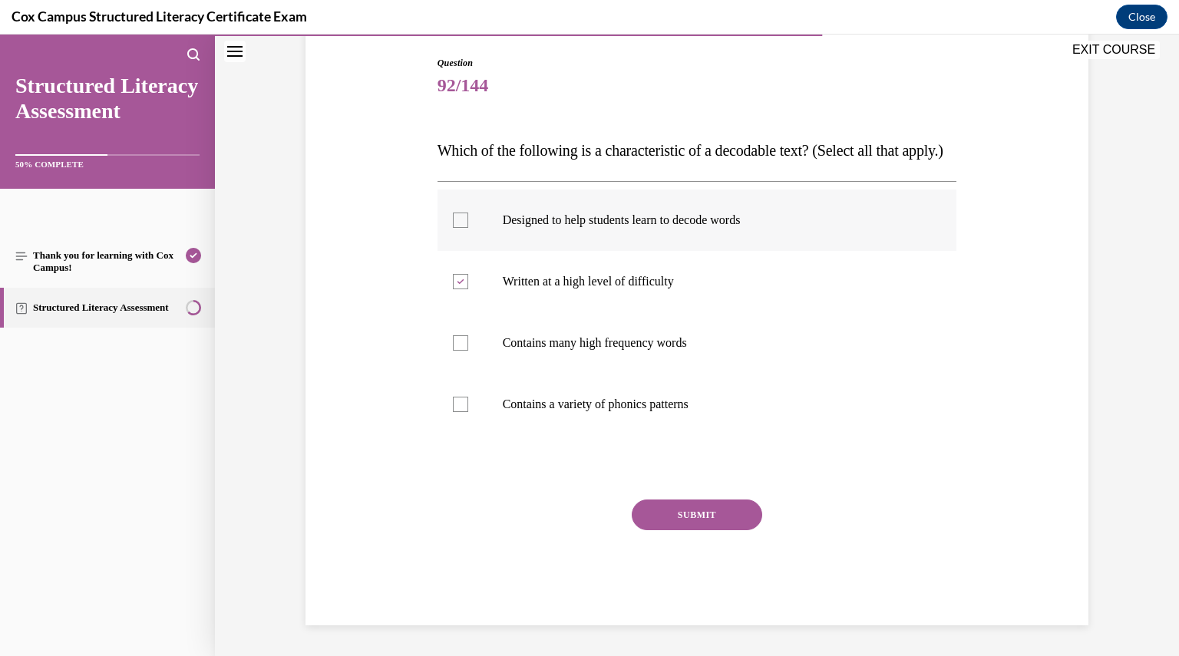
click at [468, 228] on input "Designed to help students learn to decode words" at bounding box center [460, 220] width 15 height 15
checkbox input "true"
click at [571, 289] on p "Written at a high level of difficulty" at bounding box center [711, 281] width 416 height 15
click at [468, 289] on input "Written at a high level of difficulty" at bounding box center [460, 281] width 15 height 15
checkbox input "false"
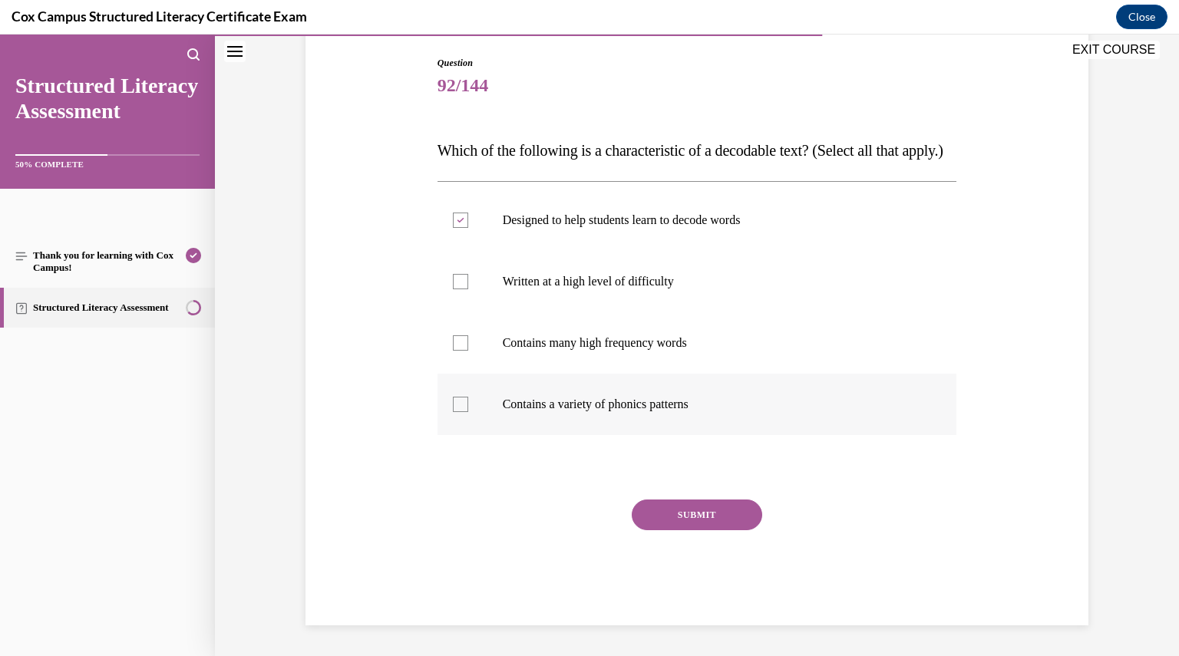
click at [645, 412] on p "Contains a variety of phonics patterns" at bounding box center [711, 404] width 416 height 15
click at [468, 412] on input "Contains a variety of phonics patterns" at bounding box center [460, 404] width 15 height 15
checkbox input "true"
click at [691, 530] on button "SUBMIT" at bounding box center [697, 515] width 130 height 31
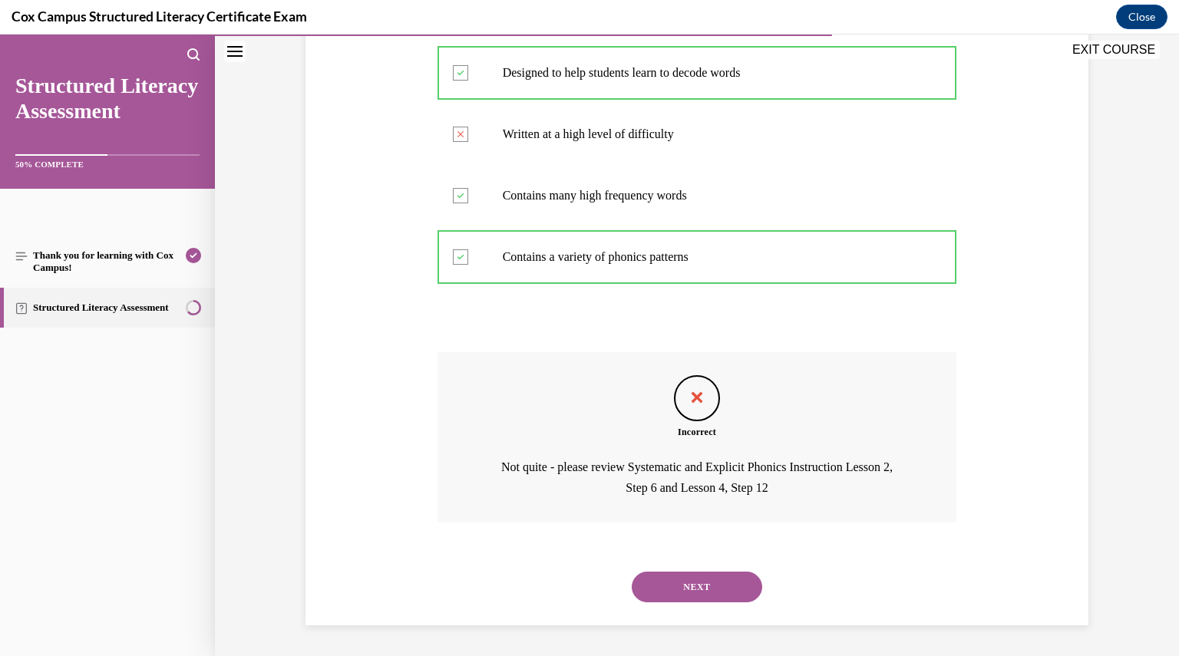
scroll to position [335, 0]
click at [688, 621] on div "SUBMIT NEXT" at bounding box center [696, 586] width 519 height 80
click at [686, 592] on button "NEXT" at bounding box center [697, 587] width 130 height 31
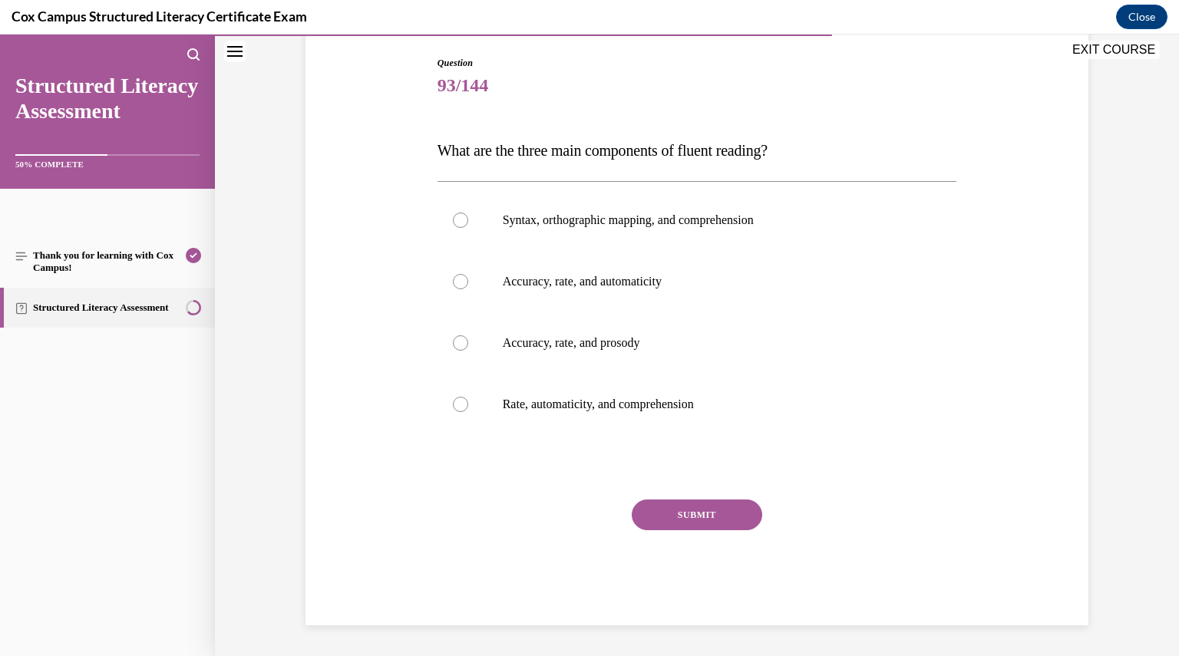
scroll to position [157, 0]
click at [593, 332] on label "Accuracy, rate, and prosody" at bounding box center [696, 343] width 519 height 61
click at [468, 336] on input "Accuracy, rate, and prosody" at bounding box center [460, 343] width 15 height 15
radio input "true"
click at [669, 508] on button "SUBMIT" at bounding box center [697, 515] width 130 height 31
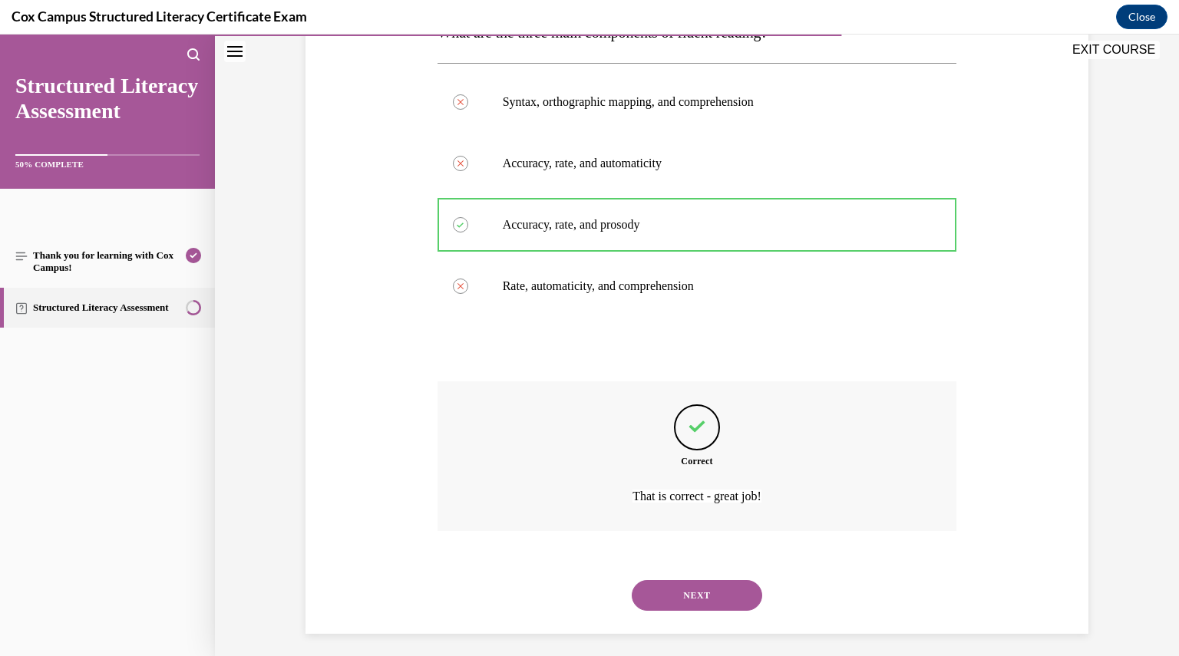
scroll to position [283, 0]
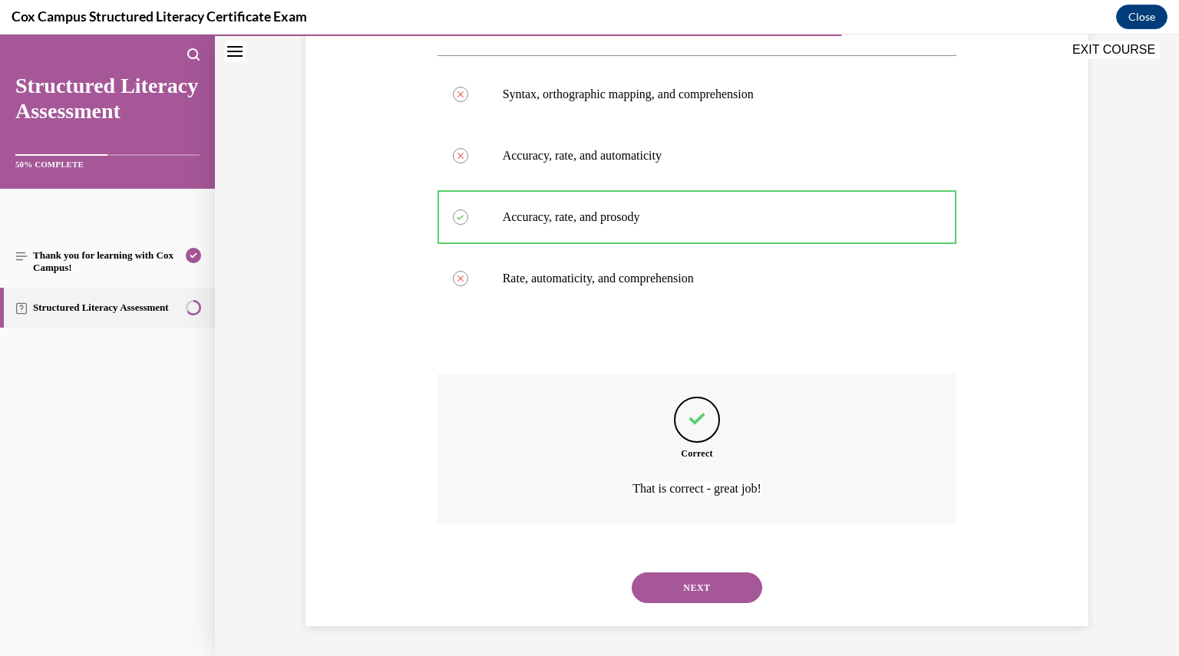
click at [689, 598] on button "NEXT" at bounding box center [697, 587] width 130 height 31
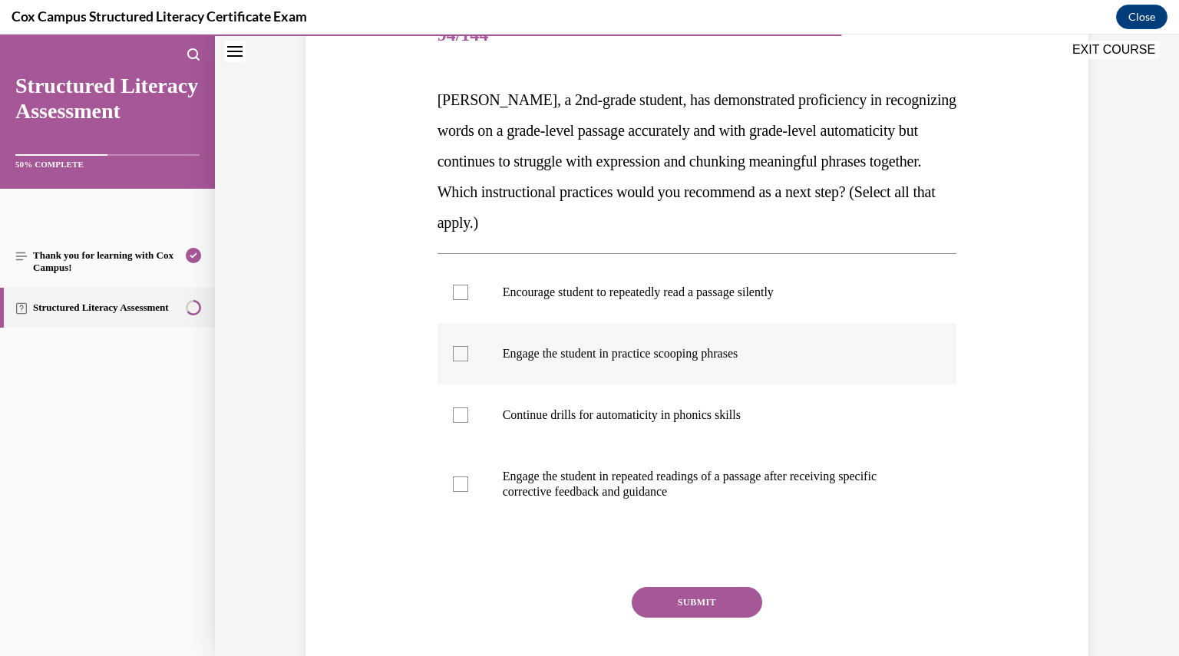
scroll to position [166, 0]
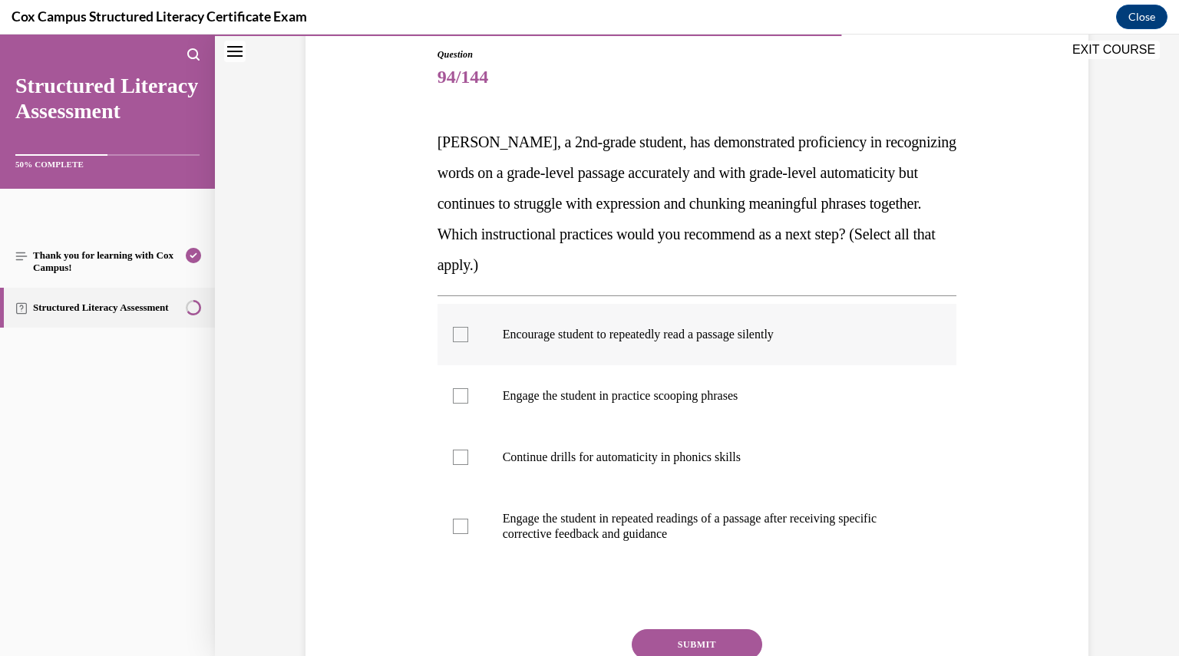
click at [493, 348] on label "Encourage student to repeatedly read a passage silently" at bounding box center [696, 334] width 519 height 61
click at [468, 342] on input "Encourage student to repeatedly read a passage silently" at bounding box center [460, 334] width 15 height 15
checkbox input "true"
click at [548, 554] on label "Engage the student in repeated readings of a passage after receiving specific c…" at bounding box center [696, 526] width 519 height 77
click at [468, 534] on input "Engage the student in repeated readings of a passage after receiving specific c…" at bounding box center [460, 526] width 15 height 15
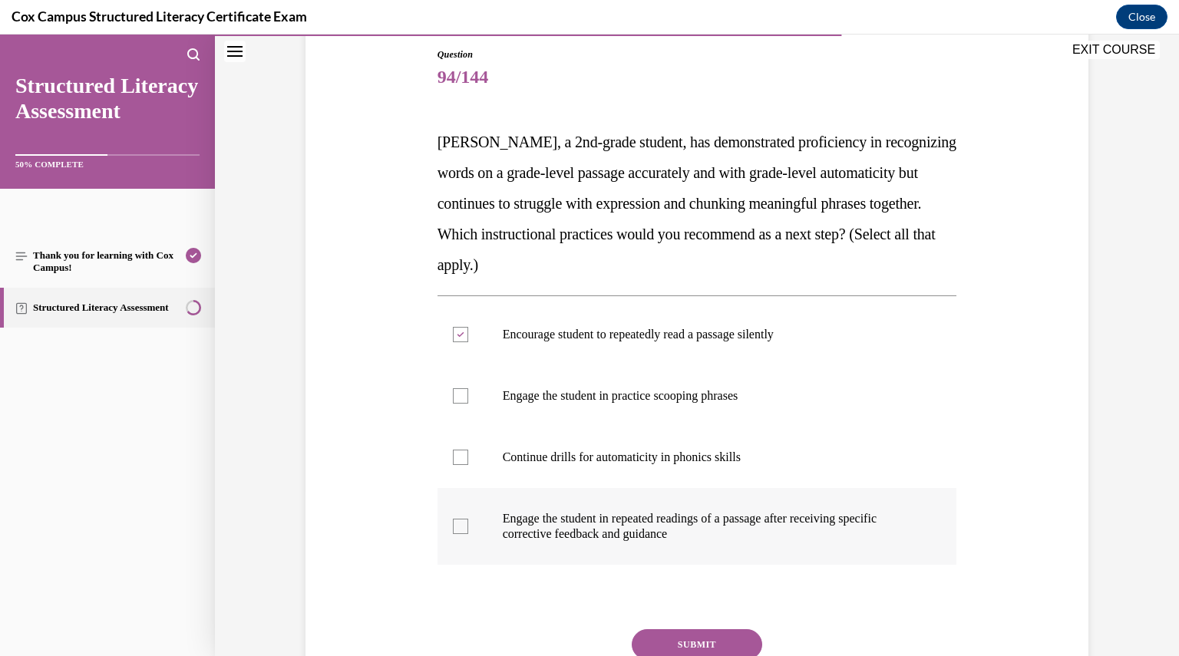
checkbox input "true"
click at [467, 394] on label "Engage the student in practice scooping phrases" at bounding box center [696, 395] width 519 height 61
click at [467, 394] on input "Engage the student in practice scooping phrases" at bounding box center [460, 395] width 15 height 15
checkbox input "true"
click at [453, 331] on div at bounding box center [460, 334] width 15 height 15
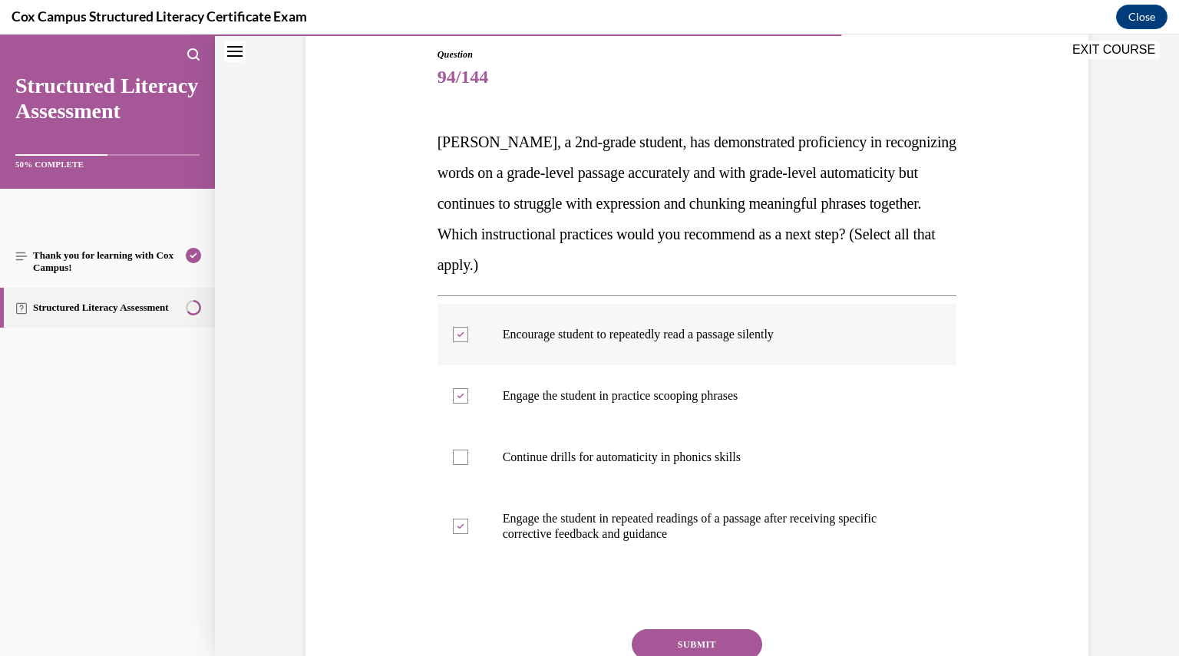
click at [453, 331] on input "Encourage student to repeatedly read a passage silently" at bounding box center [460, 334] width 15 height 15
checkbox input "false"
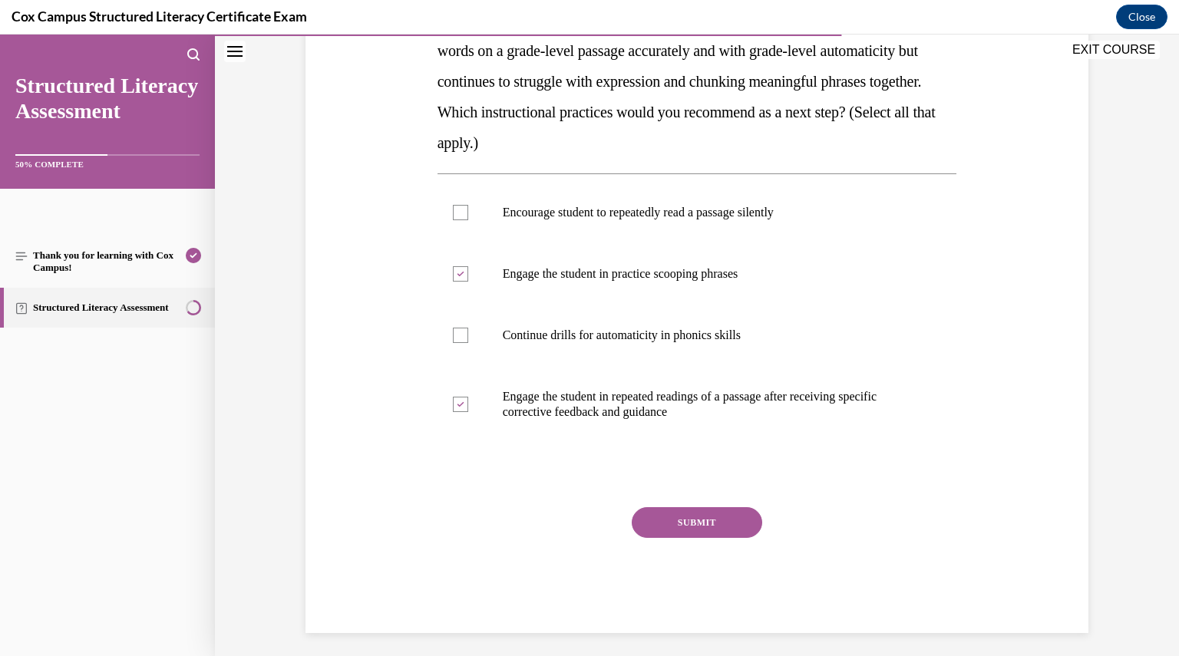
click at [661, 529] on button "SUBMIT" at bounding box center [697, 522] width 130 height 31
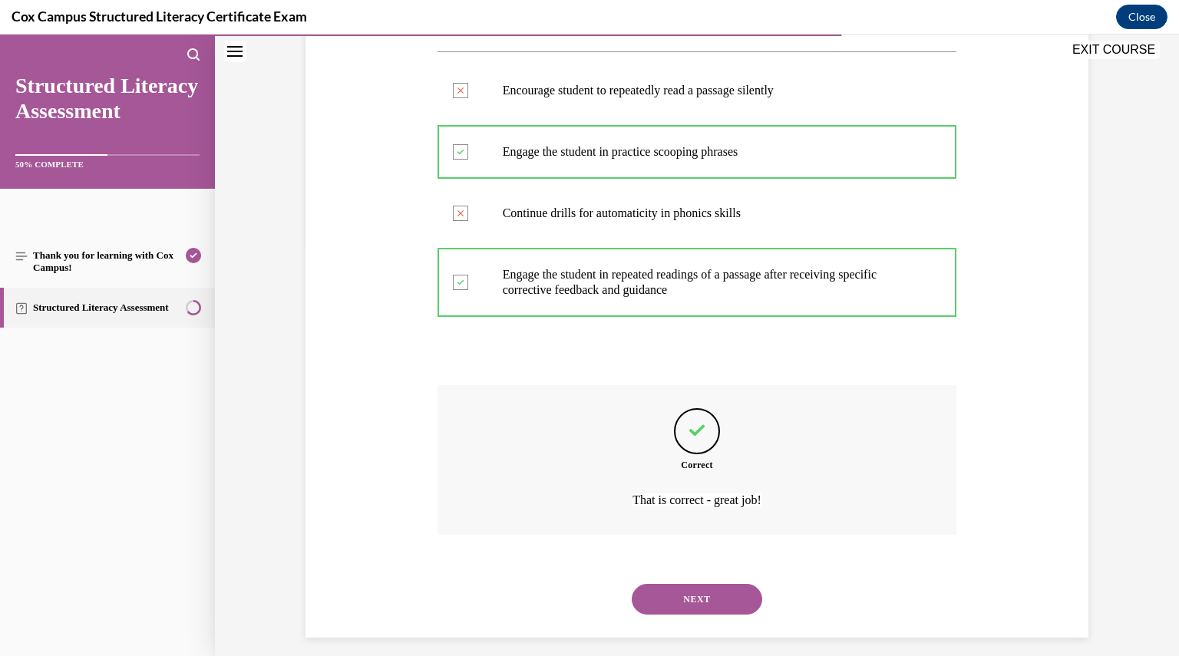
scroll to position [421, 0]
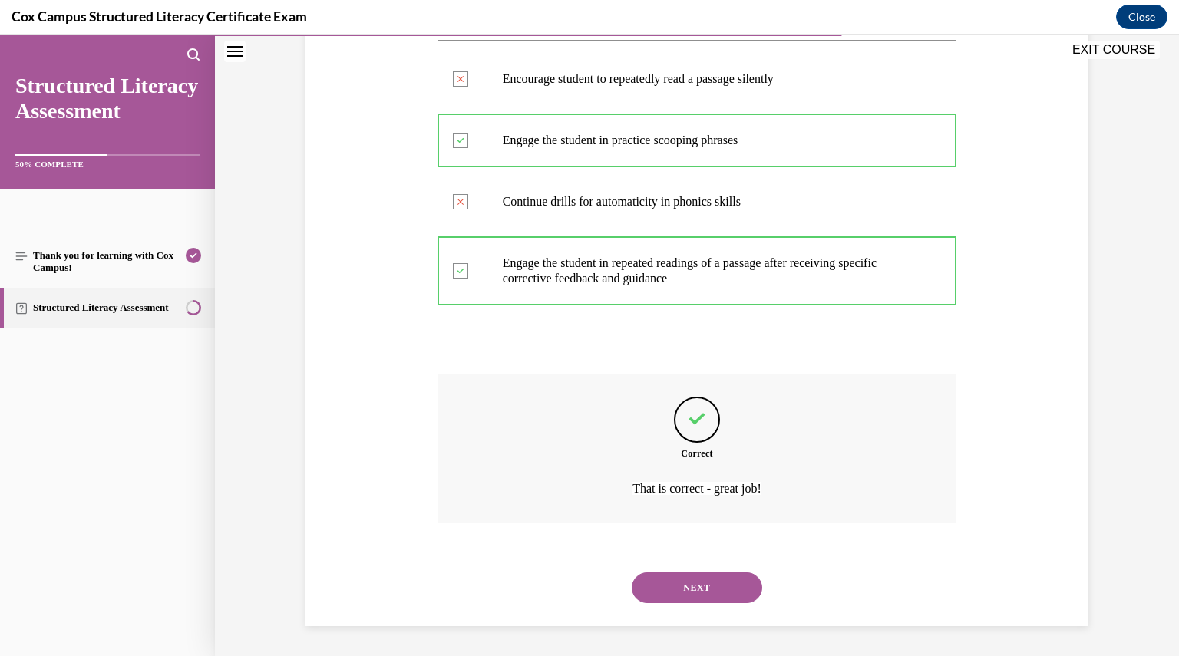
click at [688, 615] on div "NEXT" at bounding box center [696, 587] width 519 height 61
click at [687, 592] on button "NEXT" at bounding box center [697, 587] width 130 height 31
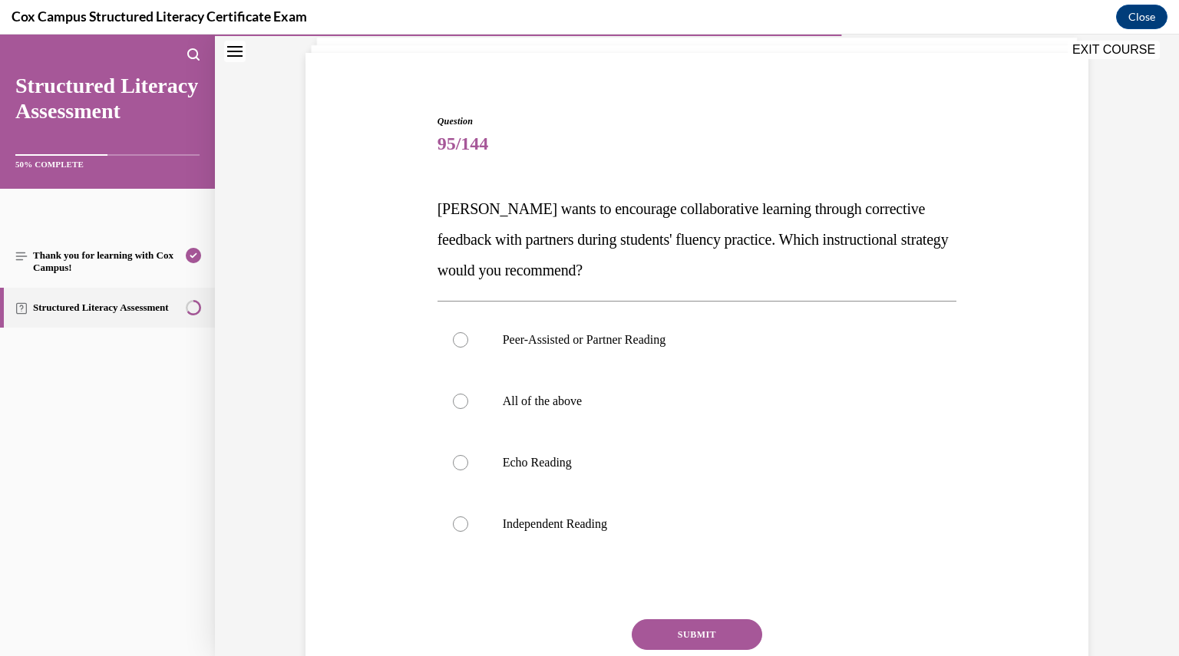
scroll to position [100, 0]
click at [447, 331] on label "Peer-Assisted or Partner Reading" at bounding box center [696, 338] width 519 height 61
click at [453, 331] on input "Peer-Assisted or Partner Reading" at bounding box center [460, 338] width 15 height 15
radio input "true"
click at [654, 620] on button "SUBMIT" at bounding box center [697, 633] width 130 height 31
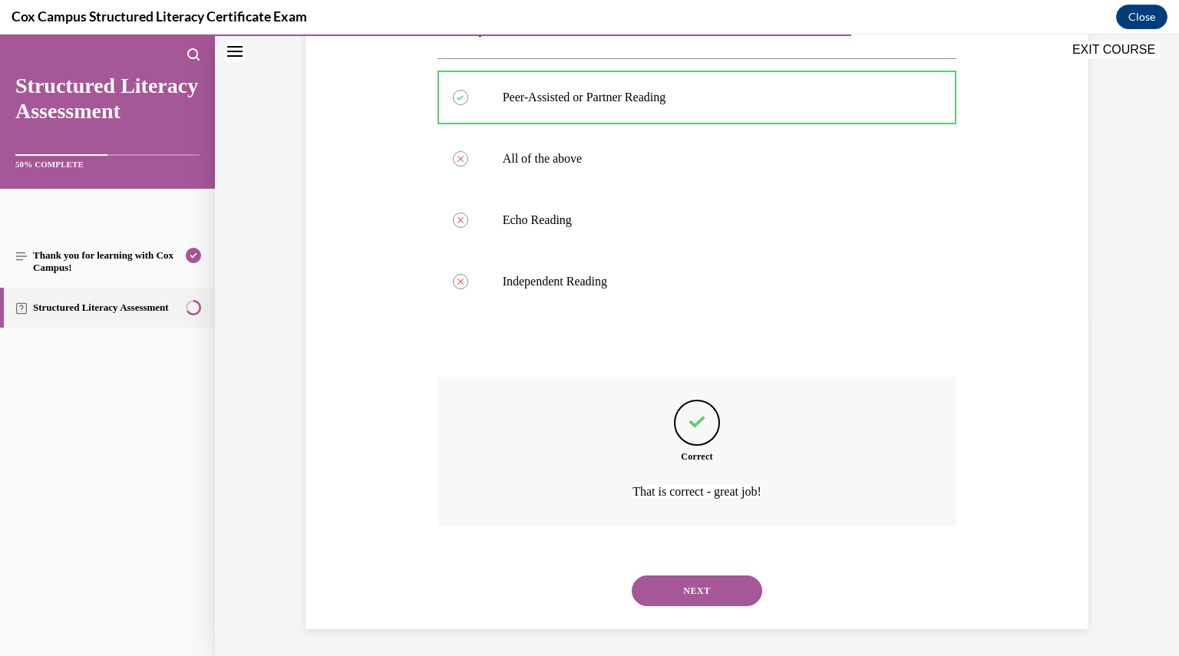
scroll to position [345, 0]
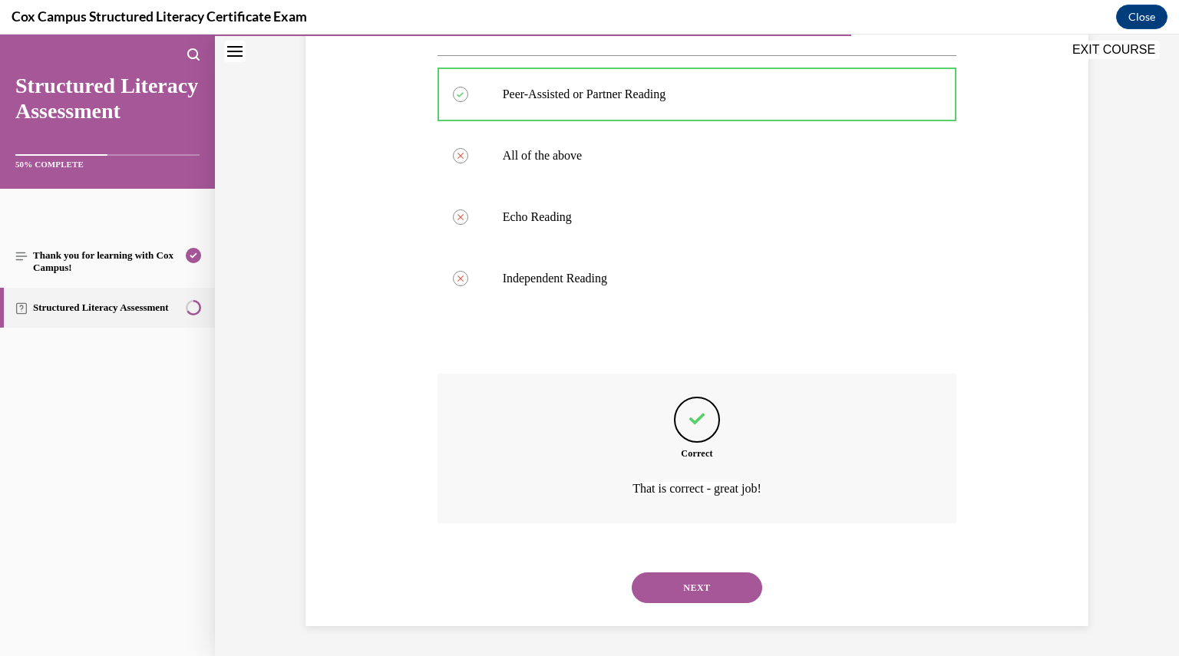
click at [689, 585] on button "NEXT" at bounding box center [697, 587] width 130 height 31
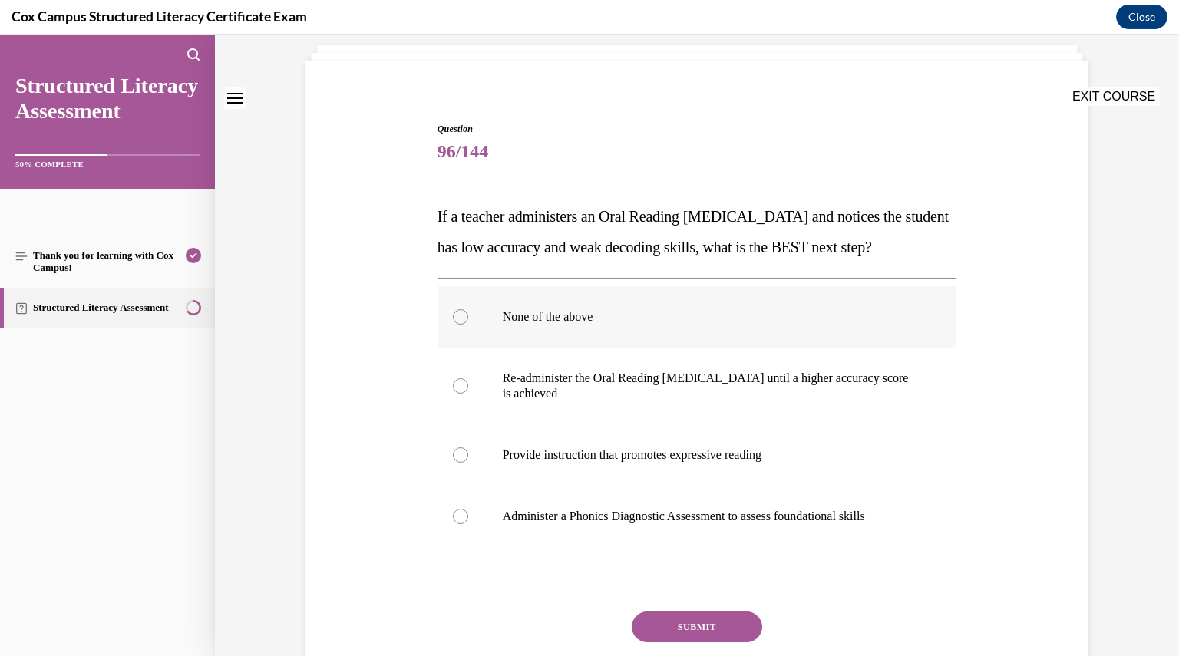
scroll to position [94, 0]
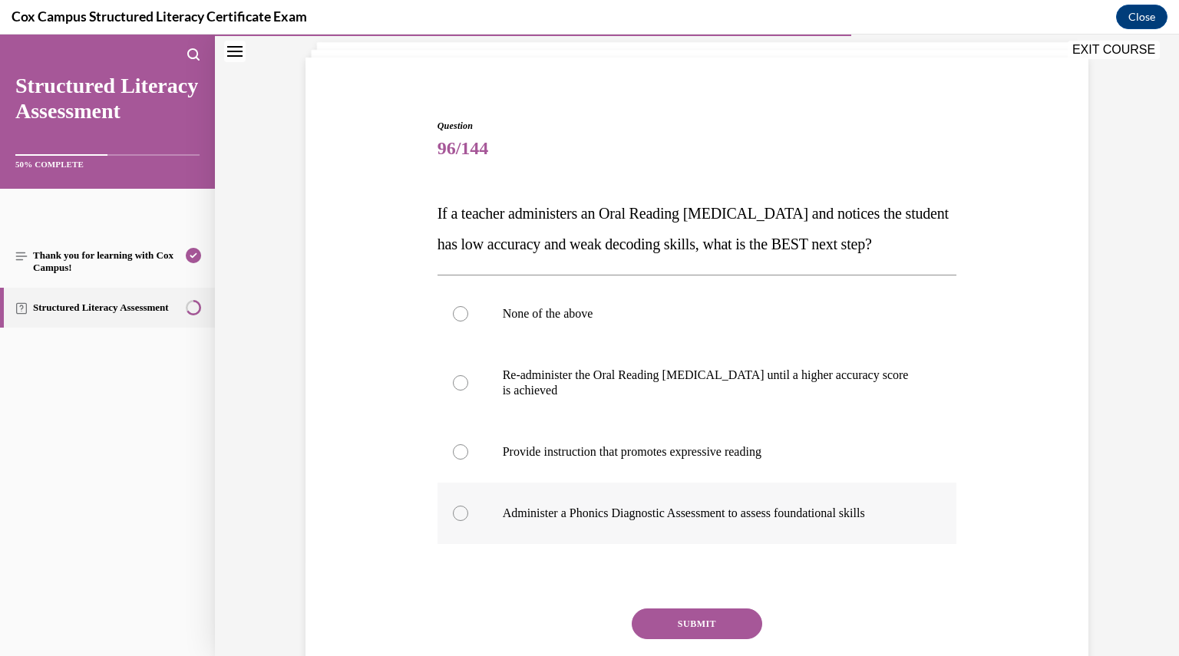
click at [560, 521] on p "Administer a Phonics Diagnostic Assessment to assess foundational skills" at bounding box center [711, 513] width 416 height 15
click at [468, 521] on input "Administer a Phonics Diagnostic Assessment to assess foundational skills" at bounding box center [460, 513] width 15 height 15
radio input "true"
click at [727, 639] on button "SUBMIT" at bounding box center [697, 623] width 130 height 31
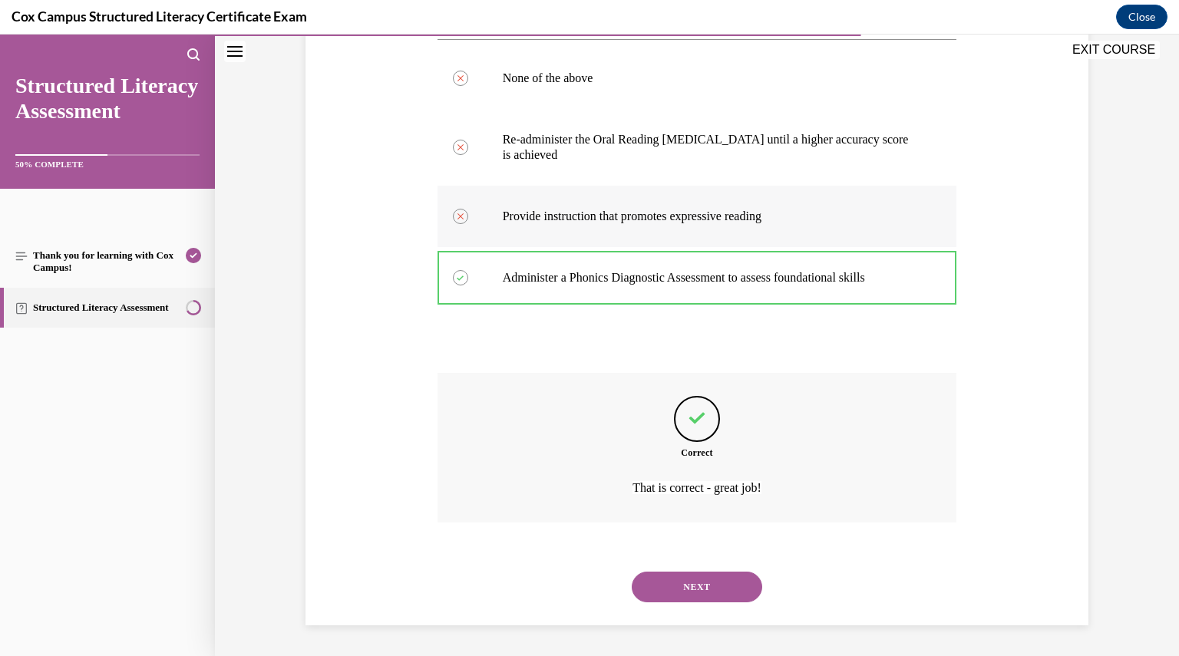
scroll to position [360, 0]
click at [644, 572] on button "NEXT" at bounding box center [697, 587] width 130 height 31
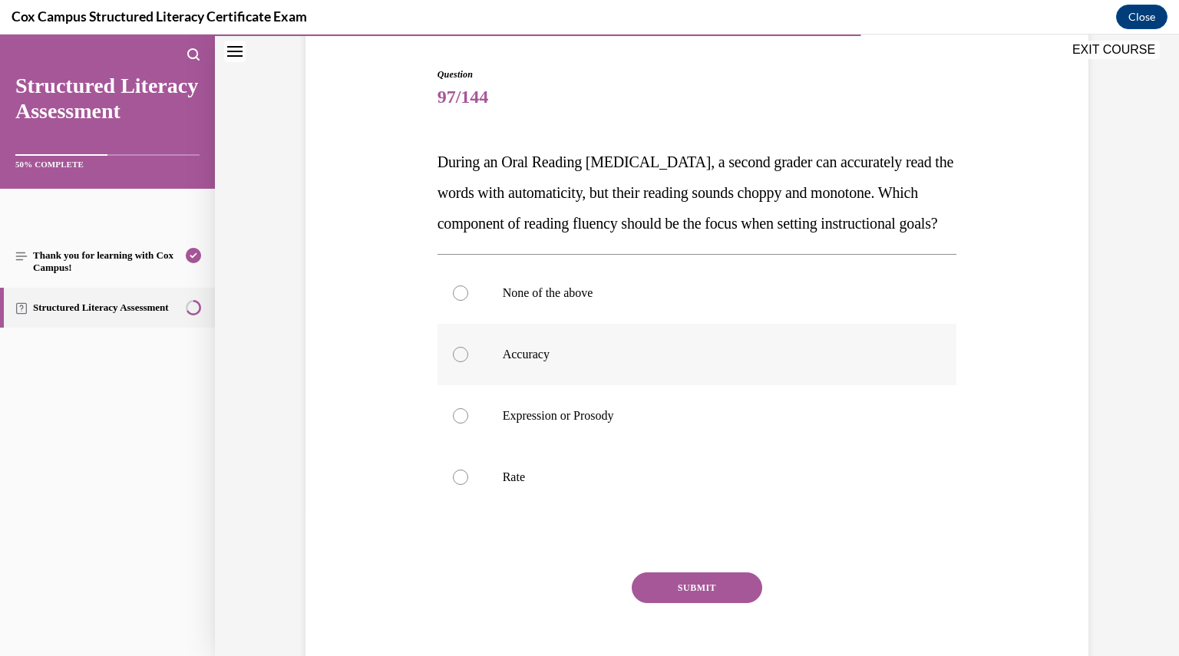
scroll to position [147, 0]
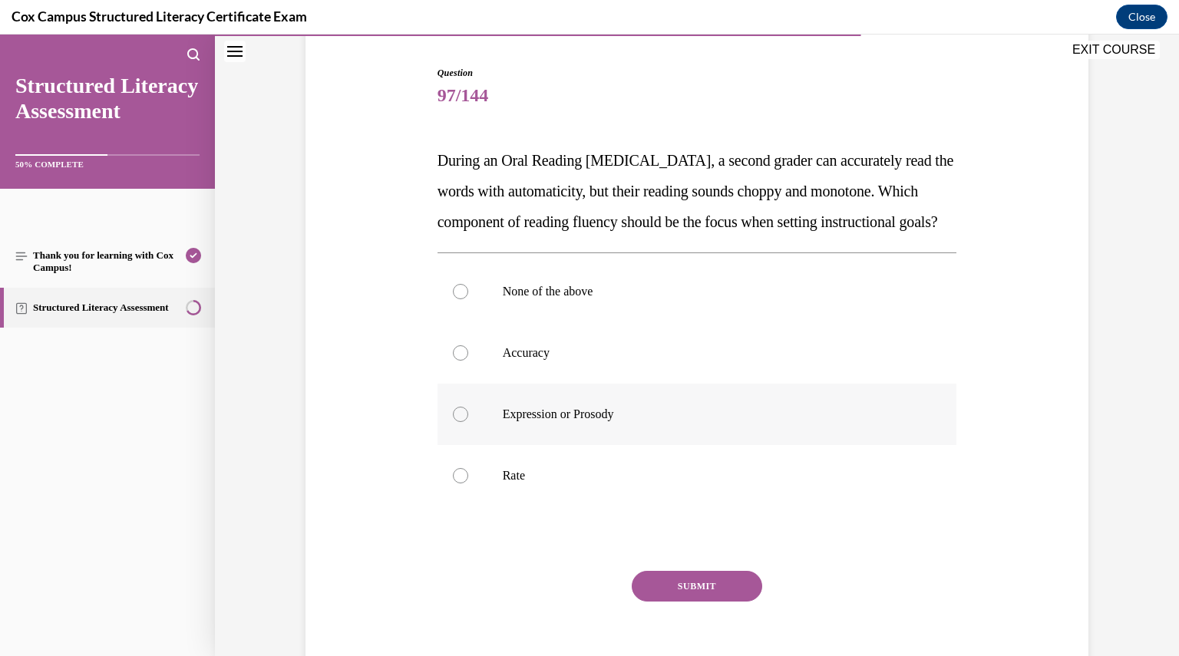
click at [542, 422] on p "Expression or Prosody" at bounding box center [711, 414] width 416 height 15
click at [468, 422] on input "Expression or Prosody" at bounding box center [460, 414] width 15 height 15
radio input "true"
click at [661, 602] on button "SUBMIT" at bounding box center [697, 586] width 130 height 31
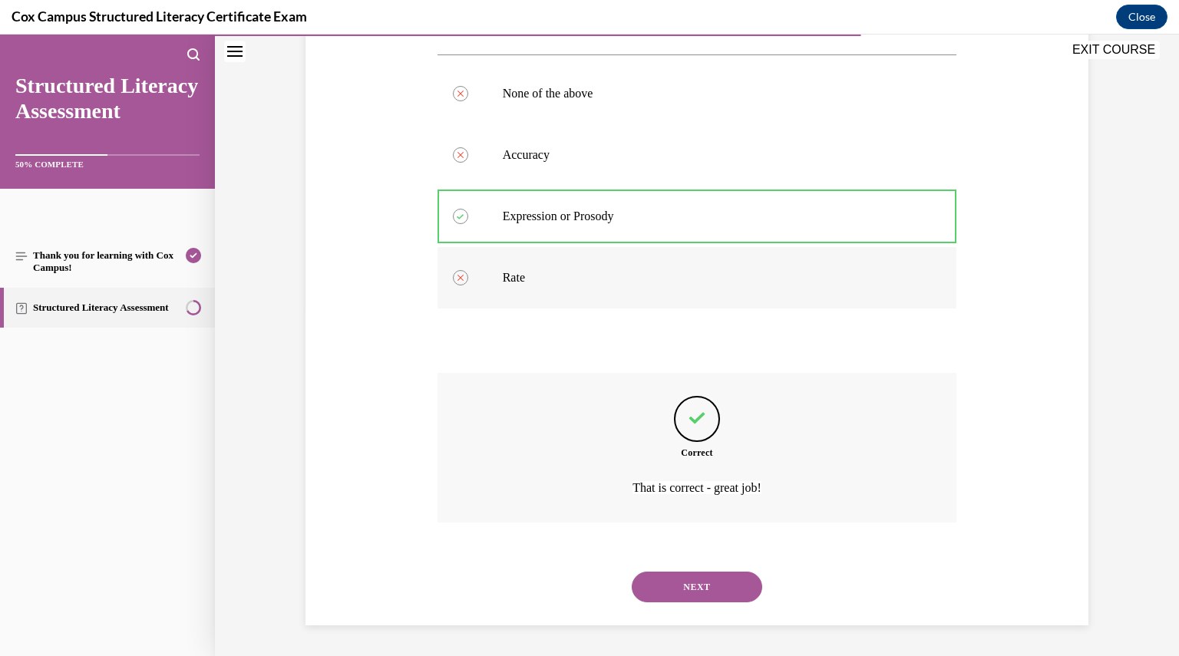
scroll to position [375, 0]
click at [737, 575] on button "NEXT" at bounding box center [697, 587] width 130 height 31
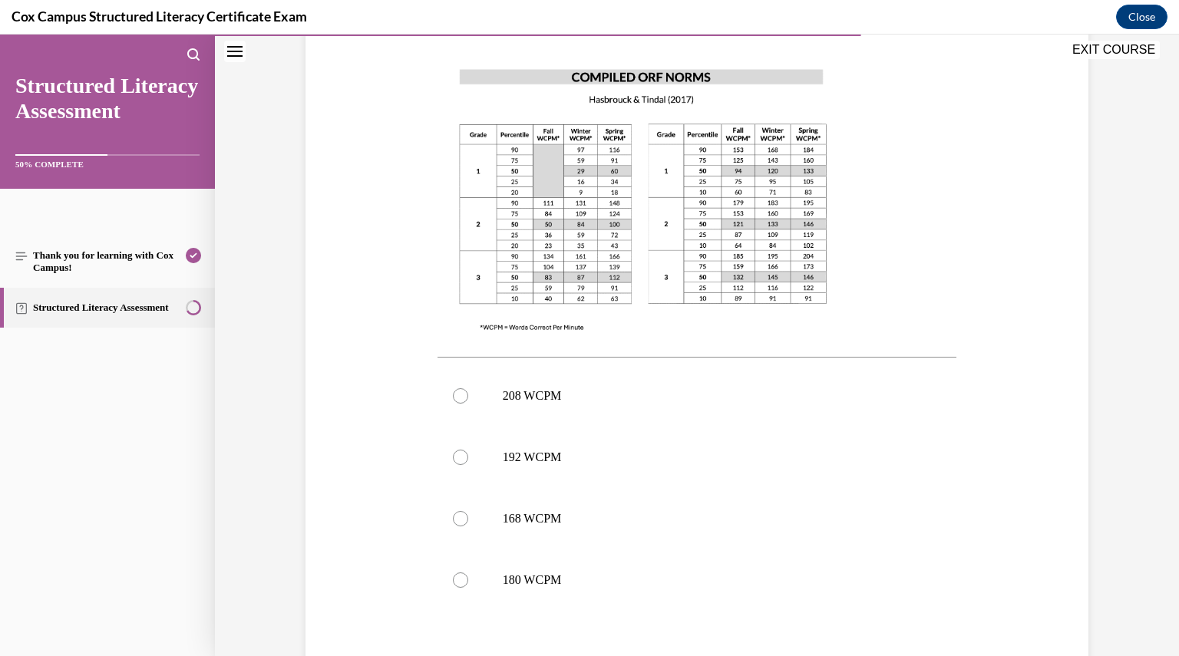
scroll to position [582, 0]
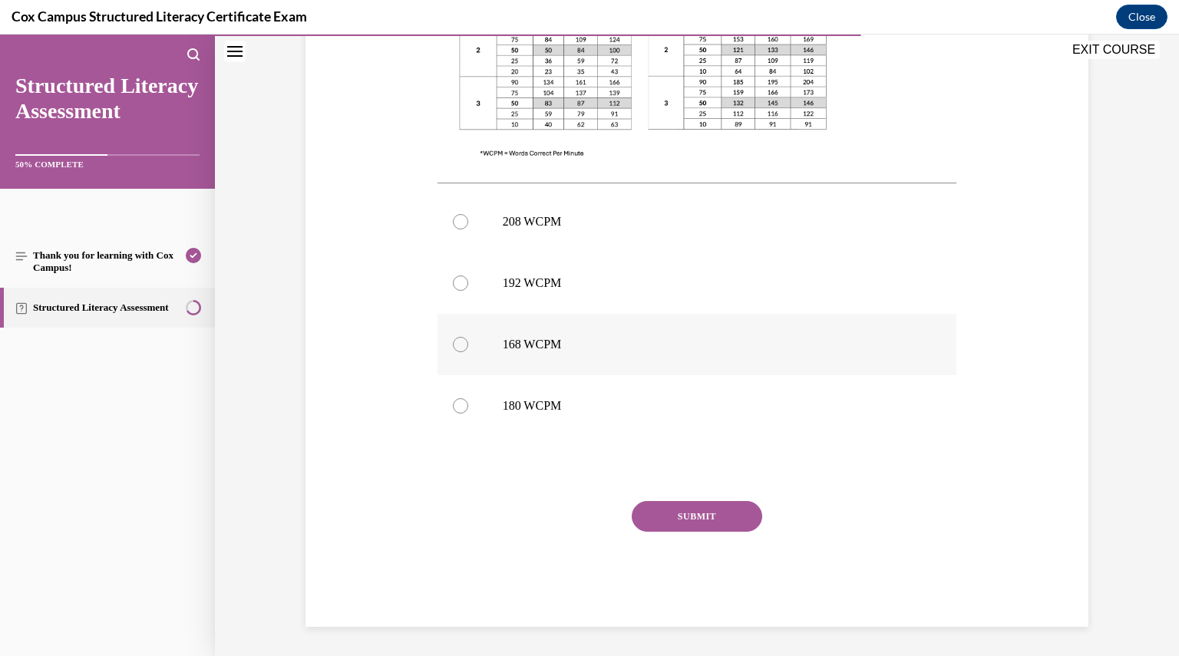
click at [537, 362] on label "168 WCPM" at bounding box center [696, 344] width 519 height 61
click at [468, 352] on input "168 WCPM" at bounding box center [460, 344] width 15 height 15
radio input "true"
click at [707, 519] on button "SUBMIT" at bounding box center [697, 516] width 130 height 31
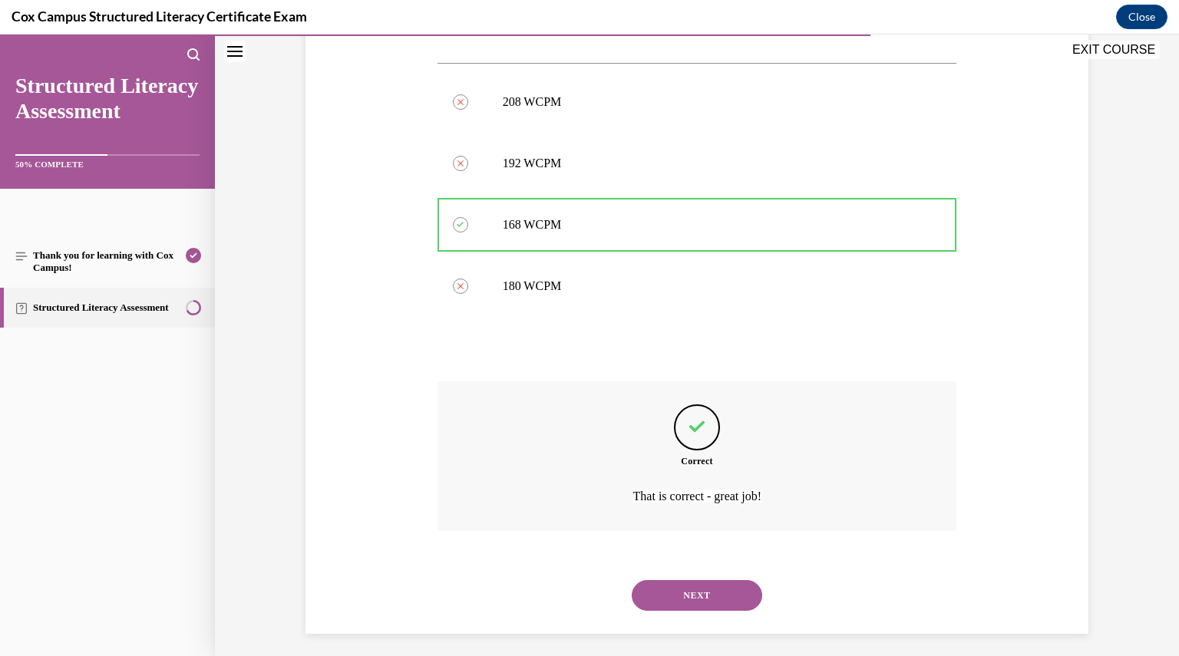
scroll to position [709, 0]
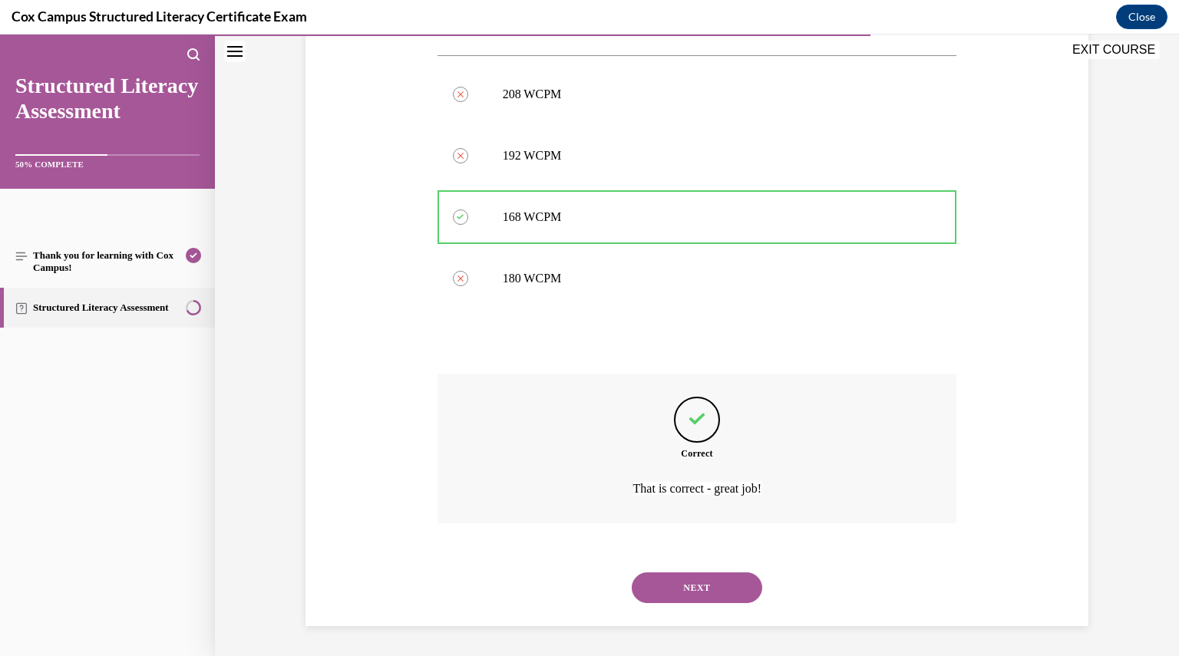
click at [732, 583] on button "NEXT" at bounding box center [697, 587] width 130 height 31
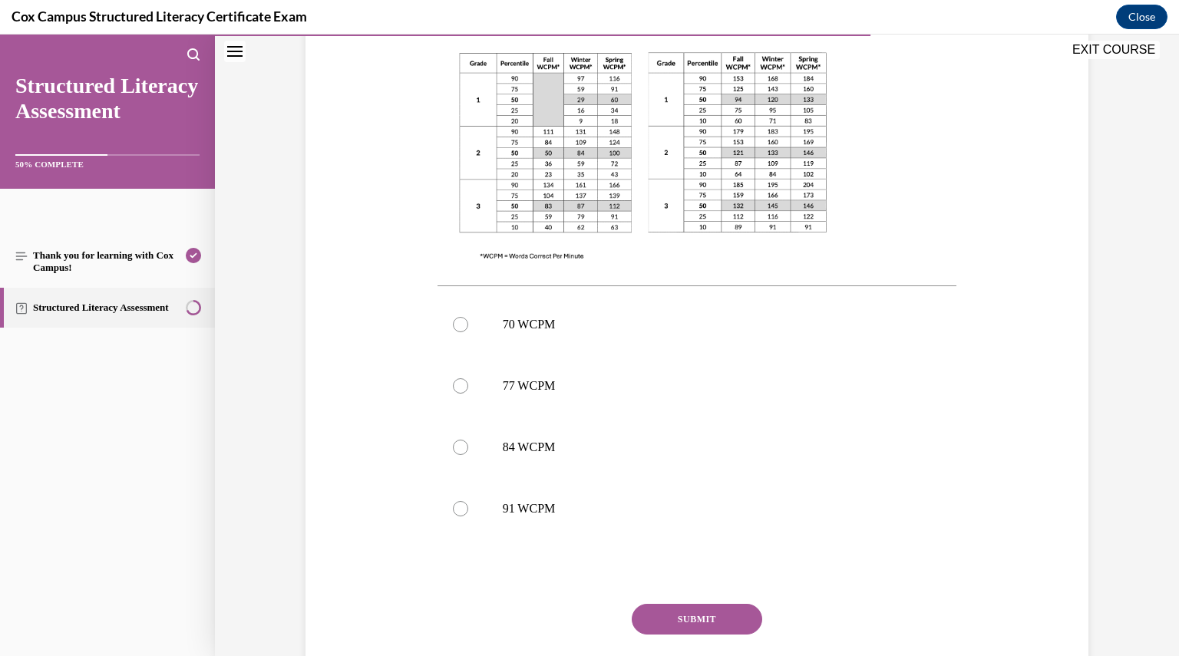
scroll to position [551, 0]
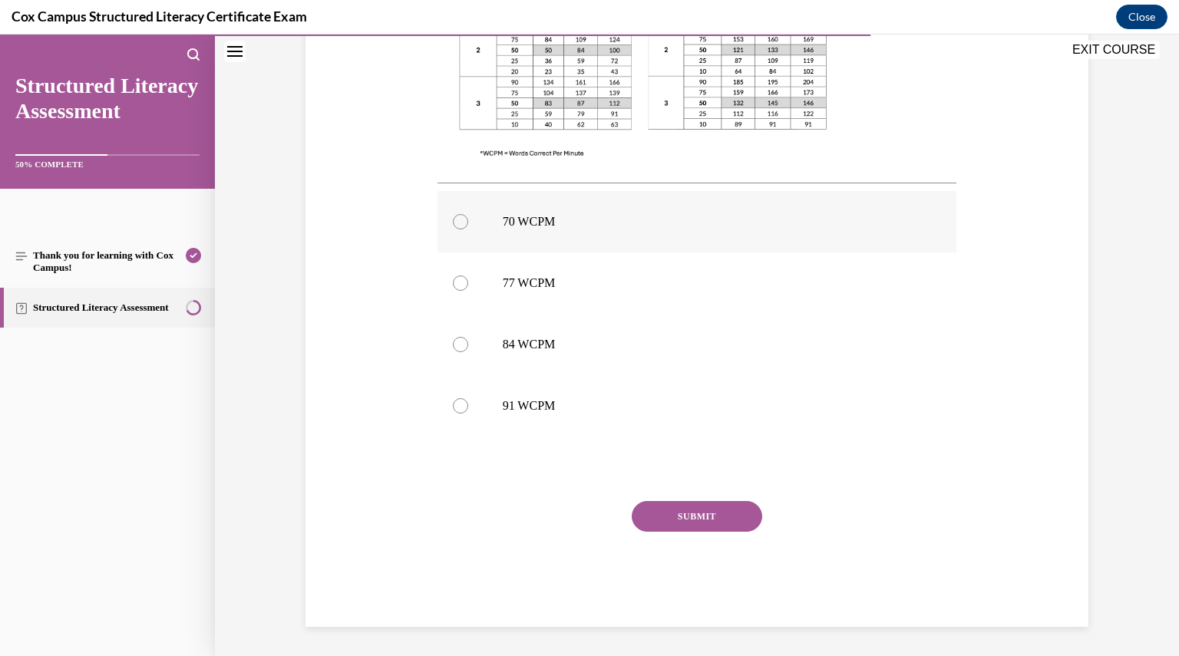
click at [557, 222] on p "70 WCPM" at bounding box center [711, 221] width 416 height 15
click at [468, 222] on input "70 WCPM" at bounding box center [460, 221] width 15 height 15
radio input "true"
click at [704, 516] on button "SUBMIT" at bounding box center [697, 516] width 130 height 31
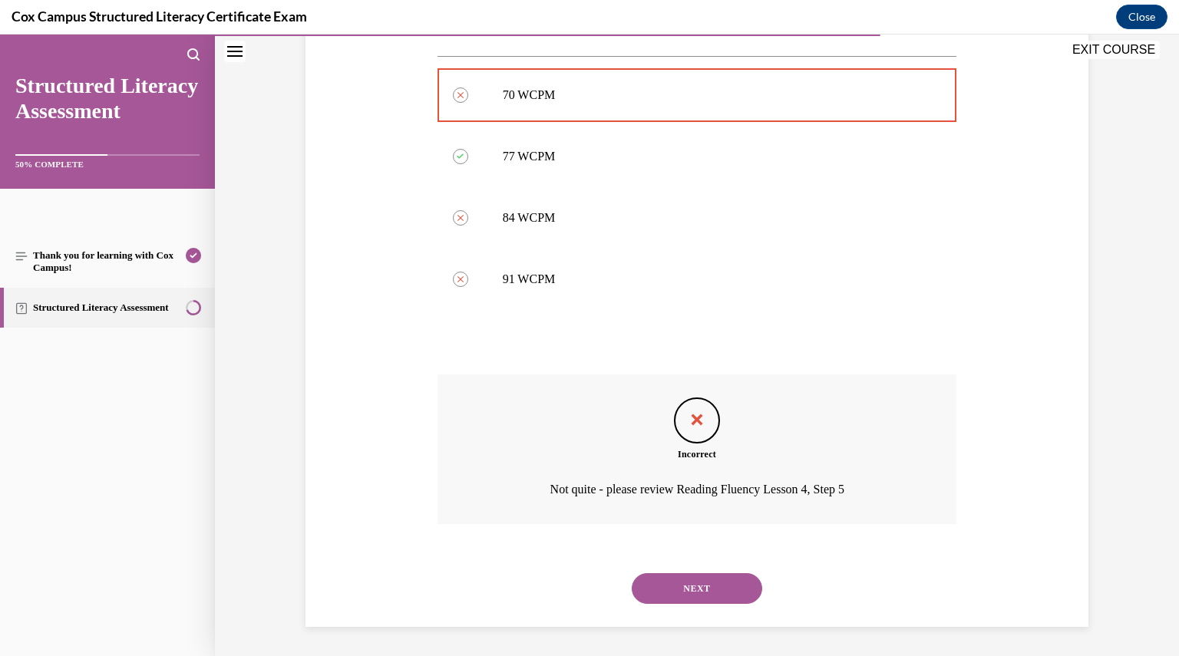
scroll to position [678, 0]
click at [686, 569] on div "NEXT" at bounding box center [696, 587] width 519 height 61
click at [677, 584] on button "NEXT" at bounding box center [697, 587] width 130 height 31
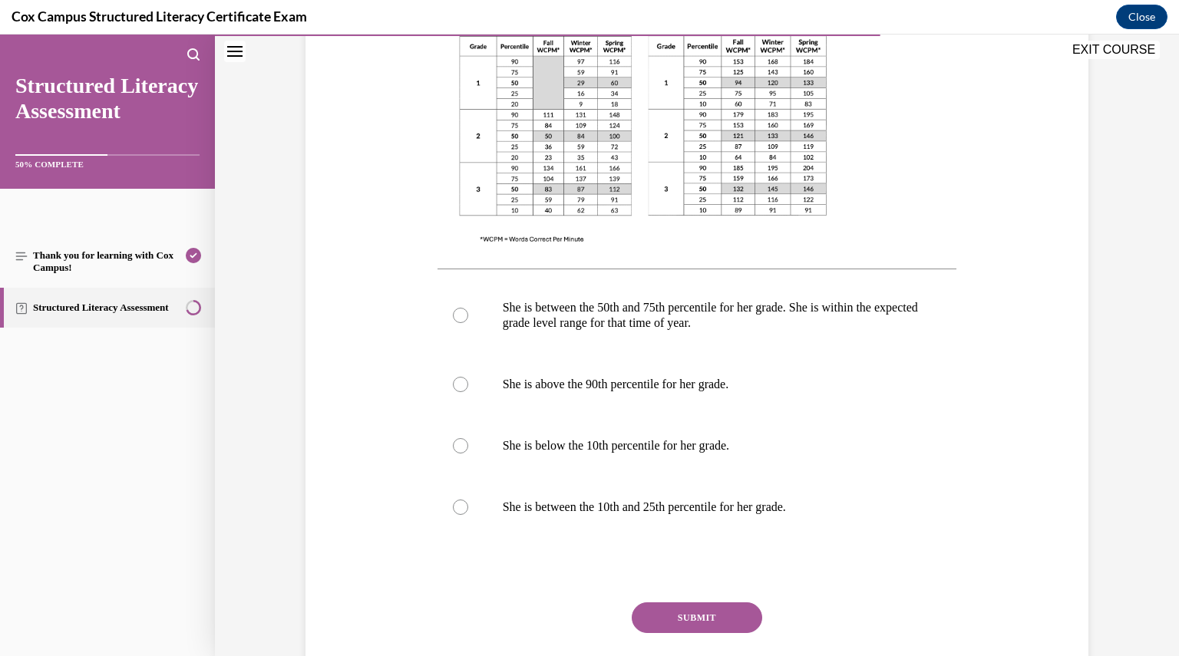
scroll to position [610, 0]
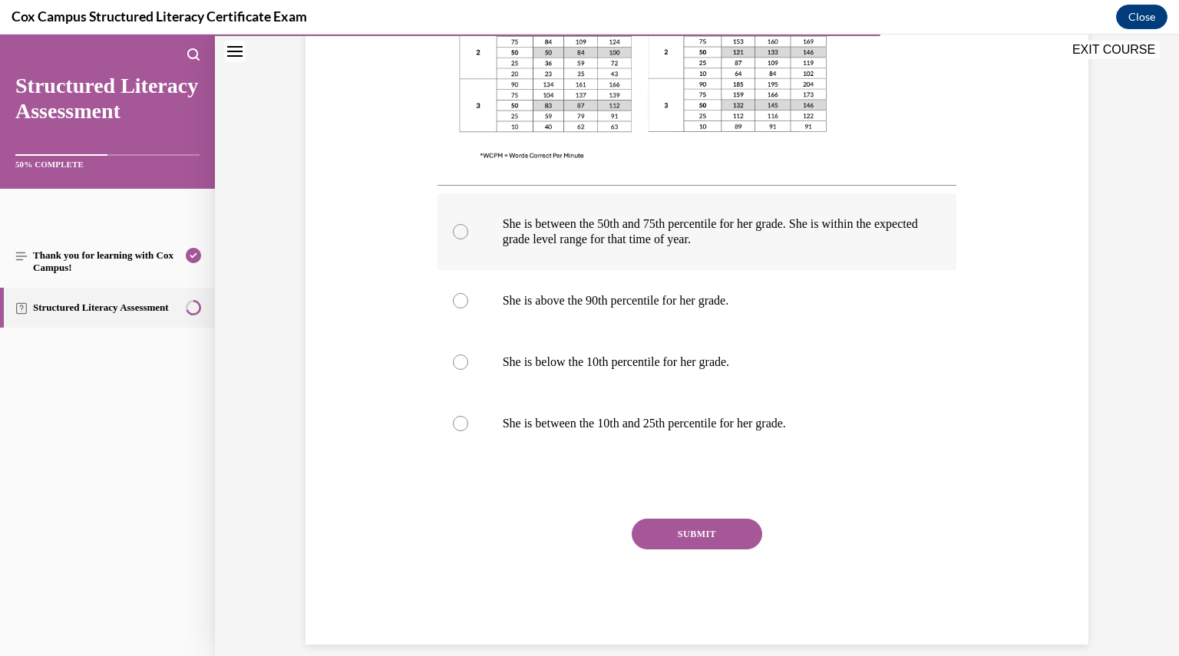
click at [638, 230] on p "She is between the 50th and 75th percentile for her grade. She is within the ex…" at bounding box center [711, 231] width 416 height 31
click at [468, 230] on input "She is between the 50th and 75th percentile for her grade. She is within the ex…" at bounding box center [460, 231] width 15 height 15
radio input "true"
click at [691, 526] on button "SUBMIT" at bounding box center [697, 534] width 130 height 31
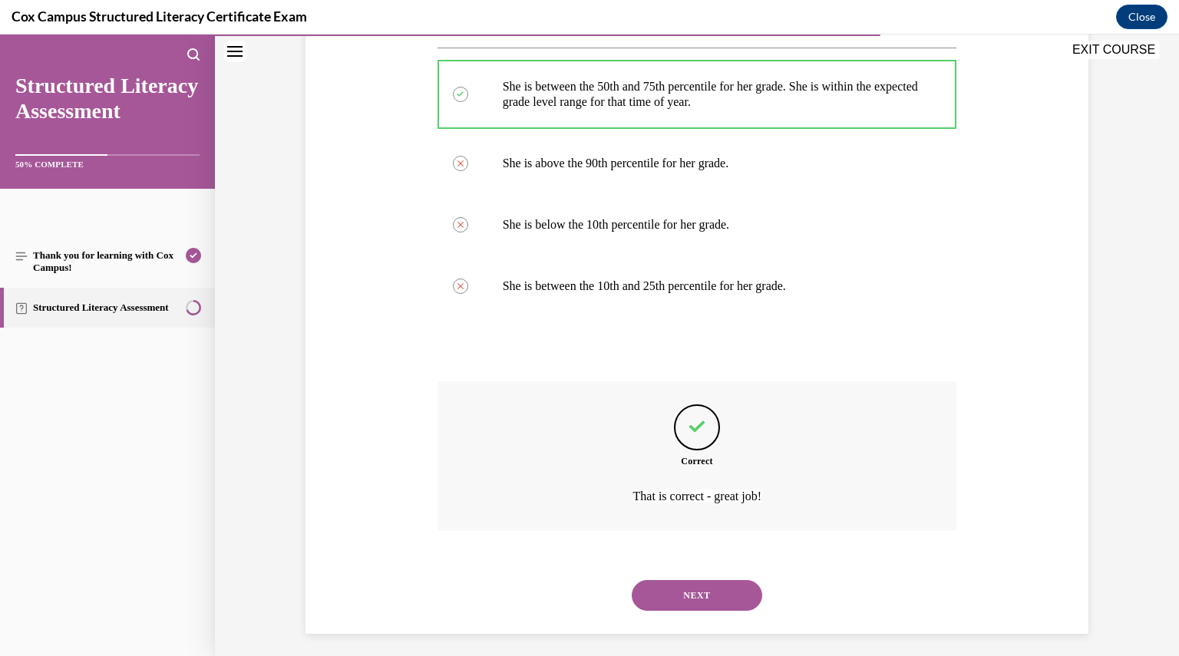
scroll to position [755, 0]
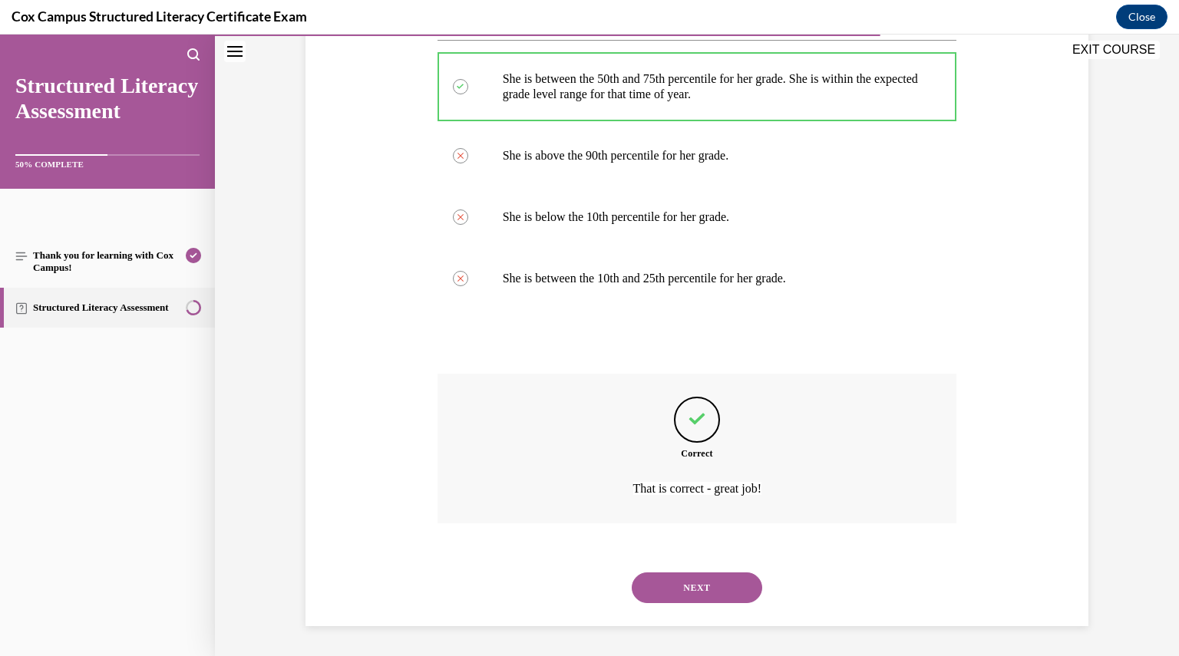
click at [695, 592] on button "NEXT" at bounding box center [697, 587] width 130 height 31
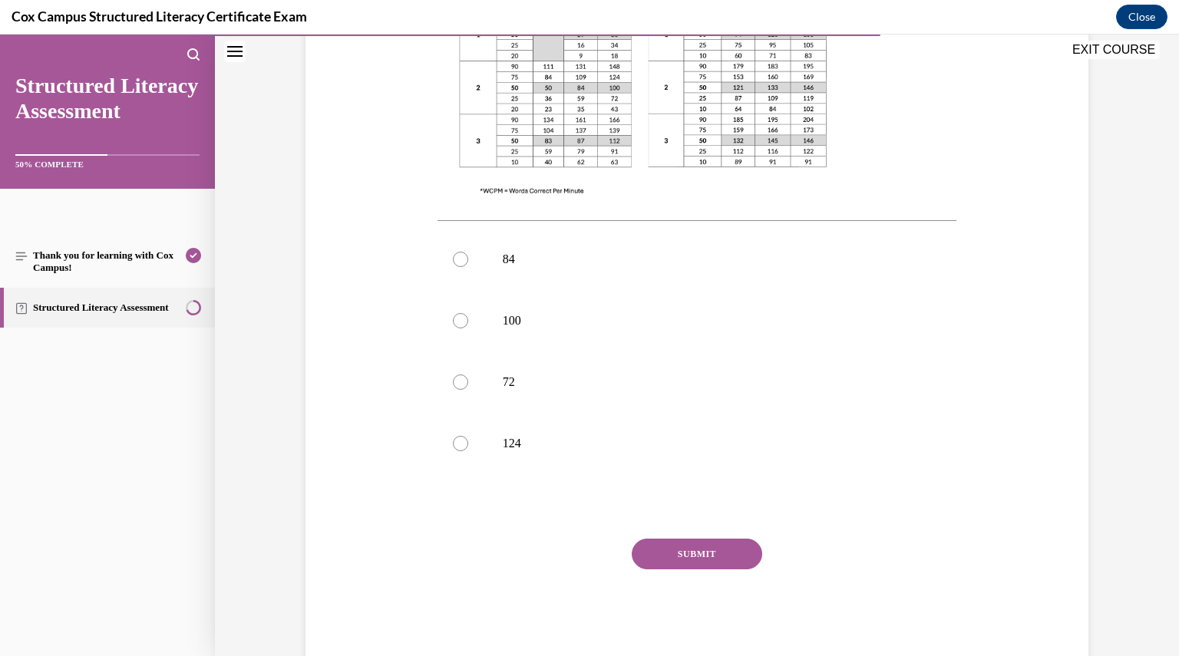
scroll to position [551, 0]
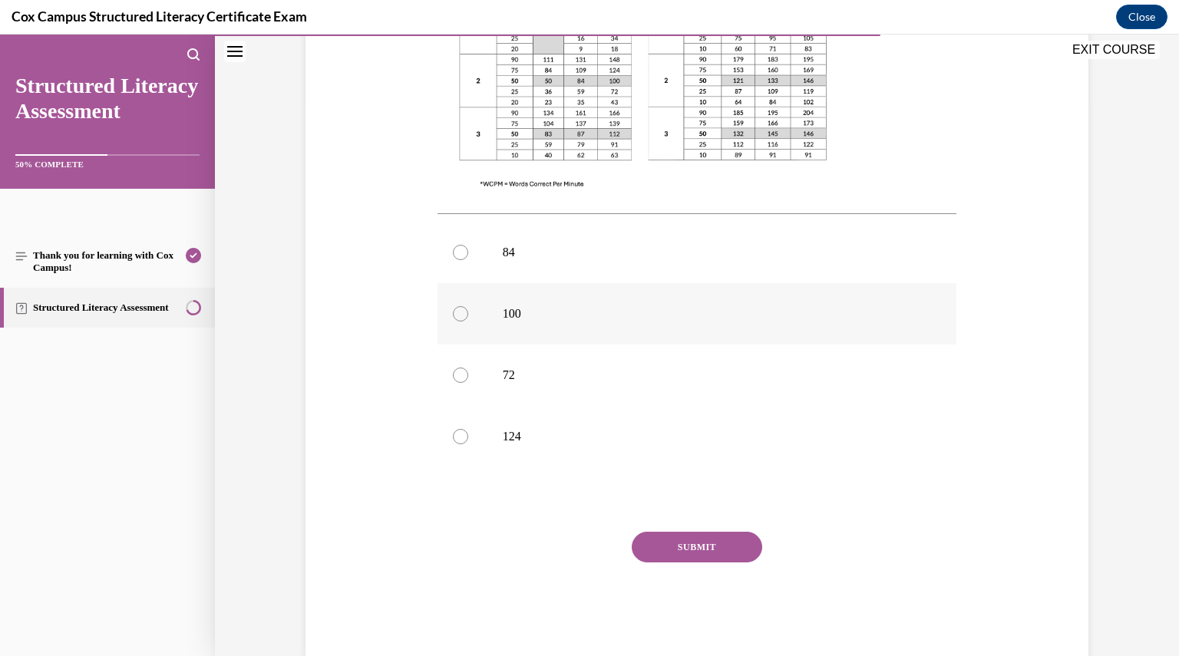
click at [499, 294] on label "100" at bounding box center [696, 313] width 519 height 61
click at [468, 306] on input "100" at bounding box center [460, 313] width 15 height 15
radio input "true"
click at [708, 532] on button "SUBMIT" at bounding box center [697, 547] width 130 height 31
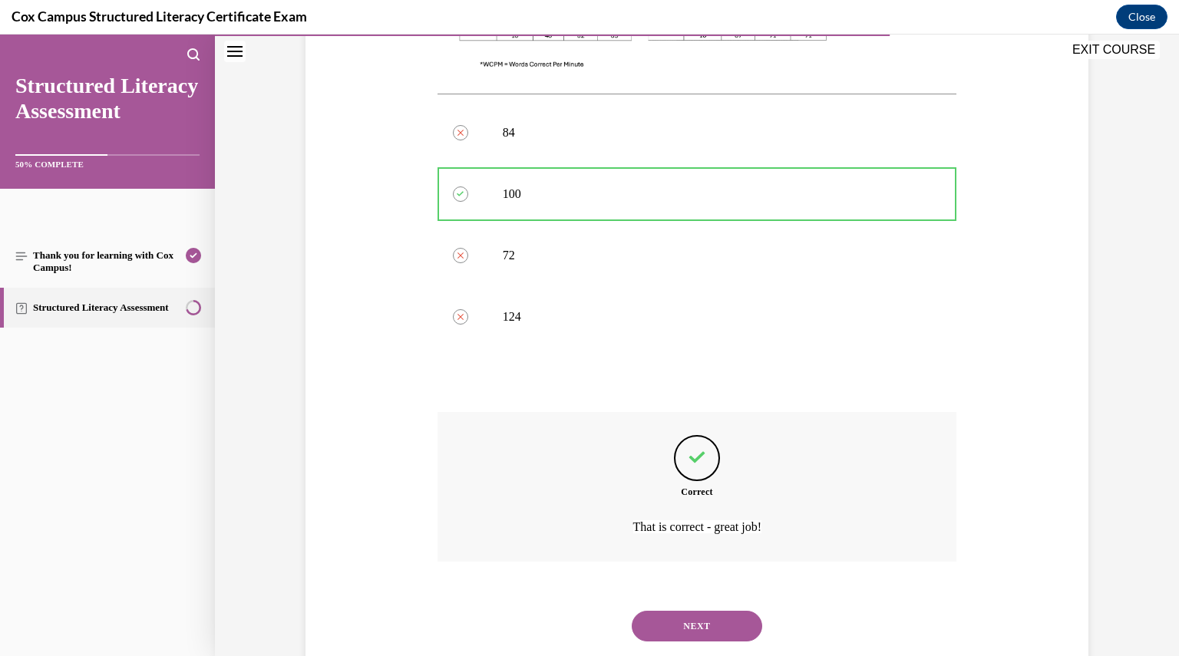
scroll to position [678, 0]
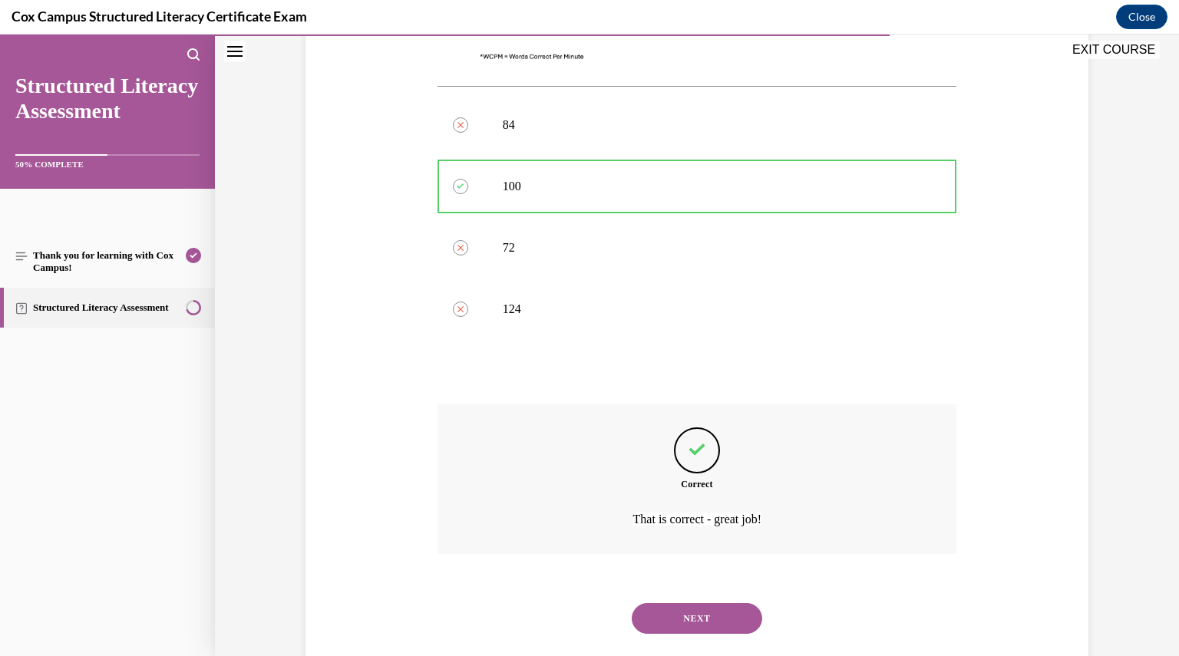
click at [675, 603] on button "NEXT" at bounding box center [697, 618] width 130 height 31
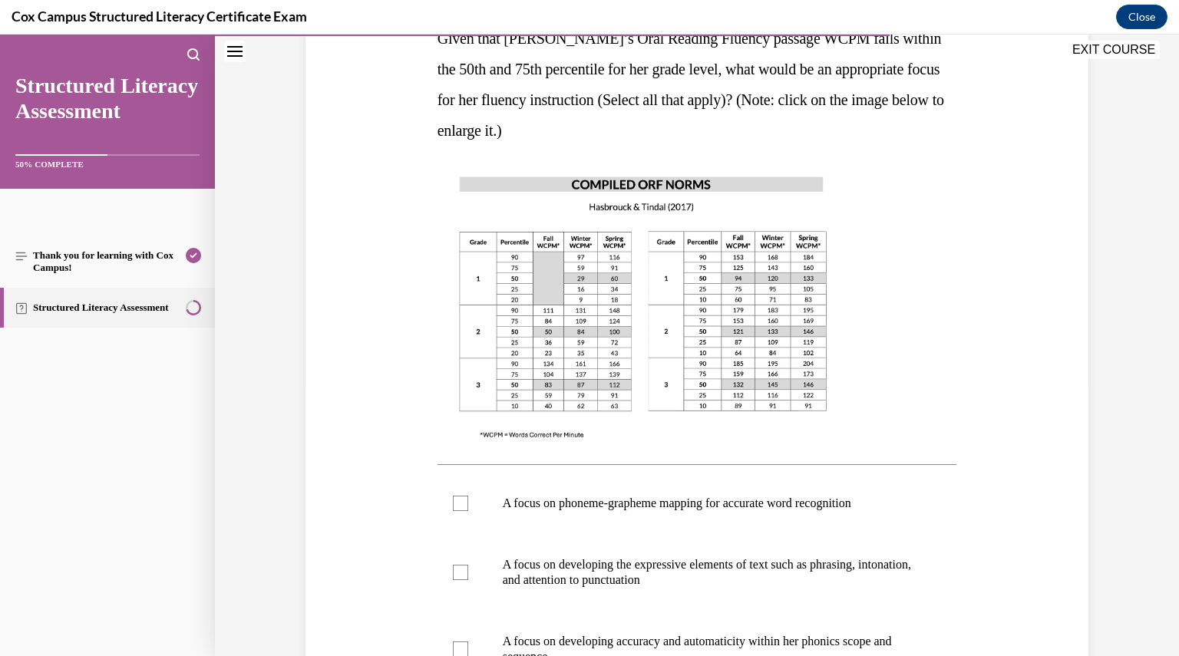
scroll to position [270, 0]
click at [688, 549] on label "A focus on developing the expressive elements of text such as phrasing, intonat…" at bounding box center [696, 571] width 519 height 77
click at [468, 564] on input "A focus on developing the expressive elements of text such as phrasing, intonat…" at bounding box center [460, 571] width 15 height 15
checkbox input "true"
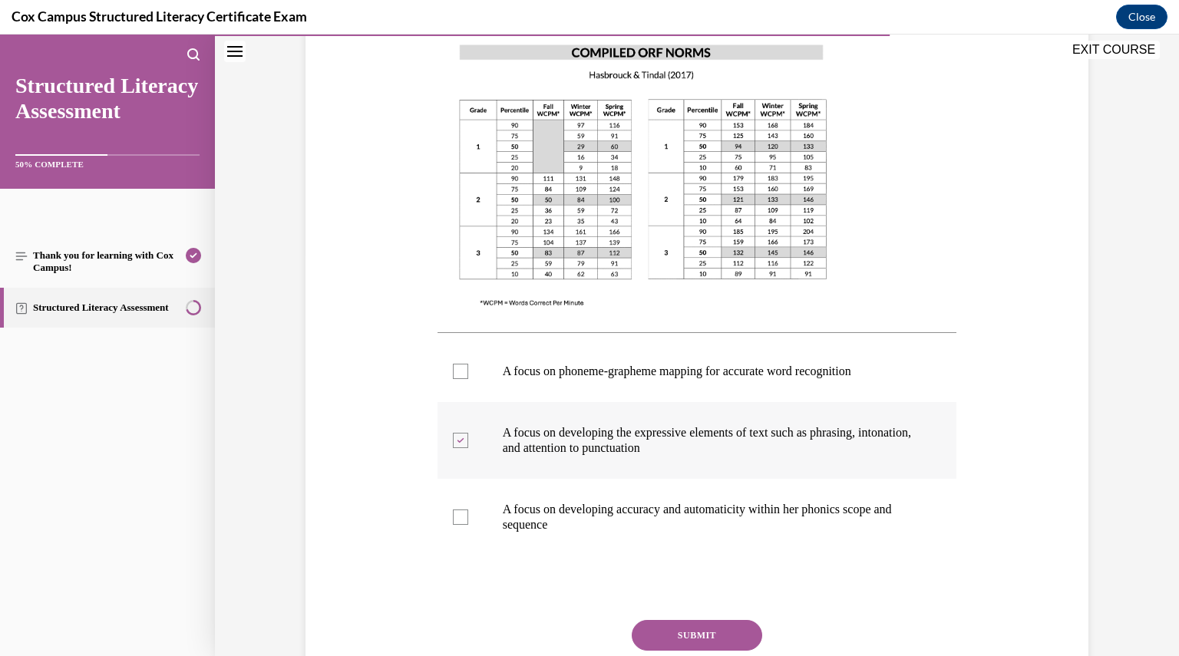
scroll to position [402, 0]
click at [701, 632] on button "SUBMIT" at bounding box center [697, 634] width 130 height 31
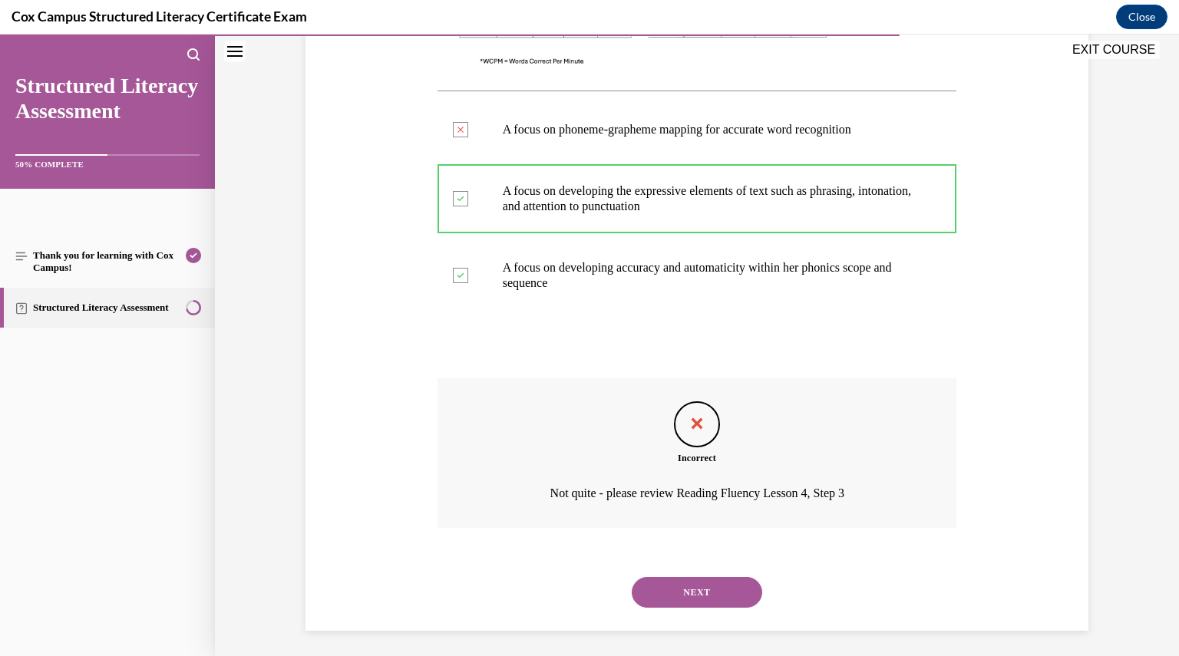
scroll to position [648, 0]
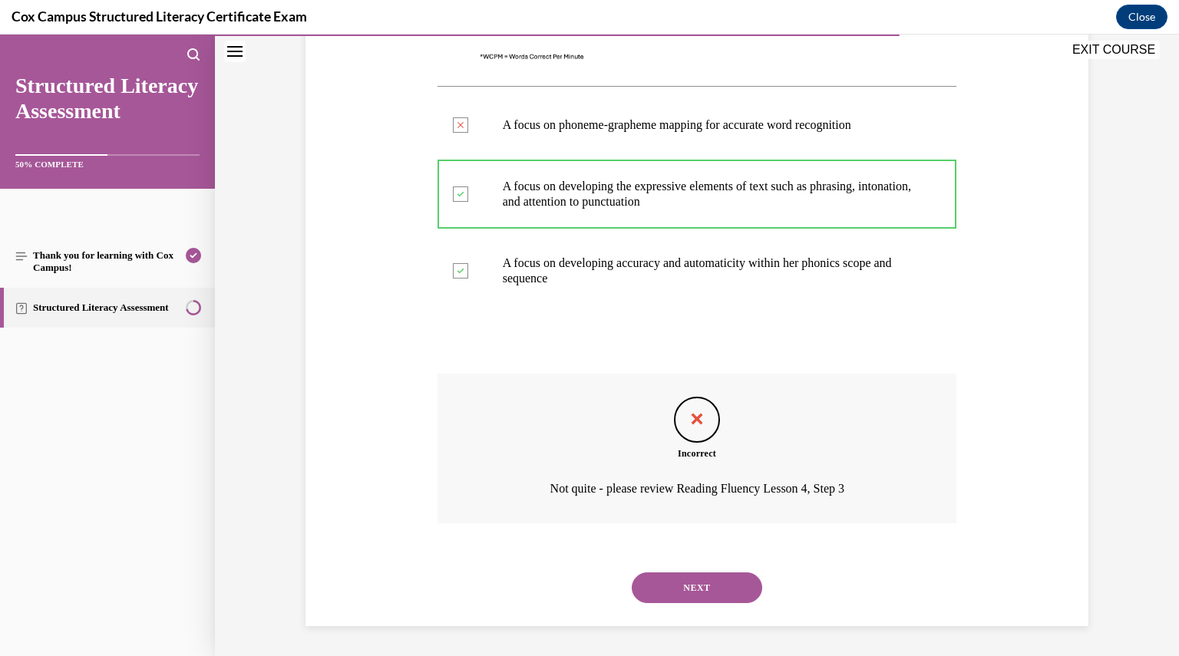
click at [699, 604] on div "NEXT" at bounding box center [696, 587] width 519 height 61
click at [698, 604] on div "NEXT" at bounding box center [696, 587] width 519 height 61
click at [697, 592] on button "NEXT" at bounding box center [697, 587] width 130 height 31
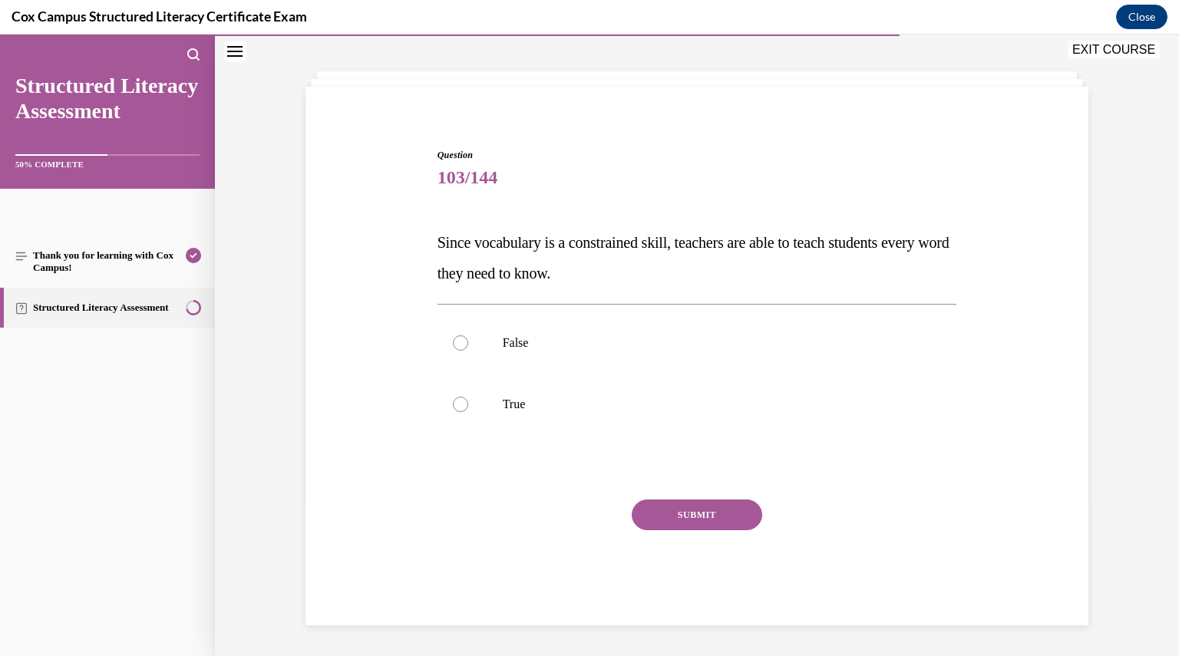
scroll to position [64, 0]
click at [488, 348] on label "False" at bounding box center [696, 343] width 519 height 61
click at [468, 348] on input "False" at bounding box center [460, 343] width 15 height 15
radio input "true"
click at [697, 516] on button "SUBMIT" at bounding box center [697, 515] width 130 height 31
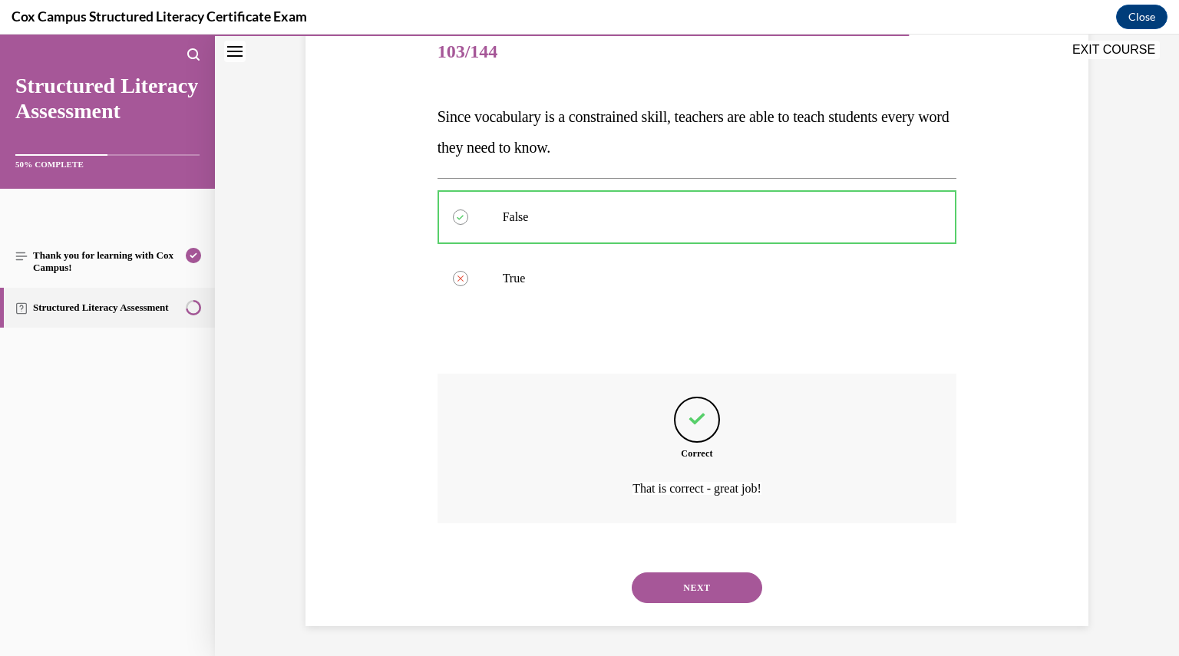
click at [700, 601] on button "NEXT" at bounding box center [697, 587] width 130 height 31
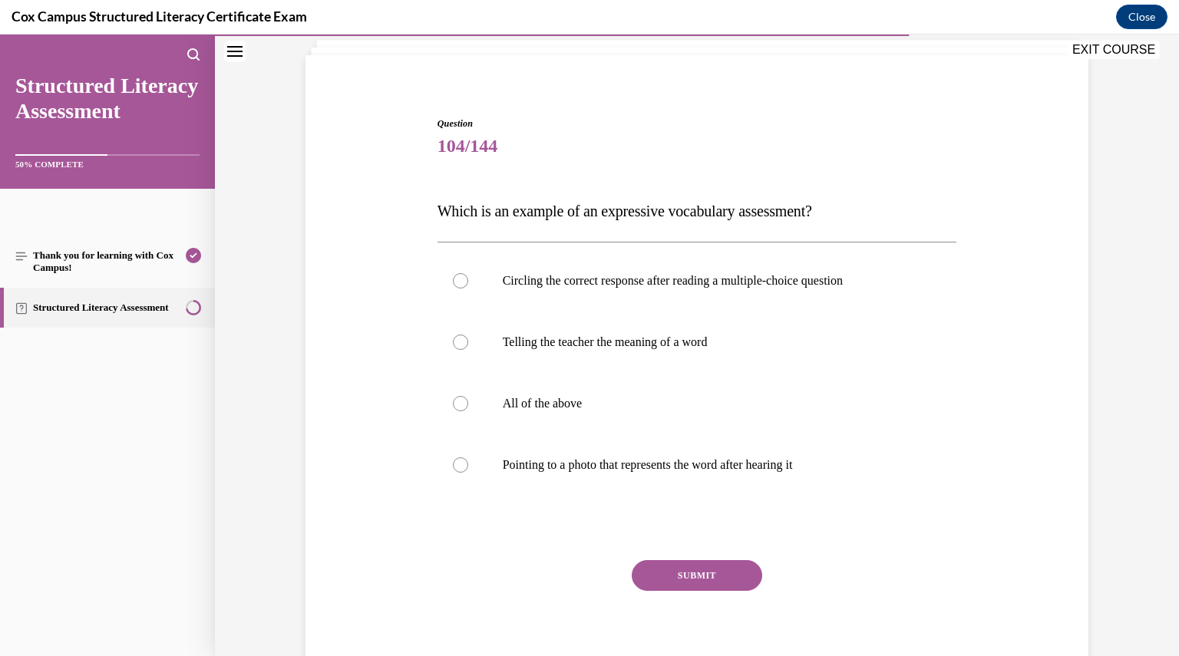
scroll to position [99, 0]
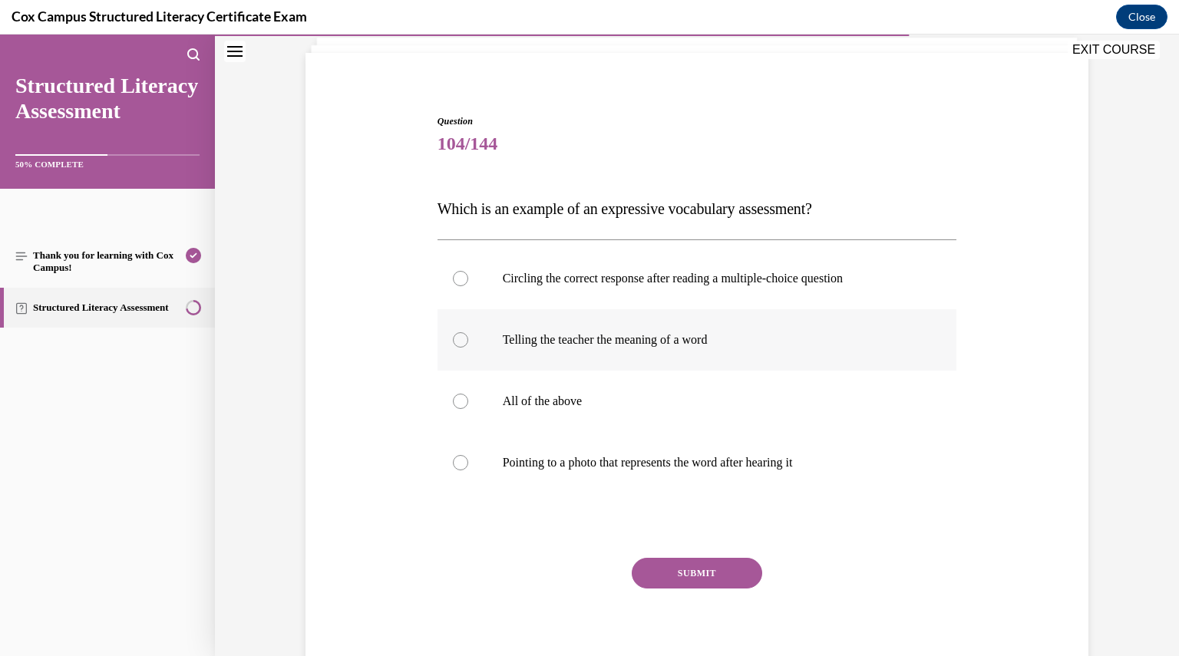
click at [556, 348] on label "Telling the teacher the meaning of a word" at bounding box center [696, 339] width 519 height 61
click at [468, 348] on input "Telling the teacher the meaning of a word" at bounding box center [460, 339] width 15 height 15
radio input "true"
click at [685, 579] on button "SUBMIT" at bounding box center [697, 573] width 130 height 31
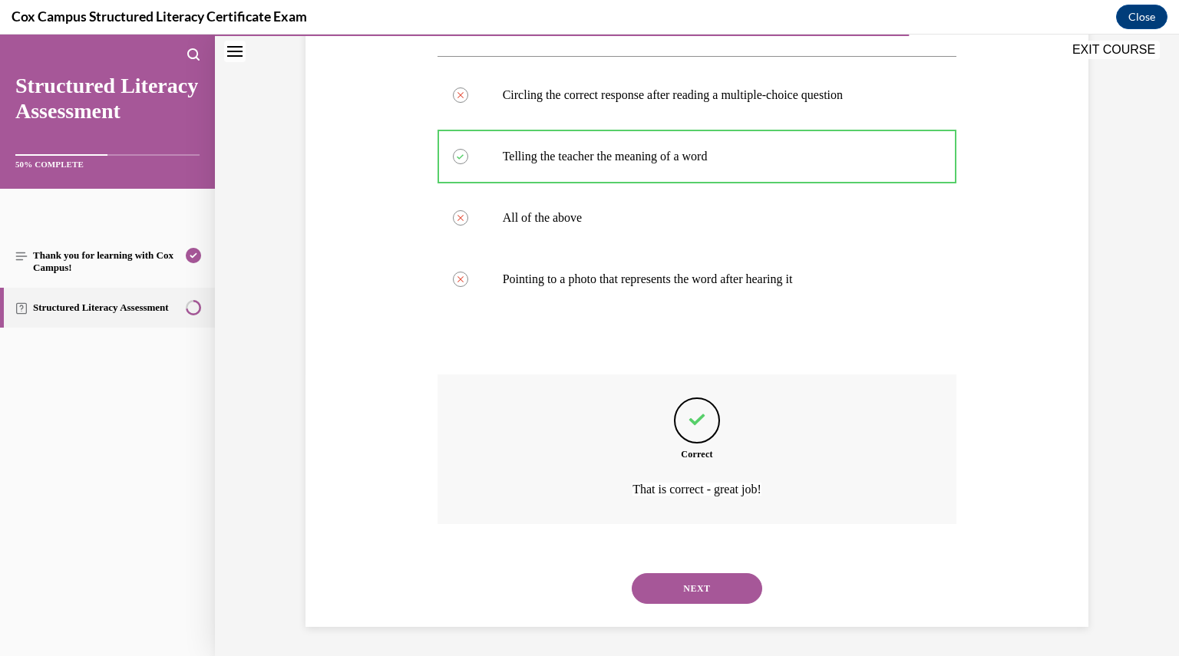
scroll to position [283, 0]
click at [701, 608] on div "NEXT" at bounding box center [696, 587] width 519 height 61
click at [699, 595] on button "NEXT" at bounding box center [697, 587] width 130 height 31
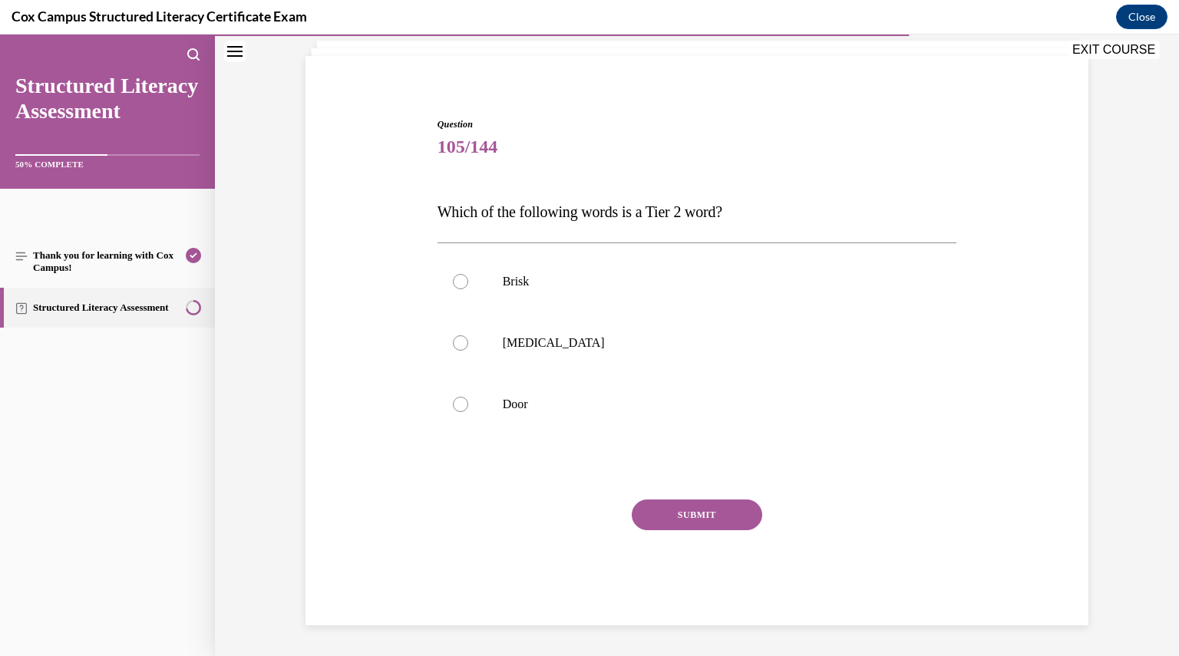
scroll to position [95, 0]
click at [565, 301] on label "Brisk" at bounding box center [696, 282] width 519 height 61
click at [468, 290] on input "Brisk" at bounding box center [460, 282] width 15 height 15
radio input "true"
click at [674, 515] on button "SUBMIT" at bounding box center [697, 515] width 130 height 31
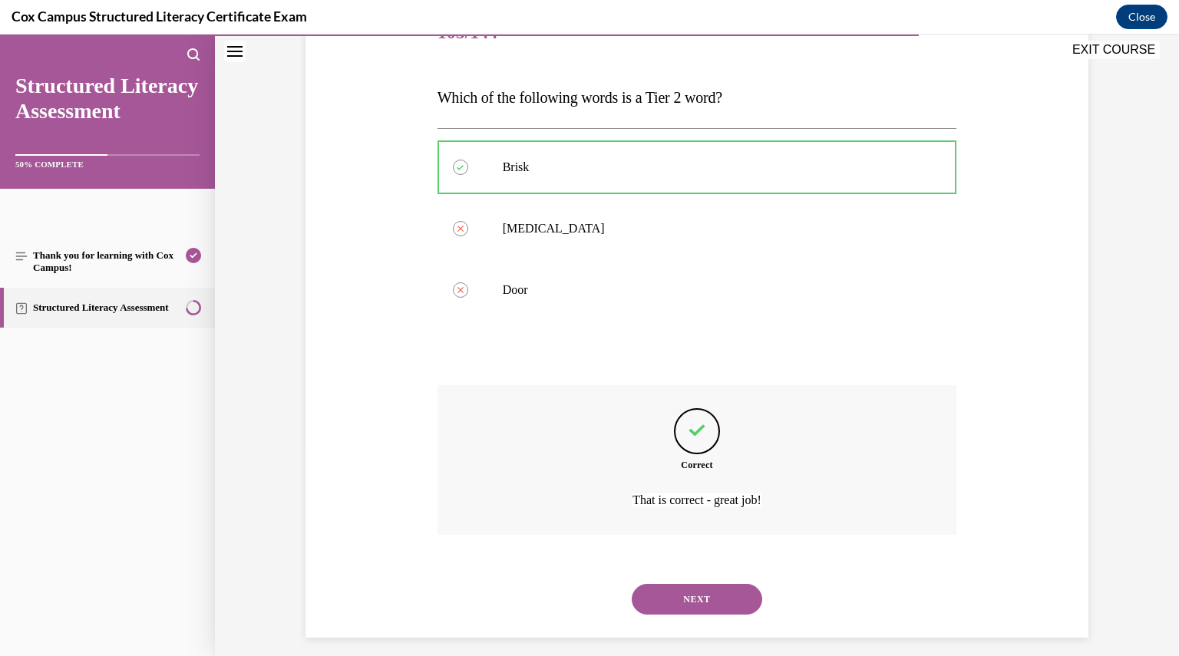
scroll to position [222, 0]
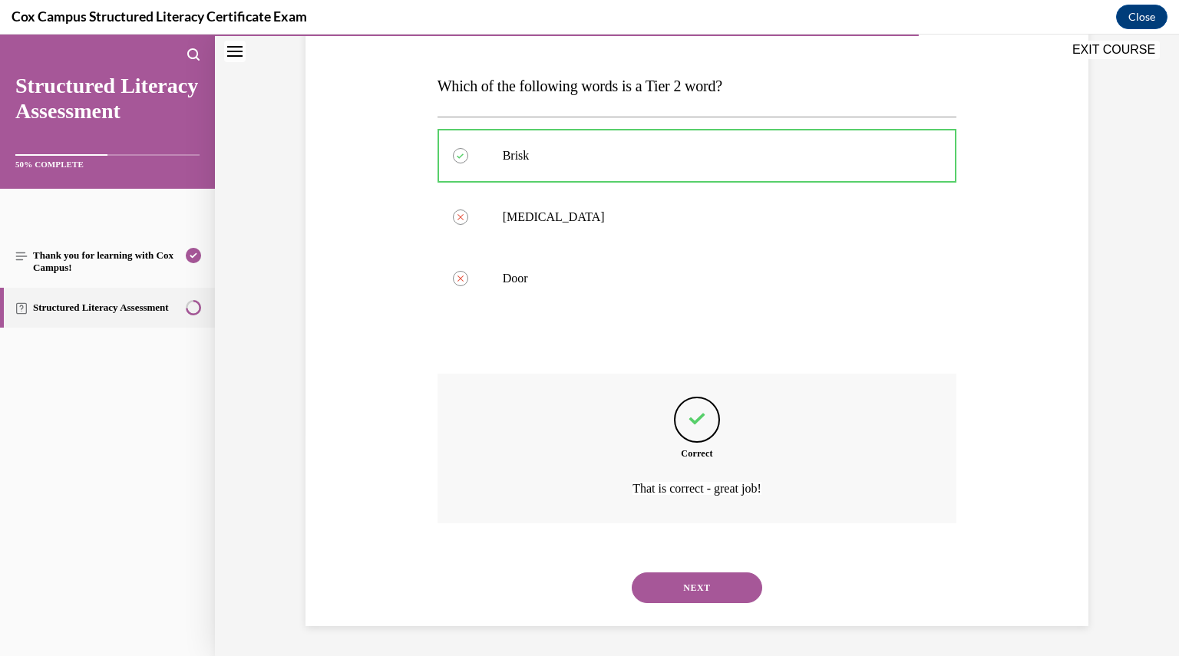
click at [700, 595] on button "NEXT" at bounding box center [697, 587] width 130 height 31
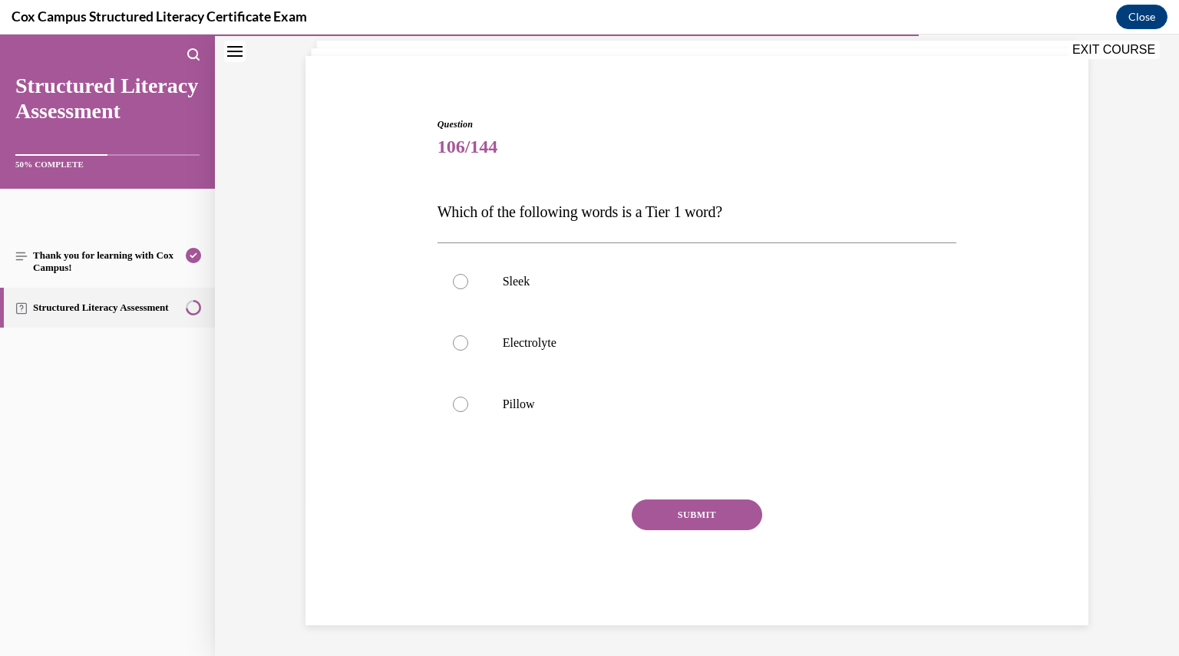
scroll to position [95, 0]
click at [608, 424] on label "Pillow" at bounding box center [696, 404] width 519 height 61
click at [468, 413] on input "Pillow" at bounding box center [460, 404] width 15 height 15
radio input "true"
click at [666, 521] on button "SUBMIT" at bounding box center [697, 515] width 130 height 31
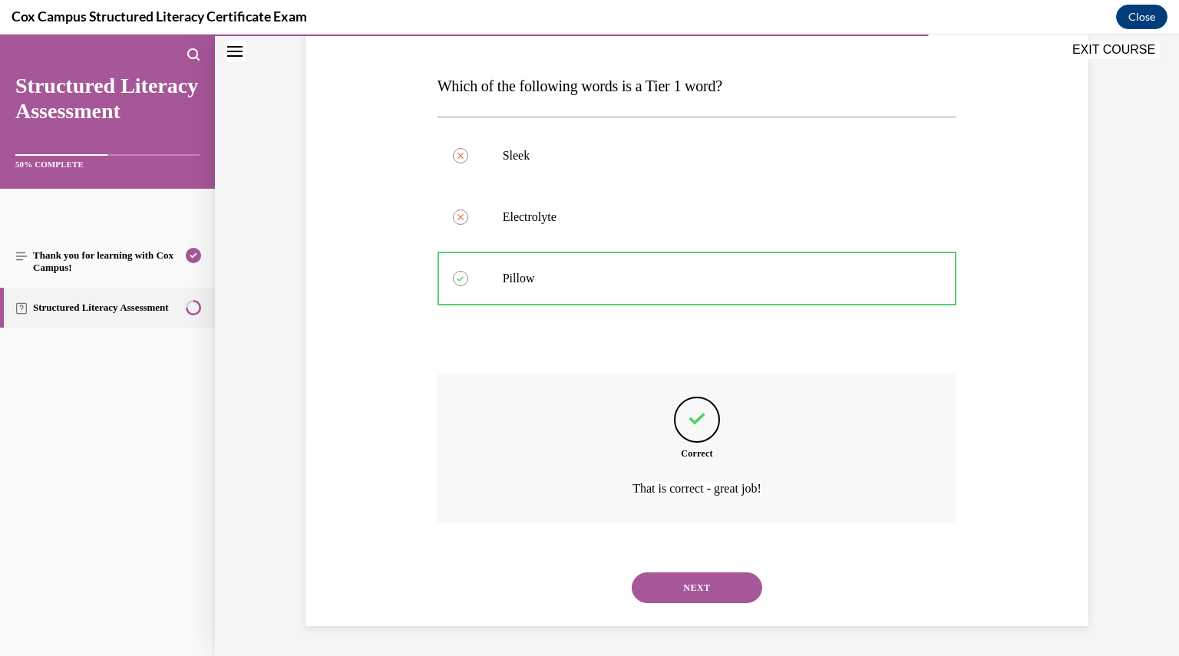
click at [683, 592] on button "NEXT" at bounding box center [697, 587] width 130 height 31
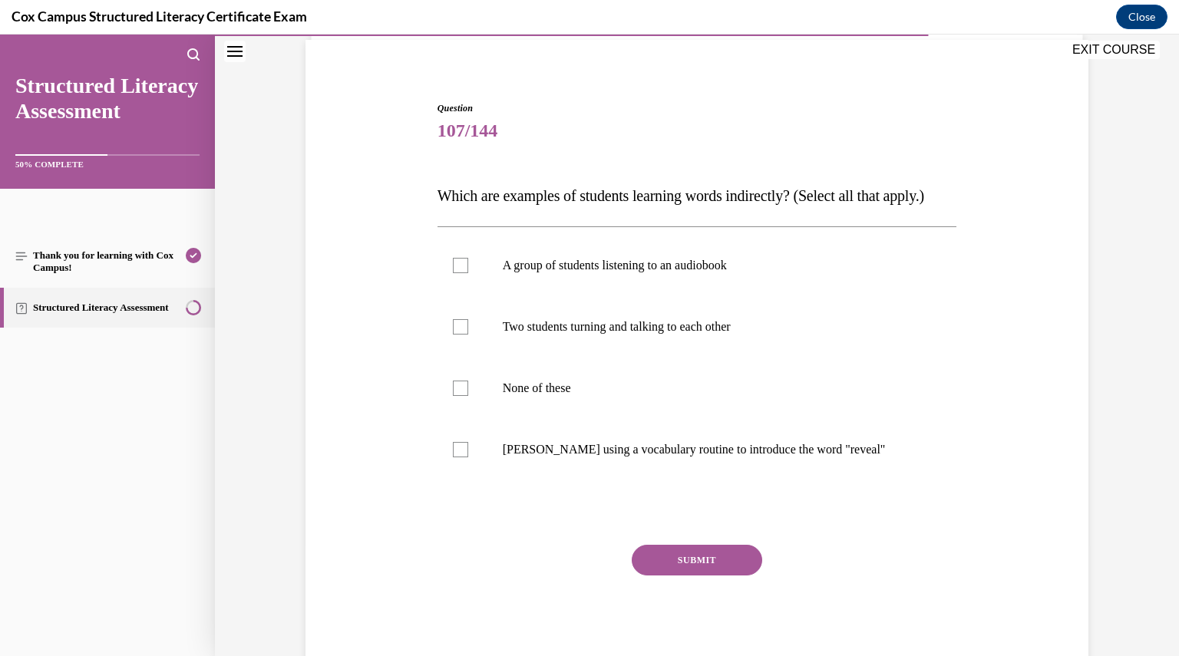
scroll to position [114, 0]
click at [516, 272] on p "A group of students listening to an audiobook" at bounding box center [711, 263] width 416 height 15
click at [468, 272] on input "A group of students listening to an audiobook" at bounding box center [460, 263] width 15 height 15
checkbox input "true"
click at [540, 333] on p "Two students turning and talking to each other" at bounding box center [711, 325] width 416 height 15
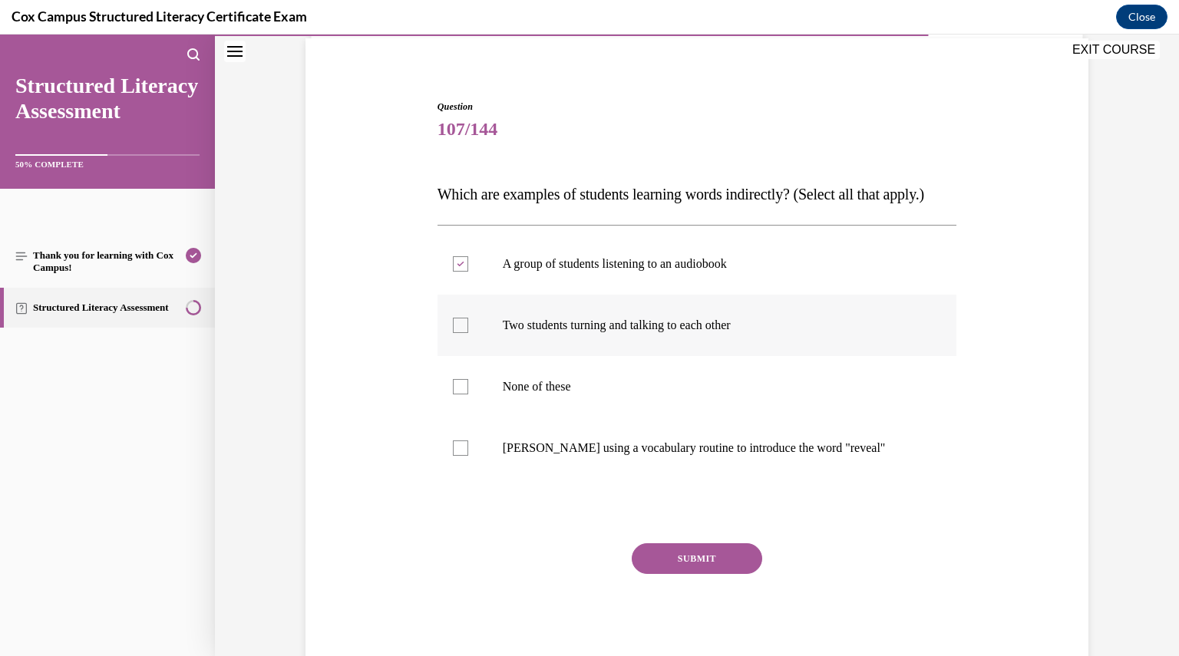
click at [468, 333] on input "Two students turning and talking to each other" at bounding box center [460, 325] width 15 height 15
checkbox input "true"
click at [664, 574] on button "SUBMIT" at bounding box center [697, 558] width 130 height 31
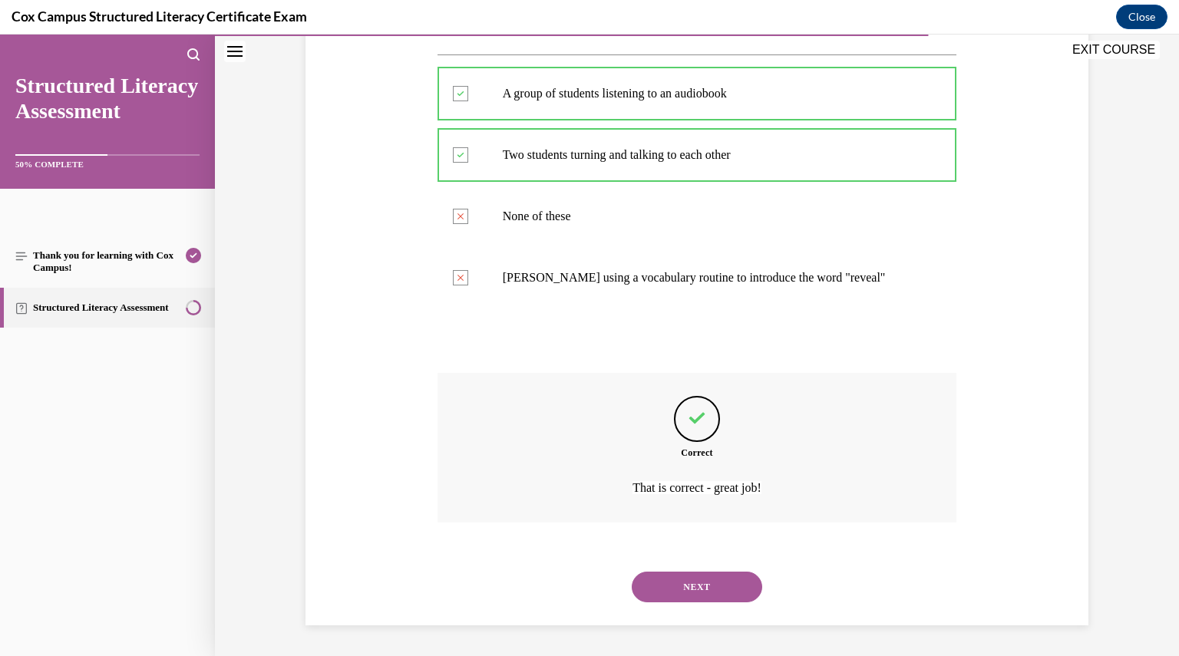
click at [675, 602] on button "NEXT" at bounding box center [697, 587] width 130 height 31
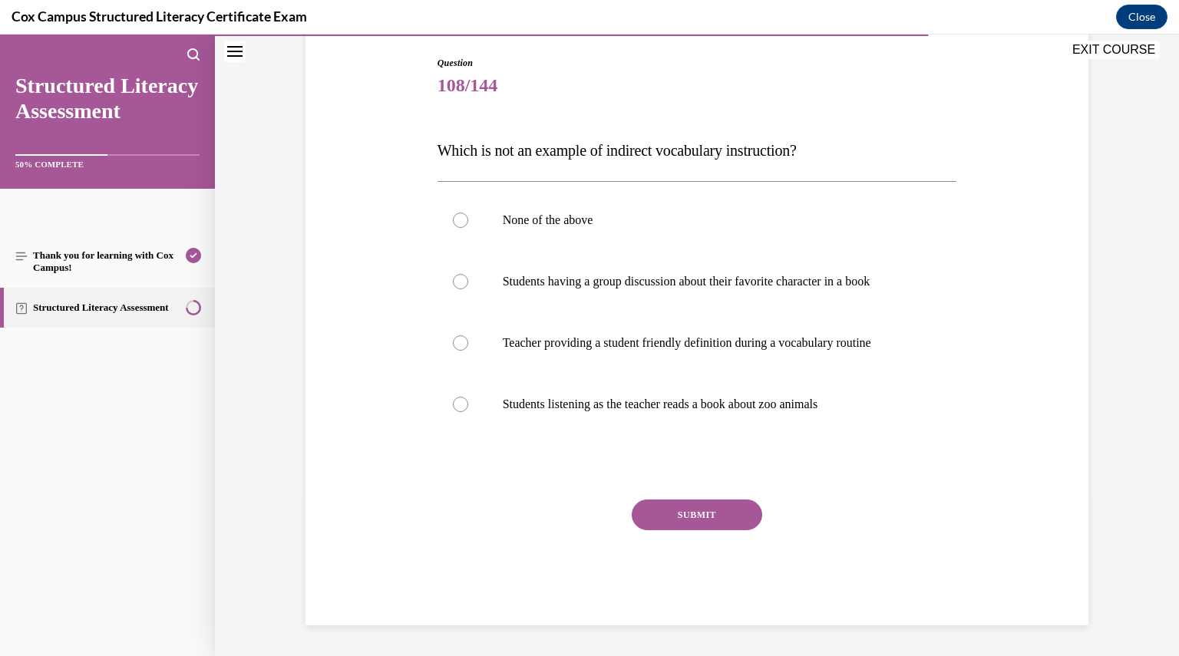
scroll to position [157, 0]
click at [560, 338] on p "Teacher providing a student friendly definition during a vocabulary routine" at bounding box center [711, 343] width 416 height 15
click at [468, 338] on input "Teacher providing a student friendly definition during a vocabulary routine" at bounding box center [460, 343] width 15 height 15
radio input "true"
click at [718, 519] on button "SUBMIT" at bounding box center [697, 515] width 130 height 31
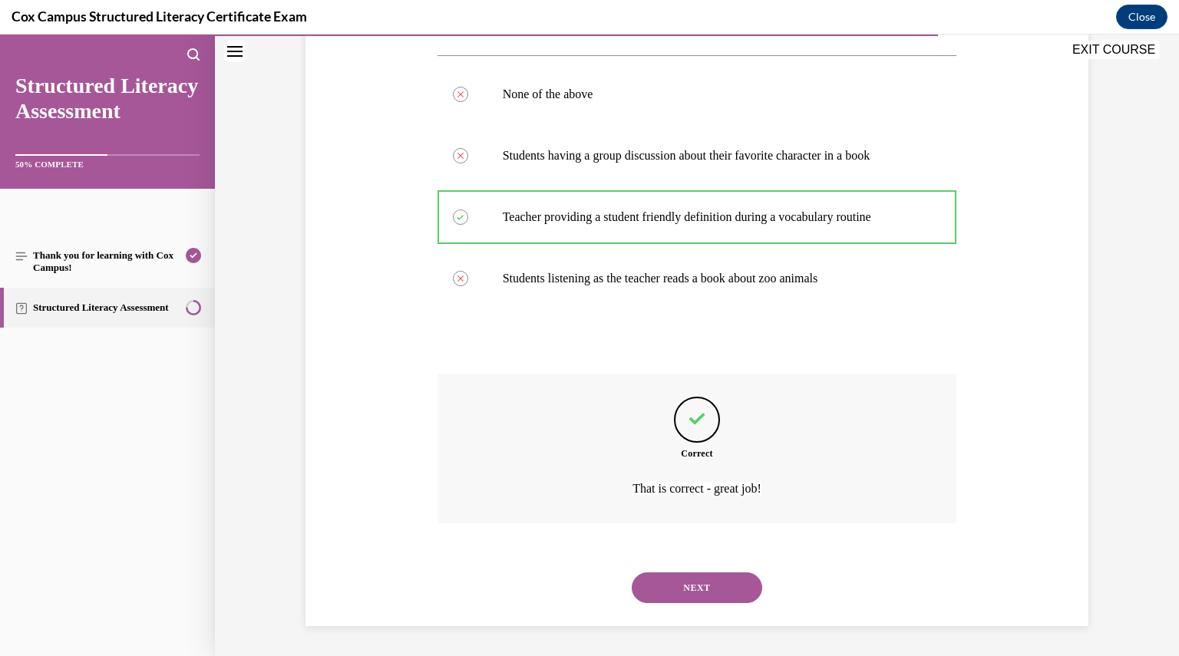
click at [721, 602] on button "NEXT" at bounding box center [697, 587] width 130 height 31
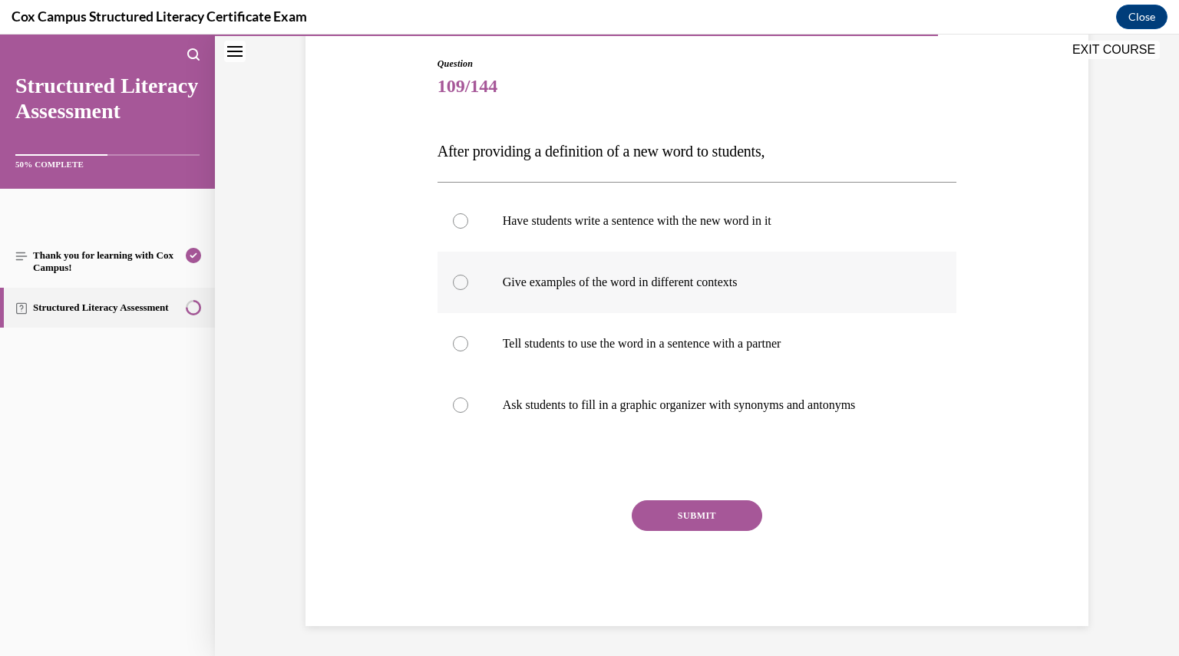
click at [513, 270] on label "Give examples of the word in different contexts" at bounding box center [696, 282] width 519 height 61
click at [468, 275] on input "Give examples of the word in different contexts" at bounding box center [460, 282] width 15 height 15
radio input "true"
click at [671, 503] on button "SUBMIT" at bounding box center [697, 515] width 130 height 31
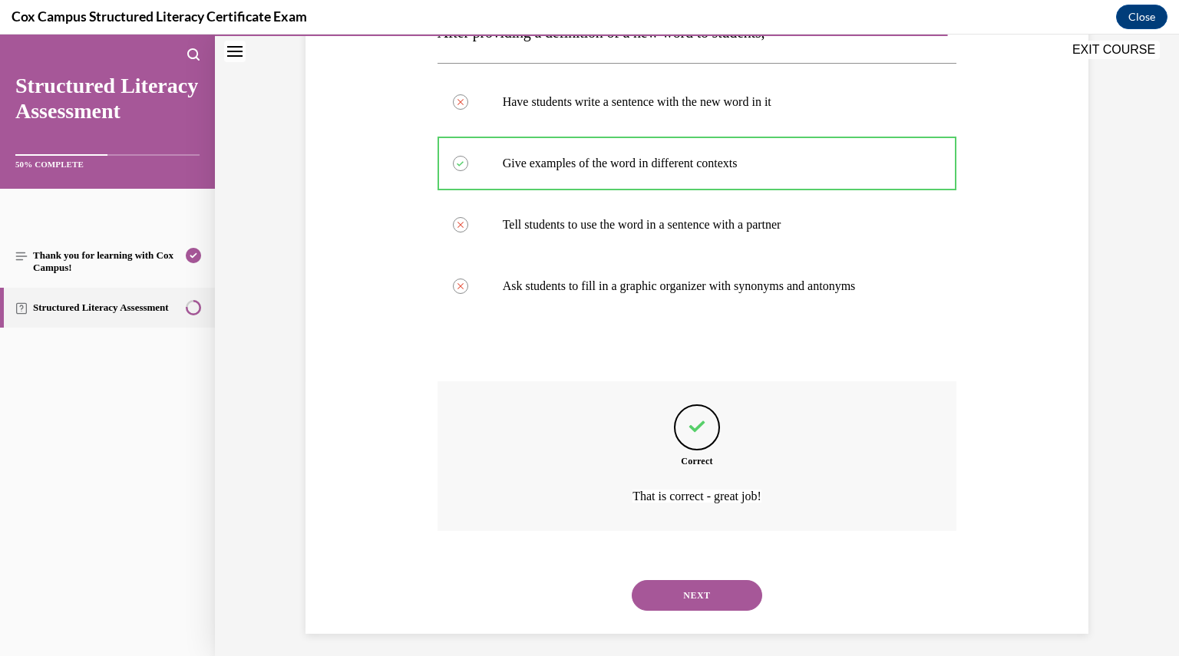
scroll to position [283, 0]
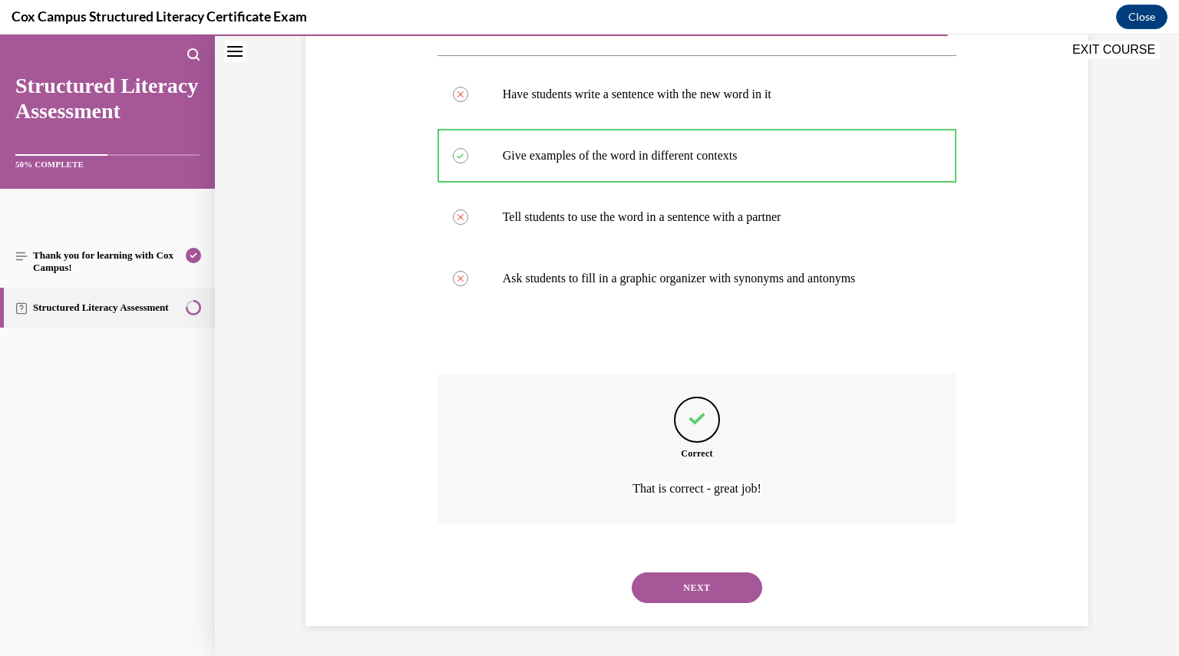
click at [701, 581] on button "NEXT" at bounding box center [697, 587] width 130 height 31
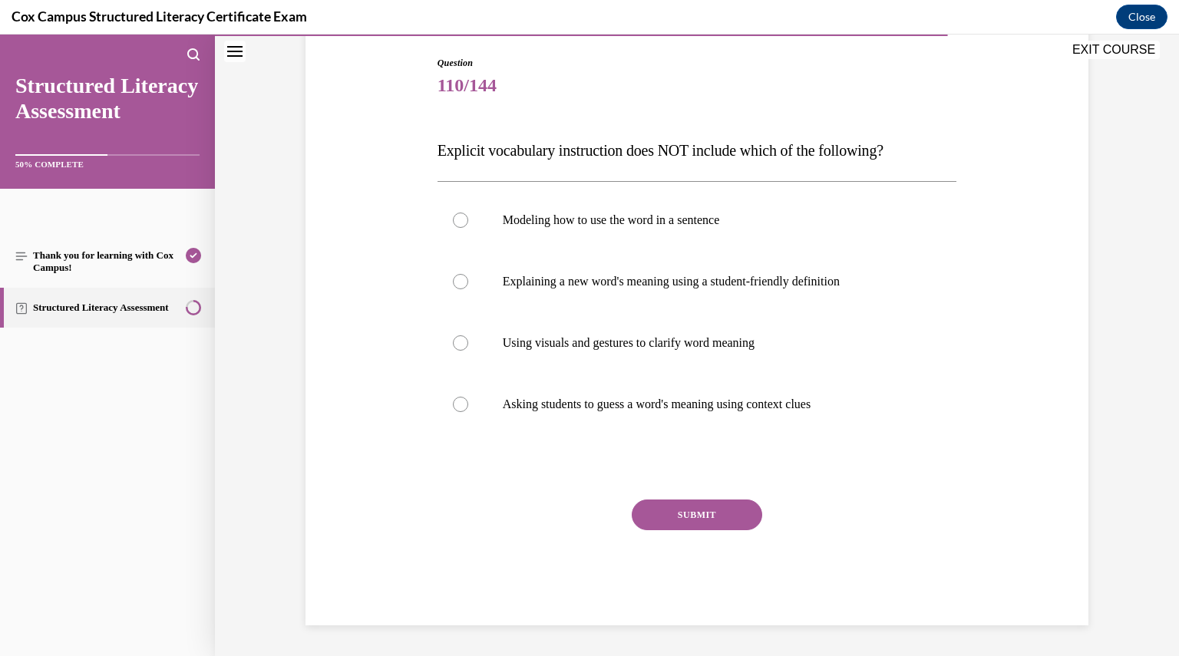
scroll to position [157, 0]
click at [506, 426] on label "Asking students to guess a word's meaning using context clues" at bounding box center [696, 404] width 519 height 61
click at [468, 413] on input "Asking students to guess a word's meaning using context clues" at bounding box center [460, 404] width 15 height 15
radio input "true"
click at [691, 510] on button "SUBMIT" at bounding box center [697, 515] width 130 height 31
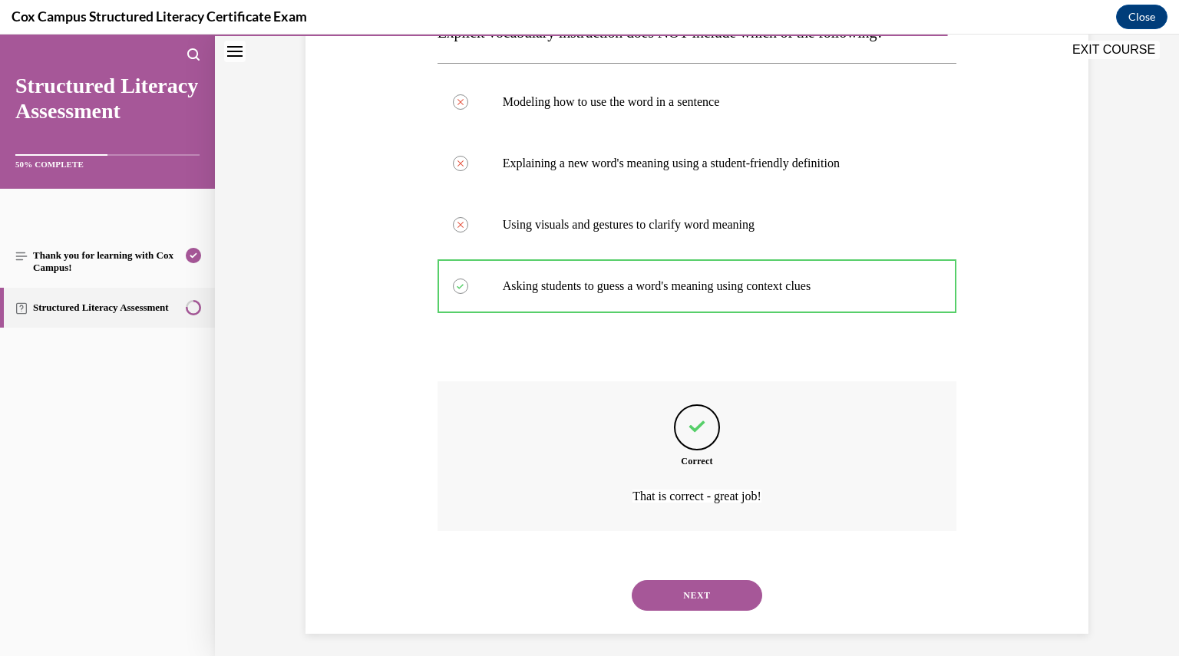
scroll to position [283, 0]
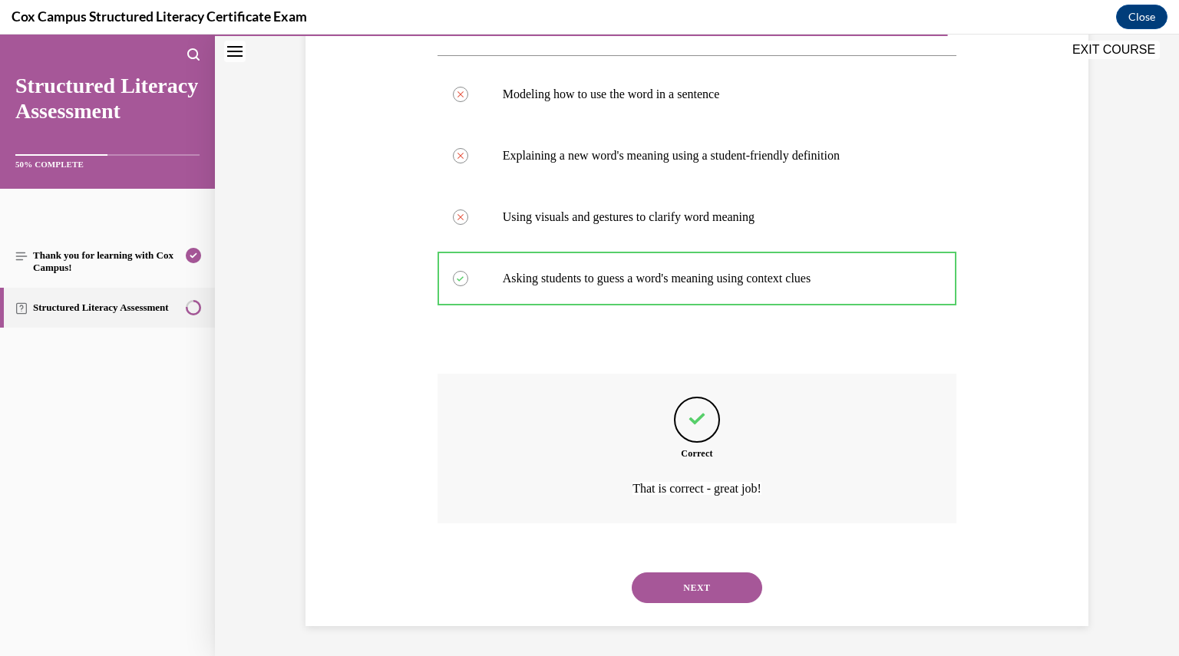
click at [694, 590] on button "NEXT" at bounding box center [697, 587] width 130 height 31
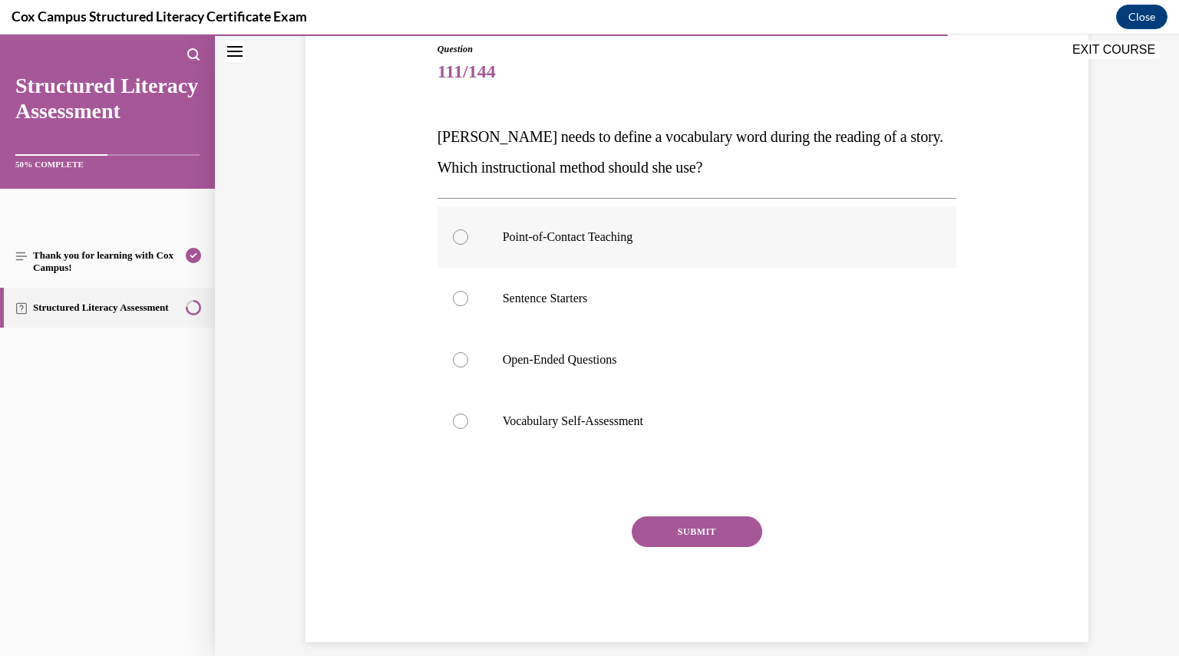
click at [540, 259] on label "Point-of-Contact Teaching" at bounding box center [696, 236] width 519 height 61
click at [468, 245] on input "Point-of-Contact Teaching" at bounding box center [460, 236] width 15 height 15
radio input "true"
click at [671, 526] on button "SUBMIT" at bounding box center [697, 531] width 130 height 31
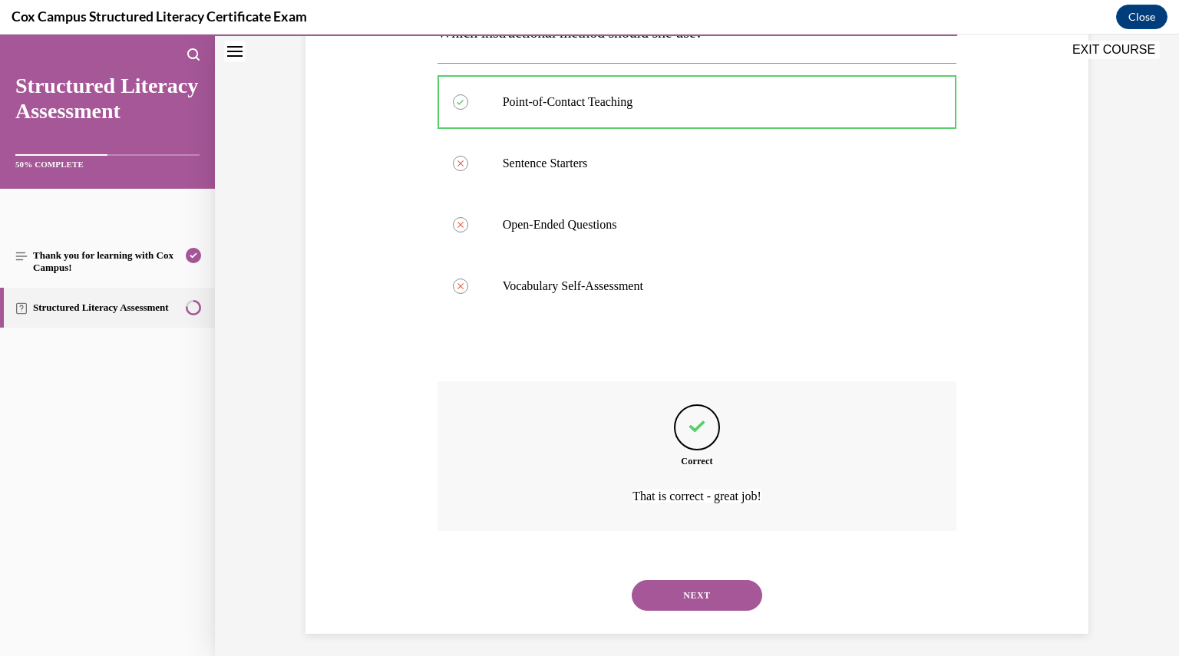
scroll to position [314, 0]
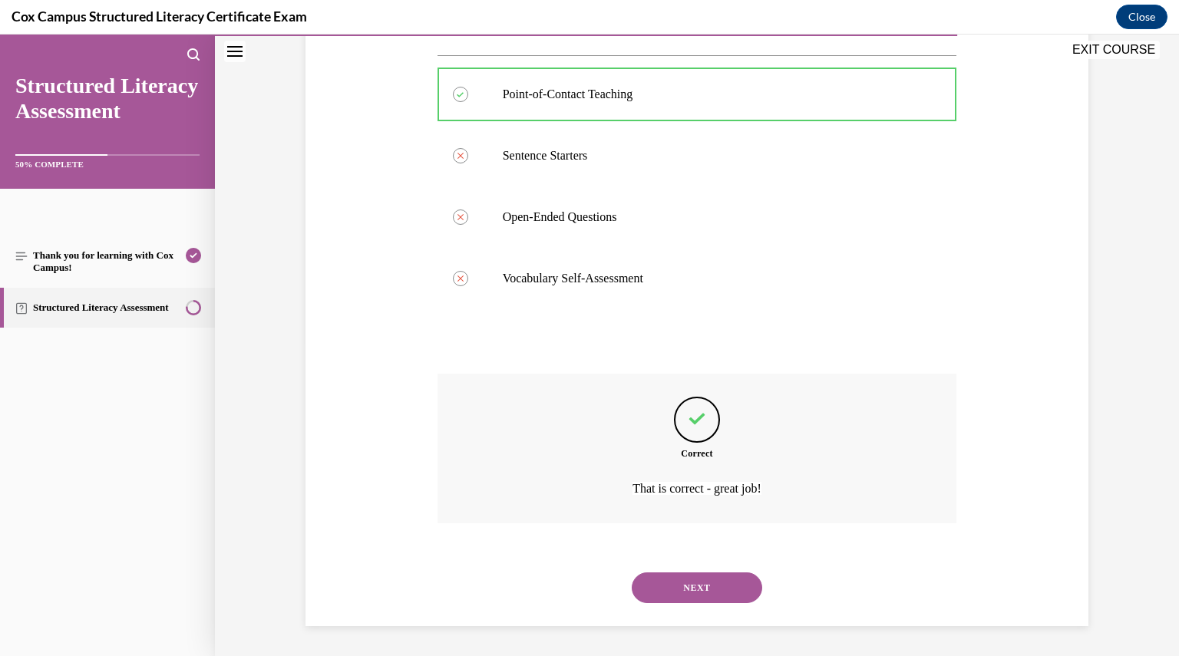
click at [674, 583] on button "NEXT" at bounding box center [697, 587] width 130 height 31
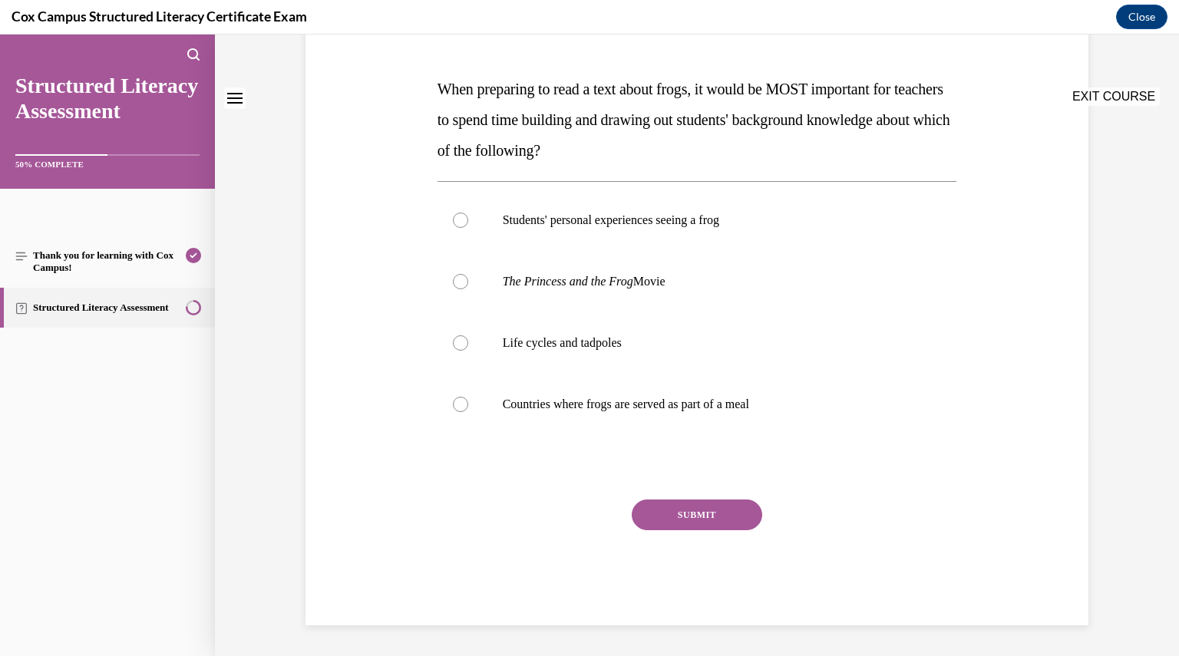
scroll to position [0, 0]
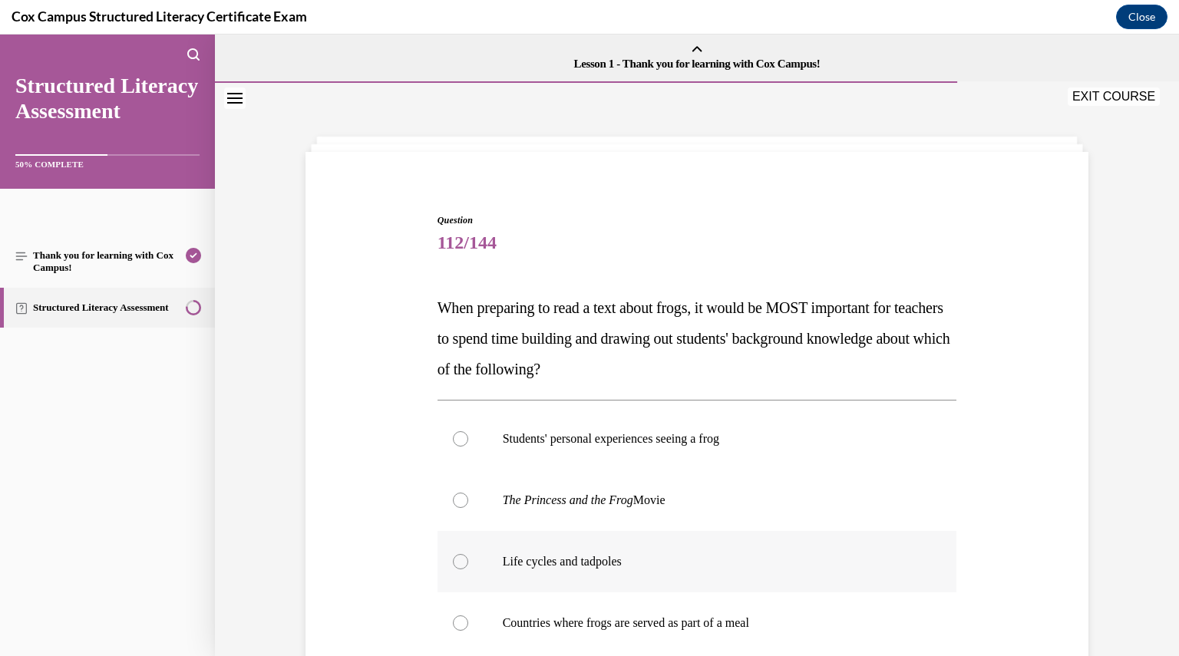
click at [586, 553] on label "Life cycles and tadpoles" at bounding box center [696, 561] width 519 height 61
click at [468, 554] on input "Life cycles and tadpoles" at bounding box center [460, 561] width 15 height 15
radio input "true"
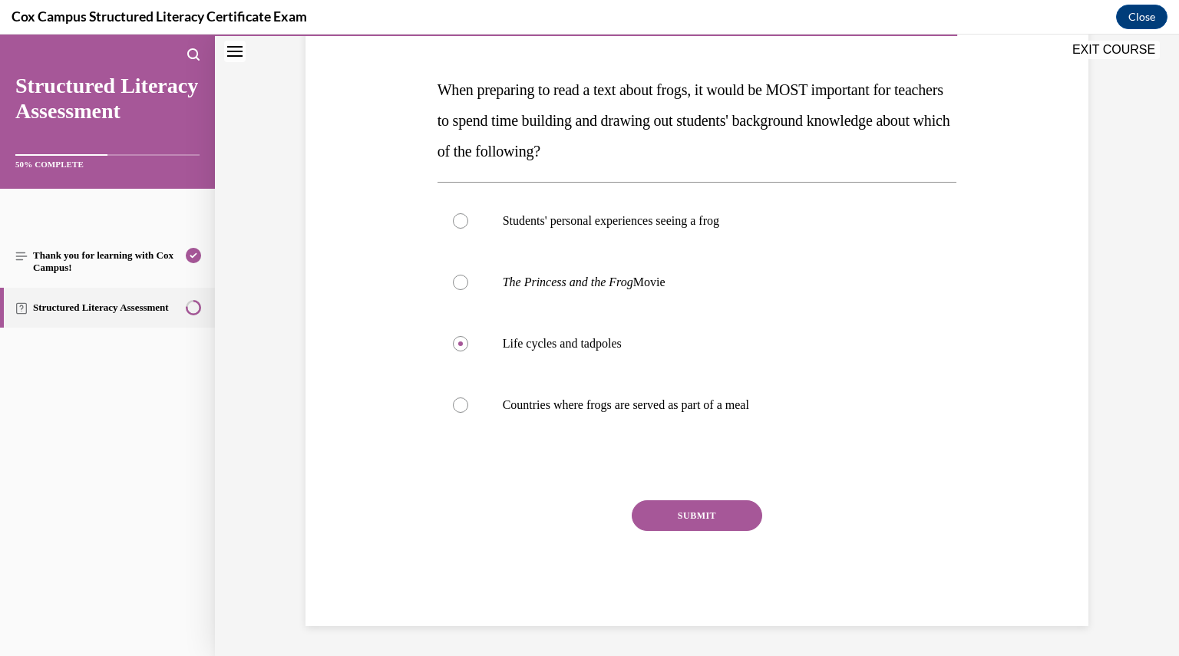
click at [667, 523] on button "SUBMIT" at bounding box center [697, 515] width 130 height 31
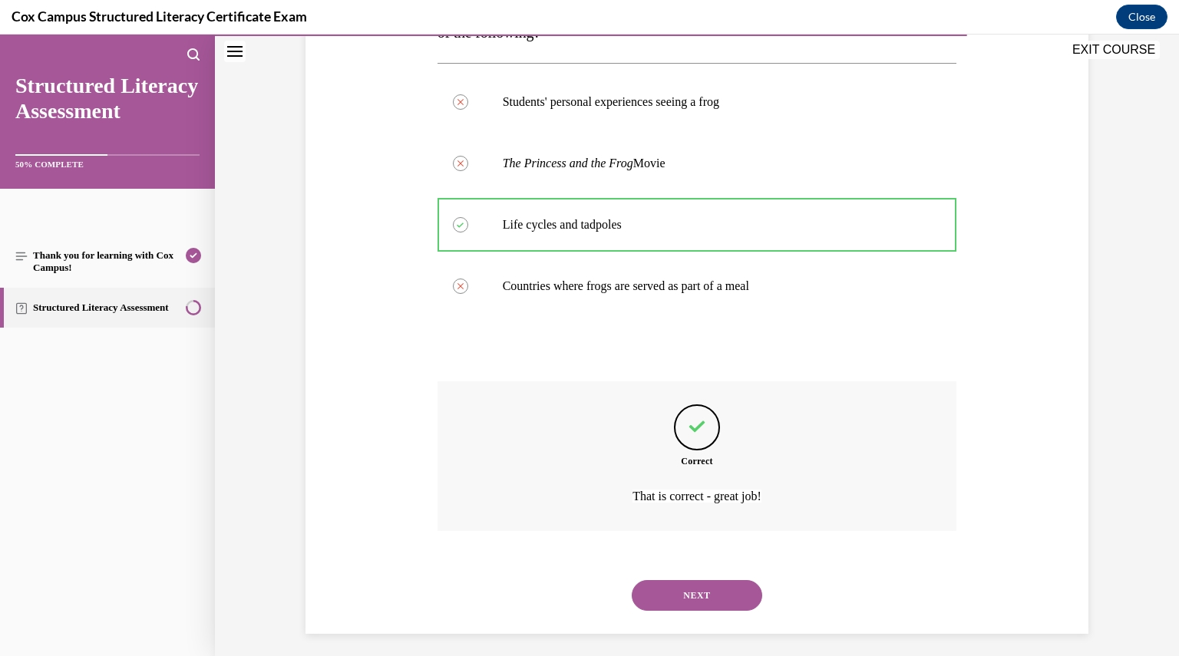
scroll to position [345, 0]
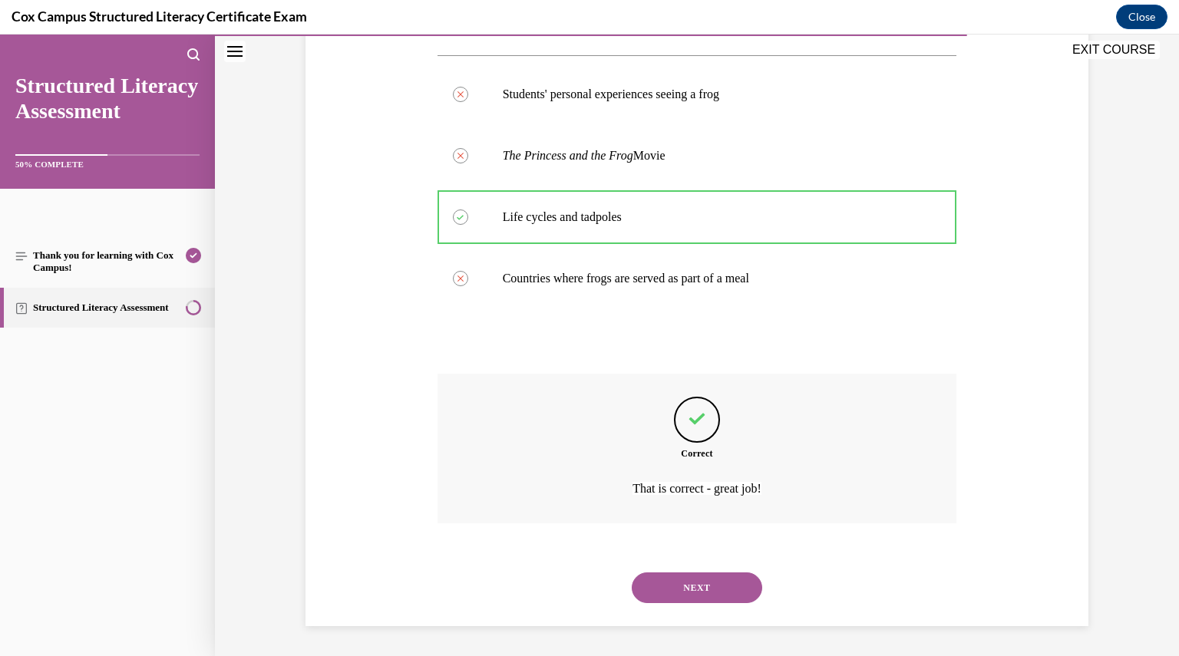
click at [670, 581] on button "NEXT" at bounding box center [697, 587] width 130 height 31
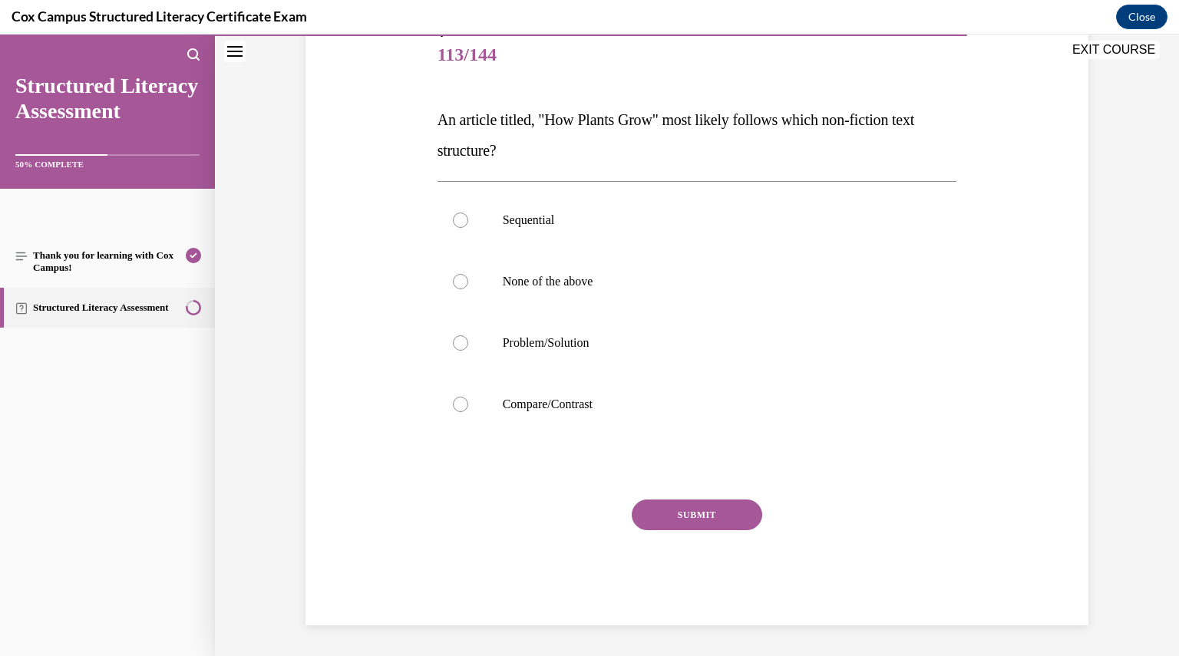
scroll to position [171, 0]
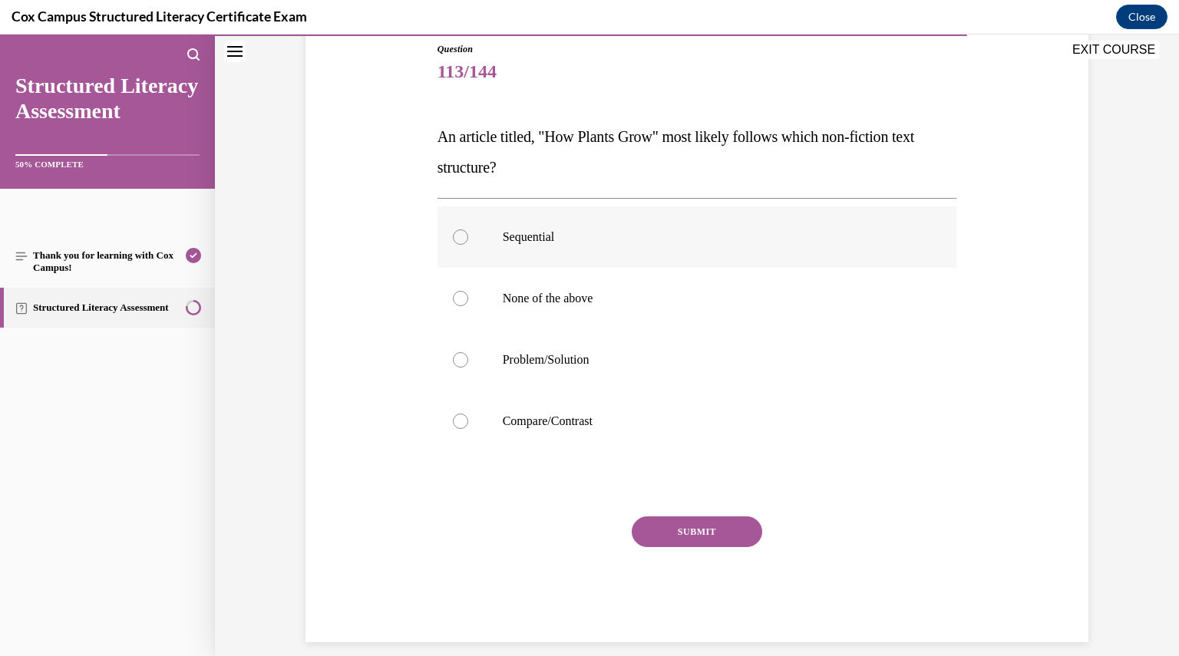
click at [549, 222] on label "Sequential" at bounding box center [696, 236] width 519 height 61
click at [468, 229] on input "Sequential" at bounding box center [460, 236] width 15 height 15
radio input "true"
click at [669, 529] on button "SUBMIT" at bounding box center [697, 531] width 130 height 31
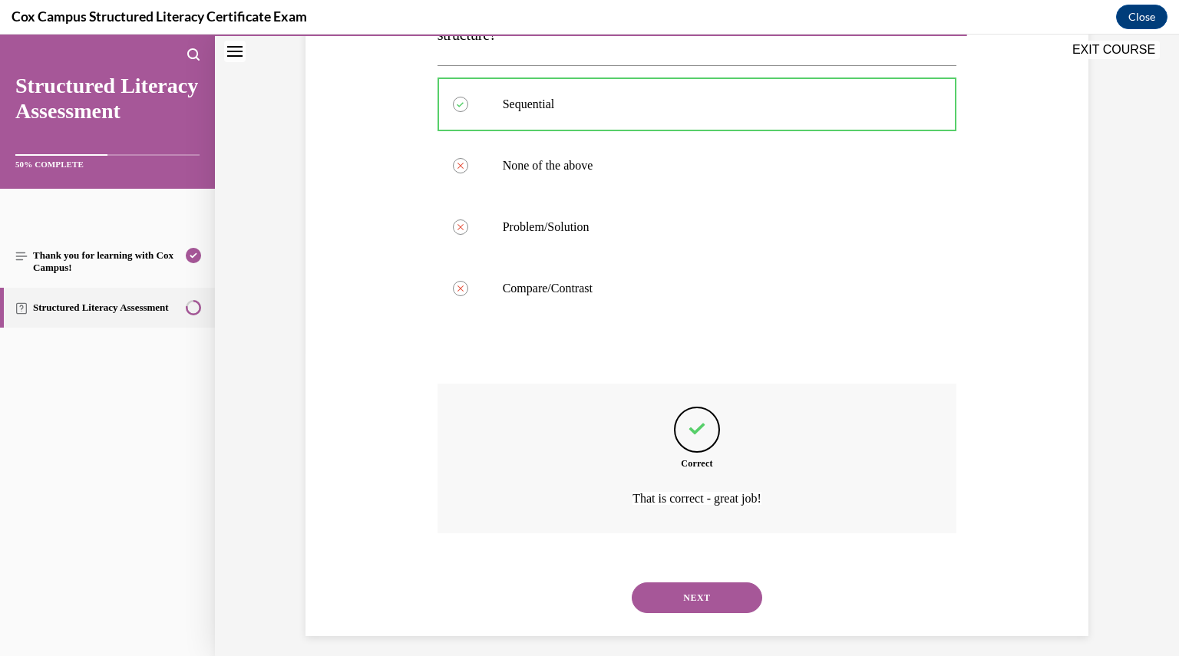
scroll to position [314, 0]
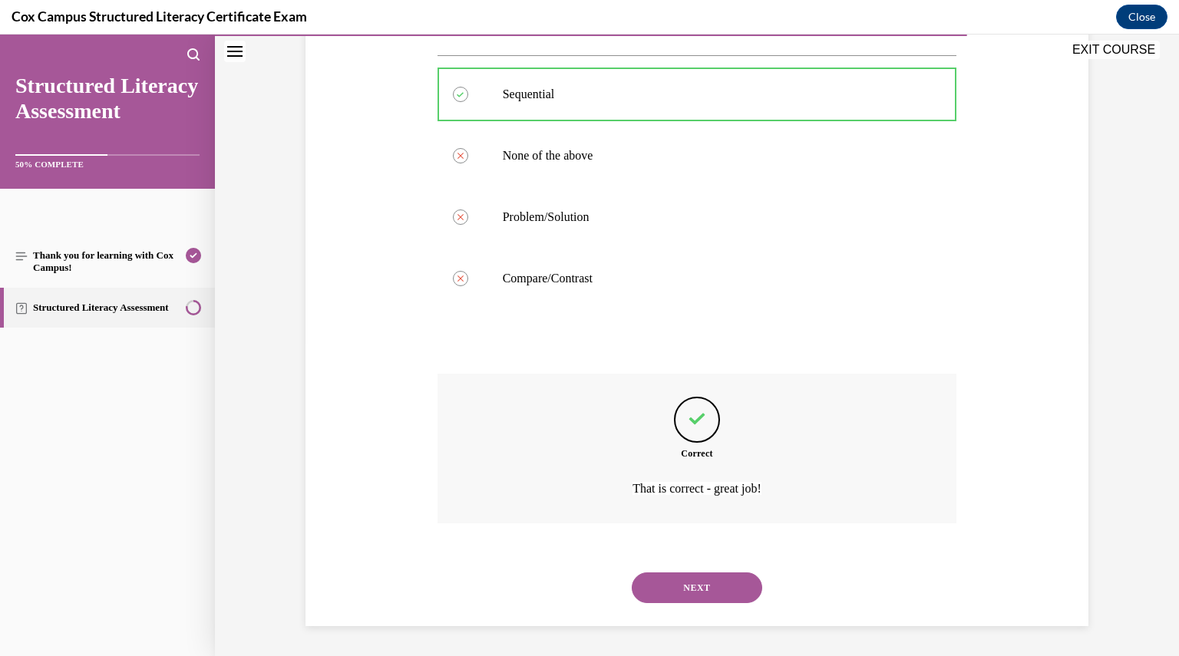
click at [714, 611] on div "NEXT" at bounding box center [696, 587] width 519 height 61
click at [713, 608] on div "NEXT" at bounding box center [696, 587] width 519 height 61
click at [708, 599] on button "NEXT" at bounding box center [697, 587] width 130 height 31
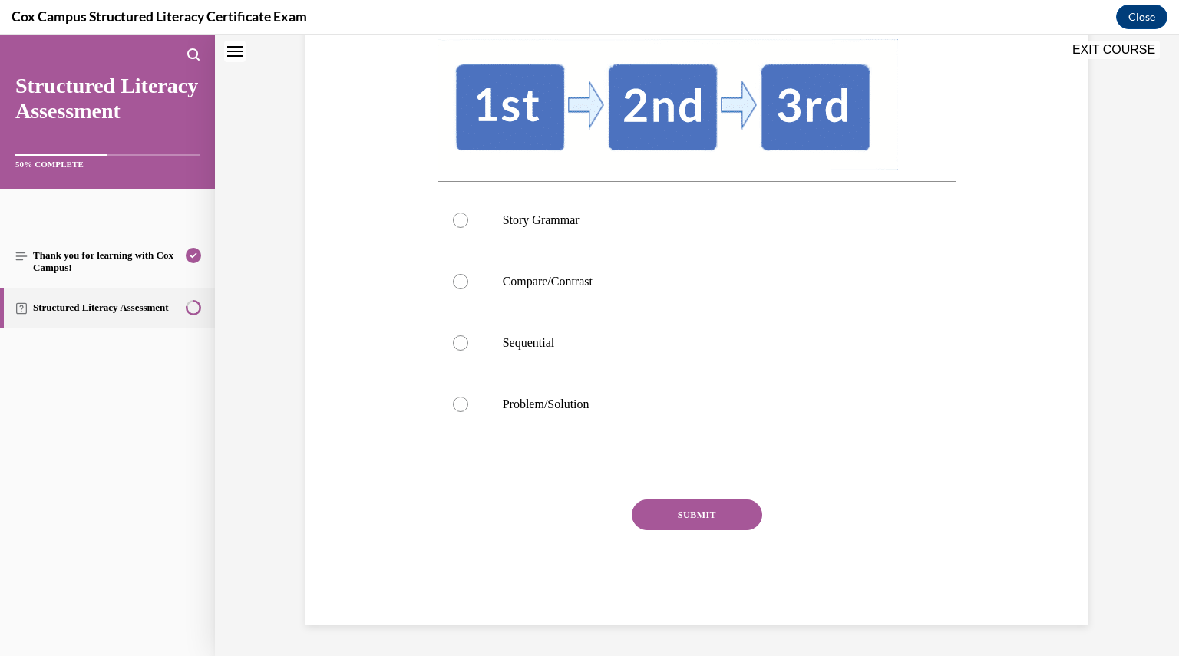
scroll to position [0, 0]
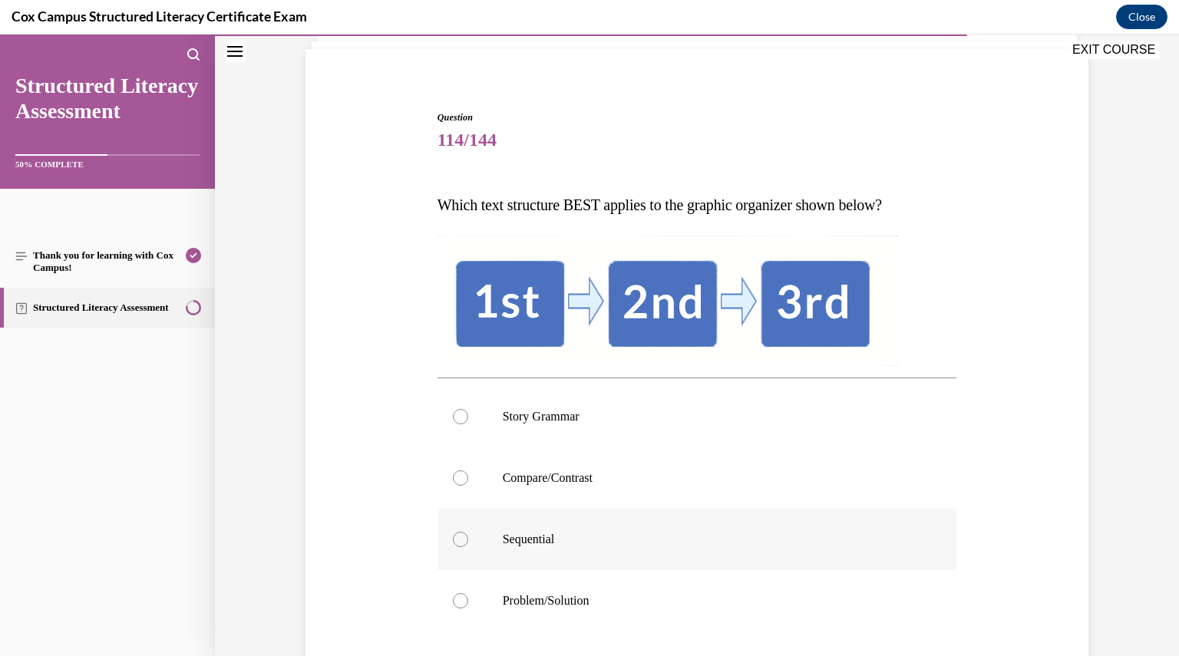
click at [602, 537] on p "Sequential" at bounding box center [711, 539] width 416 height 15
click at [468, 537] on input "Sequential" at bounding box center [460, 539] width 15 height 15
radio input "true"
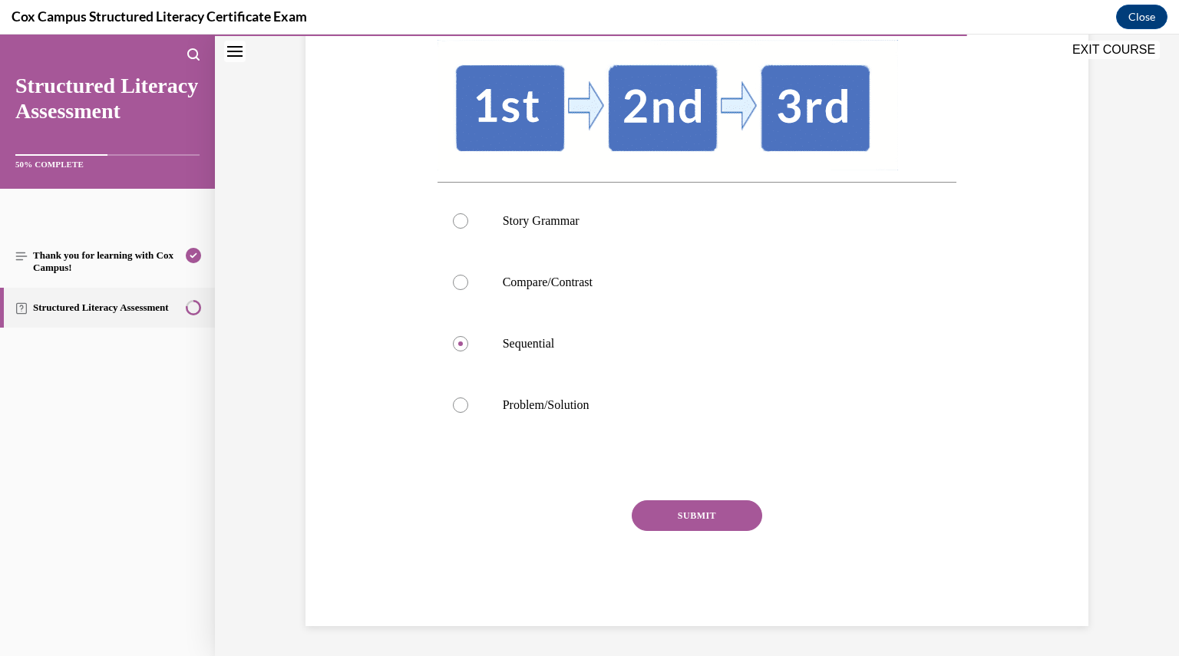
click at [655, 532] on div "SUBMIT" at bounding box center [696, 538] width 519 height 77
click at [657, 510] on button "SUBMIT" at bounding box center [697, 515] width 130 height 31
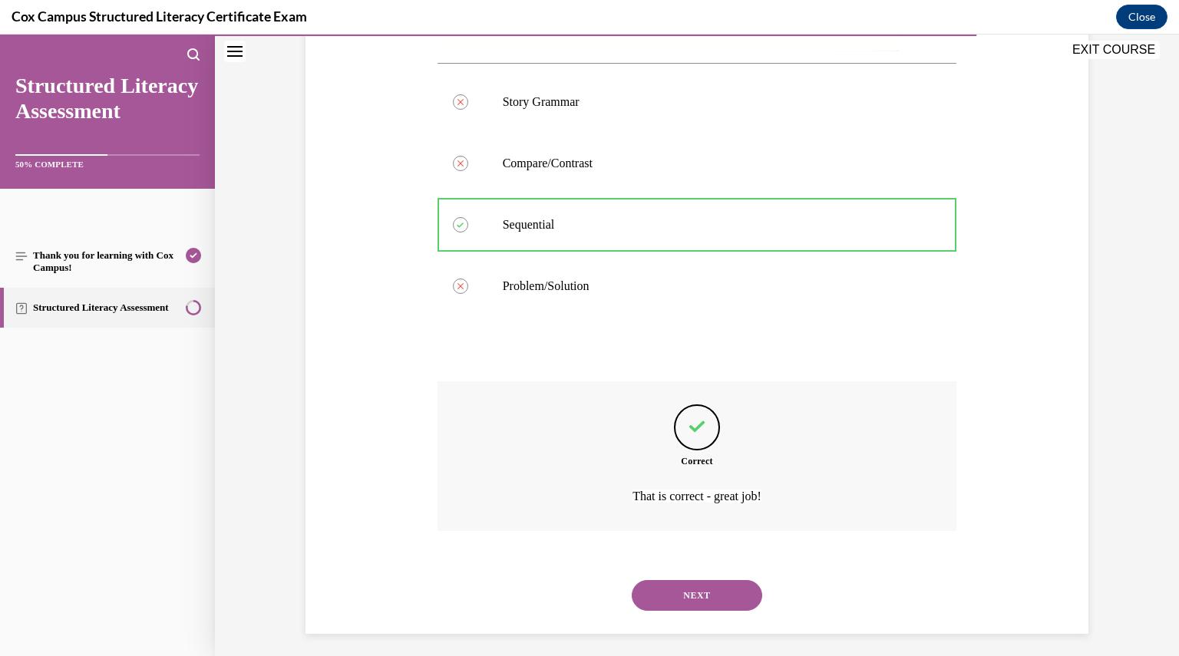
scroll to position [425, 0]
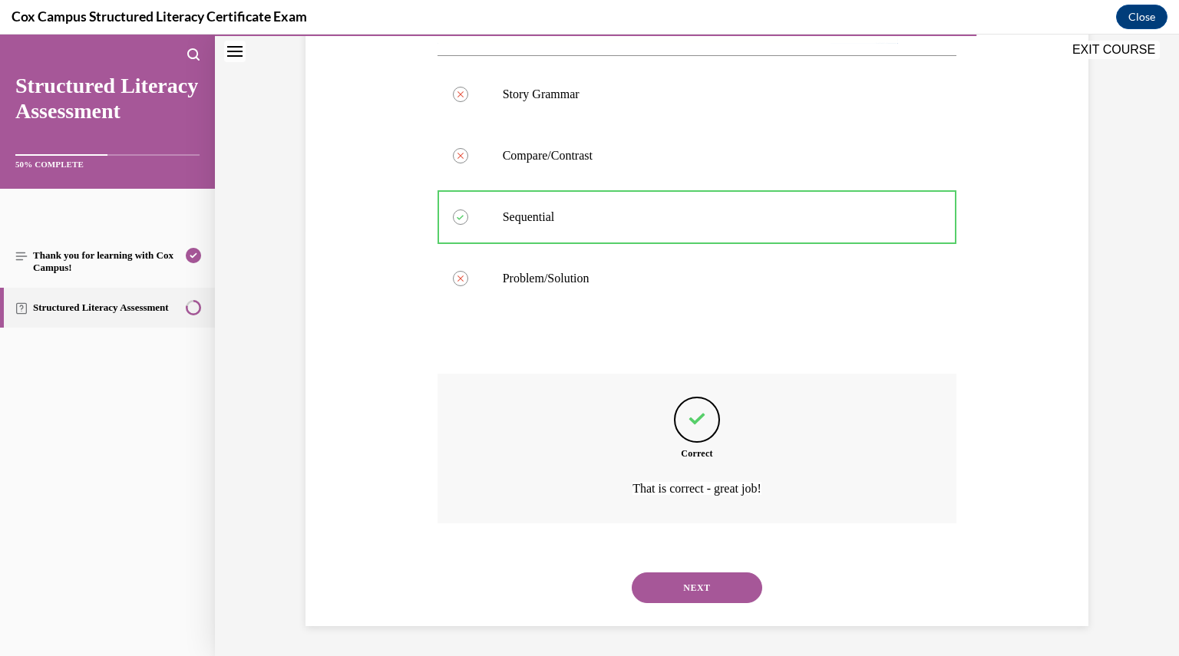
click at [668, 576] on button "NEXT" at bounding box center [697, 587] width 130 height 31
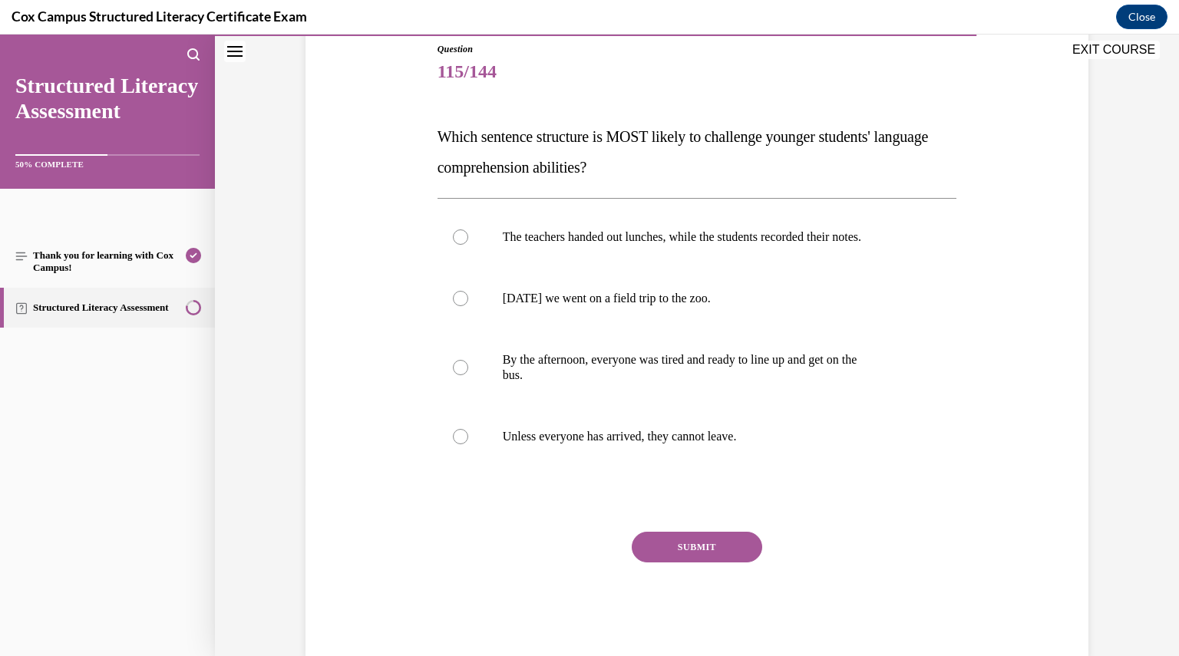
scroll to position [203, 0]
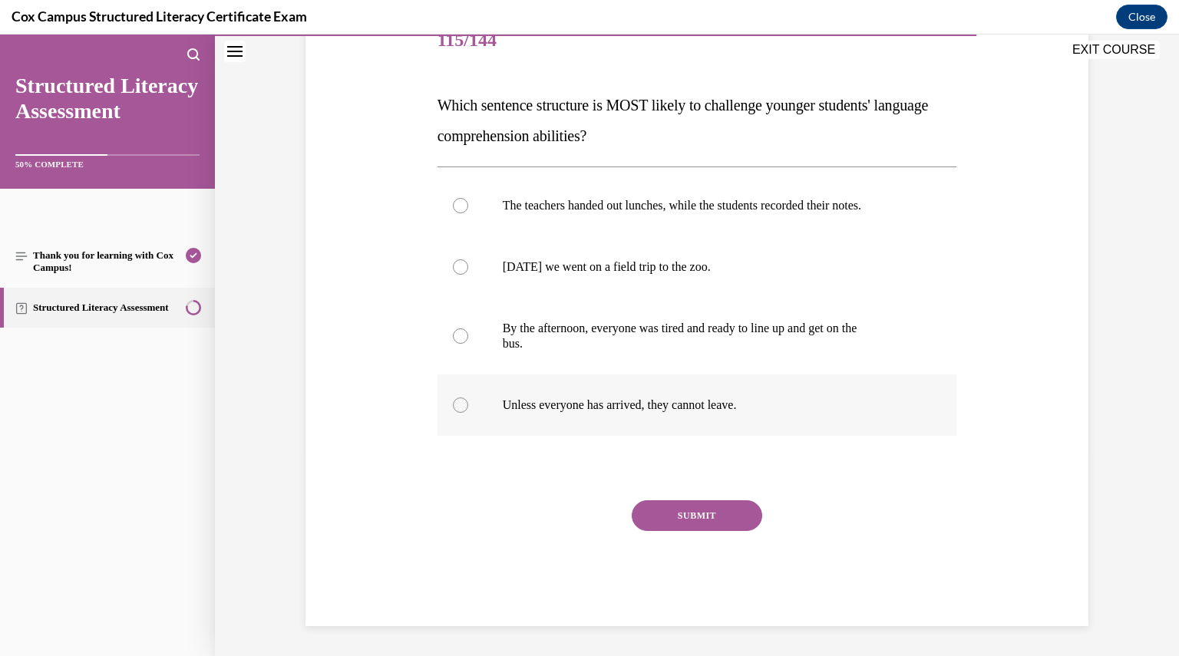
click at [543, 404] on p "Unless everyone has arrived, they cannot leave." at bounding box center [711, 404] width 416 height 15
click at [468, 404] on input "Unless everyone has arrived, they cannot leave." at bounding box center [460, 404] width 15 height 15
radio input "true"
click at [692, 534] on div "SUBMIT" at bounding box center [696, 538] width 519 height 77
click at [691, 526] on button "SUBMIT" at bounding box center [697, 515] width 130 height 31
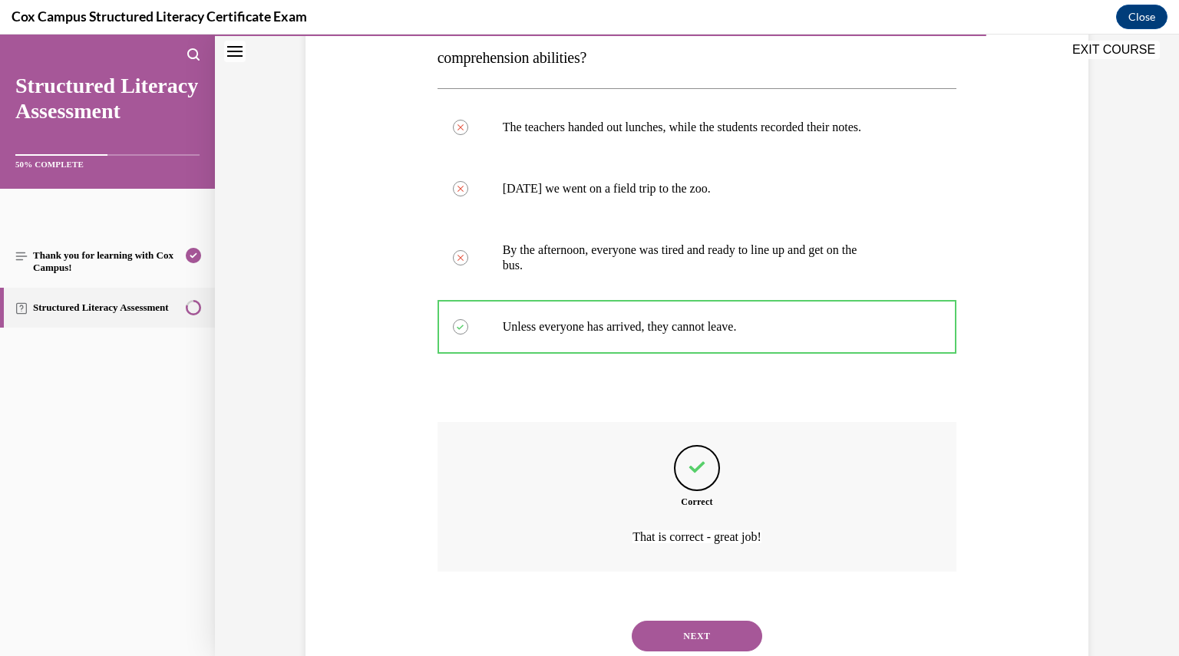
scroll to position [329, 0]
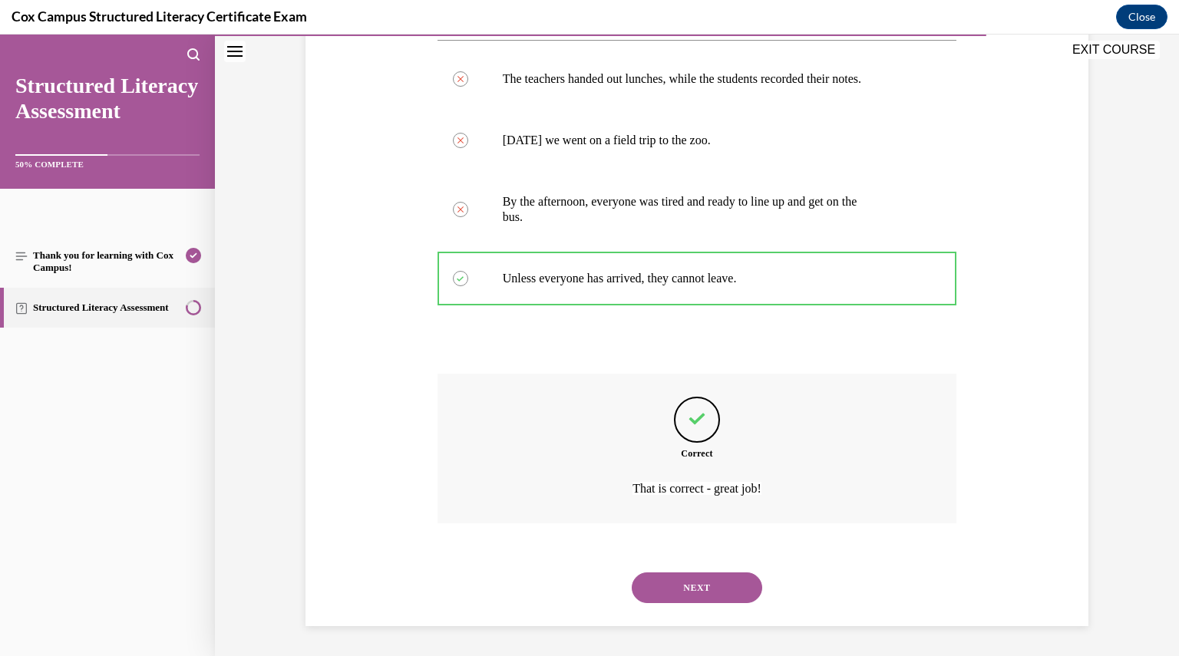
click at [681, 583] on button "NEXT" at bounding box center [697, 587] width 130 height 31
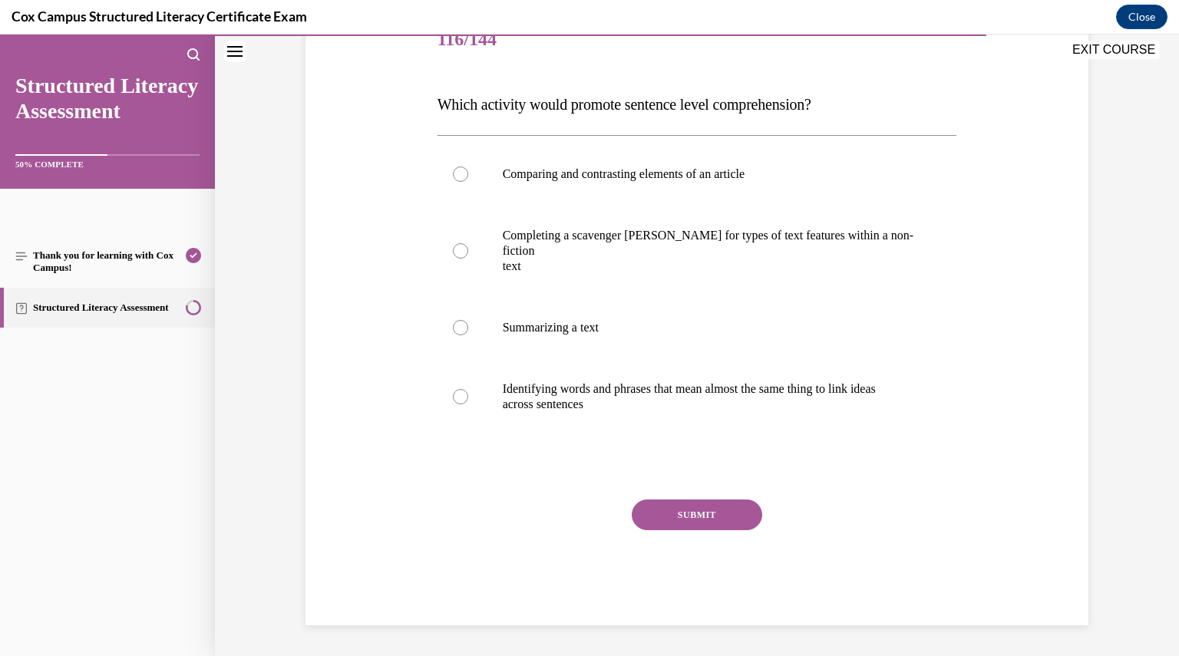
scroll to position [171, 0]
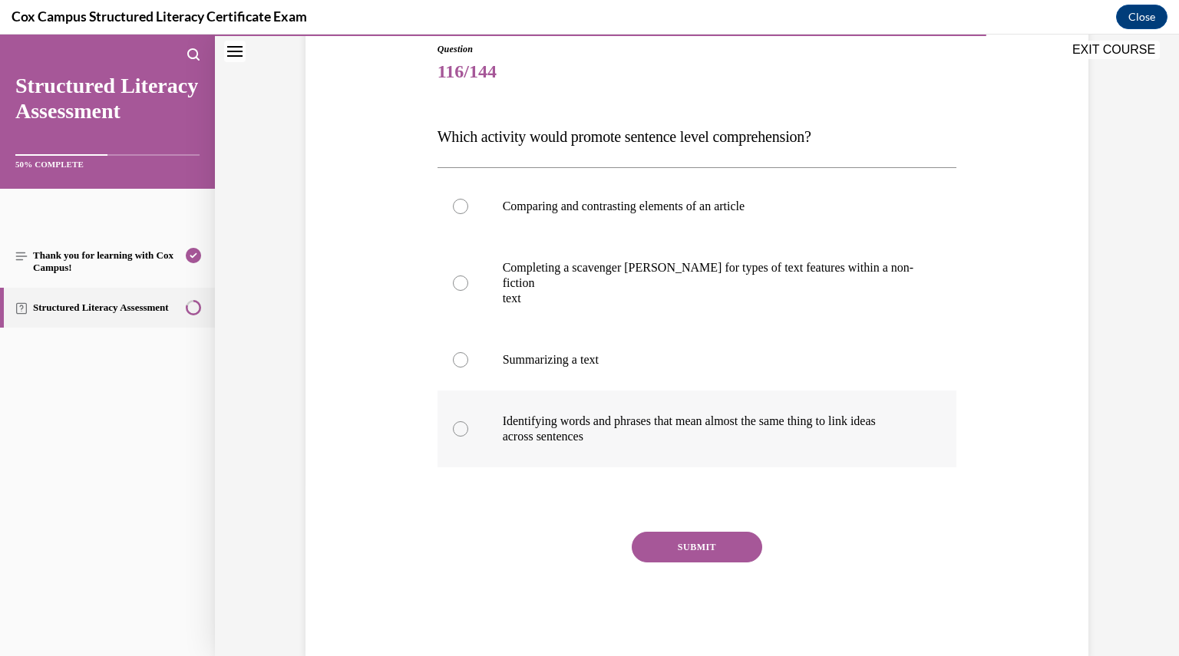
click at [591, 414] on p "Identifying words and phrases that mean almost the same thing to link ideas" at bounding box center [711, 421] width 416 height 15
click at [468, 421] on input "Identifying words and phrases that mean almost the same thing to link ideas acr…" at bounding box center [460, 428] width 15 height 15
radio input "true"
click at [668, 541] on button "SUBMIT" at bounding box center [697, 547] width 130 height 31
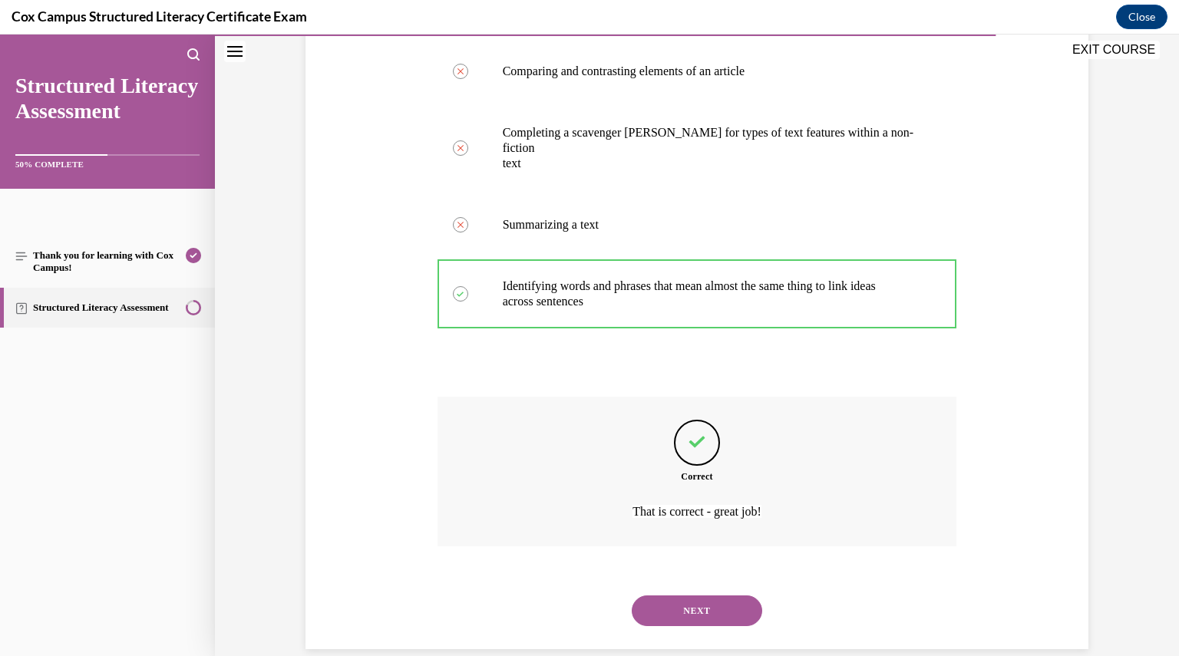
scroll to position [314, 0]
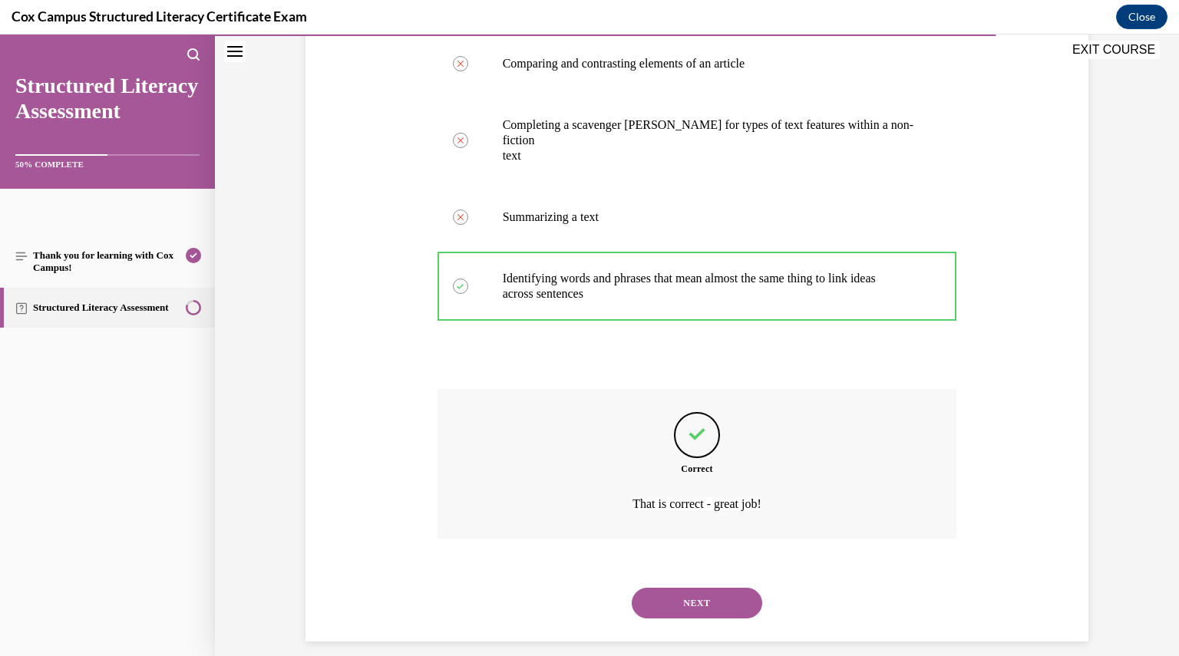
click at [694, 590] on button "NEXT" at bounding box center [697, 603] width 130 height 31
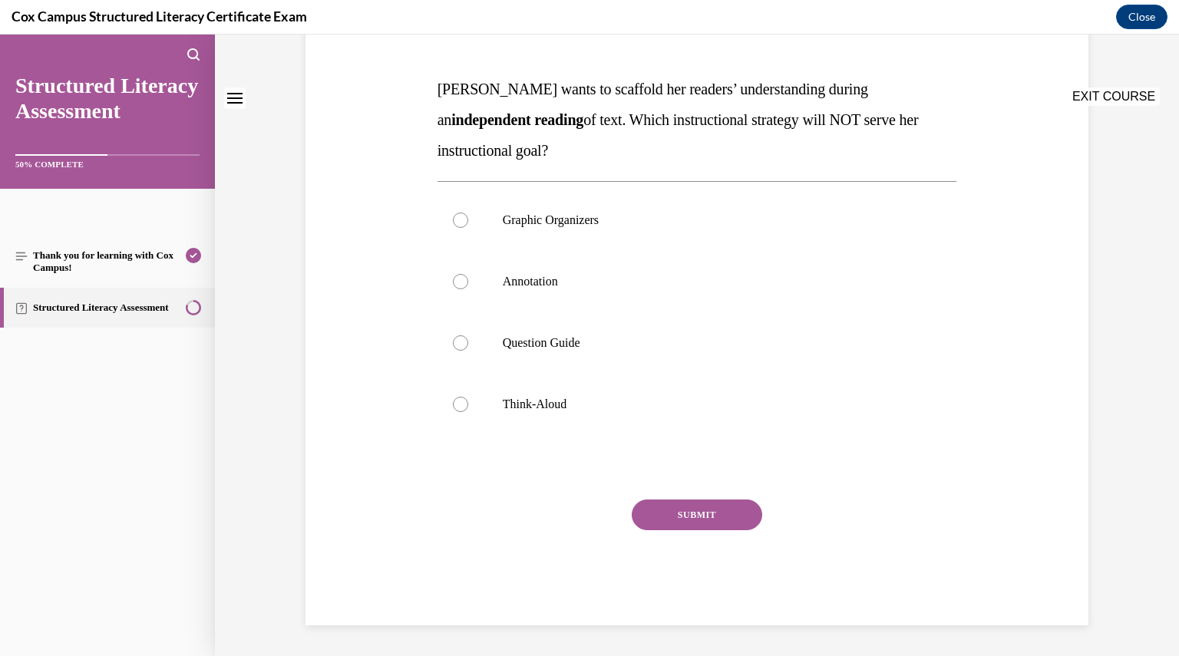
scroll to position [0, 0]
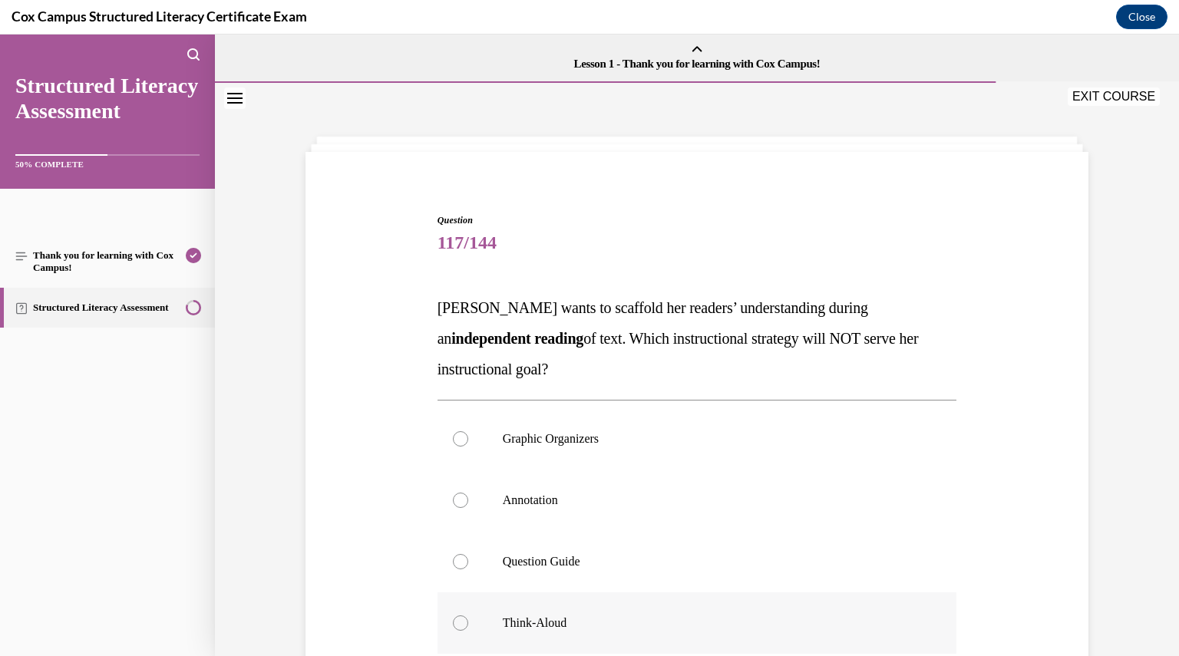
click at [516, 632] on label "Think-Aloud" at bounding box center [696, 622] width 519 height 61
click at [468, 631] on input "Think-Aloud" at bounding box center [460, 622] width 15 height 15
radio input "true"
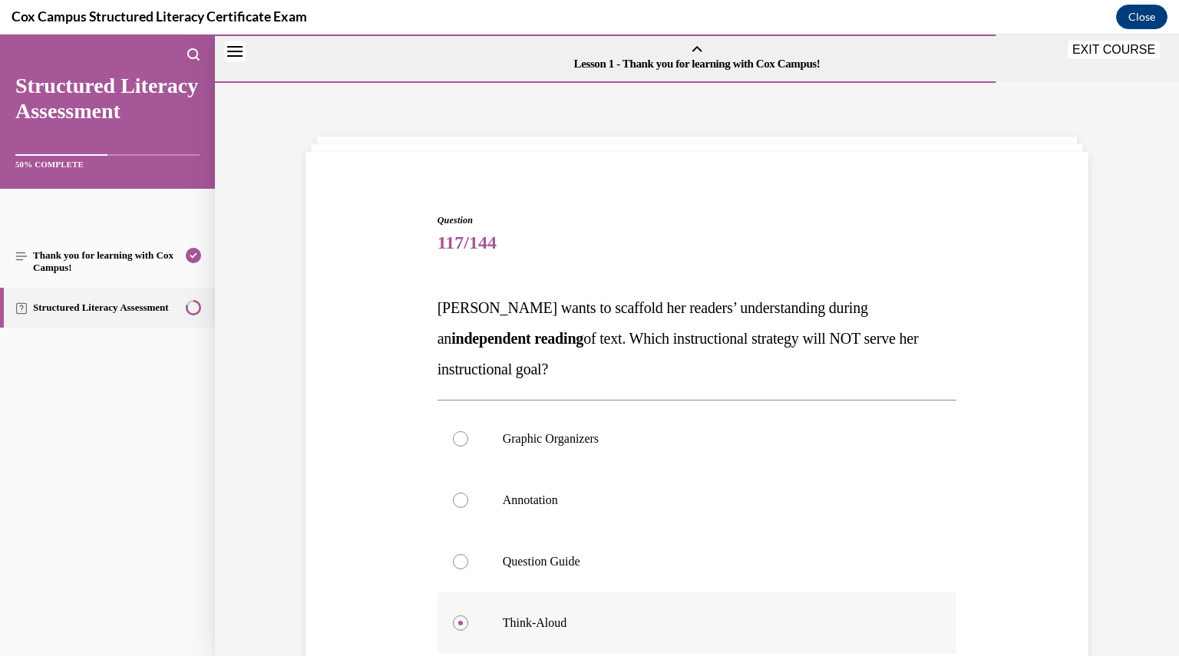
scroll to position [218, 0]
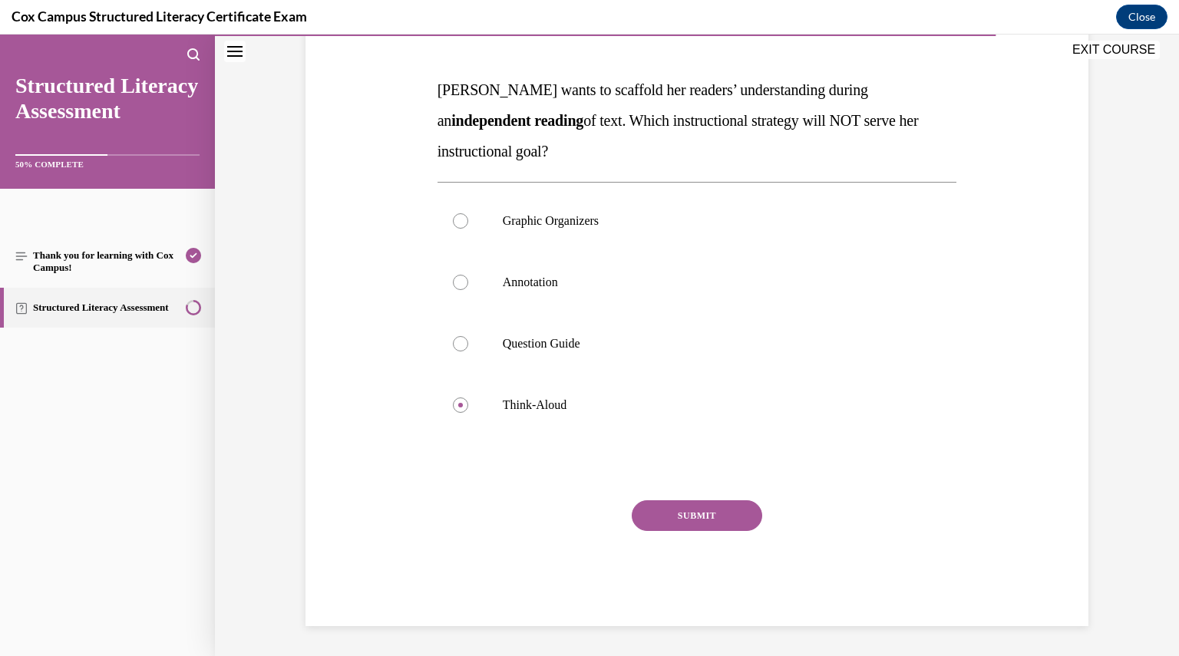
click at [696, 528] on button "SUBMIT" at bounding box center [697, 515] width 130 height 31
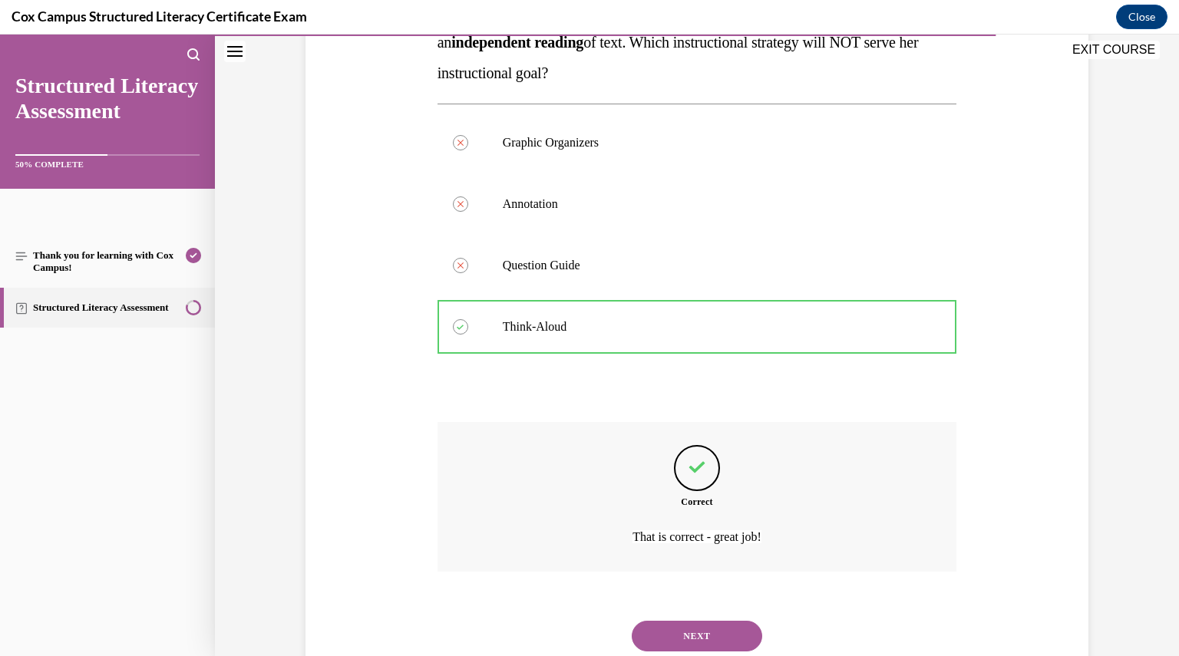
scroll to position [345, 0]
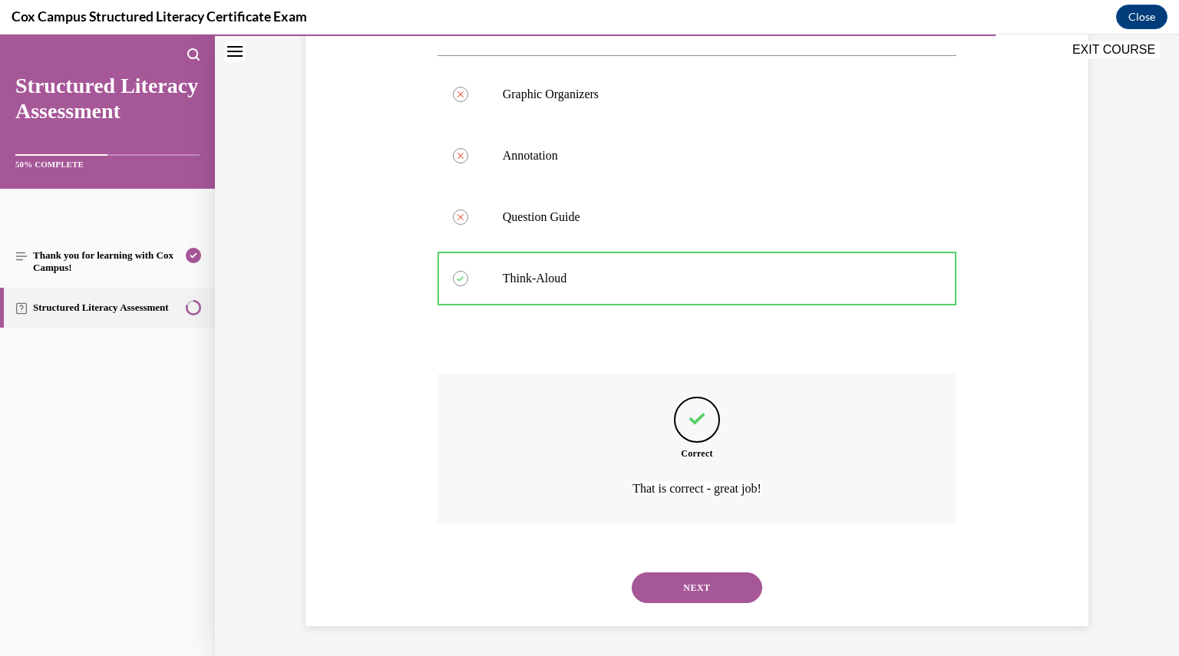
click at [689, 595] on button "NEXT" at bounding box center [697, 587] width 130 height 31
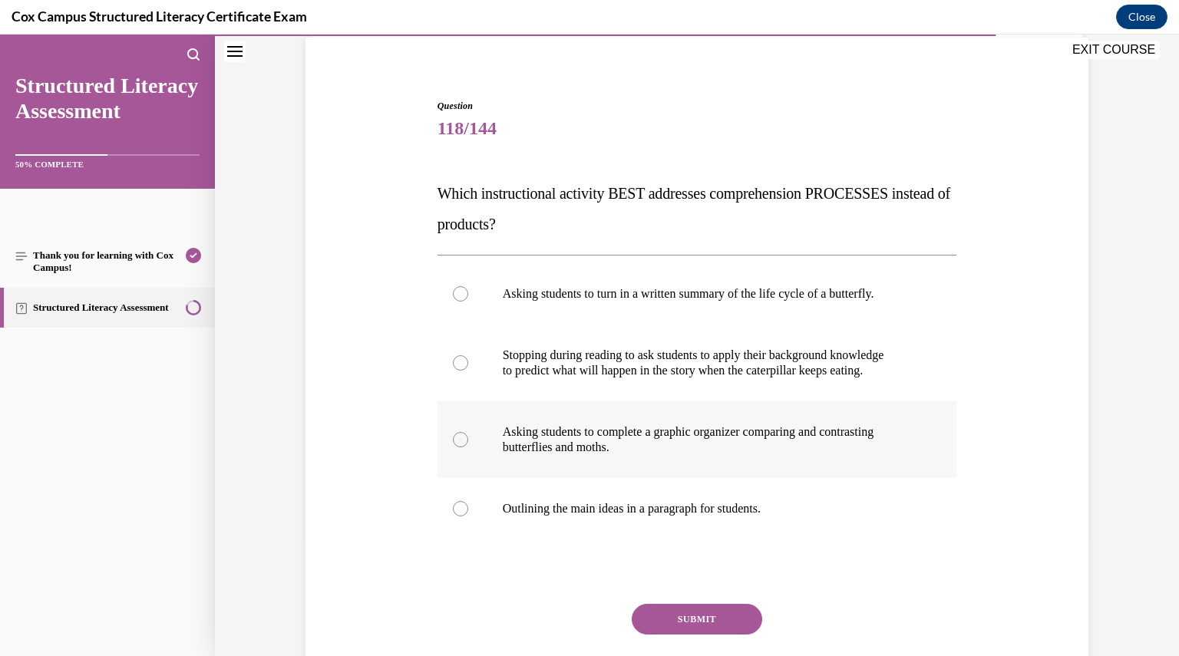
scroll to position [124, 0]
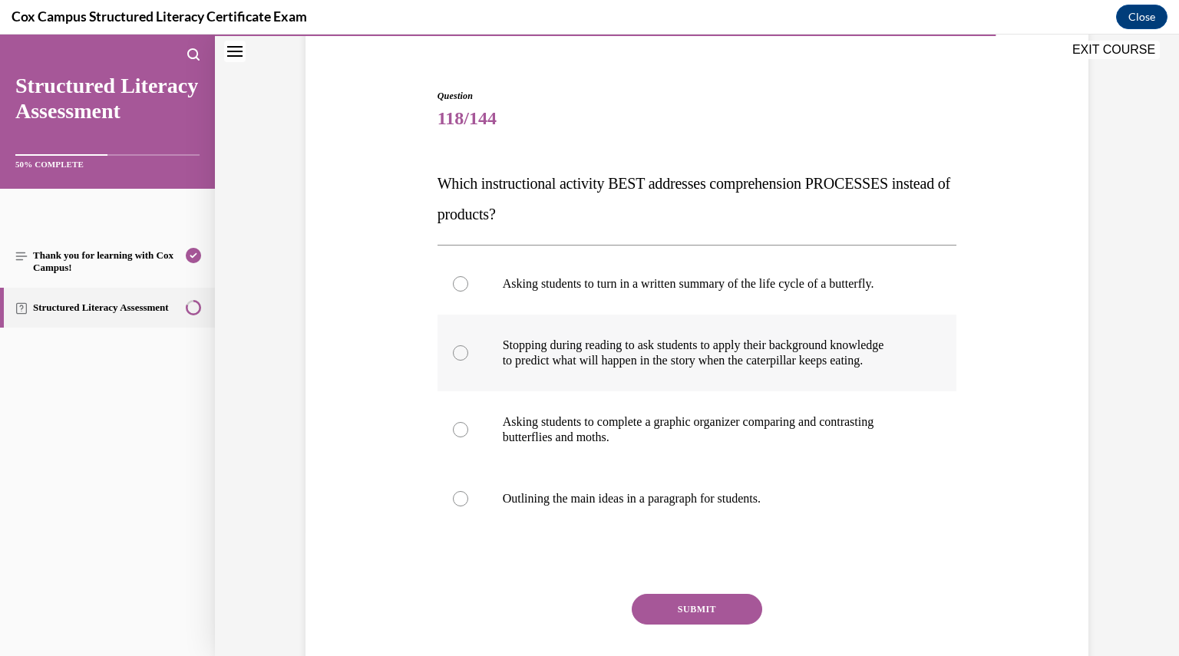
click at [638, 372] on label "Stopping during reading to ask students to apply their background knowledge to …" at bounding box center [696, 353] width 519 height 77
click at [468, 361] on input "Stopping during reading to ask students to apply their background knowledge to …" at bounding box center [460, 352] width 15 height 15
radio input "true"
click at [697, 601] on button "SUBMIT" at bounding box center [697, 609] width 130 height 31
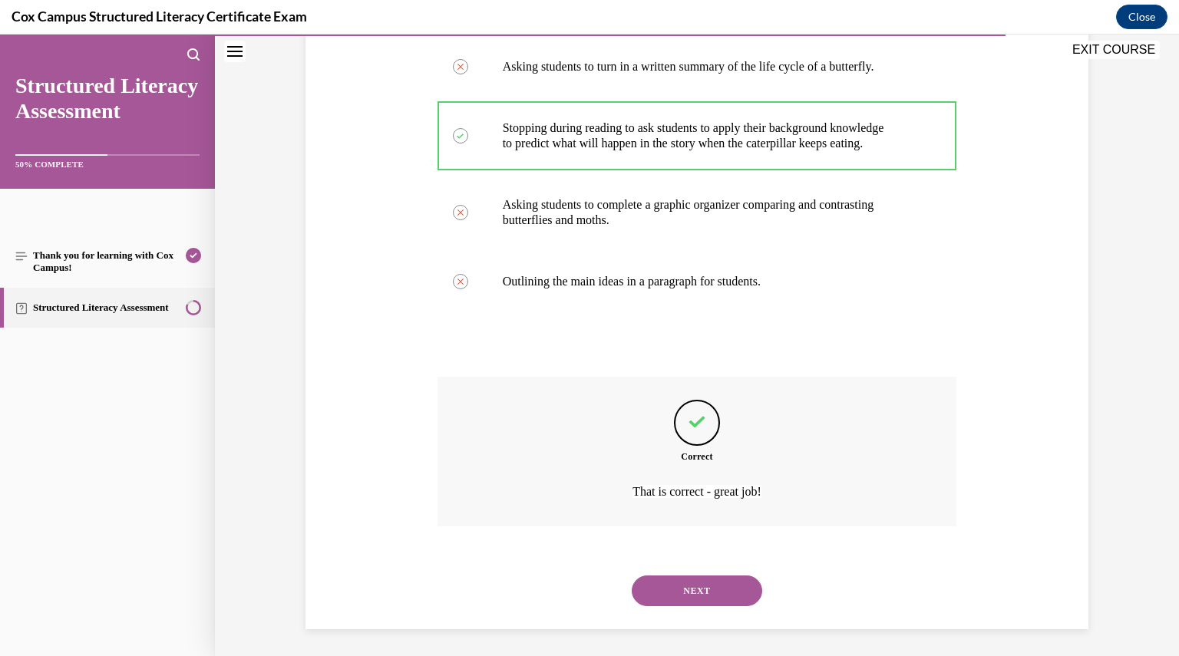
scroll to position [345, 0]
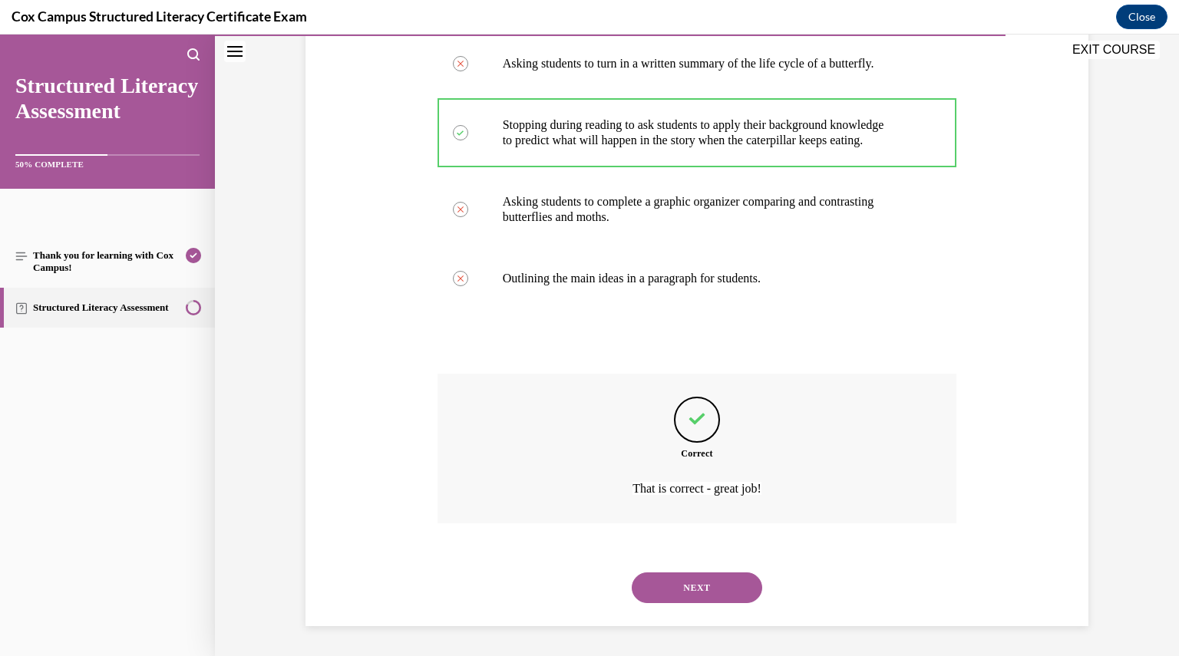
click at [724, 589] on button "NEXT" at bounding box center [697, 587] width 130 height 31
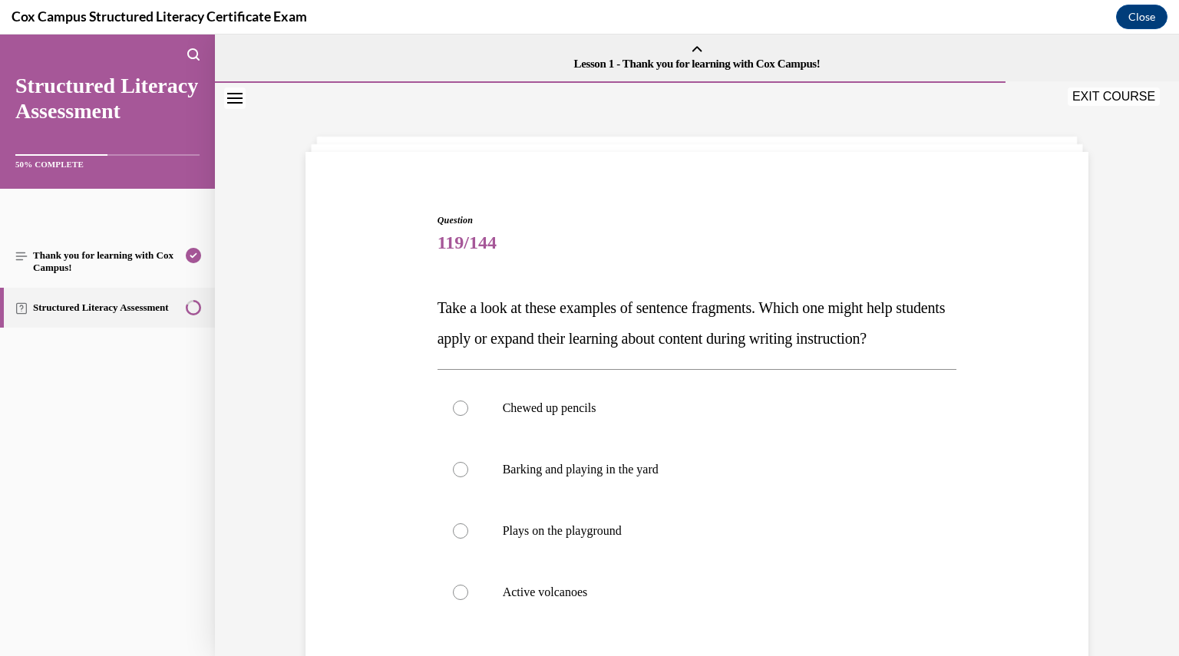
scroll to position [218, 0]
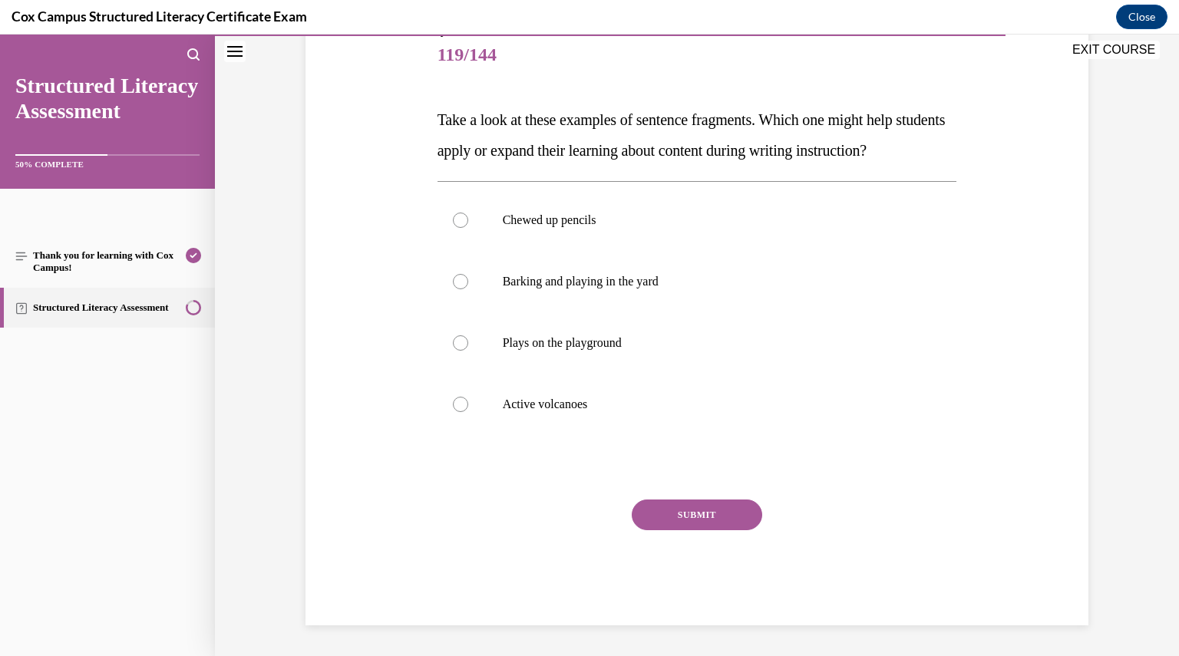
click at [702, 520] on button "SUBMIT" at bounding box center [697, 515] width 130 height 31
click at [471, 430] on label "Active volcanoes" at bounding box center [696, 404] width 519 height 61
click at [468, 412] on input "Active volcanoes" at bounding box center [460, 404] width 15 height 15
radio input "true"
click at [673, 532] on div "SUBMIT" at bounding box center [696, 538] width 519 height 77
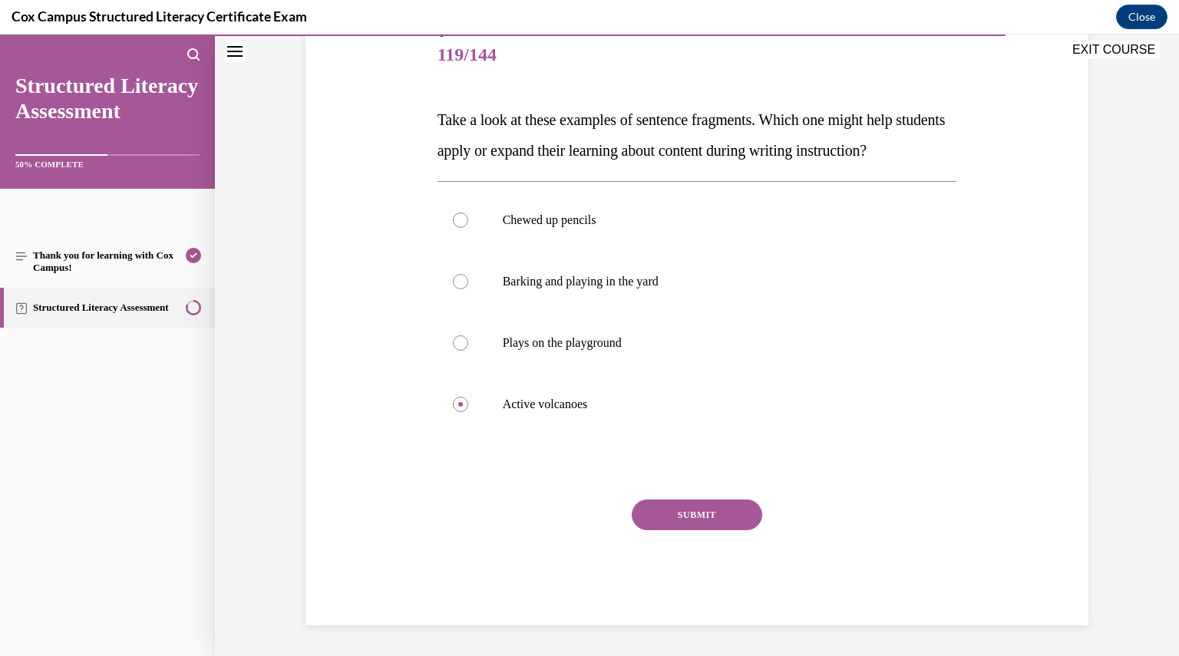
click at [673, 520] on button "SUBMIT" at bounding box center [697, 515] width 130 height 31
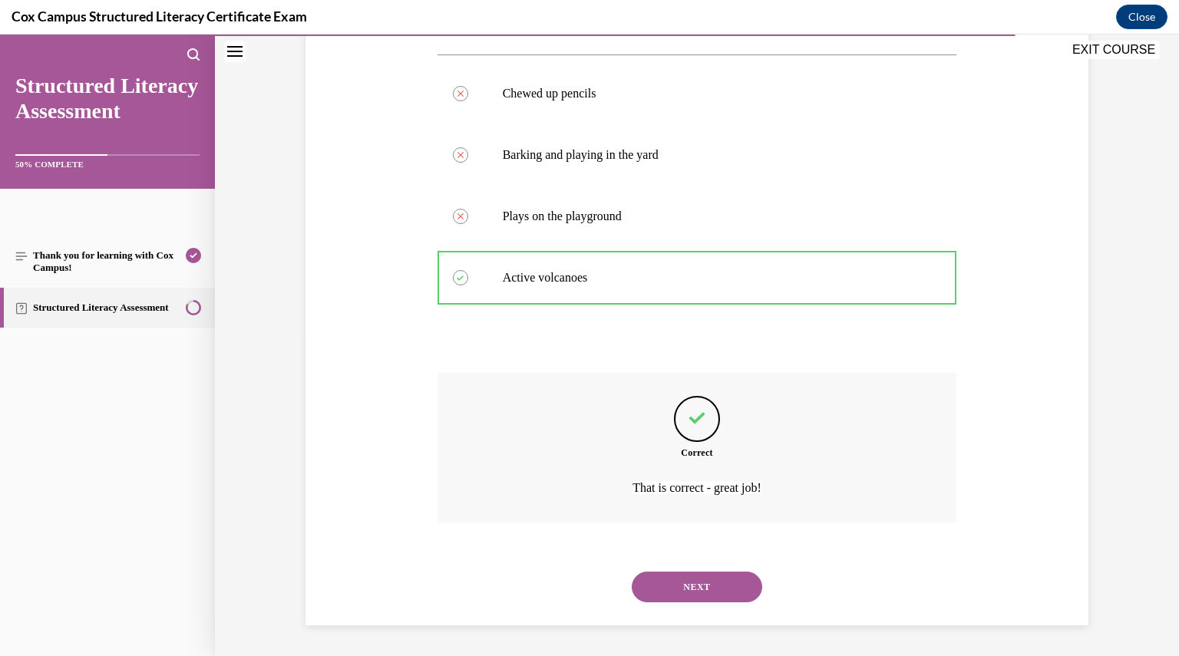
scroll to position [345, 0]
click at [671, 587] on button "NEXT" at bounding box center [697, 587] width 130 height 31
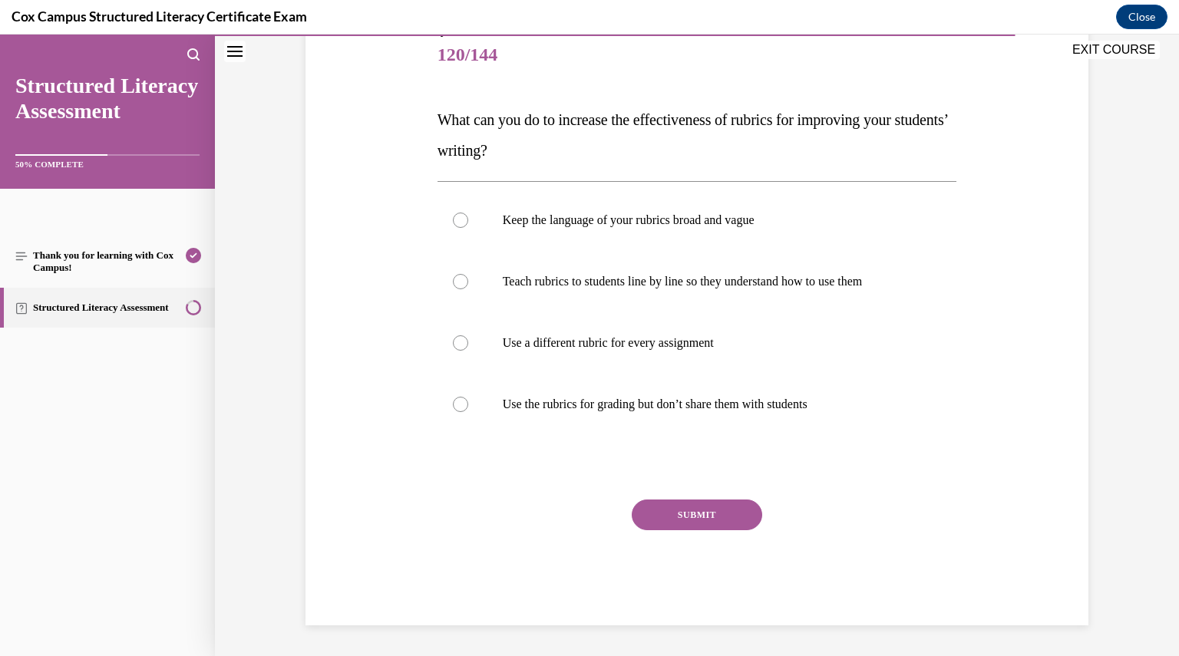
scroll to position [171, 0]
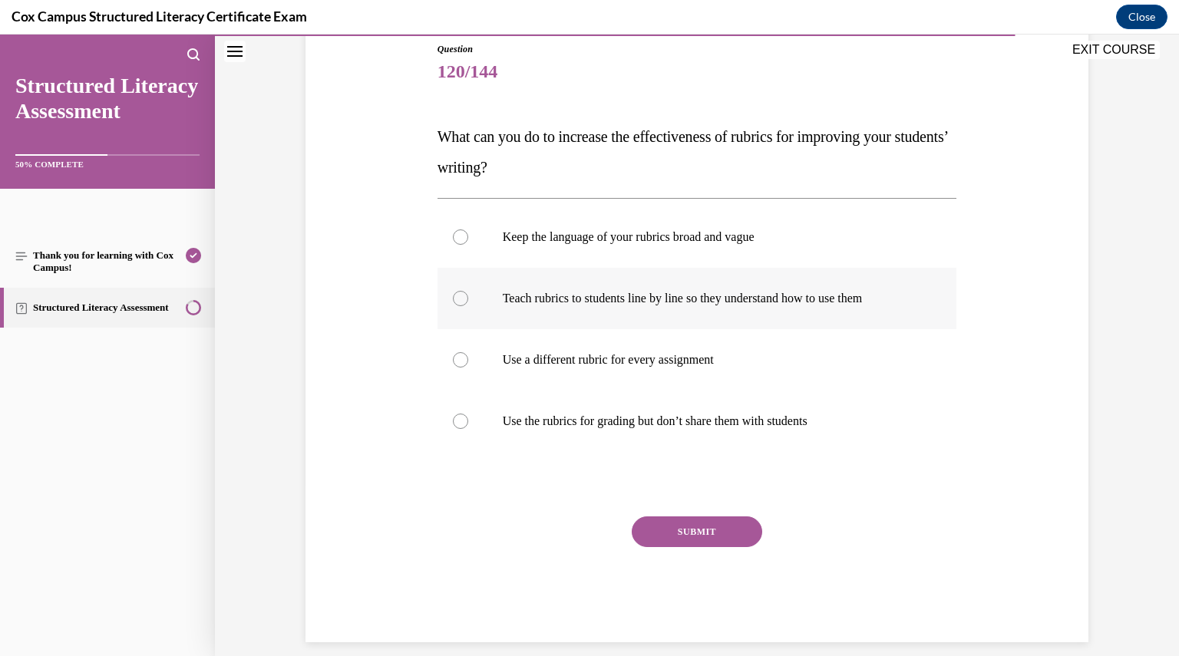
click at [589, 315] on label "Teach rubrics to students line by line so they understand how to use them" at bounding box center [696, 298] width 519 height 61
click at [468, 306] on input "Teach rubrics to students line by line so they understand how to use them" at bounding box center [460, 298] width 15 height 15
radio input "true"
click at [690, 527] on button "SUBMIT" at bounding box center [697, 531] width 130 height 31
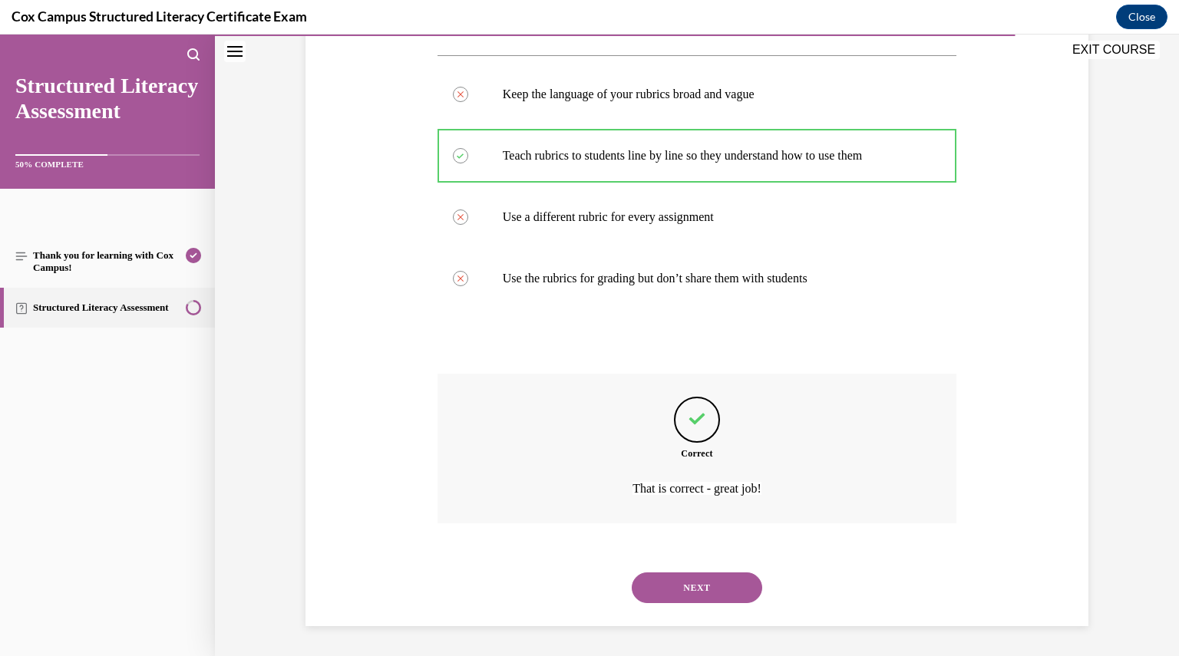
click at [721, 595] on button "NEXT" at bounding box center [697, 587] width 130 height 31
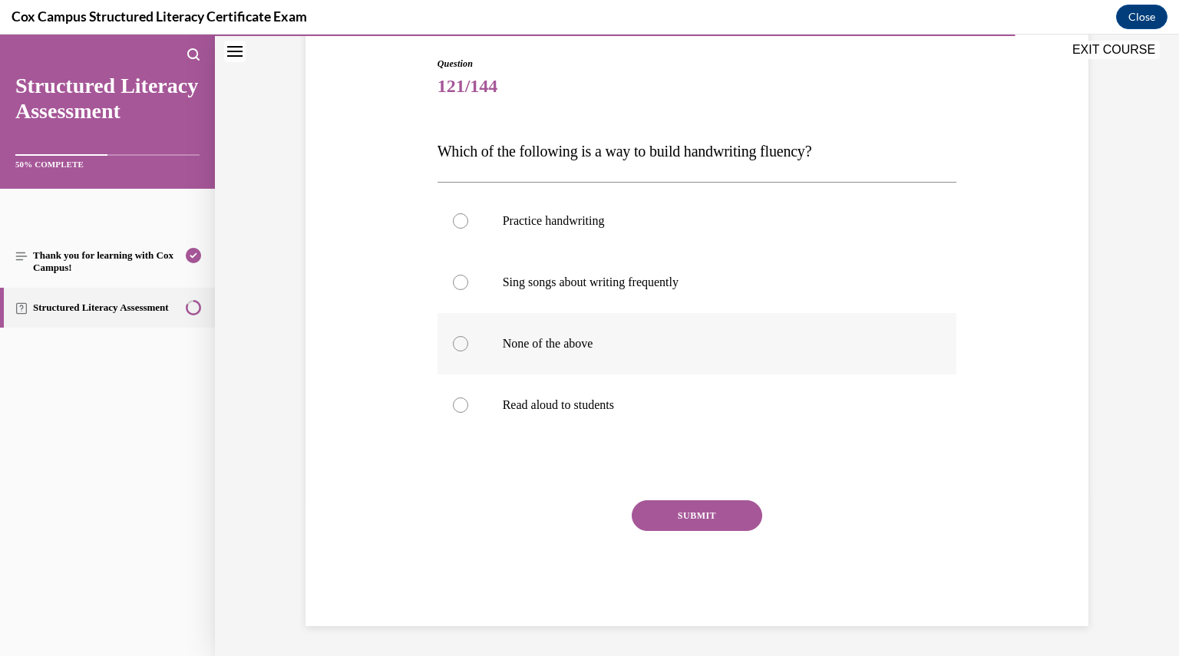
click at [487, 334] on label "None of the above" at bounding box center [696, 343] width 519 height 61
click at [468, 336] on input "None of the above" at bounding box center [460, 343] width 15 height 15
radio input "true"
click at [704, 519] on button "SUBMIT" at bounding box center [697, 515] width 130 height 31
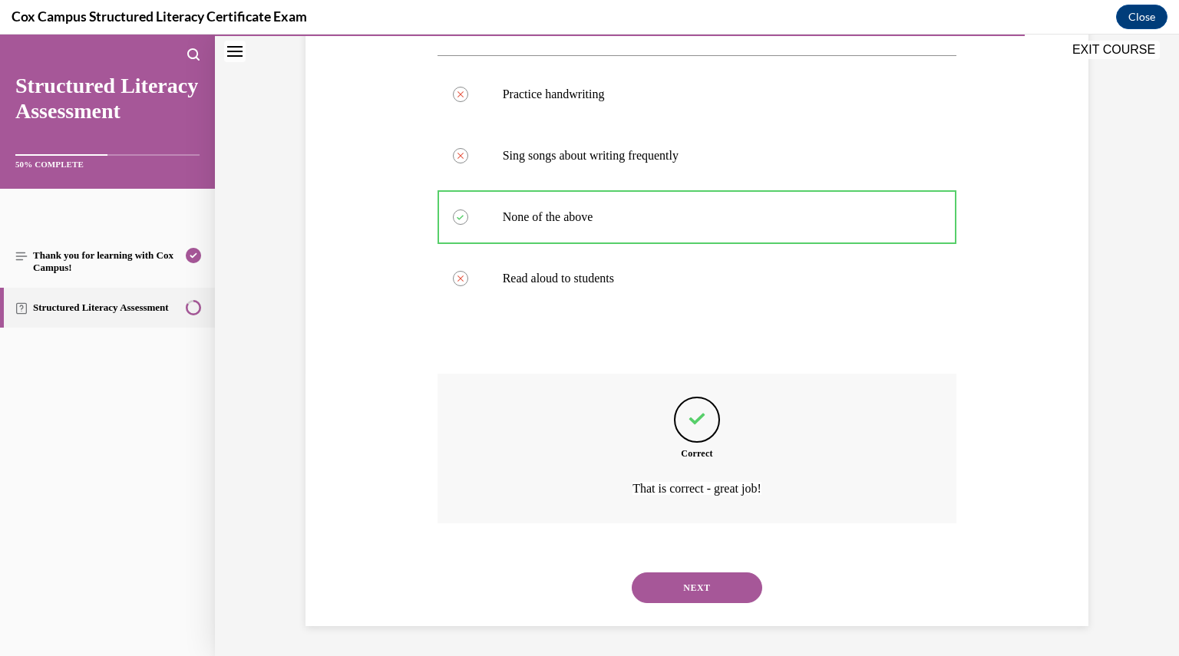
click at [725, 593] on button "NEXT" at bounding box center [697, 587] width 130 height 31
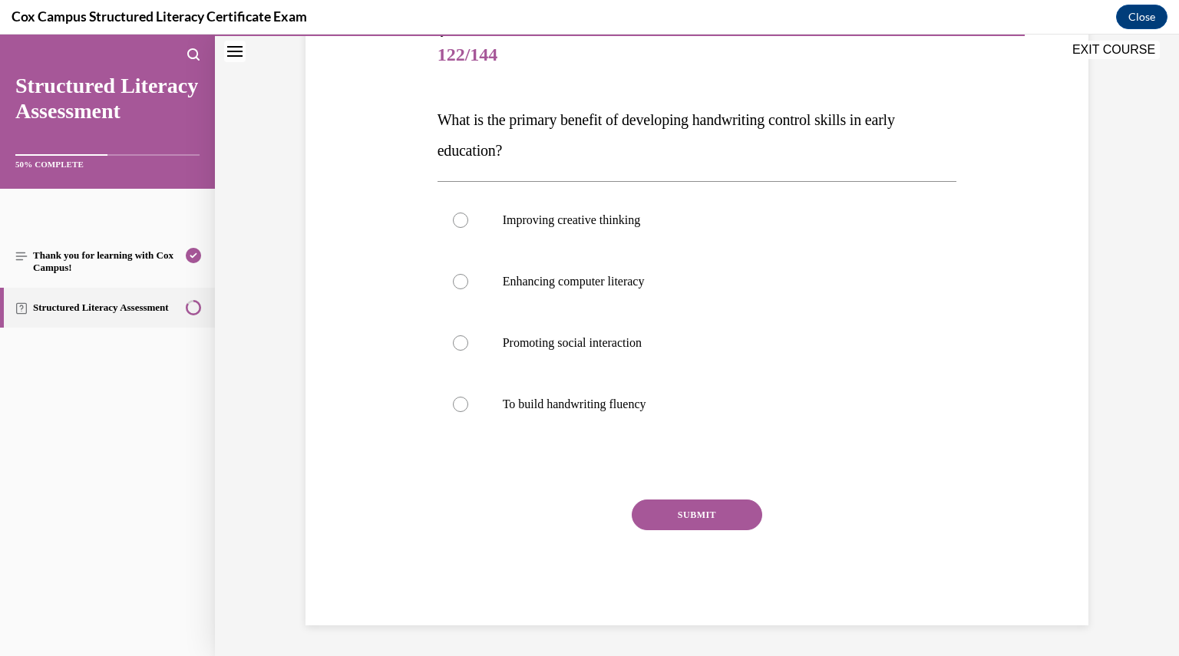
scroll to position [171, 0]
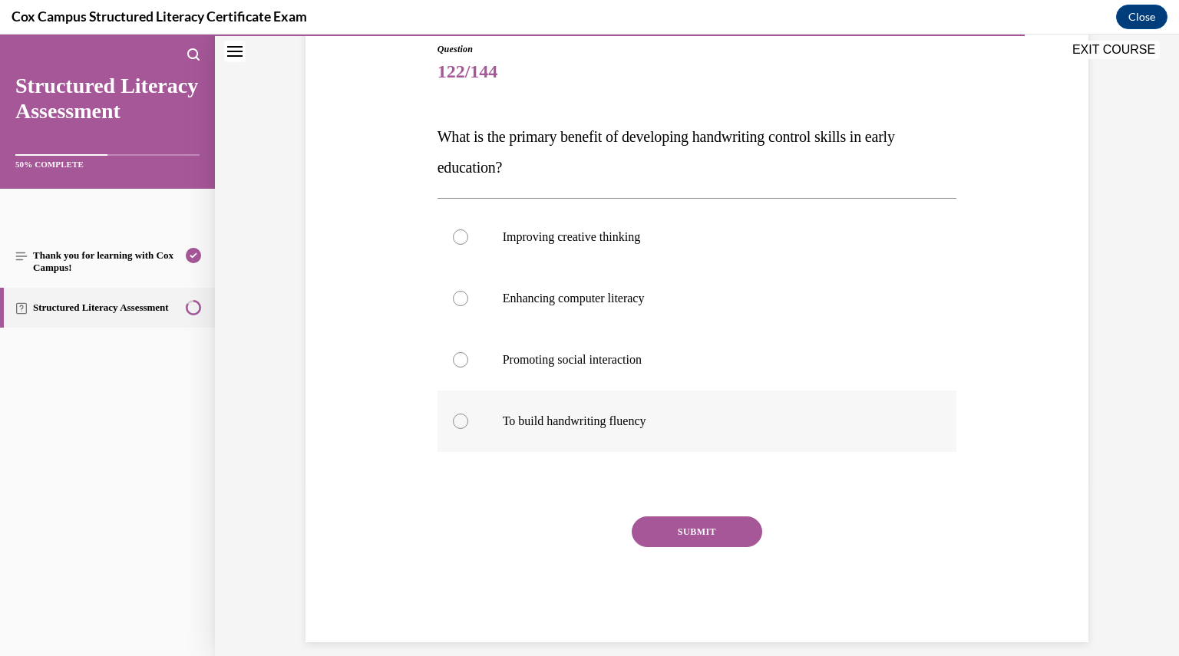
click at [522, 418] on p "To build handwriting fluency" at bounding box center [711, 421] width 416 height 15
click at [468, 418] on input "To build handwriting fluency" at bounding box center [460, 421] width 15 height 15
radio input "true"
click at [685, 528] on button "SUBMIT" at bounding box center [697, 531] width 130 height 31
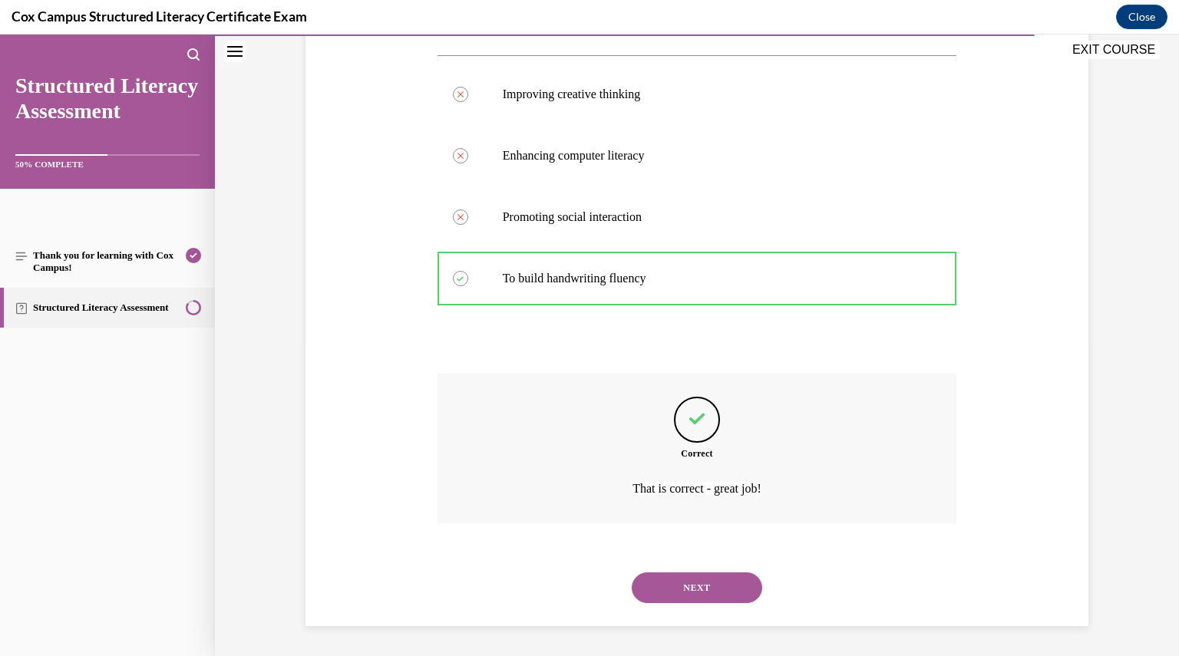
click at [687, 595] on button "NEXT" at bounding box center [697, 587] width 130 height 31
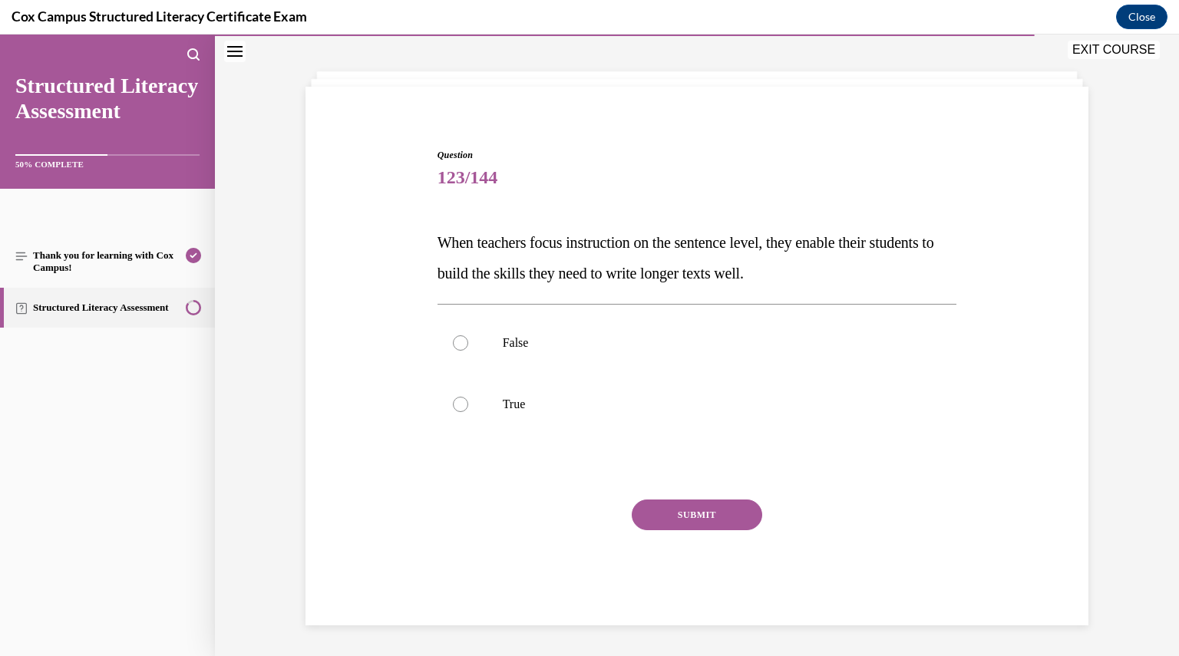
scroll to position [64, 0]
click at [531, 404] on p "True" at bounding box center [711, 404] width 416 height 15
click at [468, 404] on input "True" at bounding box center [460, 404] width 15 height 15
radio input "true"
click at [706, 560] on div "SUBMIT" at bounding box center [696, 538] width 519 height 77
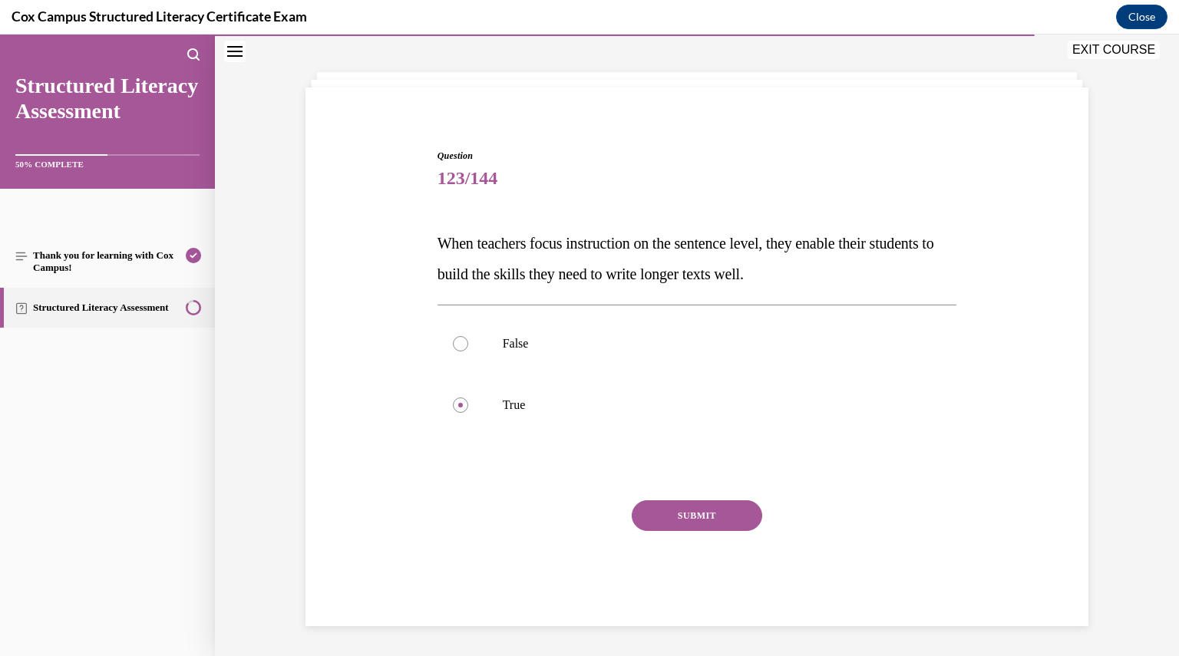
click at [692, 529] on button "SUBMIT" at bounding box center [697, 515] width 130 height 31
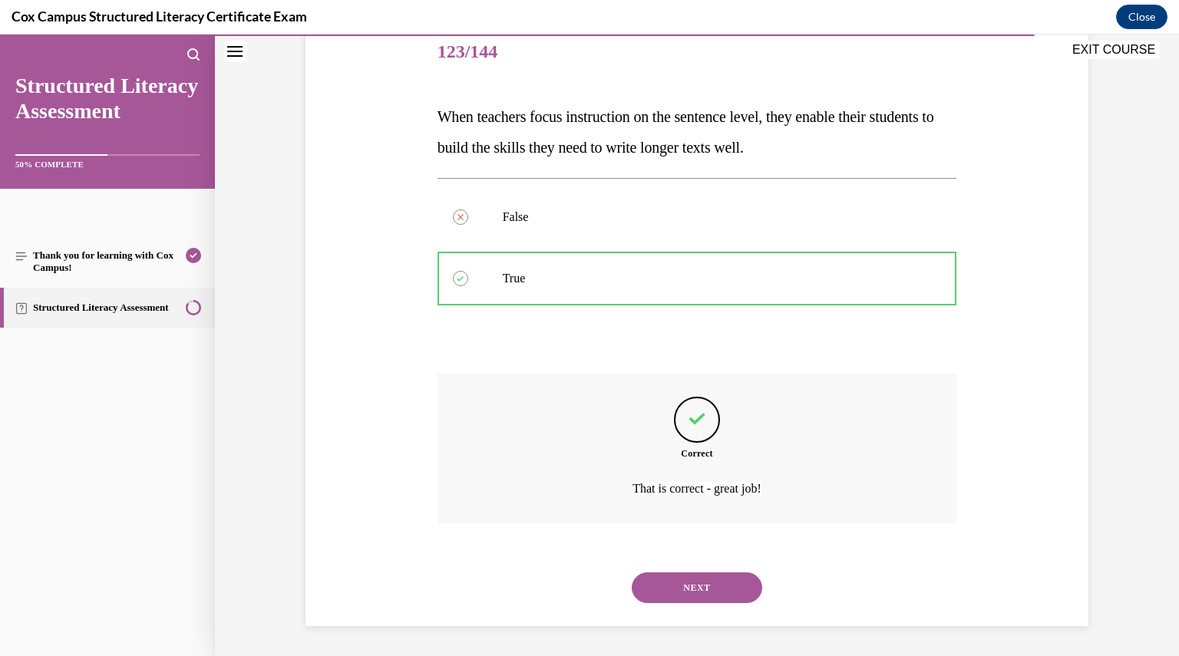
click at [693, 584] on button "NEXT" at bounding box center [697, 587] width 130 height 31
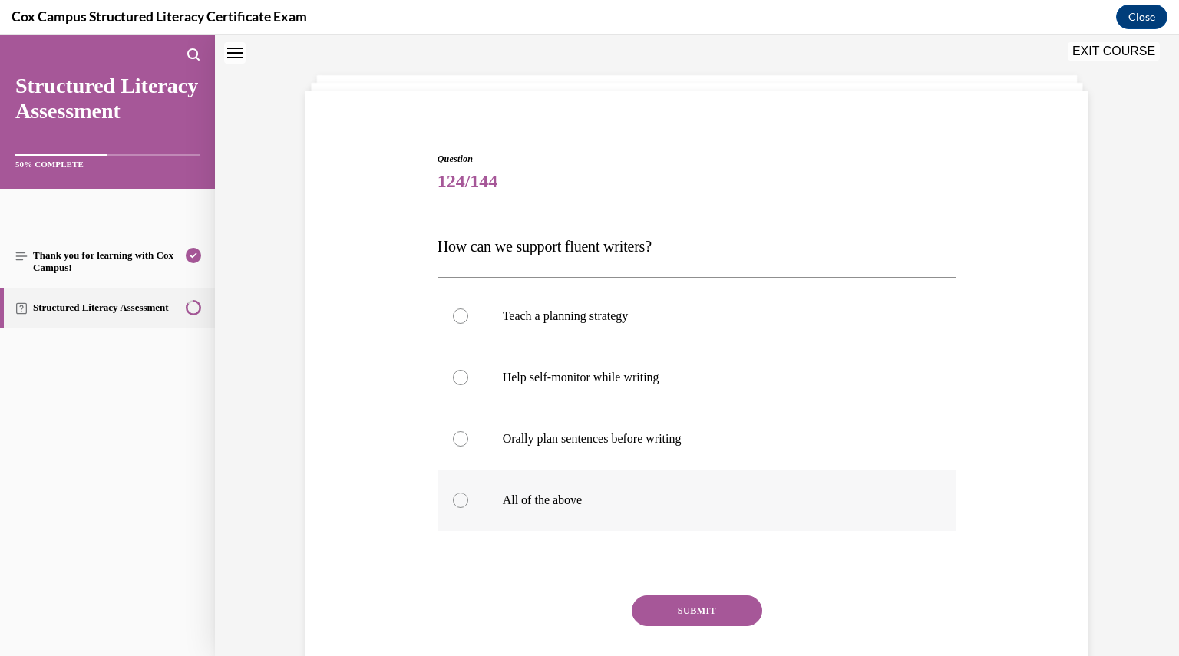
click at [609, 493] on label "All of the above" at bounding box center [696, 500] width 519 height 61
click at [468, 493] on input "All of the above" at bounding box center [460, 500] width 15 height 15
radio input "true"
click at [668, 592] on div "Question 124/144 How can we support fluent writers? Teach a planning strategy H…" at bounding box center [696, 436] width 519 height 569
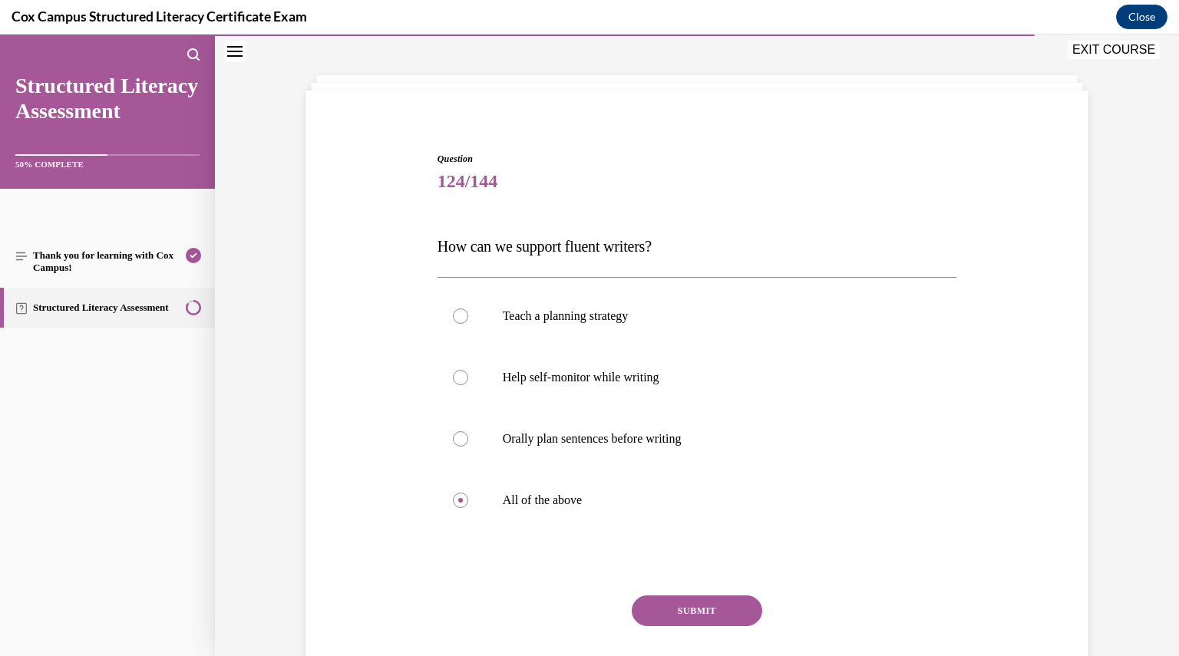
click at [671, 601] on button "SUBMIT" at bounding box center [697, 610] width 130 height 31
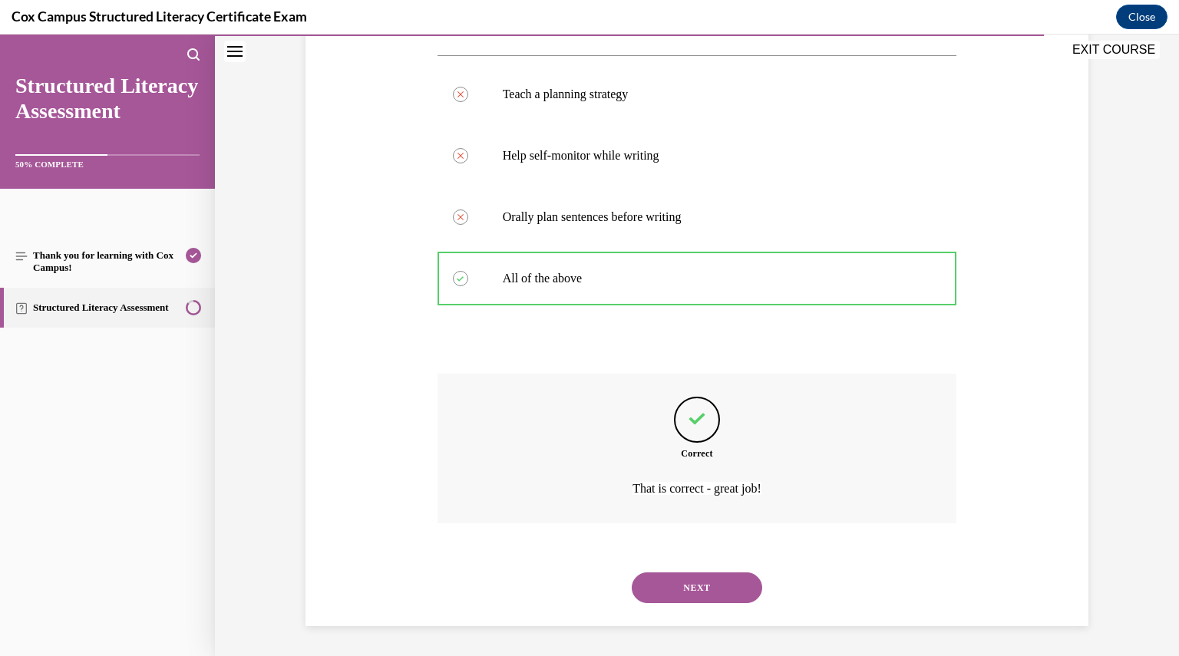
click at [709, 592] on button "NEXT" at bounding box center [697, 587] width 130 height 31
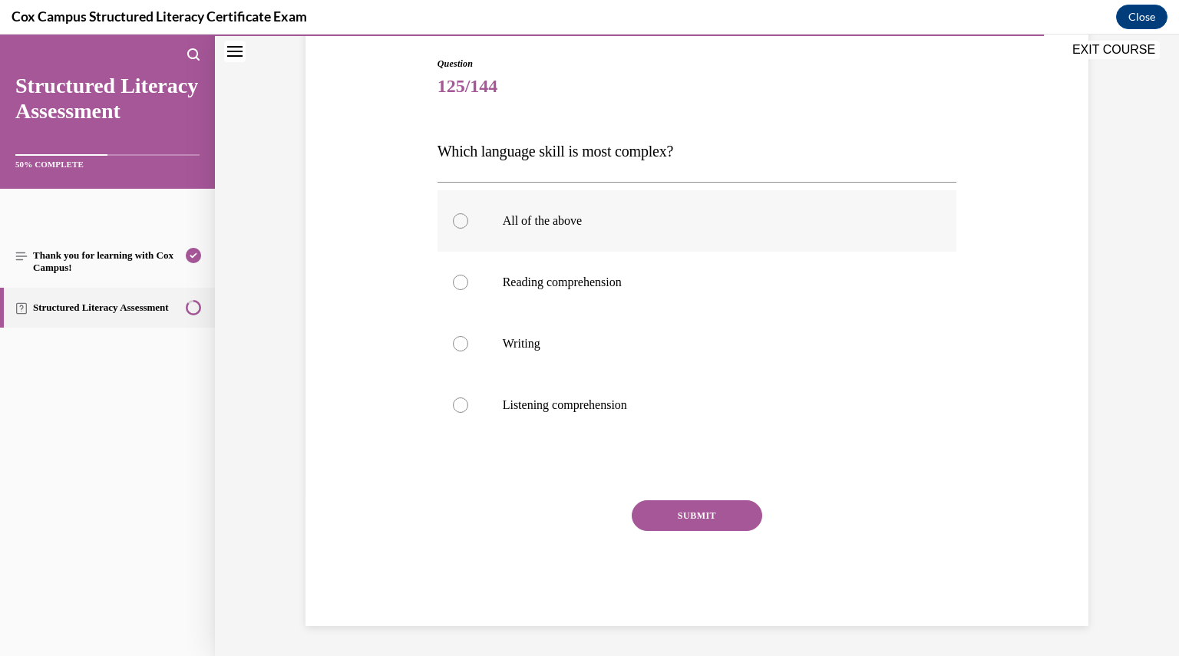
click at [552, 246] on label "All of the above" at bounding box center [696, 220] width 519 height 61
click at [468, 229] on input "All of the above" at bounding box center [460, 220] width 15 height 15
radio input "true"
click at [672, 522] on button "SUBMIT" at bounding box center [697, 515] width 130 height 31
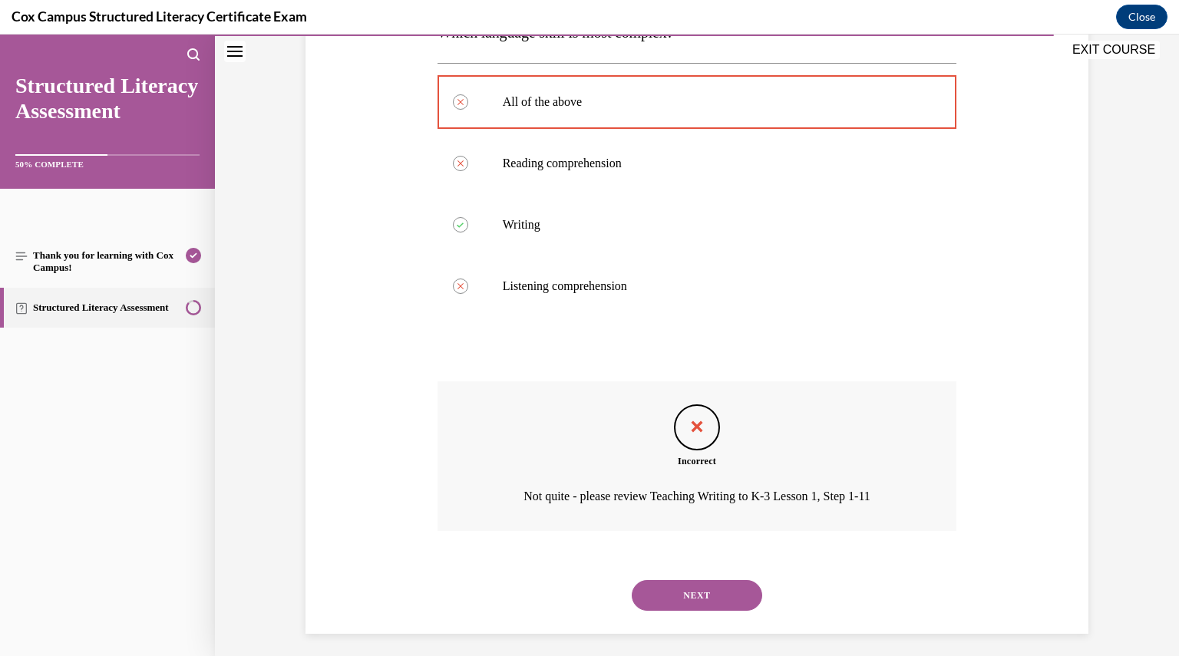
scroll to position [283, 0]
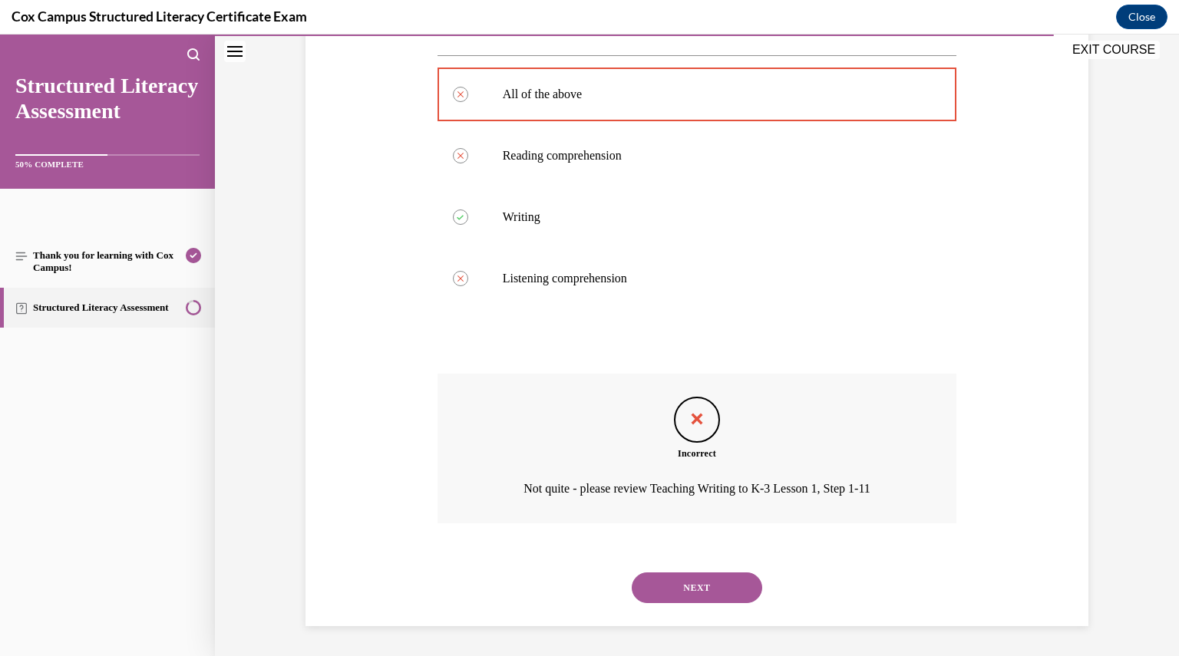
click at [684, 568] on div "NEXT" at bounding box center [696, 587] width 519 height 61
click at [686, 585] on button "NEXT" at bounding box center [697, 587] width 130 height 31
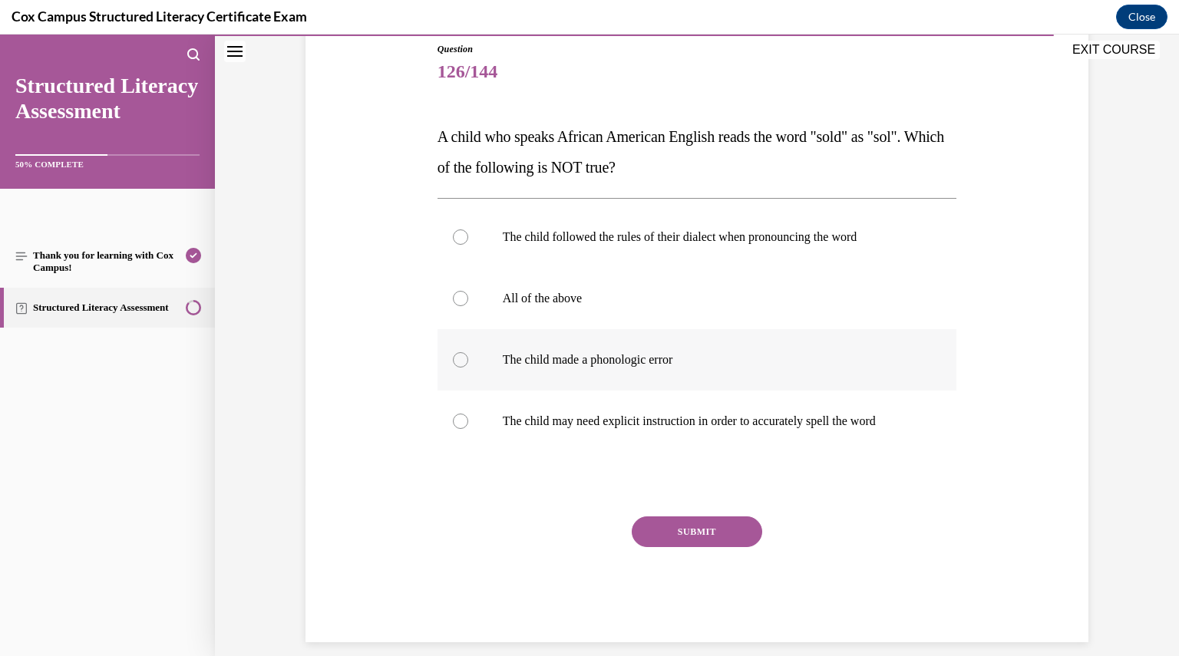
click at [588, 372] on label "The child made a phonologic error" at bounding box center [696, 359] width 519 height 61
click at [468, 368] on input "The child made a phonologic error" at bounding box center [460, 359] width 15 height 15
radio input "true"
click at [669, 530] on button "SUBMIT" at bounding box center [697, 531] width 130 height 31
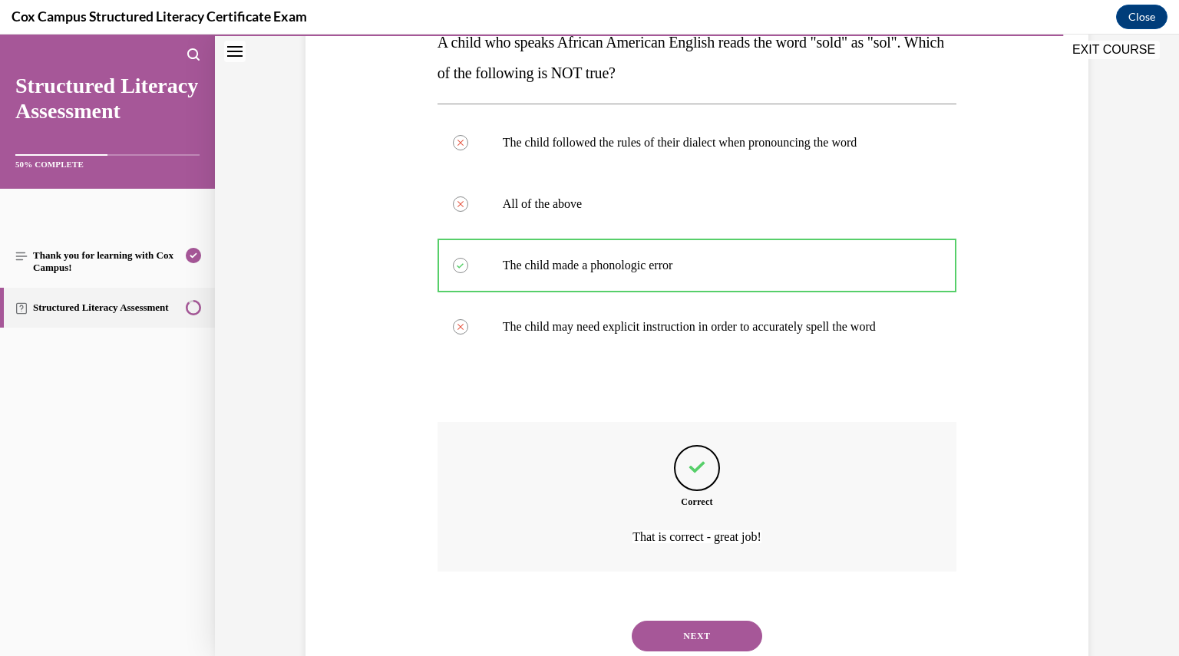
scroll to position [314, 0]
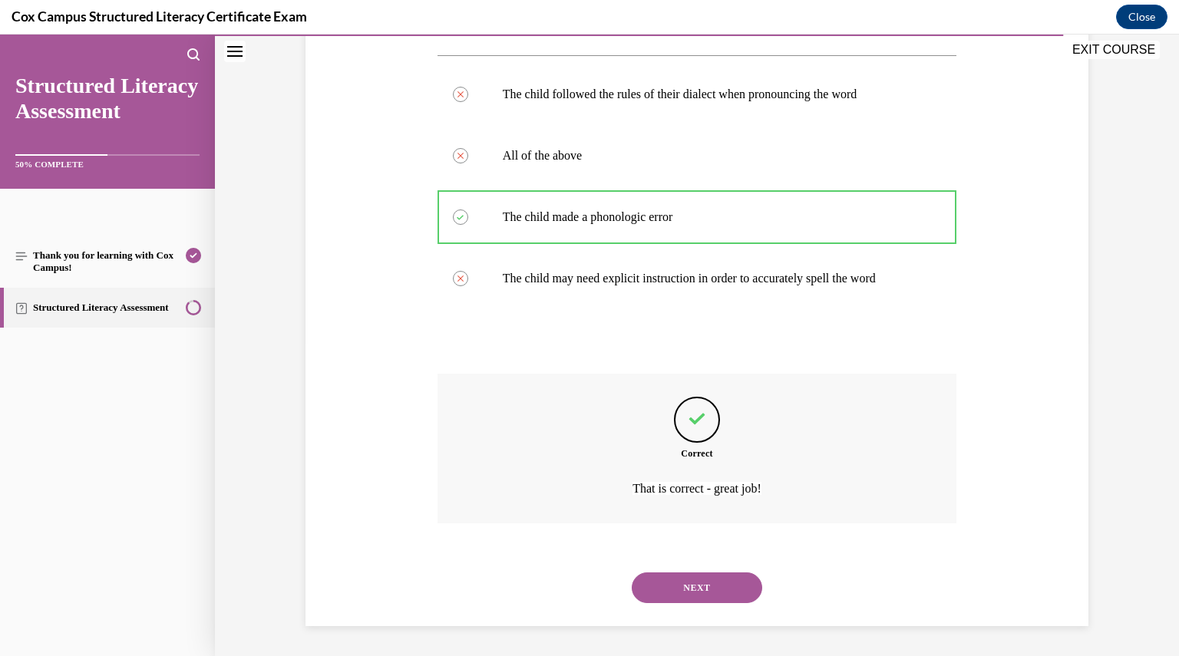
click at [671, 606] on div "NEXT" at bounding box center [696, 587] width 519 height 61
click at [671, 604] on div "NEXT" at bounding box center [696, 587] width 519 height 61
click at [668, 597] on button "NEXT" at bounding box center [697, 587] width 130 height 31
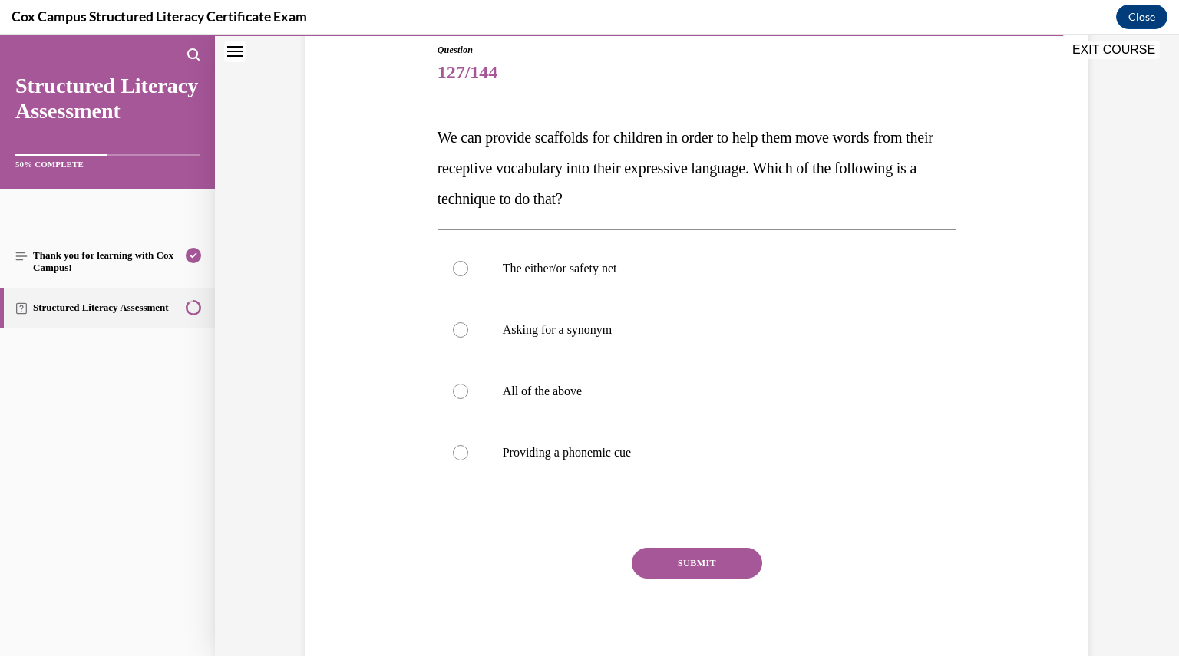
scroll to position [218, 0]
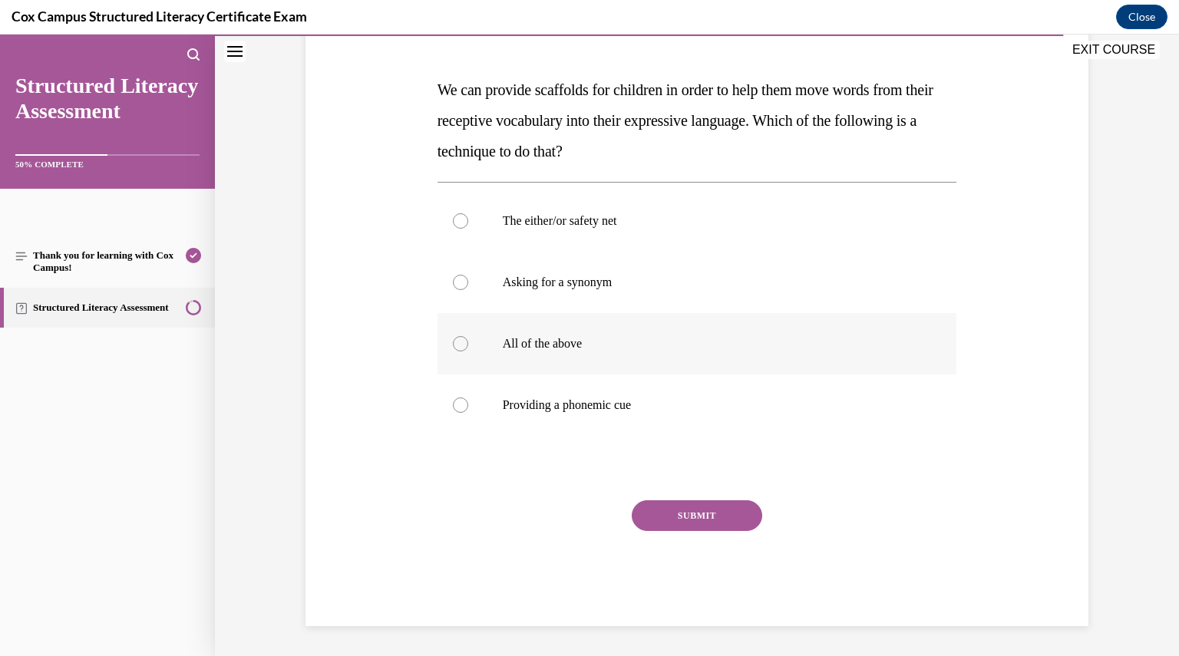
click at [527, 340] on p "All of the above" at bounding box center [711, 343] width 416 height 15
click at [468, 340] on input "All of the above" at bounding box center [460, 343] width 15 height 15
radio input "true"
click at [680, 530] on div "SUBMIT" at bounding box center [696, 538] width 519 height 77
click at [676, 524] on button "SUBMIT" at bounding box center [697, 515] width 130 height 31
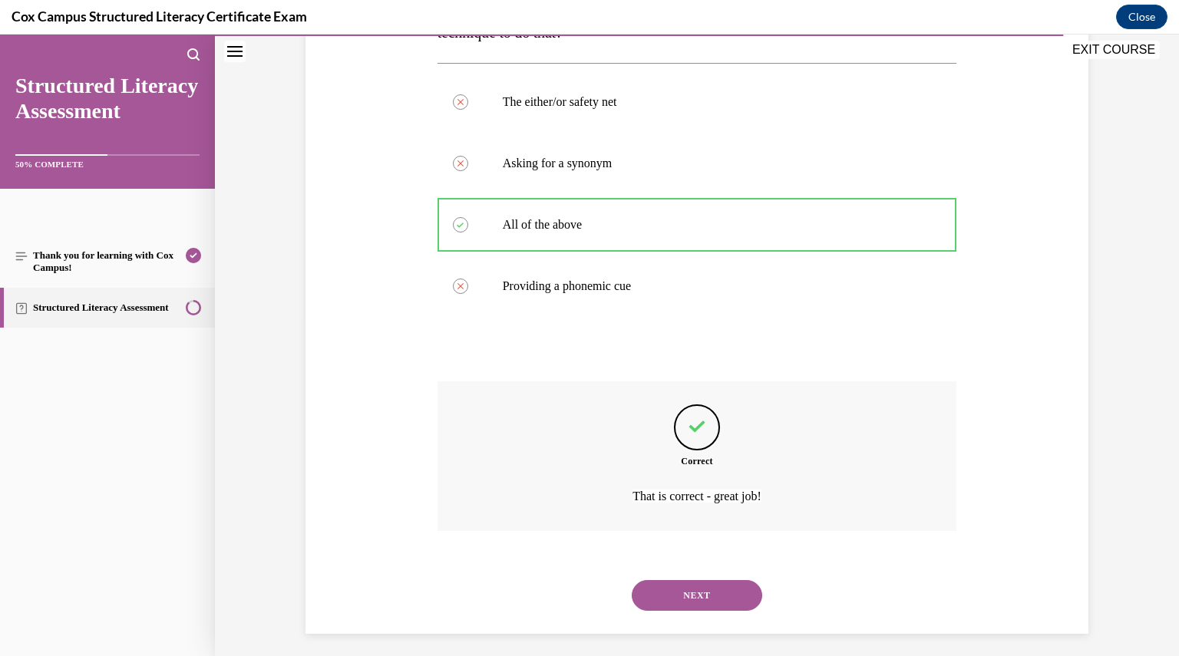
scroll to position [345, 0]
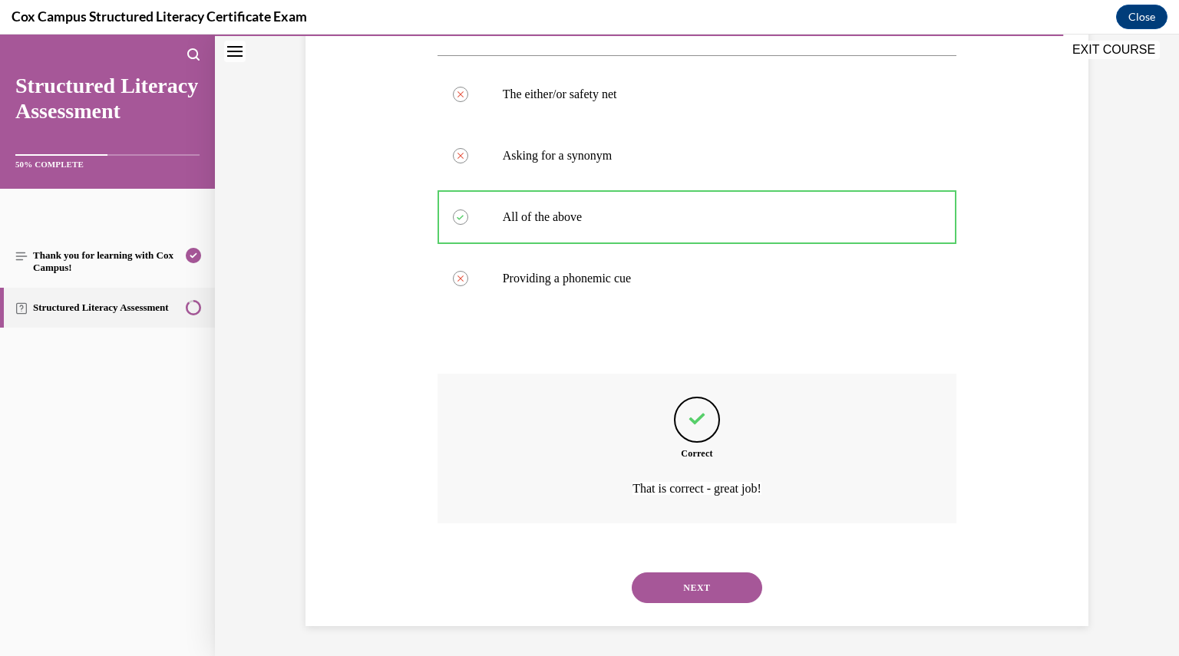
click at [724, 585] on button "NEXT" at bounding box center [697, 587] width 130 height 31
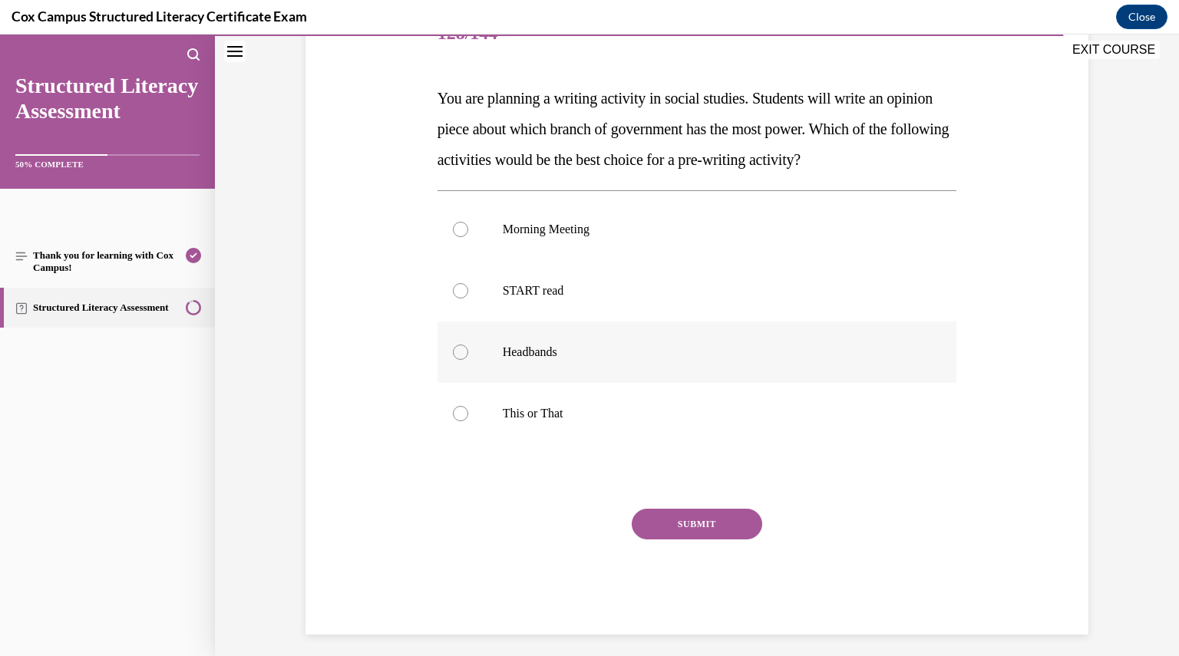
scroll to position [218, 0]
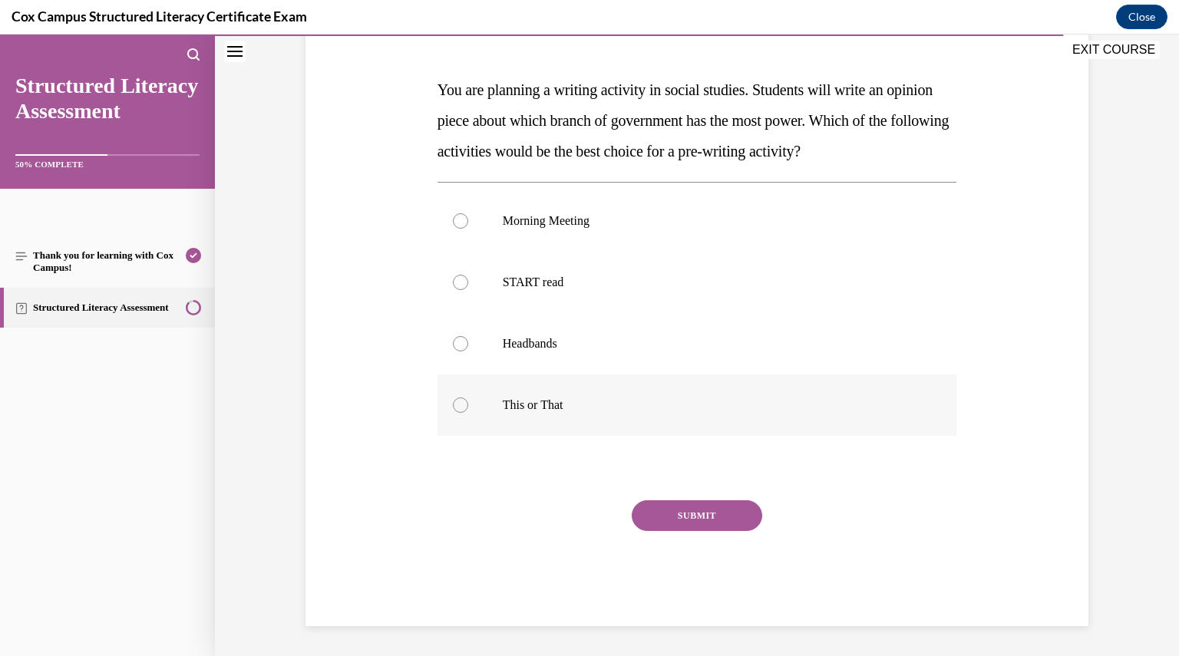
click at [647, 427] on label "This or That" at bounding box center [696, 404] width 519 height 61
click at [468, 413] on input "This or That" at bounding box center [460, 404] width 15 height 15
radio input "true"
click at [679, 521] on button "SUBMIT" at bounding box center [697, 515] width 130 height 31
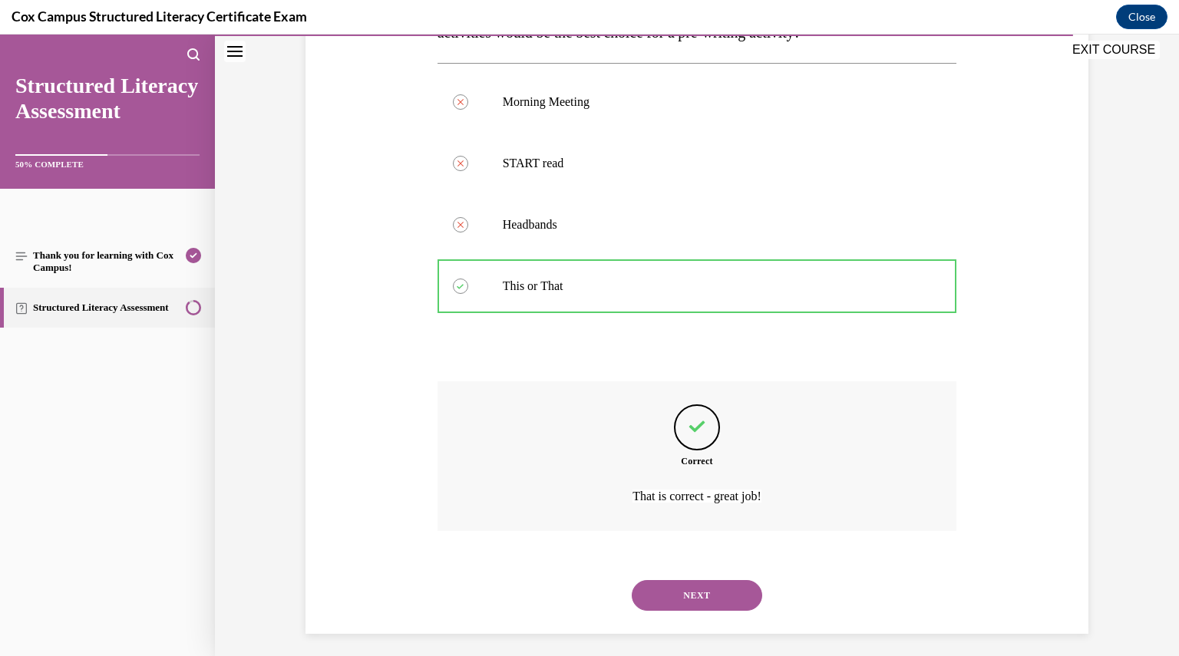
scroll to position [345, 0]
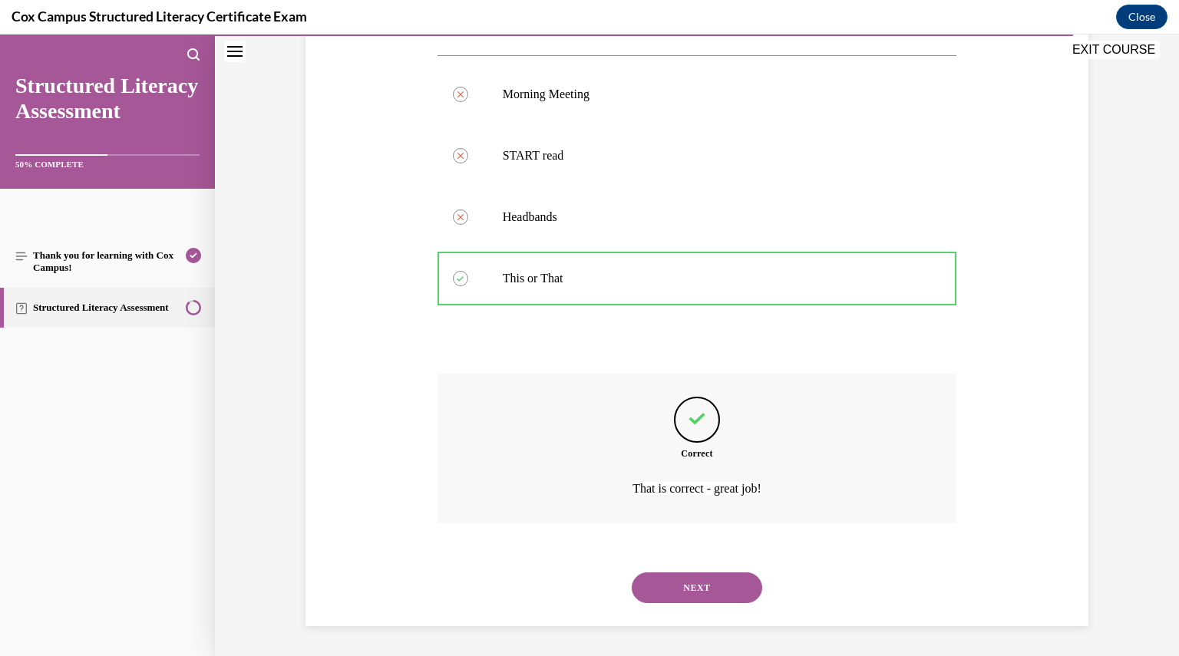
click at [697, 592] on button "NEXT" at bounding box center [697, 587] width 130 height 31
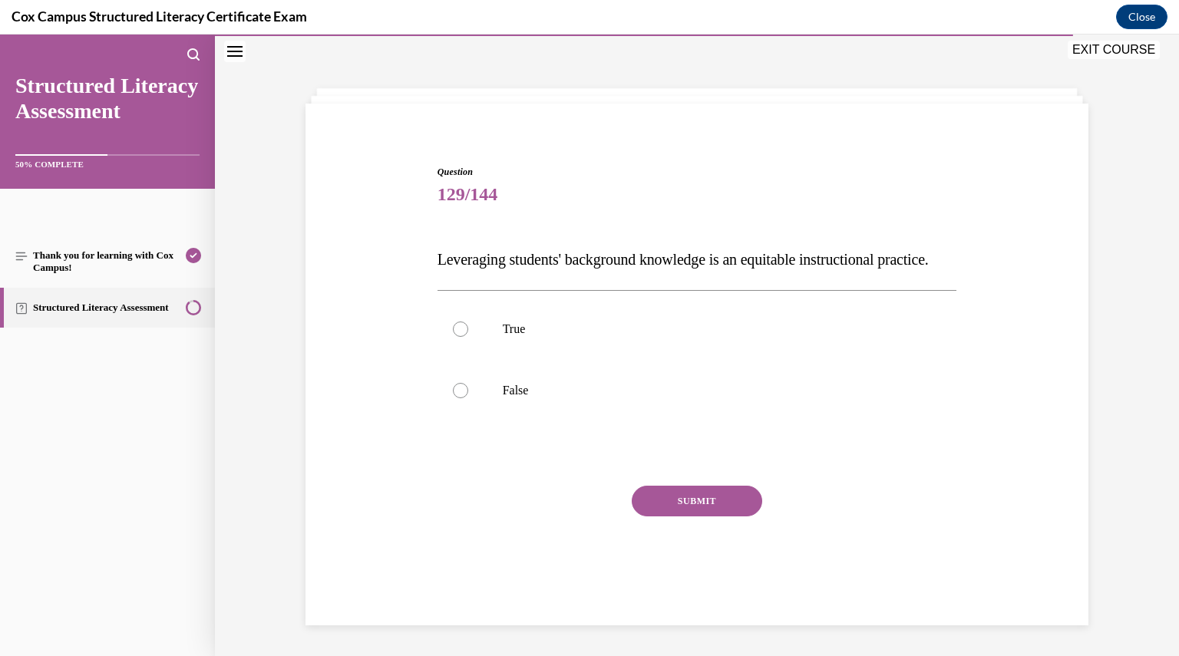
scroll to position [64, 0]
click at [529, 337] on p "True" at bounding box center [711, 329] width 416 height 15
click at [468, 337] on input "True" at bounding box center [460, 329] width 15 height 15
radio input "true"
click at [639, 510] on button "SUBMIT" at bounding box center [697, 501] width 130 height 31
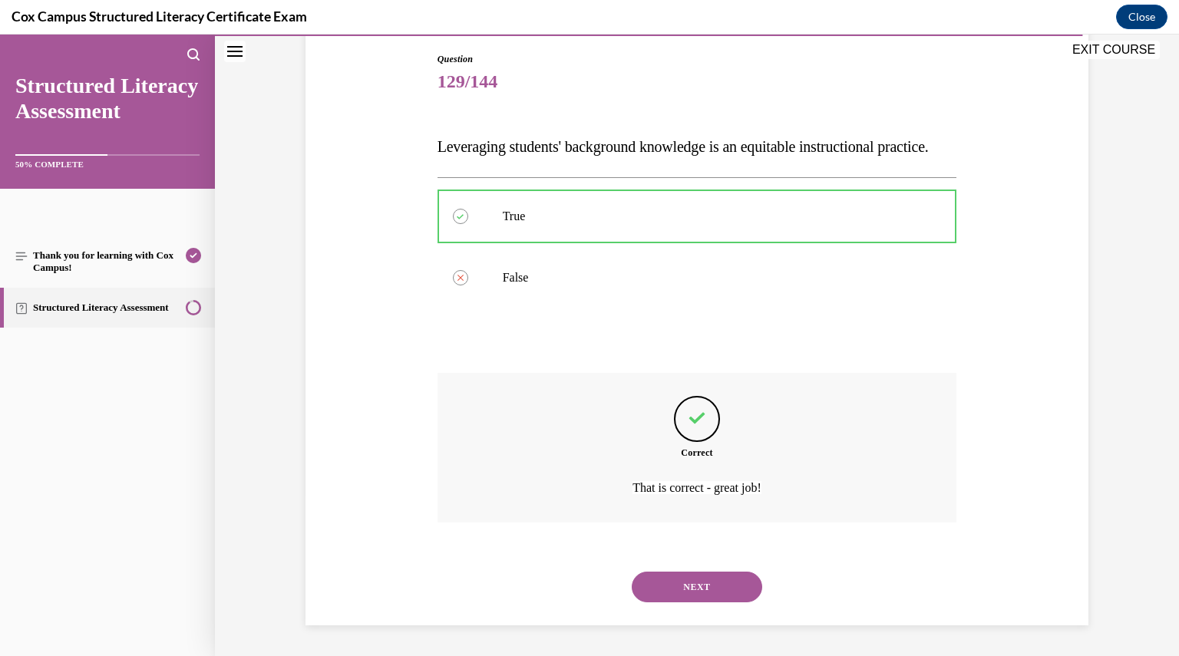
click at [680, 596] on button "NEXT" at bounding box center [697, 587] width 130 height 31
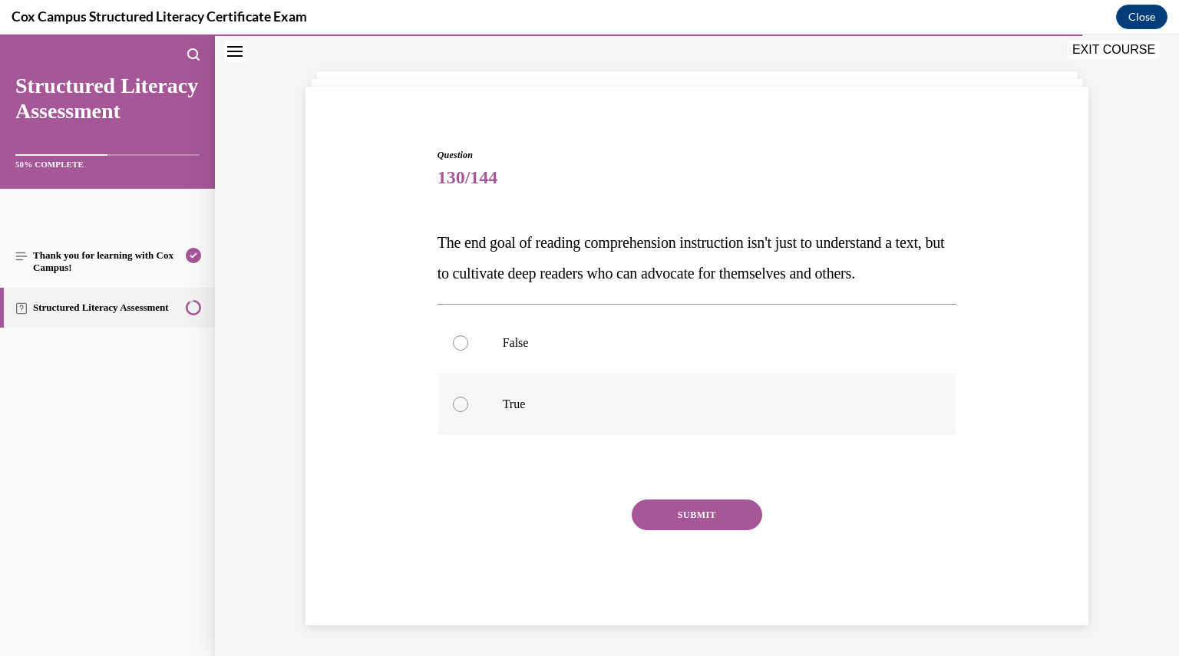
click at [622, 412] on label "True" at bounding box center [696, 404] width 519 height 61
click at [468, 412] on input "True" at bounding box center [460, 404] width 15 height 15
radio input "true"
click at [693, 579] on div "SUBMIT" at bounding box center [696, 540] width 519 height 77
click at [674, 533] on button "SUBMIT" at bounding box center [697, 517] width 130 height 31
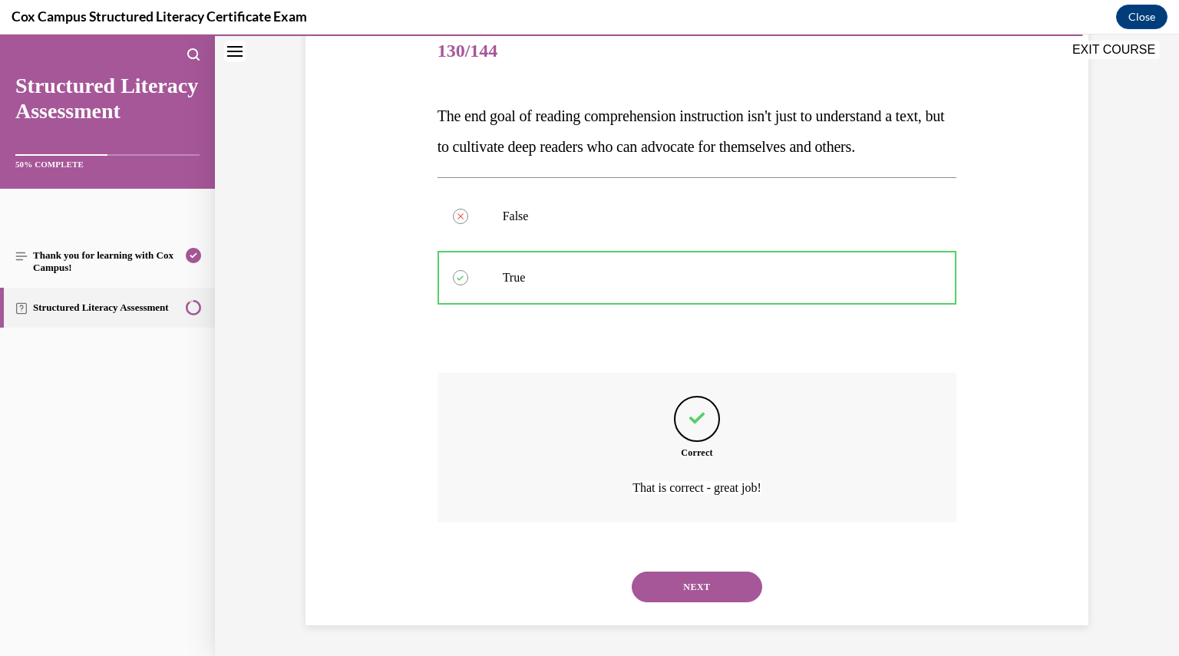
click at [674, 579] on button "NEXT" at bounding box center [697, 587] width 130 height 31
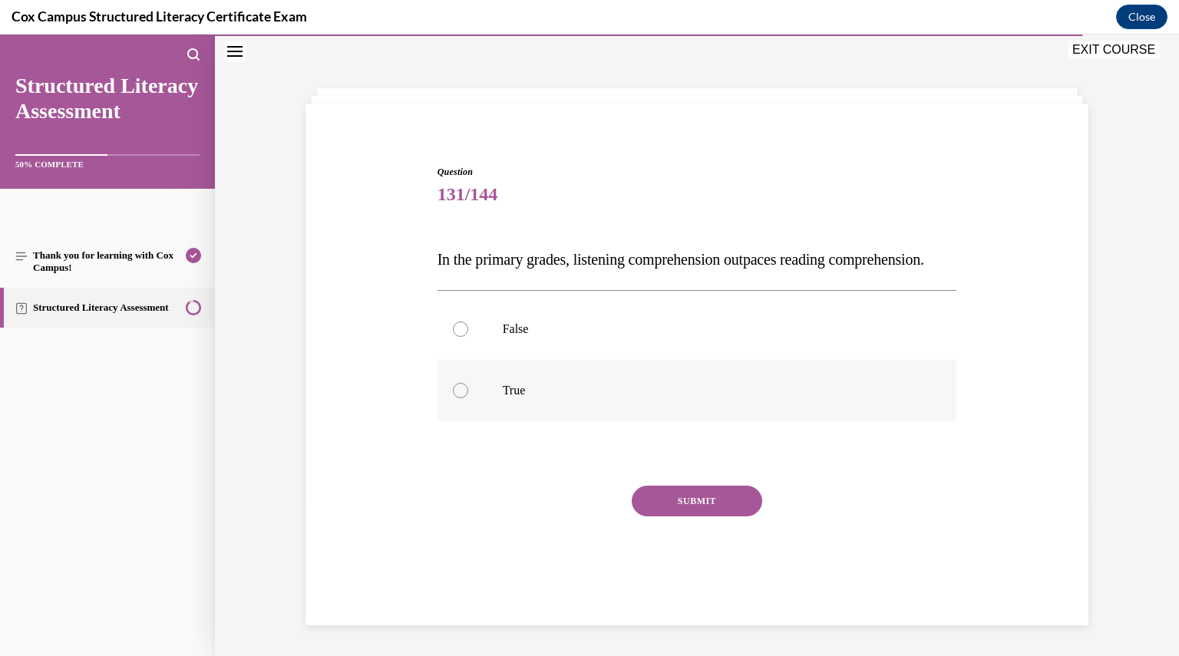
click at [612, 398] on p "True" at bounding box center [711, 390] width 416 height 15
click at [468, 398] on input "True" at bounding box center [460, 390] width 15 height 15
radio input "true"
click at [671, 516] on button "SUBMIT" at bounding box center [697, 501] width 130 height 31
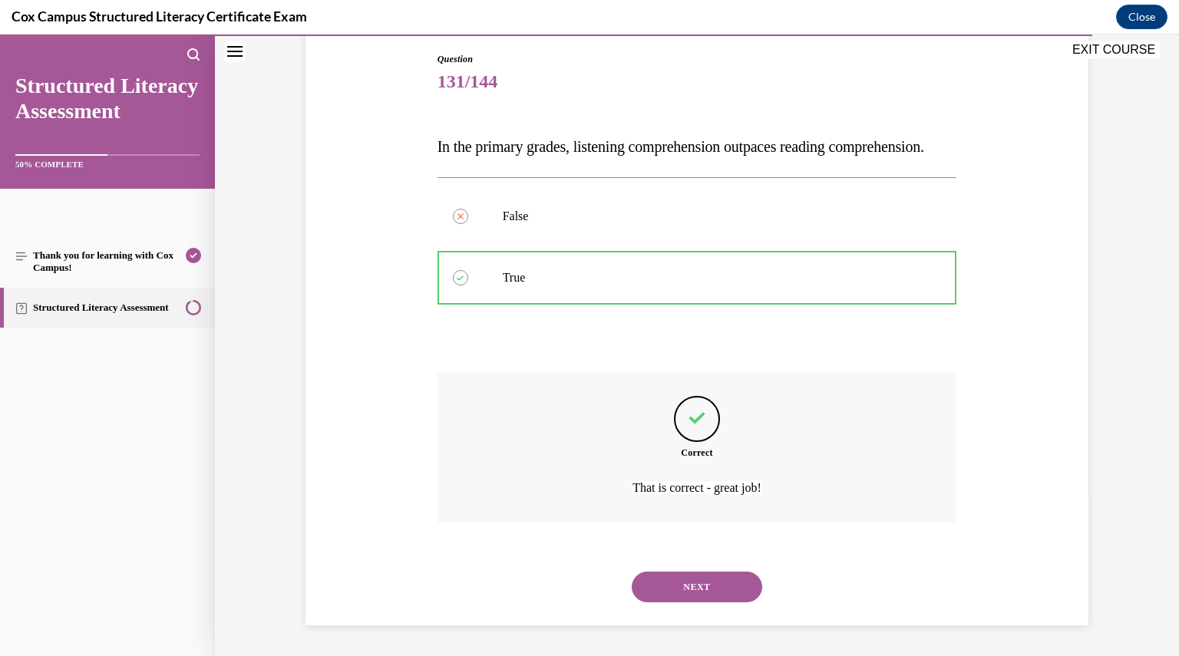
scroll to position [191, 0]
click at [704, 608] on div "NEXT" at bounding box center [696, 586] width 519 height 61
click at [702, 602] on button "NEXT" at bounding box center [697, 587] width 130 height 31
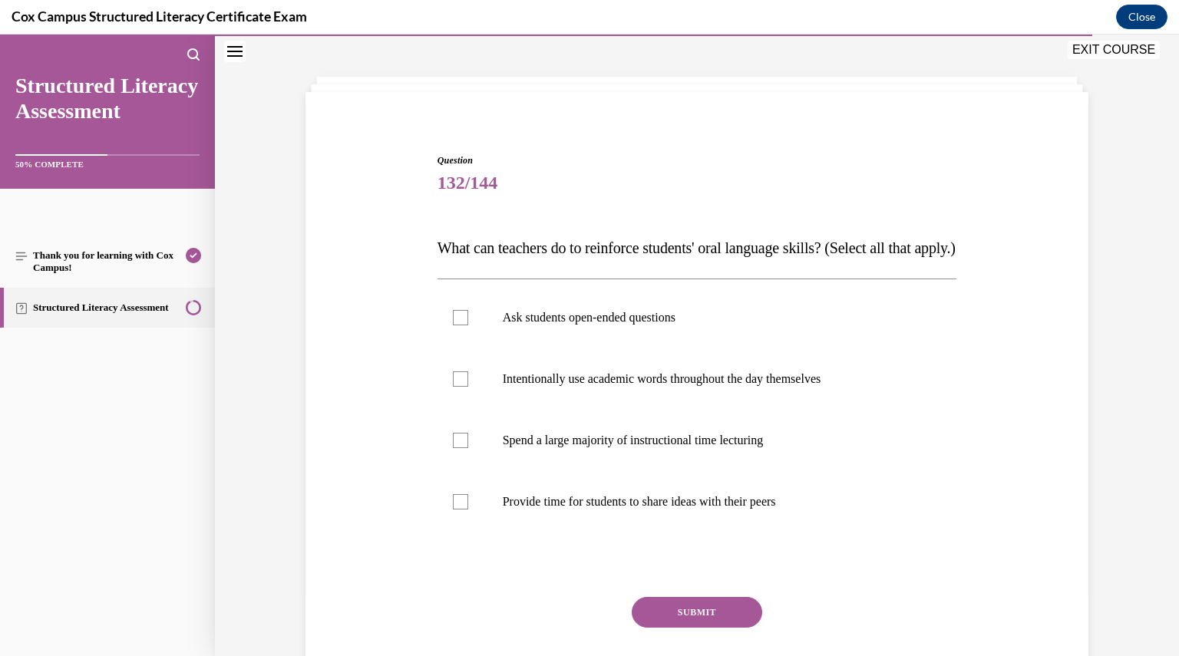
scroll to position [77, 0]
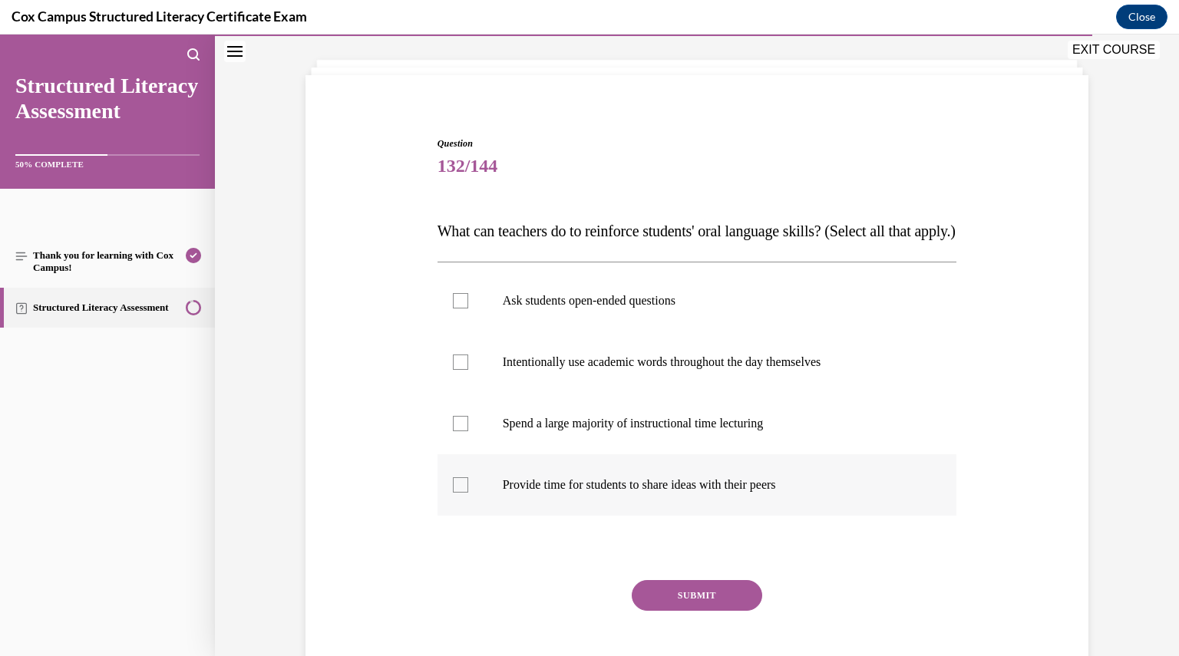
click at [458, 493] on div at bounding box center [460, 484] width 15 height 15
click at [458, 493] on input "Provide time for students to share ideas with their peers" at bounding box center [460, 484] width 15 height 15
checkbox input "true"
click at [449, 393] on label "Intentionally use academic words throughout the day themselves" at bounding box center [696, 361] width 519 height 61
click at [453, 370] on input "Intentionally use academic words throughout the day themselves" at bounding box center [460, 362] width 15 height 15
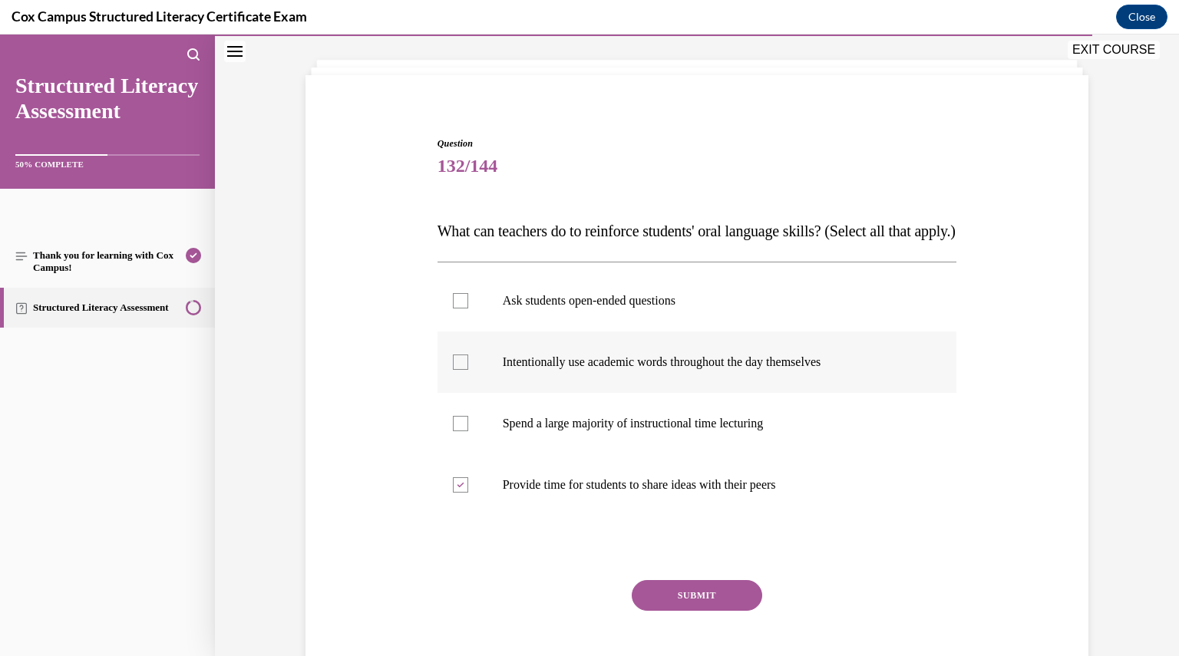
checkbox input "true"
click at [460, 308] on div at bounding box center [460, 300] width 15 height 15
click at [460, 308] on input "Ask students open-ended questions" at bounding box center [460, 300] width 15 height 15
checkbox input "true"
click at [654, 608] on div "Question 132/144 What can teachers do to reinforce students' oral language skil…" at bounding box center [696, 421] width 519 height 569
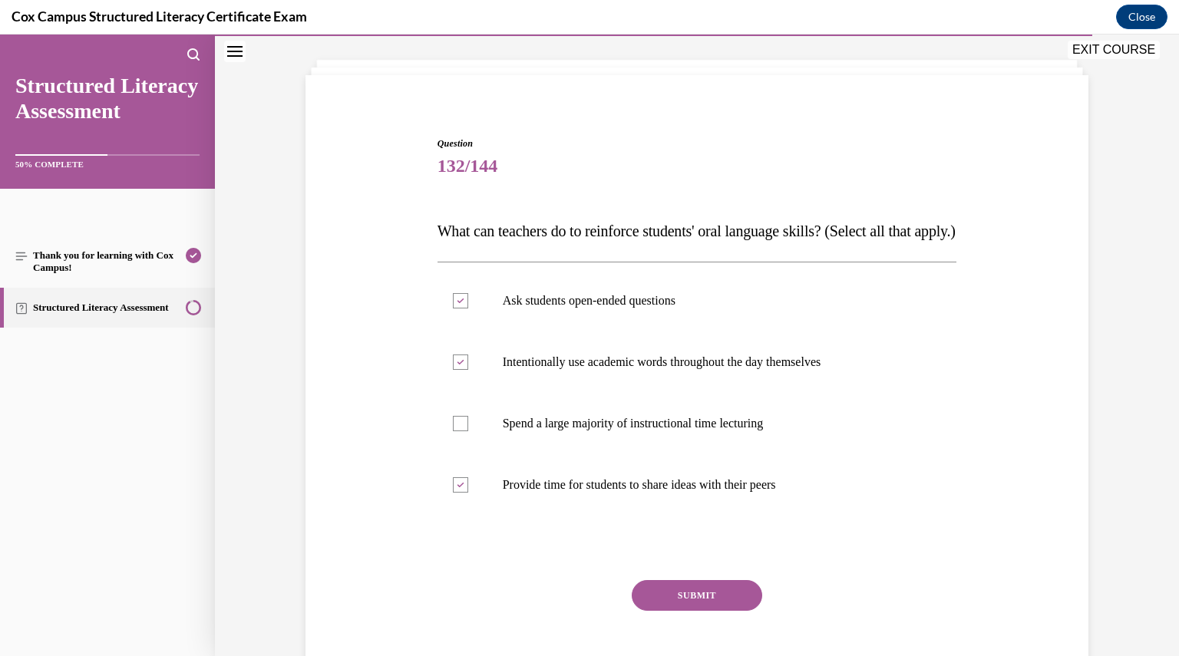
click at [655, 611] on button "SUBMIT" at bounding box center [697, 595] width 130 height 31
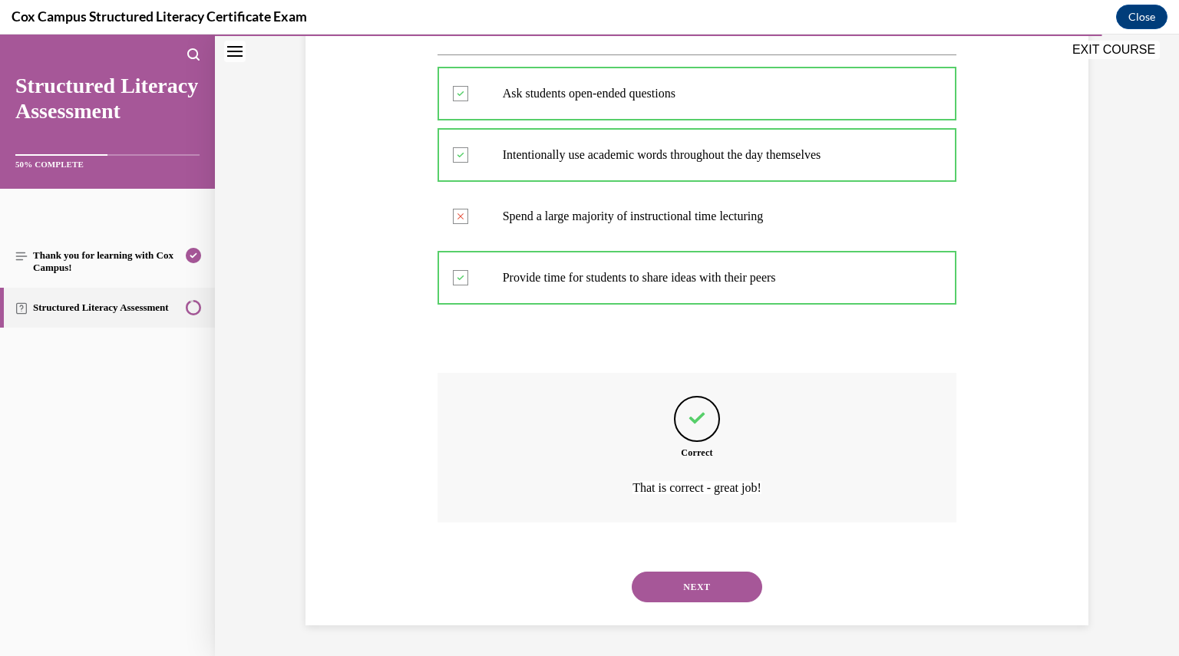
click at [681, 594] on button "NEXT" at bounding box center [697, 587] width 130 height 31
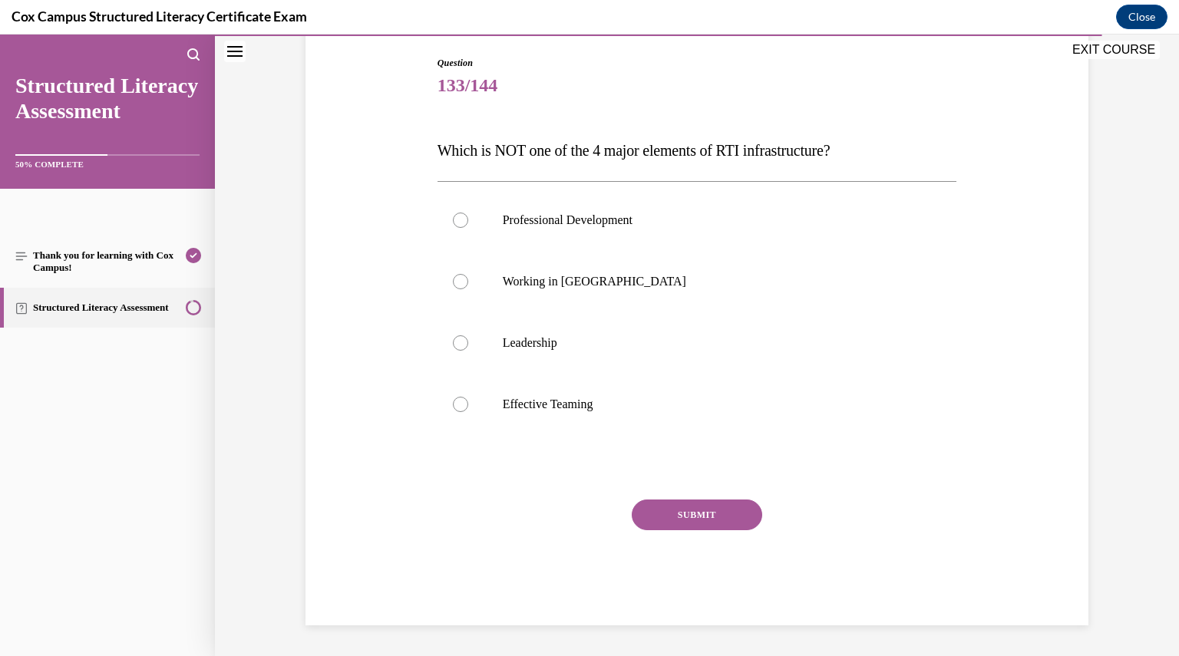
scroll to position [157, 0]
click at [525, 282] on p "Working in Silos" at bounding box center [711, 282] width 416 height 15
click at [468, 282] on input "Working in Silos" at bounding box center [460, 282] width 15 height 15
radio input "true"
click at [712, 507] on button "SUBMIT" at bounding box center [697, 515] width 130 height 31
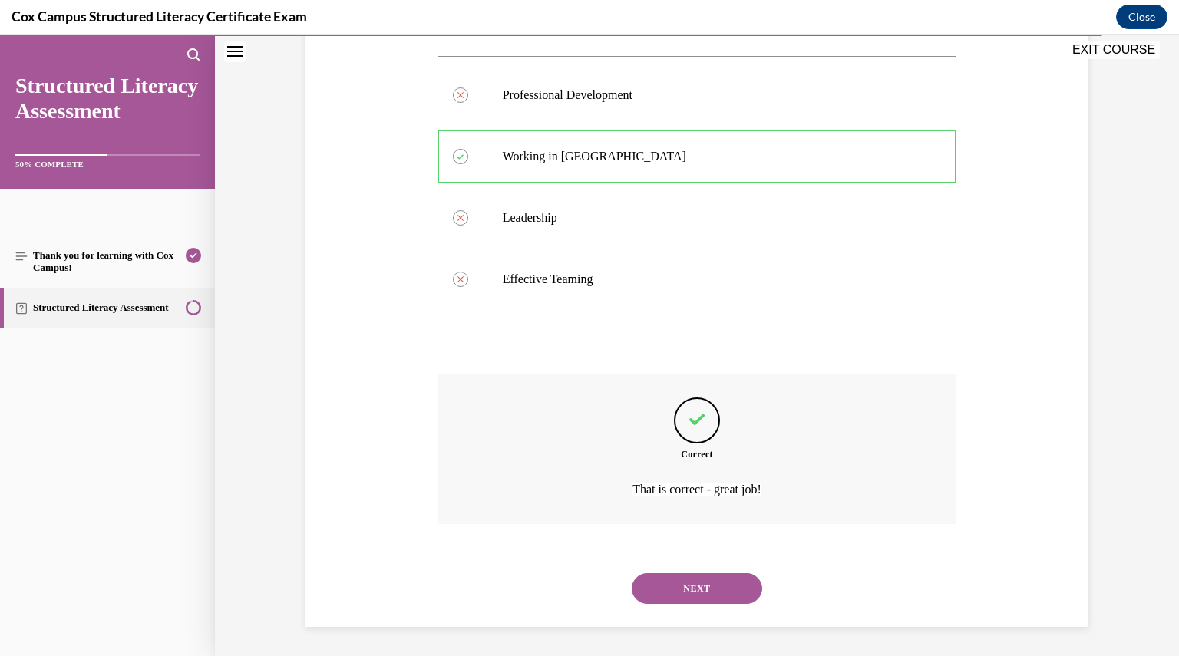
scroll to position [283, 0]
click at [741, 598] on button "NEXT" at bounding box center [697, 587] width 130 height 31
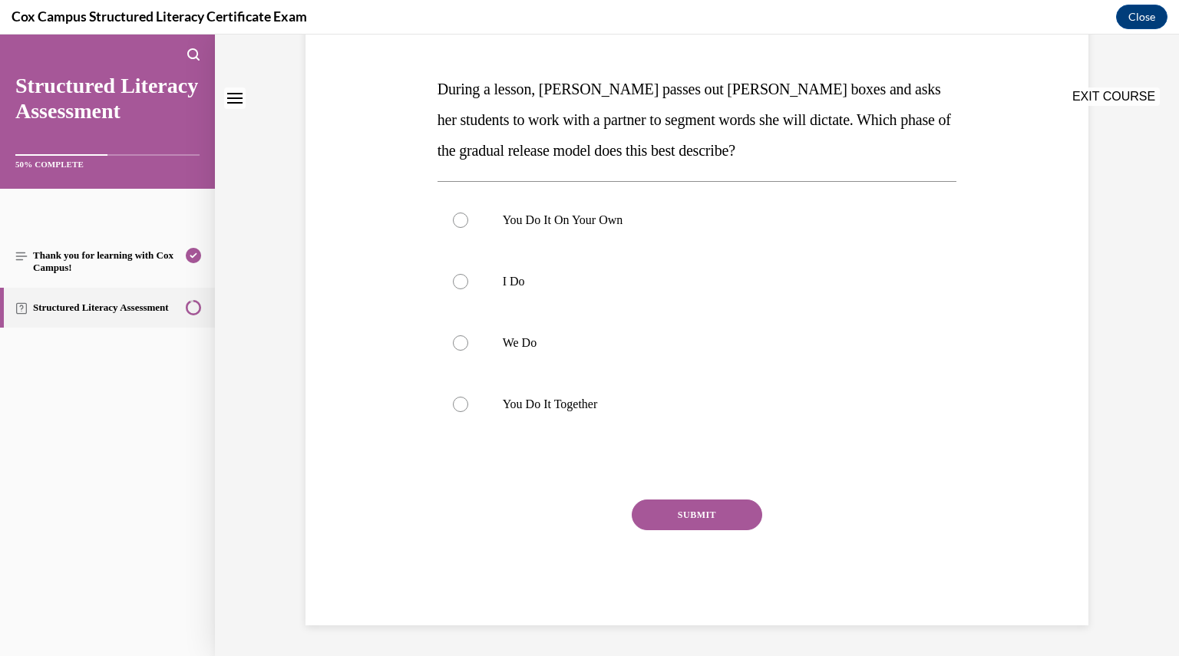
scroll to position [0, 0]
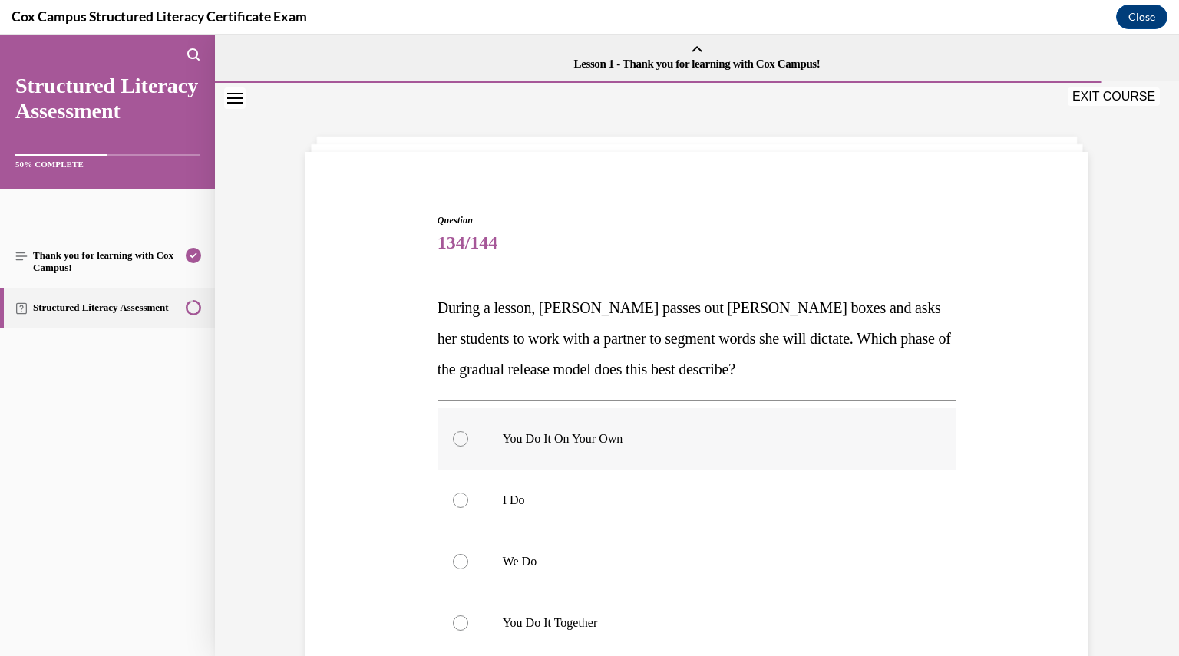
click at [482, 425] on label "You Do It On Your Own" at bounding box center [696, 438] width 519 height 61
click at [468, 431] on input "You Do It On Your Own" at bounding box center [460, 438] width 15 height 15
radio input "true"
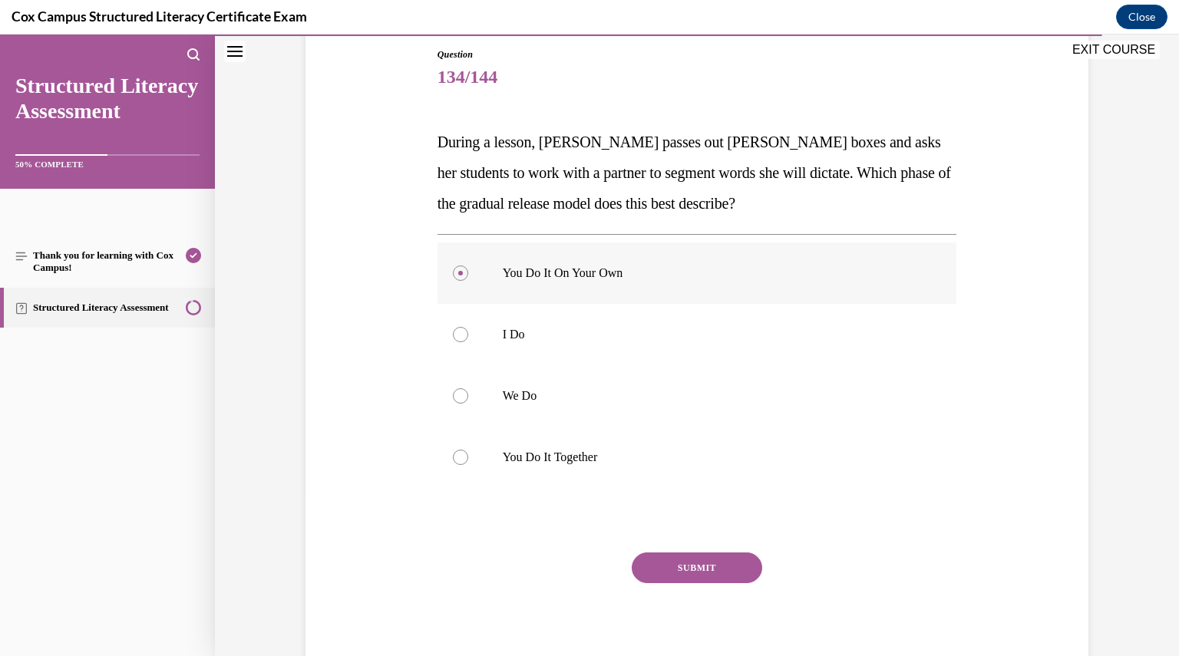
scroll to position [196, 0]
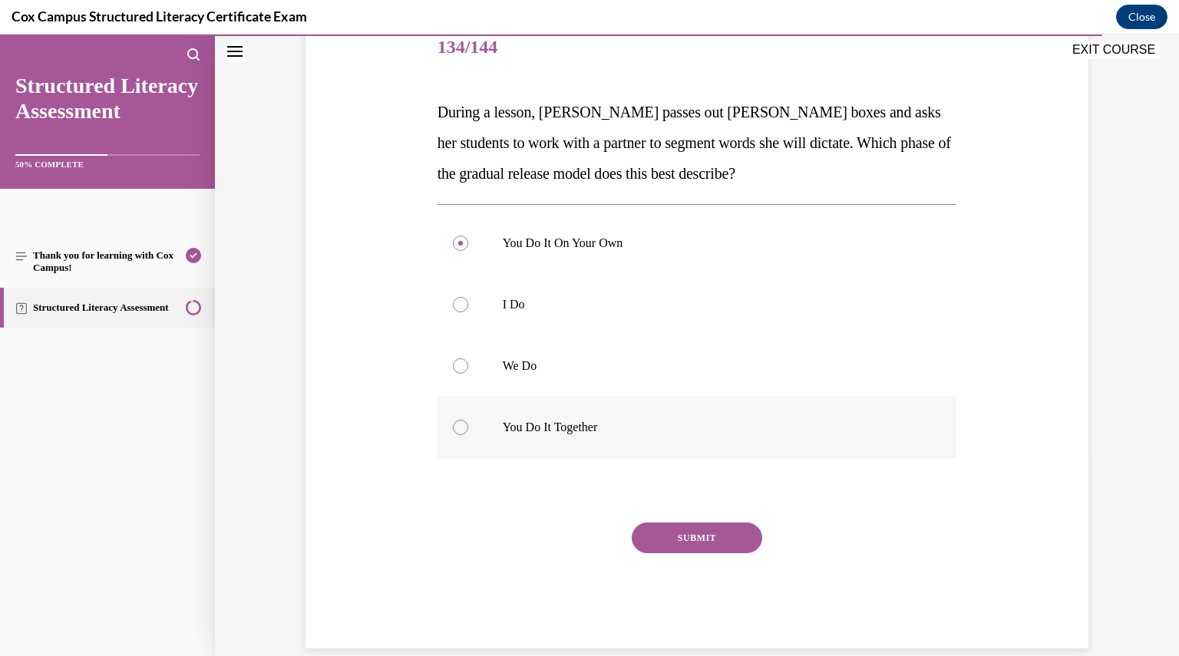
click at [515, 449] on label "You Do It Together" at bounding box center [696, 427] width 519 height 61
click at [468, 435] on input "You Do It Together" at bounding box center [460, 427] width 15 height 15
radio input "true"
click at [677, 534] on button "SUBMIT" at bounding box center [697, 538] width 130 height 31
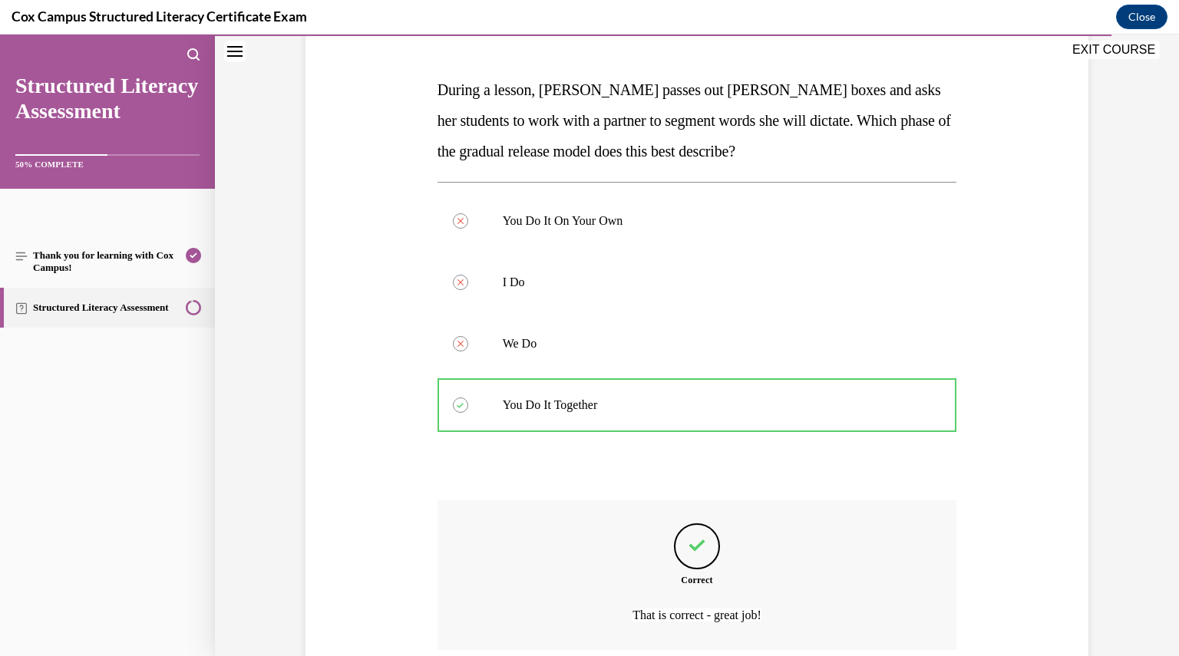
scroll to position [345, 0]
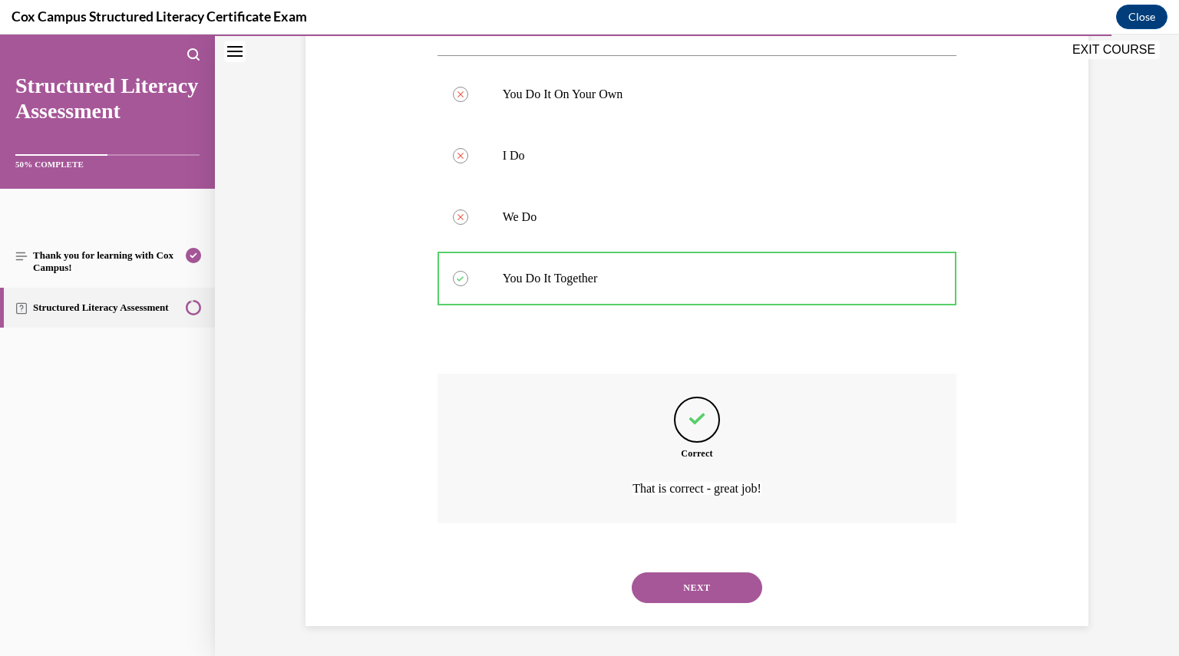
click at [670, 588] on button "NEXT" at bounding box center [697, 587] width 130 height 31
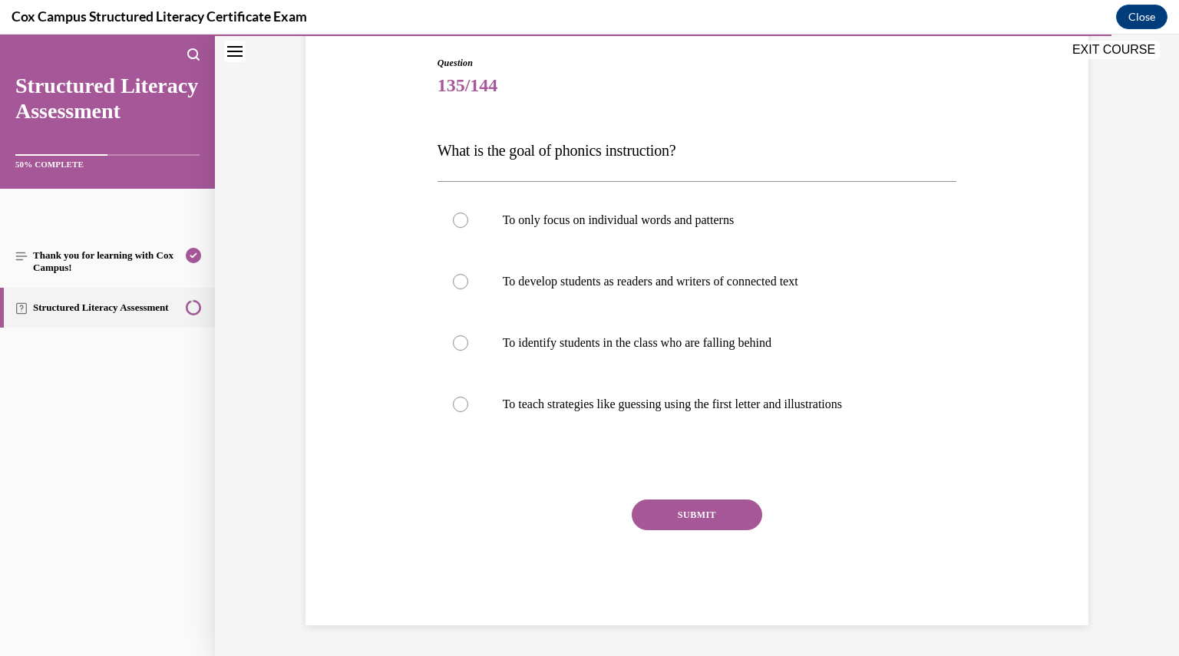
scroll to position [157, 0]
click at [520, 286] on p "To develop students as readers and writers of connected text" at bounding box center [711, 282] width 416 height 15
click at [468, 286] on input "To develop students as readers and writers of connected text" at bounding box center [460, 282] width 15 height 15
radio input "true"
click at [674, 523] on button "SUBMIT" at bounding box center [697, 515] width 130 height 31
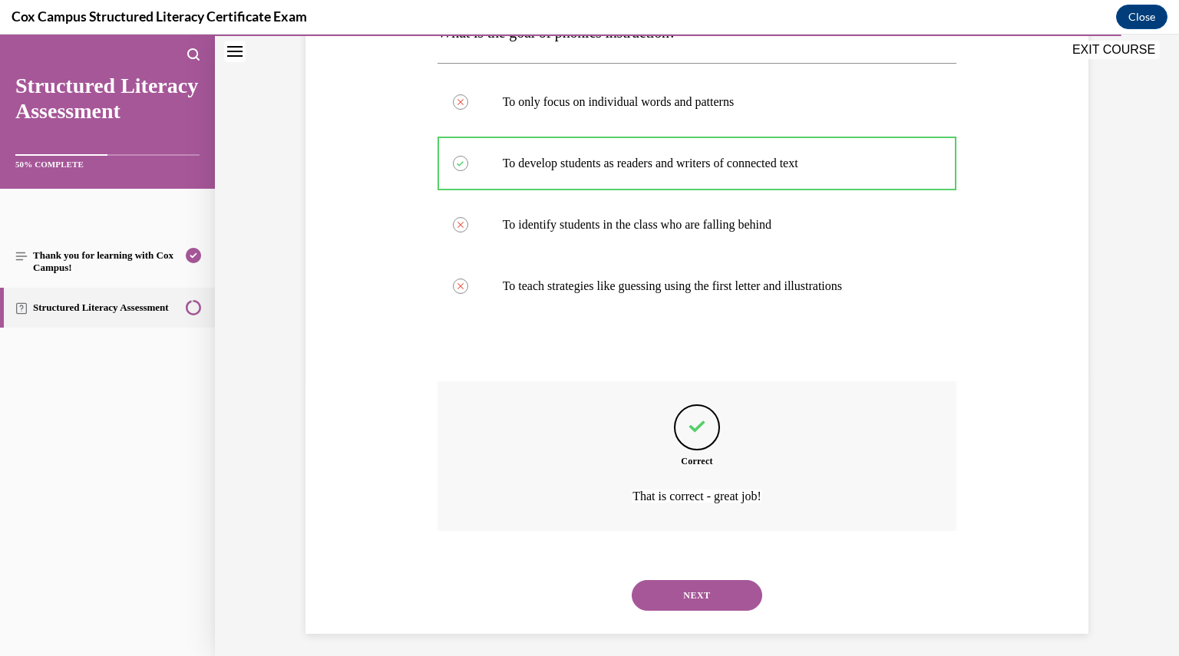
scroll to position [283, 0]
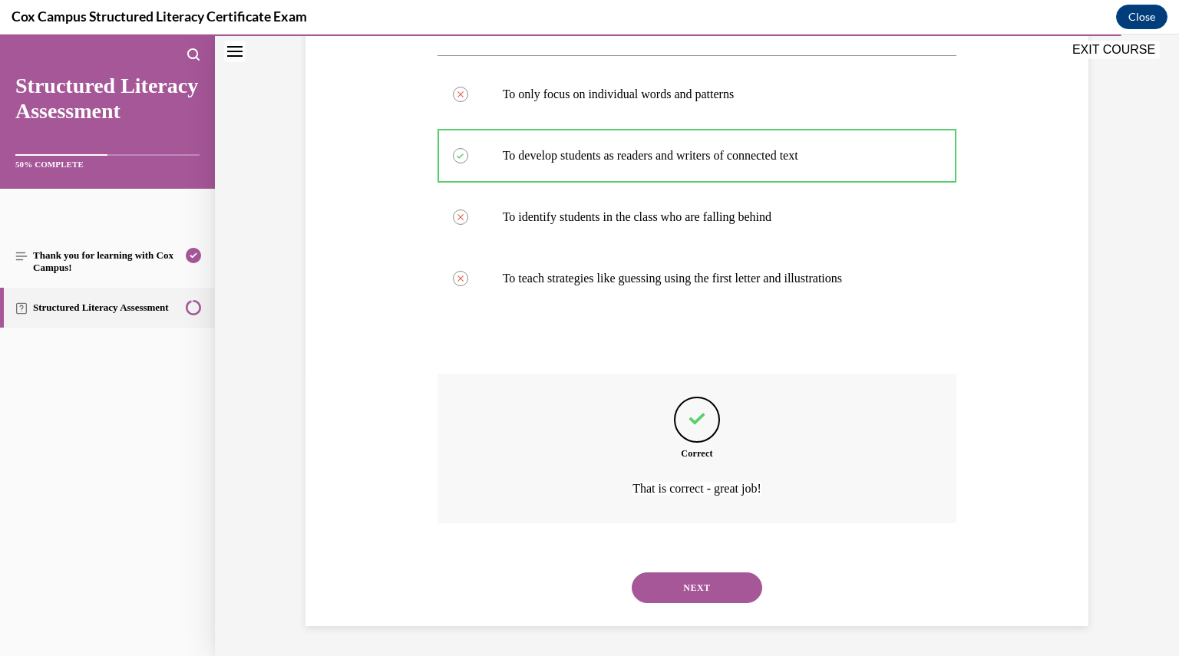
click at [694, 608] on div "NEXT" at bounding box center [696, 587] width 519 height 61
click at [694, 607] on div "NEXT" at bounding box center [696, 587] width 519 height 61
click at [691, 603] on div "NEXT" at bounding box center [696, 587] width 519 height 61
click at [681, 586] on button "NEXT" at bounding box center [697, 587] width 130 height 31
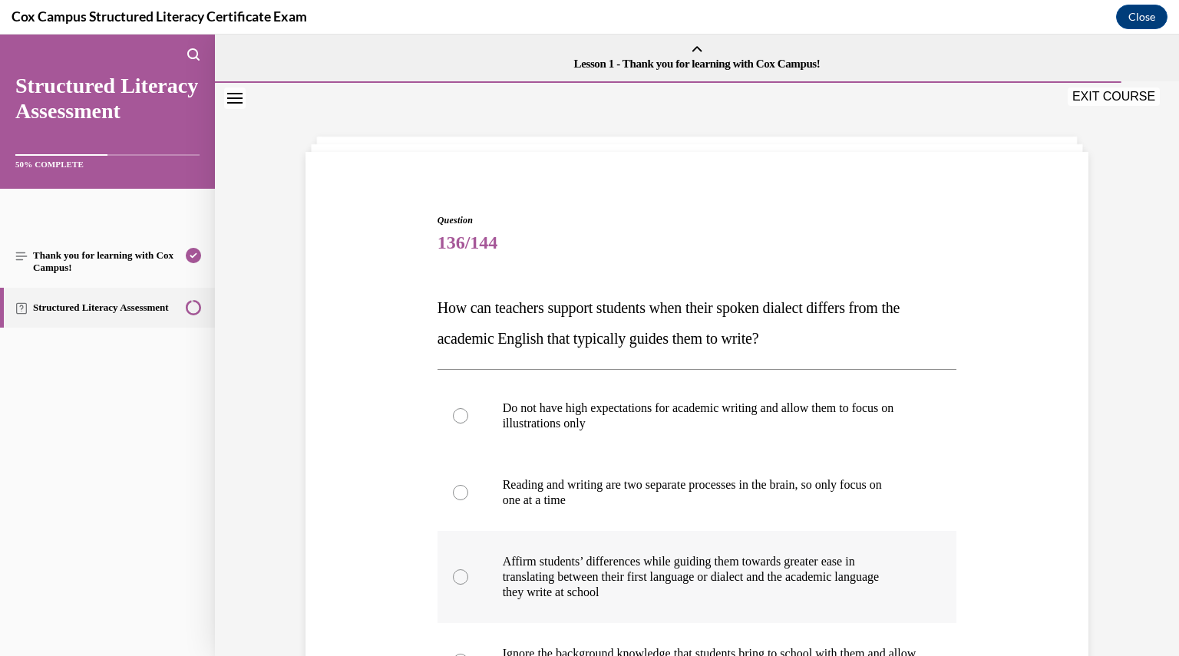
click at [597, 569] on p "Affirm students’ differences while guiding them towards greater ease in" at bounding box center [711, 561] width 416 height 15
click at [468, 569] on input "Affirm students’ differences while guiding them towards greater ease in transla…" at bounding box center [460, 576] width 15 height 15
radio input "true"
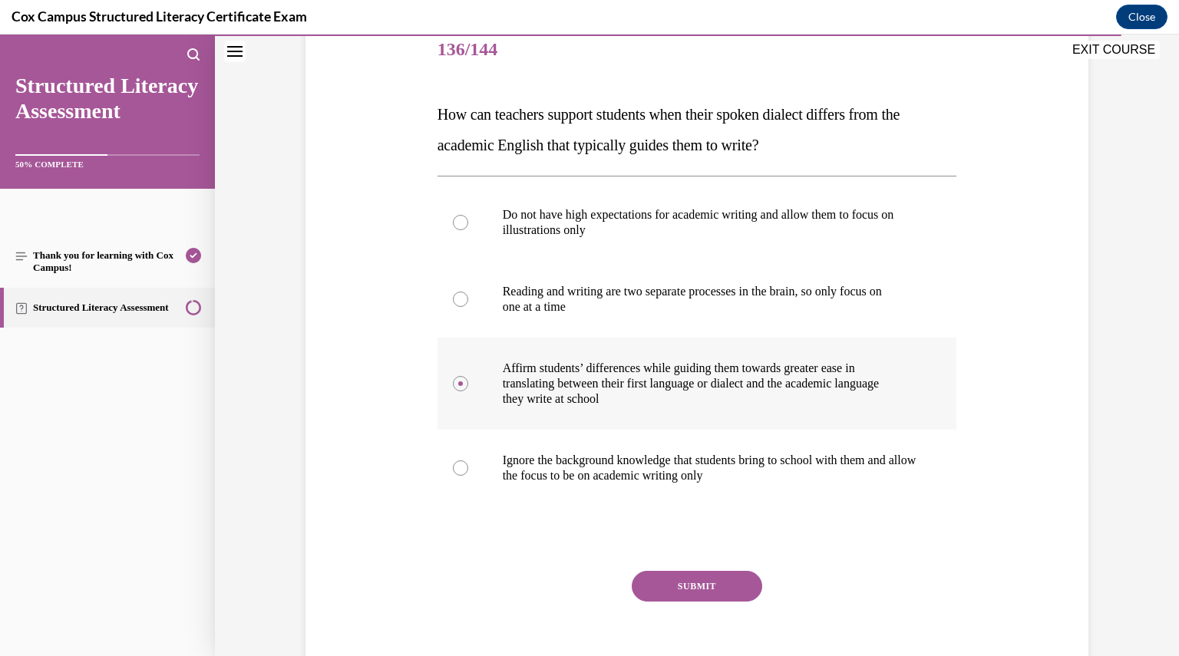
scroll to position [264, 0]
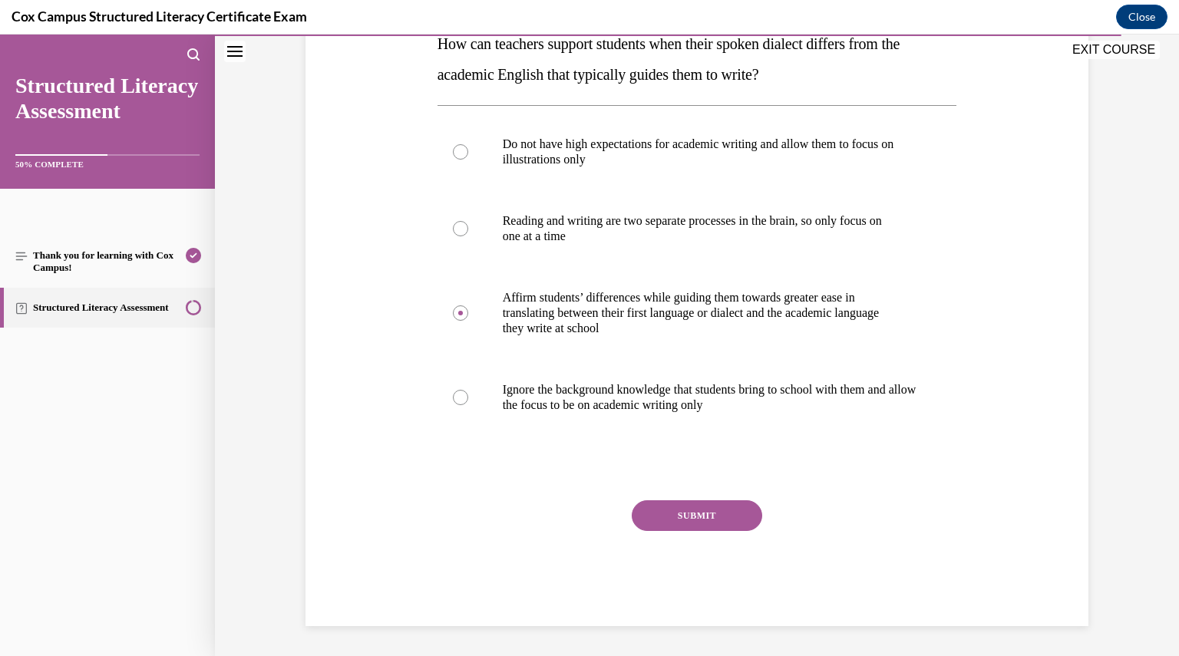
click at [671, 534] on div "SUBMIT" at bounding box center [696, 538] width 519 height 77
click at [671, 516] on button "SUBMIT" at bounding box center [697, 515] width 130 height 31
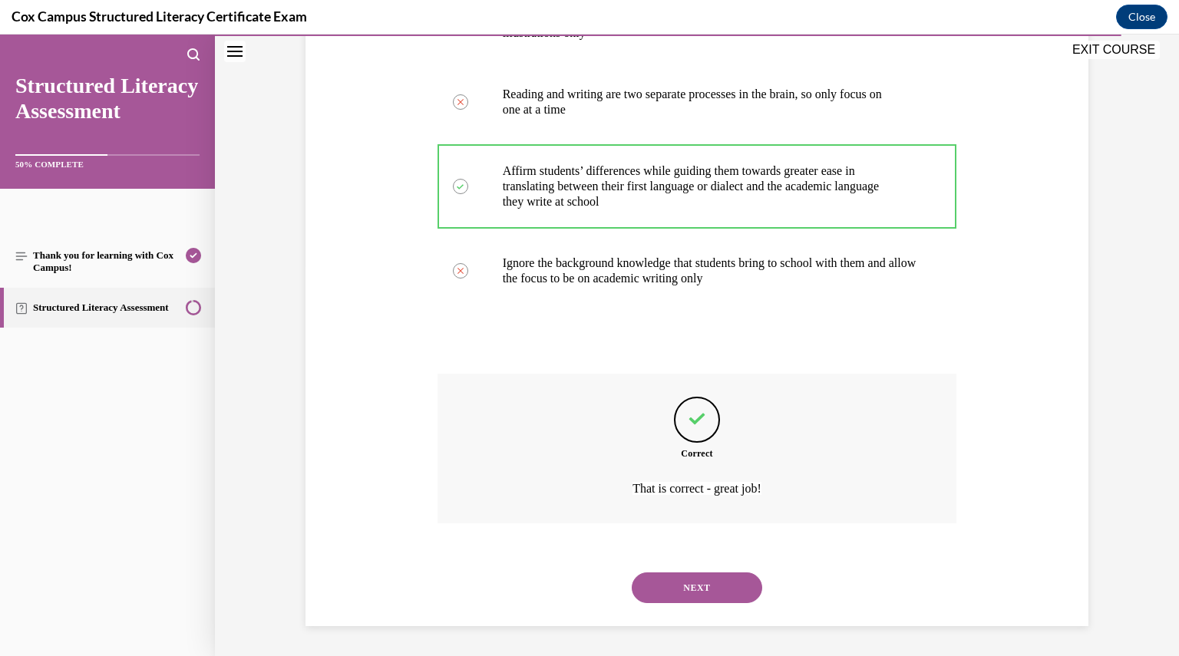
click at [706, 579] on button "NEXT" at bounding box center [697, 587] width 130 height 31
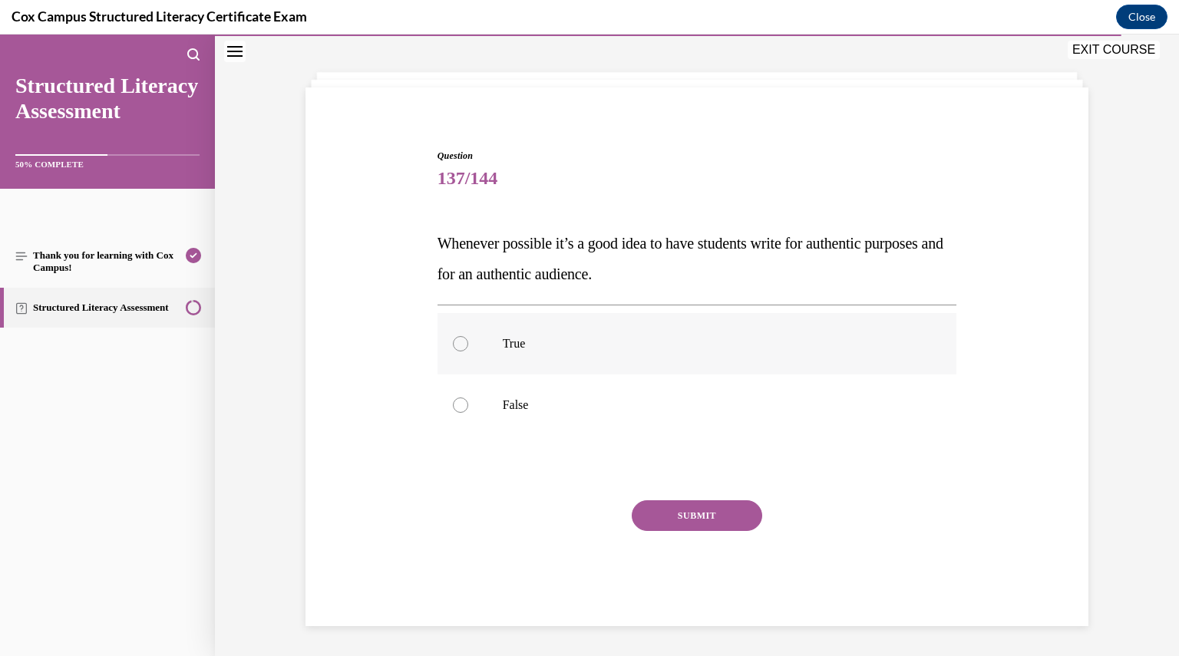
click at [526, 346] on p "True" at bounding box center [711, 343] width 416 height 15
click at [468, 346] on input "True" at bounding box center [460, 343] width 15 height 15
radio input "true"
click at [698, 541] on div "SUBMIT" at bounding box center [696, 538] width 519 height 77
click at [683, 510] on button "SUBMIT" at bounding box center [697, 515] width 130 height 31
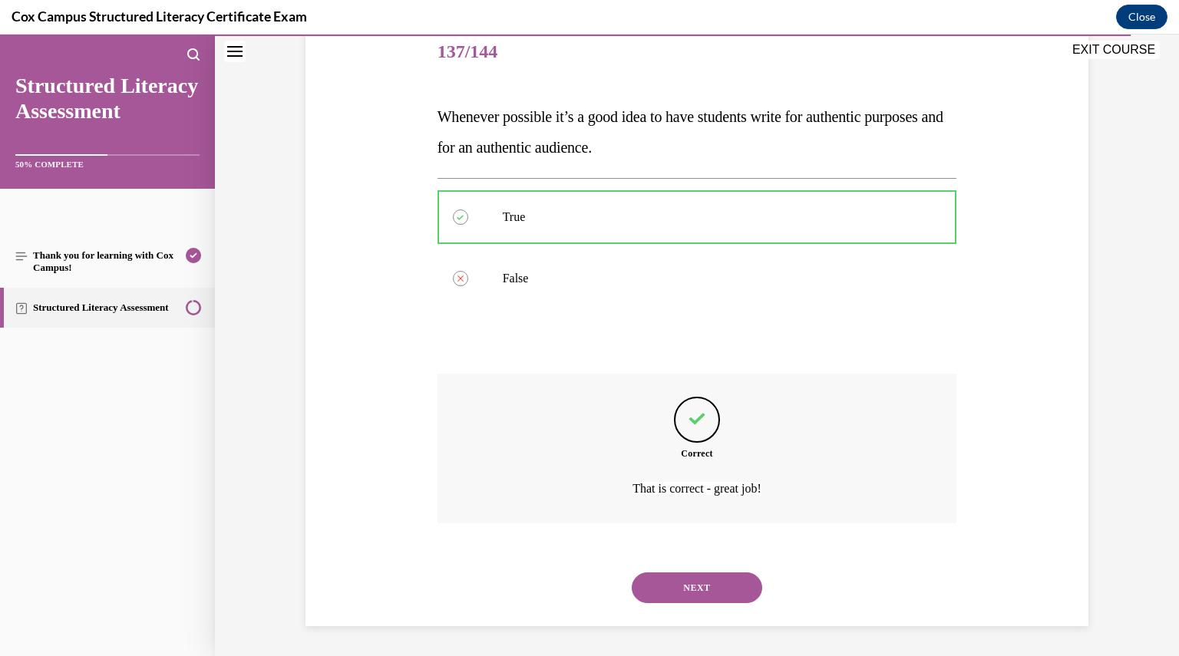
click at [702, 593] on button "NEXT" at bounding box center [697, 587] width 130 height 31
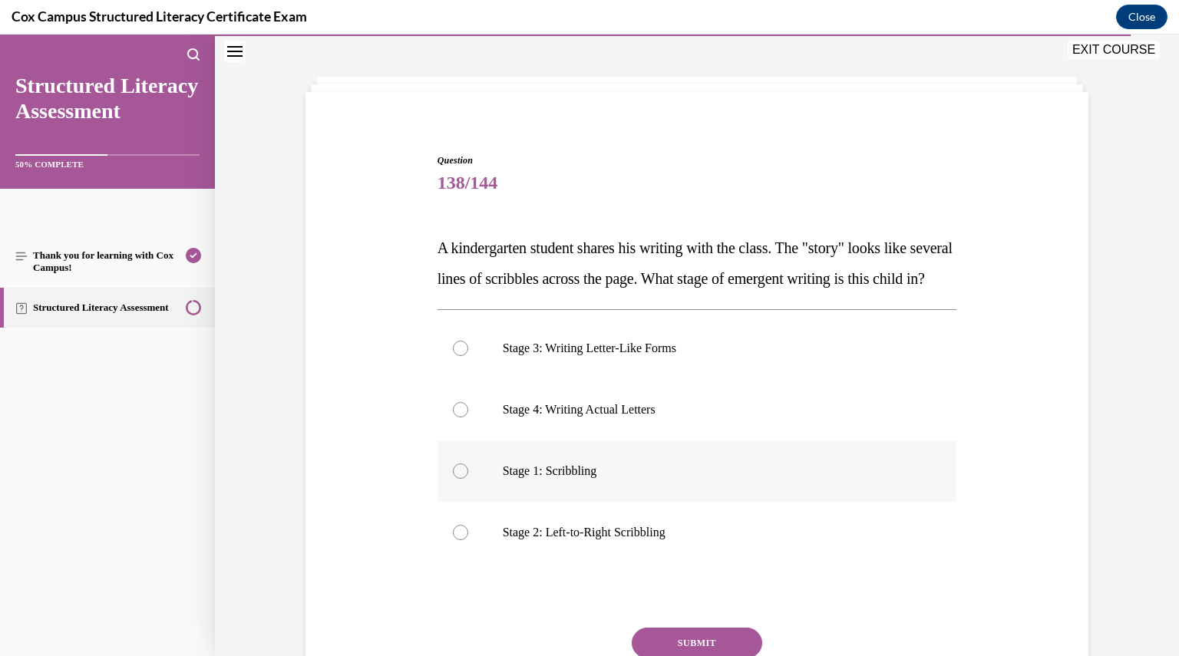
scroll to position [77, 0]
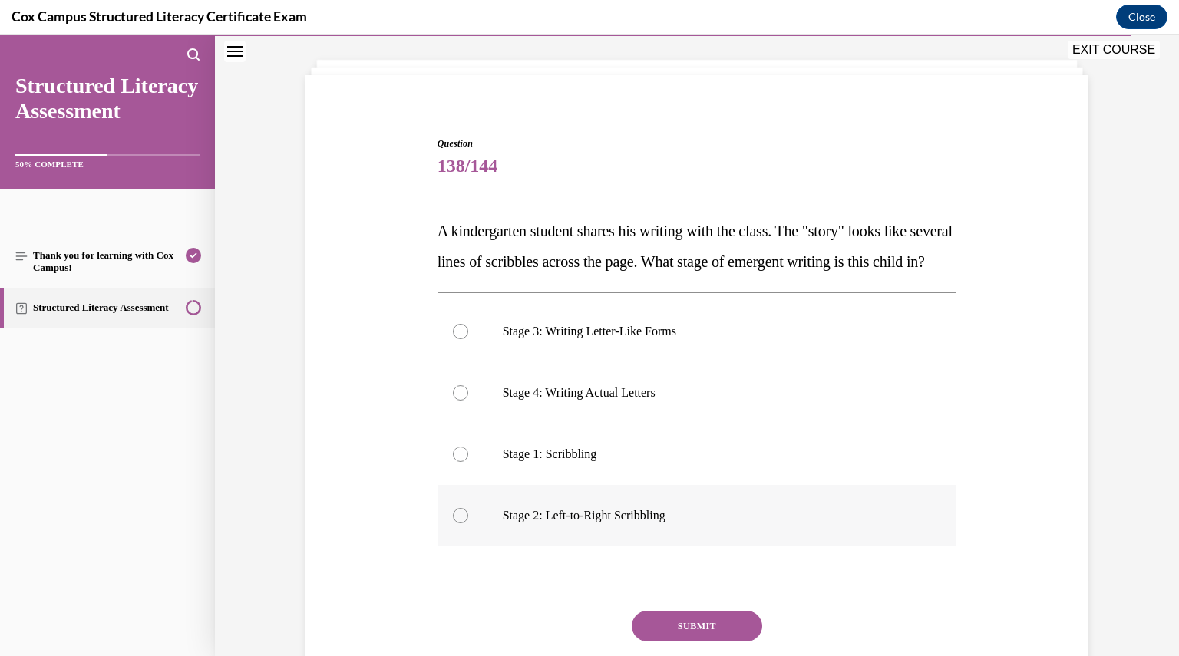
click at [691, 523] on p "Stage 2: Left-to-Right Scribbling" at bounding box center [711, 515] width 416 height 15
click at [468, 523] on input "Stage 2: Left-to-Right Scribbling" at bounding box center [460, 515] width 15 height 15
radio input "true"
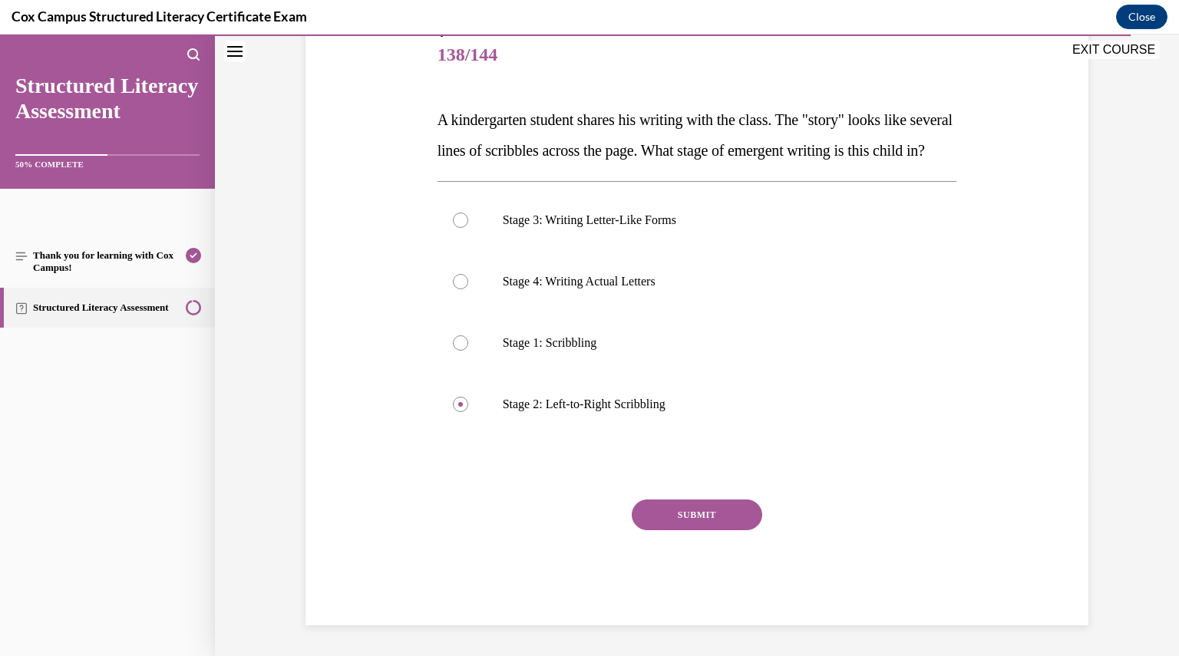
click at [681, 506] on button "SUBMIT" at bounding box center [697, 515] width 130 height 31
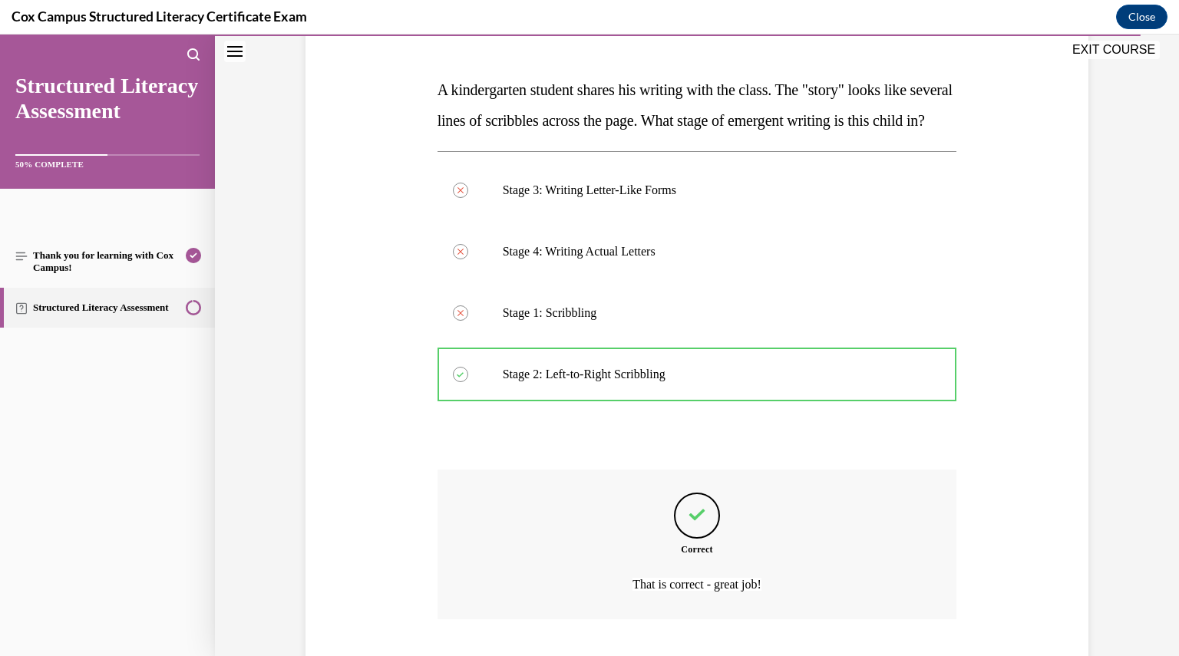
scroll to position [345, 0]
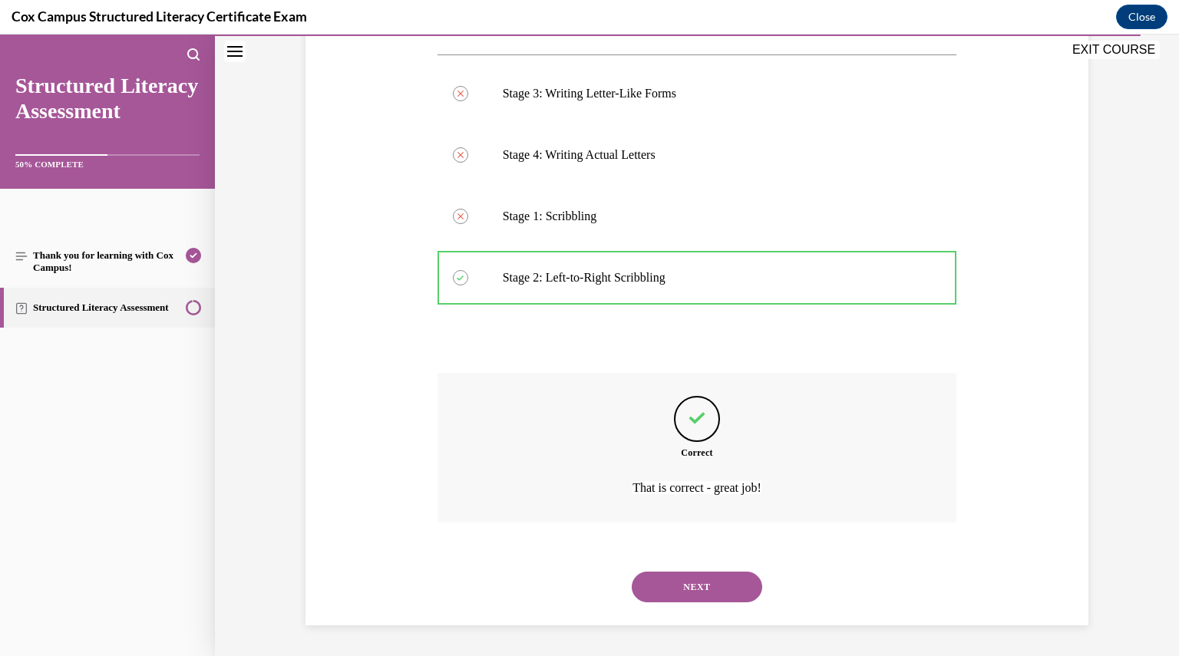
click at [690, 593] on button "NEXT" at bounding box center [697, 587] width 130 height 31
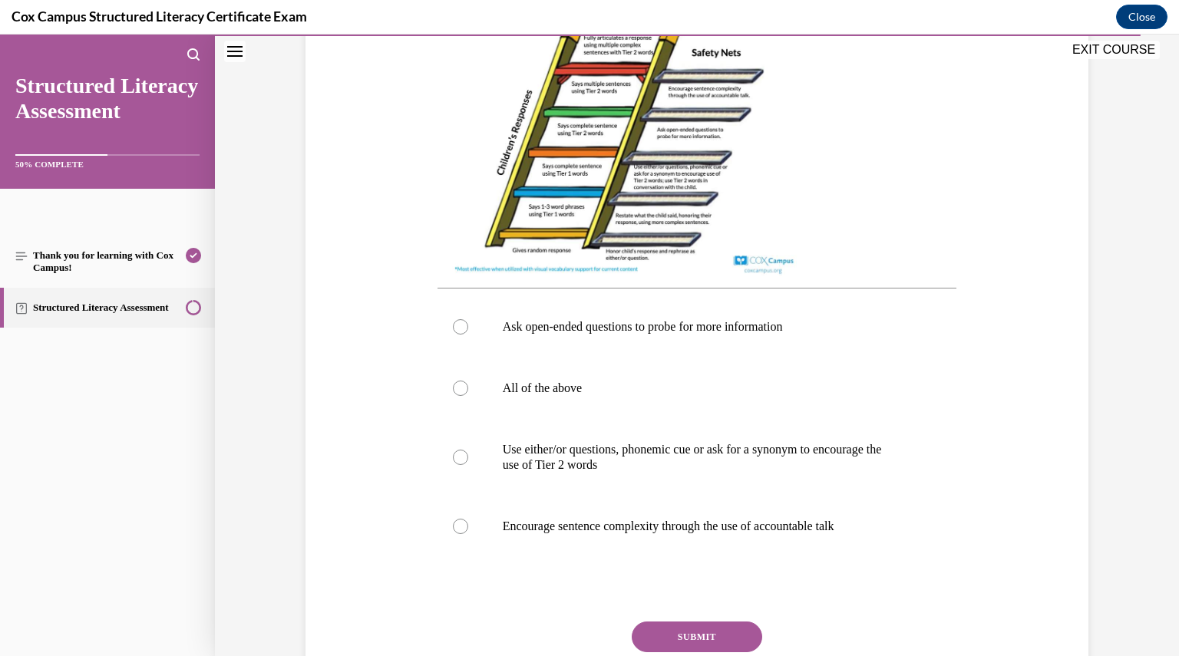
scroll to position [478, 0]
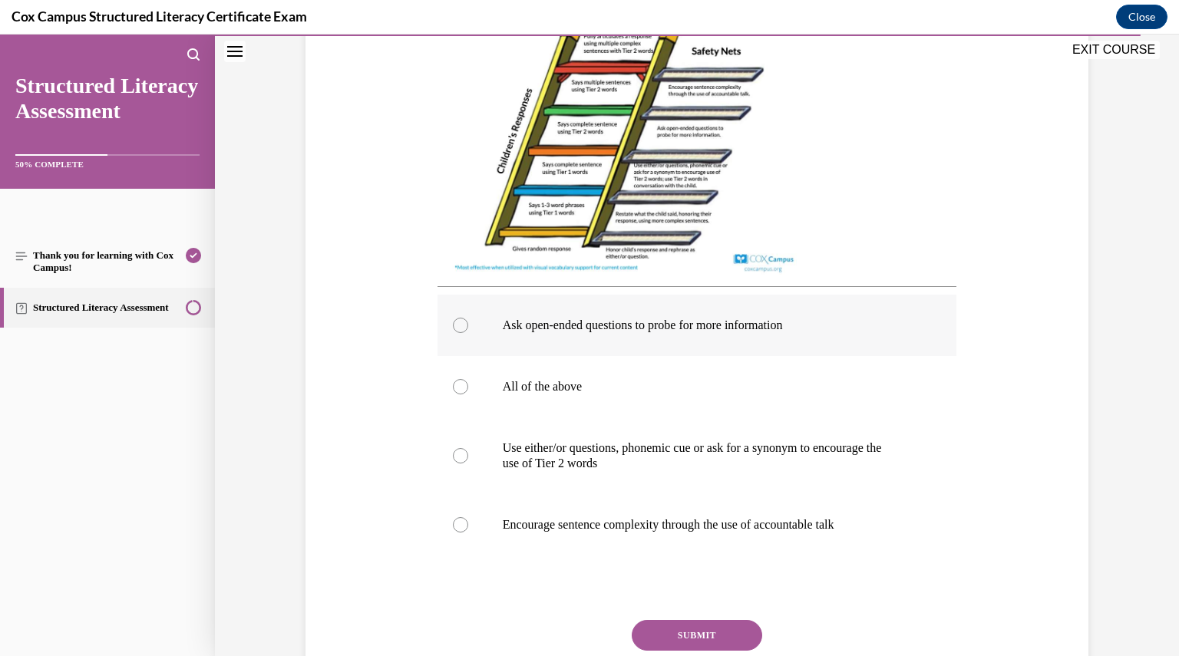
click at [534, 340] on label "Ask open-ended questions to probe for more information" at bounding box center [696, 325] width 519 height 61
click at [468, 333] on input "Ask open-ended questions to probe for more information" at bounding box center [460, 325] width 15 height 15
radio input "true"
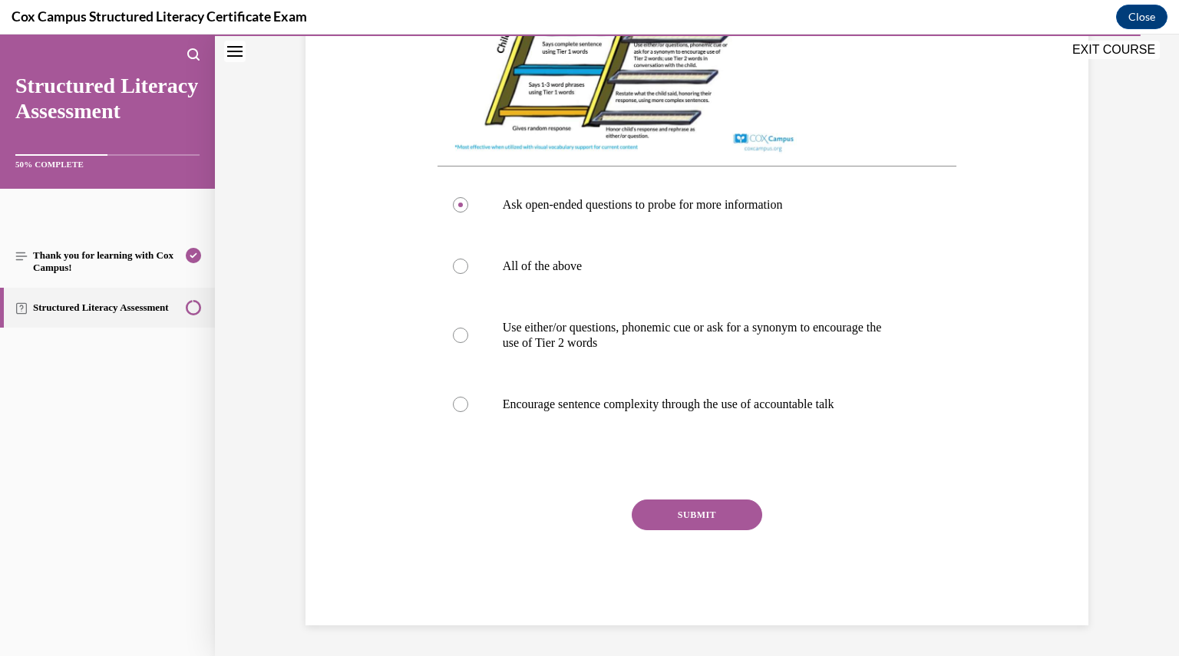
click at [661, 519] on button "SUBMIT" at bounding box center [697, 515] width 130 height 31
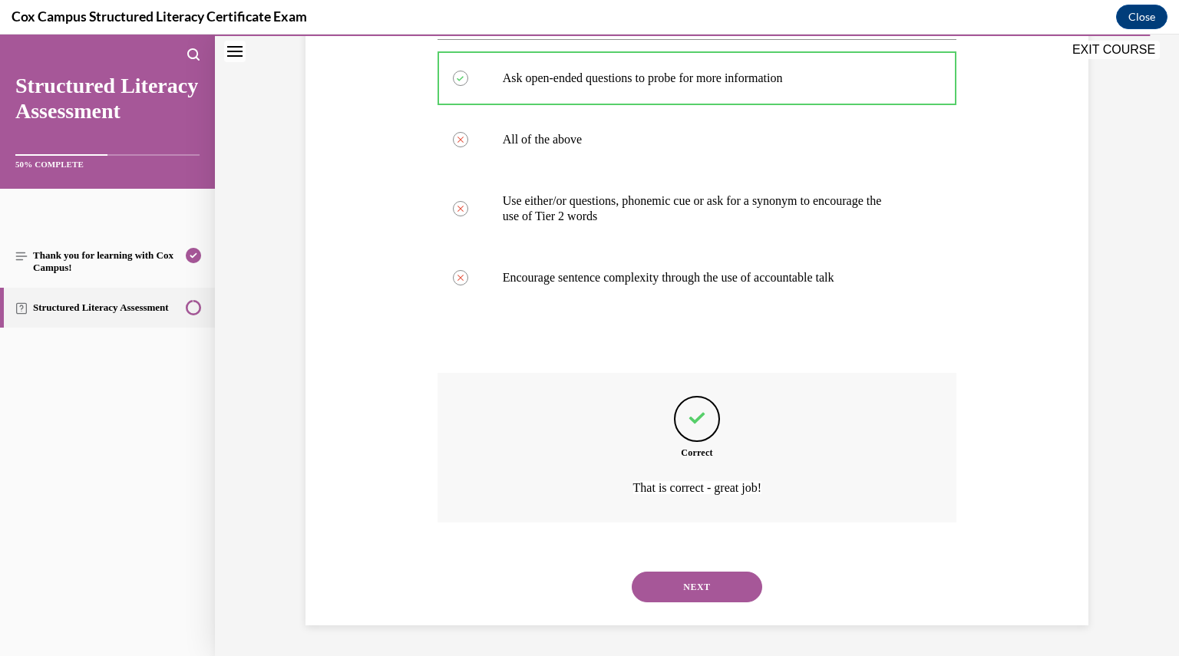
scroll to position [740, 0]
click at [675, 587] on button "NEXT" at bounding box center [697, 587] width 130 height 31
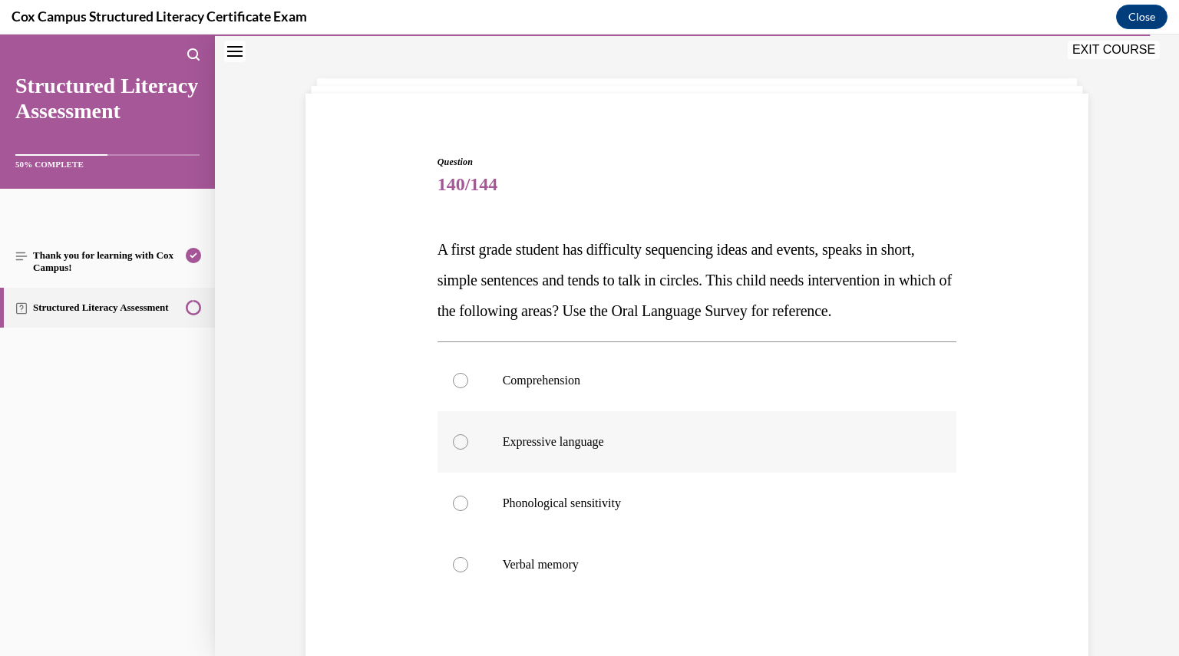
click at [629, 473] on label "Expressive language" at bounding box center [696, 441] width 519 height 61
click at [468, 450] on input "Expressive language" at bounding box center [460, 441] width 15 height 15
radio input "true"
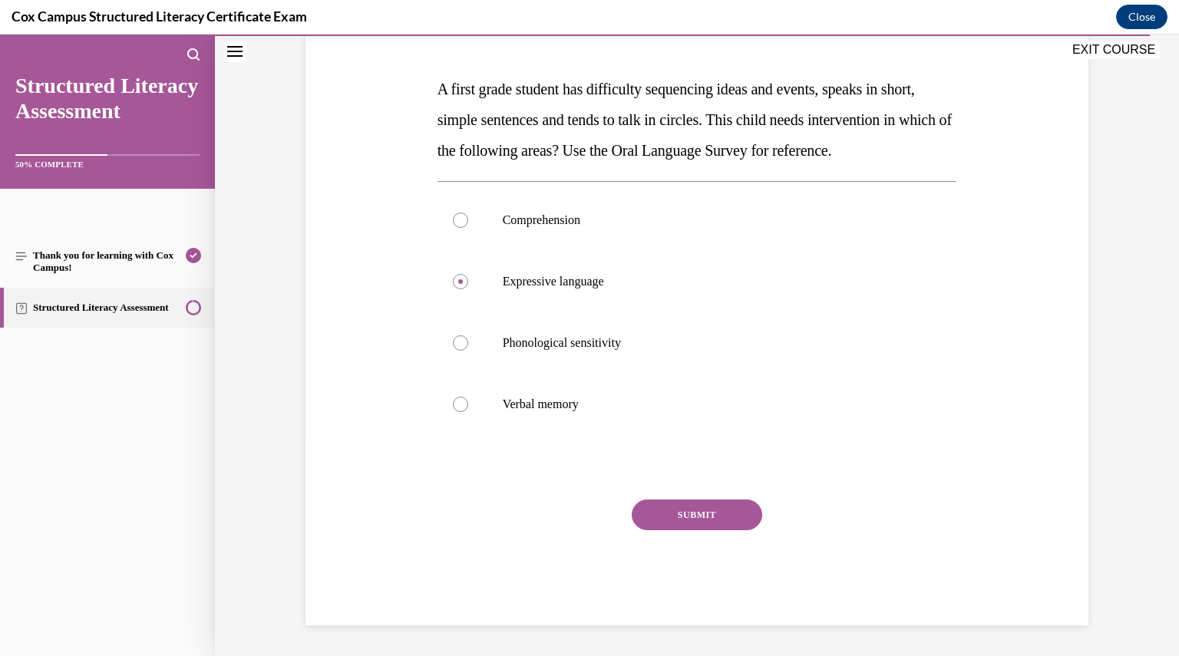
click at [658, 523] on button "SUBMIT" at bounding box center [697, 515] width 130 height 31
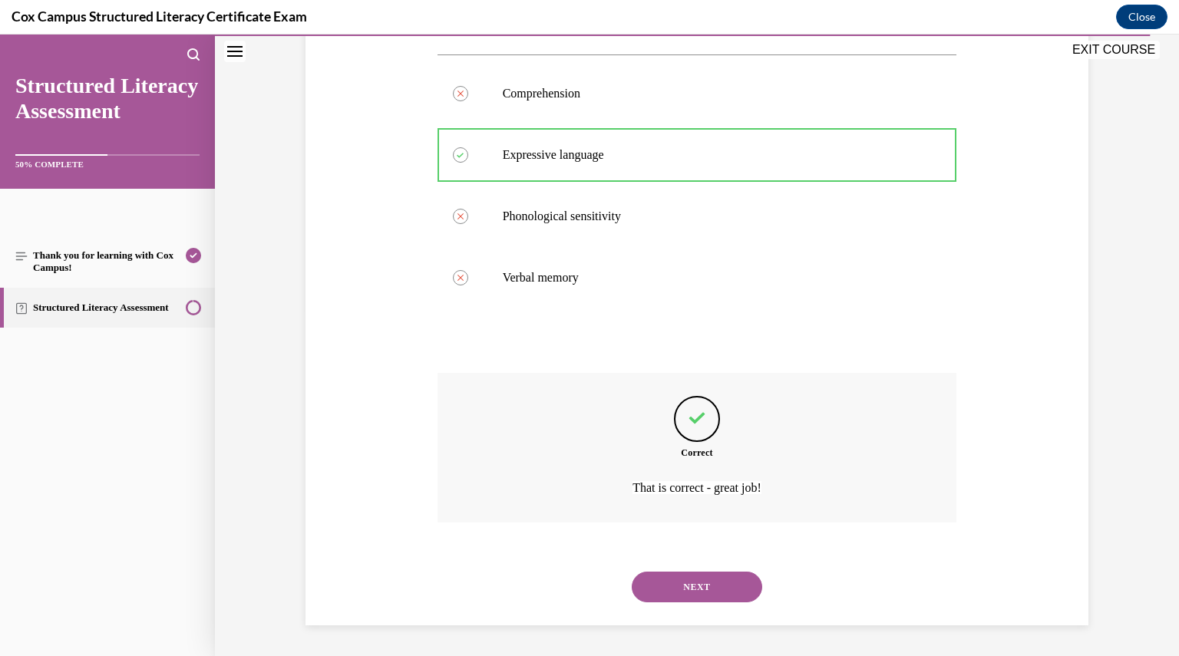
scroll to position [375, 0]
click at [668, 592] on button "NEXT" at bounding box center [697, 587] width 130 height 31
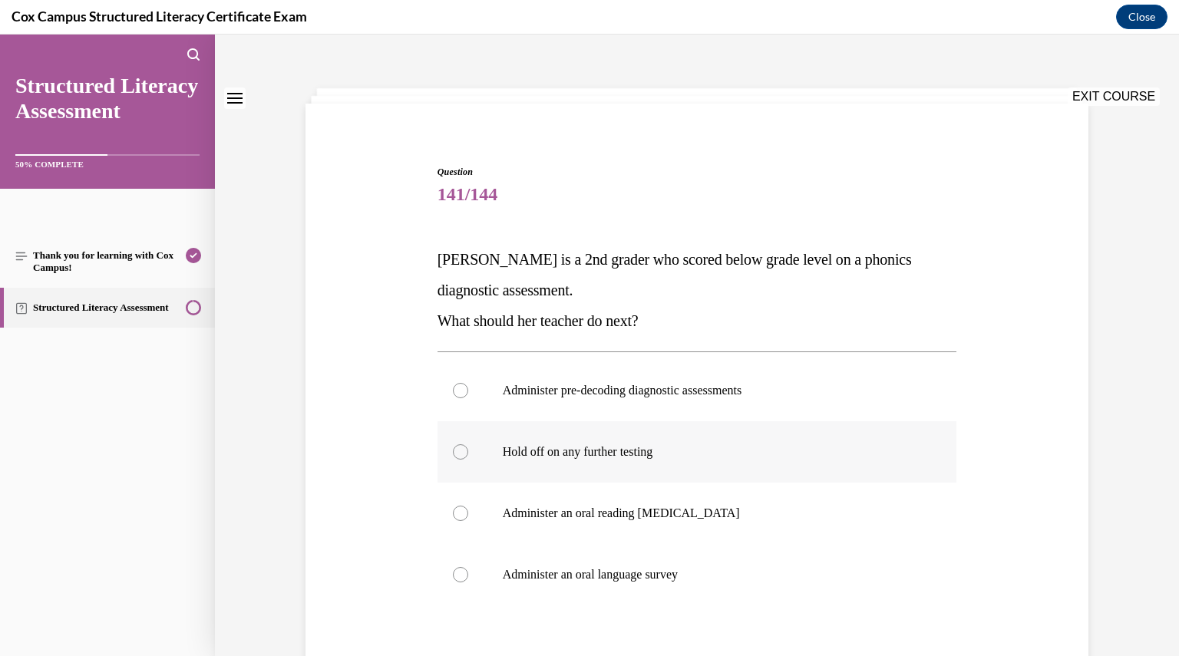
scroll to position [49, 0]
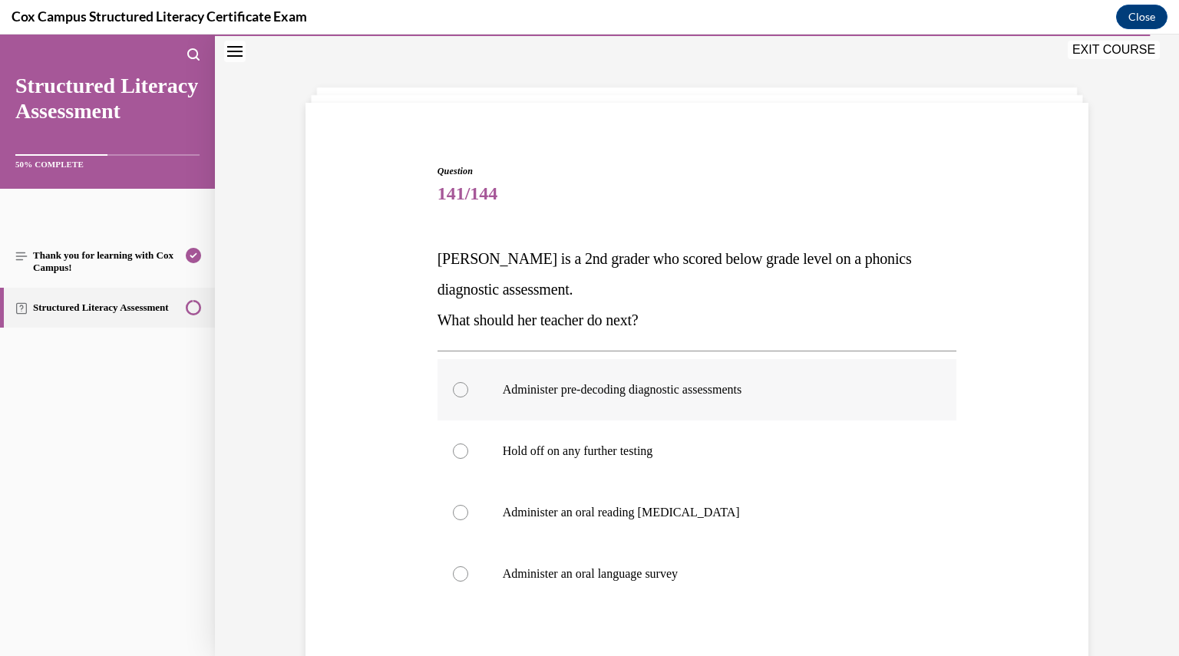
click at [603, 394] on p "Administer pre-decoding diagnostic assessments" at bounding box center [711, 389] width 416 height 15
click at [468, 394] on input "Administer pre-decoding diagnostic assessments" at bounding box center [460, 389] width 15 height 15
radio input "true"
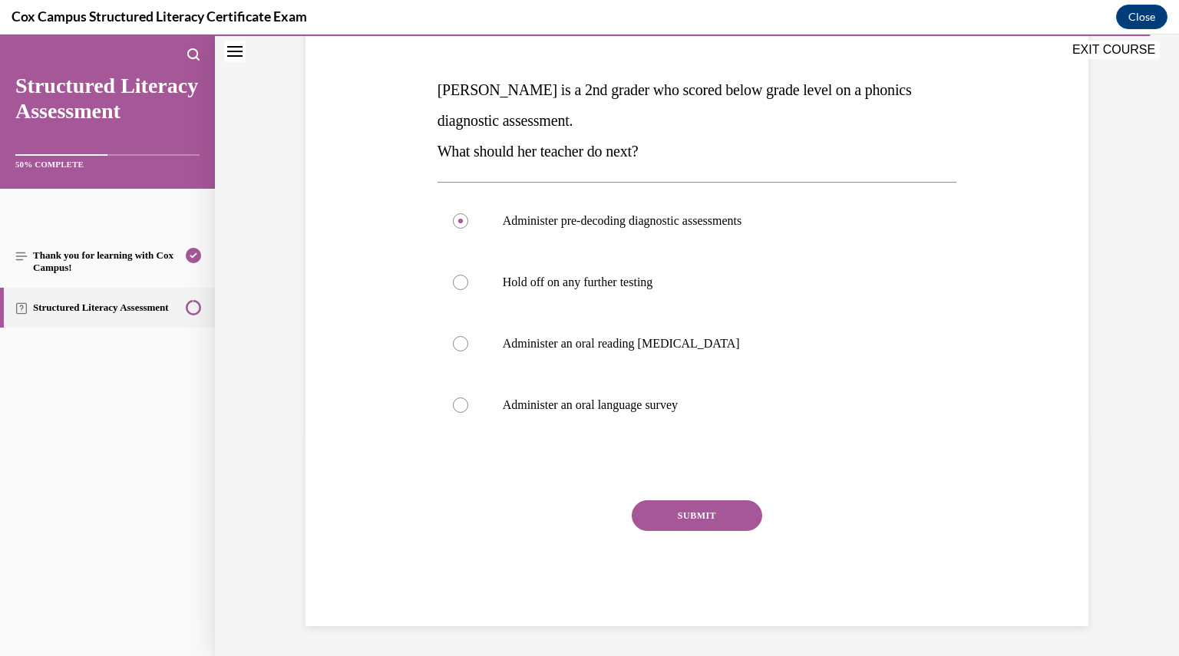
click at [700, 511] on button "SUBMIT" at bounding box center [697, 515] width 130 height 31
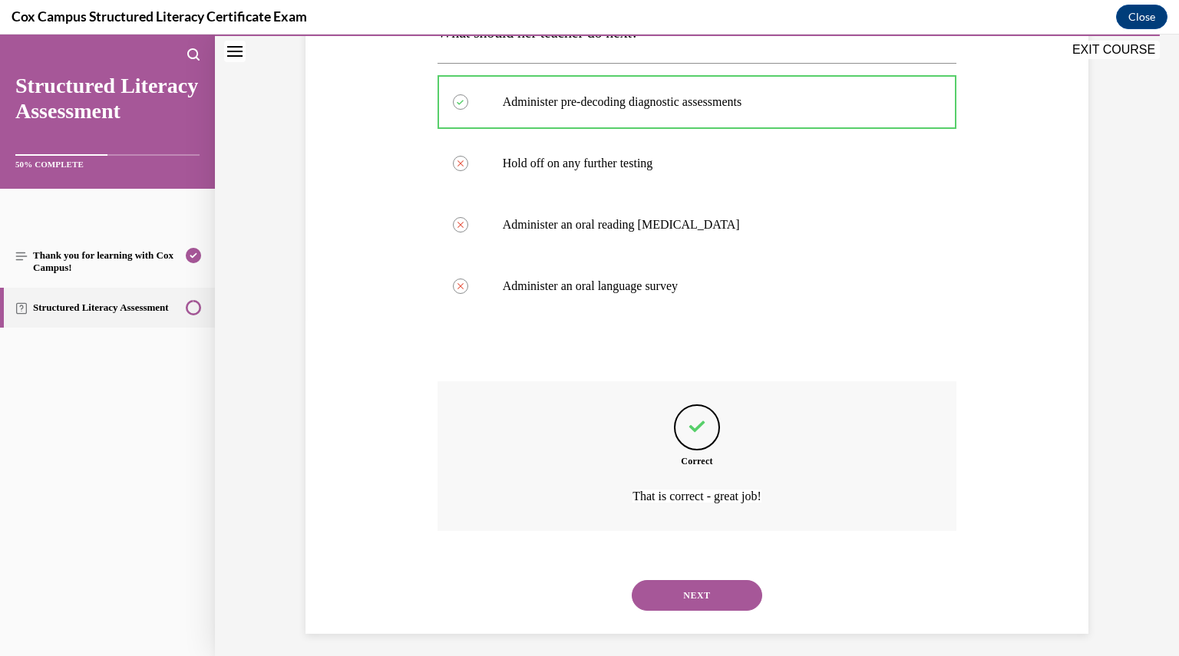
scroll to position [345, 0]
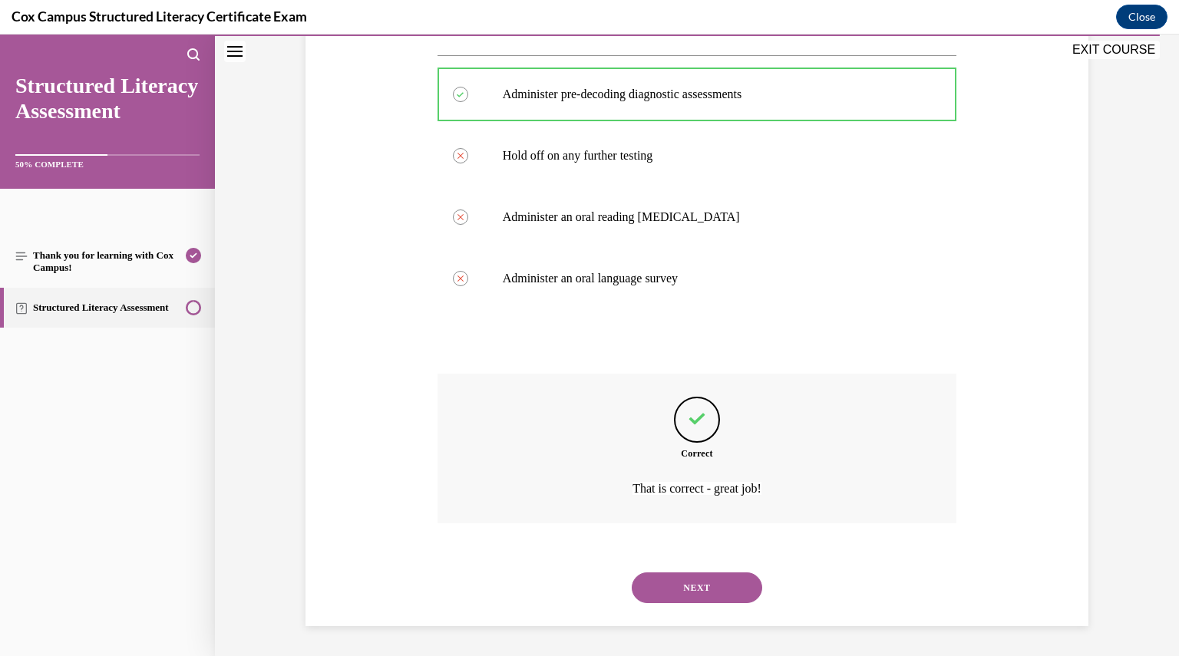
click at [672, 597] on button "NEXT" at bounding box center [697, 587] width 130 height 31
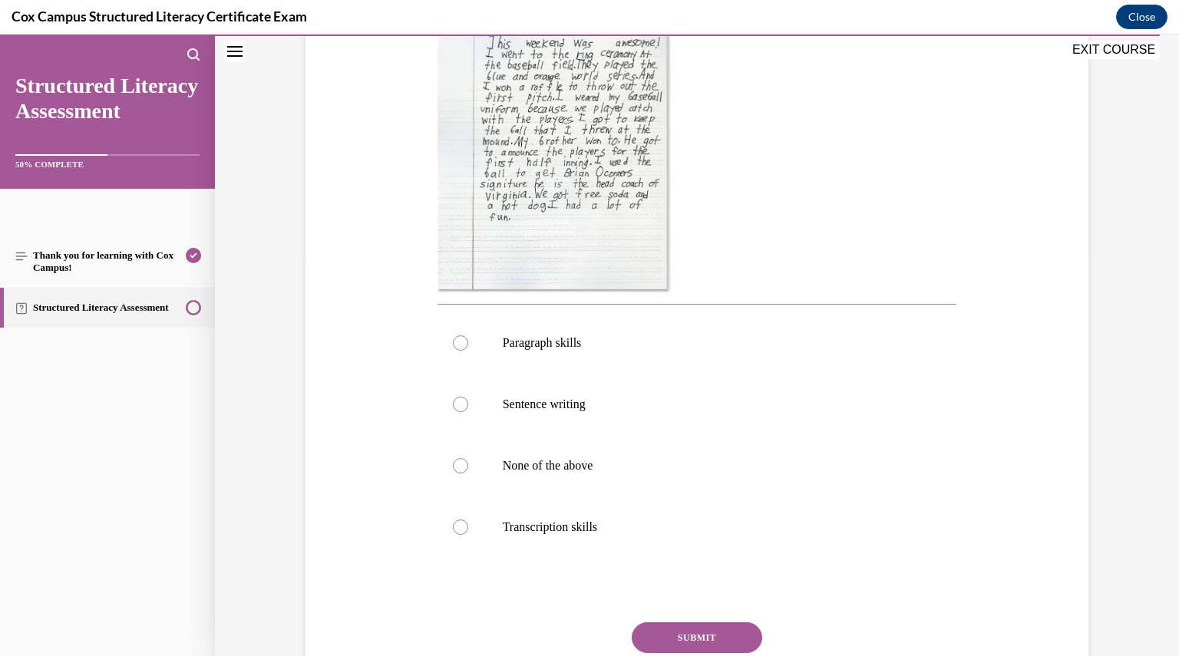
scroll to position [401, 0]
click at [531, 339] on p "Paragraph skills" at bounding box center [711, 340] width 416 height 15
click at [468, 339] on input "Paragraph skills" at bounding box center [460, 340] width 15 height 15
radio input "true"
click at [657, 624] on button "SUBMIT" at bounding box center [697, 635] width 130 height 31
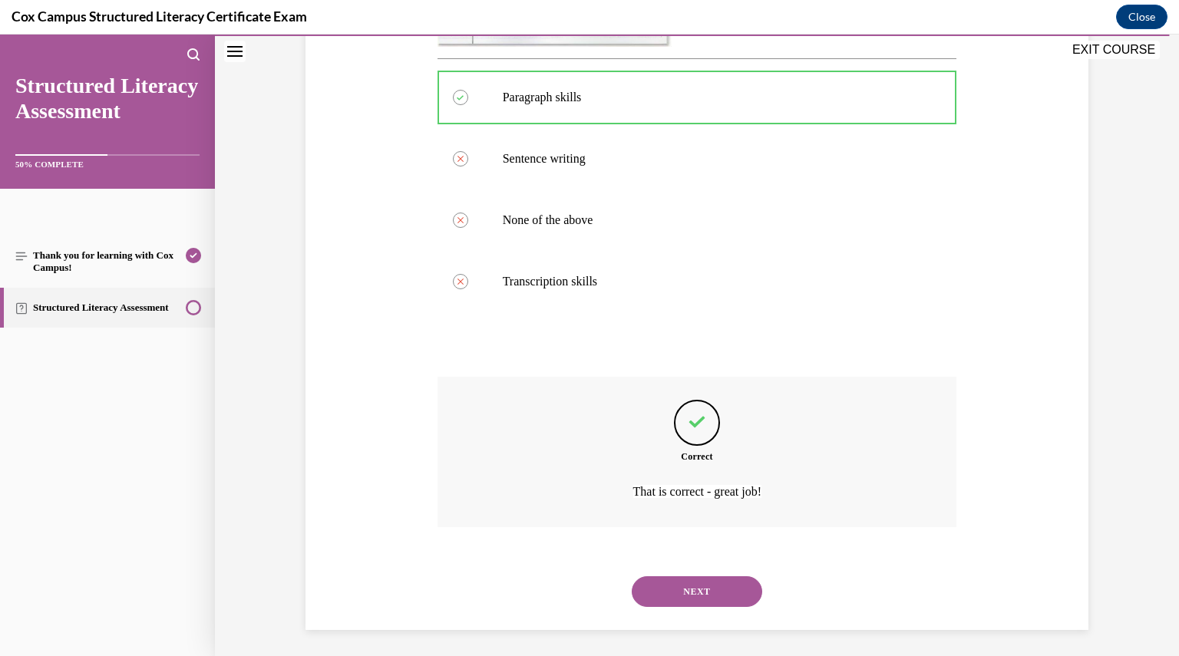
scroll to position [648, 0]
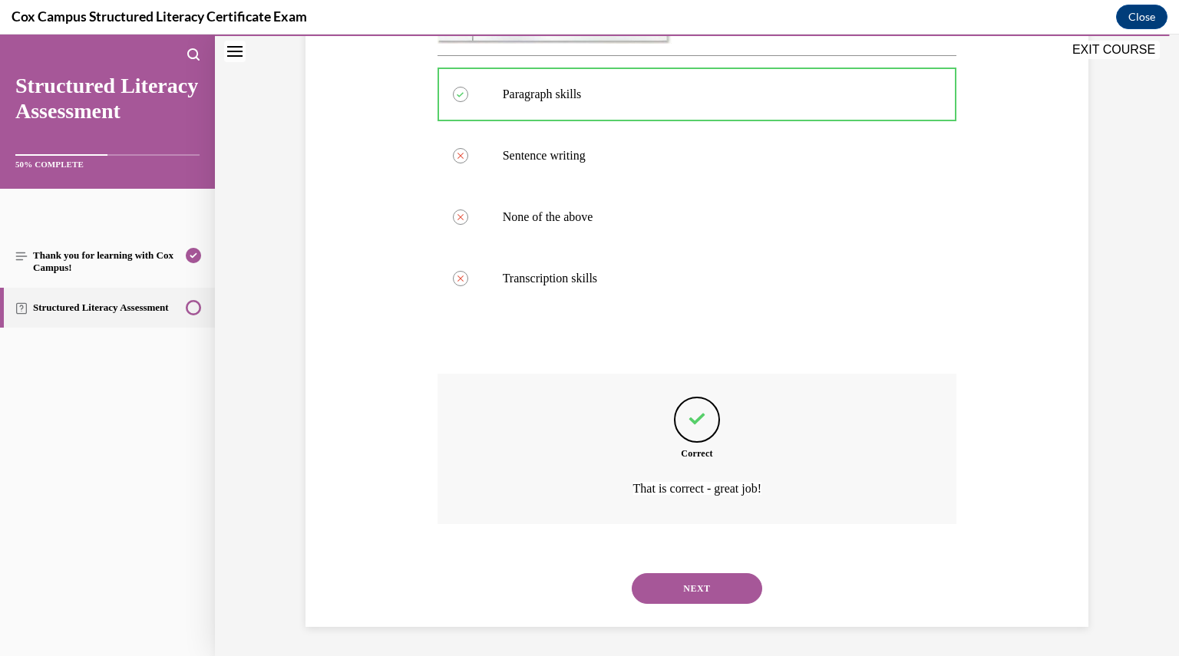
click at [651, 587] on button "NEXT" at bounding box center [697, 588] width 130 height 31
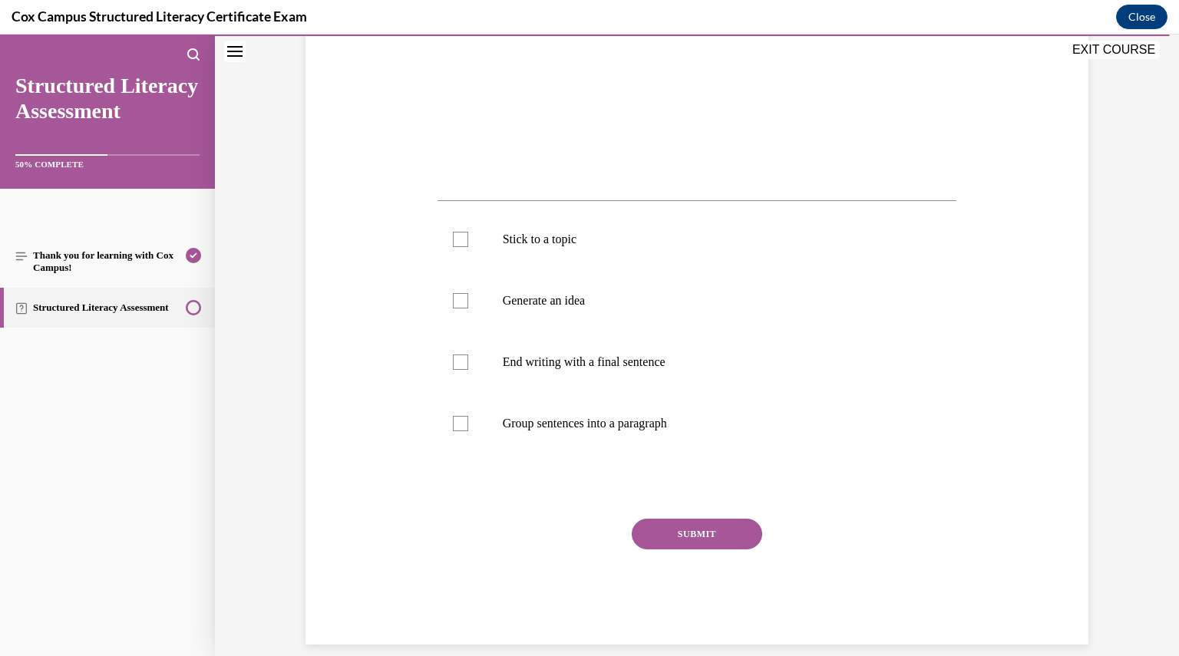
scroll to position [490, 0]
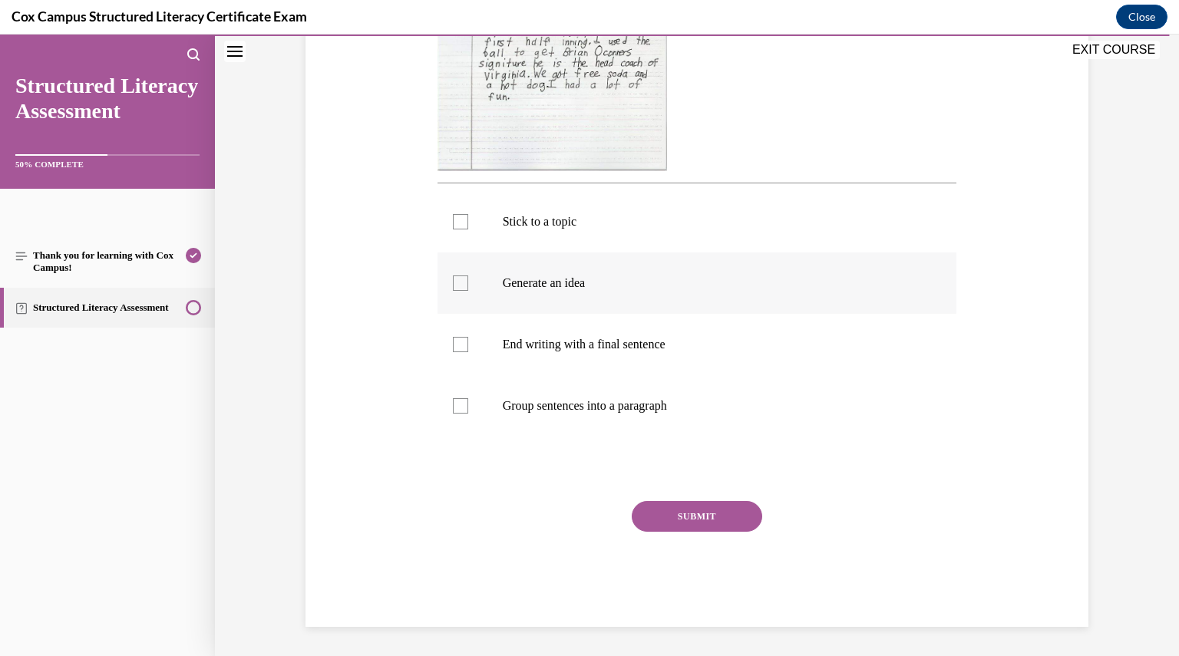
click at [460, 262] on label "Generate an idea" at bounding box center [696, 282] width 519 height 61
click at [460, 275] on input "Generate an idea" at bounding box center [460, 282] width 15 height 15
checkbox input "true"
click at [453, 214] on div at bounding box center [460, 221] width 15 height 15
click at [453, 214] on input "Stick to a topic" at bounding box center [460, 221] width 15 height 15
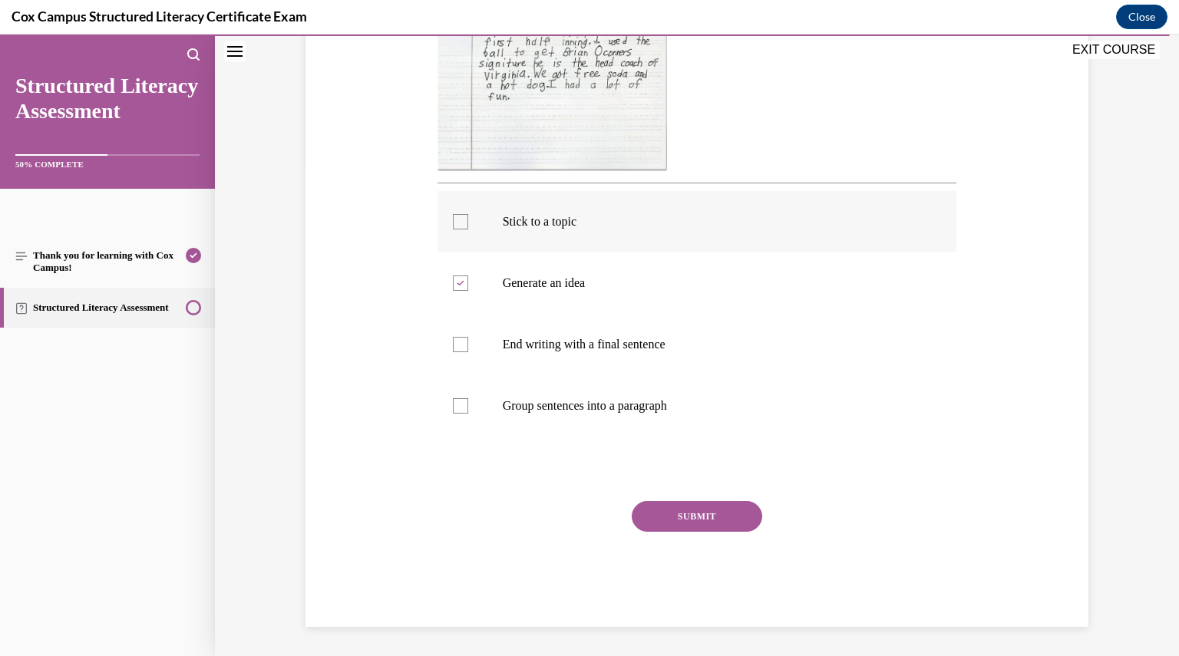
checkbox input "true"
click at [444, 348] on label "End writing with a final sentence" at bounding box center [696, 344] width 519 height 61
click at [453, 348] on input "End writing with a final sentence" at bounding box center [460, 344] width 15 height 15
checkbox input "true"
click at [457, 393] on label "Group sentences into a paragraph" at bounding box center [696, 405] width 519 height 61
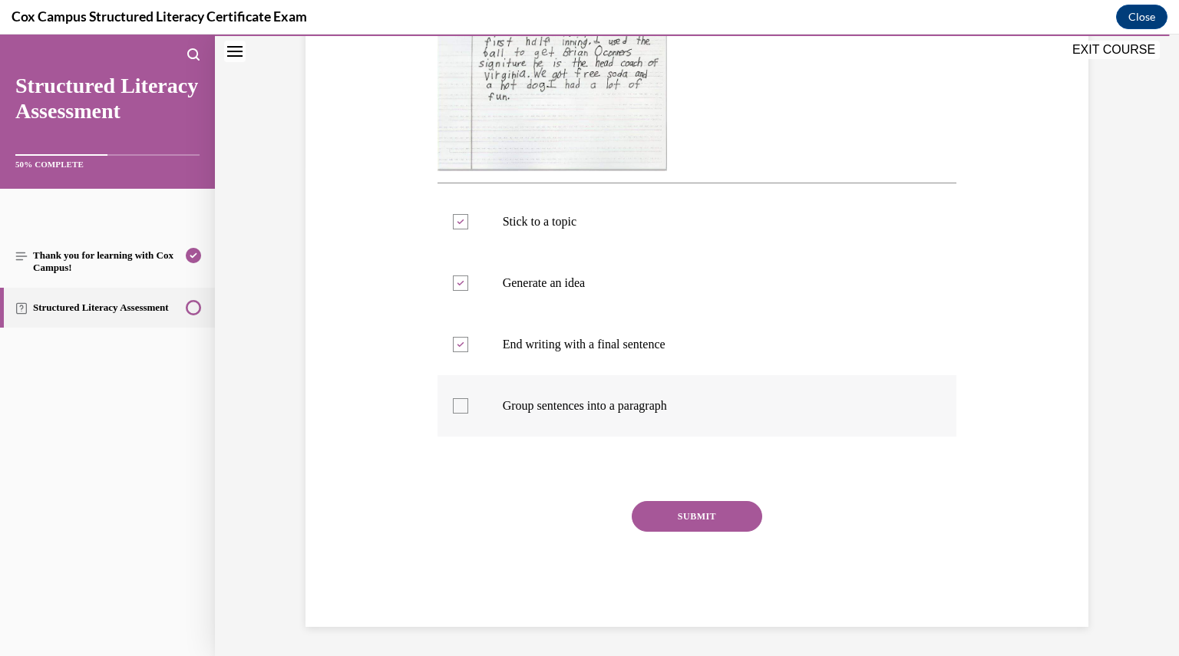
click at [457, 398] on input "Group sentences into a paragraph" at bounding box center [460, 405] width 15 height 15
checkbox input "true"
click at [645, 518] on button "SUBMIT" at bounding box center [697, 516] width 130 height 31
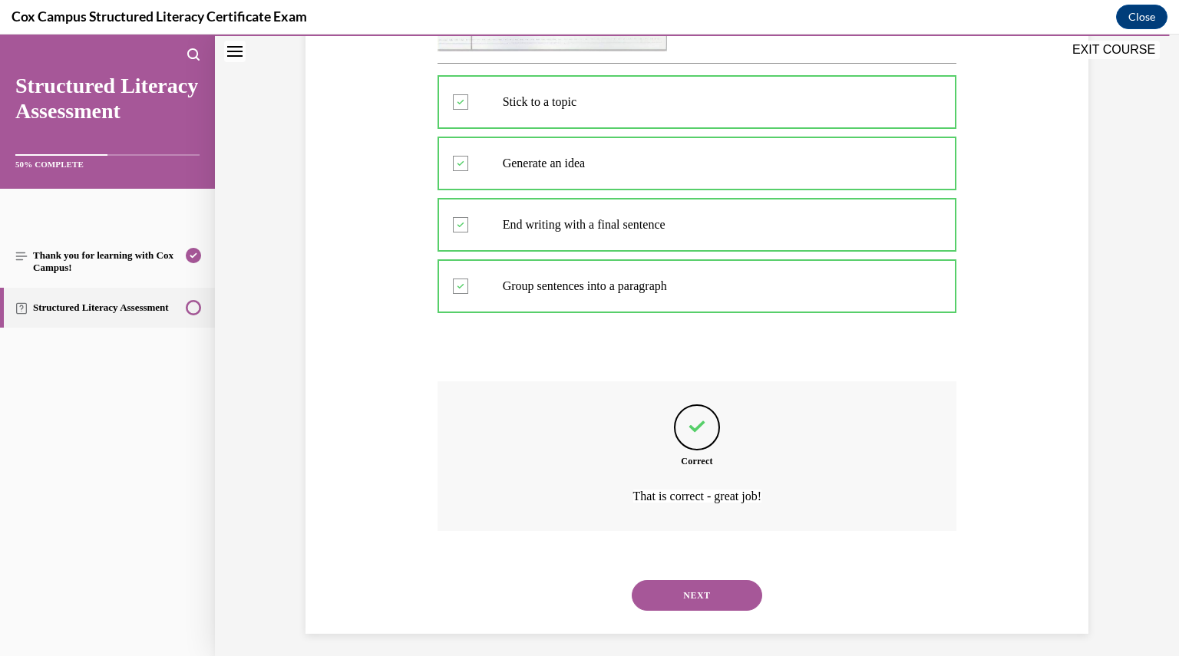
scroll to position [617, 0]
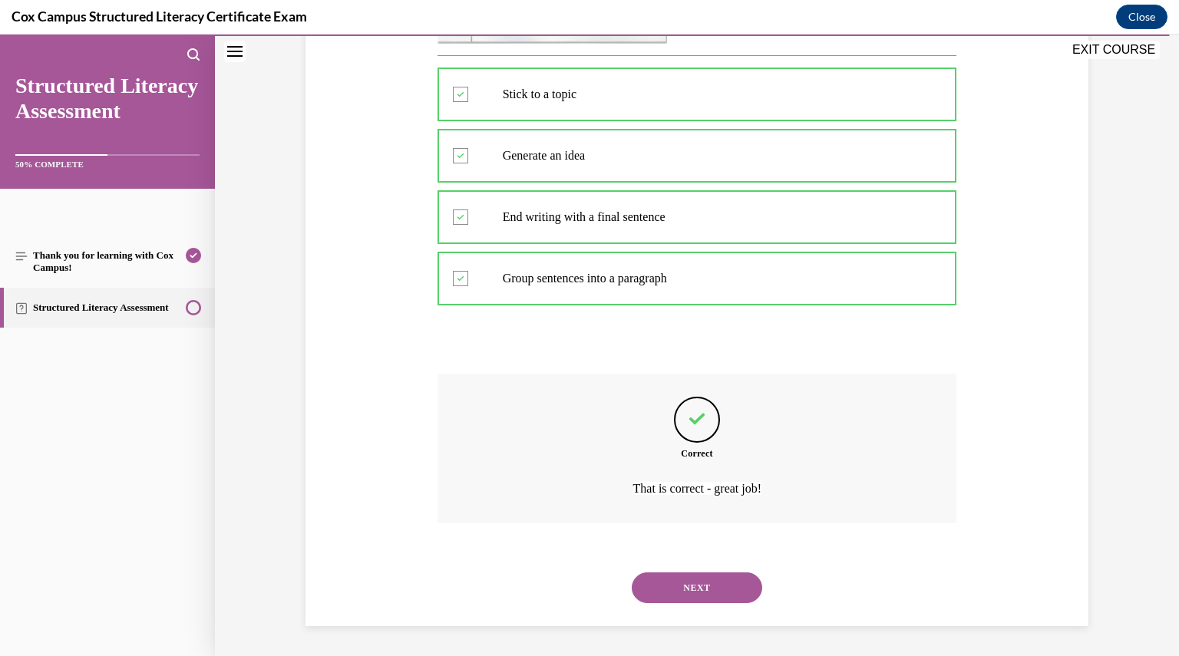
click at [669, 576] on button "NEXT" at bounding box center [697, 587] width 130 height 31
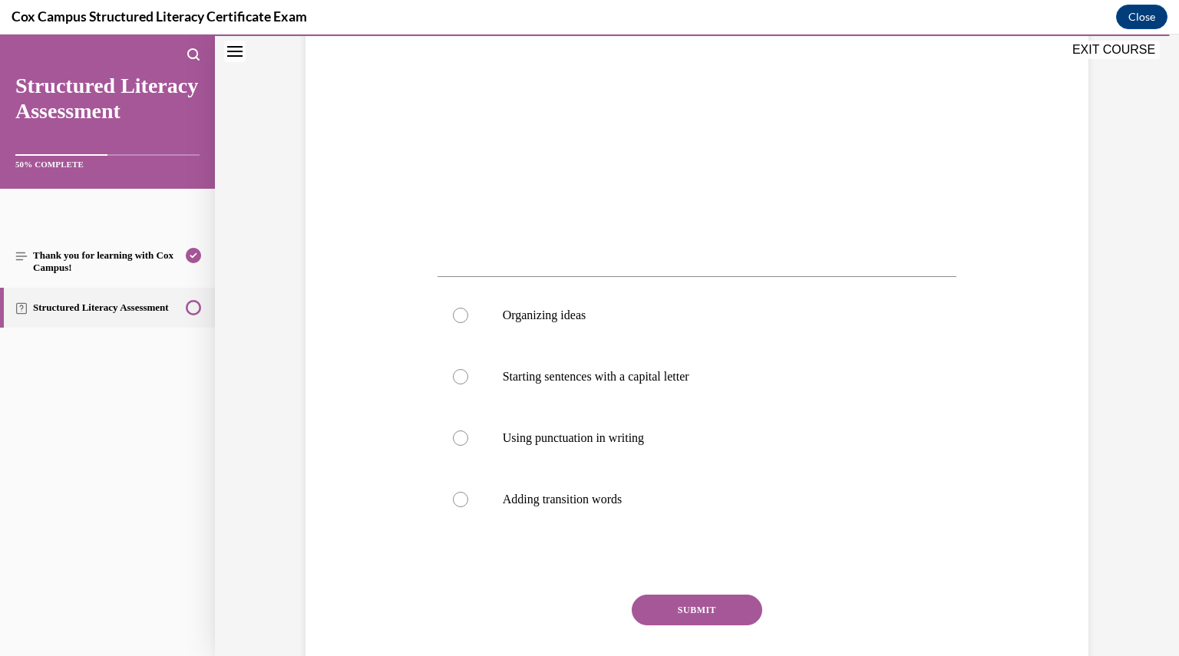
scroll to position [397, 0]
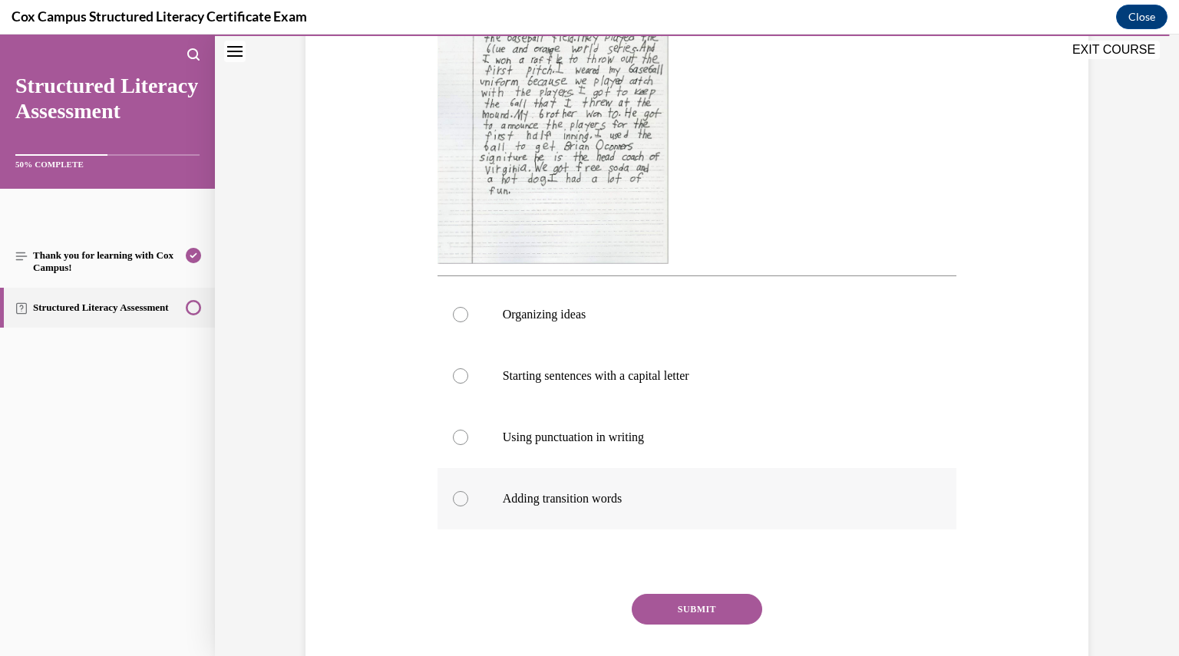
click at [503, 519] on label "Adding transition words" at bounding box center [696, 498] width 519 height 61
click at [468, 506] on input "Adding transition words" at bounding box center [460, 498] width 15 height 15
radio input "true"
click at [665, 613] on button "SUBMIT" at bounding box center [697, 609] width 130 height 31
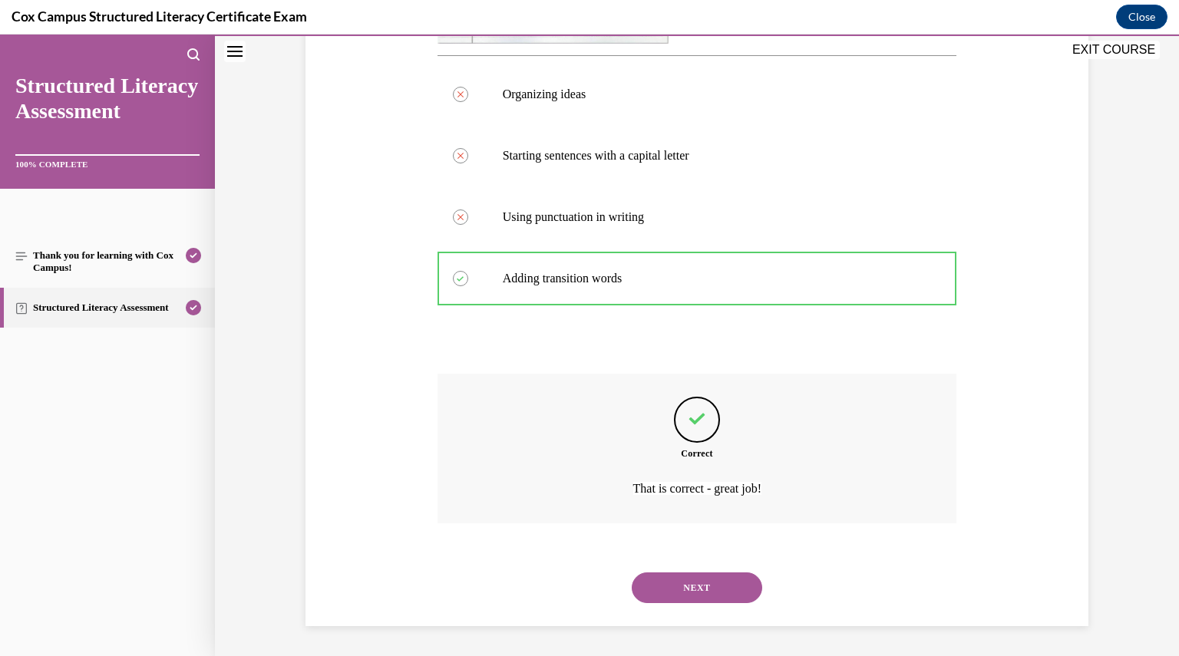
click at [679, 589] on button "NEXT" at bounding box center [697, 587] width 130 height 31
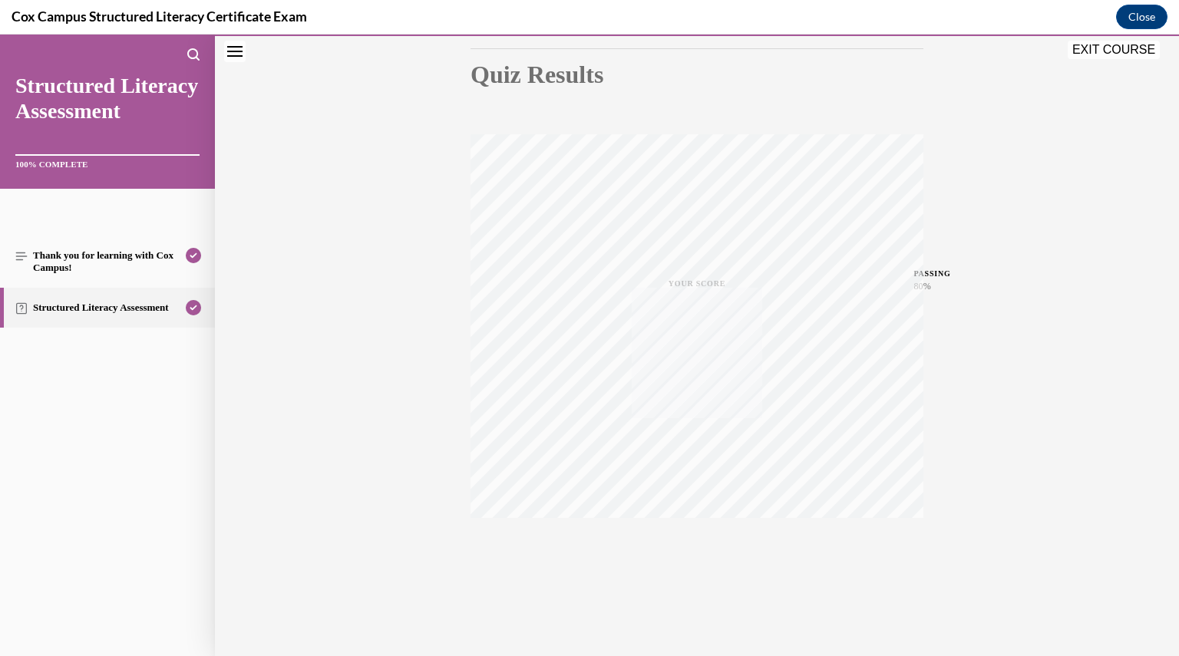
scroll to position [164, 0]
click at [1106, 60] on div "Quiz Results PASSING 80% Your score 90% Passed PASSING 80% Your score Your scor…" at bounding box center [697, 288] width 964 height 738
click at [1106, 54] on button "EXIT COURSE" at bounding box center [1113, 50] width 92 height 18
click at [1139, 21] on button "Close" at bounding box center [1141, 17] width 51 height 25
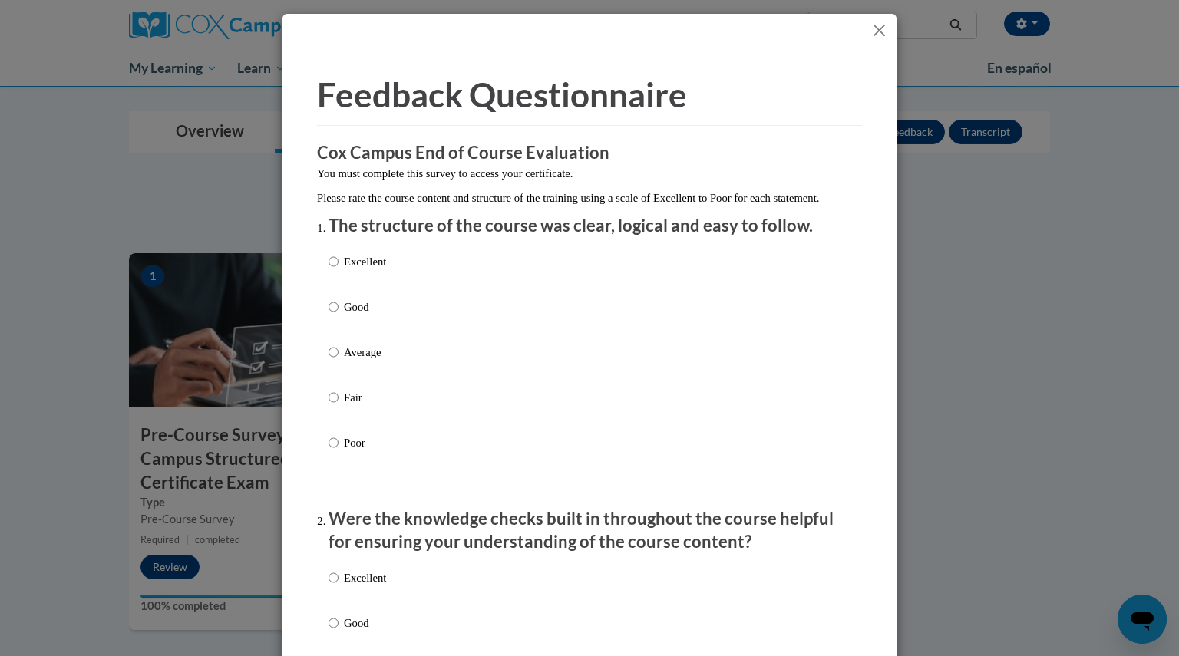
click at [344, 270] on p "Excellent" at bounding box center [365, 261] width 42 height 17
click at [338, 270] on input "Excellent" at bounding box center [333, 261] width 10 height 17
radio input "true"
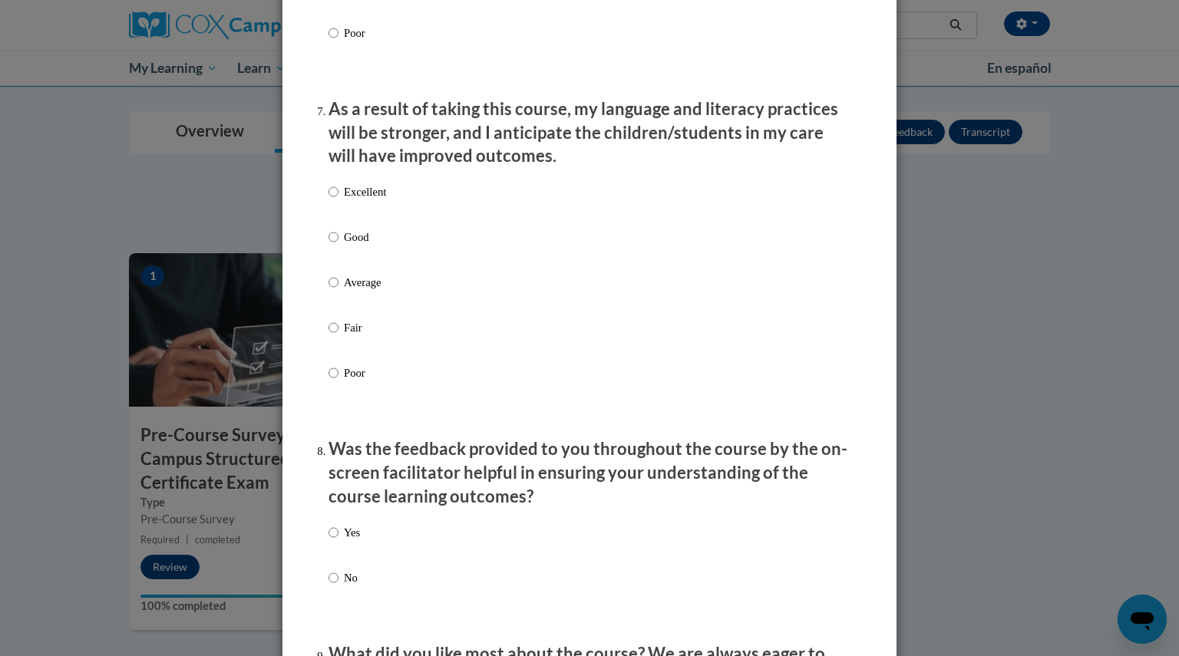
scroll to position [2534, 0]
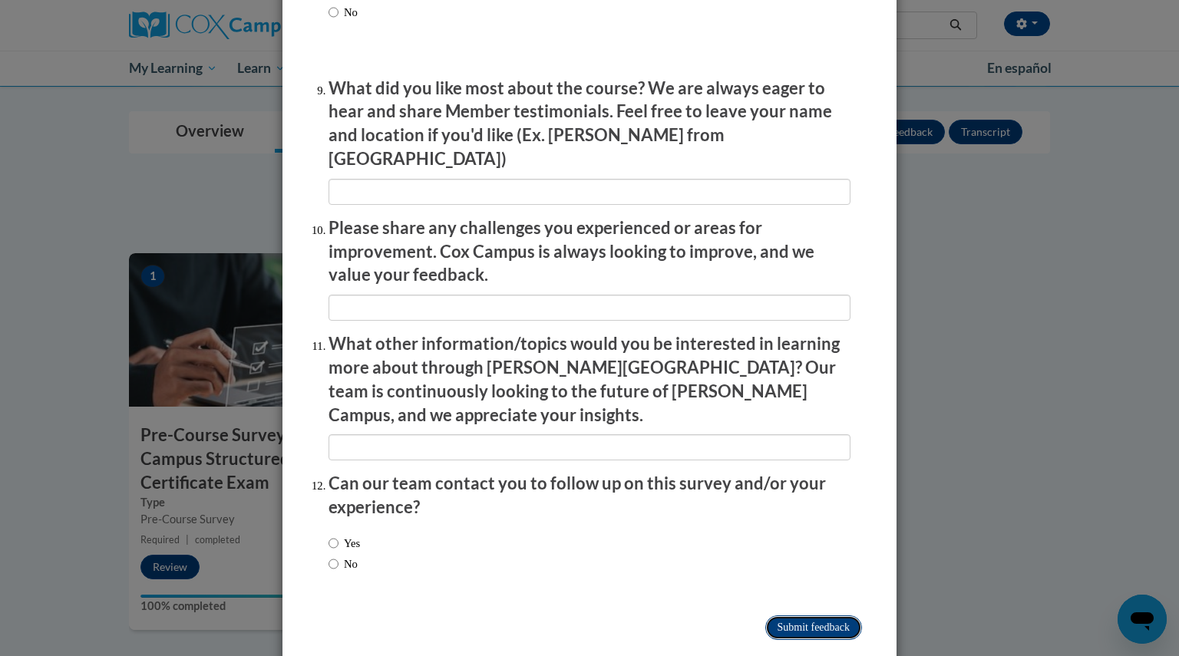
click at [770, 615] on input "Submit feedback" at bounding box center [813, 627] width 97 height 25
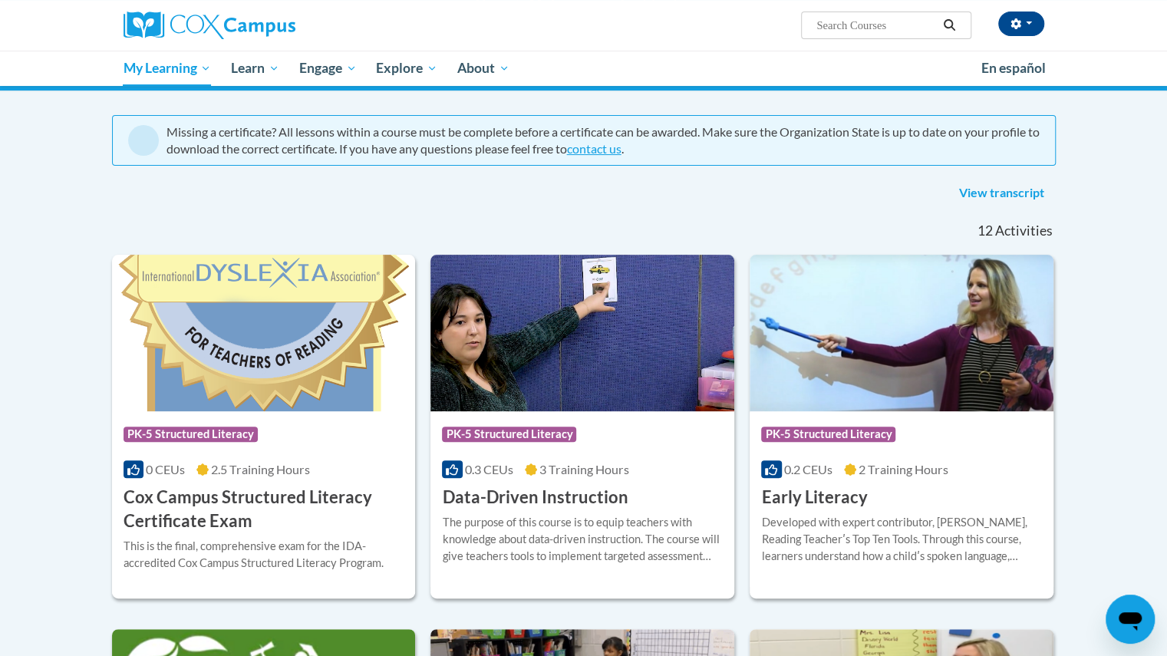
scroll to position [115, 0]
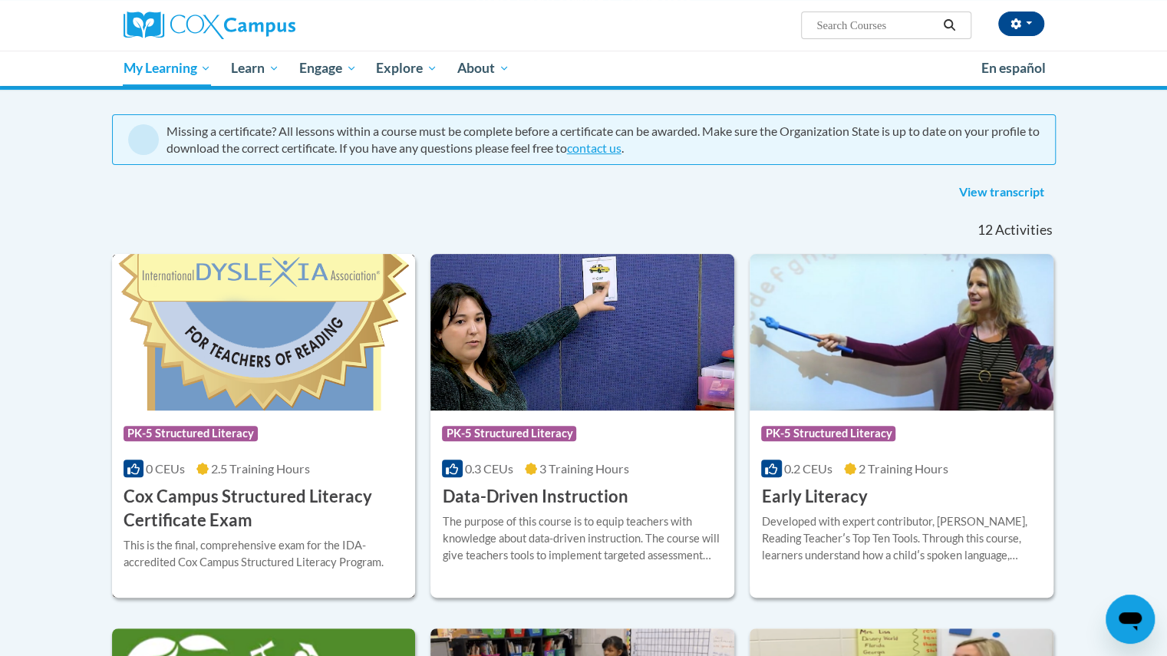
click at [224, 523] on h3 "Cox Campus Structured Literacy Certificate Exam" at bounding box center [264, 509] width 281 height 48
